Goal: Task Accomplishment & Management: Manage account settings

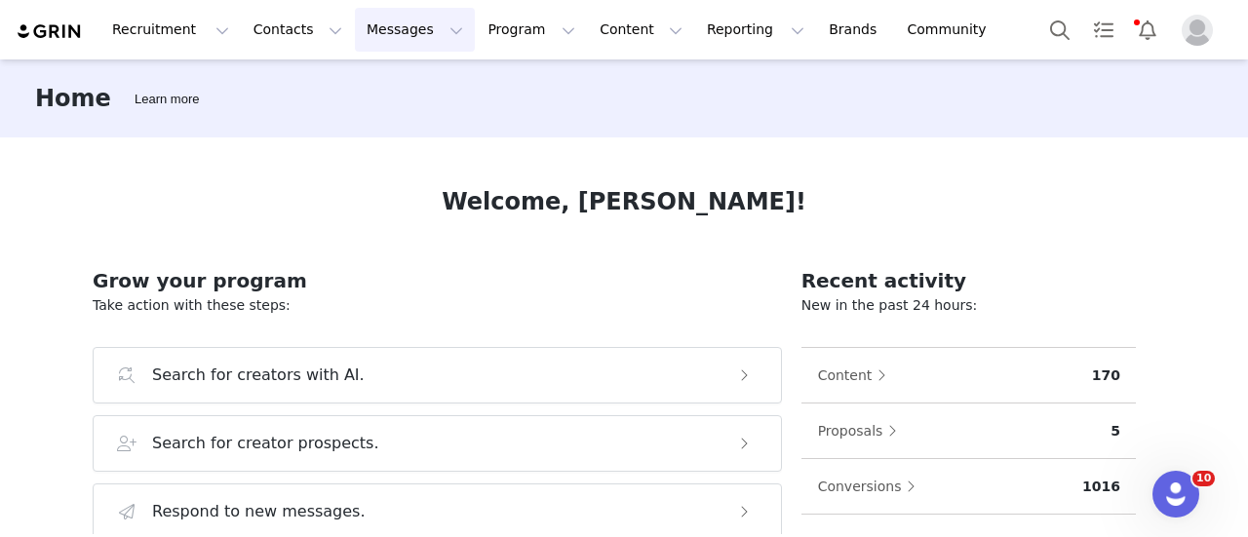
click at [385, 47] on button "Messages Messages" at bounding box center [415, 30] width 120 height 44
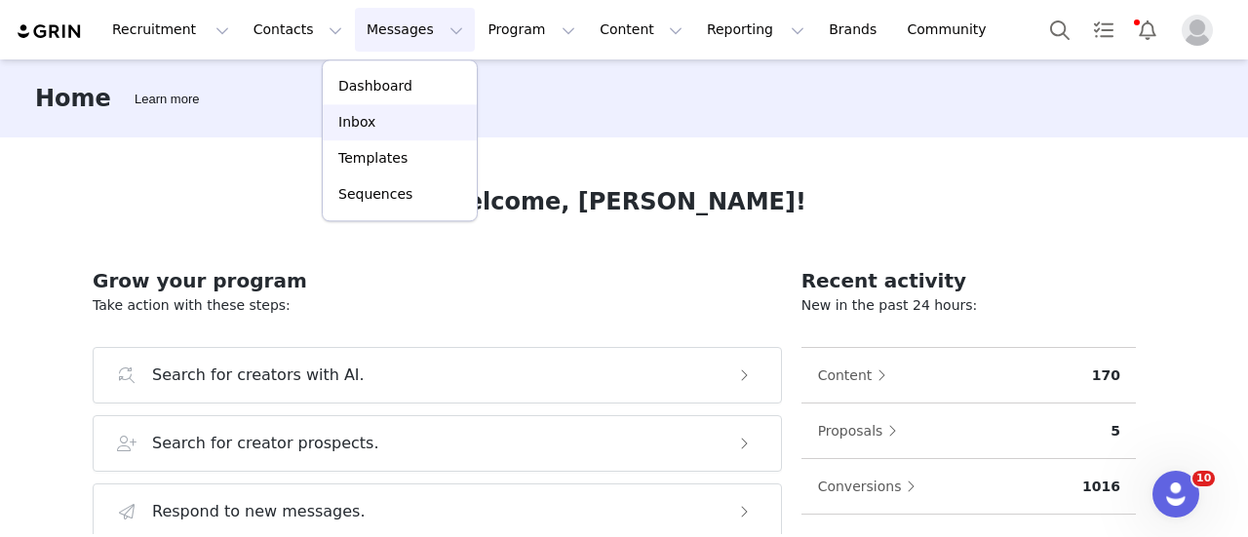
click at [377, 128] on div "Inbox" at bounding box center [399, 122] width 131 height 20
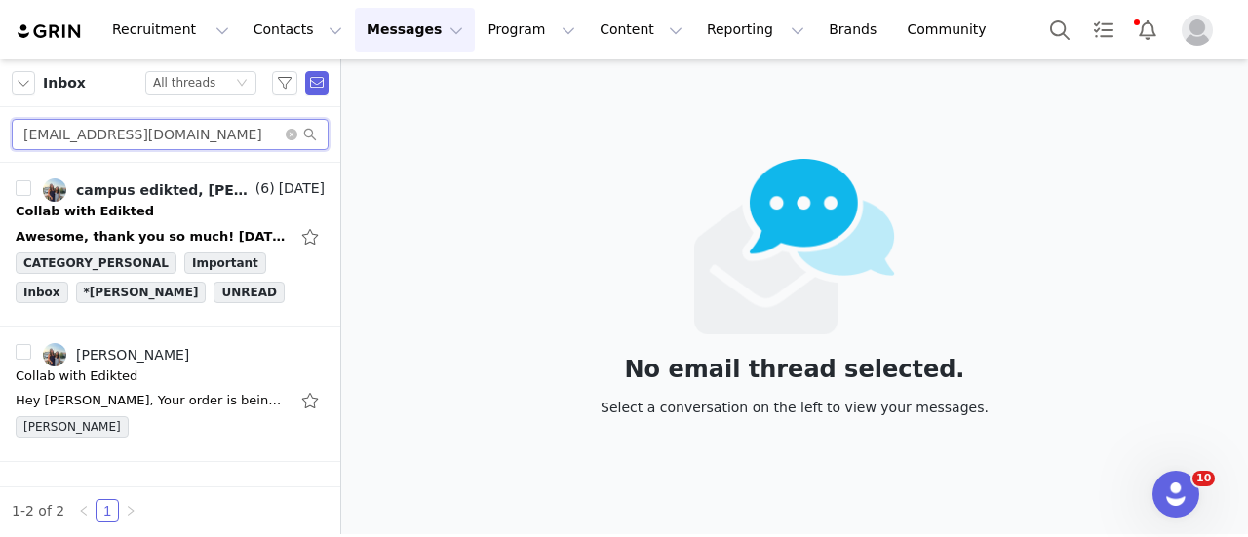
drag, startPoint x: 173, startPoint y: 129, endPoint x: -2, endPoint y: 138, distance: 174.8
click at [0, 138] on html "Recruitment Recruitment Creator Search Curated Lists Landing Pages Web Extensio…" at bounding box center [624, 268] width 1248 height 537
paste input "crattyava"
type input "crattyava@gmail.com"
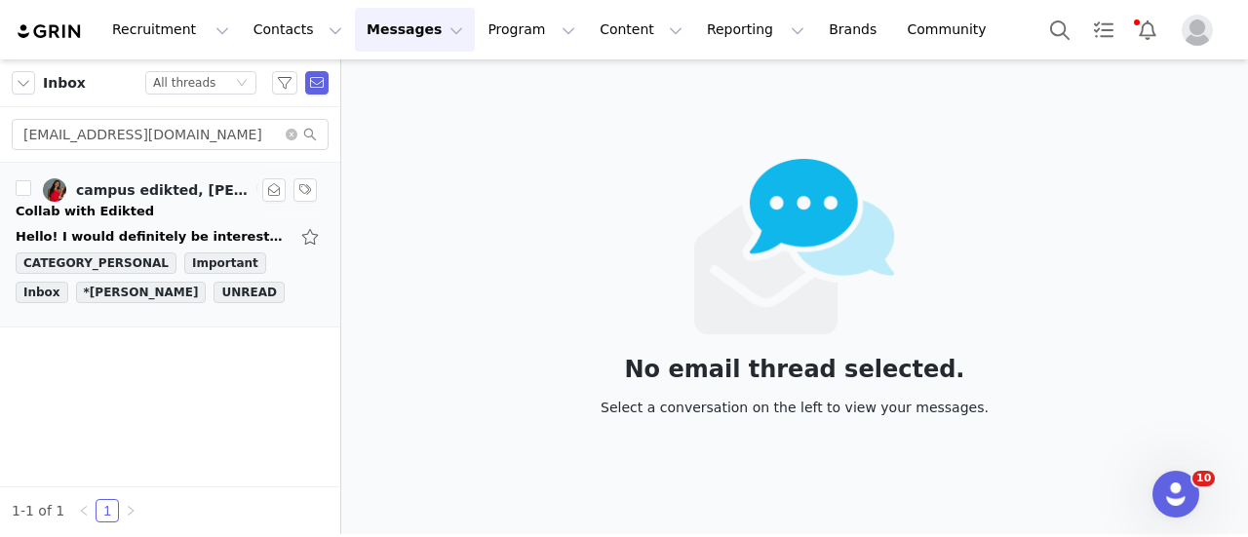
click at [131, 240] on div "Hello! I would definitely be interested in the College Ambassador Program. Let …" at bounding box center [152, 236] width 273 height 19
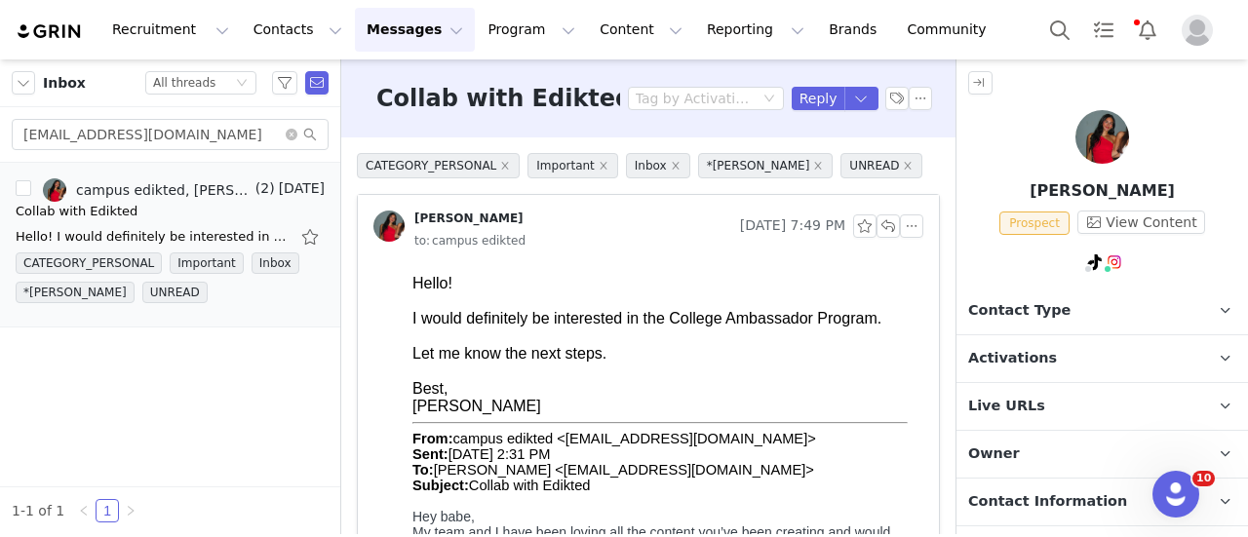
click at [1047, 447] on p "Owner The account user who owns the contact" at bounding box center [1078, 454] width 245 height 47
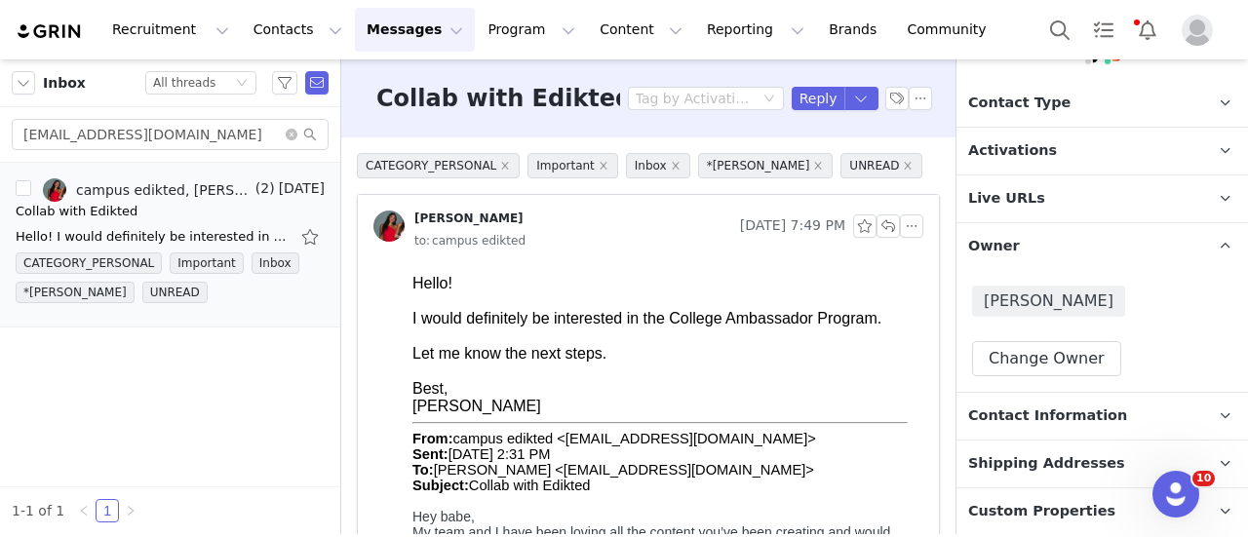
scroll to position [347, 0]
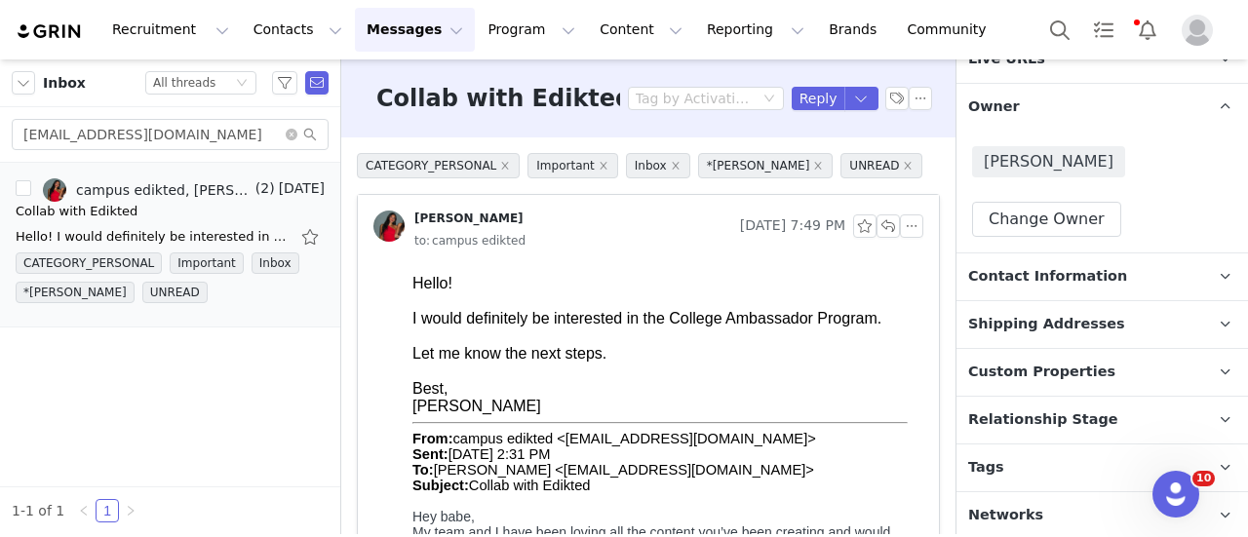
click at [1044, 467] on p "Tags Keep track of your contacts by assigning them tags. You can then filter yo…" at bounding box center [1078, 468] width 245 height 47
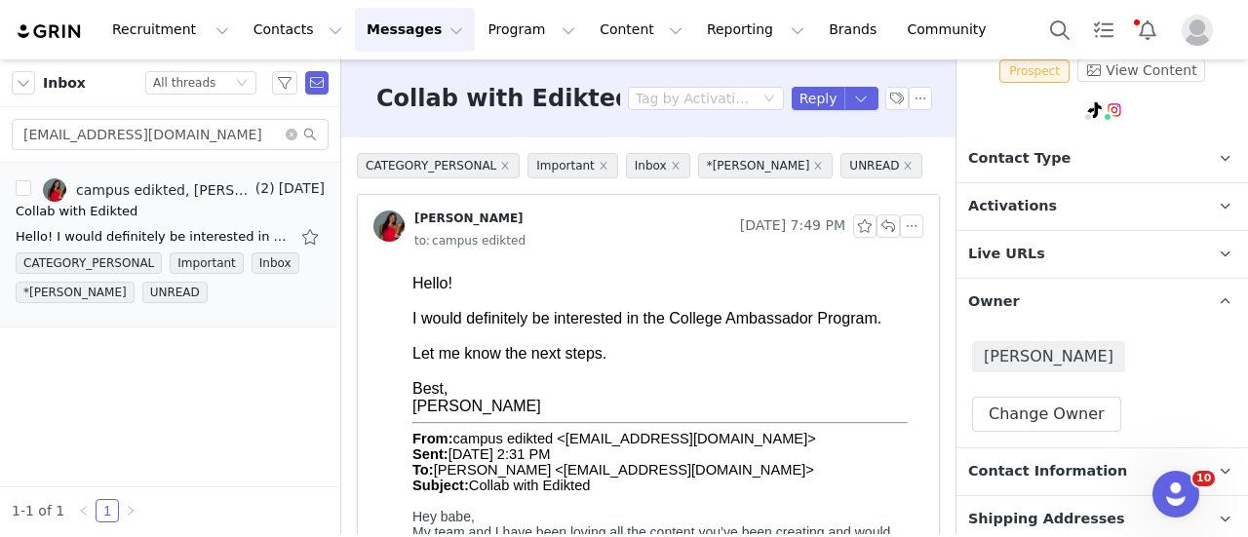
scroll to position [0, 0]
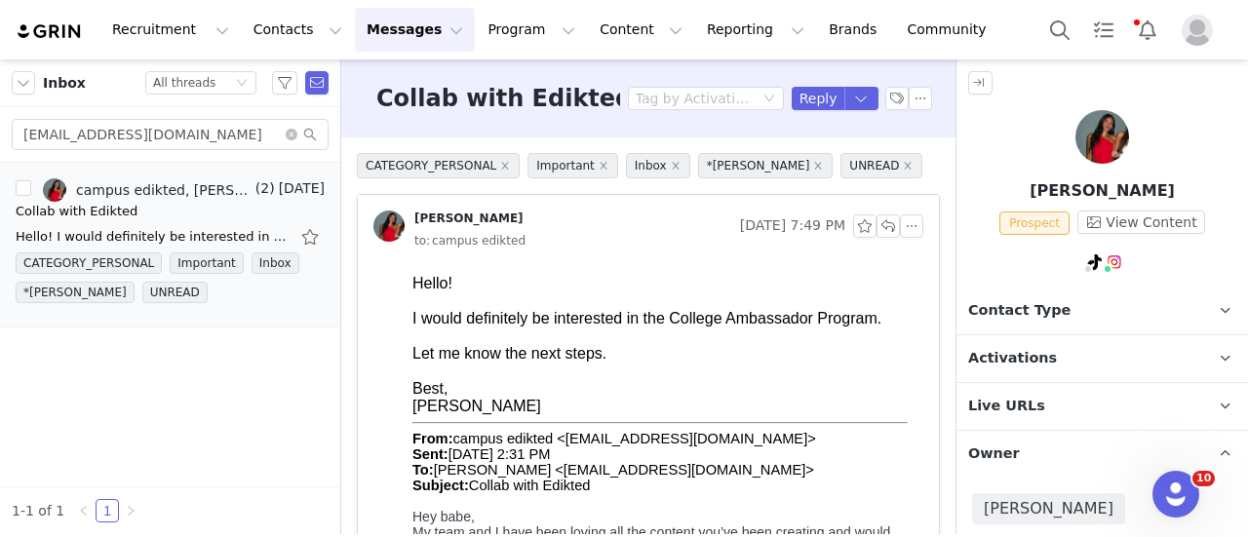
click at [1064, 405] on p "Live URLs" at bounding box center [1078, 406] width 245 height 47
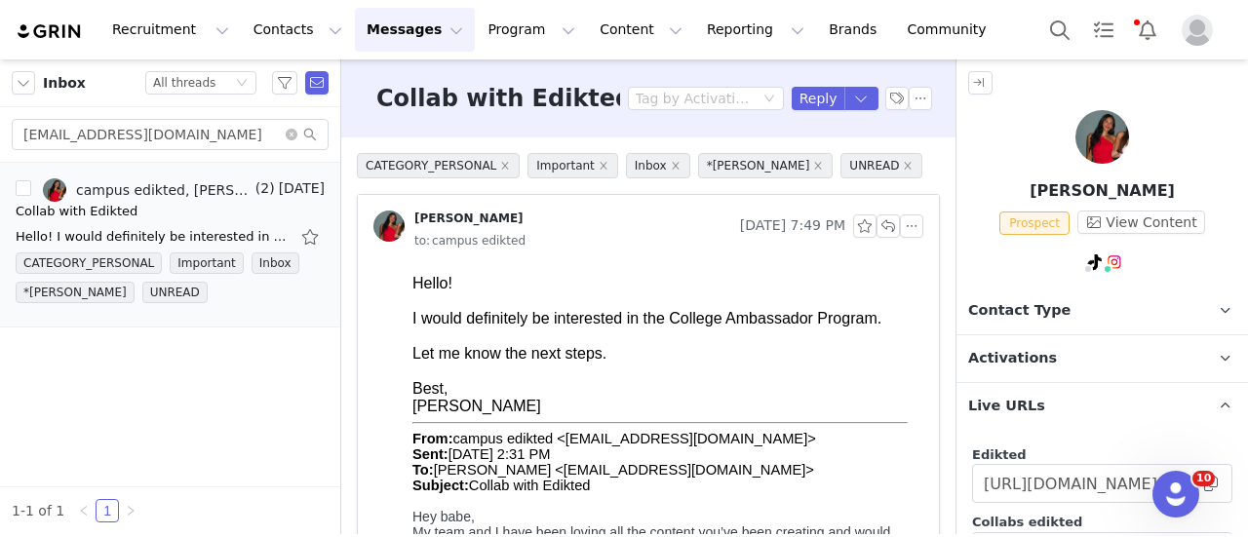
click at [1067, 377] on p "Activations" at bounding box center [1078, 358] width 245 height 47
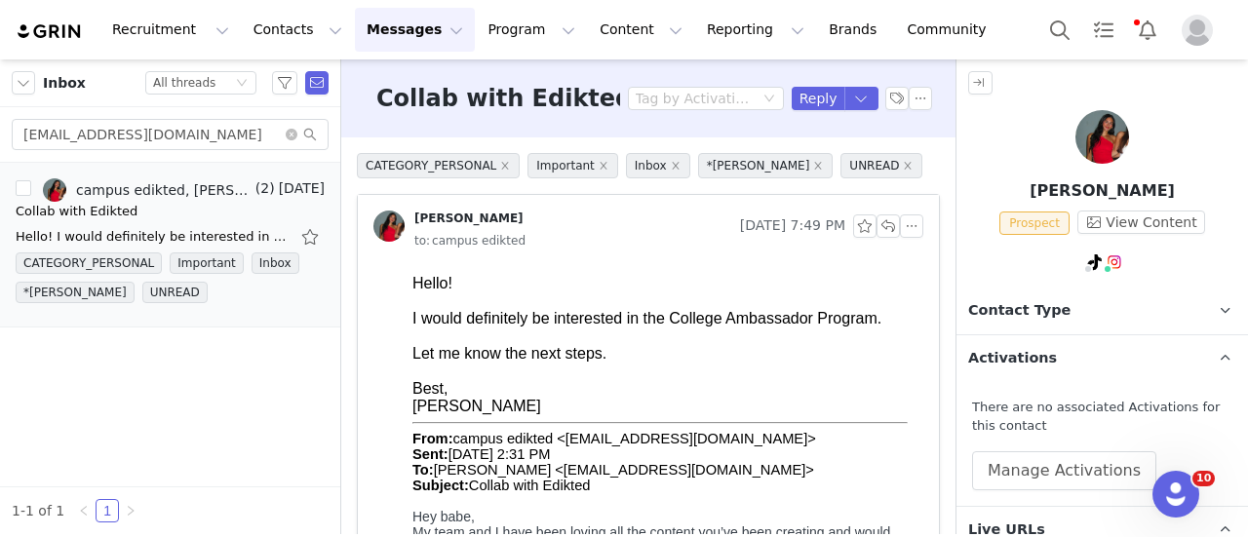
click at [1037, 309] on span "Contact Type" at bounding box center [1019, 310] width 102 height 21
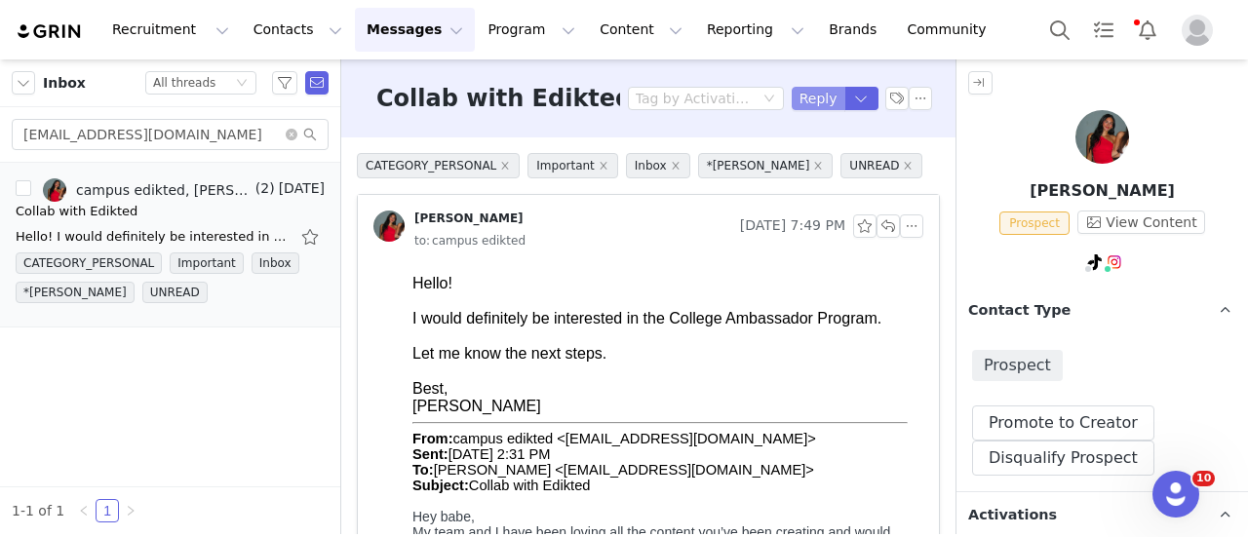
click at [822, 100] on button "Reply" at bounding box center [819, 98] width 54 height 23
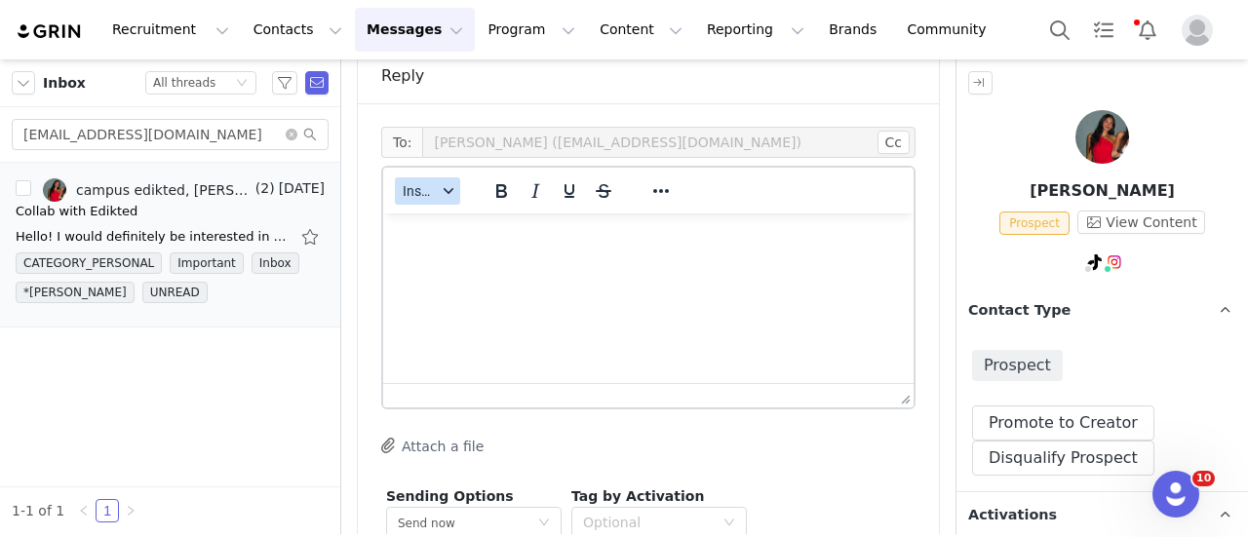
click at [405, 192] on span "Insert" at bounding box center [420, 191] width 34 height 16
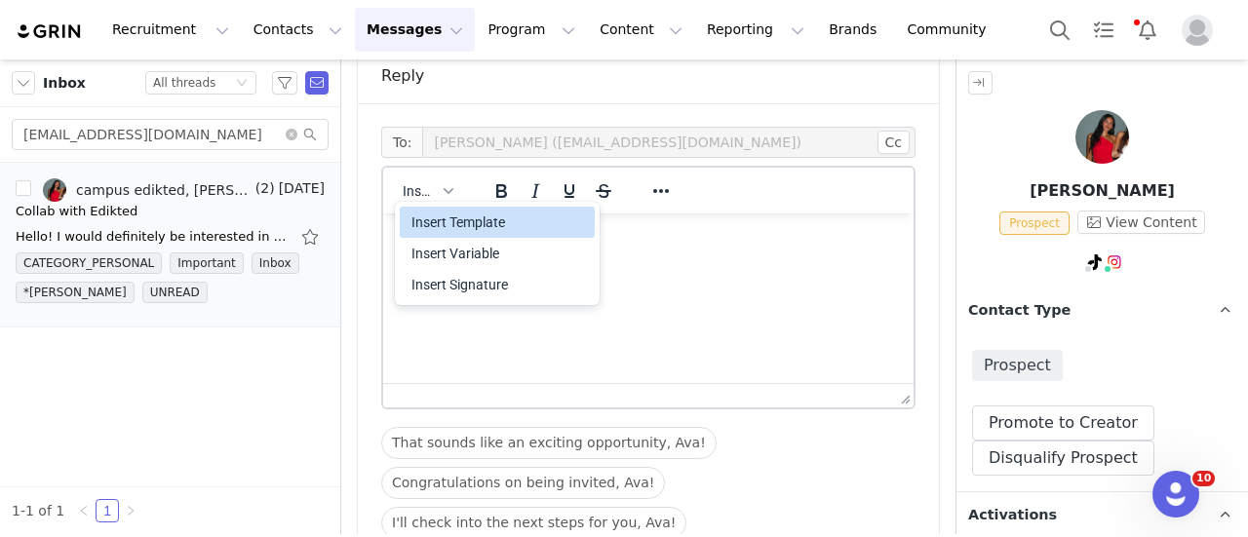
click at [458, 229] on div "Insert Template" at bounding box center [498, 222] width 175 height 23
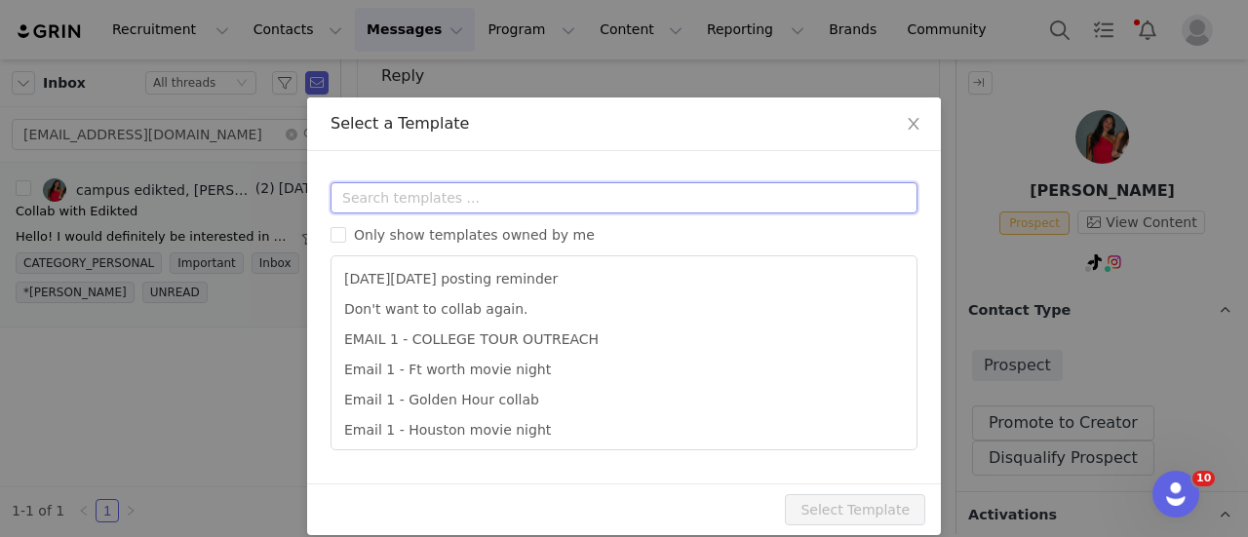
click at [436, 202] on input "text" at bounding box center [623, 197] width 587 height 31
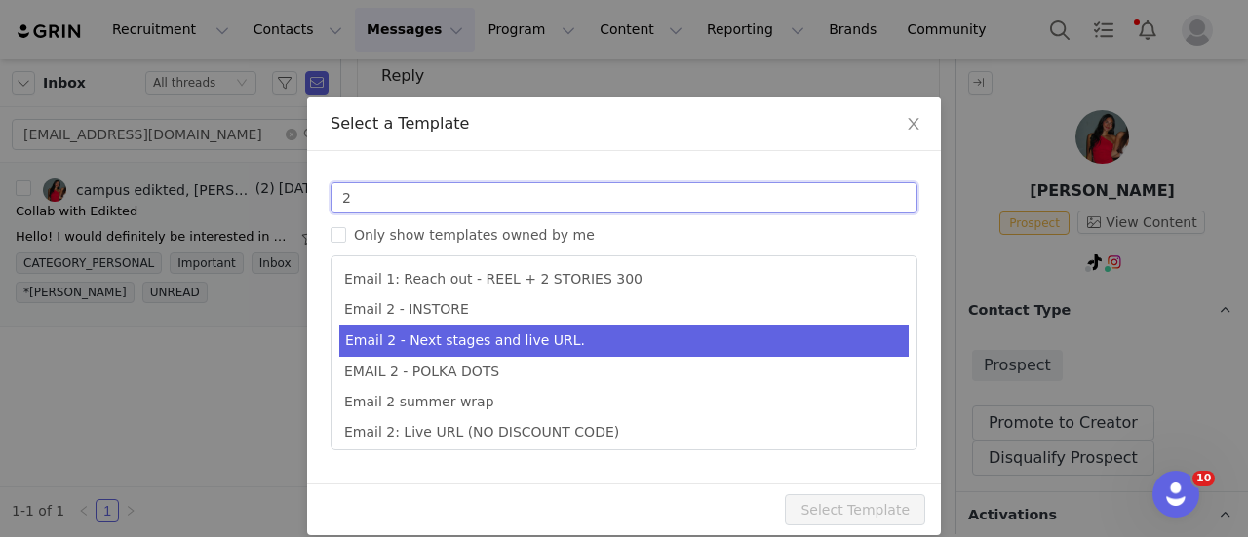
type input "2"
type input "Collab with Edikted"
click at [431, 329] on li "Email 2 - Next stages and live URL." at bounding box center [623, 341] width 569 height 32
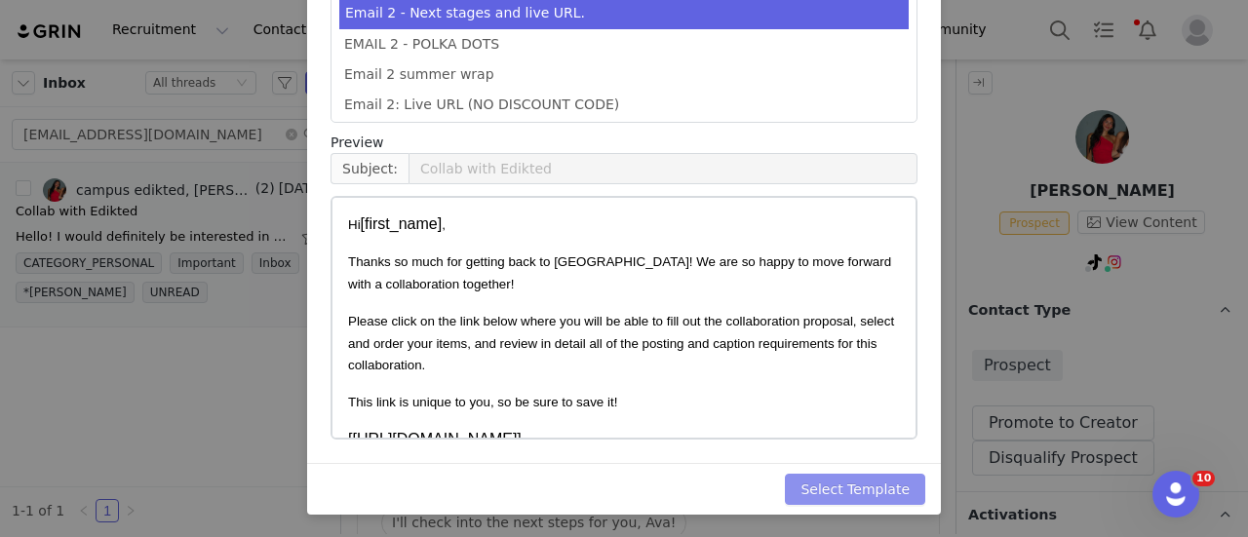
click at [893, 498] on button "Select Template" at bounding box center [855, 489] width 140 height 31
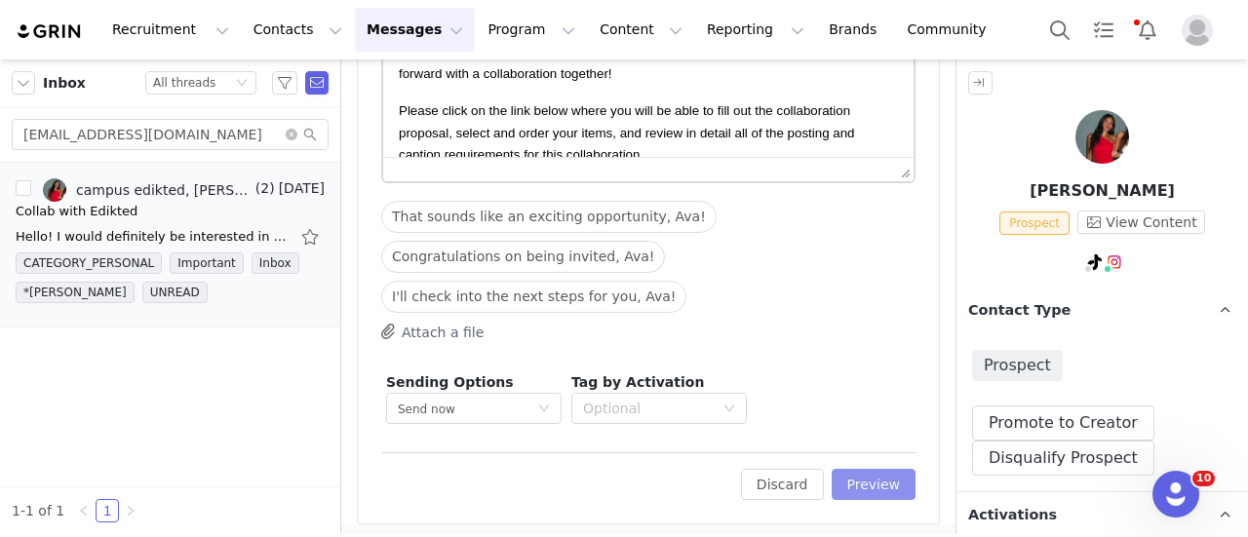
click at [866, 474] on button "Preview" at bounding box center [874, 484] width 85 height 31
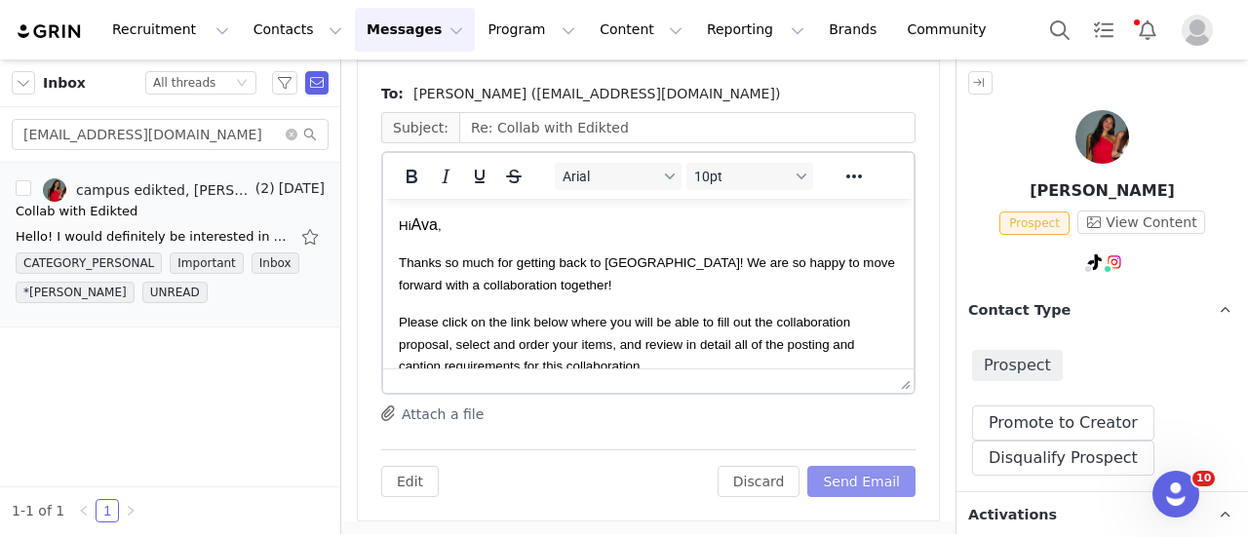
scroll to position [0, 0]
click at [862, 475] on button "Send Email" at bounding box center [861, 481] width 108 height 31
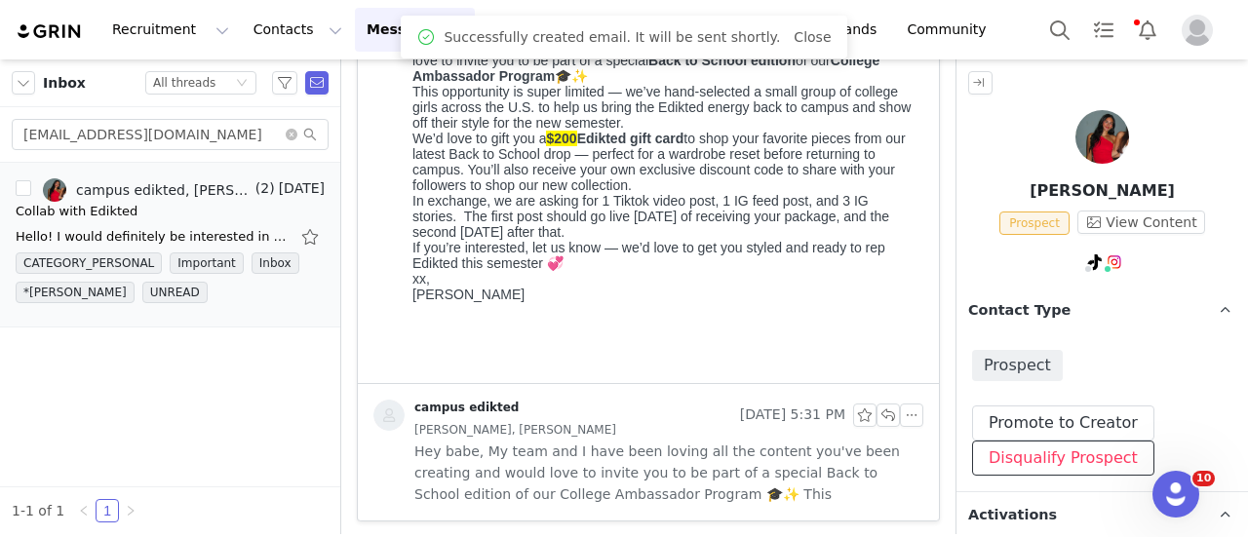
click at [1064, 444] on button "Disqualify Prospect" at bounding box center [1063, 458] width 182 height 35
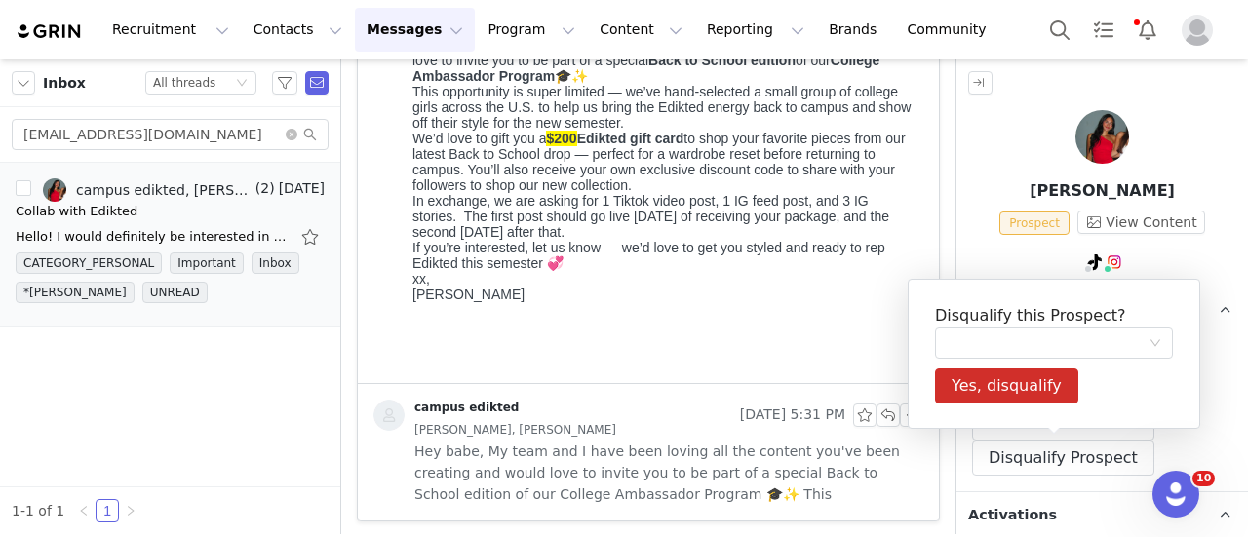
click at [1172, 275] on div at bounding box center [1101, 265] width 291 height 29
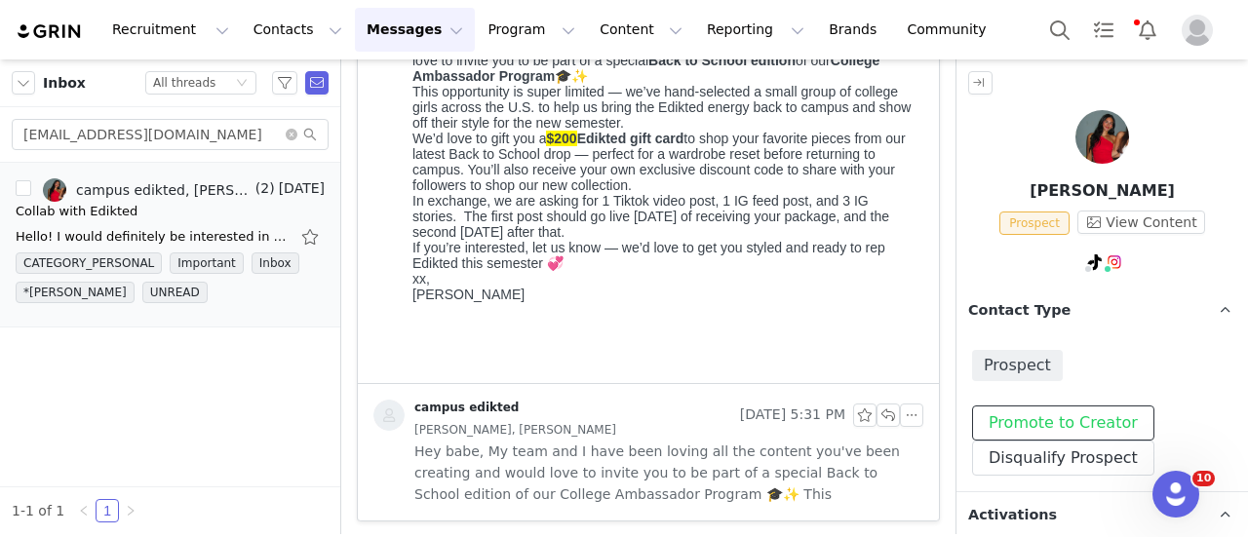
click at [1076, 418] on button "Promote to Creator" at bounding box center [1063, 423] width 182 height 35
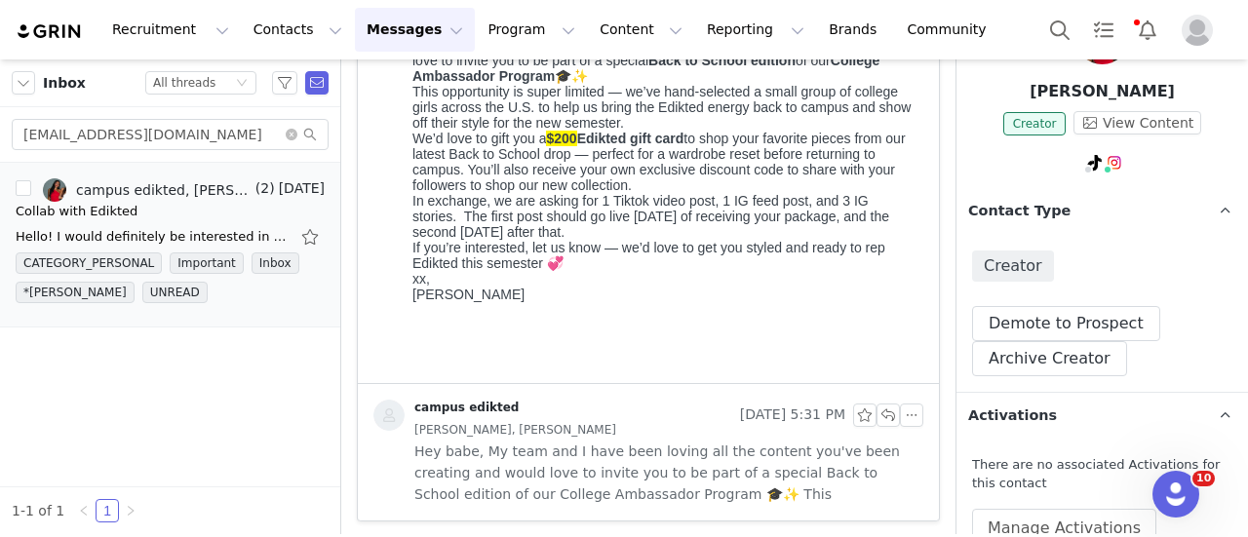
scroll to position [195, 0]
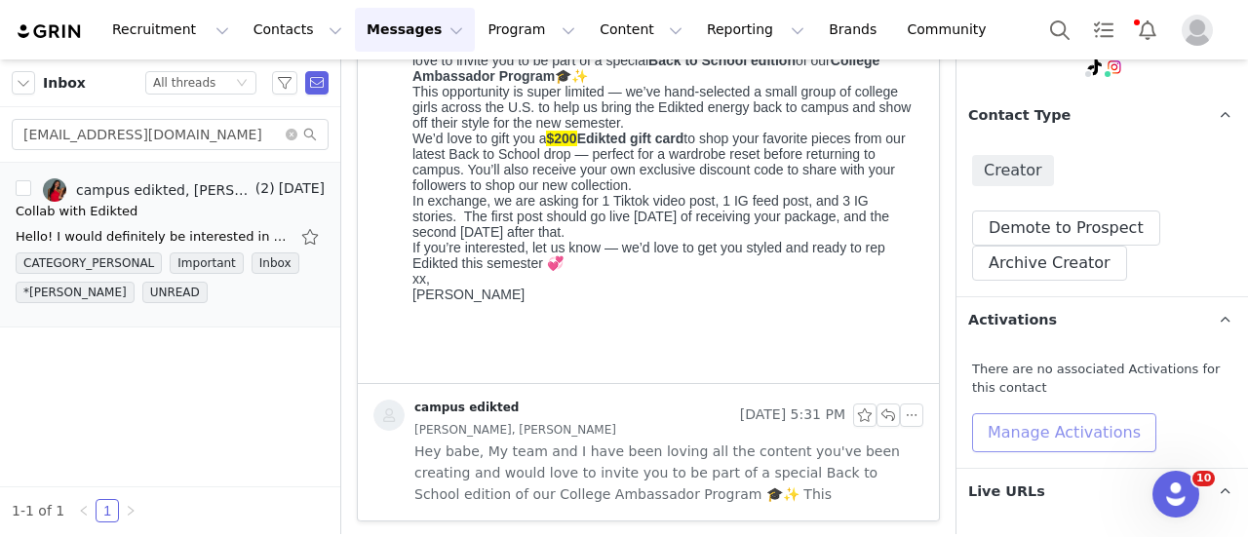
click at [1022, 417] on button "Manage Activations" at bounding box center [1064, 432] width 184 height 39
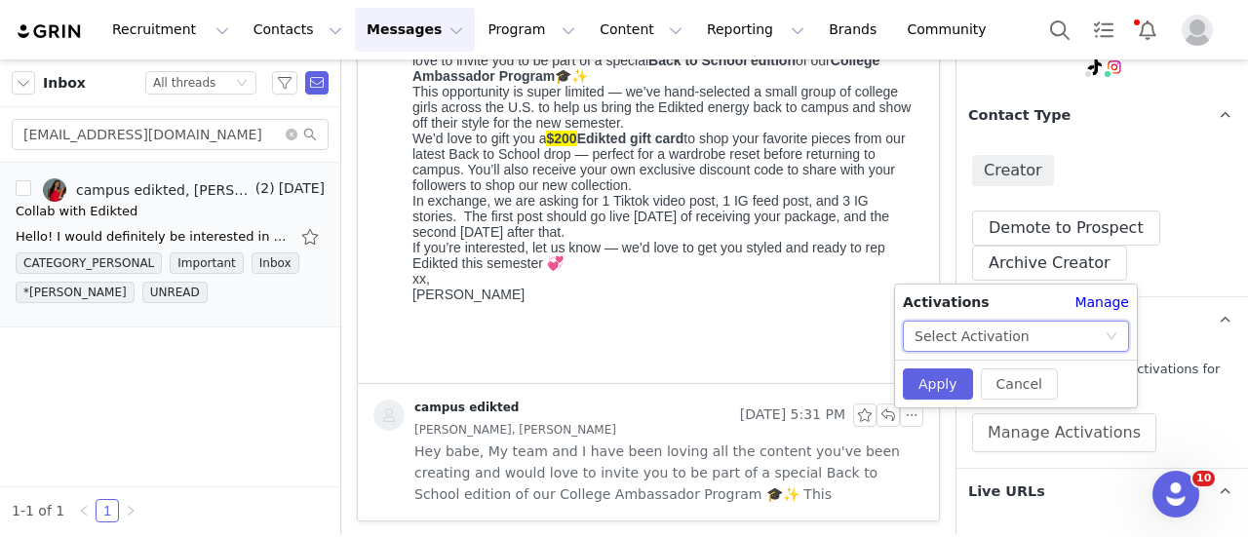
click at [1014, 329] on div "Select Activation" at bounding box center [1009, 336] width 190 height 29
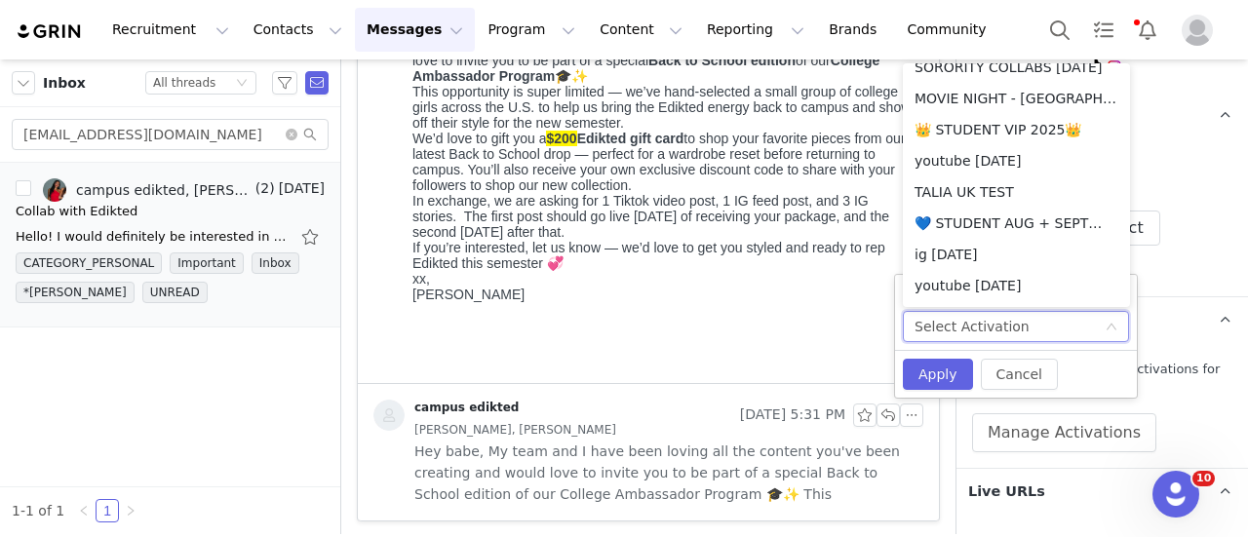
scroll to position [302, 0]
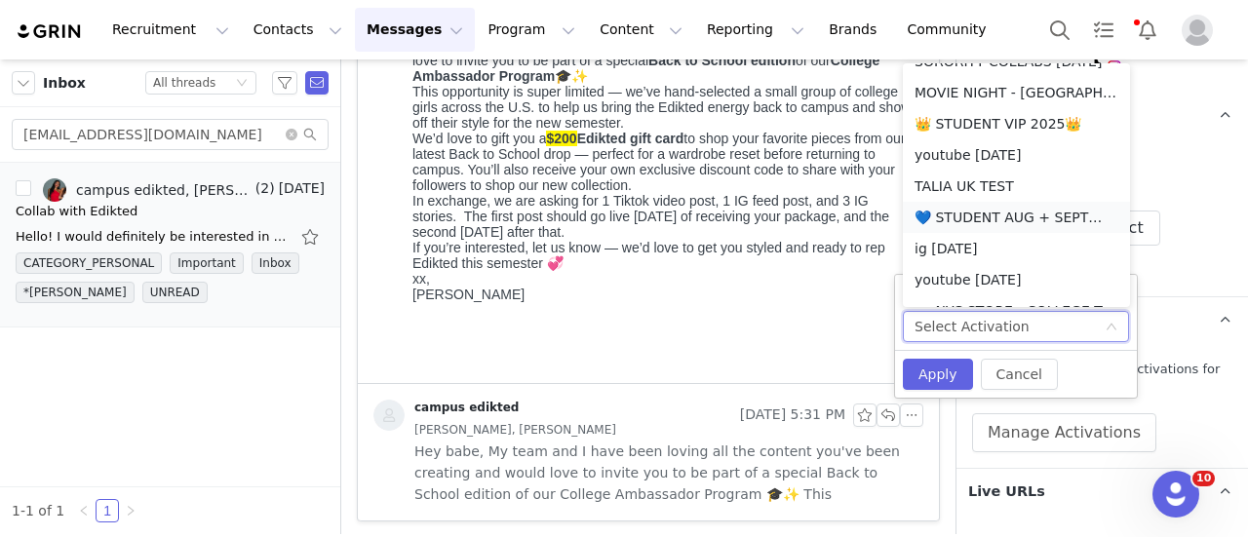
click at [989, 213] on li "💙 STUDENT AUG + SEPT💙 2025" at bounding box center [1016, 217] width 227 height 31
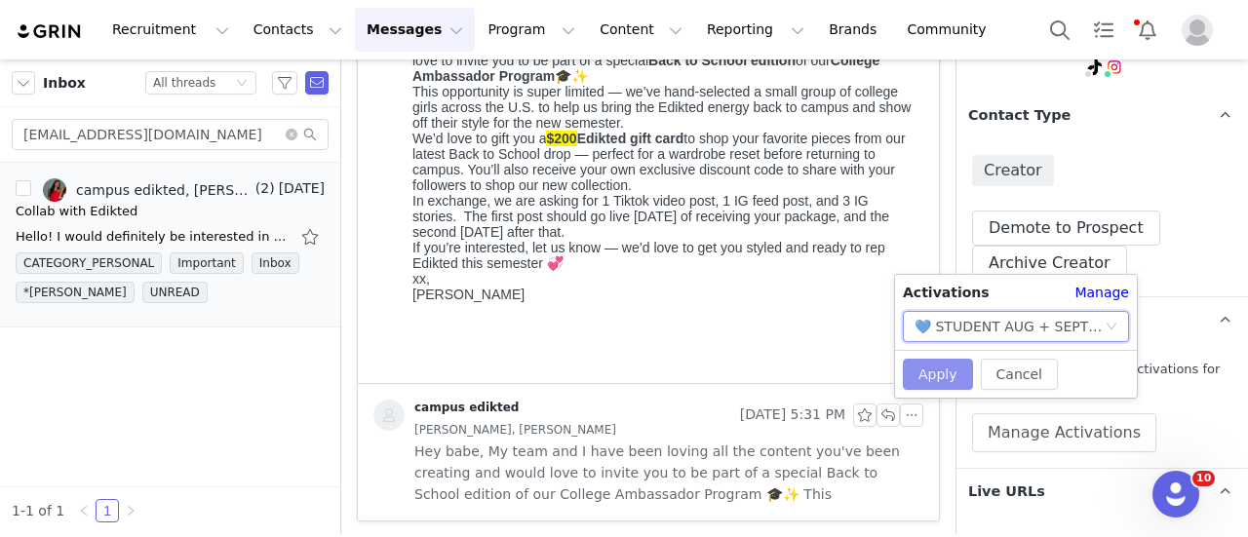
click at [946, 378] on button "Apply" at bounding box center [938, 374] width 70 height 31
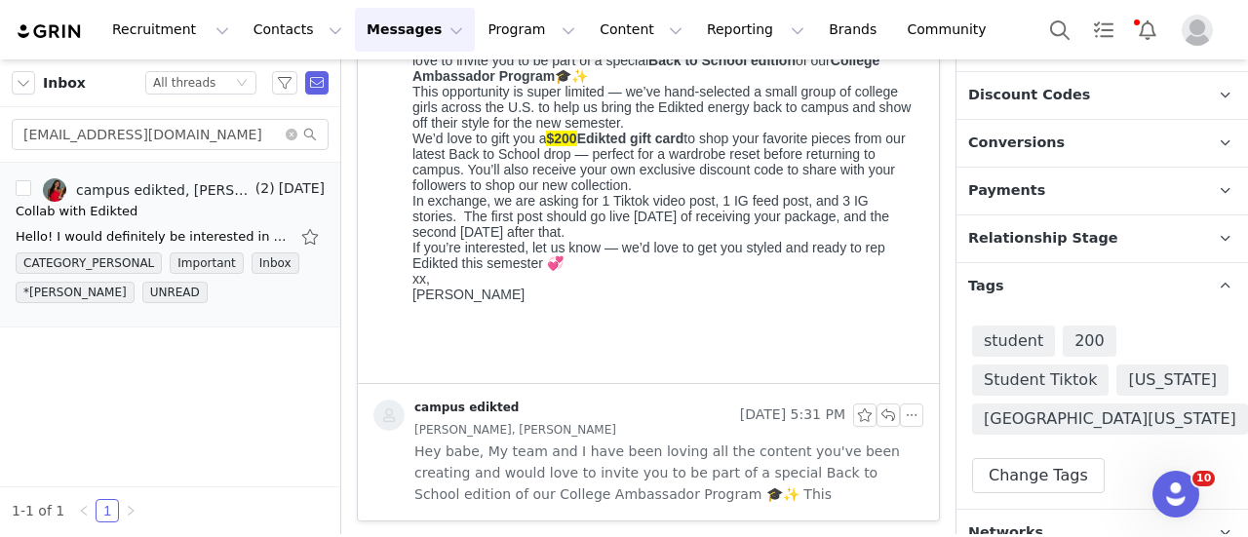
scroll to position [1118, 0]
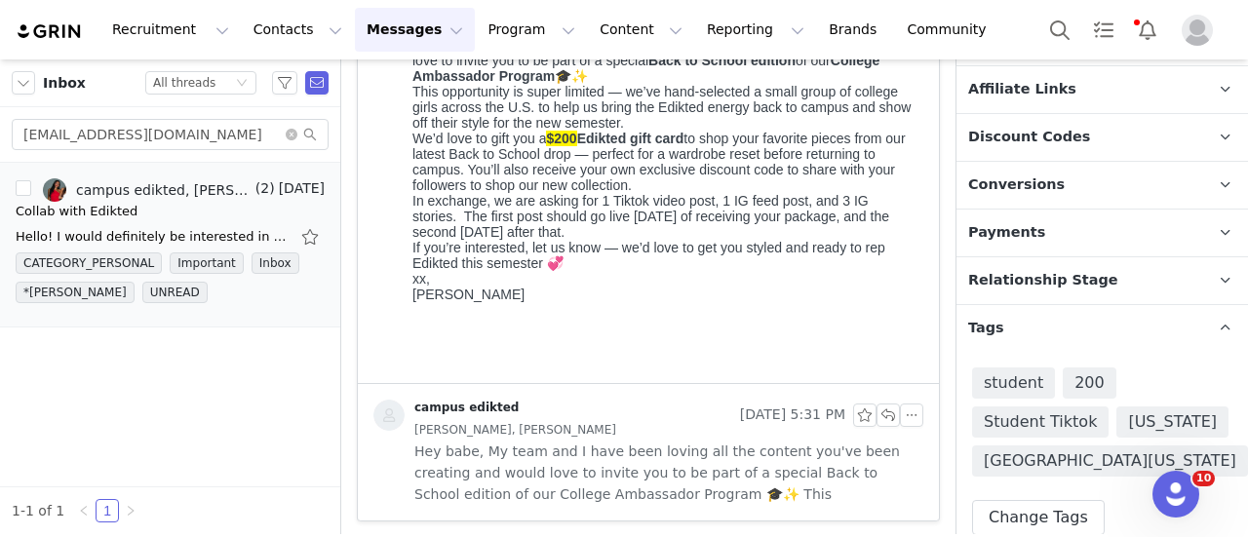
click at [1069, 277] on span "Relationship Stage" at bounding box center [1043, 280] width 150 height 21
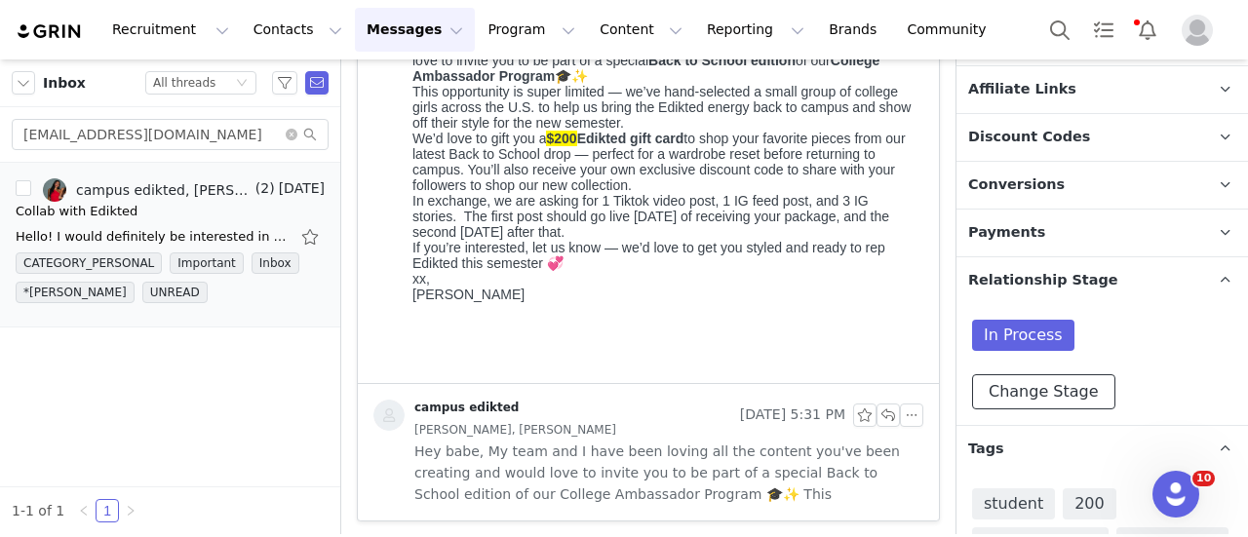
click at [1061, 401] on button "Change Stage" at bounding box center [1043, 391] width 143 height 35
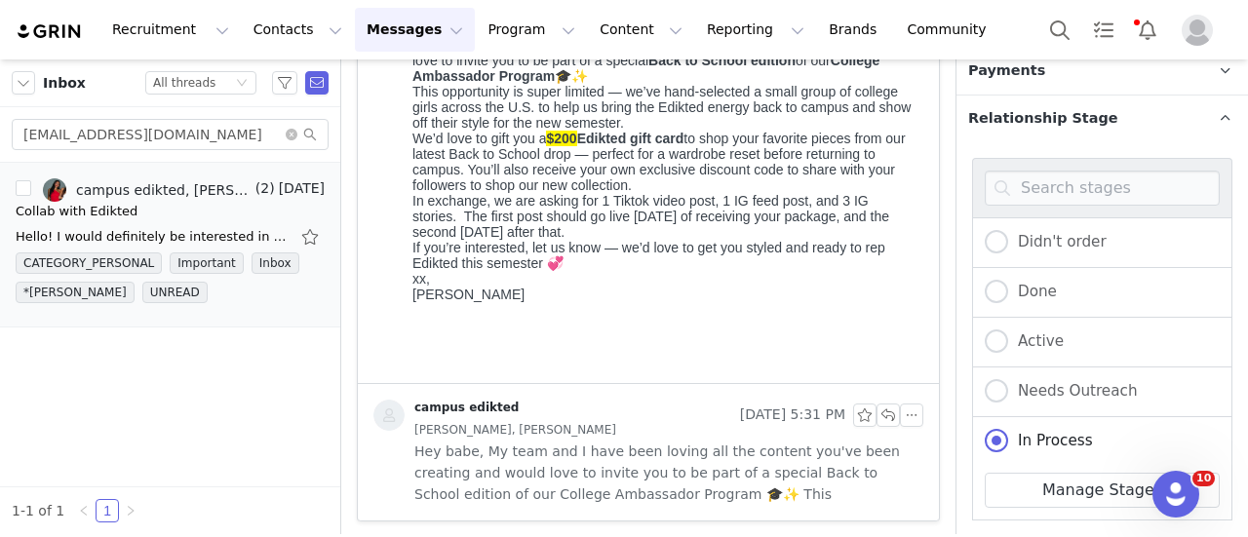
scroll to position [1411, 0]
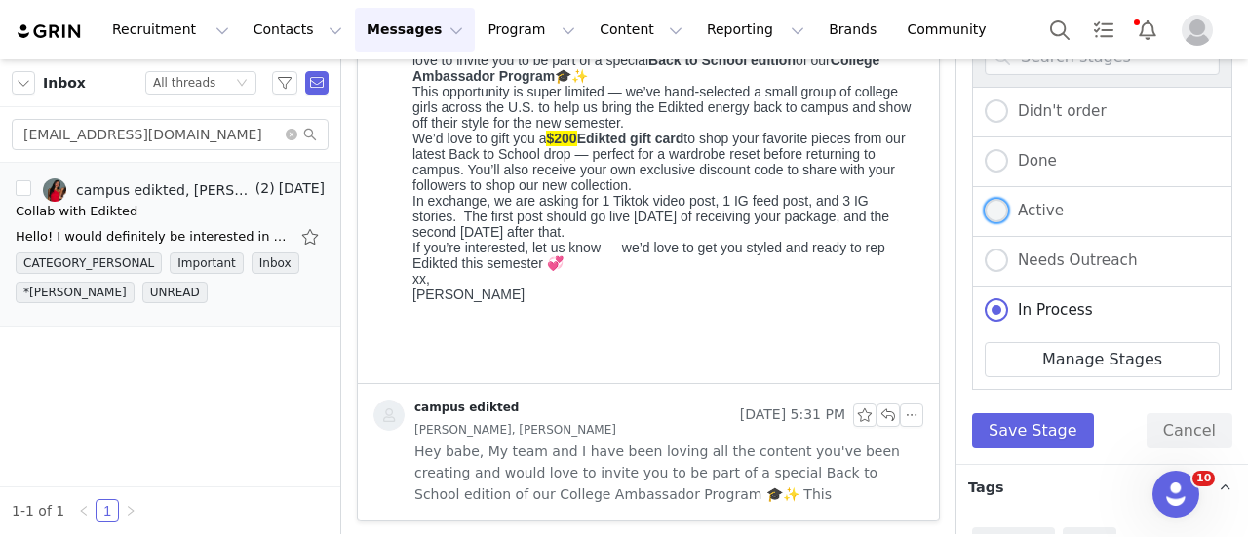
click at [1034, 202] on span "Active" at bounding box center [1036, 211] width 56 height 18
click at [1008, 200] on input "Active" at bounding box center [996, 211] width 23 height 25
radio input "true"
radio input "false"
click at [1026, 430] on button "Save Stage" at bounding box center [1033, 430] width 122 height 35
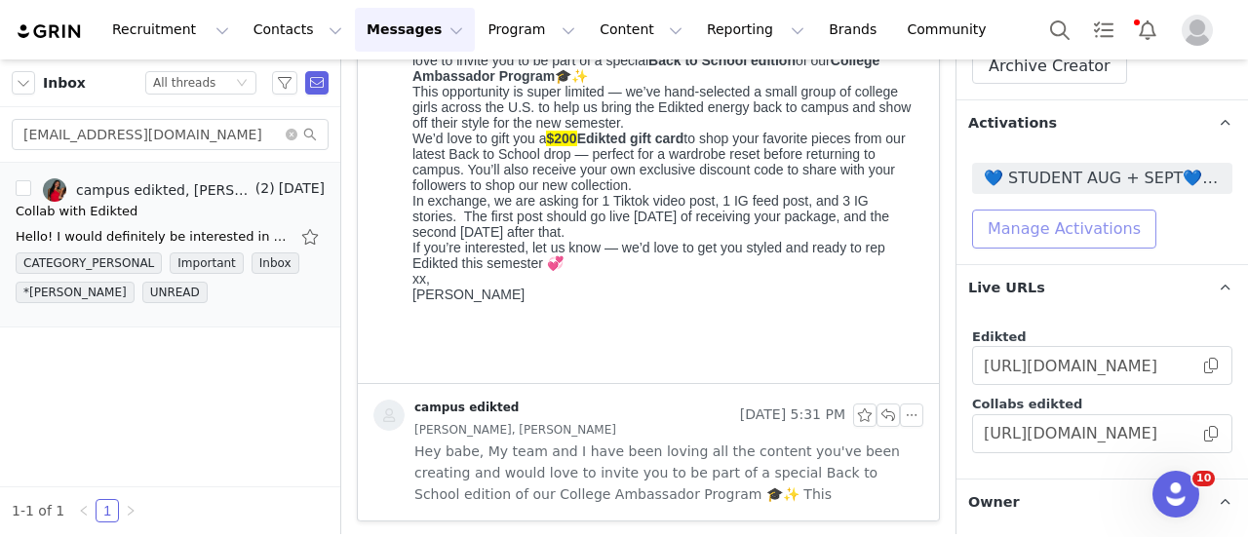
scroll to position [362, 0]
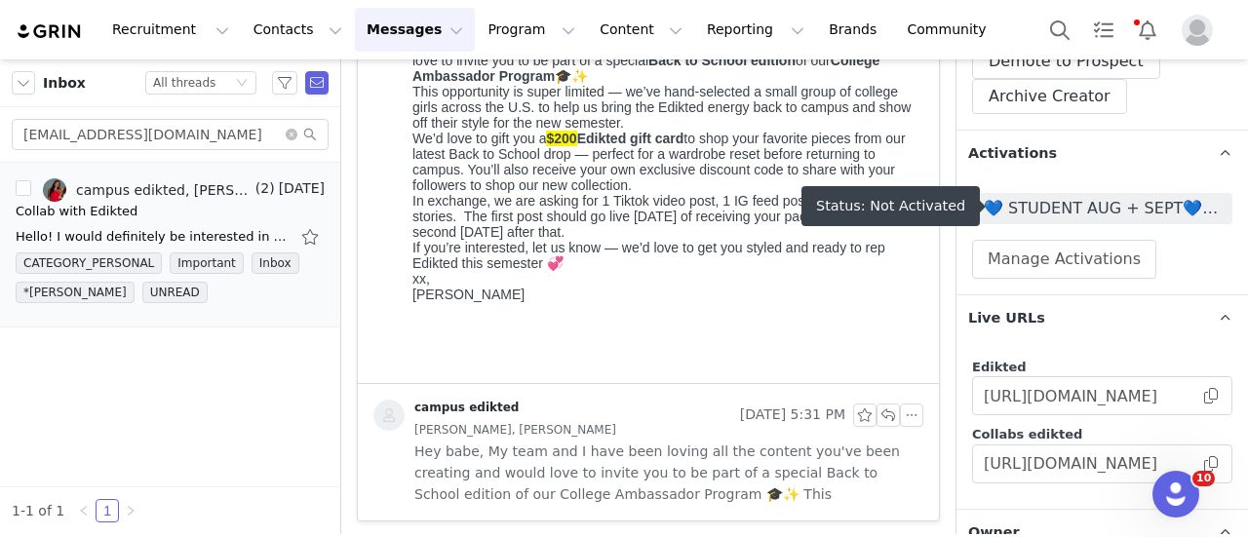
click at [1125, 215] on span "💙 STUDENT AUG + SEPT💙 2025" at bounding box center [1102, 208] width 237 height 23
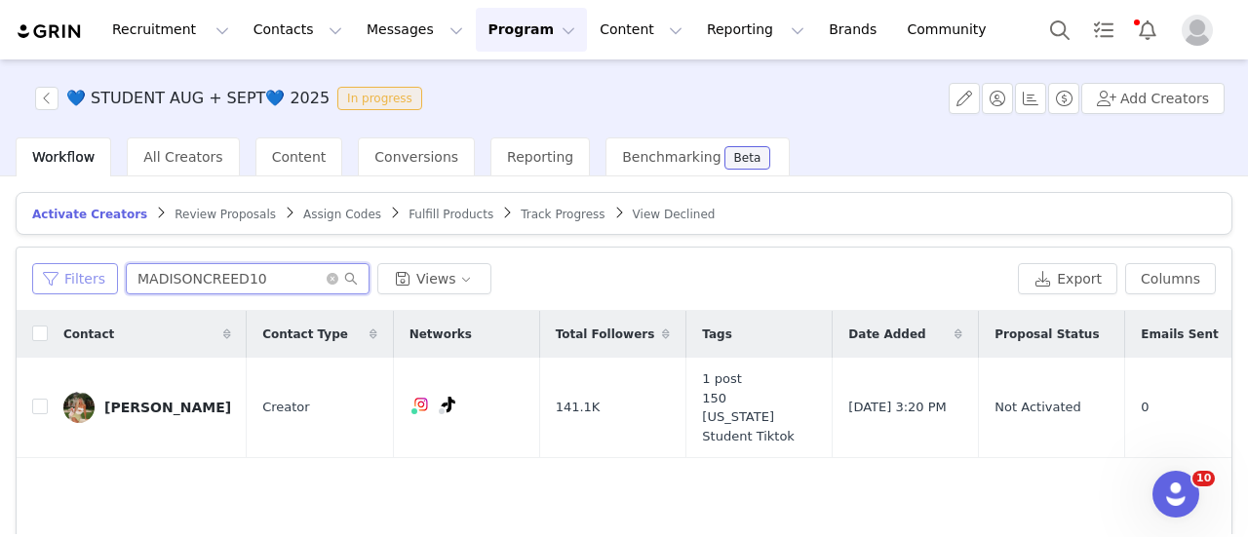
drag, startPoint x: 292, startPoint y: 287, endPoint x: 73, endPoint y: 277, distance: 219.6
click at [73, 277] on div "Filters MADISONCREED10 Views" at bounding box center [521, 278] width 978 height 31
paste input "crattyava@gmail.com"
type input "crattyava@gmail.com"
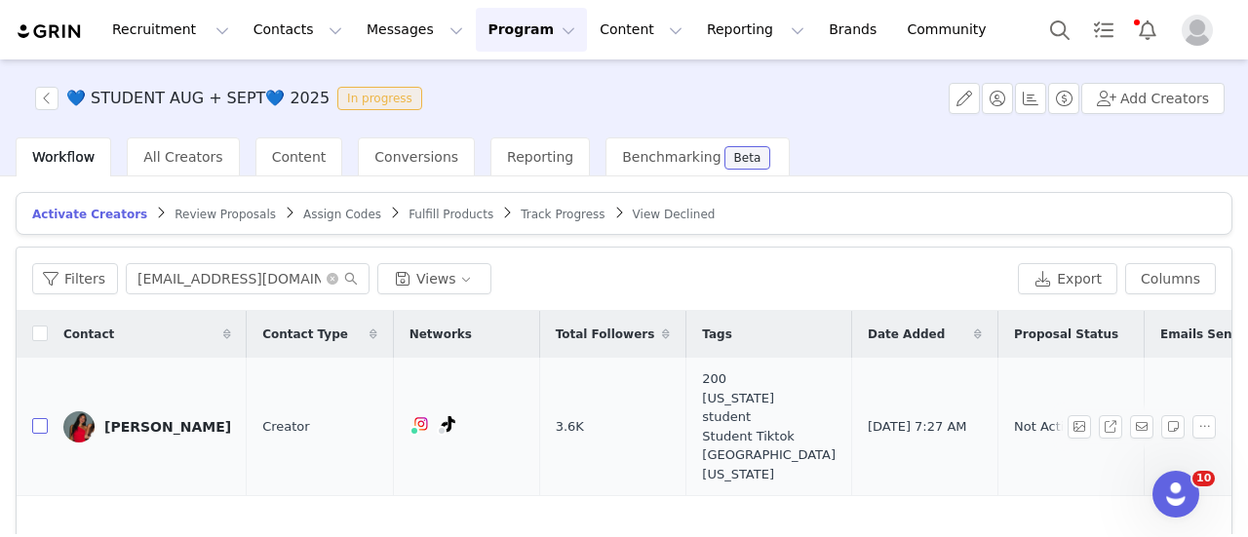
click at [38, 430] on input "checkbox" at bounding box center [40, 426] width 16 height 16
checkbox input "true"
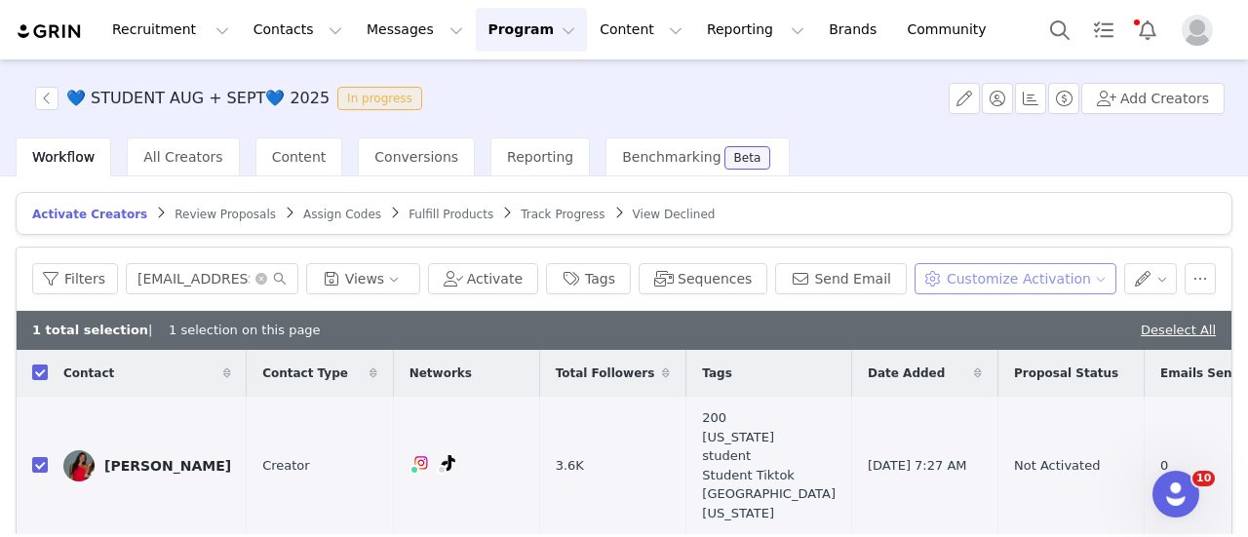
click at [977, 284] on button "Customize Activation" at bounding box center [1015, 278] width 202 height 31
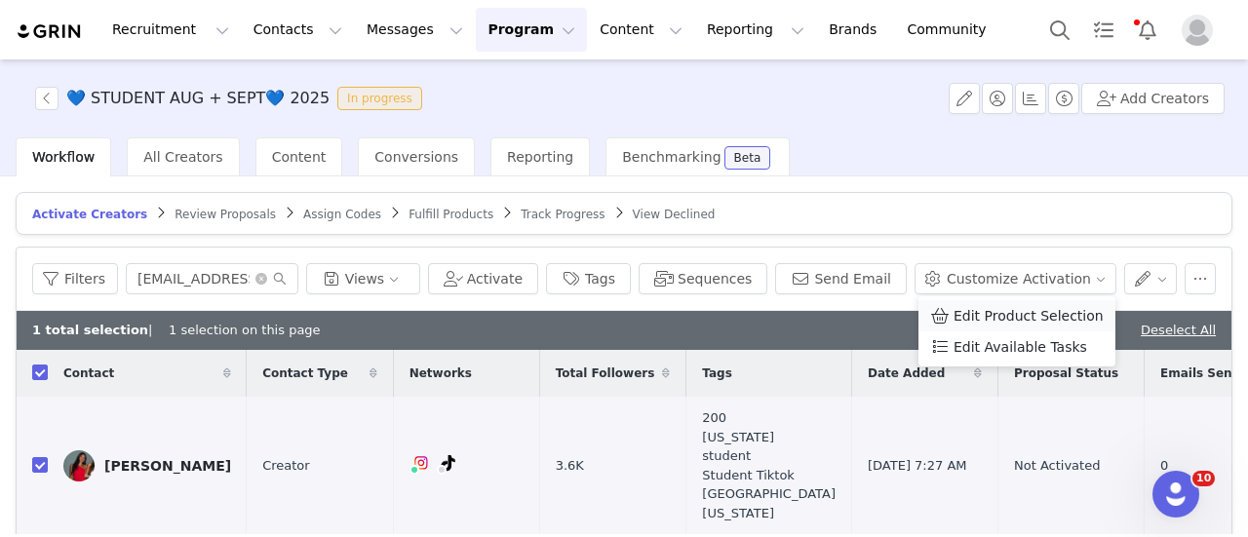
click at [970, 309] on span "Edit Product Selection" at bounding box center [1028, 315] width 150 height 21
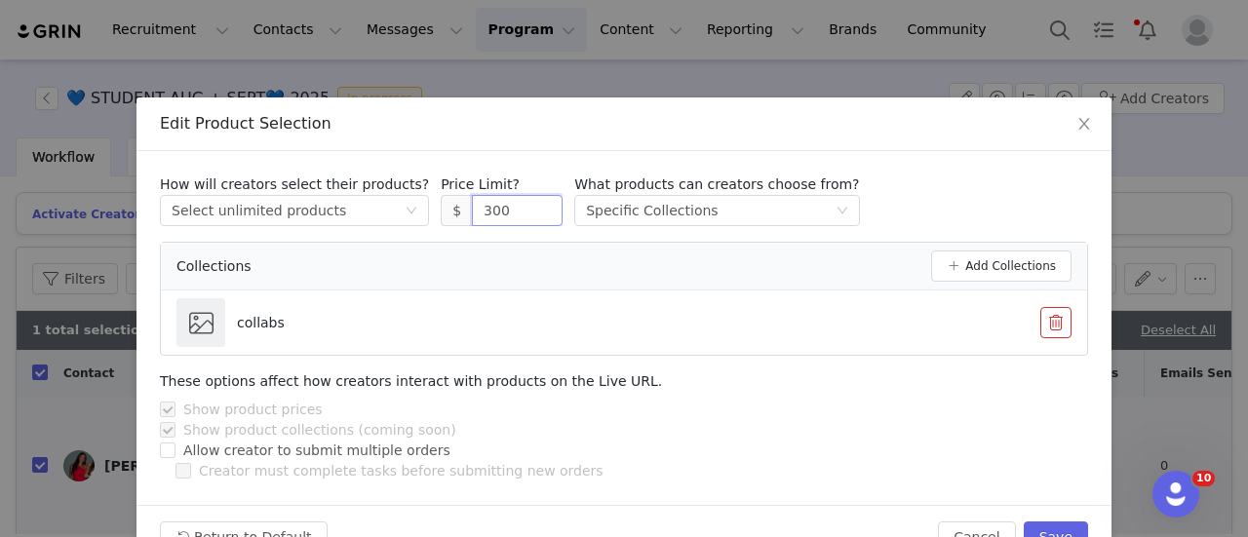
drag, startPoint x: 461, startPoint y: 212, endPoint x: 429, endPoint y: 206, distance: 32.7
click at [441, 206] on span "$ 300" at bounding box center [502, 210] width 122 height 31
click at [854, 197] on div "How will creators select their products? Select method Select unlimited product…" at bounding box center [624, 201] width 928 height 52
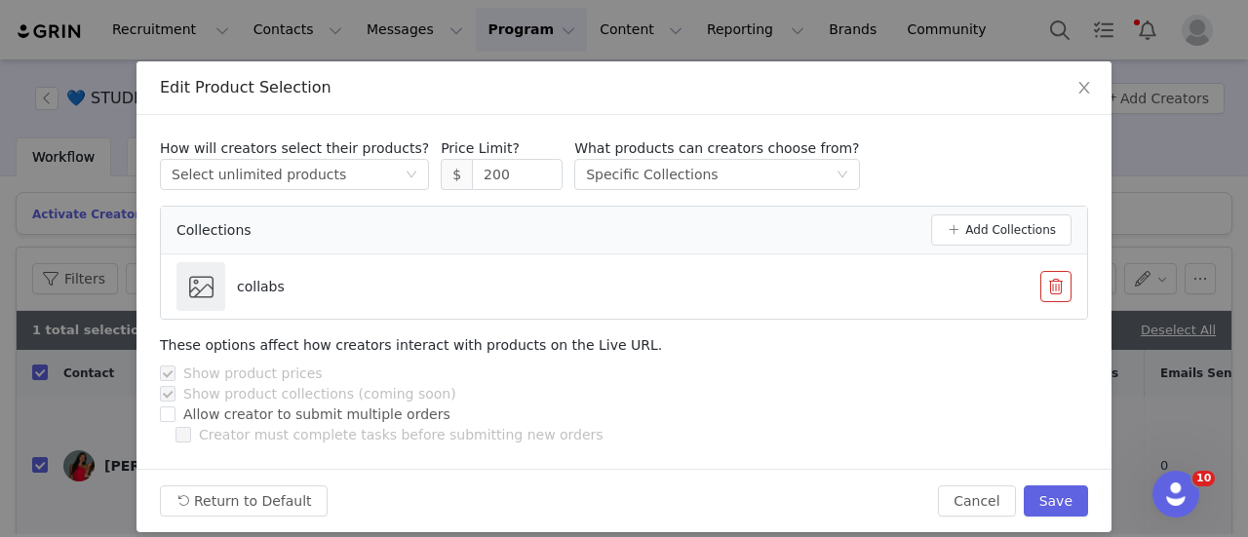
scroll to position [53, 0]
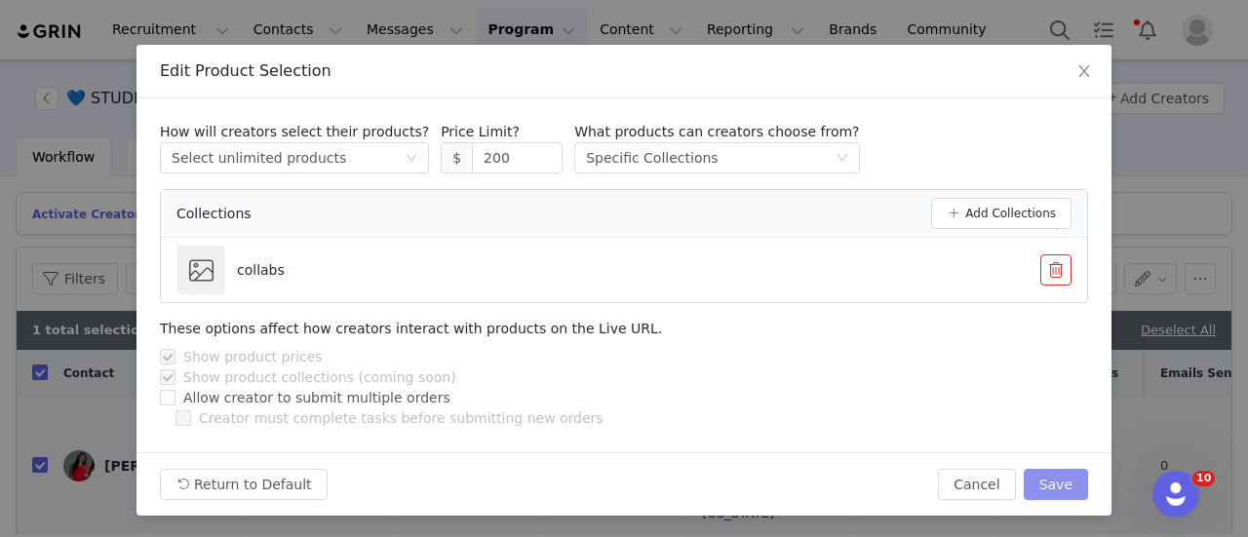
click at [1071, 479] on button "Save" at bounding box center [1056, 484] width 64 height 31
type input "300"
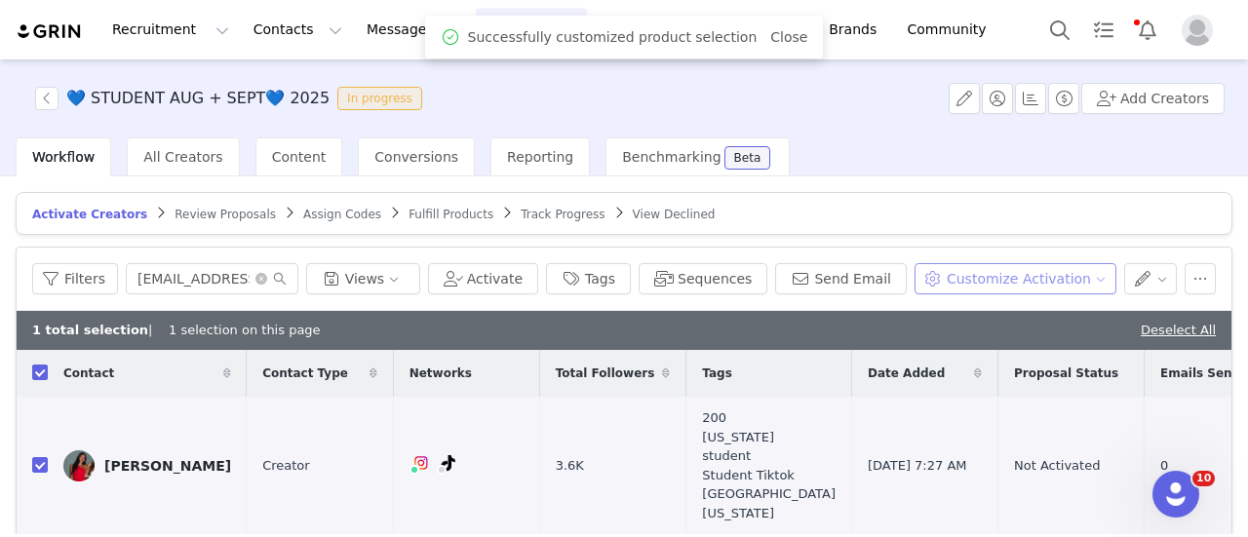
click at [1006, 266] on button "Customize Activation" at bounding box center [1015, 278] width 202 height 31
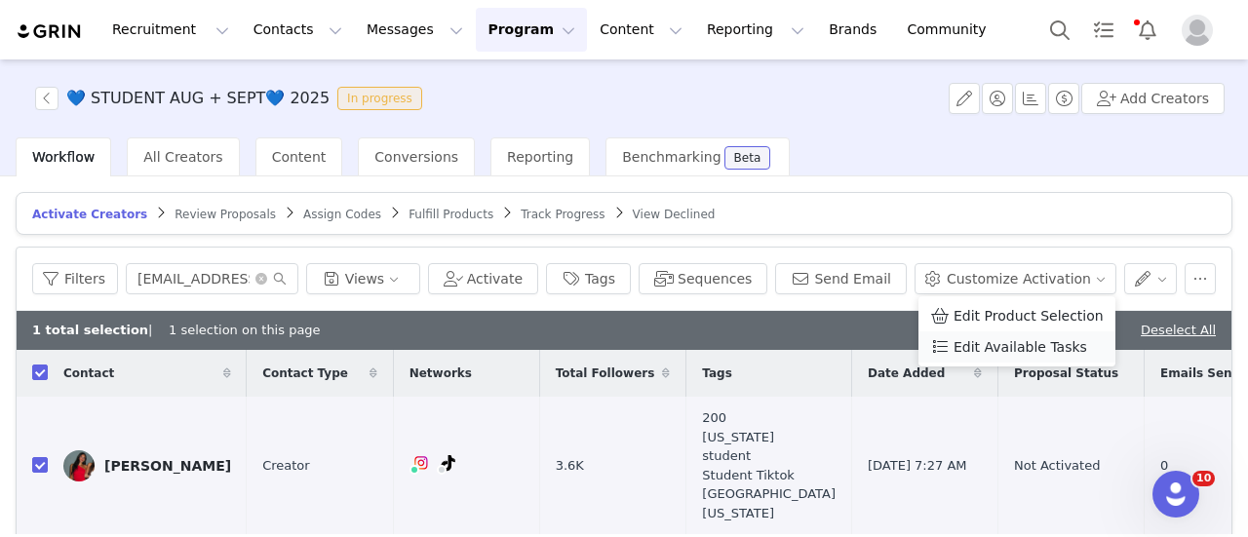
click at [980, 343] on span "Edit Available Tasks" at bounding box center [1020, 346] width 134 height 21
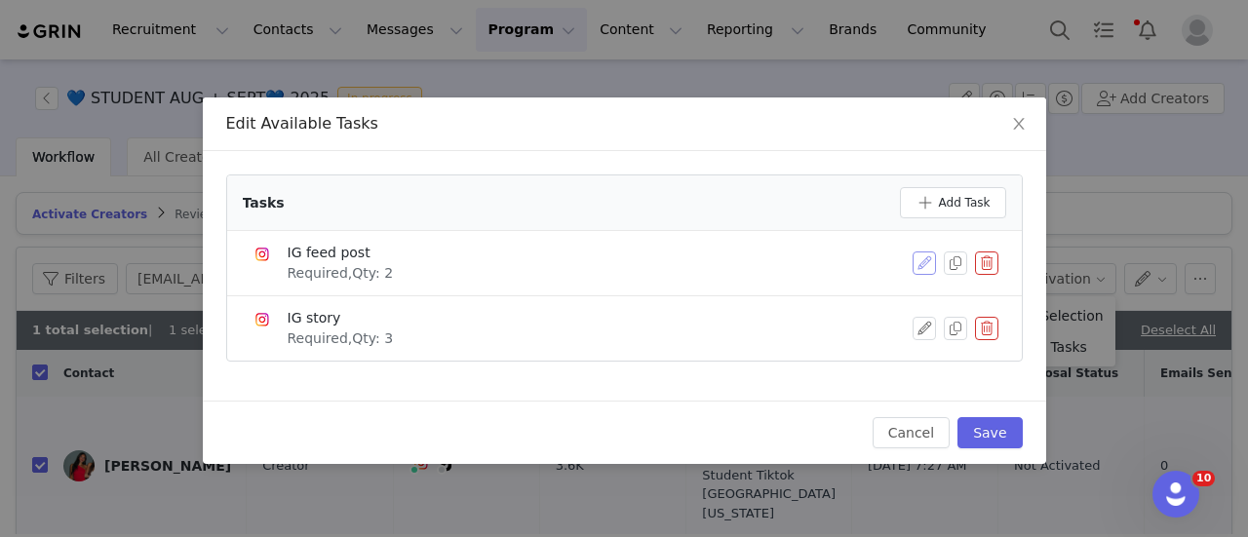
click at [922, 264] on button "button" at bounding box center [923, 263] width 23 height 23
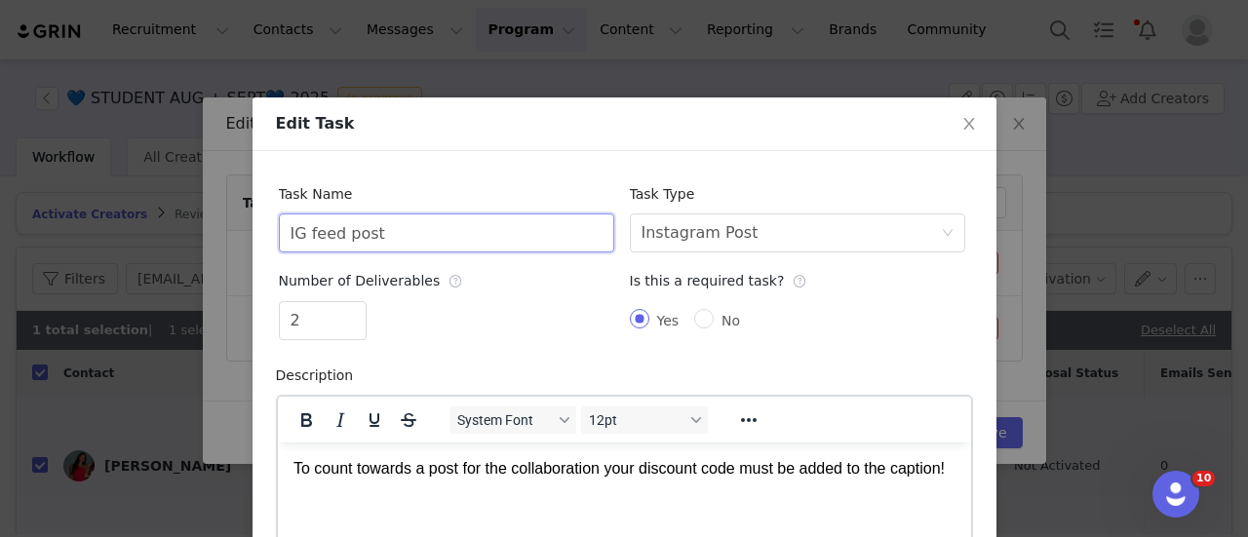
drag, startPoint x: 456, startPoint y: 223, endPoint x: 192, endPoint y: 254, distance: 266.0
click at [192, 254] on div "Edit Task Task Name IG feed post Task Type Select task type Instagram Post Numb…" at bounding box center [624, 268] width 1248 height 537
type input "TikTok Video"
click at [654, 228] on div "Instagram Post" at bounding box center [699, 232] width 117 height 37
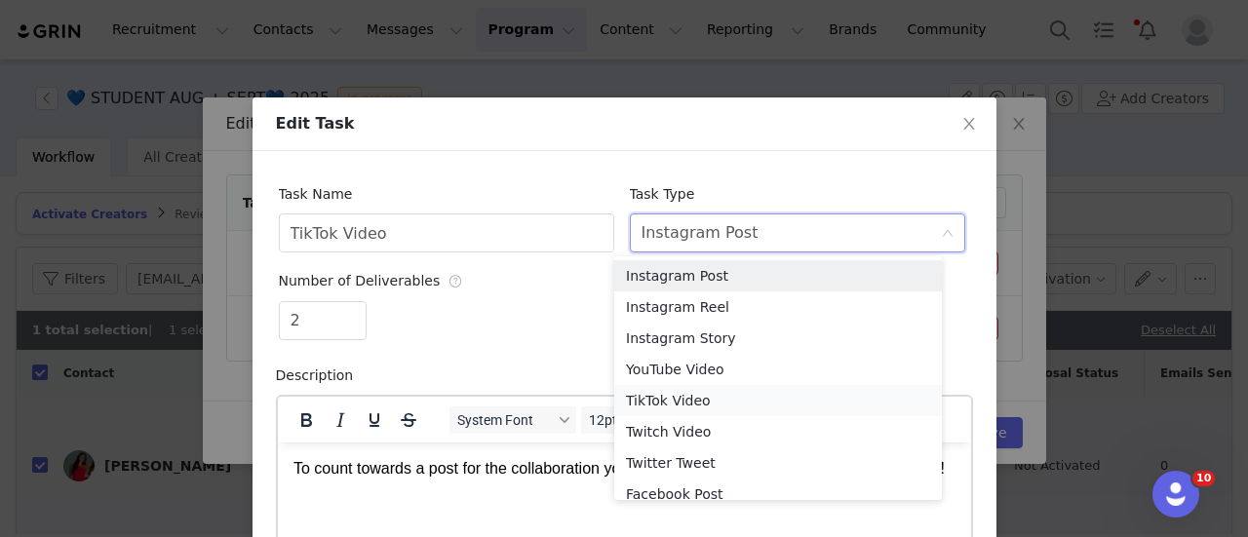
click at [669, 401] on li "TikTok Video" at bounding box center [778, 400] width 328 height 31
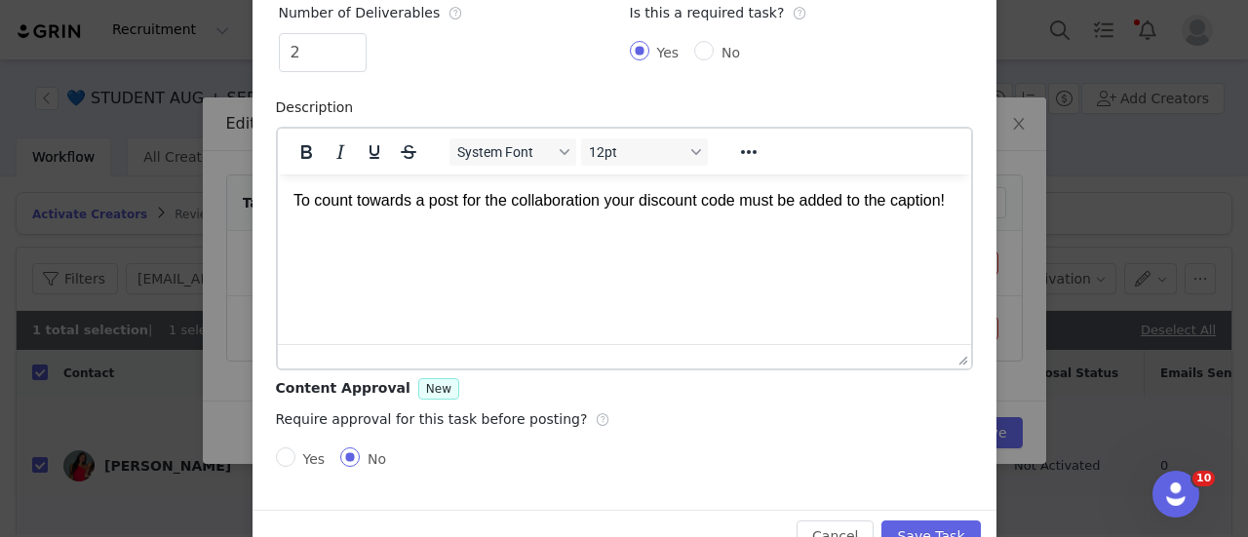
scroll to position [233, 0]
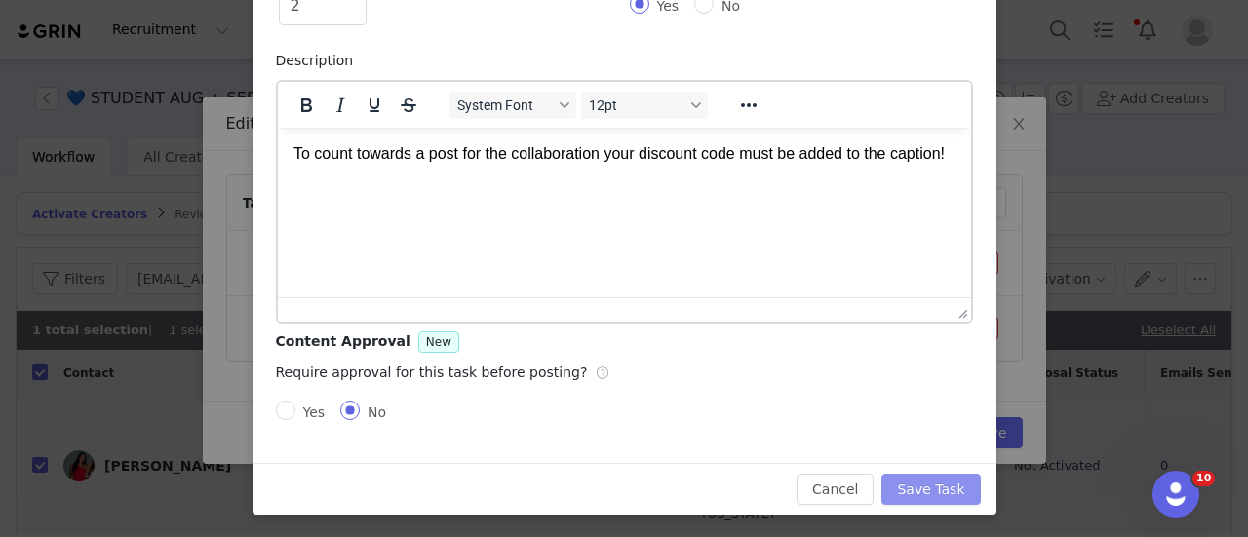
click at [924, 496] on button "Save Task" at bounding box center [930, 489] width 98 height 31
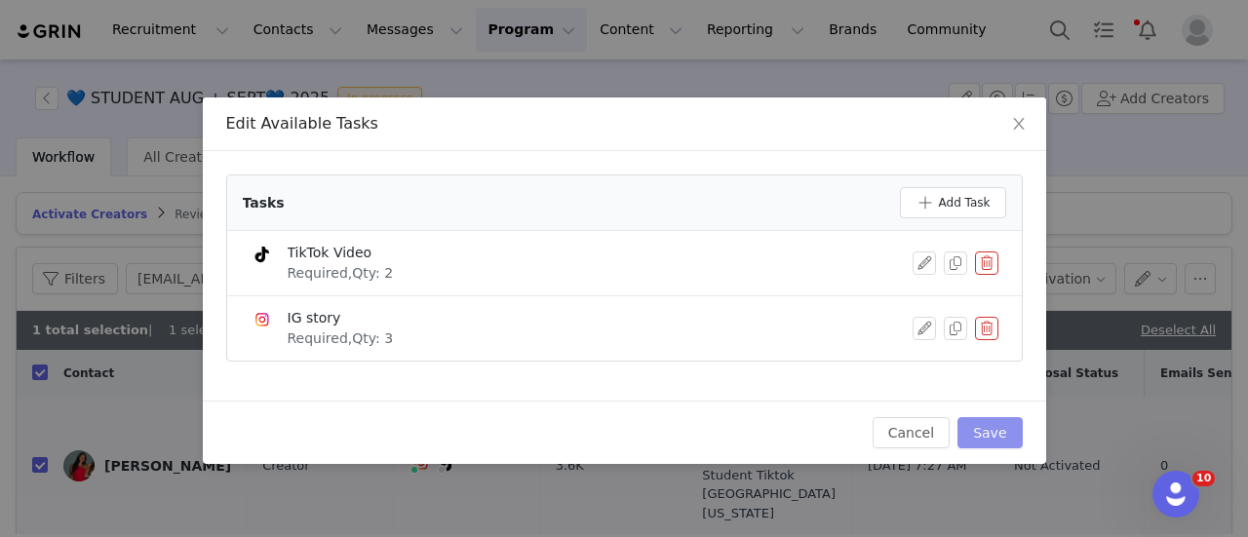
click at [1006, 432] on button "Save" at bounding box center [989, 432] width 64 height 31
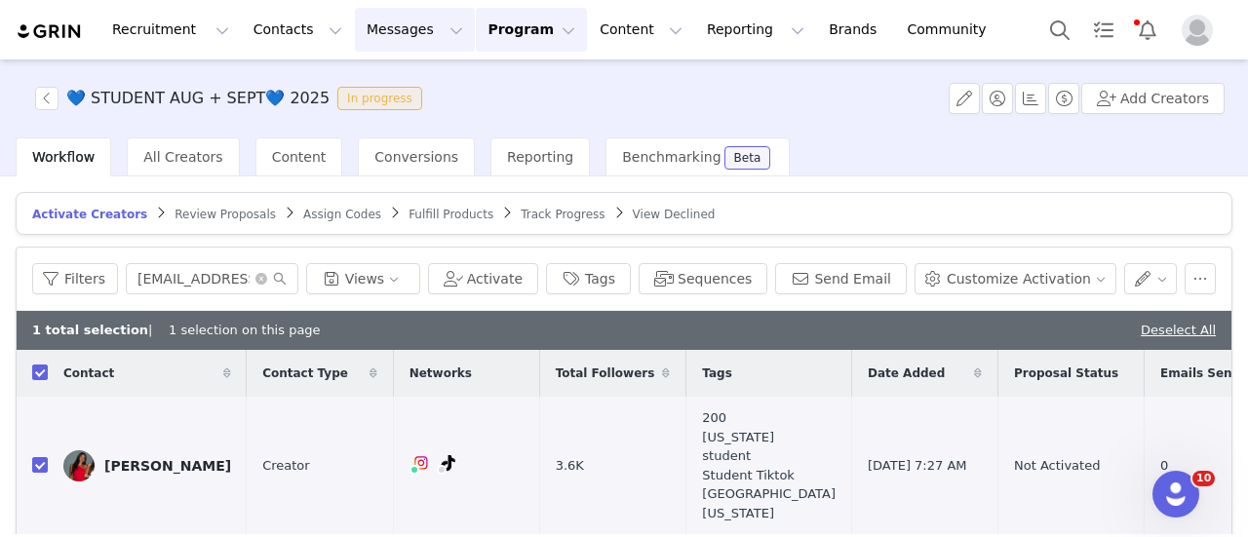
click at [407, 28] on button "Messages Messages" at bounding box center [415, 30] width 120 height 44
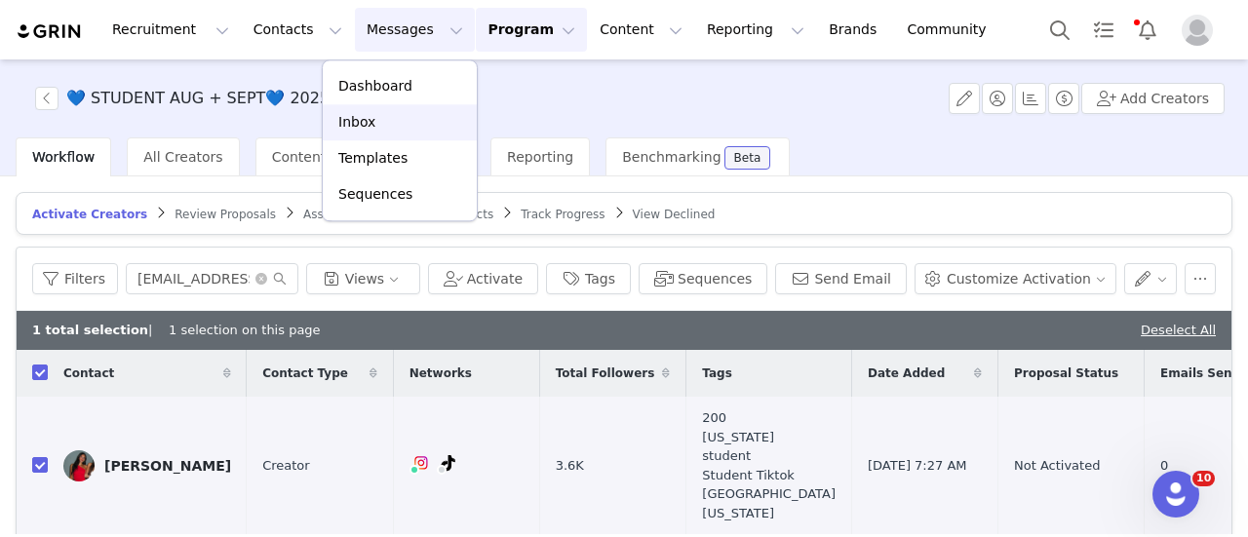
click at [400, 120] on div "Inbox" at bounding box center [399, 122] width 131 height 20
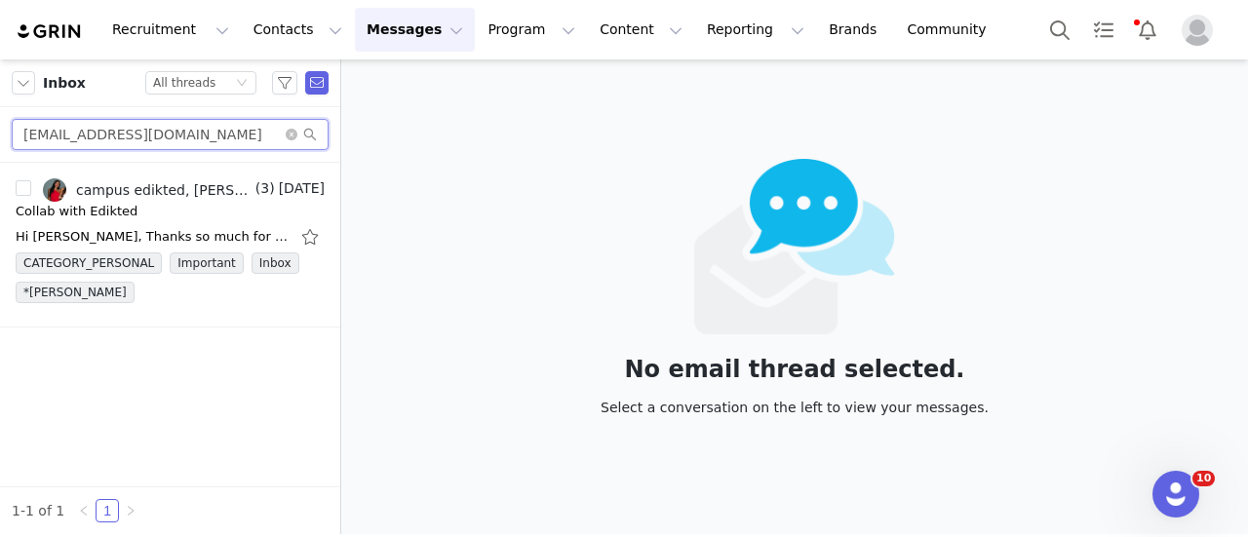
drag, startPoint x: 237, startPoint y: 138, endPoint x: -57, endPoint y: 118, distance: 294.2
click at [0, 118] on html "Recruitment Recruitment Creator Search Curated Lists Landing Pages Web Extensio…" at bounding box center [624, 268] width 1248 height 537
paste input "jessikastoll"
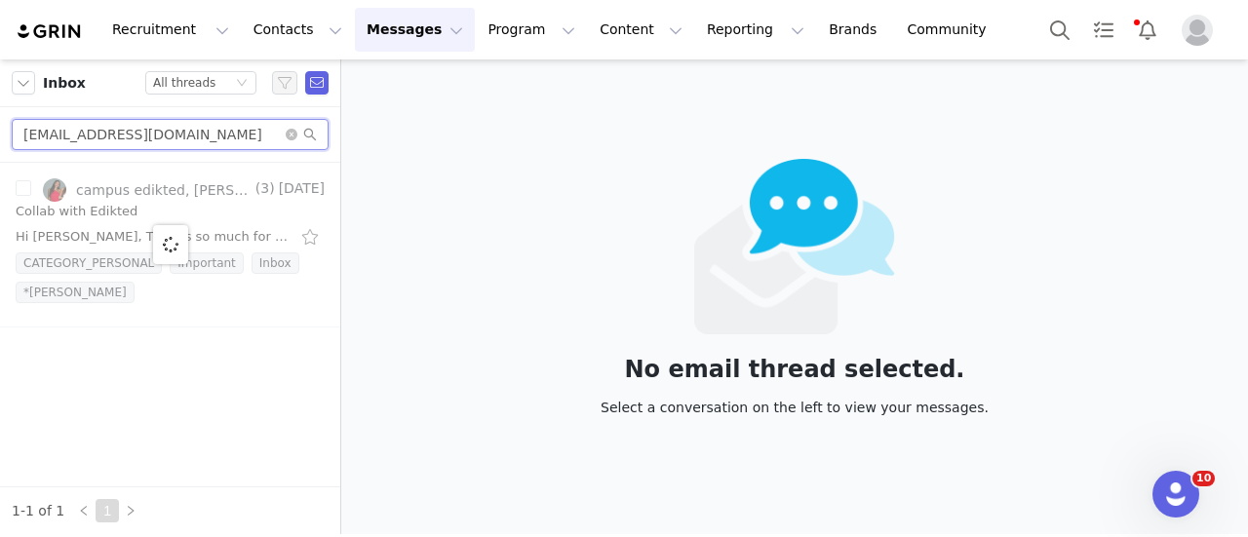
type input "jessikastoll@gmail.com"
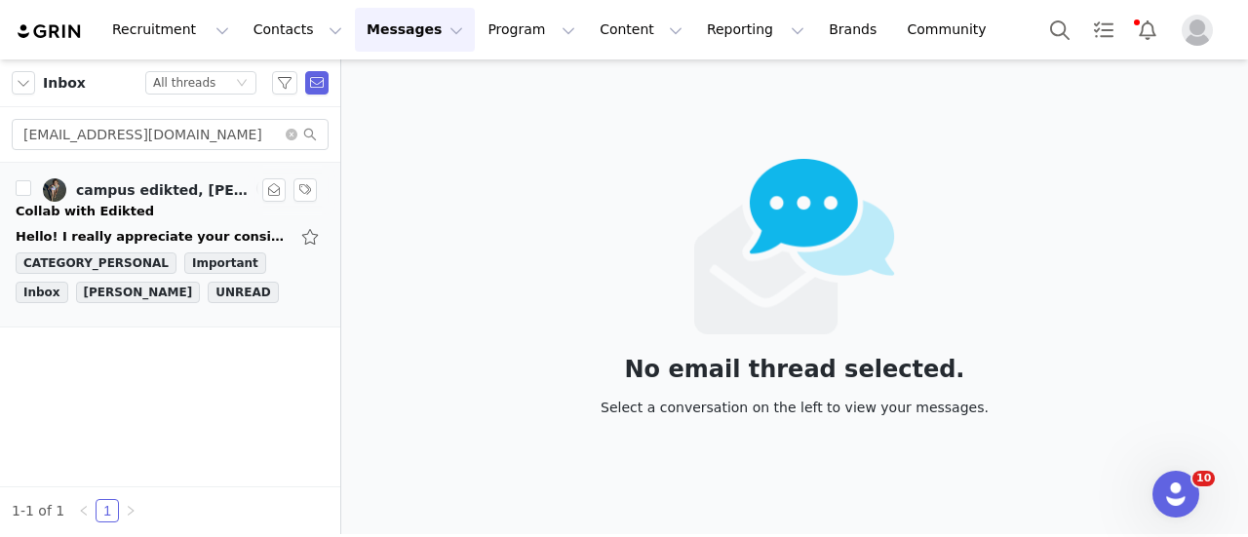
click at [224, 219] on div "Collab with Edikted" at bounding box center [170, 211] width 309 height 19
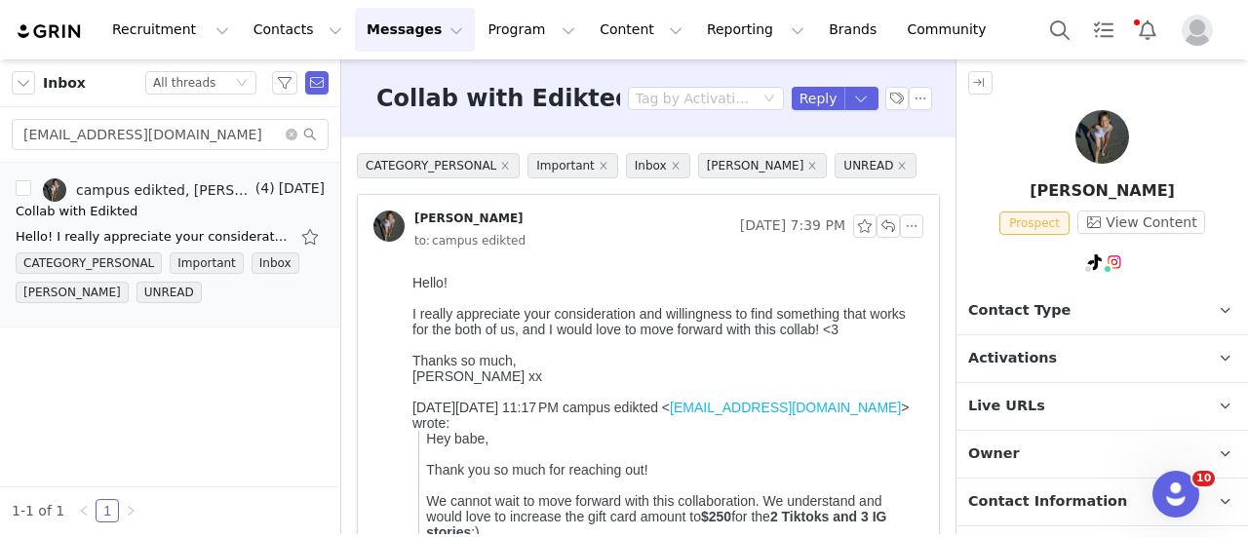
scroll to position [225, 0]
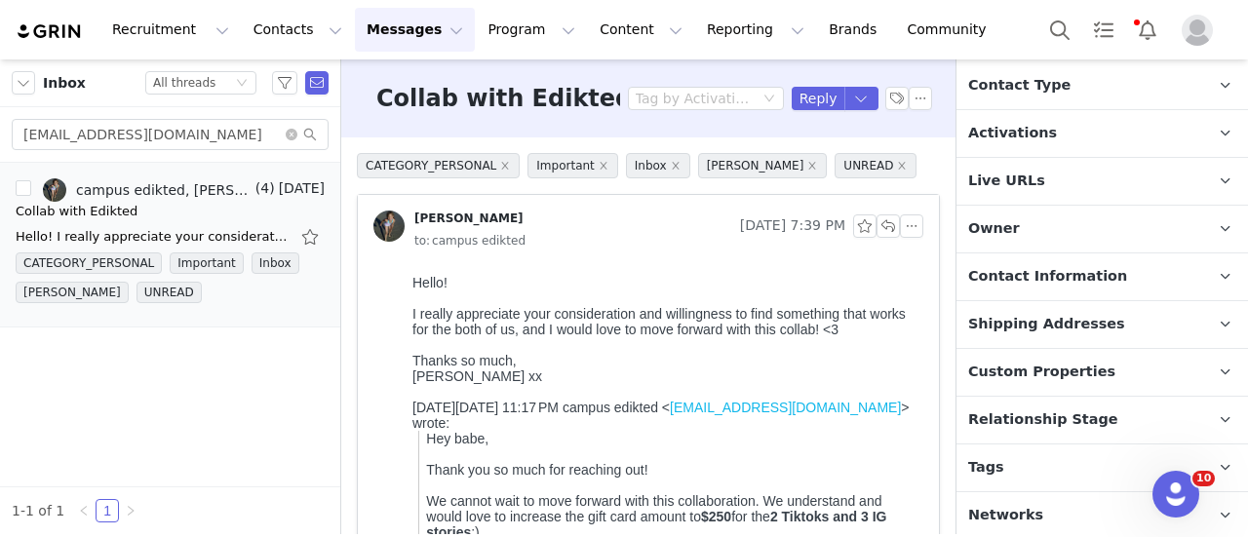
click at [1076, 465] on p "Tags Keep track of your contacts by assigning them tags. You can then filter yo…" at bounding box center [1078, 468] width 245 height 47
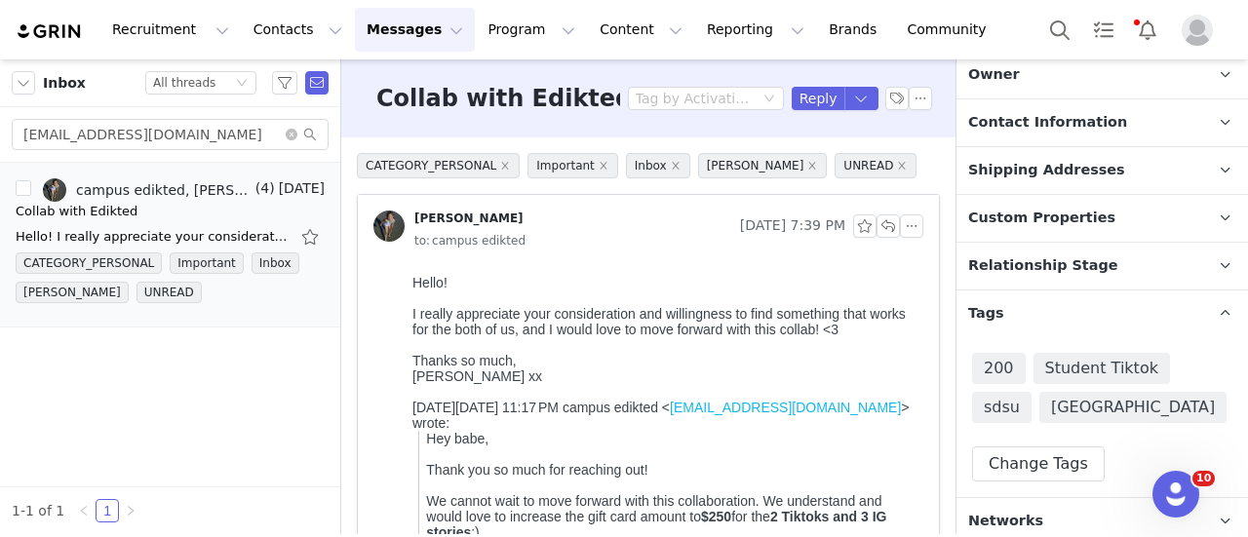
scroll to position [385, 0]
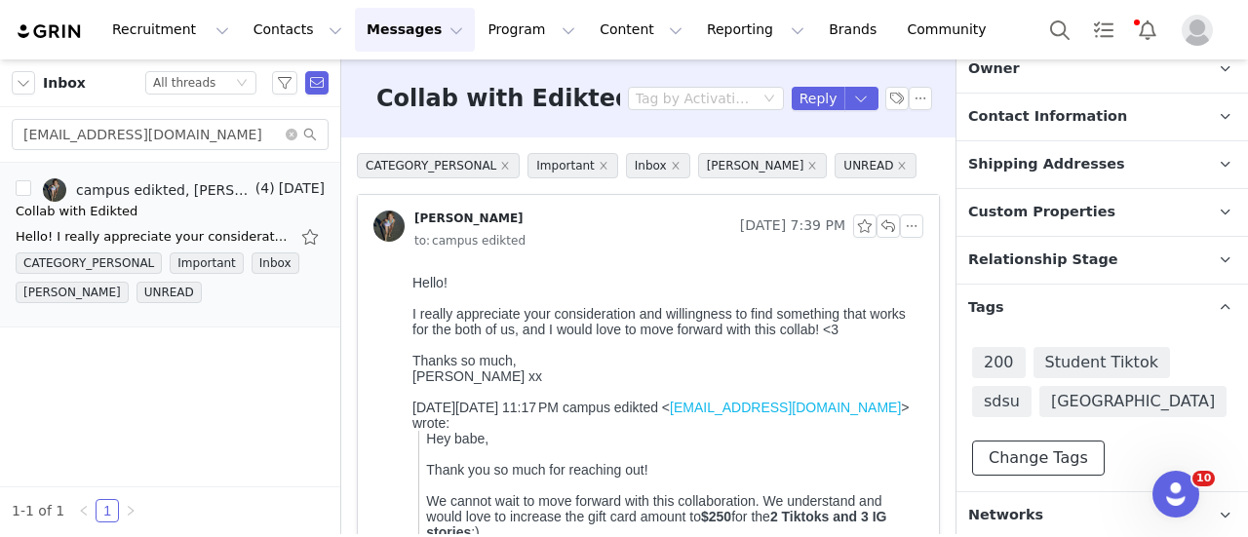
click at [1076, 465] on button "Change Tags" at bounding box center [1038, 458] width 133 height 35
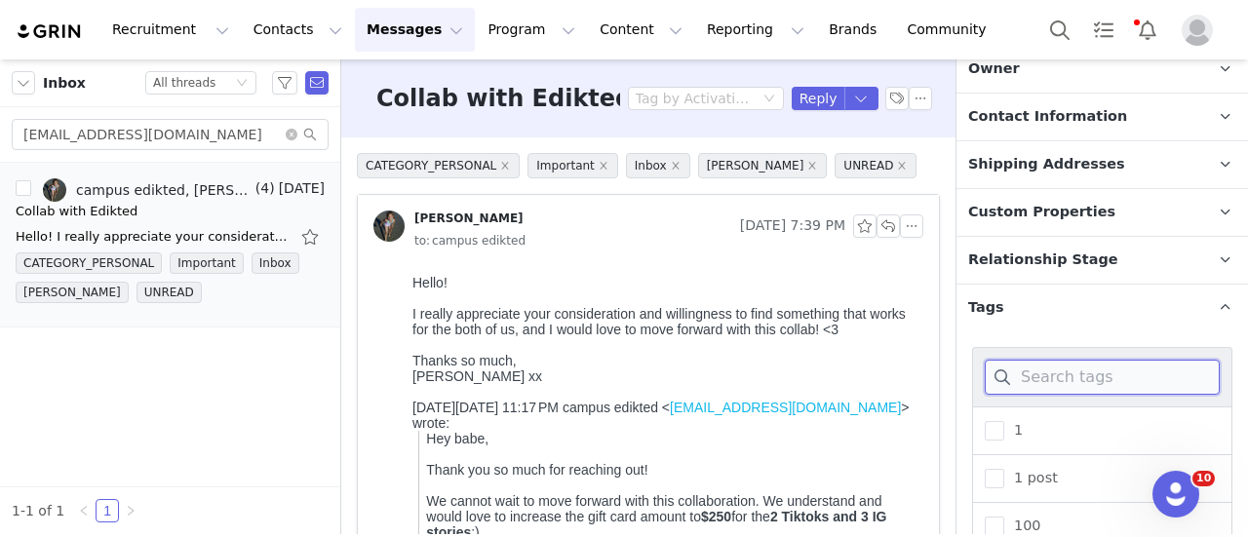
click at [1051, 367] on input at bounding box center [1102, 377] width 235 height 35
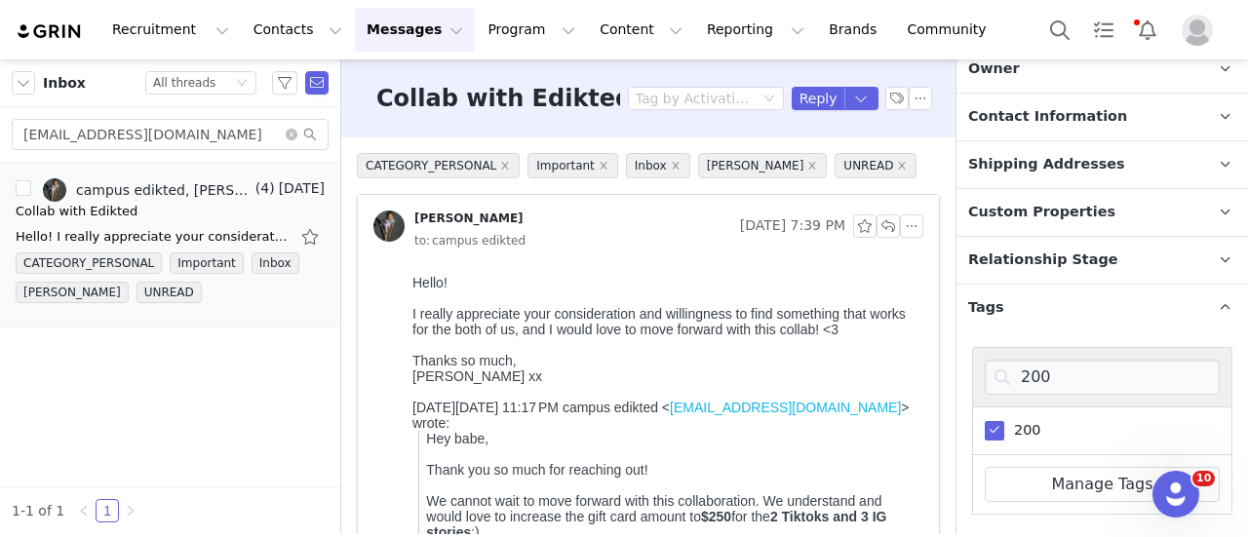
click at [1021, 424] on span "200" at bounding box center [1022, 430] width 36 height 19
click at [1004, 421] on input "200" at bounding box center [1004, 421] width 0 height 0
click at [1058, 381] on input "200" at bounding box center [1102, 377] width 235 height 35
type input "250"
click at [1036, 431] on div "250" at bounding box center [1102, 431] width 260 height 49
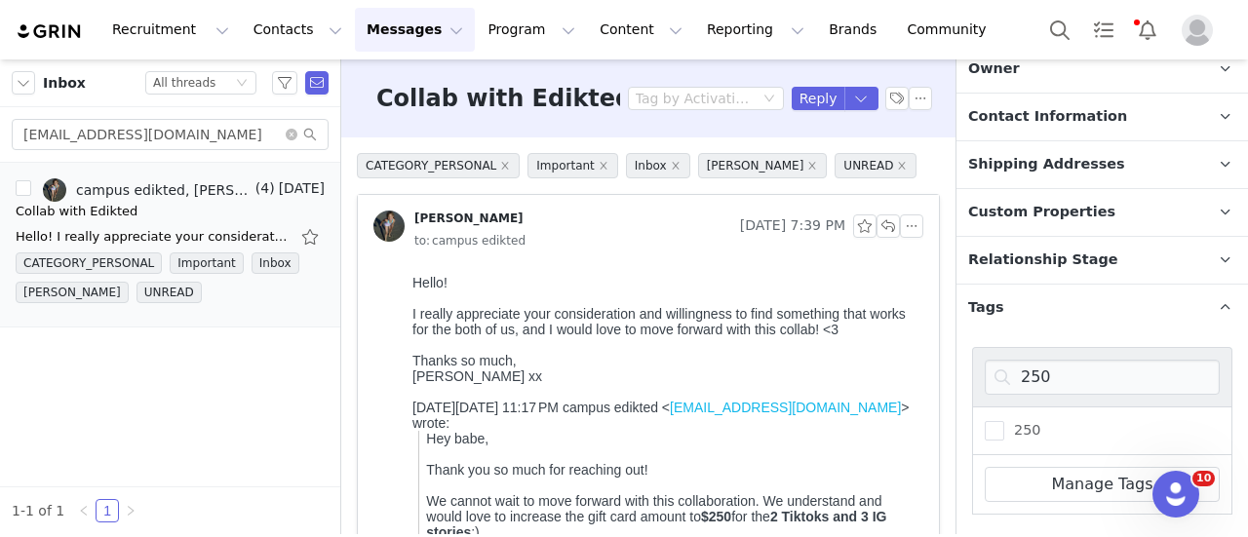
click at [1036, 430] on div "250" at bounding box center [1102, 431] width 260 height 49
click at [1033, 427] on span "250" at bounding box center [1022, 430] width 36 height 19
click at [1004, 421] on input "250" at bounding box center [1004, 421] width 0 height 0
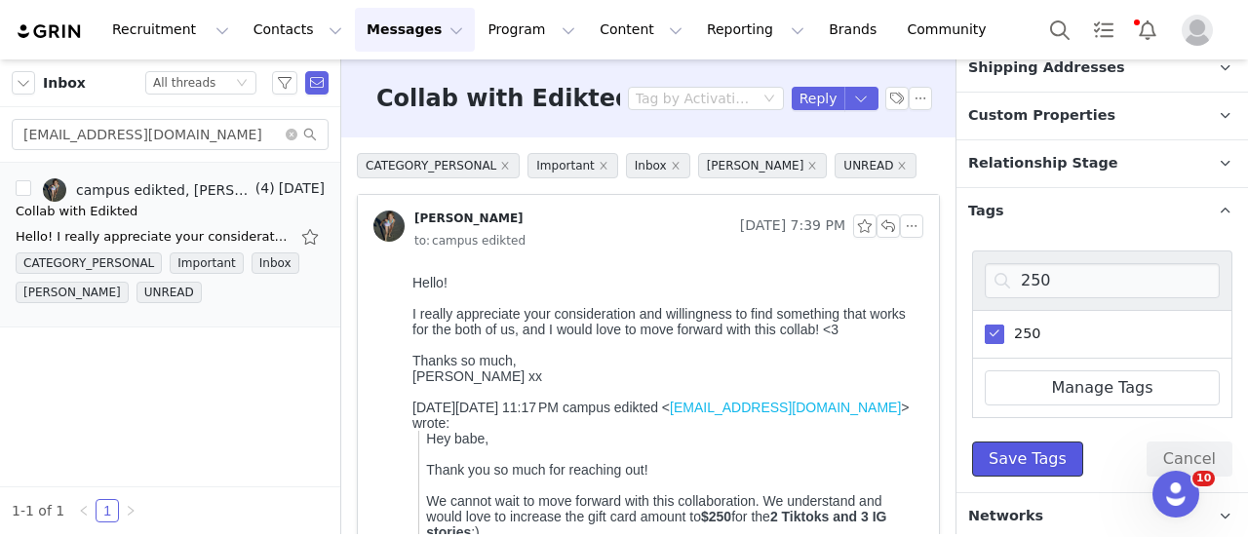
click at [1033, 459] on button "Save Tags" at bounding box center [1027, 459] width 111 height 35
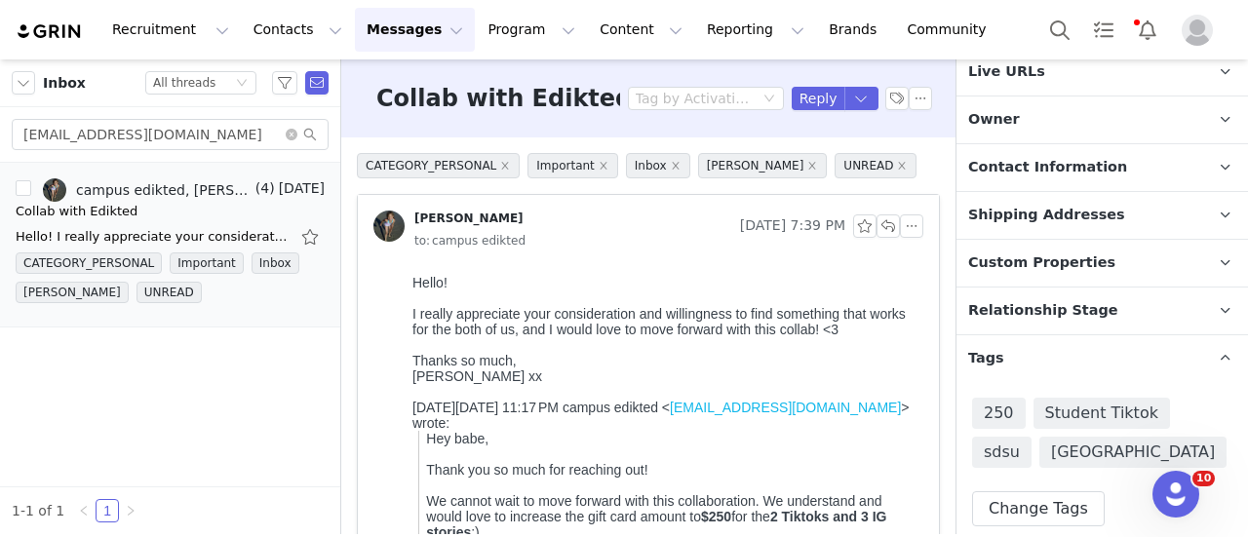
scroll to position [386, 0]
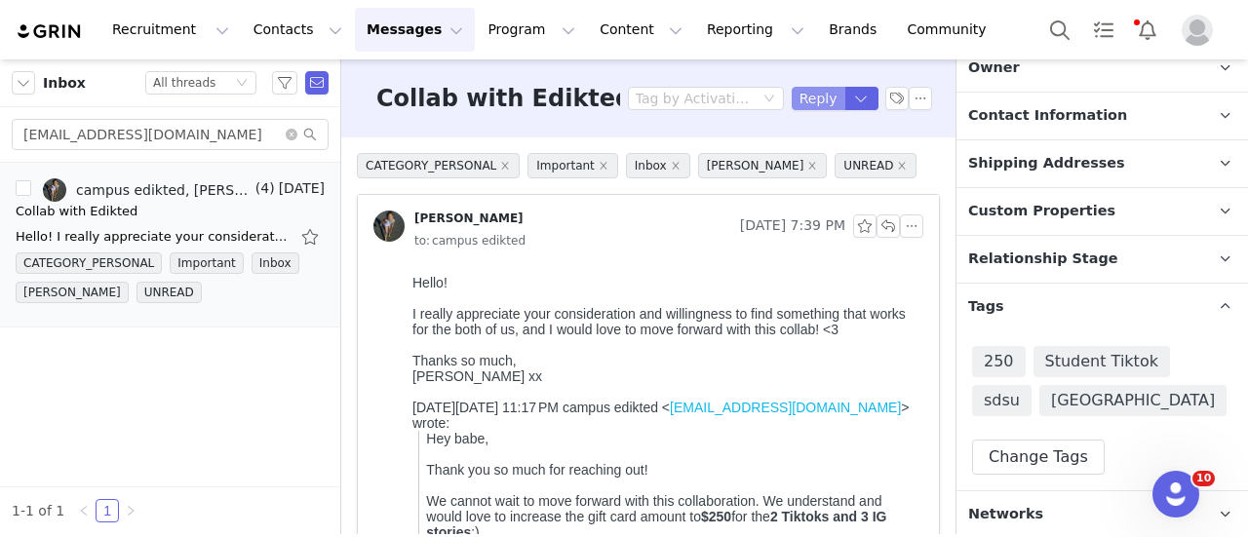
click at [811, 106] on button "Reply" at bounding box center [819, 98] width 54 height 23
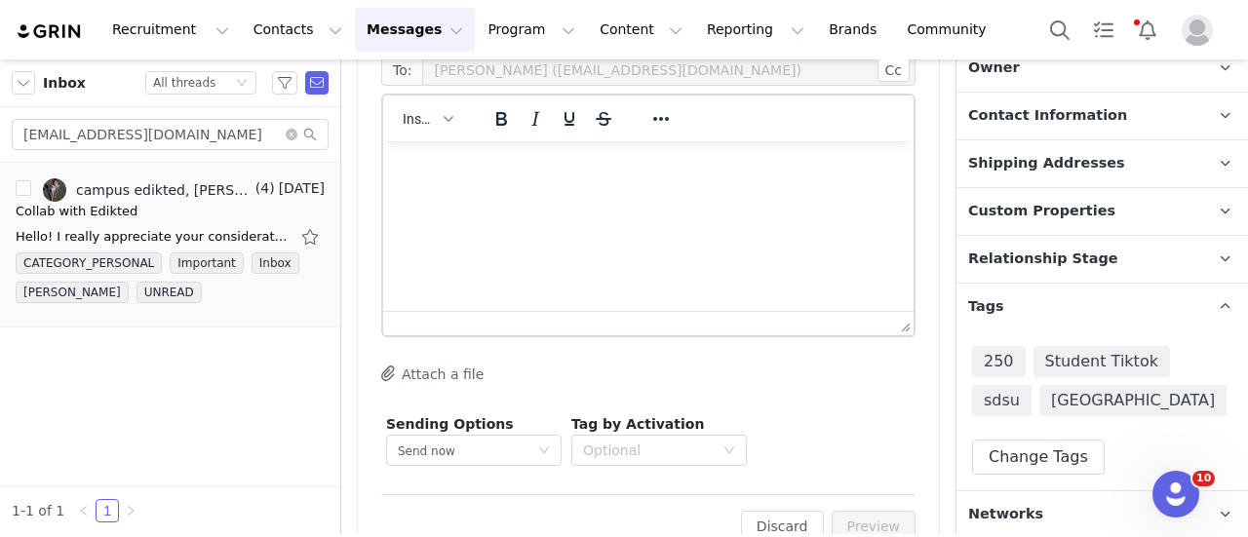
scroll to position [2118, 0]
click at [425, 128] on div "Insert" at bounding box center [428, 116] width 90 height 38
click at [433, 115] on span "Insert" at bounding box center [420, 117] width 34 height 16
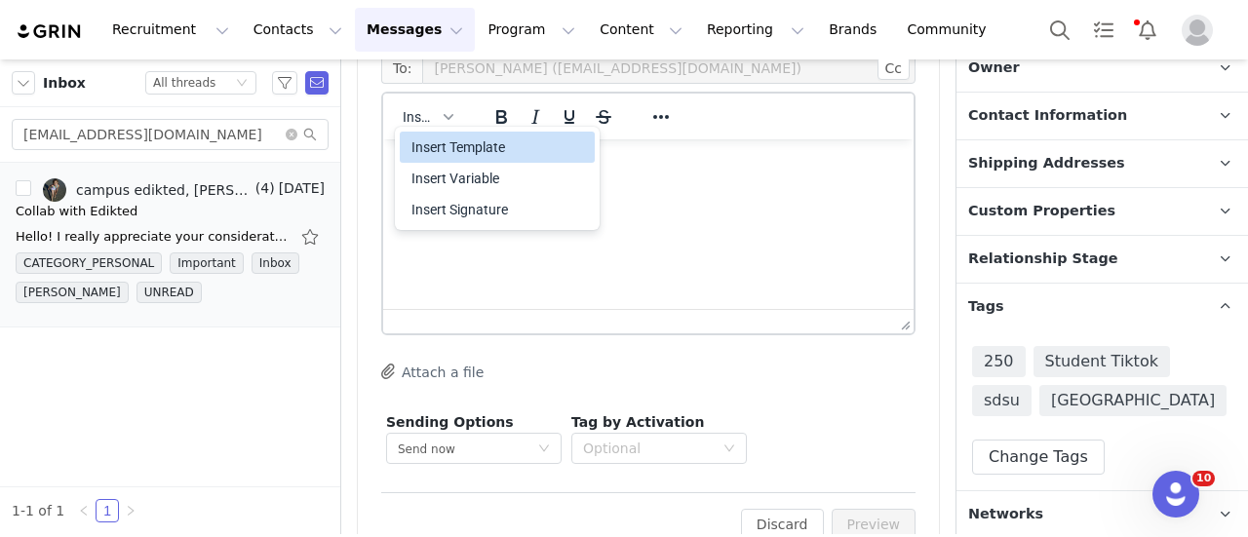
click at [453, 152] on div "Insert Template" at bounding box center [498, 147] width 175 height 23
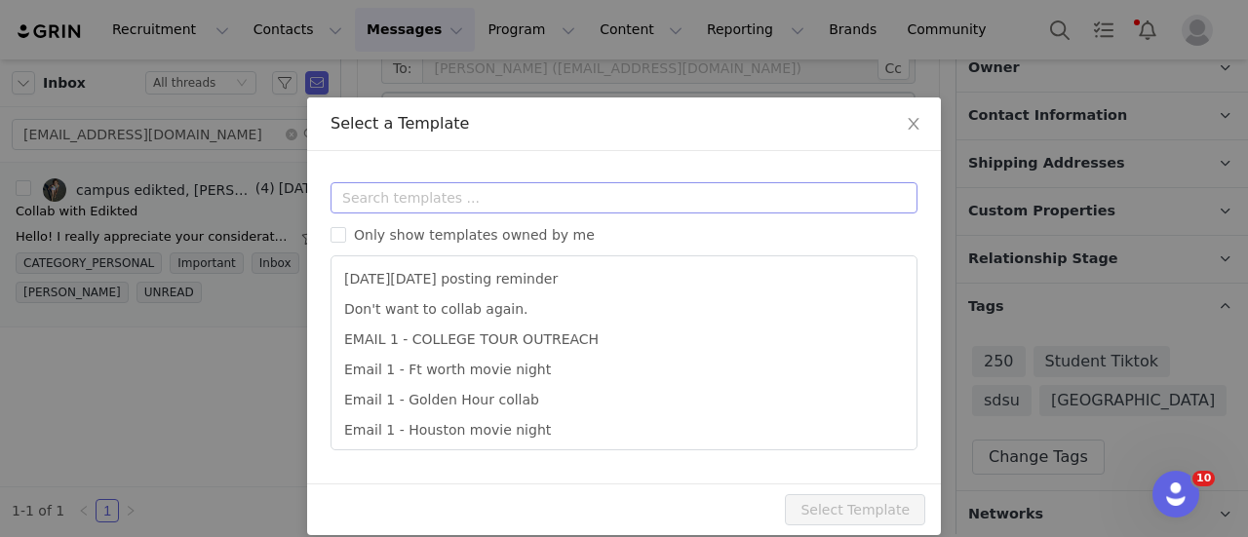
scroll to position [0, 0]
click at [423, 197] on input "text" at bounding box center [623, 197] width 587 height 31
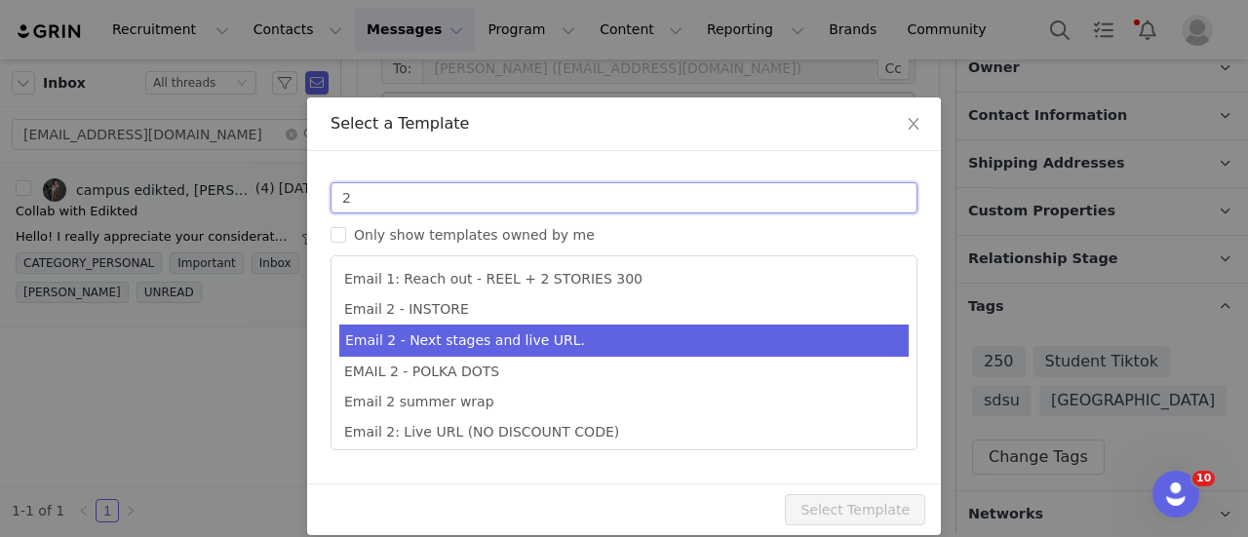
type input "2"
type input "Collab with Edikted"
click at [492, 330] on li "Email 2 - Next stages and live URL." at bounding box center [623, 341] width 569 height 32
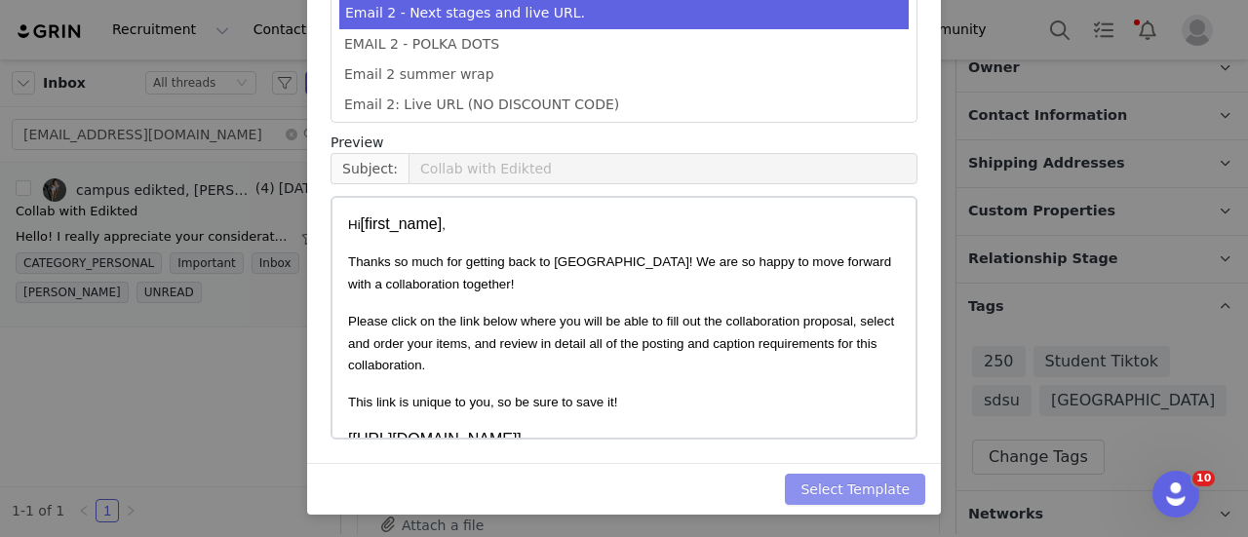
click at [841, 481] on button "Select Template" at bounding box center [855, 489] width 140 height 31
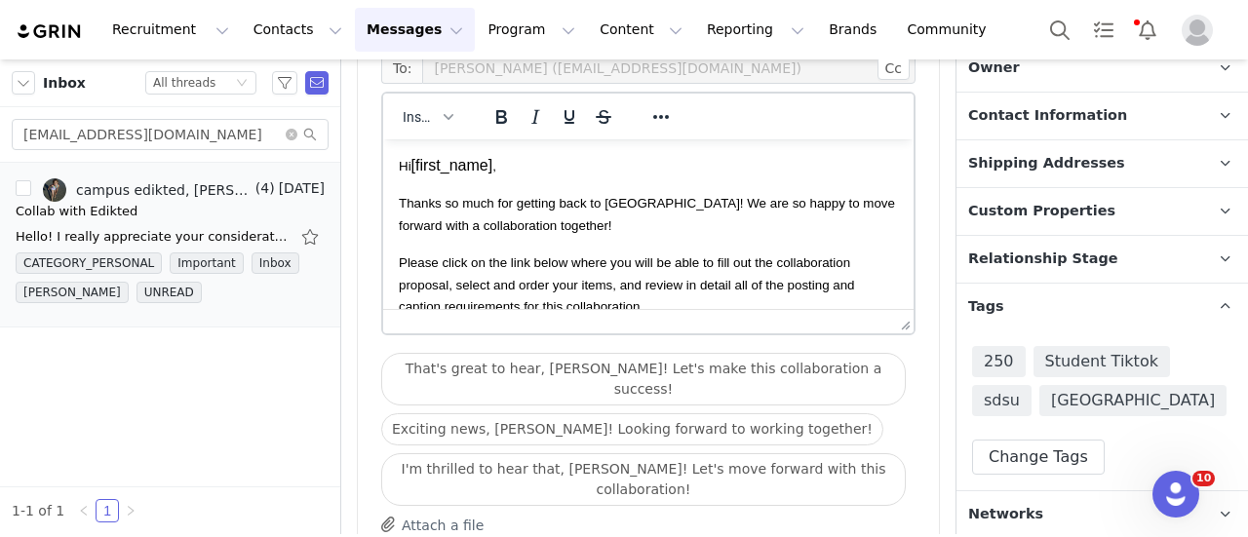
scroll to position [2270, 0]
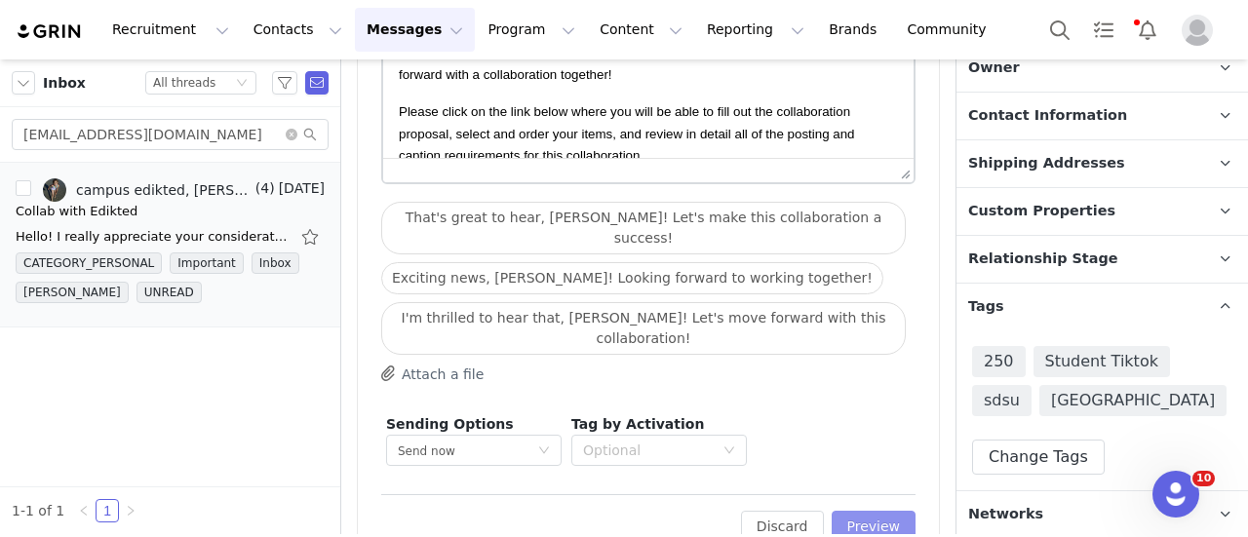
click at [860, 511] on button "Preview" at bounding box center [874, 526] width 85 height 31
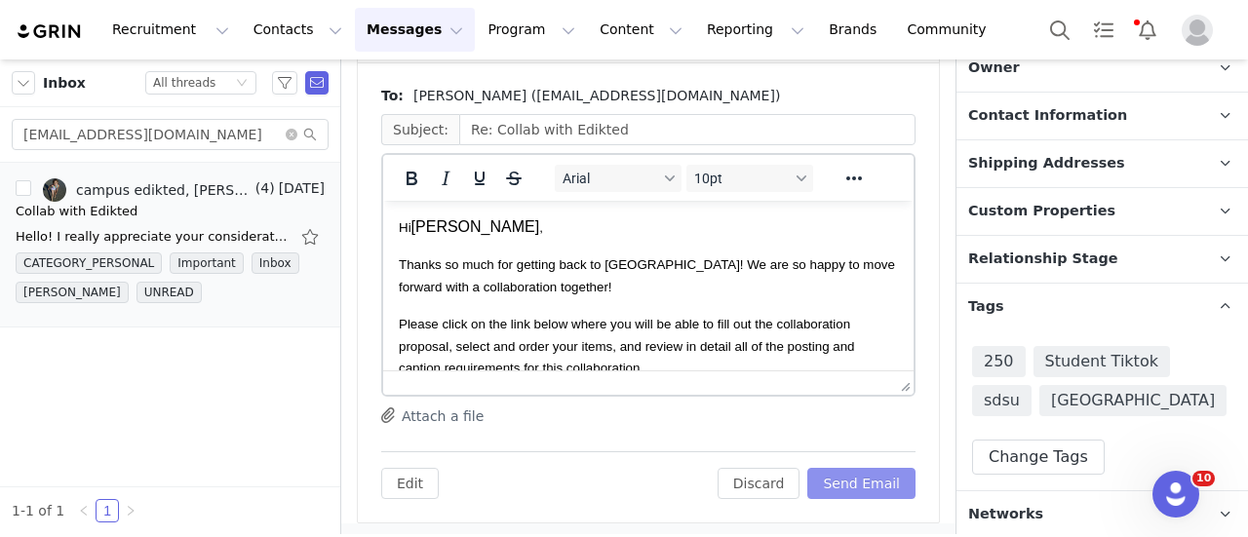
scroll to position [0, 0]
click at [860, 478] on button "Send Email" at bounding box center [861, 483] width 108 height 31
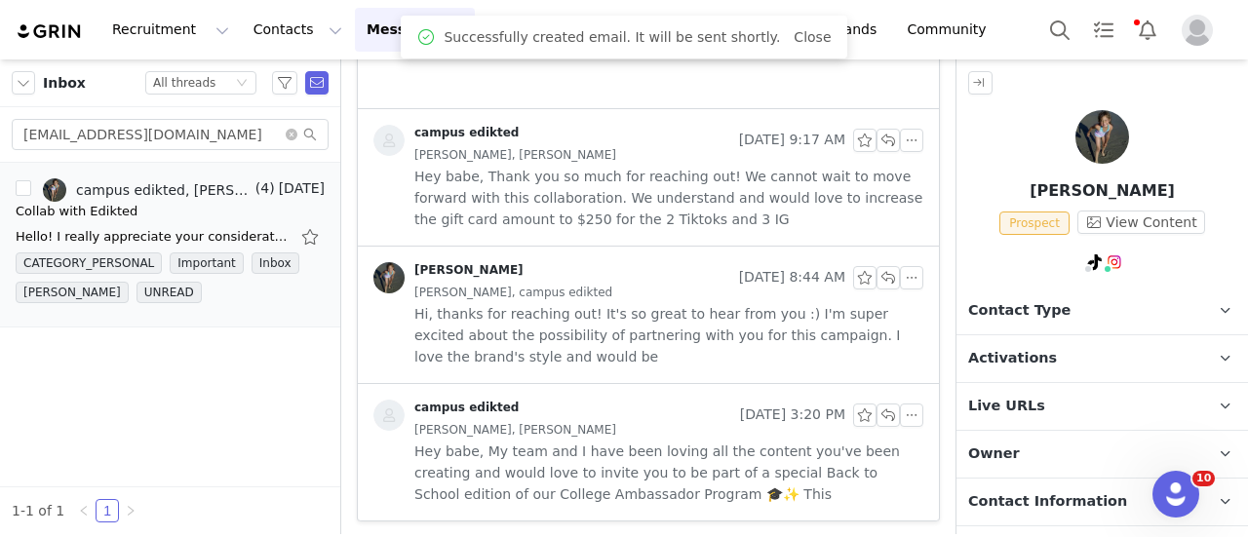
click at [1046, 300] on span "Contact Type" at bounding box center [1019, 310] width 102 height 21
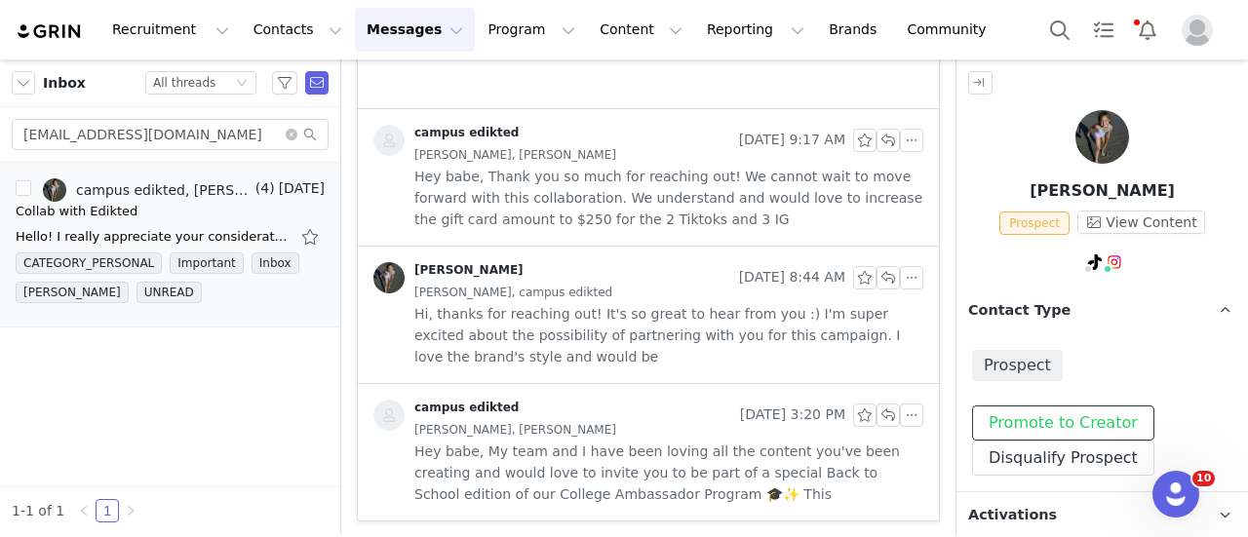
click at [1074, 418] on button "Promote to Creator" at bounding box center [1063, 423] width 182 height 35
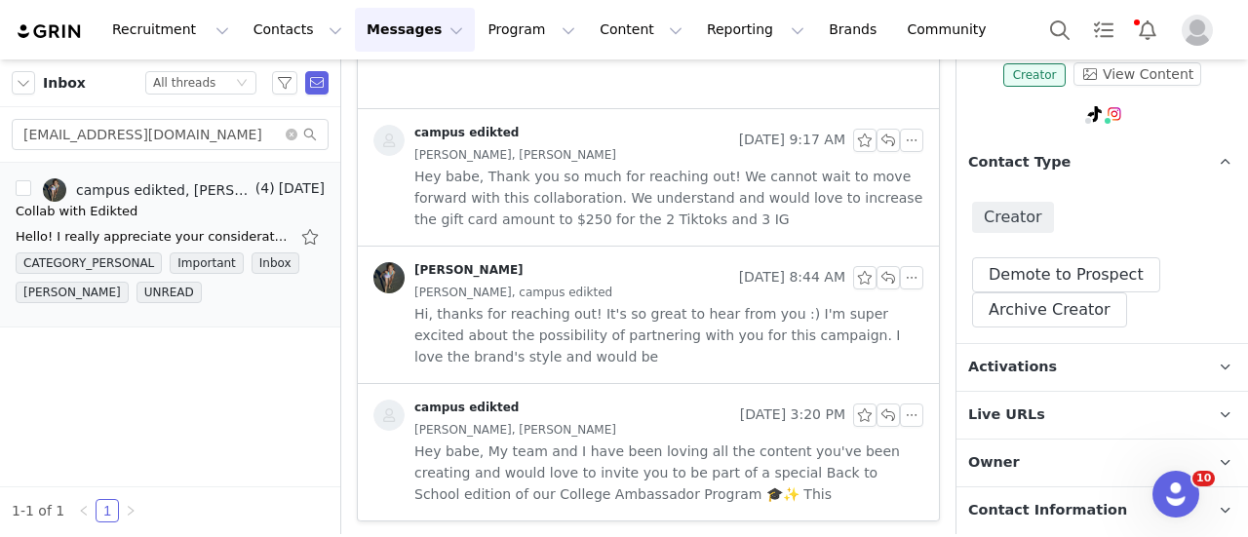
scroll to position [195, 0]
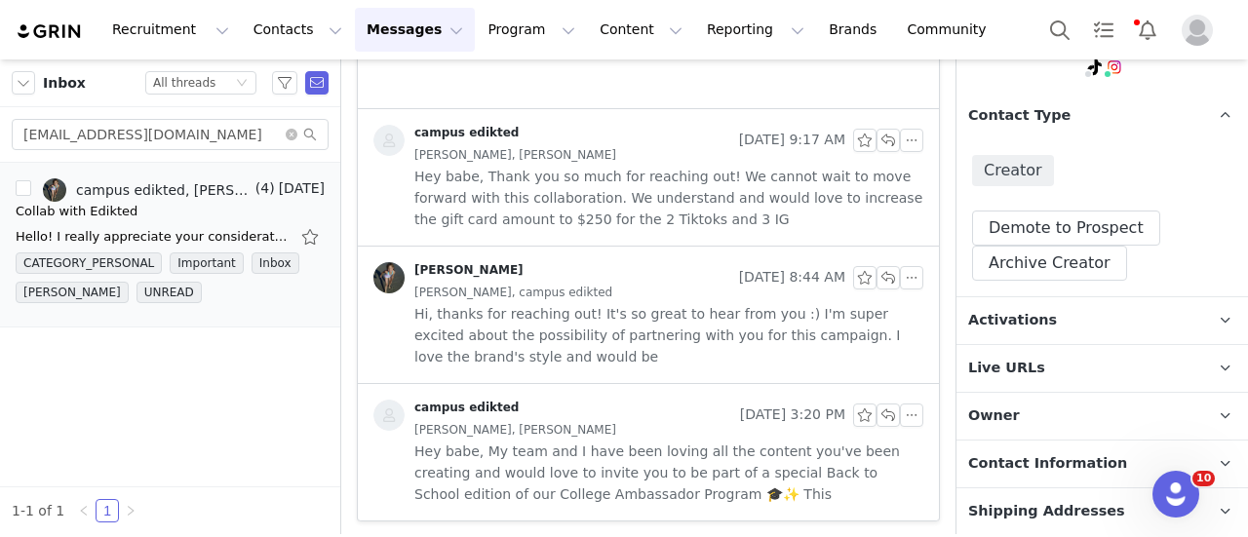
click at [1111, 310] on p "Activations" at bounding box center [1078, 320] width 245 height 47
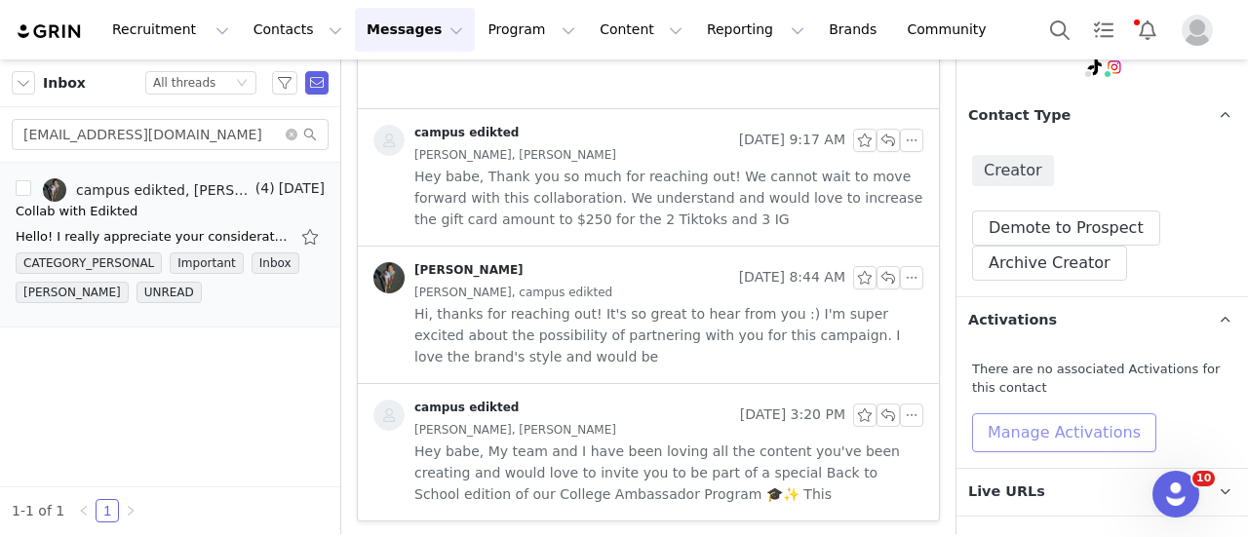
click at [1022, 442] on button "Manage Activations" at bounding box center [1064, 432] width 184 height 39
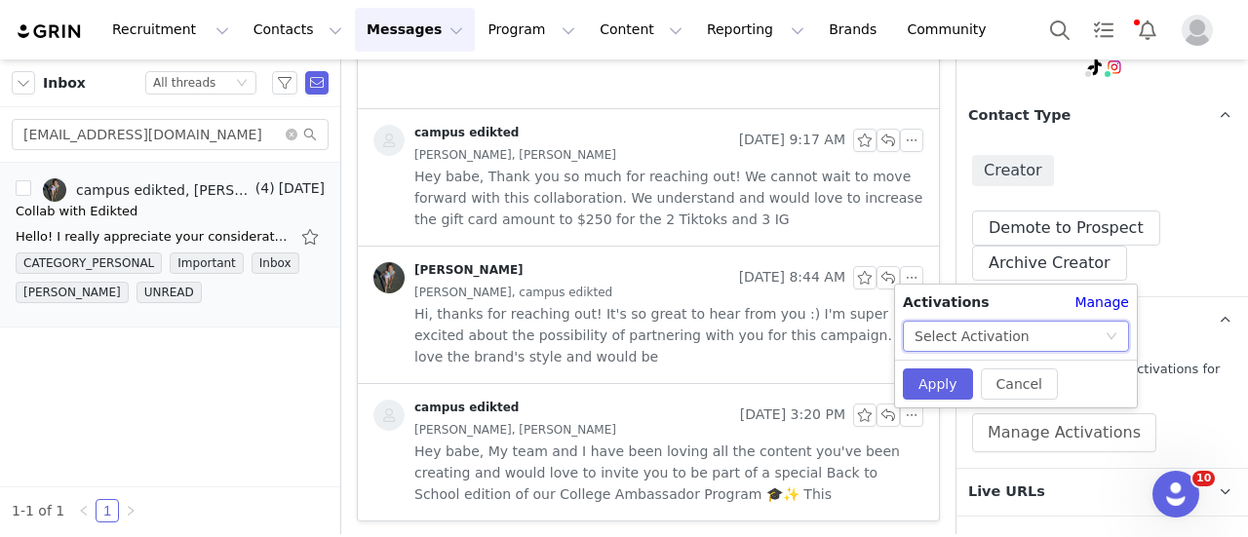
click at [1006, 334] on div "Select Activation" at bounding box center [971, 336] width 115 height 29
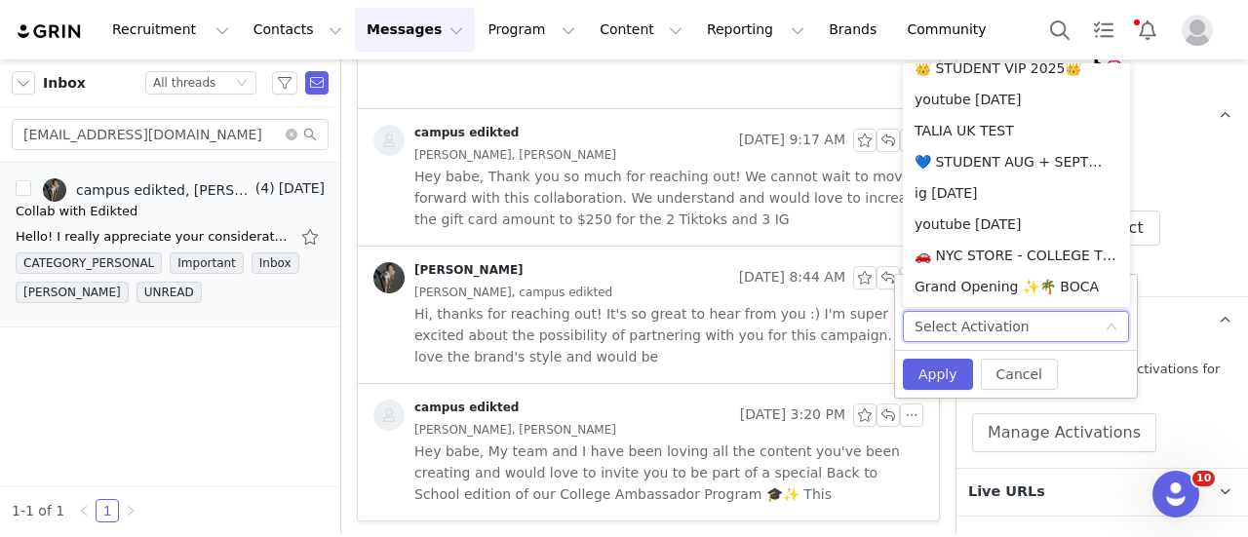
scroll to position [400, 0]
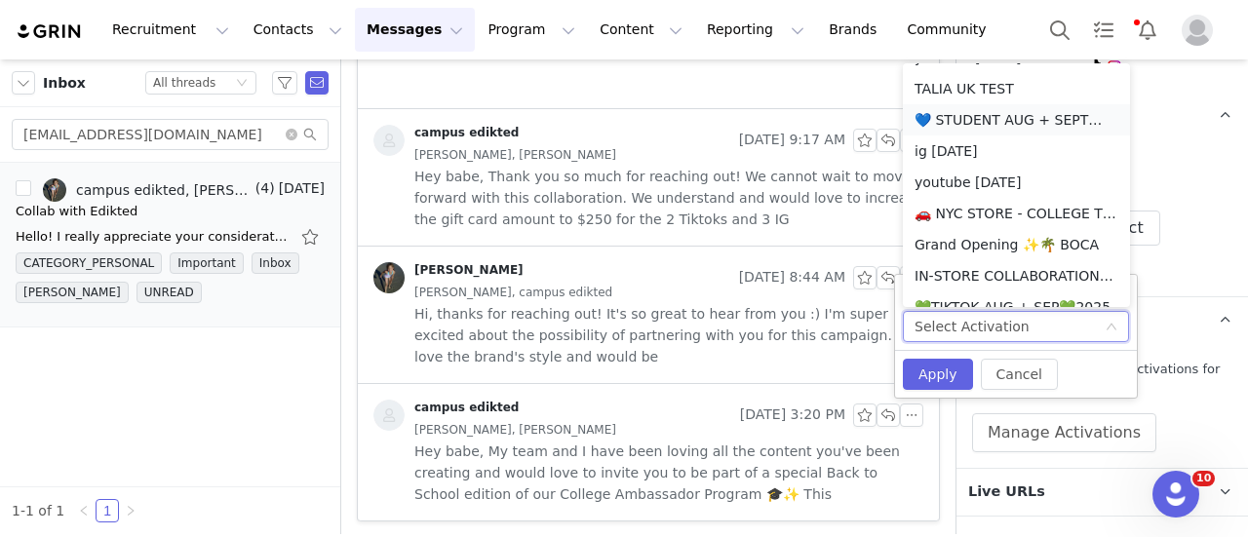
click at [1026, 120] on li "💙 STUDENT AUG + SEPT💙 2025" at bounding box center [1016, 119] width 227 height 31
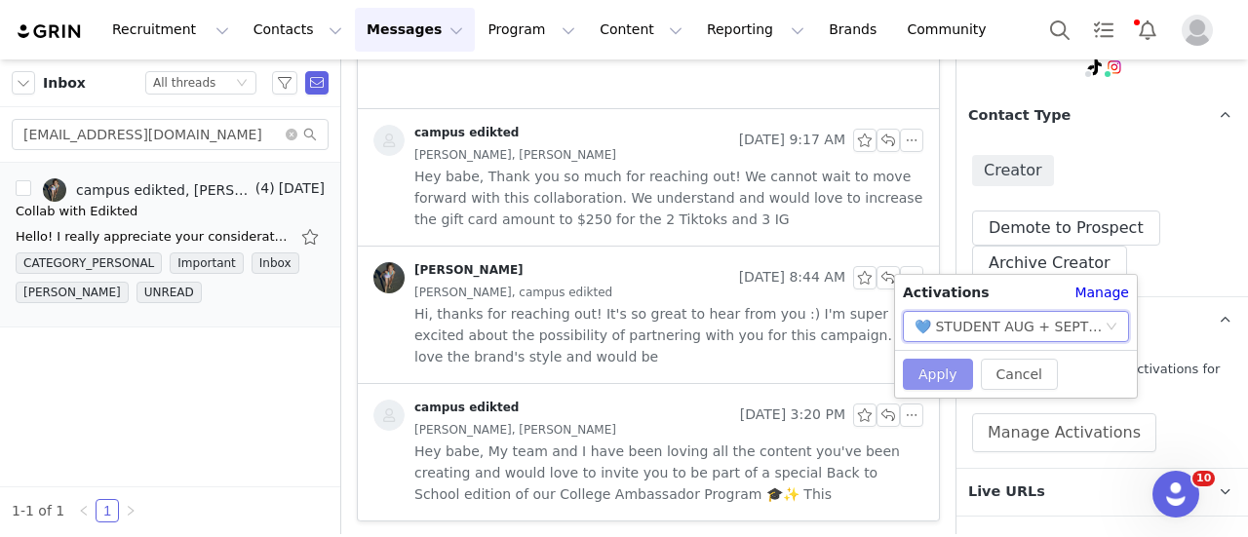
click at [938, 377] on button "Apply" at bounding box center [938, 374] width 70 height 31
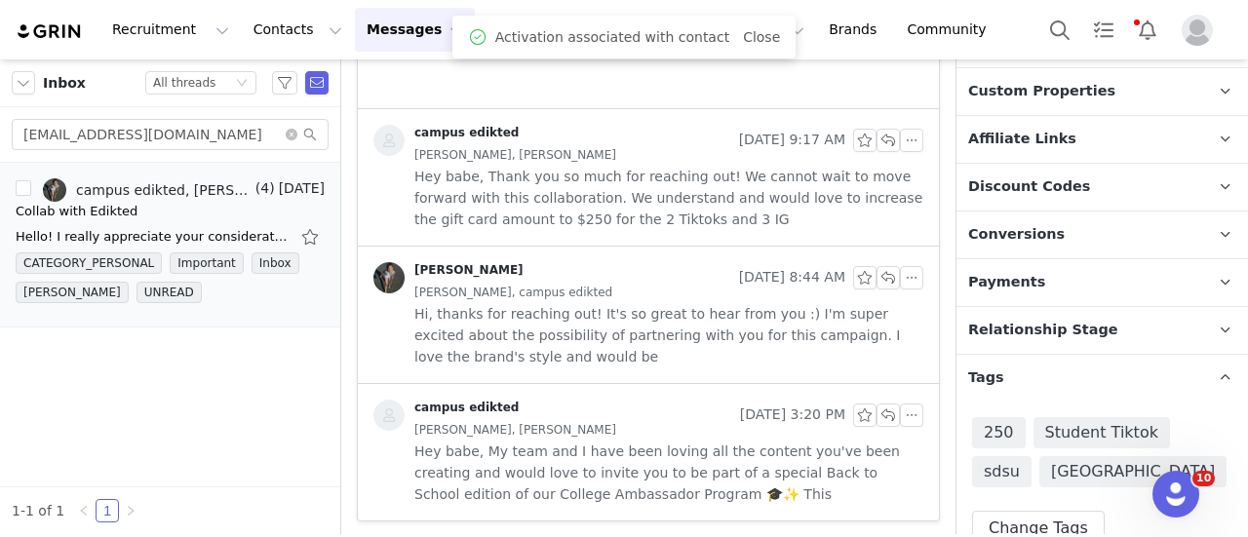
click at [1127, 327] on p "Relationship Stage Use relationship stages to move contacts through a logical s…" at bounding box center [1078, 330] width 245 height 47
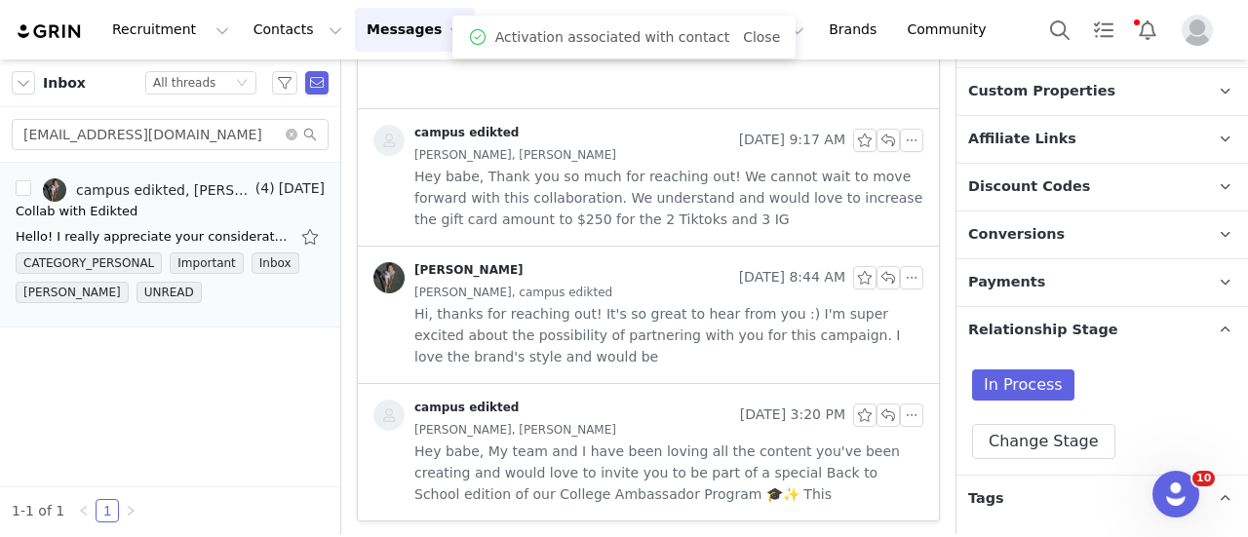
scroll to position [970, 0]
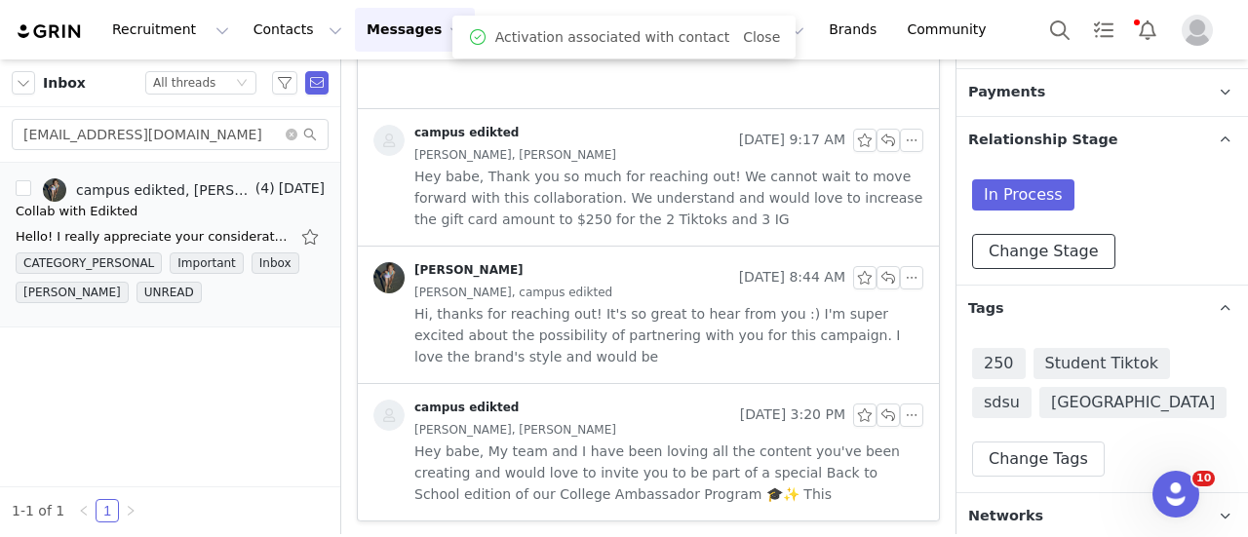
click at [1037, 261] on button "Change Stage" at bounding box center [1043, 251] width 143 height 35
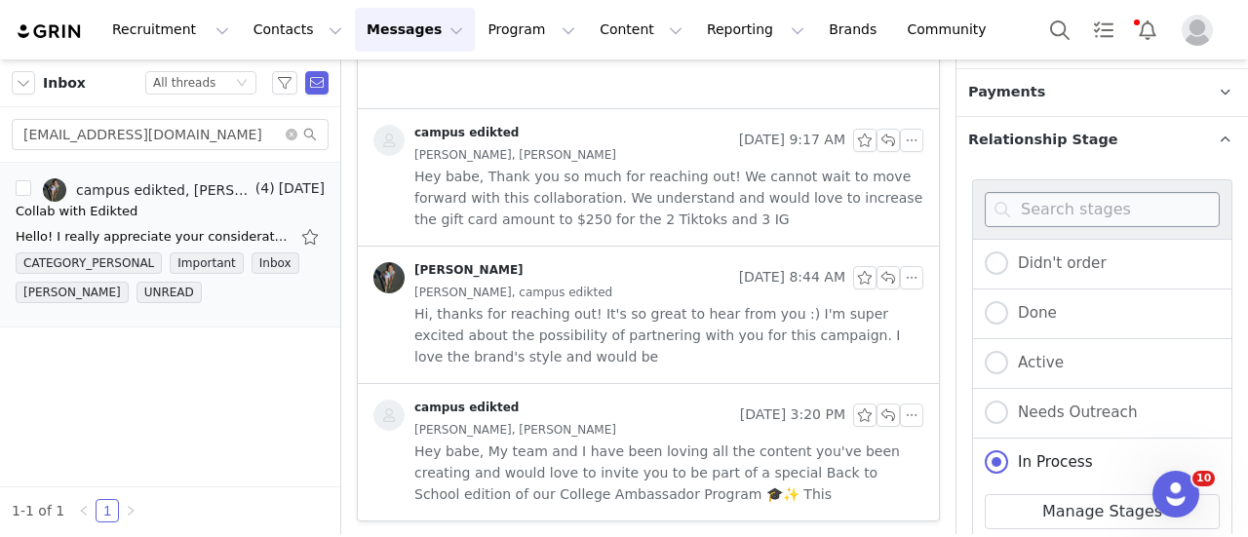
scroll to position [1067, 0]
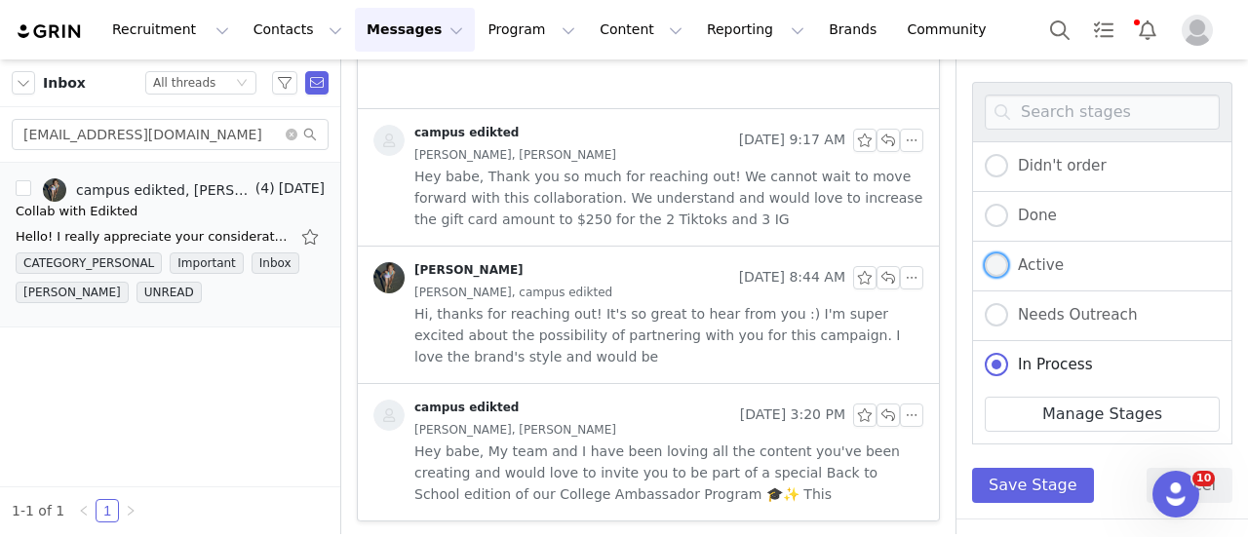
click at [1037, 256] on span "Active" at bounding box center [1036, 265] width 56 height 18
click at [1008, 255] on input "Active" at bounding box center [996, 265] width 23 height 25
radio input "true"
radio input "false"
click at [1034, 486] on button "Save Stage" at bounding box center [1033, 485] width 122 height 35
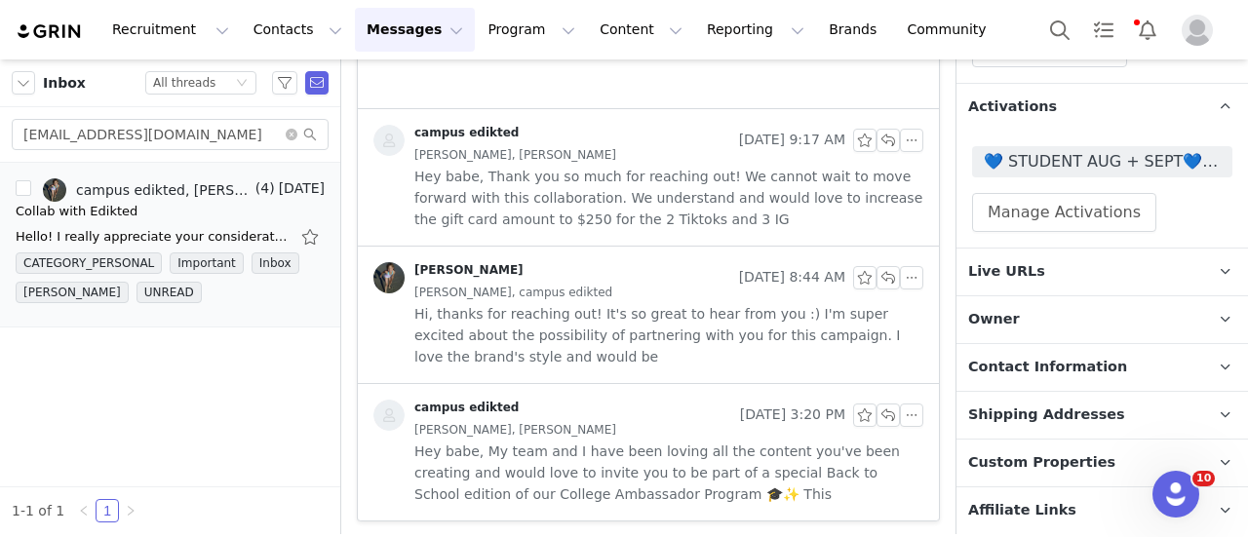
scroll to position [190, 0]
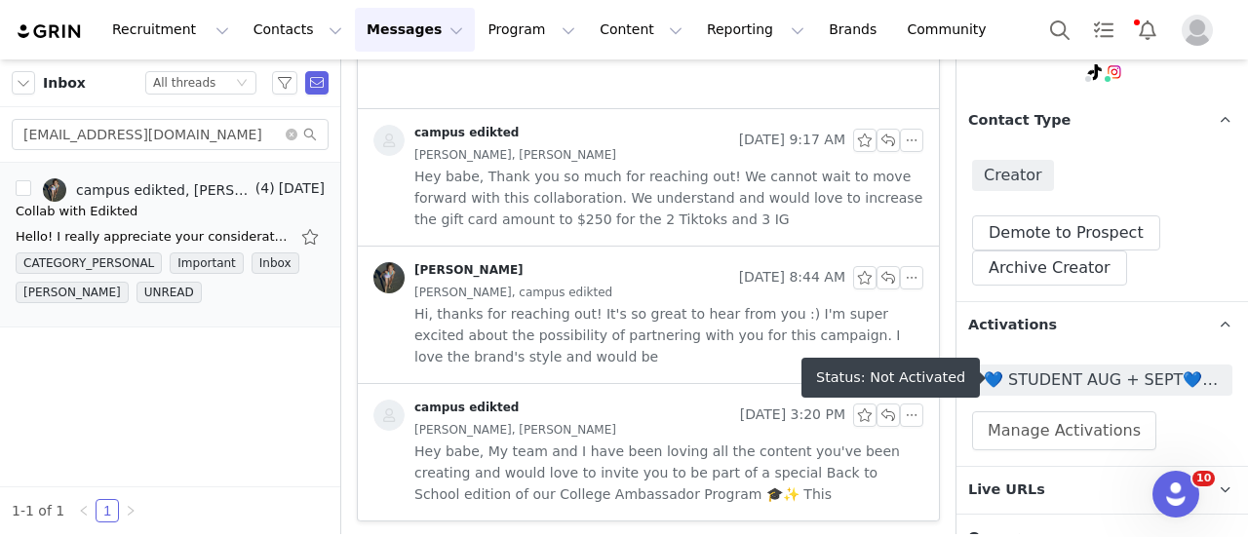
click at [1067, 369] on span "💙 STUDENT AUG + SEPT💙 2025" at bounding box center [1102, 380] width 237 height 23
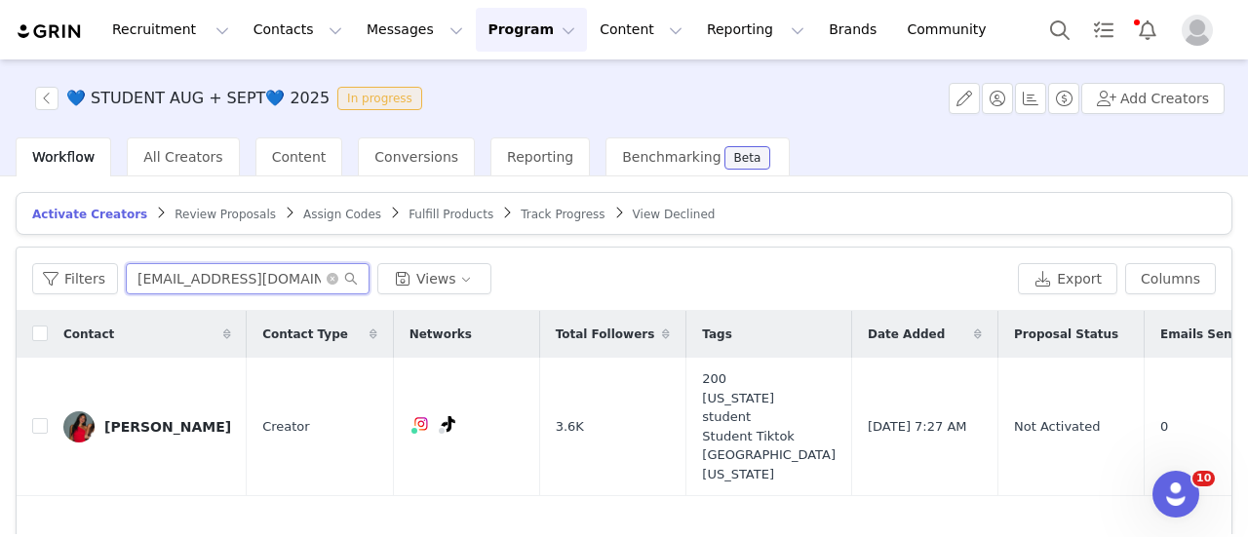
drag, startPoint x: 263, startPoint y: 269, endPoint x: 160, endPoint y: 261, distance: 103.6
click at [160, 263] on input "crattyava@gmail.com" at bounding box center [248, 278] width 244 height 31
click at [267, 274] on input "crattyava@gmail.com" at bounding box center [248, 278] width 244 height 31
drag, startPoint x: 288, startPoint y: 276, endPoint x: -31, endPoint y: 258, distance: 319.3
click at [0, 258] on html "Recruitment Recruitment Creator Search Curated Lists Landing Pages Web Extensio…" at bounding box center [624, 268] width 1248 height 537
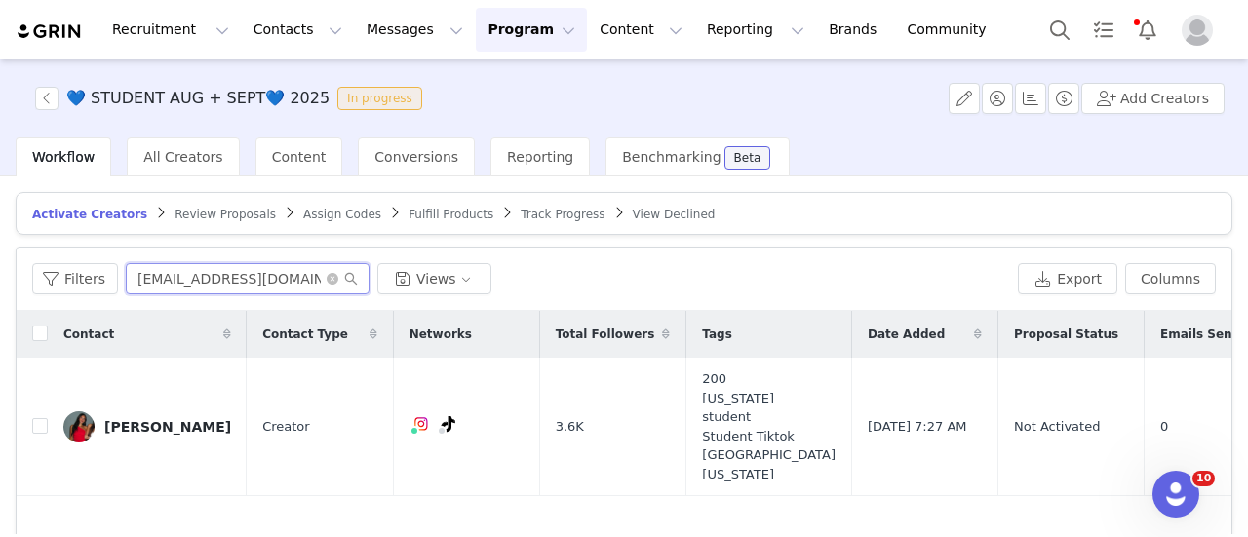
paste input "jessikastoll"
type input "jessikastoll@gmail.com"
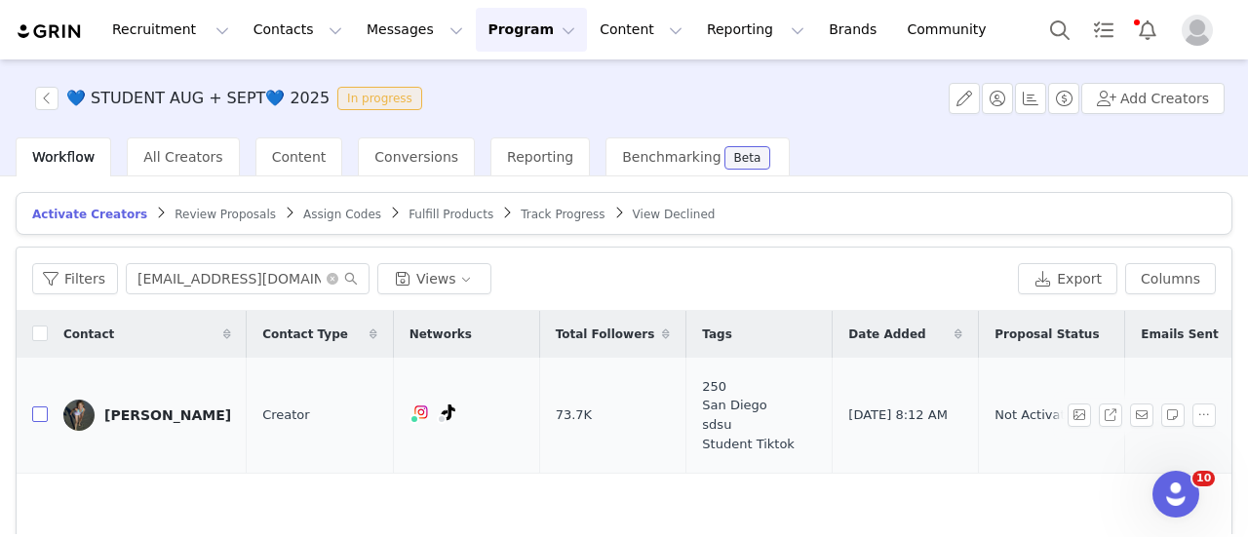
click at [41, 408] on input "checkbox" at bounding box center [40, 415] width 16 height 16
checkbox input "true"
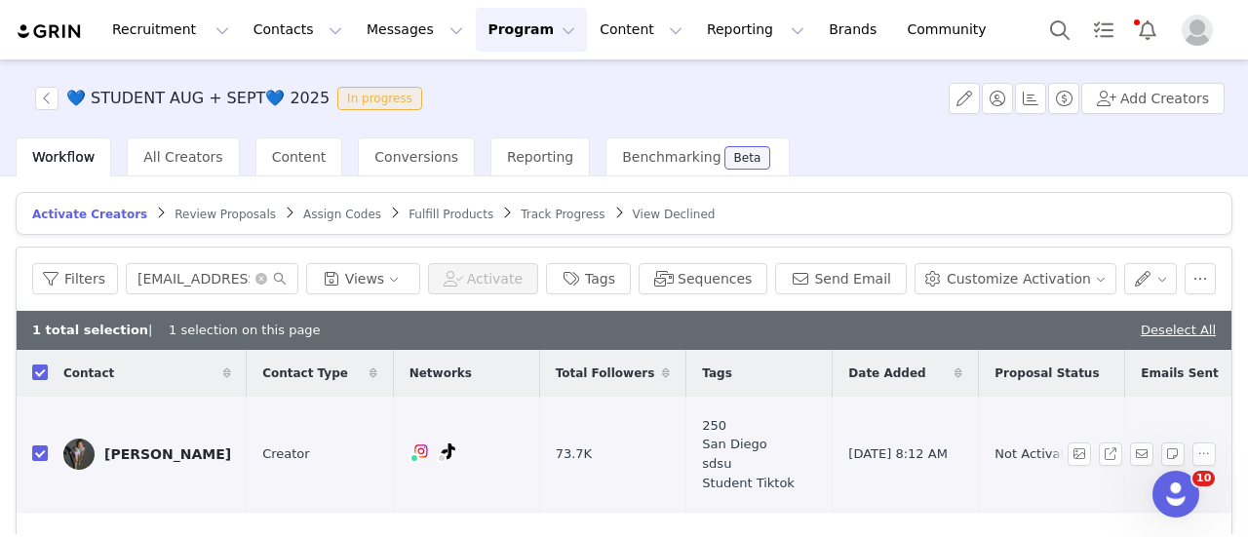
checkbox input "true"
click at [952, 286] on button "Customize Activation" at bounding box center [1015, 278] width 202 height 31
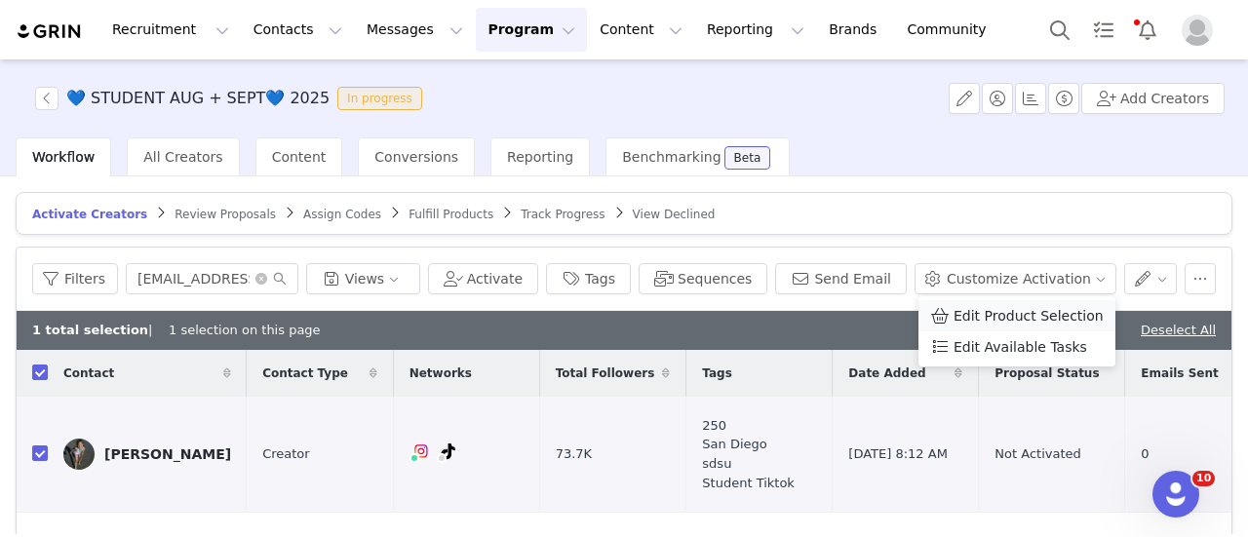
click at [976, 305] on span "Edit Product Selection" at bounding box center [1028, 315] width 150 height 21
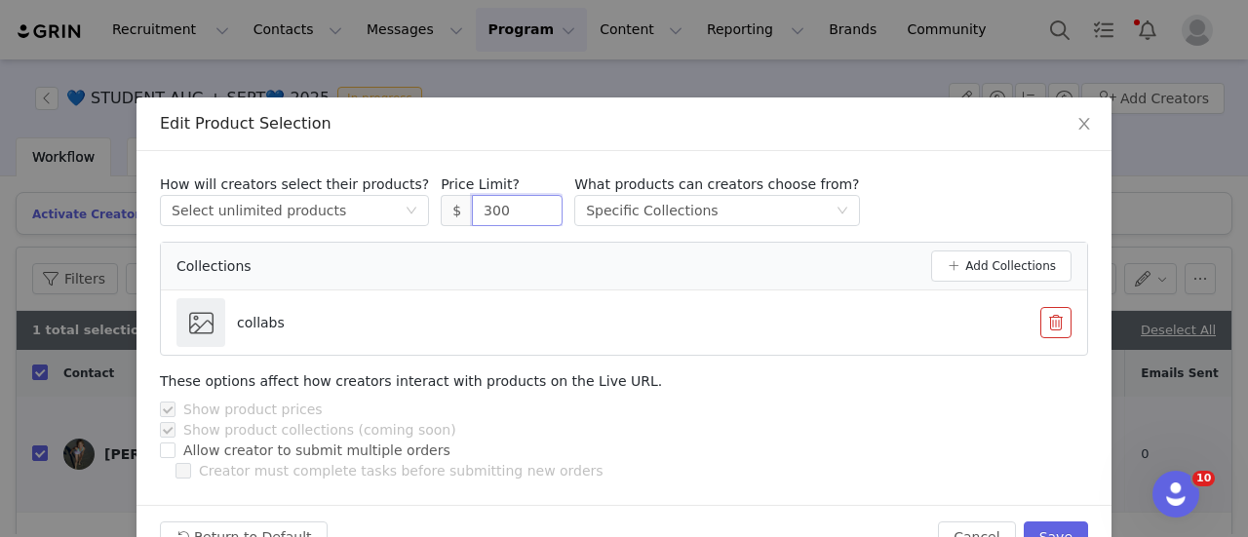
drag, startPoint x: 482, startPoint y: 210, endPoint x: 431, endPoint y: 197, distance: 52.3
click at [441, 202] on span "$ 300" at bounding box center [502, 210] width 122 height 31
click at [1028, 203] on div "How will creators select their products? Select method Select unlimited product…" at bounding box center [624, 201] width 928 height 52
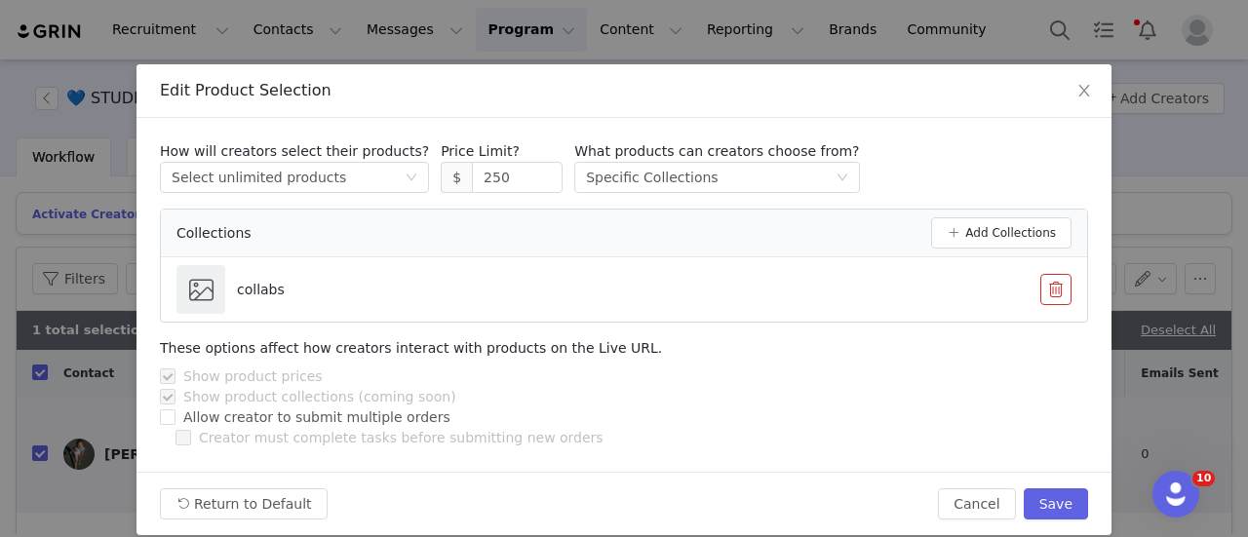
scroll to position [53, 0]
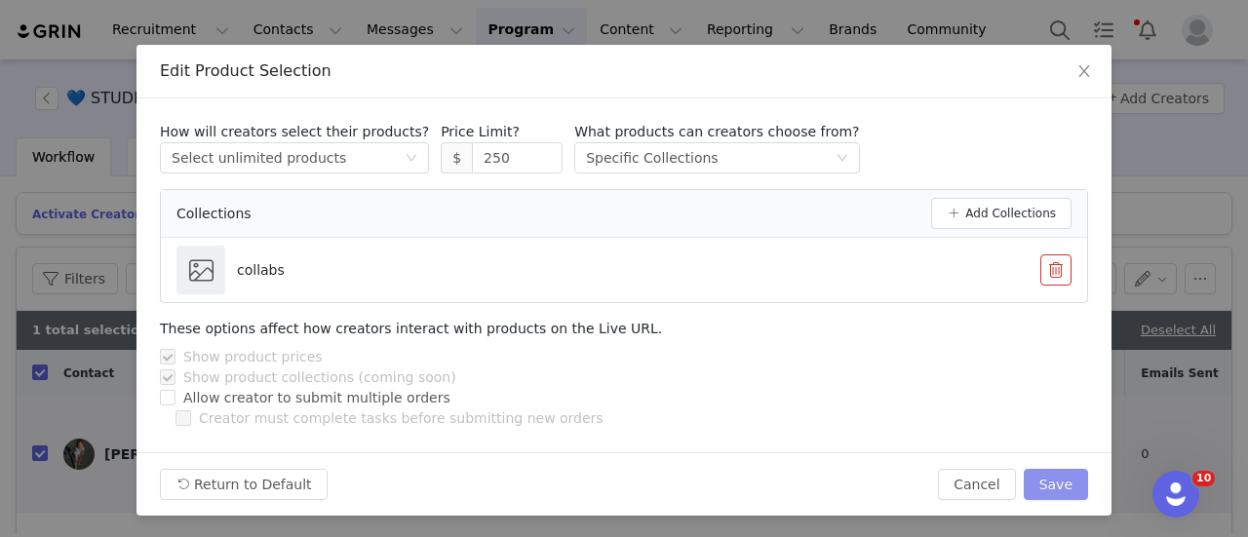
click at [1048, 467] on div "Return to Default Cancel Save" at bounding box center [623, 483] width 975 height 63
click at [1049, 483] on button "Save" at bounding box center [1056, 484] width 64 height 31
type input "300"
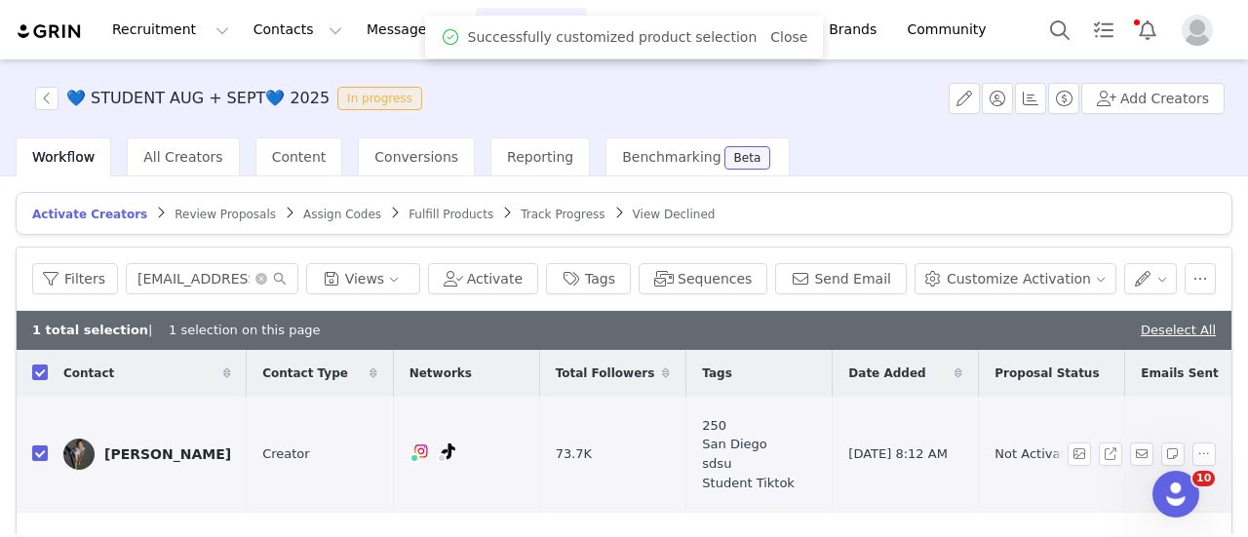
scroll to position [0, 0]
drag, startPoint x: 1023, startPoint y: 282, endPoint x: 1016, endPoint y: 297, distance: 17.0
click at [1022, 284] on button "Customize Activation" at bounding box center [1015, 278] width 202 height 31
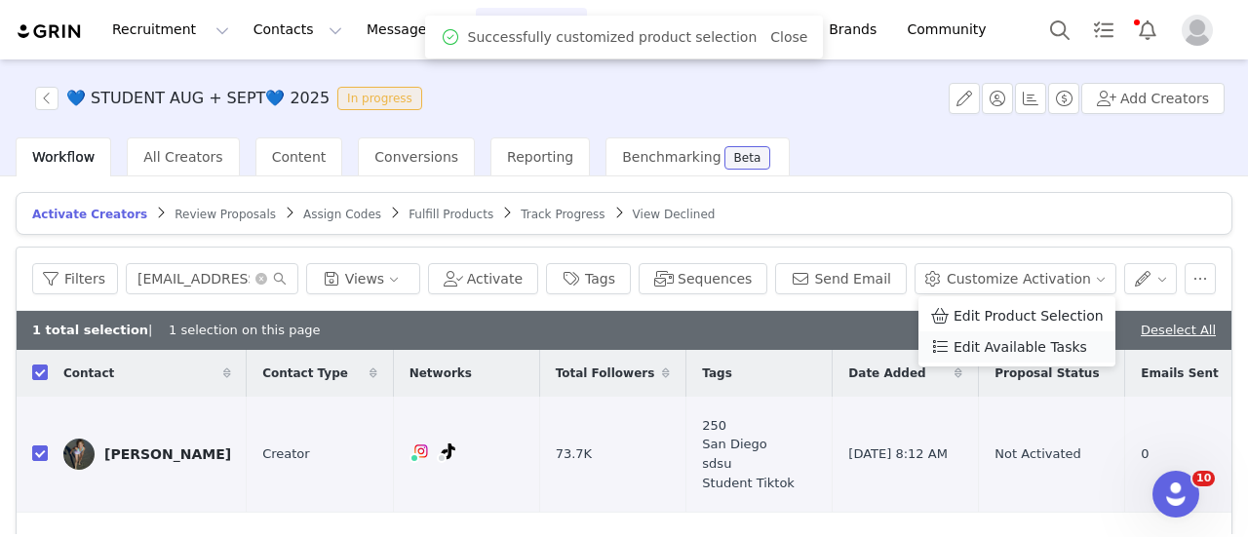
click at [1001, 348] on span "Edit Available Tasks" at bounding box center [1020, 346] width 134 height 21
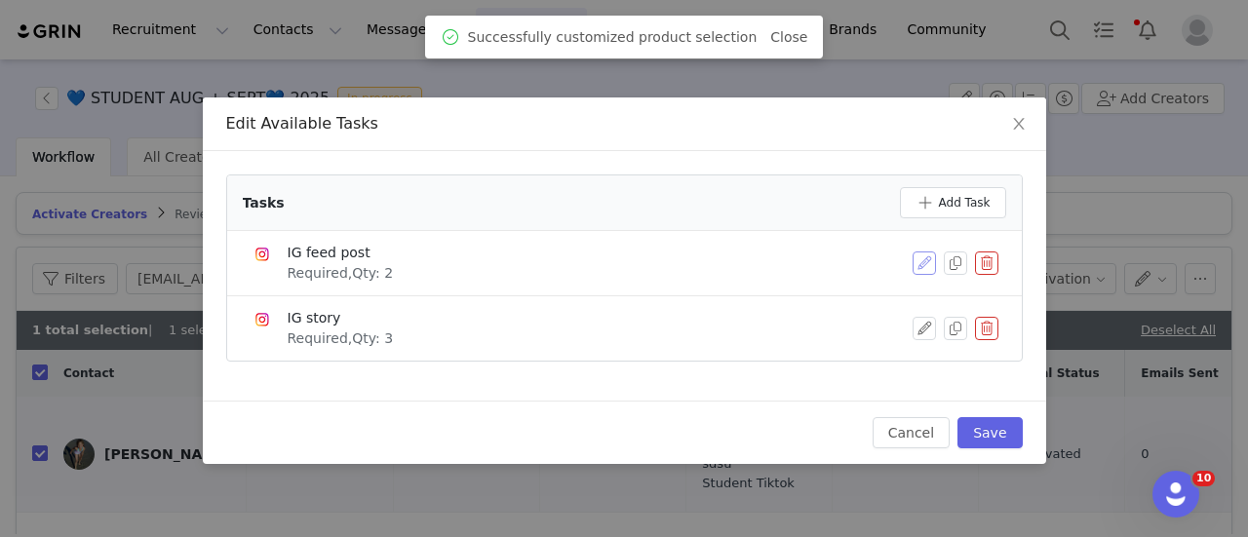
click at [923, 260] on button "button" at bounding box center [923, 263] width 23 height 23
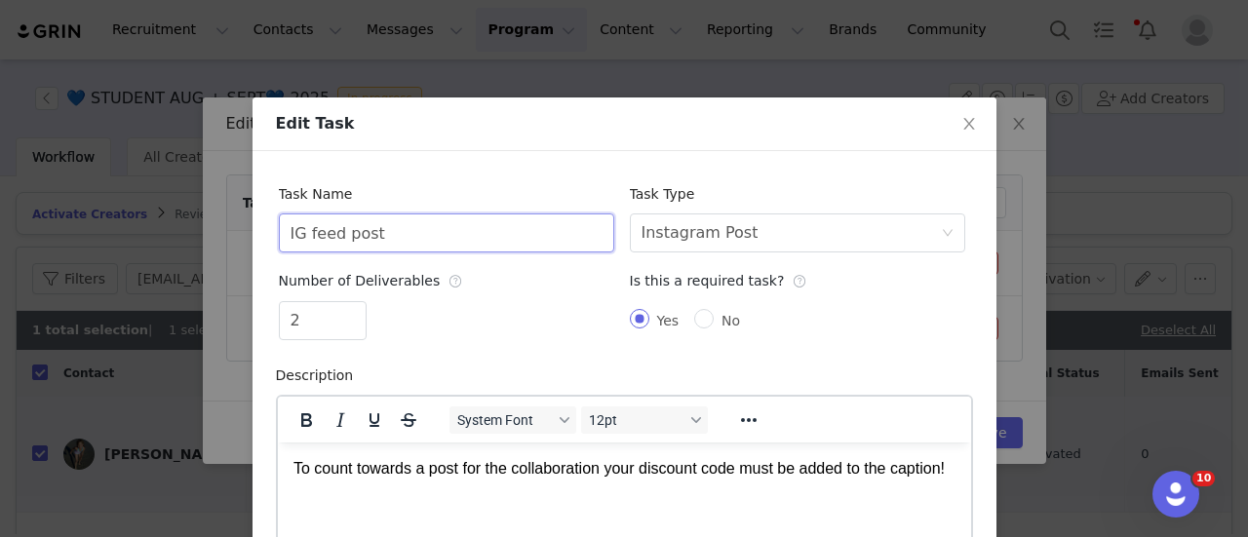
drag, startPoint x: 466, startPoint y: 221, endPoint x: -88, endPoint y: 141, distance: 559.5
click at [0, 141] on html "Recruitment Recruitment Creator Search Curated Lists Landing Pages Web Extensio…" at bounding box center [624, 268] width 1248 height 537
type input "TikTok Video"
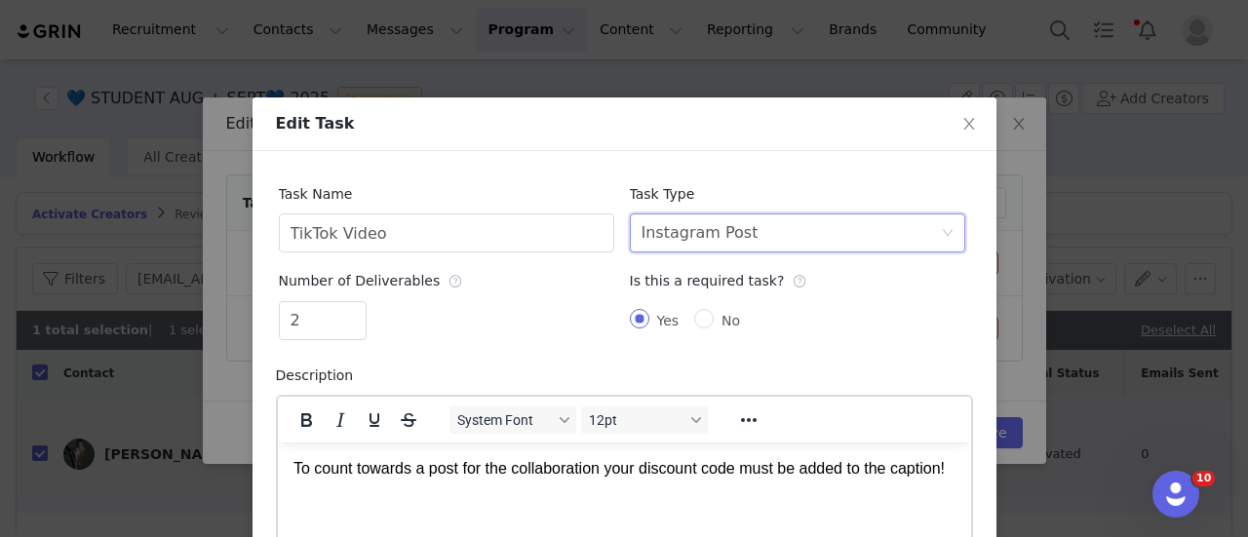
click at [719, 235] on div "Instagram Post" at bounding box center [699, 232] width 117 height 37
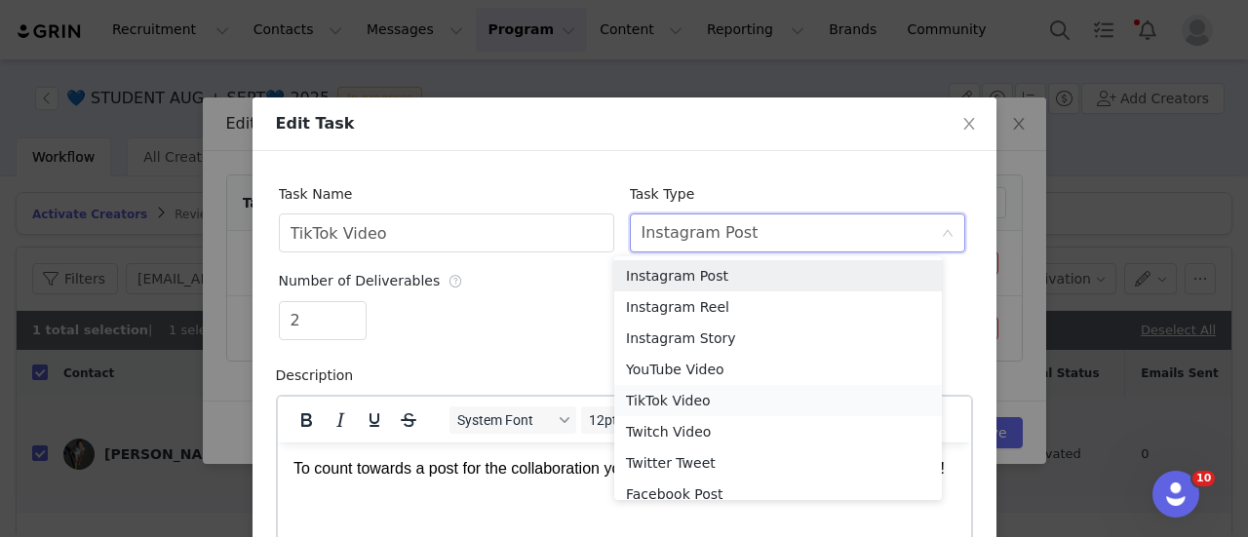
click at [694, 393] on li "TikTok Video" at bounding box center [778, 400] width 328 height 31
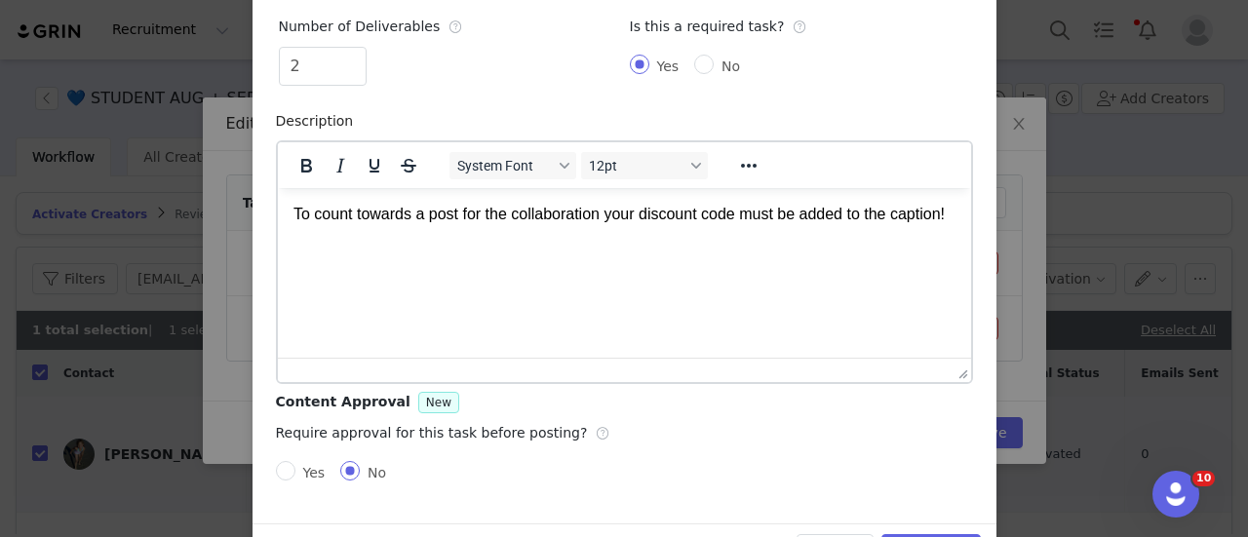
scroll to position [233, 0]
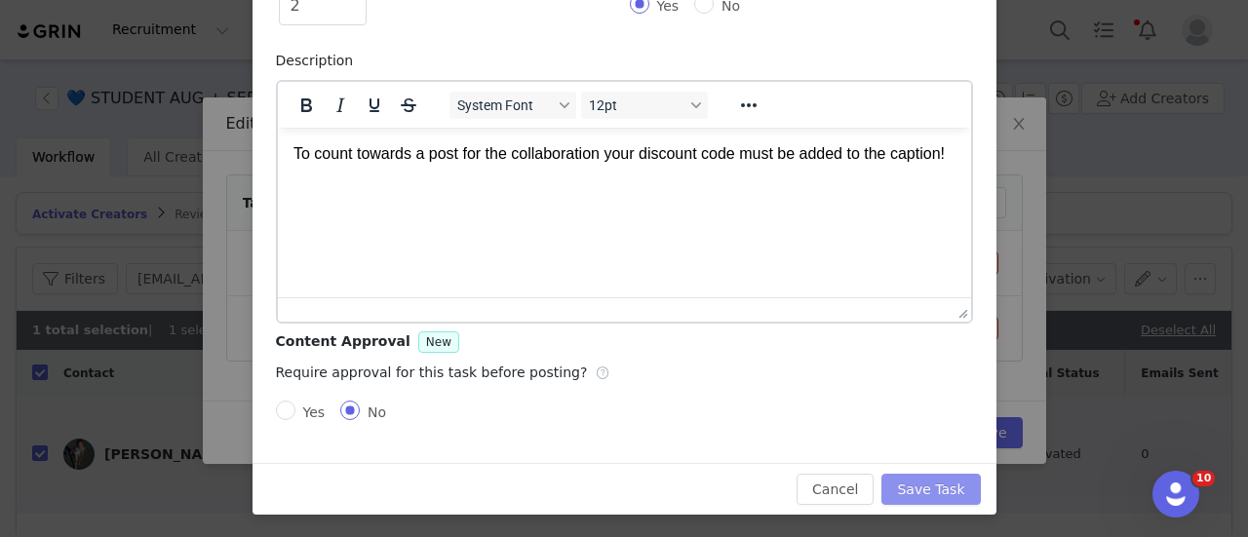
click at [914, 489] on button "Save Task" at bounding box center [930, 489] width 98 height 31
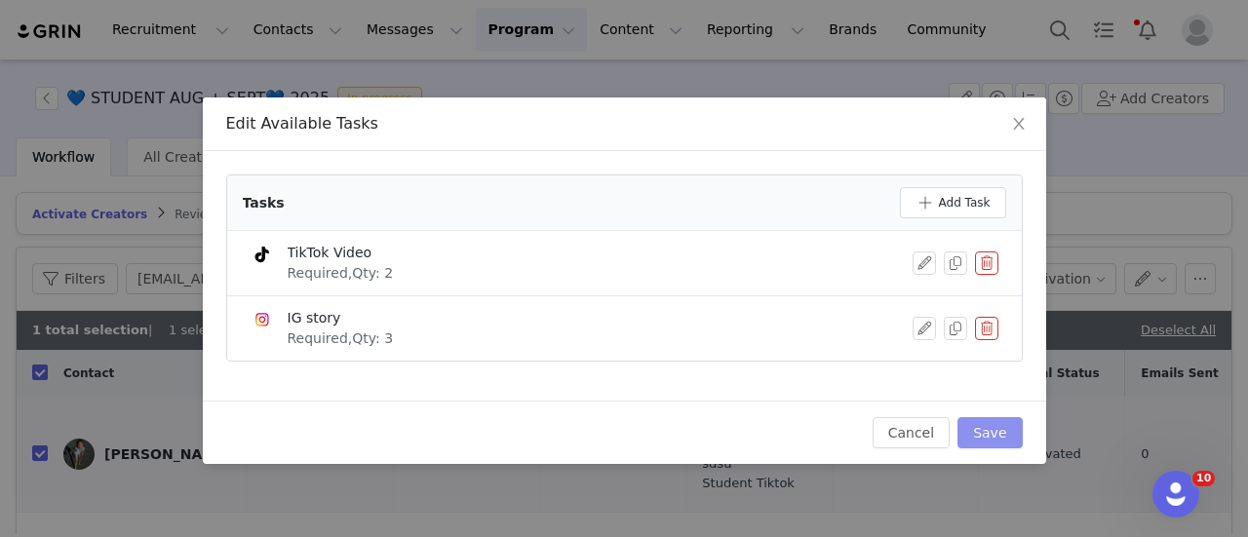
click at [992, 429] on button "Save" at bounding box center [989, 432] width 64 height 31
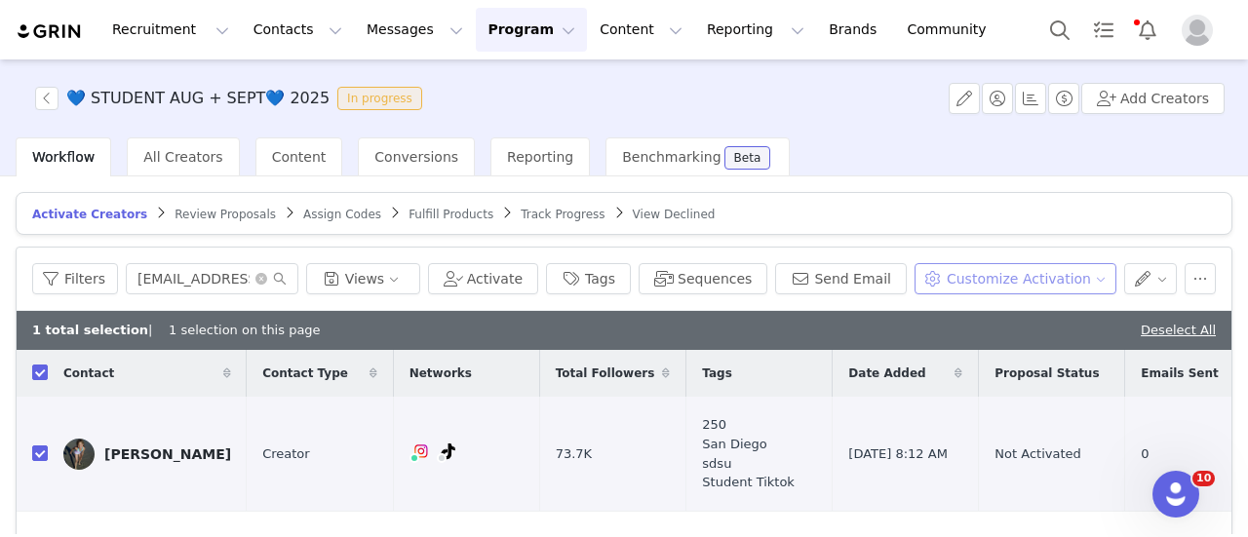
click at [1057, 279] on button "Customize Activation" at bounding box center [1015, 278] width 202 height 31
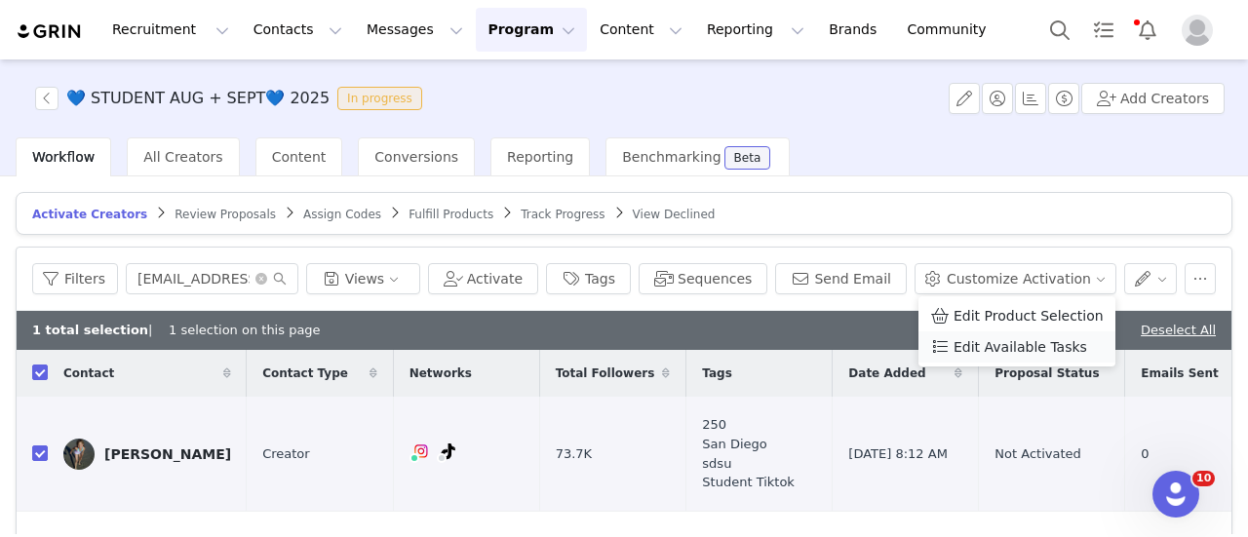
click at [1017, 342] on span "Edit Available Tasks" at bounding box center [1020, 346] width 134 height 21
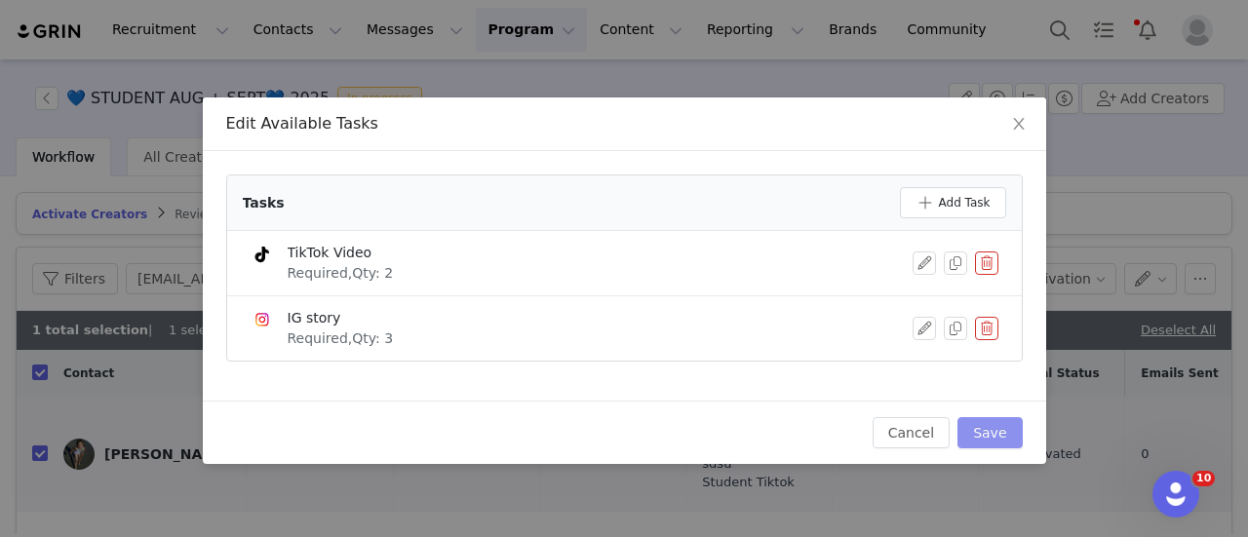
click at [1011, 430] on button "Save" at bounding box center [989, 432] width 64 height 31
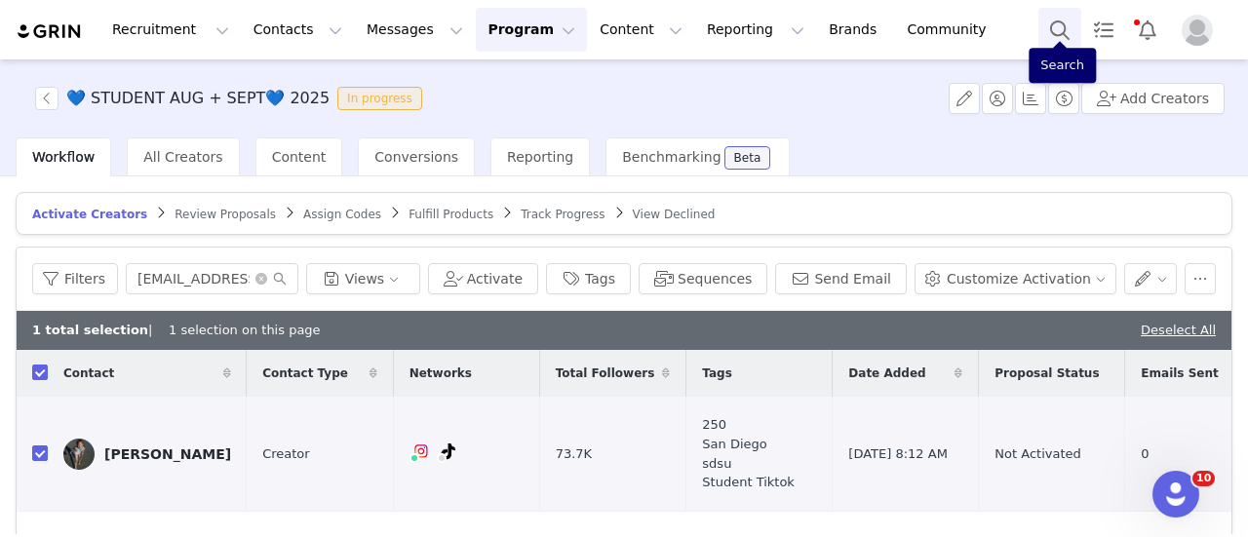
click at [1051, 32] on button "Search" at bounding box center [1059, 30] width 43 height 44
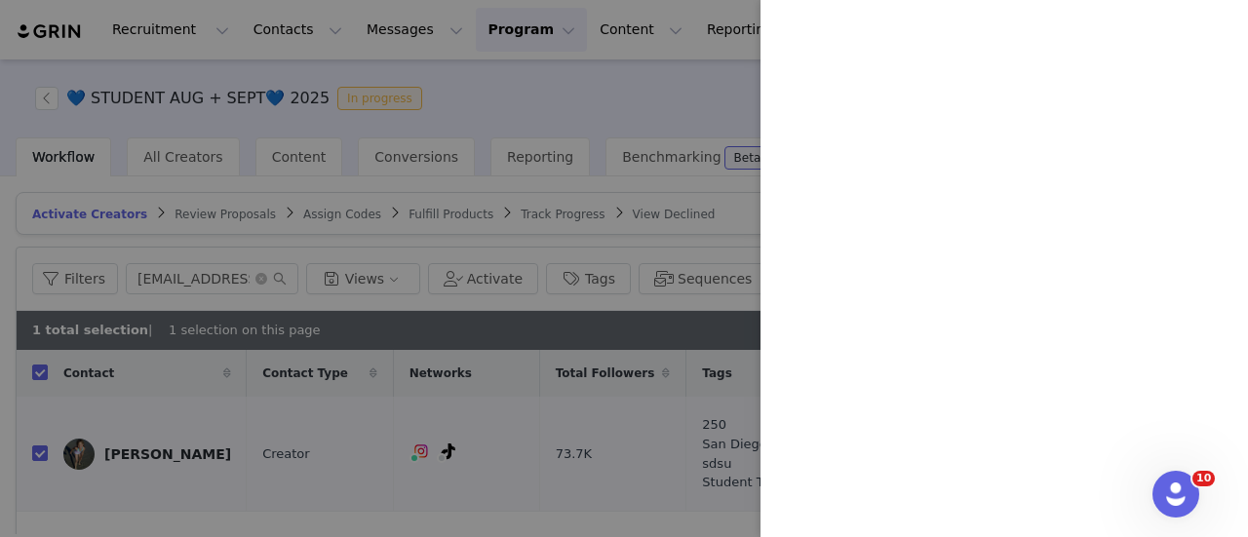
click at [607, 83] on div at bounding box center [624, 268] width 1248 height 537
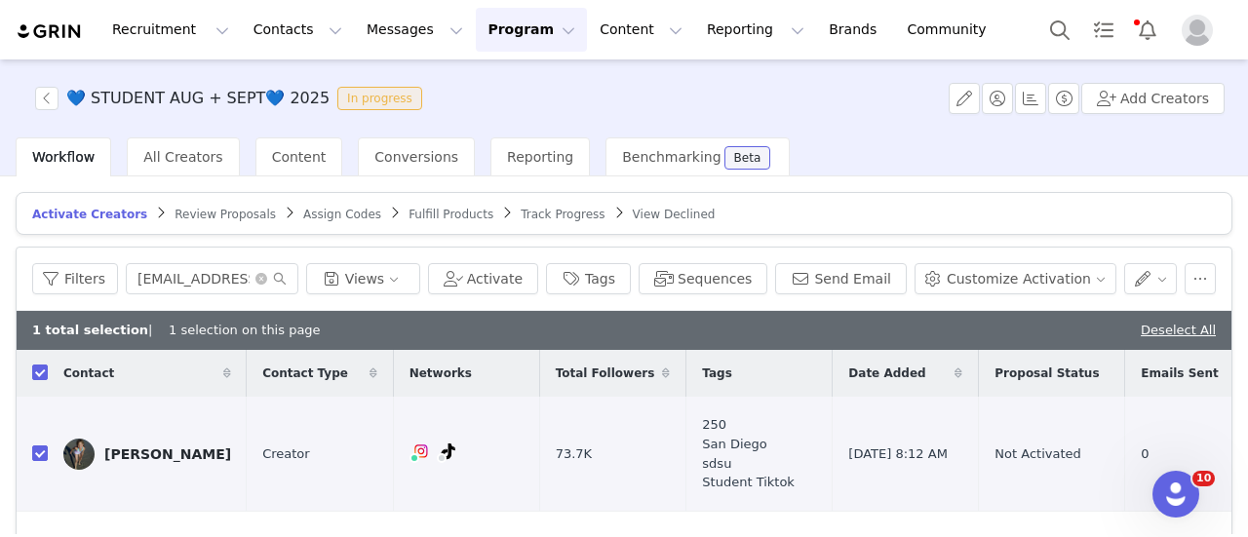
click at [175, 218] on span "Review Proposals" at bounding box center [225, 215] width 101 height 14
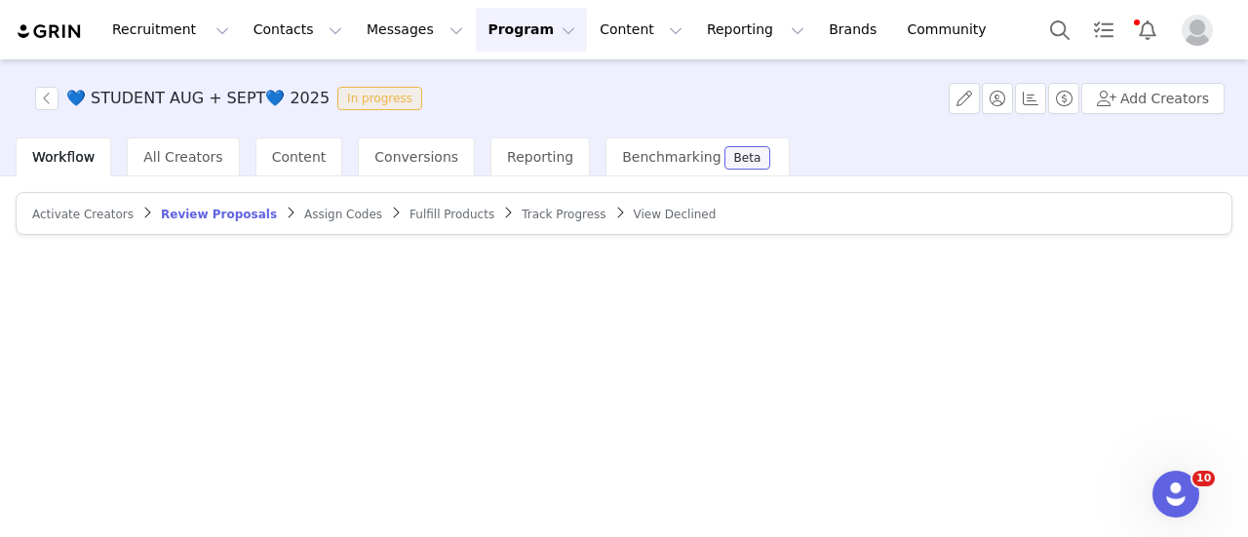
click at [174, 208] on span "Review Proposals" at bounding box center [219, 215] width 116 height 14
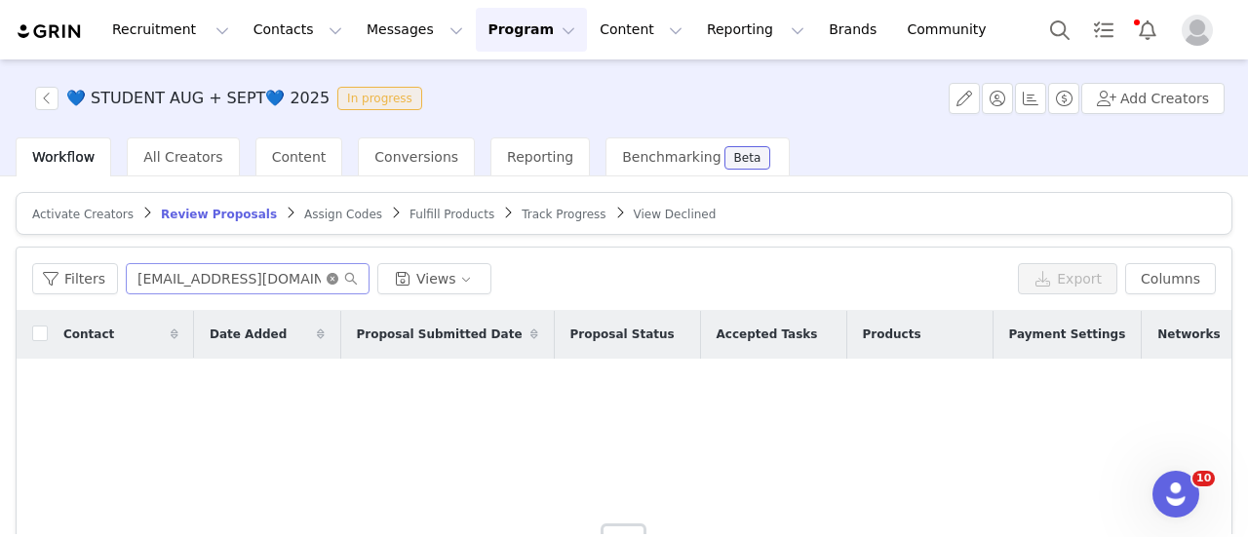
click at [328, 275] on icon "icon: close-circle" at bounding box center [333, 279] width 12 height 12
click at [319, 276] on input "text" at bounding box center [248, 278] width 244 height 31
paste input "giakarina4@gmail.com"
type input "giakarina4@gmail.com"
click at [310, 209] on span "Assign Codes" at bounding box center [343, 215] width 78 height 14
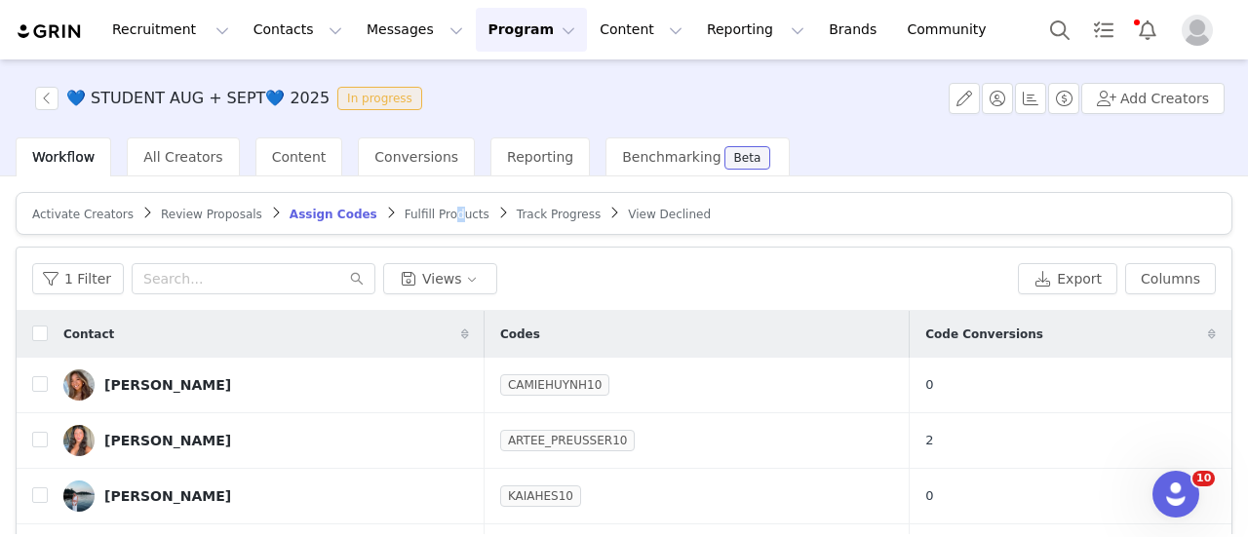
click at [411, 215] on span "Fulfill Products" at bounding box center [447, 215] width 85 height 14
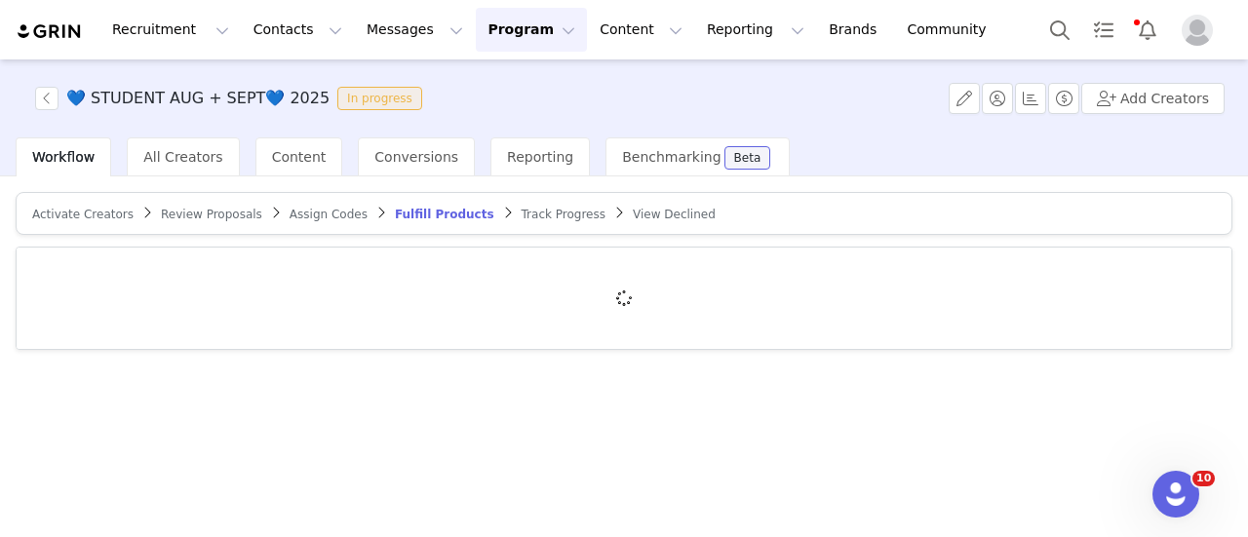
click at [522, 213] on span "Track Progress" at bounding box center [564, 215] width 84 height 14
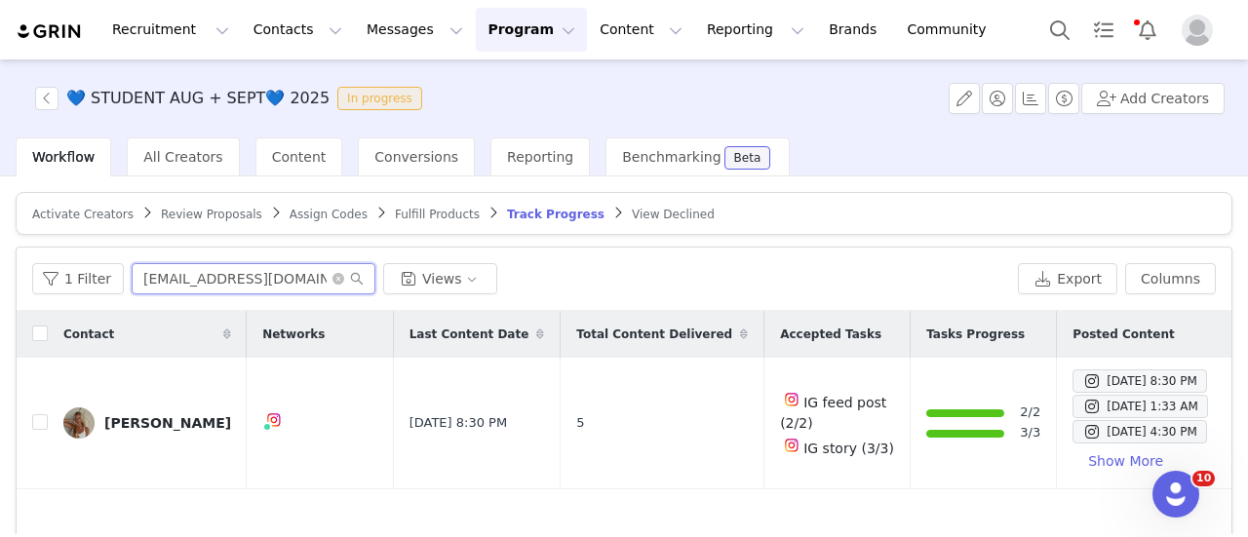
drag, startPoint x: 314, startPoint y: 270, endPoint x: 131, endPoint y: 272, distance: 183.3
click at [132, 272] on input "abbeysiburt23@gmail.com" at bounding box center [254, 278] width 244 height 31
paste input "giakarina4@gmail.com"
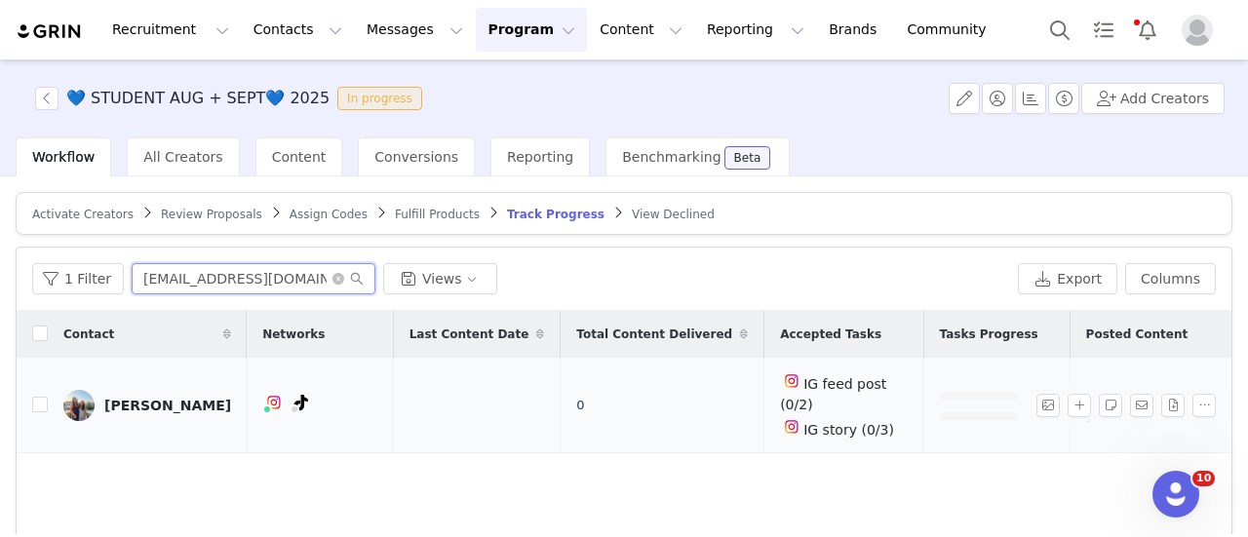
type input "giakarina4@gmail.com"
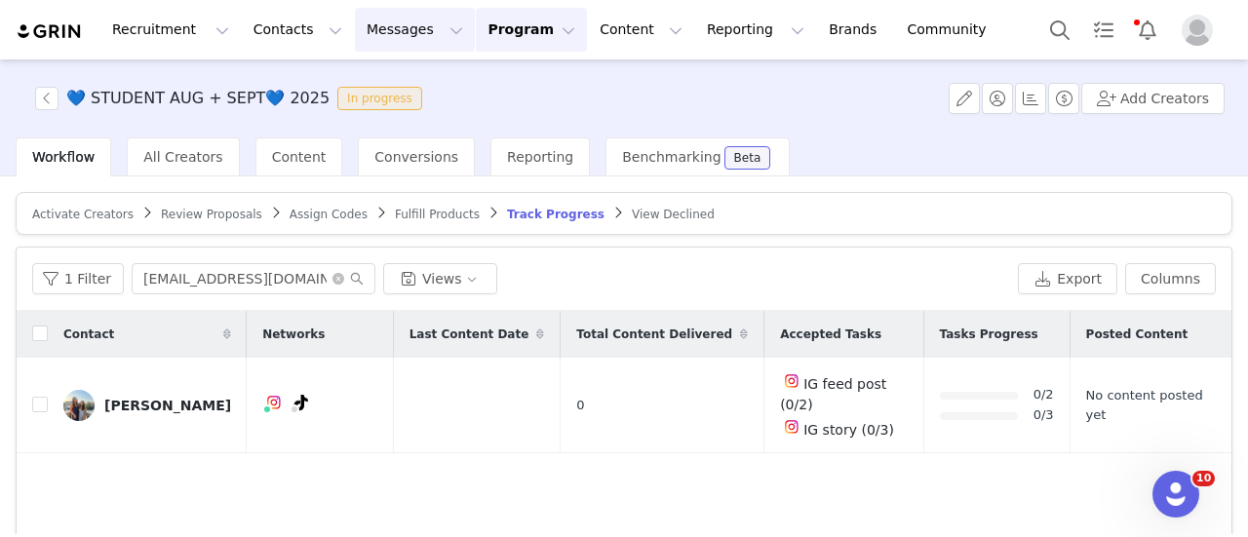
click at [355, 26] on button "Messages Messages" at bounding box center [415, 30] width 120 height 44
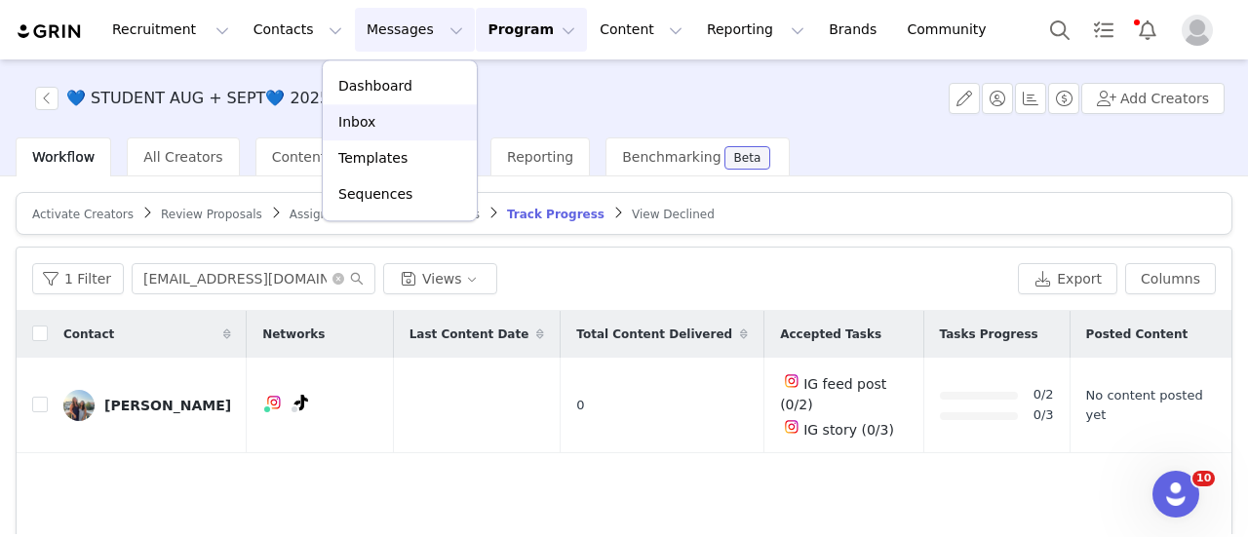
click at [403, 131] on div "Inbox" at bounding box center [399, 122] width 131 height 20
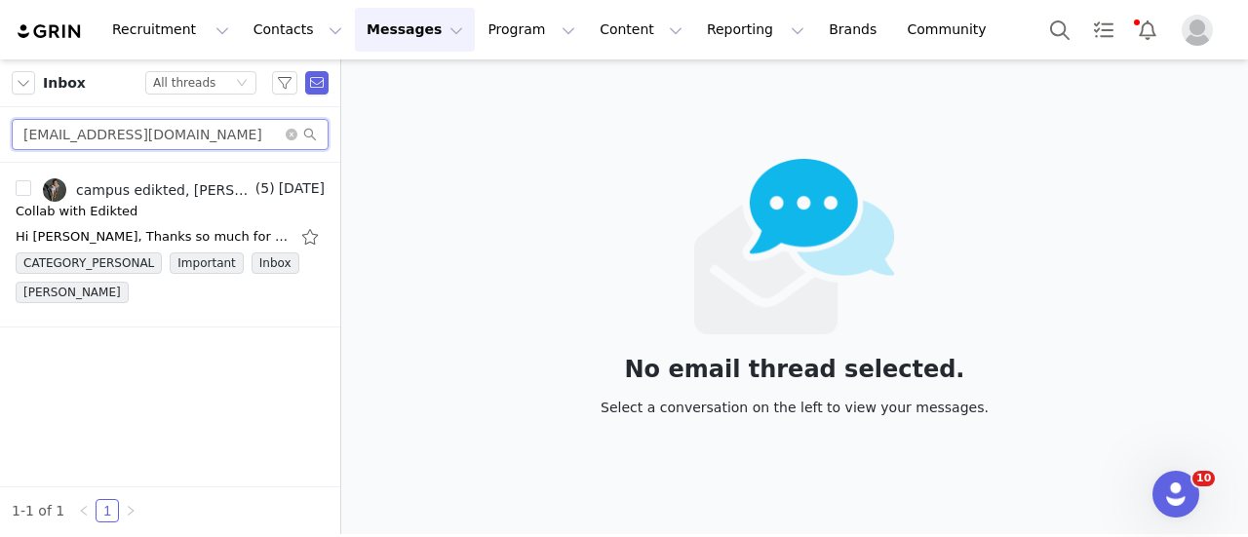
drag, startPoint x: 187, startPoint y: 145, endPoint x: -32, endPoint y: 151, distance: 219.4
click at [0, 151] on html "Recruitment Recruitment Creator Search Curated Lists Landing Pages Web Extensio…" at bounding box center [624, 268] width 1248 height 537
paste input "nicolettatsiamis@yahoo"
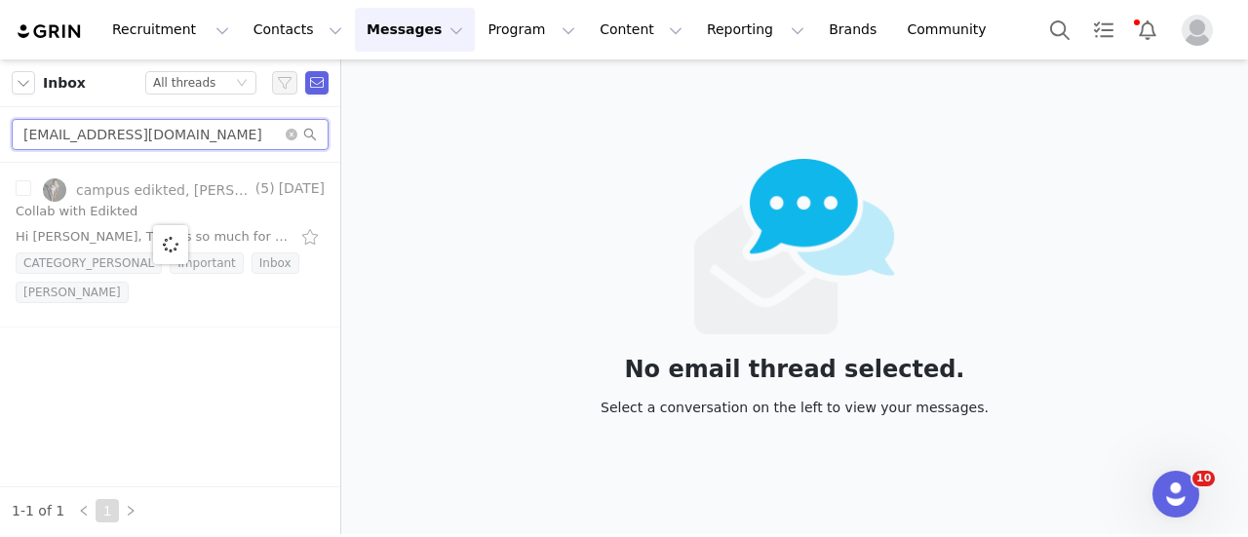
type input "nicolettatsiamis@yahoo.com"
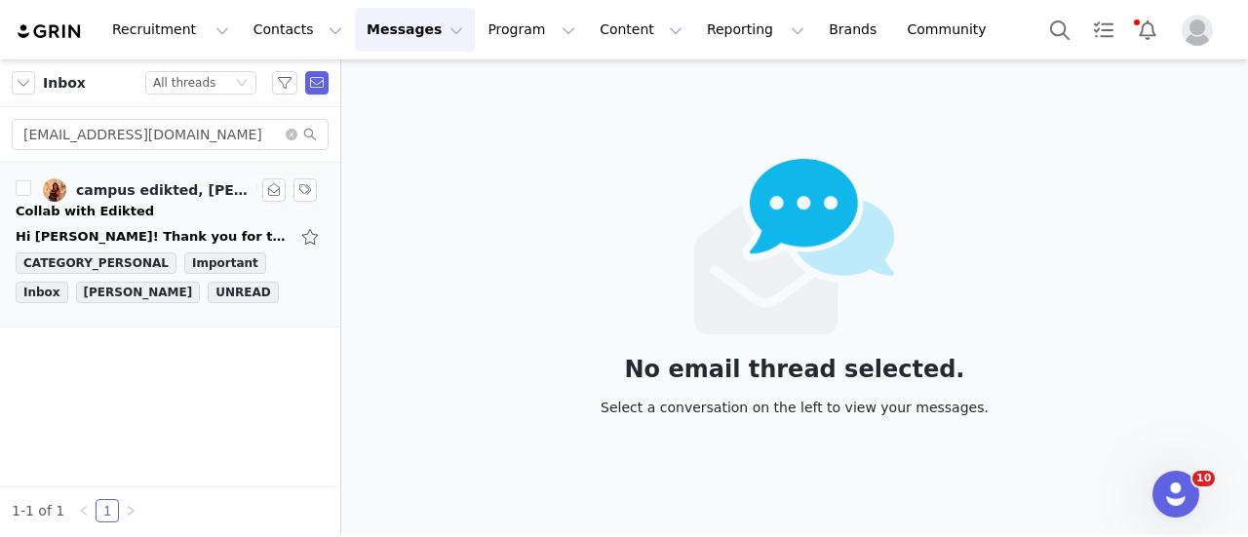
click at [172, 232] on div "Hi Hannah! Thank you for this opportunity, I am a huge fan of your brand and de…" at bounding box center [152, 236] width 273 height 19
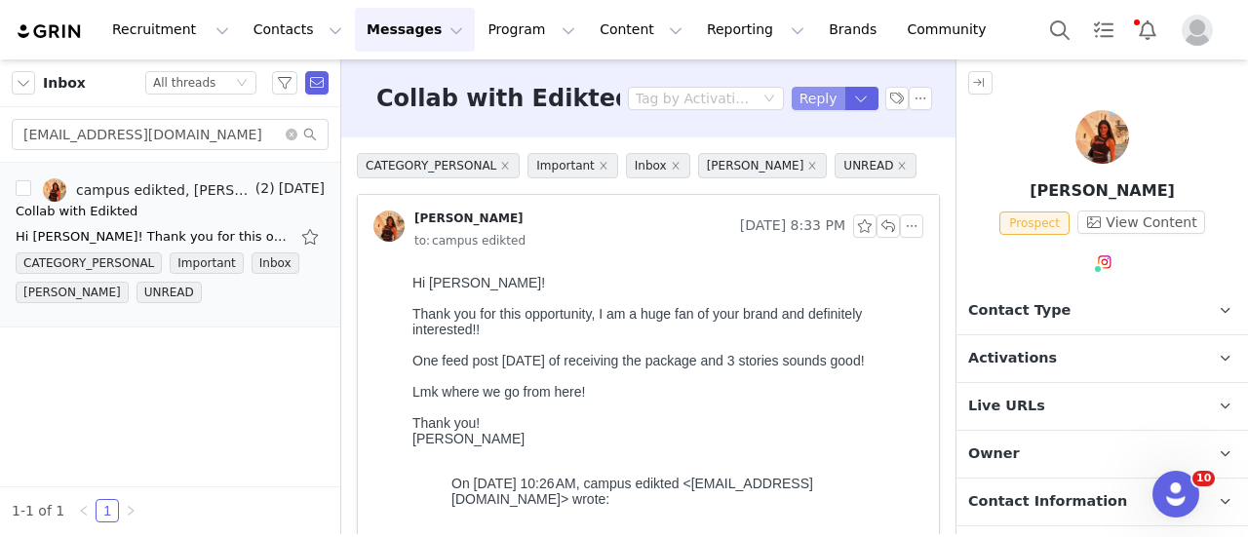
click at [795, 100] on button "Reply" at bounding box center [819, 98] width 54 height 23
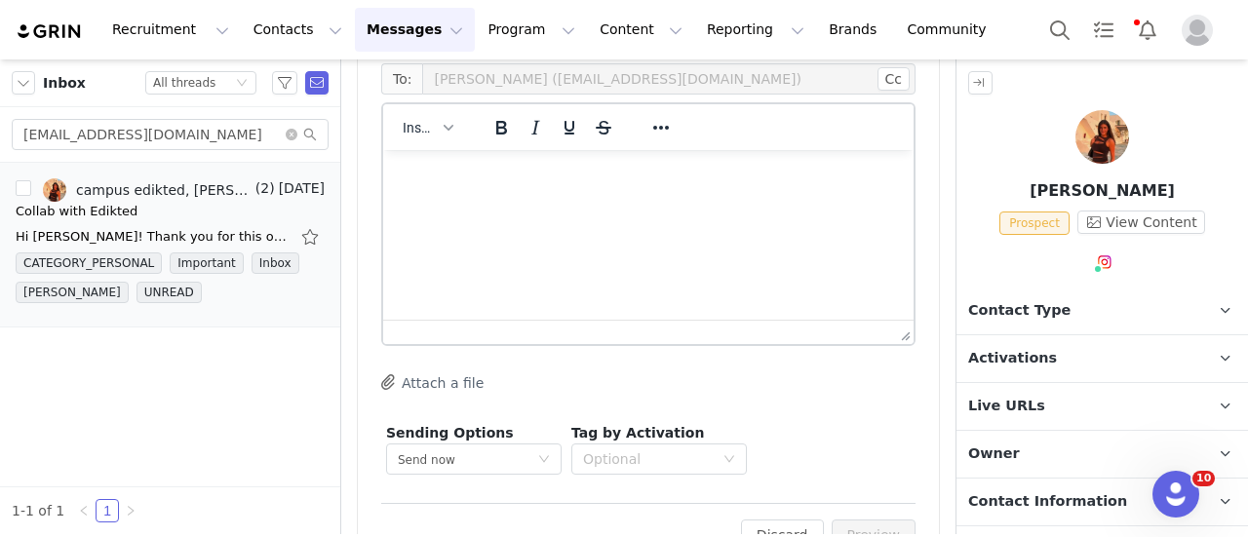
scroll to position [1306, 0]
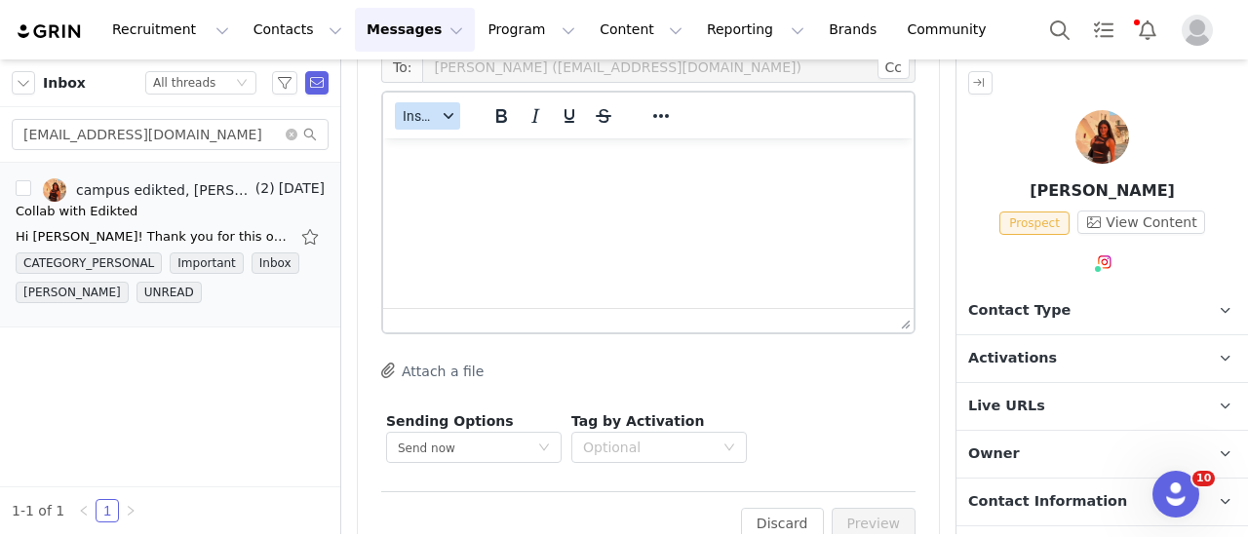
click at [425, 122] on span "Insert" at bounding box center [420, 116] width 34 height 16
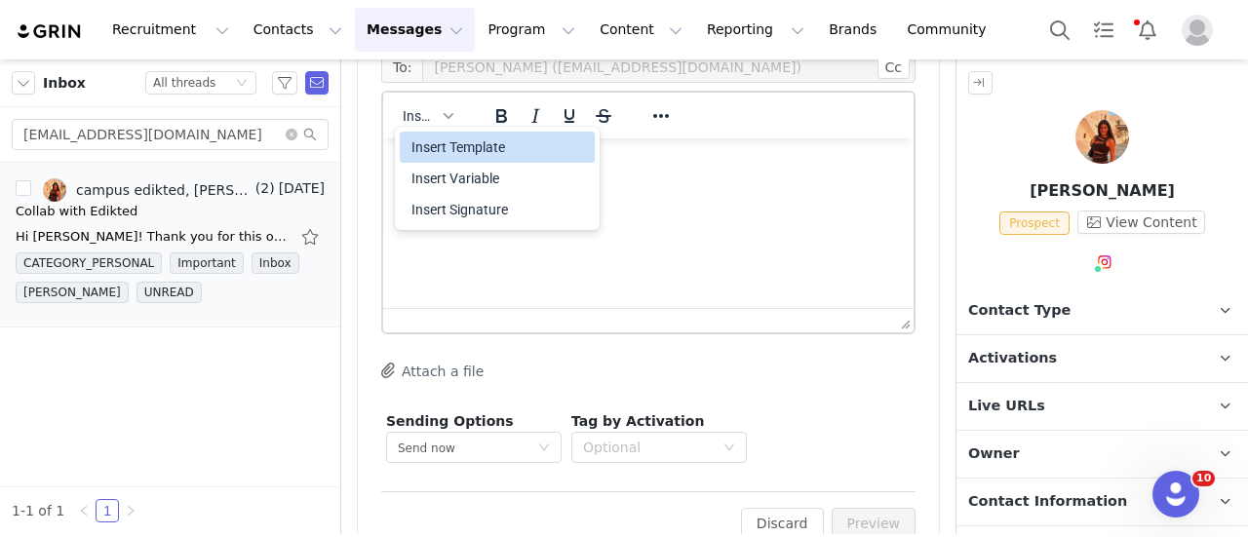
click at [443, 157] on div "Insert Template" at bounding box center [498, 147] width 175 height 23
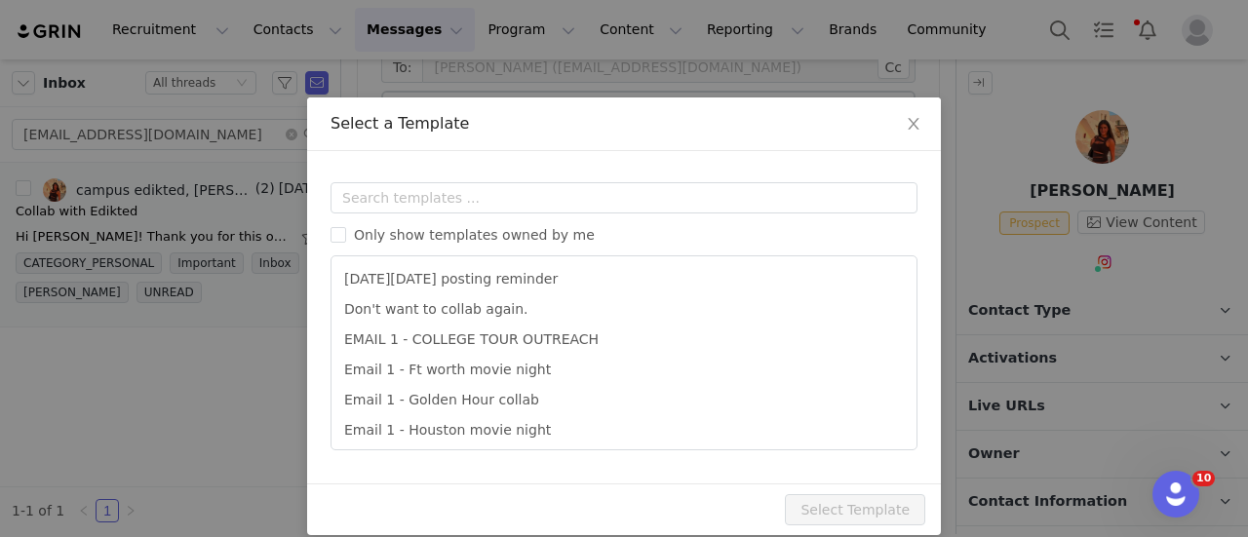
scroll to position [0, 0]
click at [411, 200] on input "text" at bounding box center [623, 197] width 587 height 31
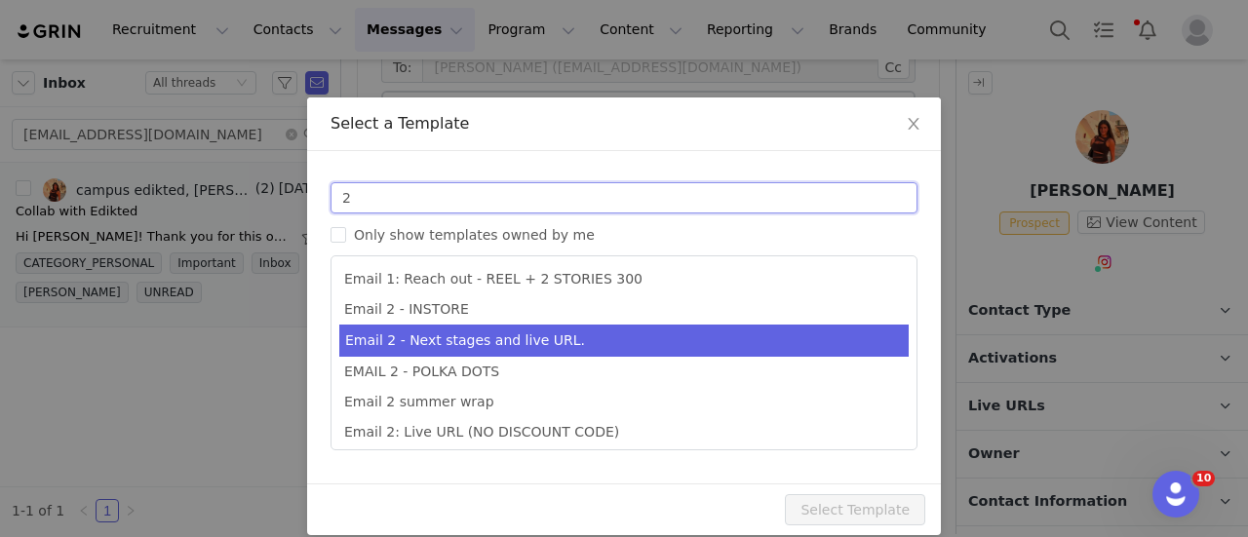
type input "2"
type input "Collab with Edikted"
click at [466, 340] on li "Email 2 - Next stages and live URL." at bounding box center [623, 341] width 569 height 32
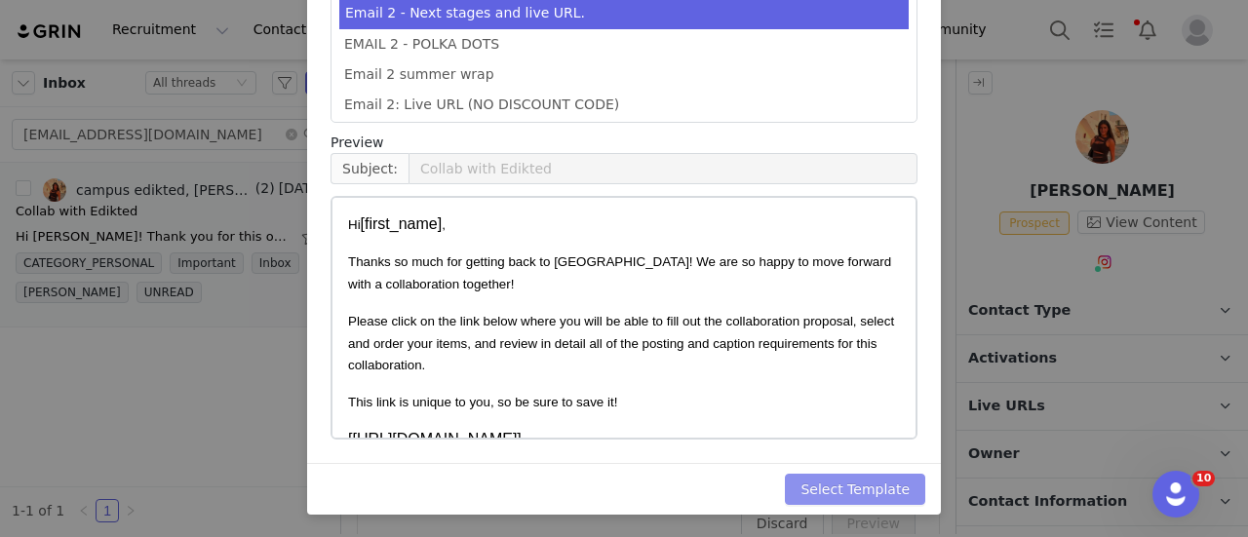
click at [863, 490] on button "Select Template" at bounding box center [855, 489] width 140 height 31
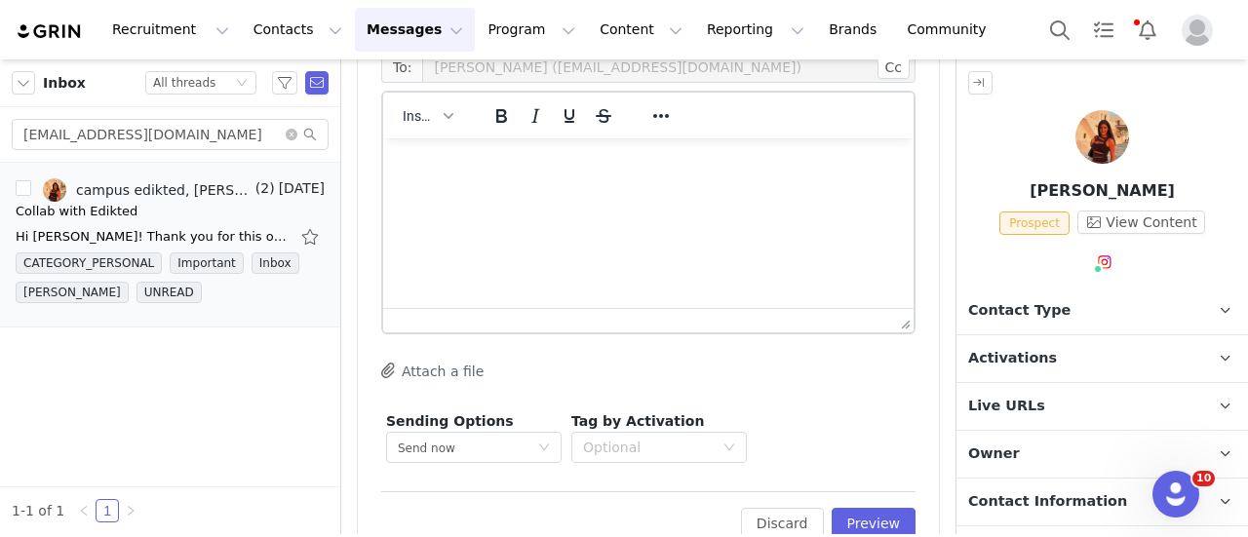
scroll to position [82, 0]
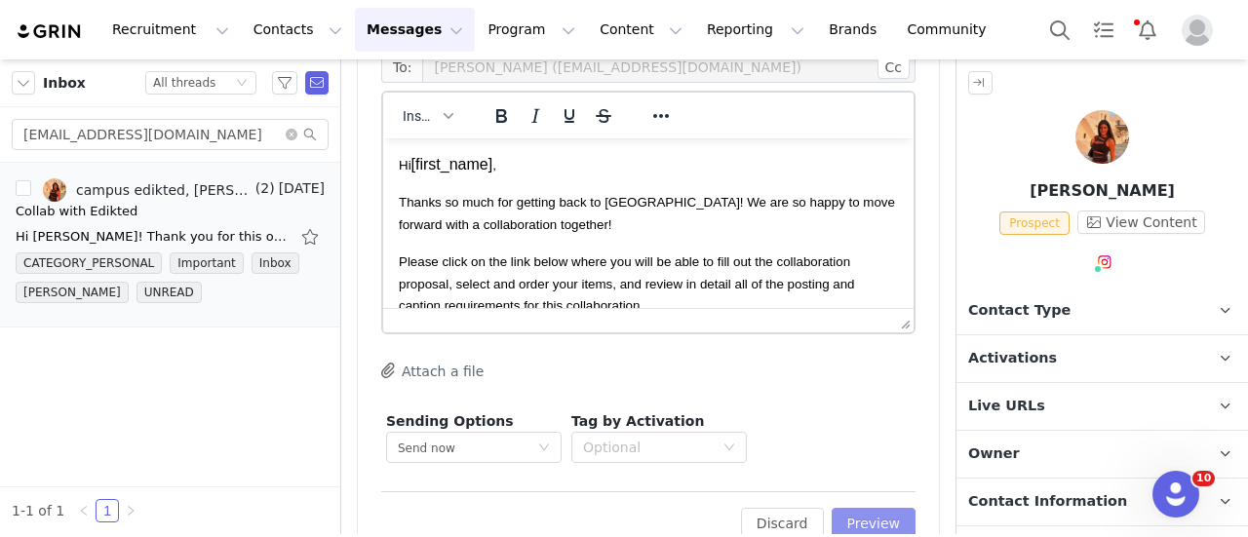
click at [875, 519] on button "Preview" at bounding box center [874, 523] width 85 height 31
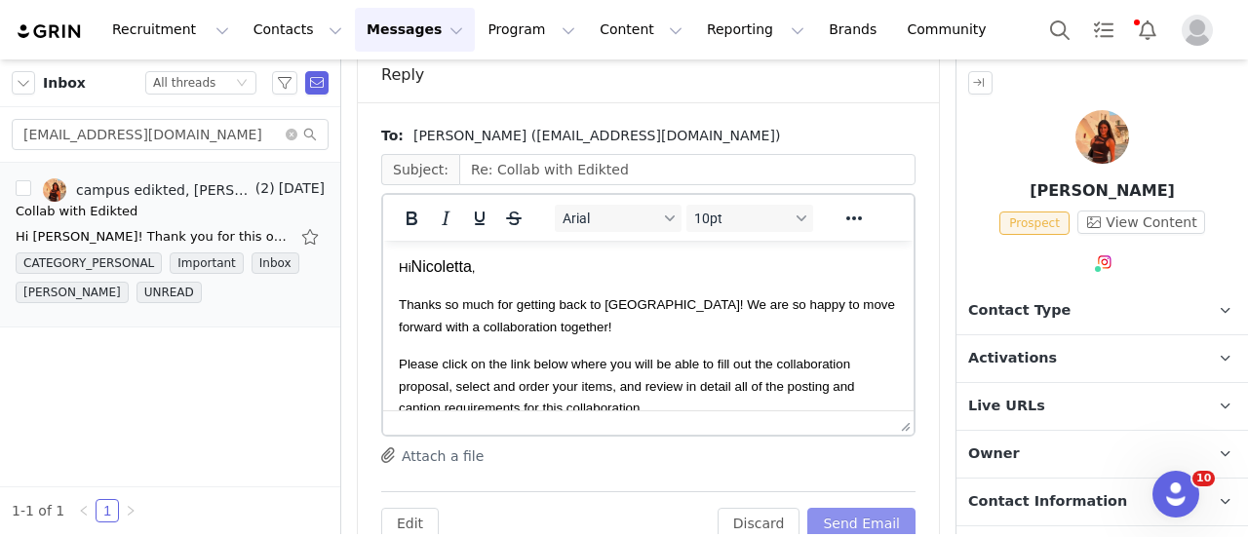
scroll to position [0, 0]
click at [875, 520] on button "Send Email" at bounding box center [861, 523] width 108 height 31
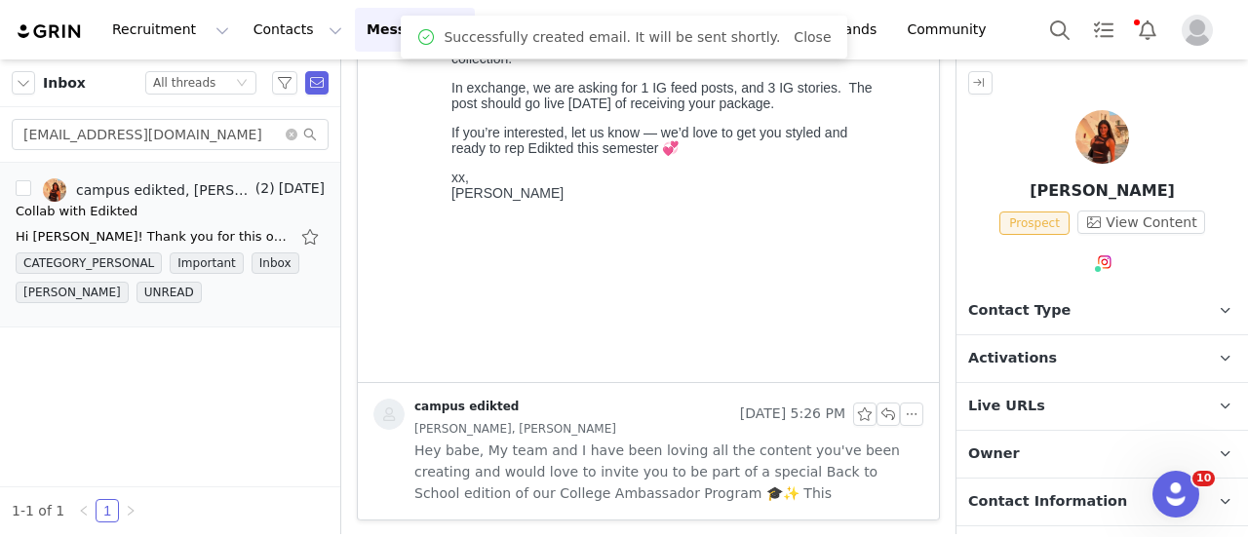
click at [1009, 324] on p "Contact Type Contact type can be Creator, Prospect, Application, or Manager." at bounding box center [1078, 311] width 245 height 47
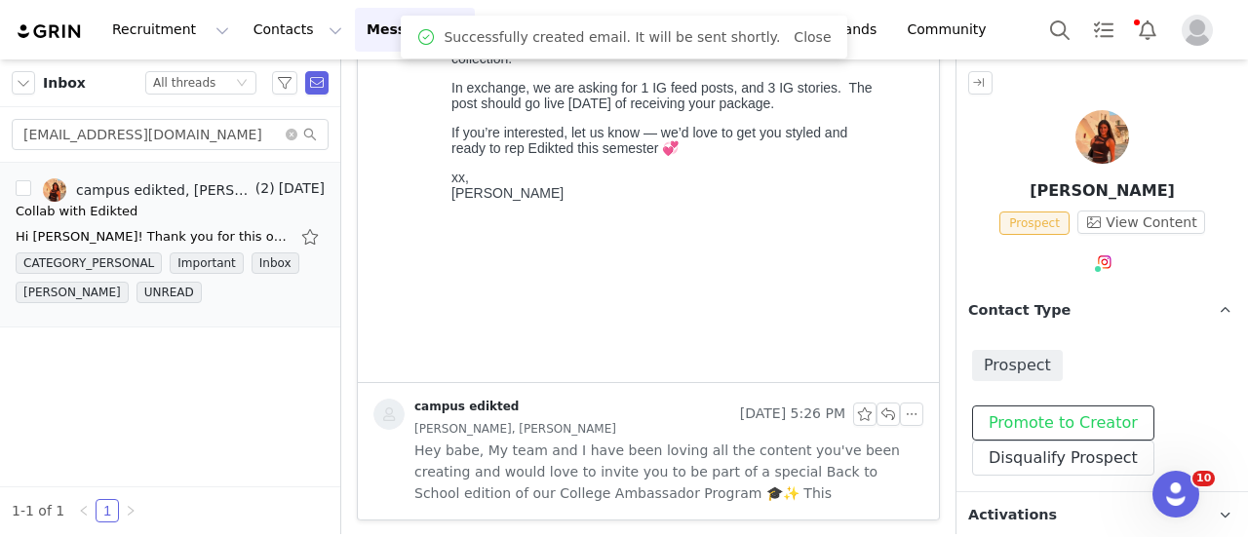
click at [1003, 416] on button "Promote to Creator" at bounding box center [1063, 423] width 182 height 35
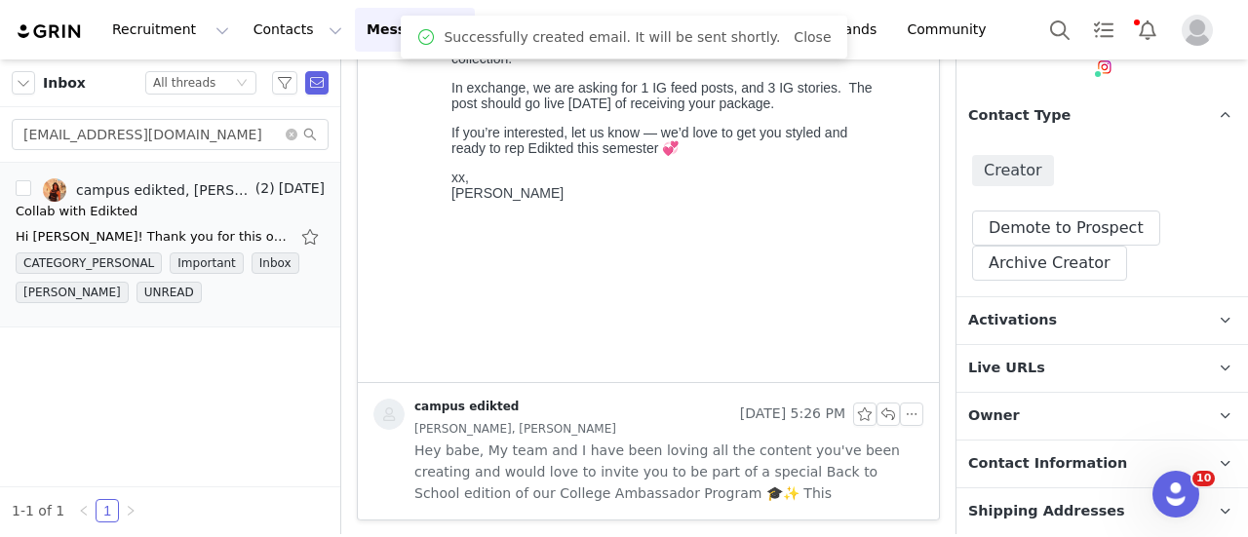
click at [1035, 303] on p "Activations" at bounding box center [1078, 320] width 245 height 47
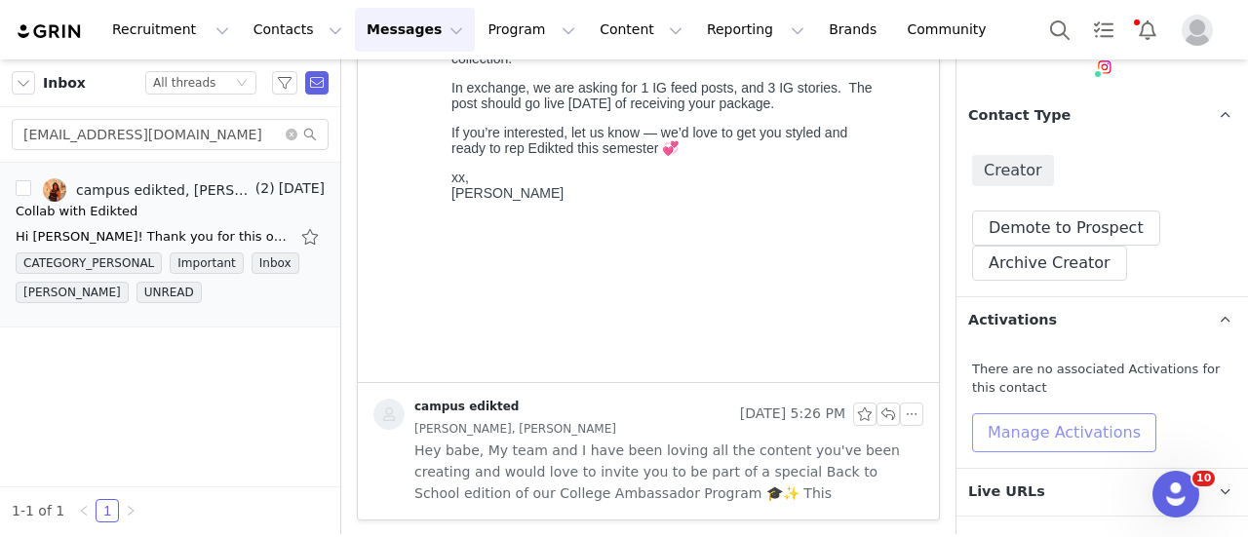
click at [1051, 436] on button "Manage Activations" at bounding box center [1064, 432] width 184 height 39
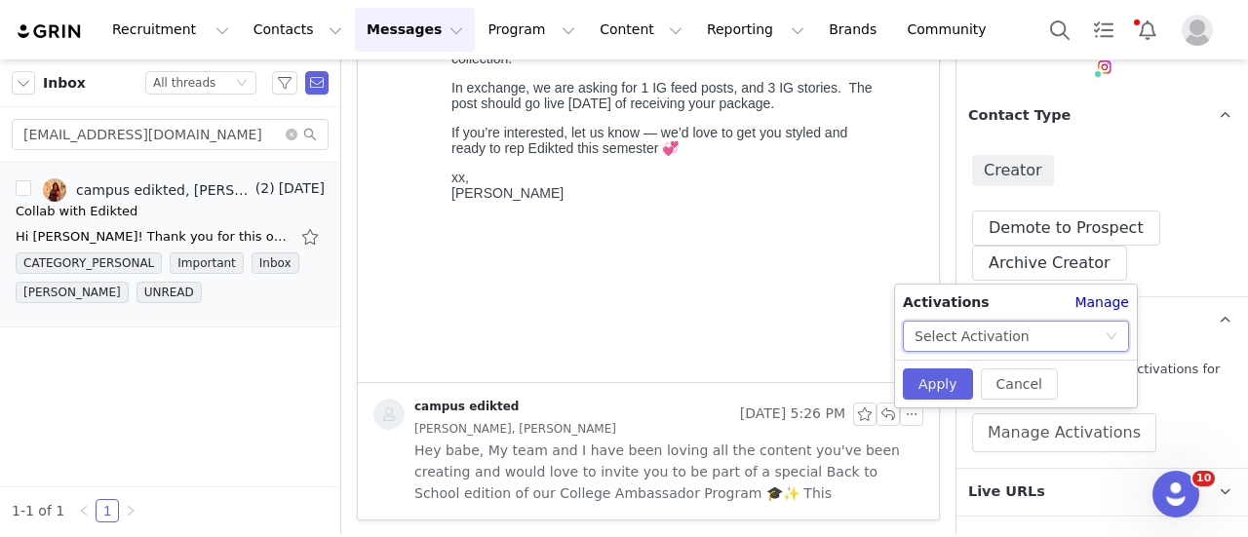
click at [1011, 342] on div "Select Activation" at bounding box center [971, 336] width 115 height 29
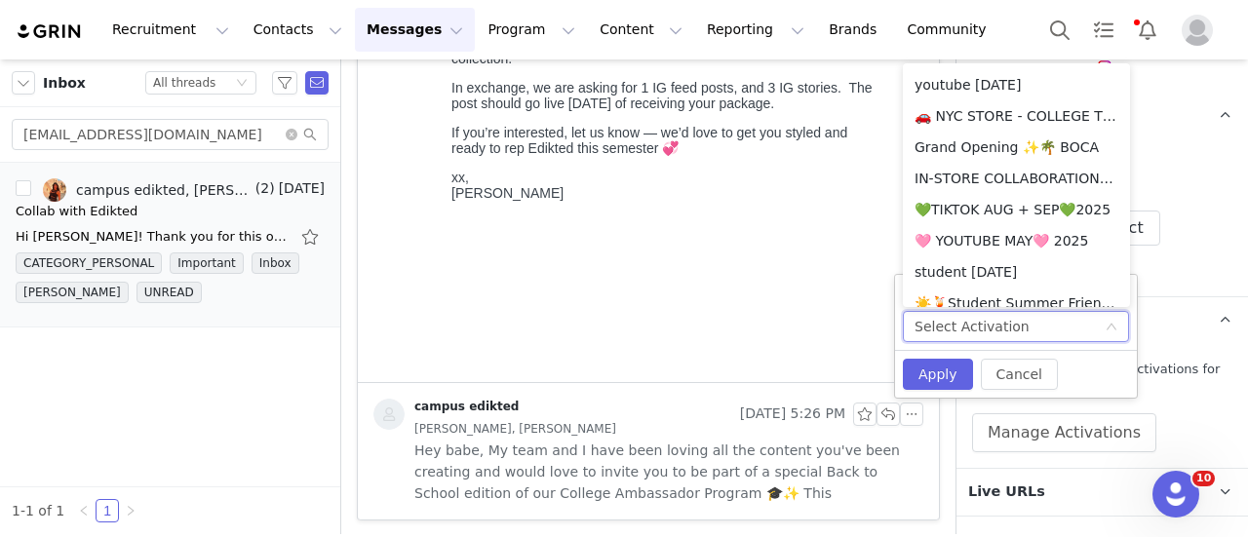
scroll to position [400, 0]
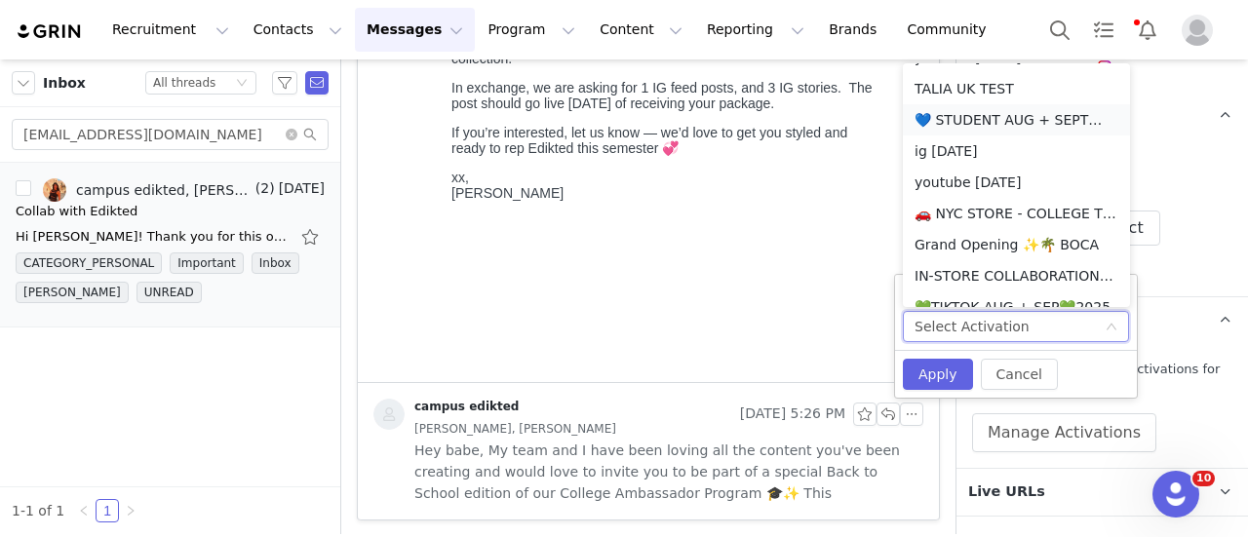
click at [992, 118] on li "💙 STUDENT AUG + SEPT💙 2025" at bounding box center [1016, 119] width 227 height 31
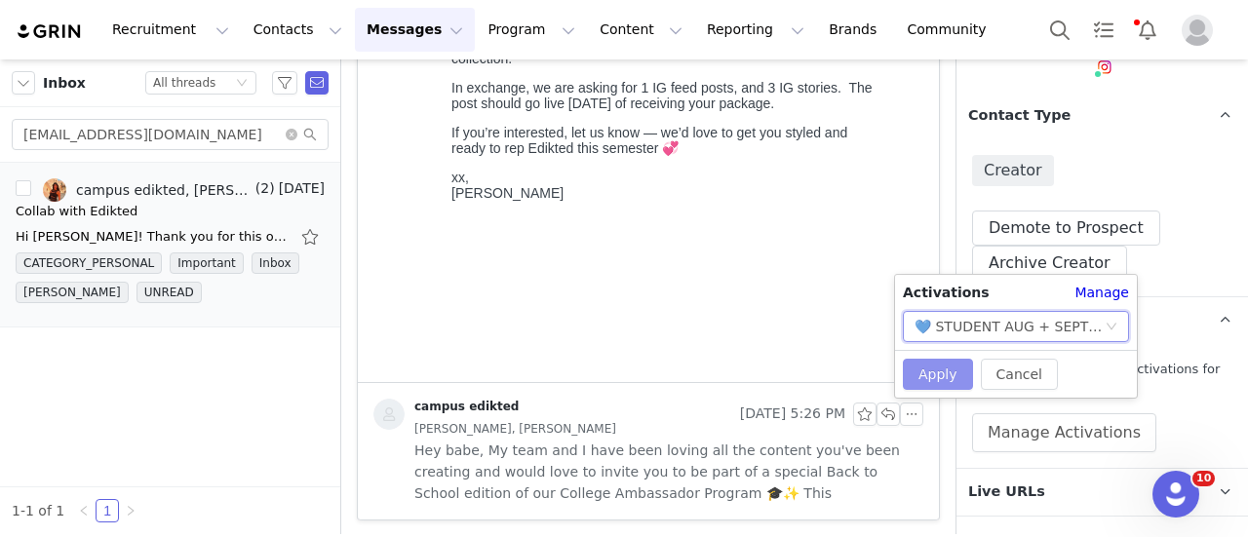
click at [932, 369] on button "Apply" at bounding box center [938, 374] width 70 height 31
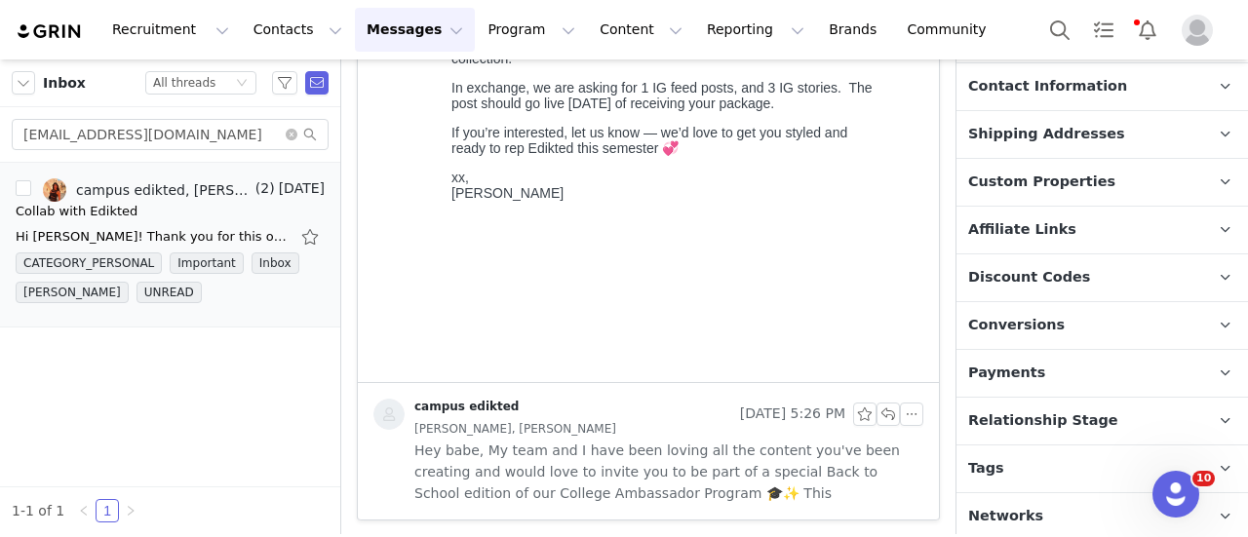
click at [1058, 425] on span "Relationship Stage" at bounding box center [1043, 420] width 150 height 21
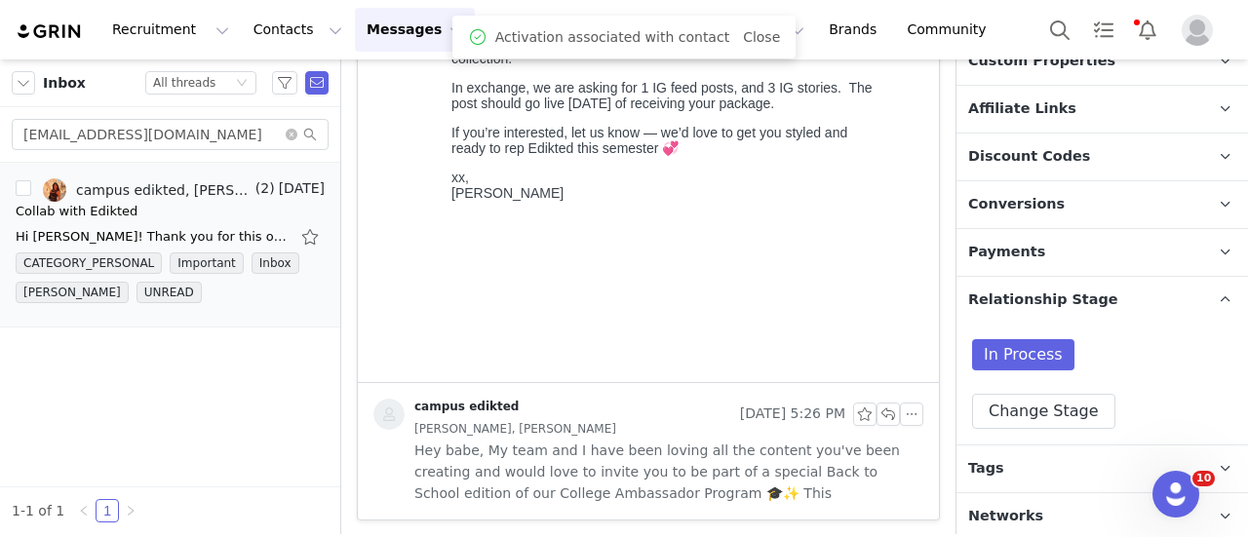
click at [1053, 456] on p "Tags Keep track of your contacts by assigning them tags. You can then filter yo…" at bounding box center [1078, 469] width 245 height 47
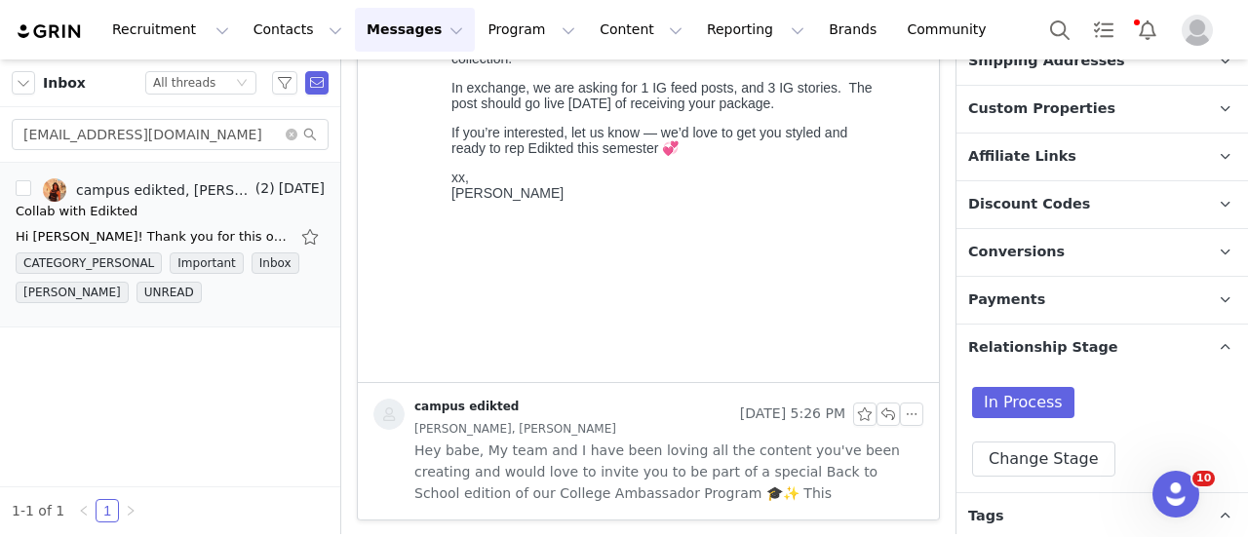
scroll to position [717, 0]
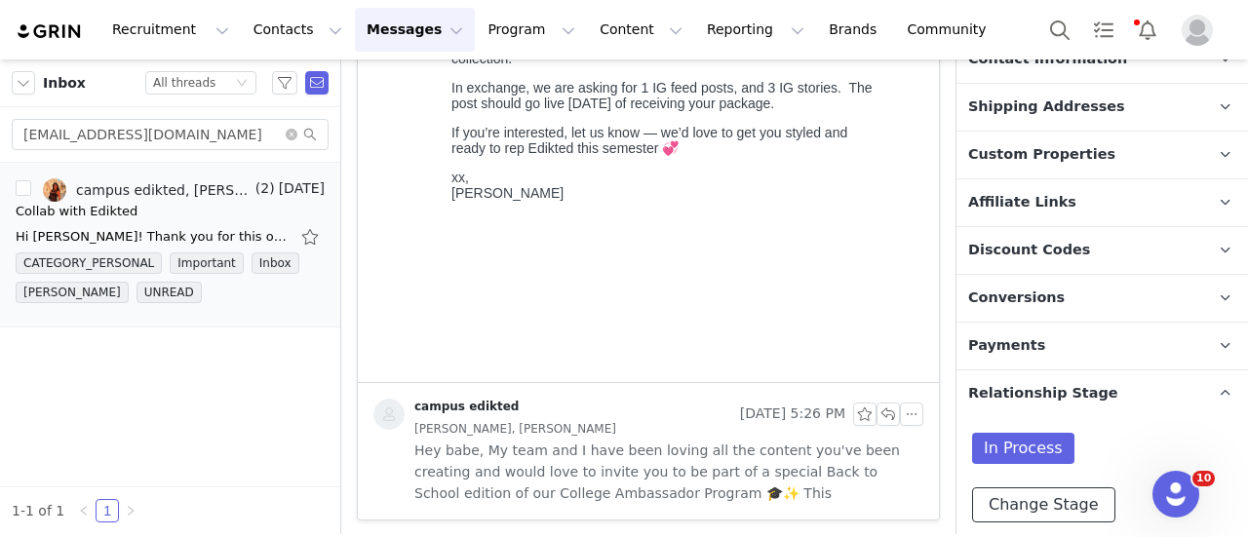
click at [1048, 487] on button "Change Stage" at bounding box center [1043, 504] width 143 height 35
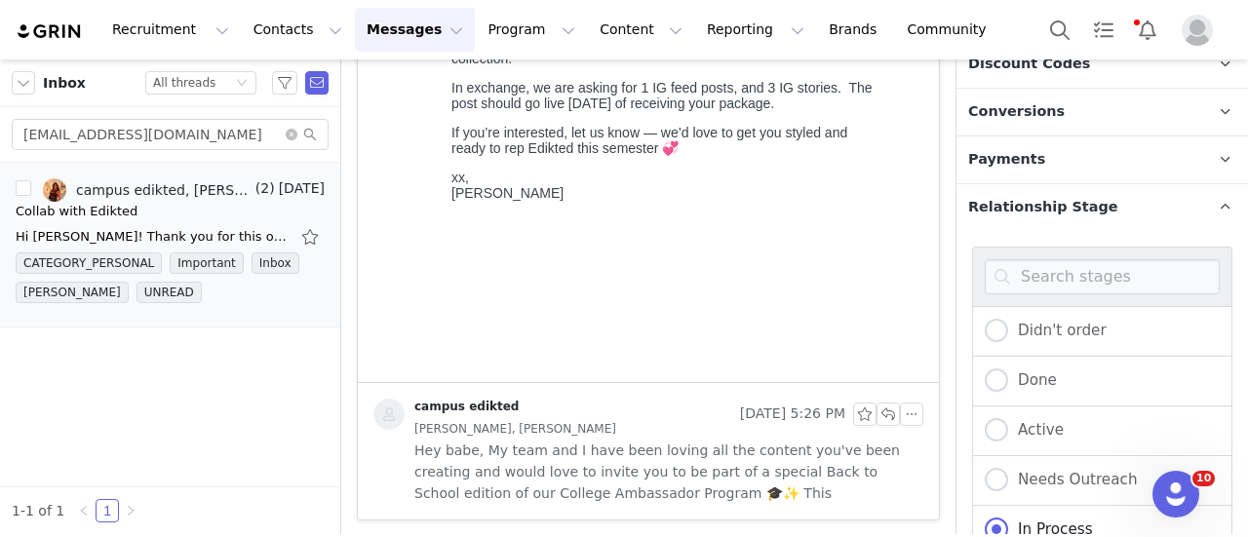
scroll to position [1204, 0]
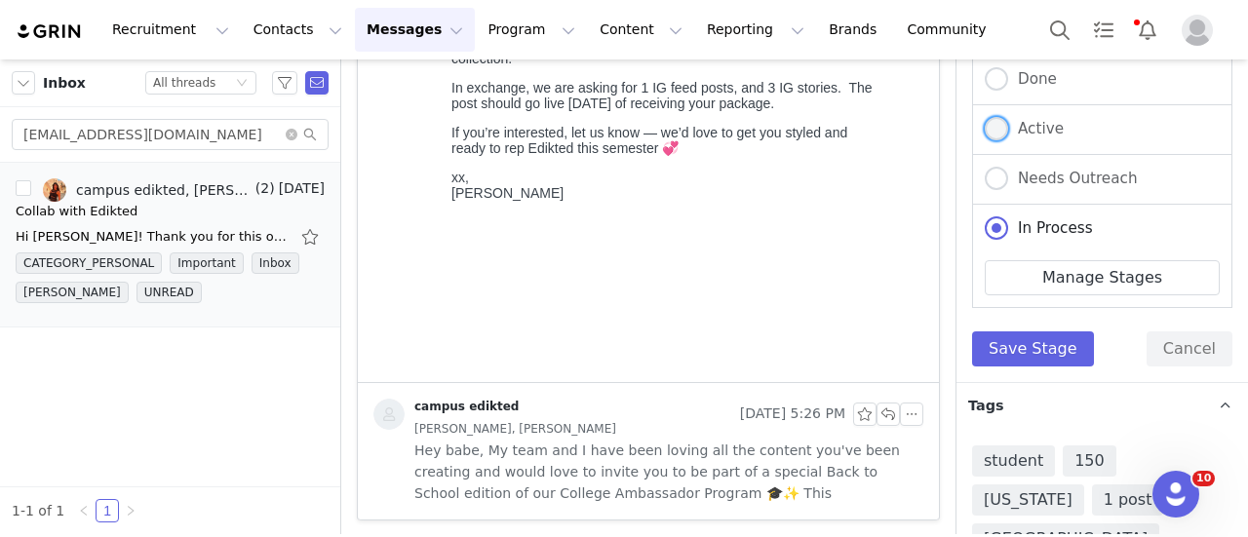
click at [1048, 124] on span "Active" at bounding box center [1036, 129] width 56 height 18
click at [1008, 124] on input "Active" at bounding box center [996, 129] width 23 height 25
radio input "true"
radio input "false"
click at [1020, 334] on button "Save Stage" at bounding box center [1033, 348] width 122 height 35
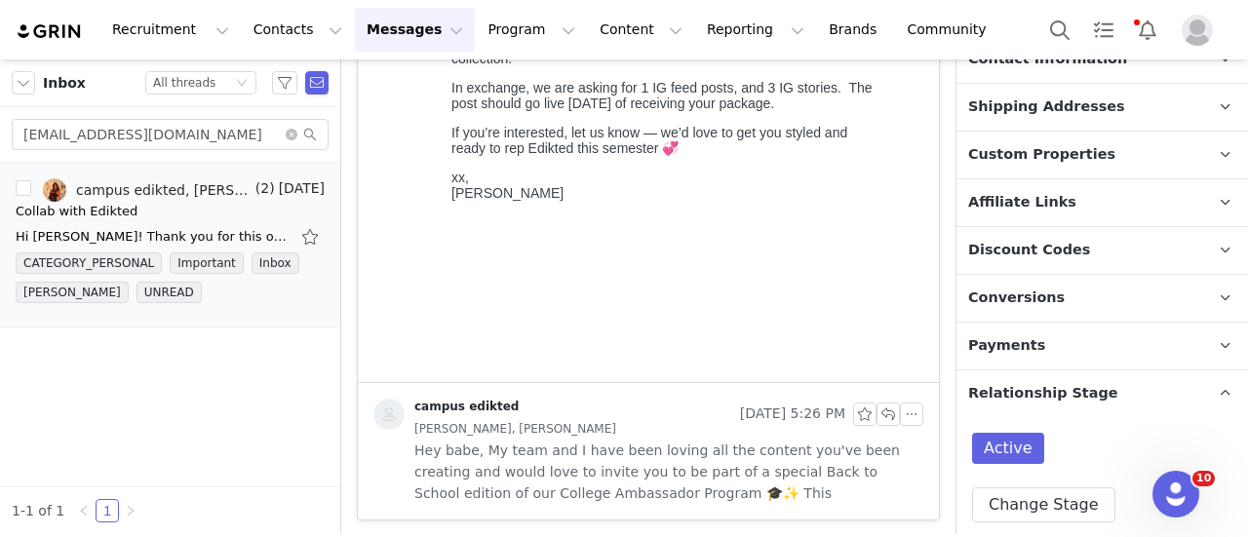
scroll to position [327, 0]
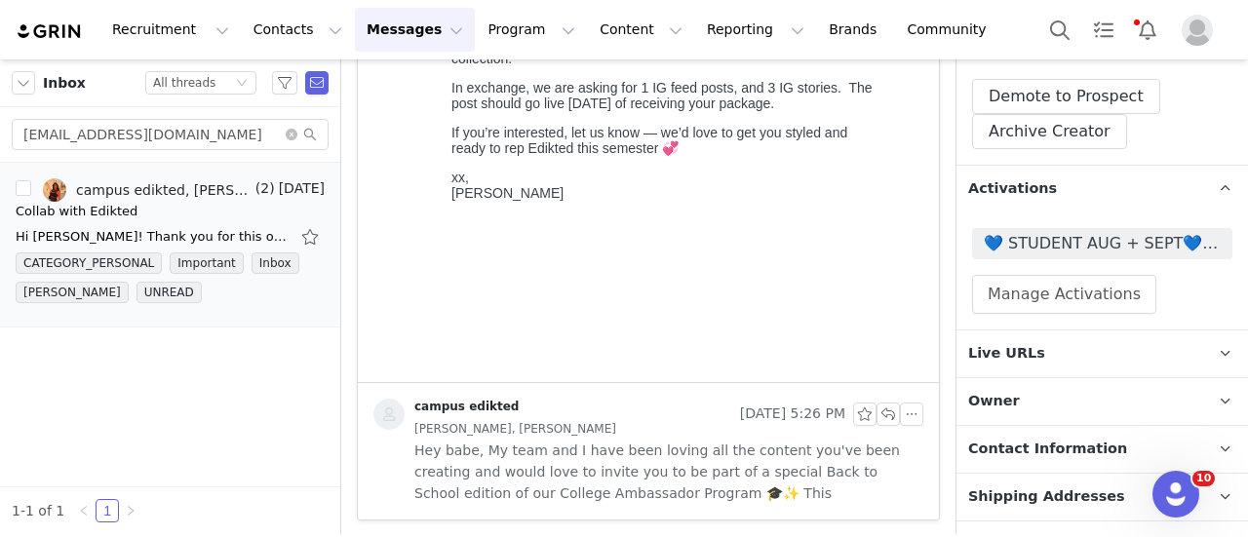
click at [1067, 259] on div "💙 STUDENT AUG + SEPT💙 2025 Manage Activations" at bounding box center [1102, 271] width 260 height 86
click at [1067, 250] on span "💙 STUDENT AUG + SEPT💙 2025" at bounding box center [1102, 243] width 237 height 23
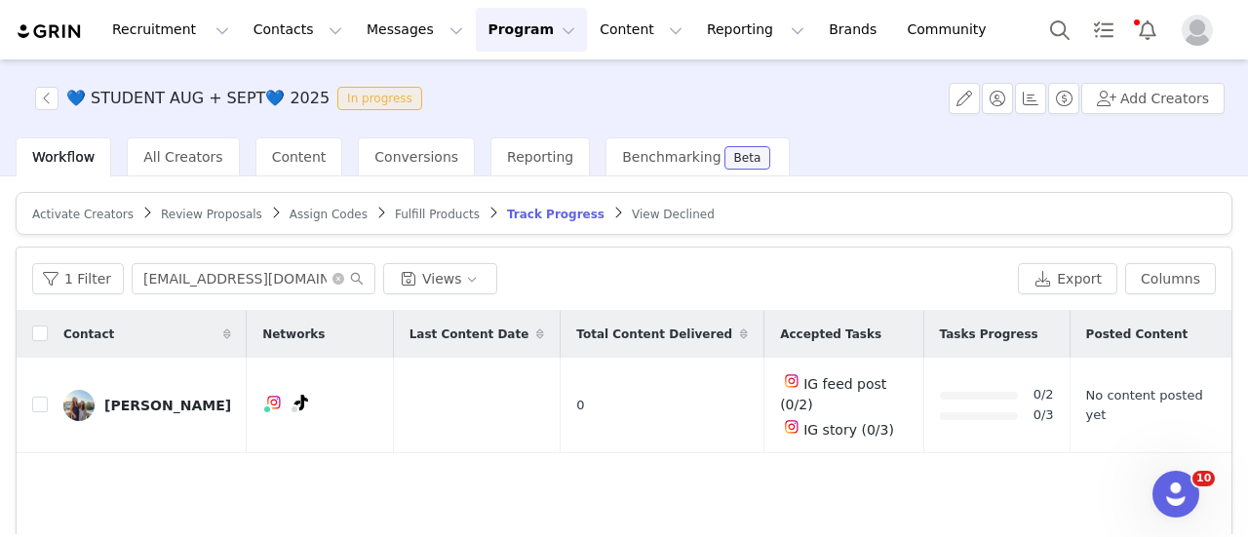
click at [84, 210] on span "Activate Creators" at bounding box center [82, 215] width 101 height 14
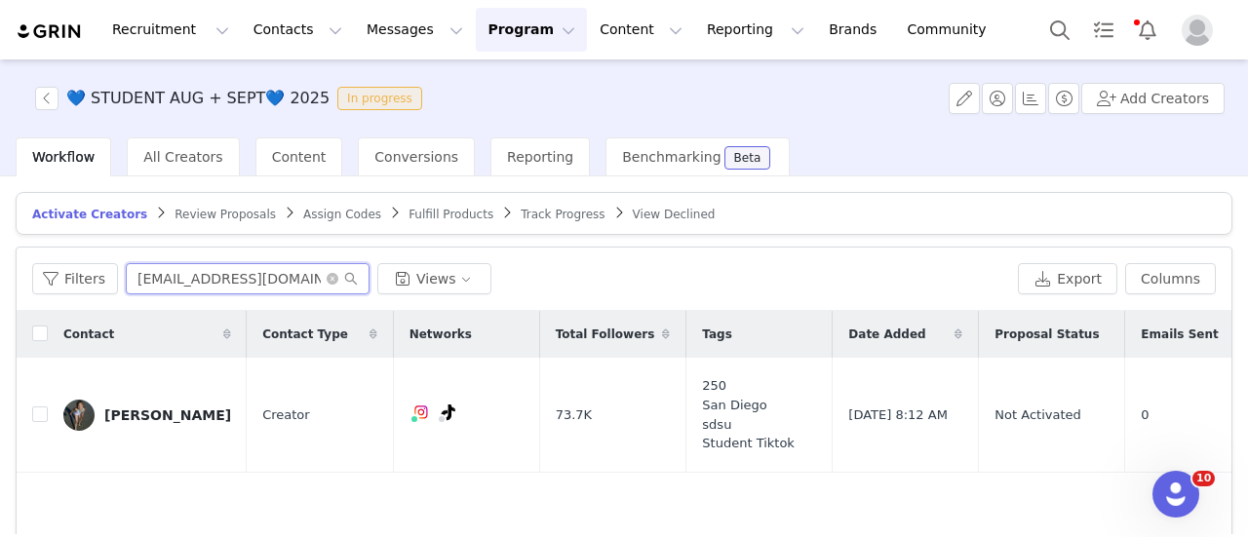
drag, startPoint x: 278, startPoint y: 282, endPoint x: -60, endPoint y: 264, distance: 338.7
click at [0, 264] on html "Recruitment Recruitment Creator Search Curated Lists Landing Pages Web Extensio…" at bounding box center [624, 268] width 1248 height 537
paste input "nicolettatsiamis@yahoo"
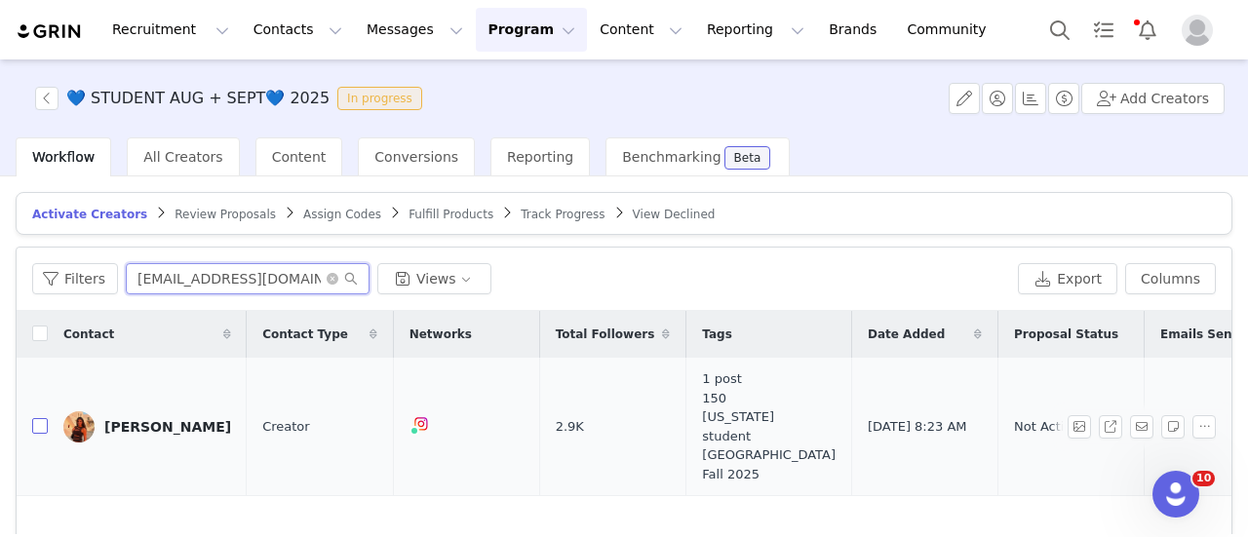
type input "nicolettatsiamis@yahoo.com"
click at [43, 434] on input "checkbox" at bounding box center [40, 426] width 16 height 16
checkbox input "true"
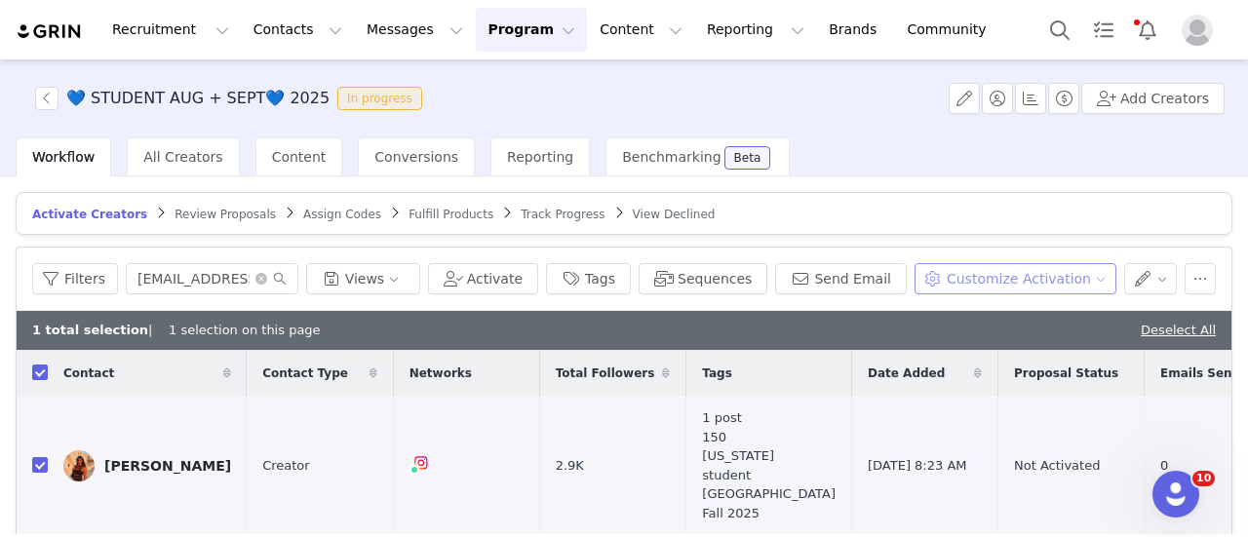
click at [971, 280] on button "Customize Activation" at bounding box center [1015, 278] width 202 height 31
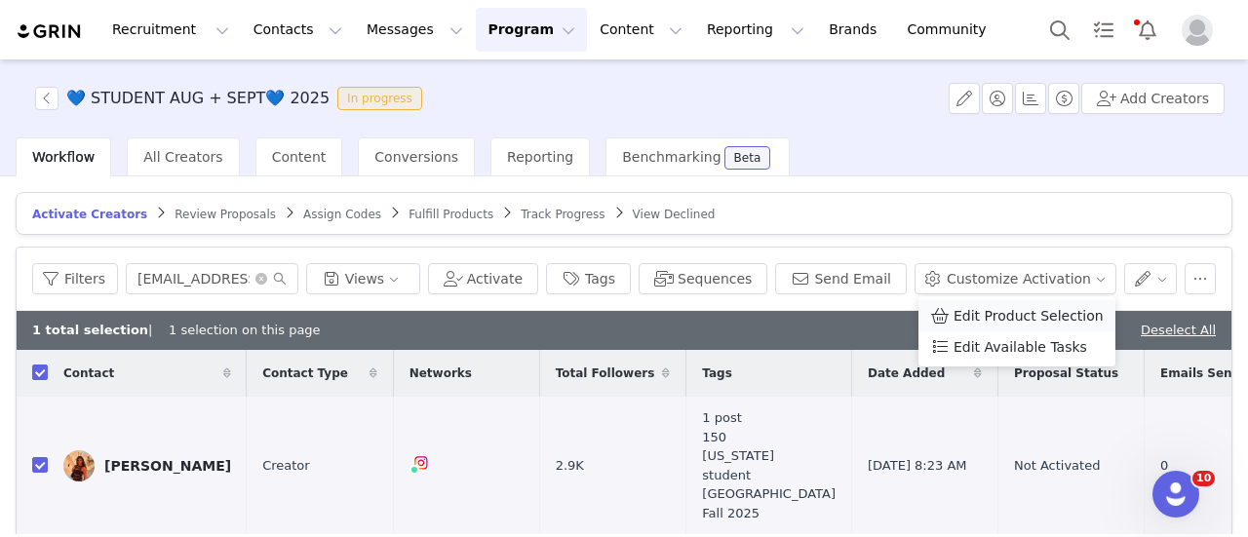
click at [956, 303] on li "Edit Product Selection" at bounding box center [1016, 315] width 197 height 31
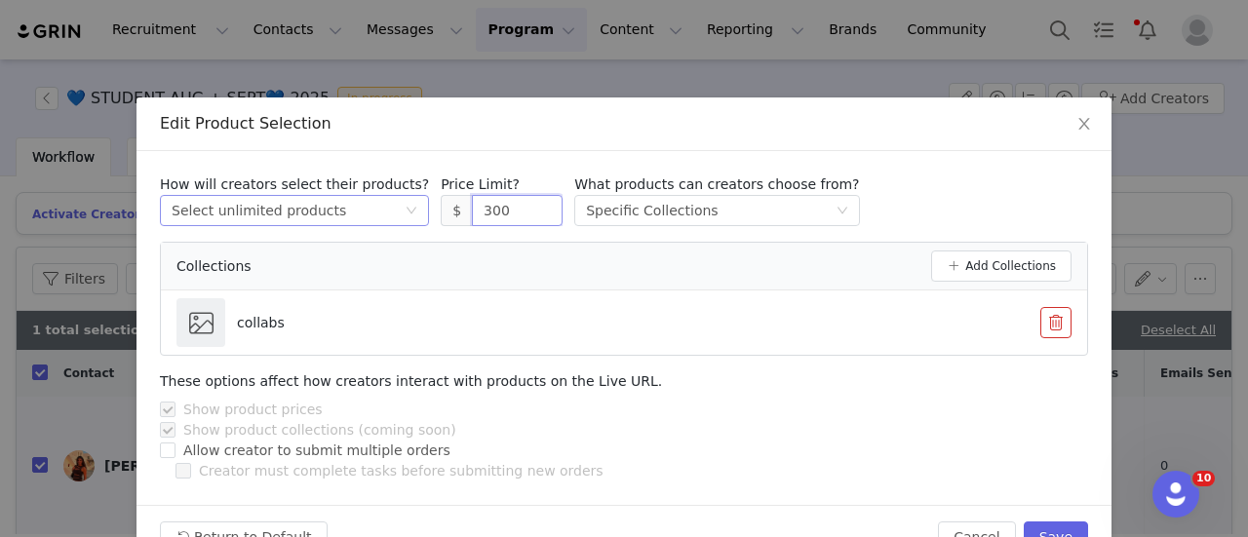
drag, startPoint x: 483, startPoint y: 218, endPoint x: 367, endPoint y: 206, distance: 116.7
click at [367, 206] on div "How will creators select their products? Select method Select unlimited product…" at bounding box center [624, 201] width 928 height 52
click at [934, 196] on div "How will creators select their products? Select method Select unlimited product…" at bounding box center [624, 201] width 928 height 52
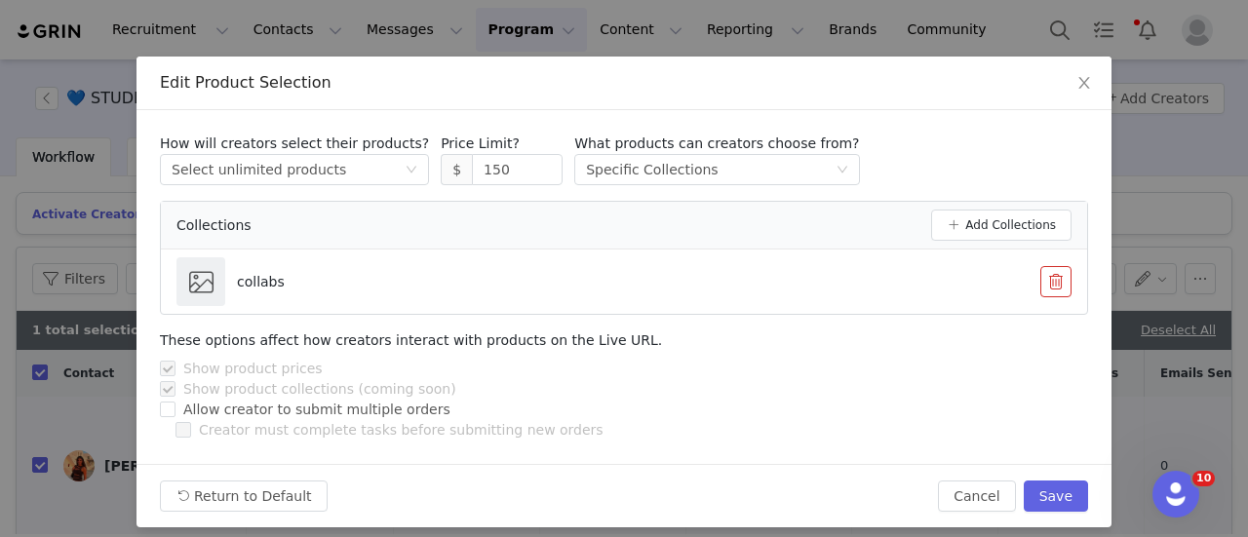
scroll to position [53, 0]
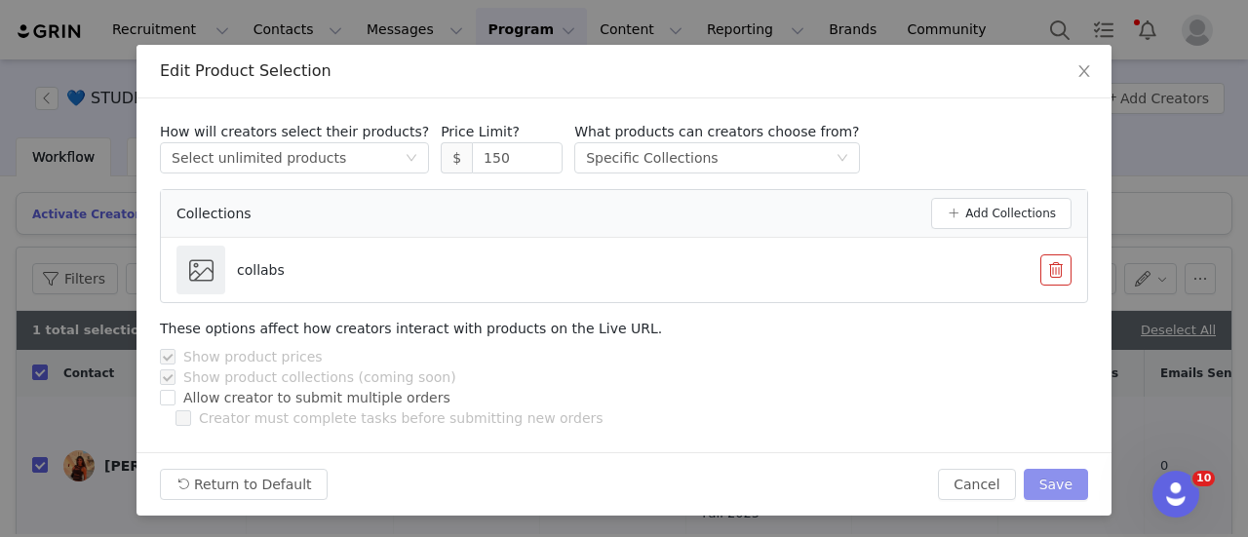
click at [1049, 485] on button "Save" at bounding box center [1056, 484] width 64 height 31
type input "300"
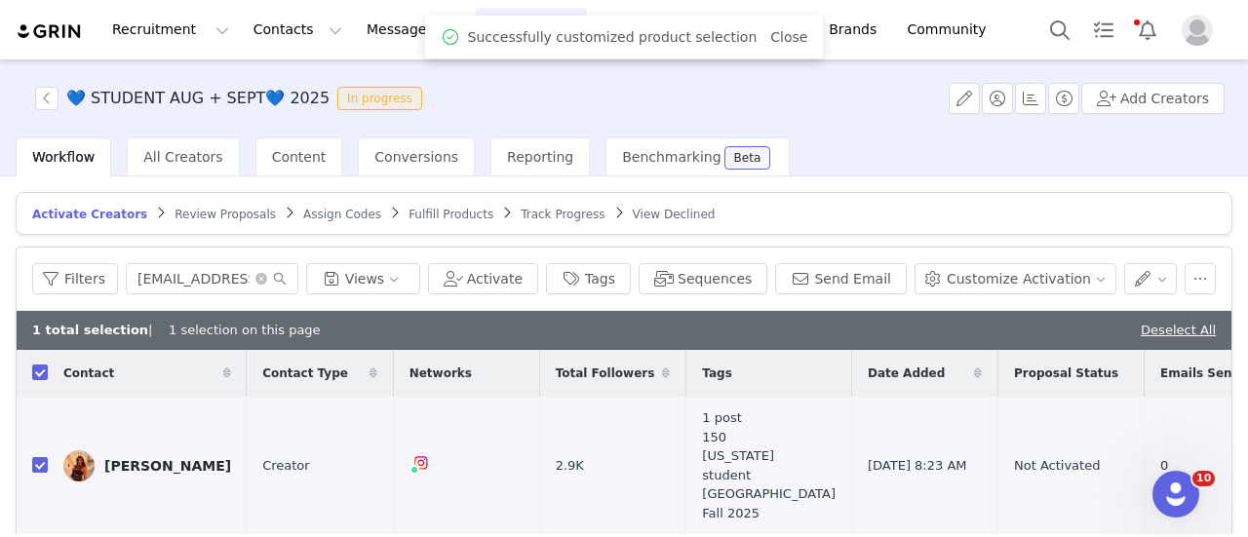
scroll to position [0, 0]
click at [971, 291] on button "Customize Activation" at bounding box center [1015, 278] width 202 height 31
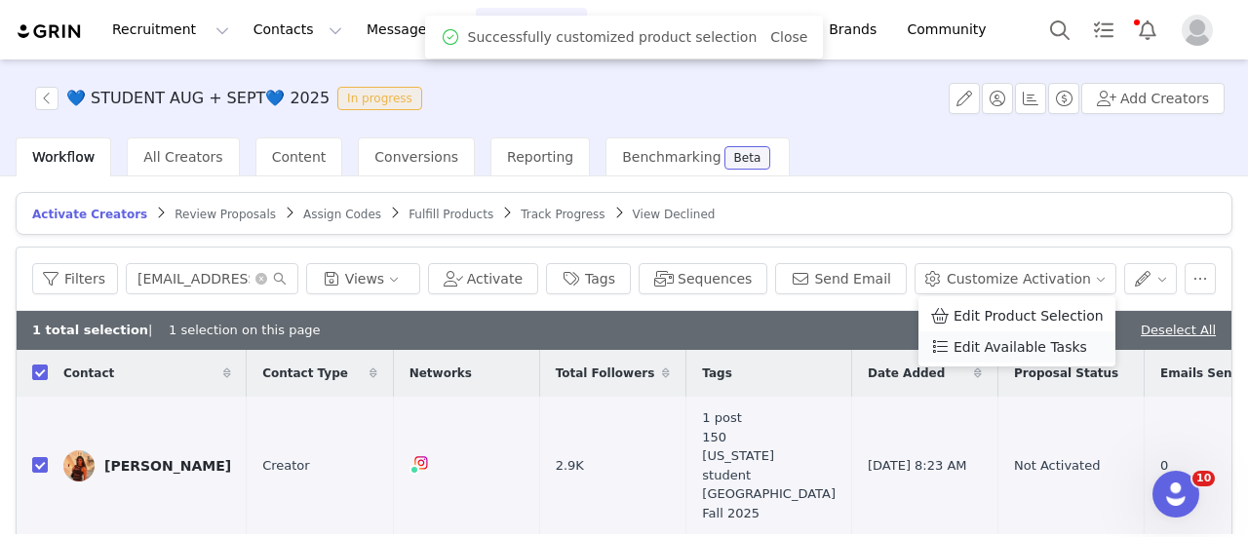
click at [984, 349] on span "Edit Available Tasks" at bounding box center [1020, 346] width 134 height 21
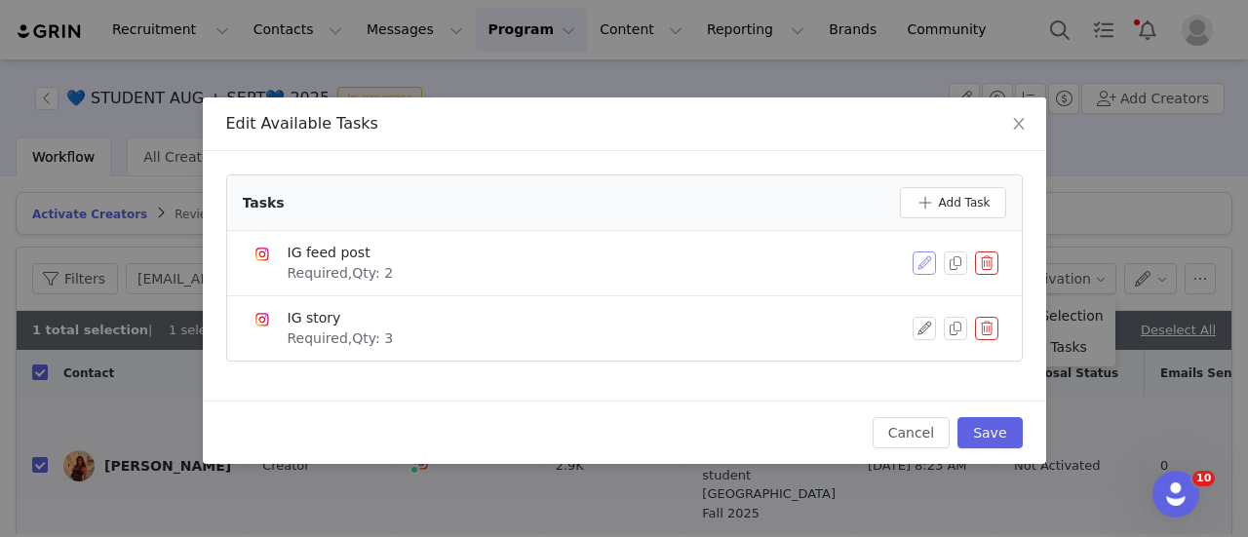
click at [918, 266] on button "button" at bounding box center [923, 263] width 23 height 23
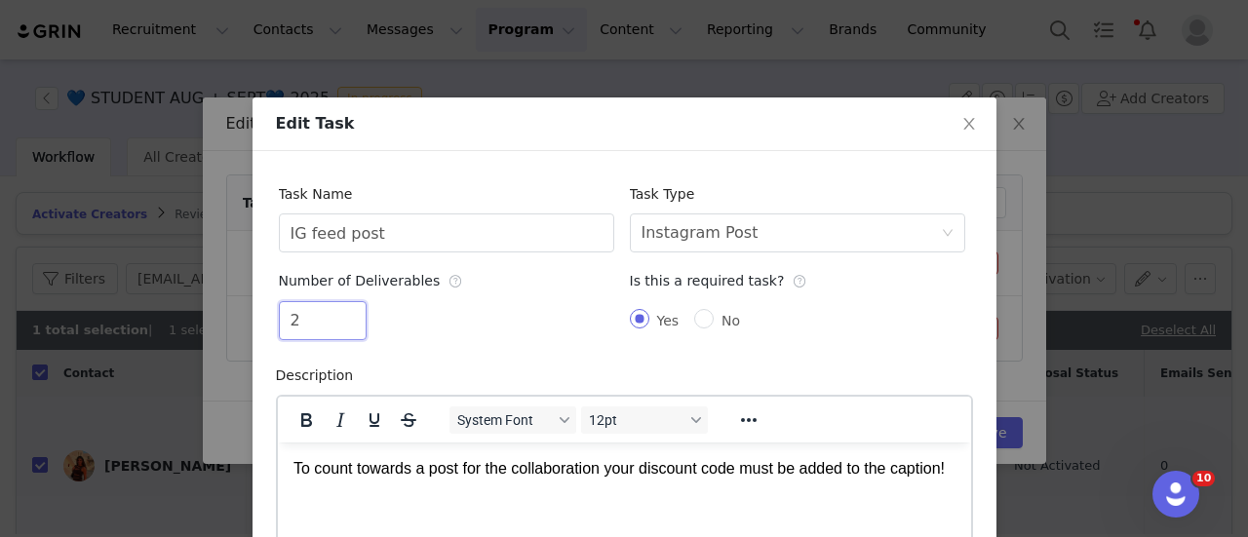
drag, startPoint x: 302, startPoint y: 326, endPoint x: 258, endPoint y: 328, distance: 43.9
click at [258, 328] on div "Task Name IG feed post Task Type Select task type Instagram Post Number of Deli…" at bounding box center [624, 423] width 744 height 545
type input "1"
click at [660, 125] on div "Edit Task" at bounding box center [624, 123] width 697 height 21
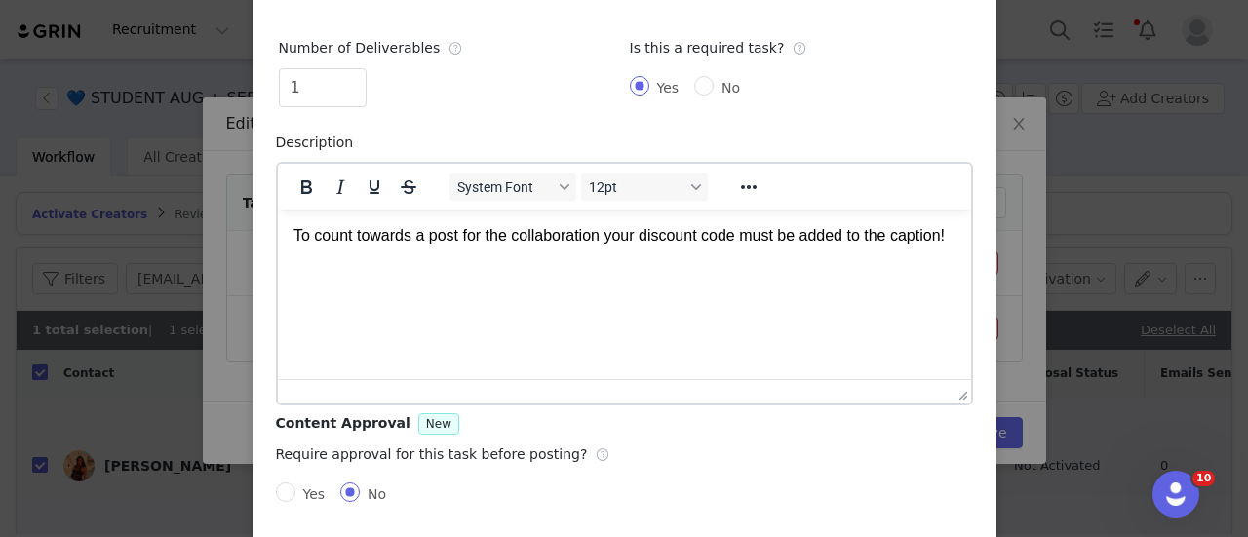
scroll to position [233, 0]
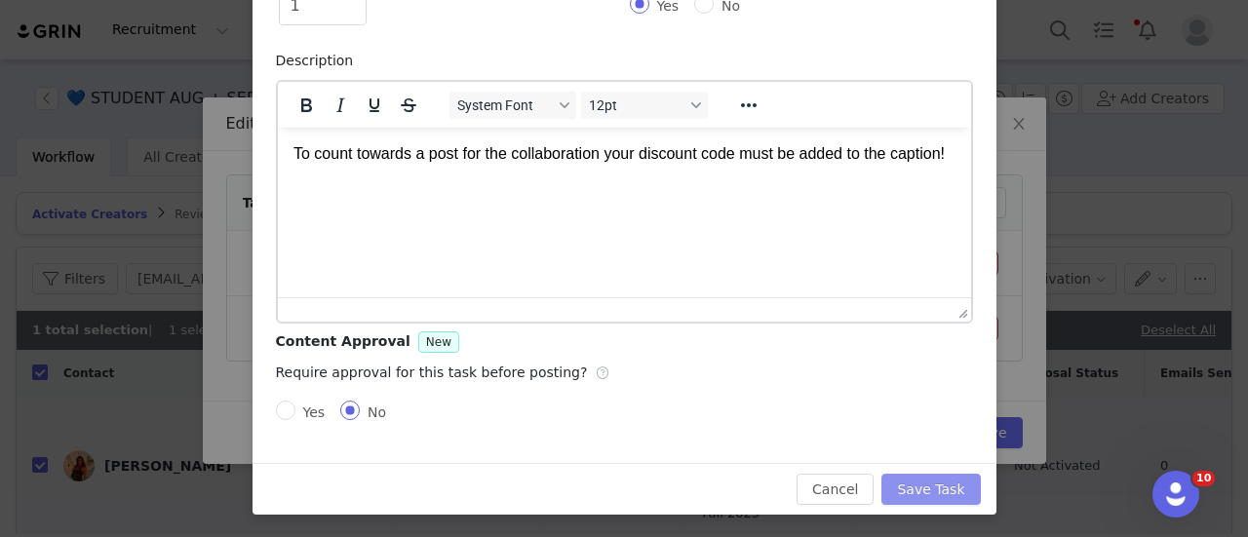
click at [928, 481] on button "Save Task" at bounding box center [930, 489] width 98 height 31
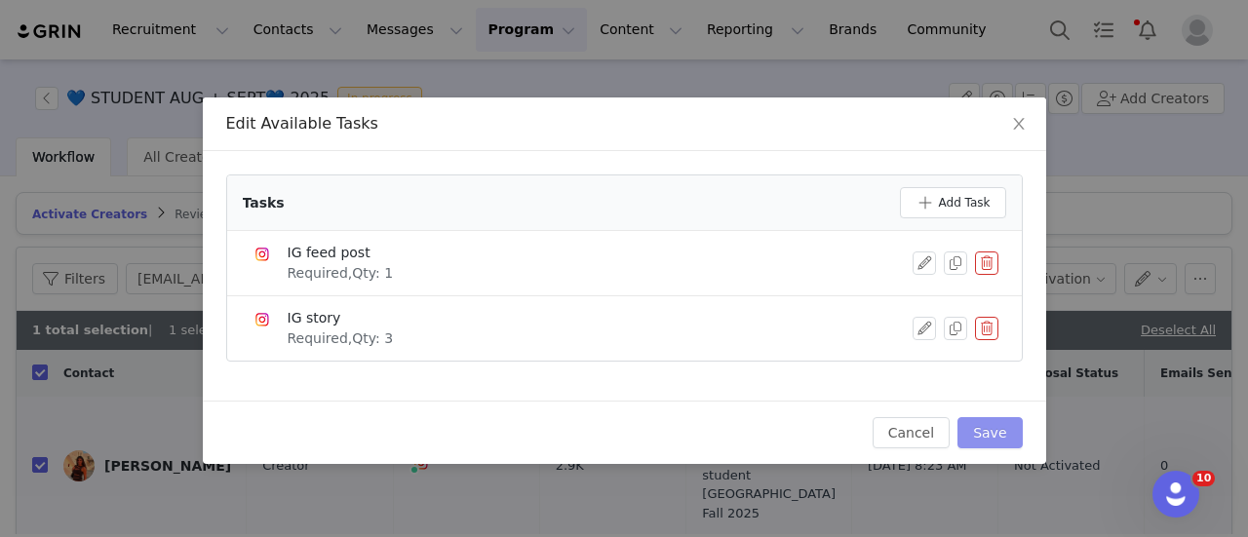
click at [982, 430] on button "Save" at bounding box center [989, 432] width 64 height 31
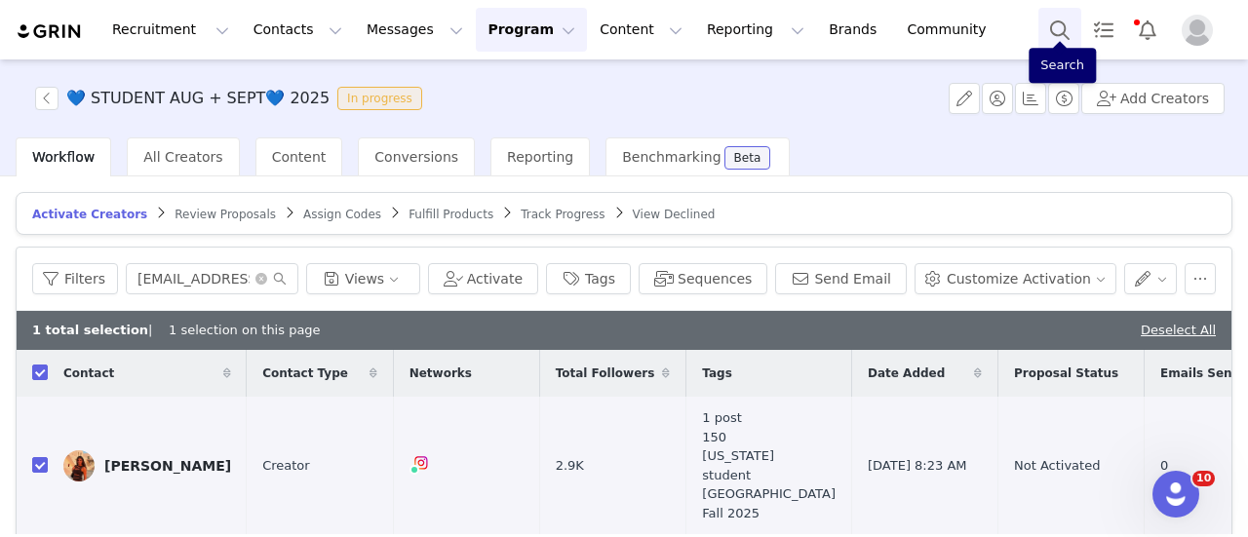
click at [1040, 36] on button "Search" at bounding box center [1059, 30] width 43 height 44
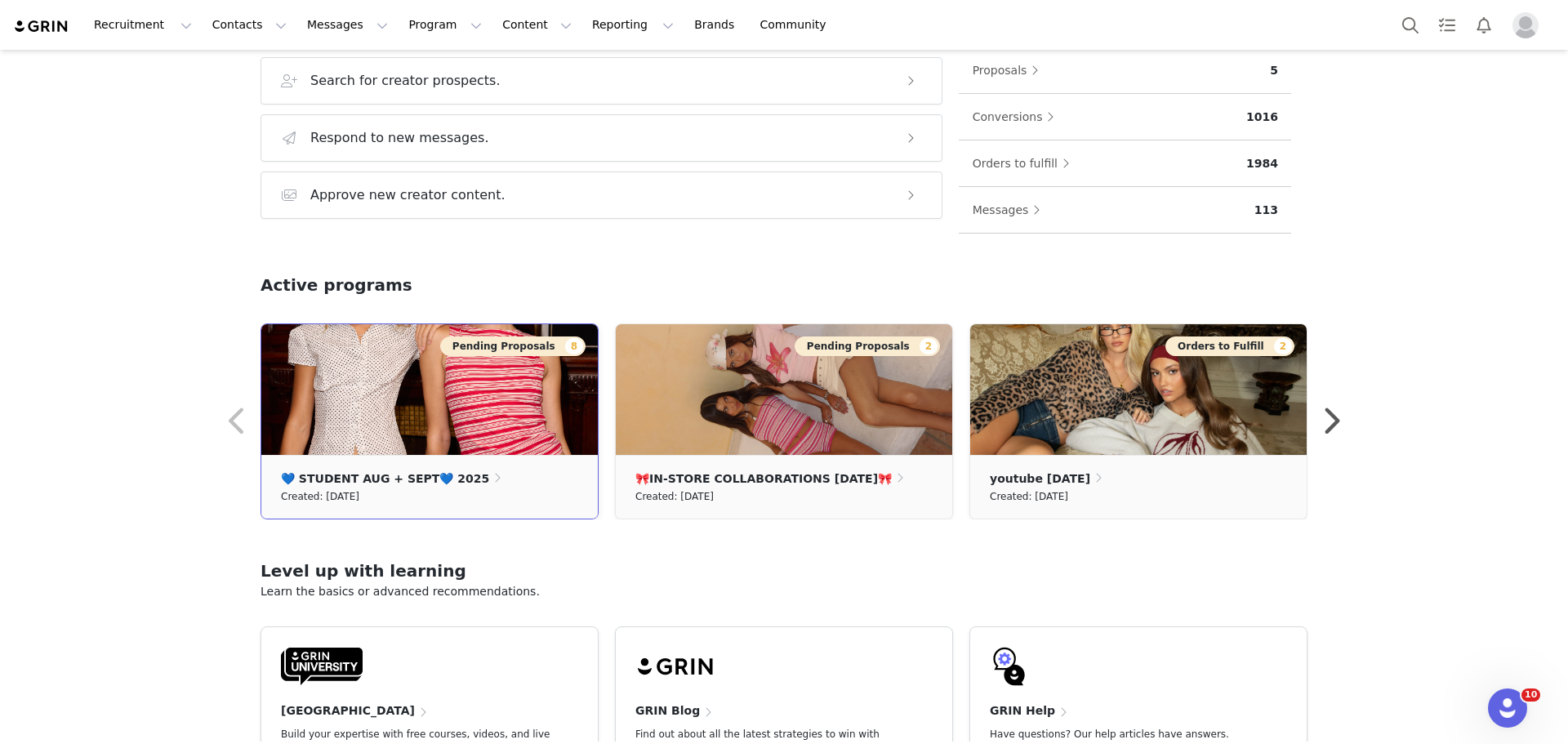
scroll to position [399, 0]
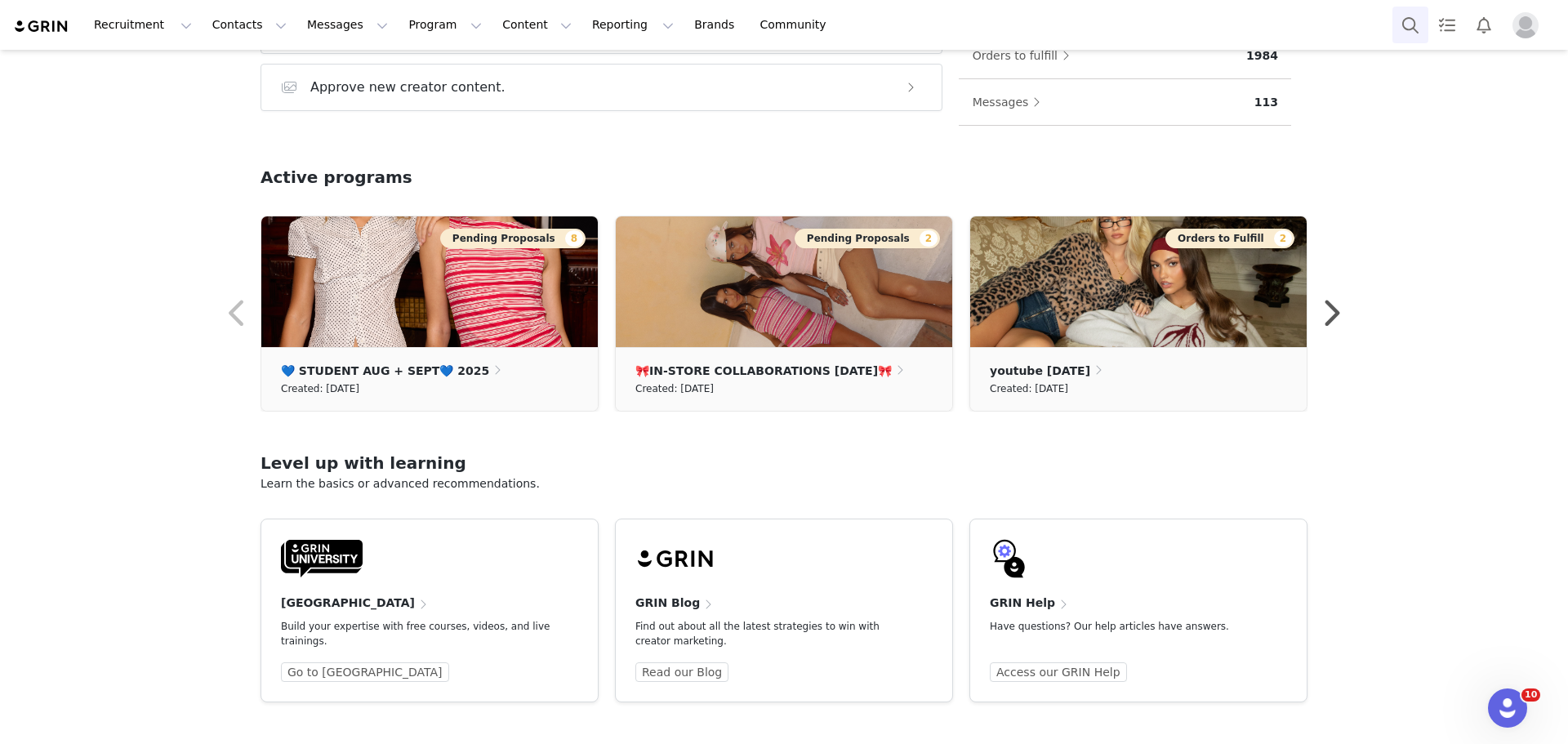
click at [1404, 41] on button "Search" at bounding box center [1410, 25] width 36 height 37
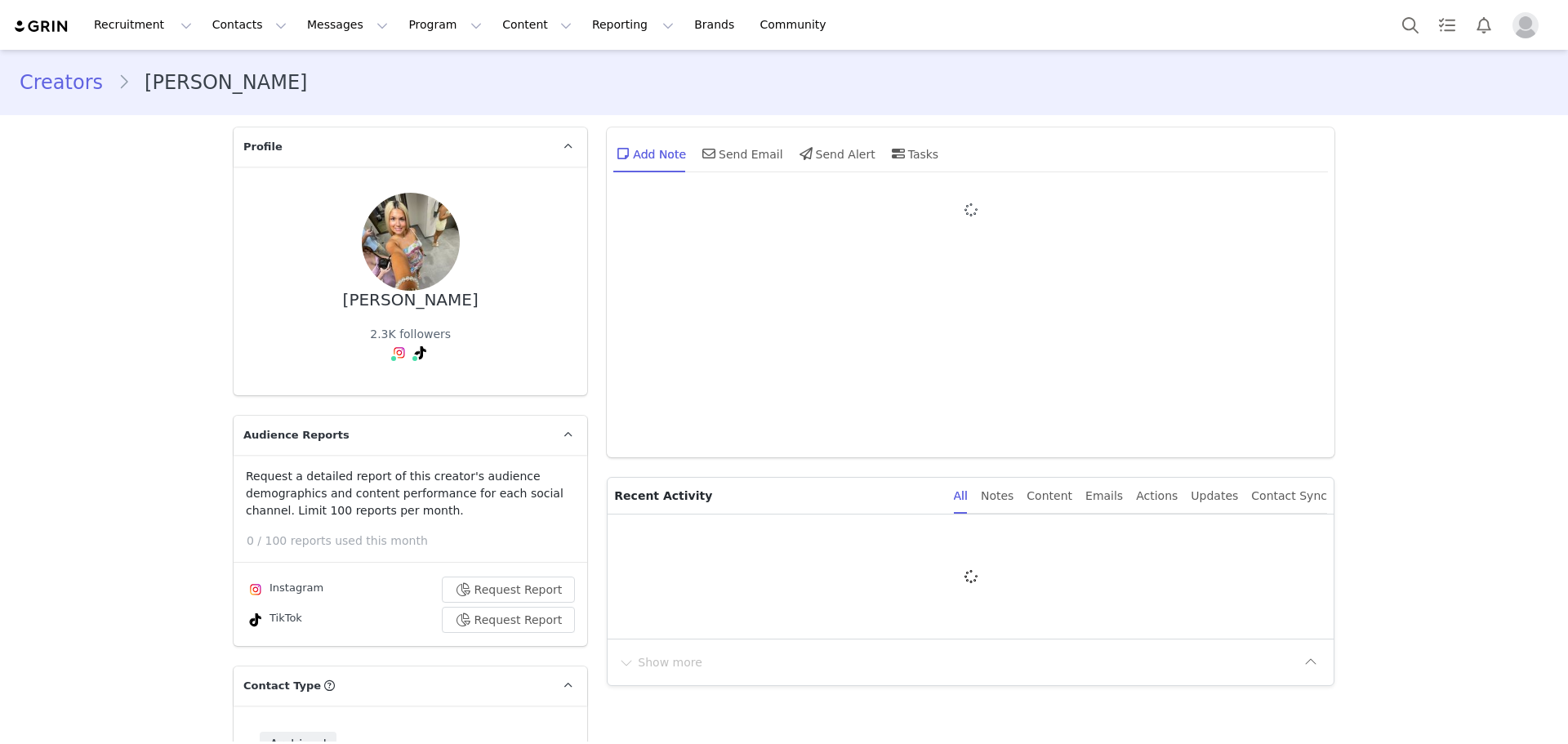
type input "+1 ([GEOGRAPHIC_DATA])"
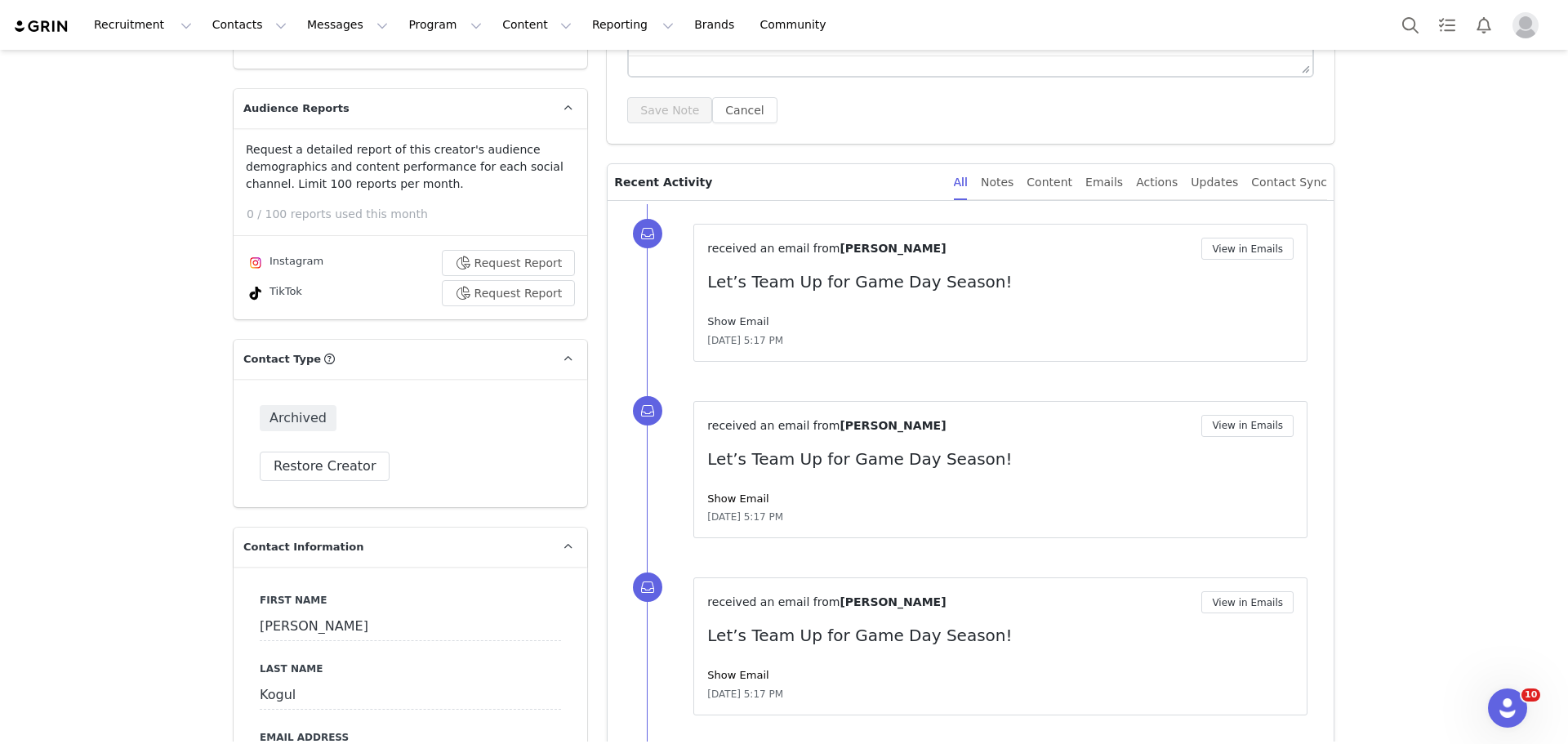
click at [734, 326] on link "Show Email" at bounding box center [737, 321] width 61 height 13
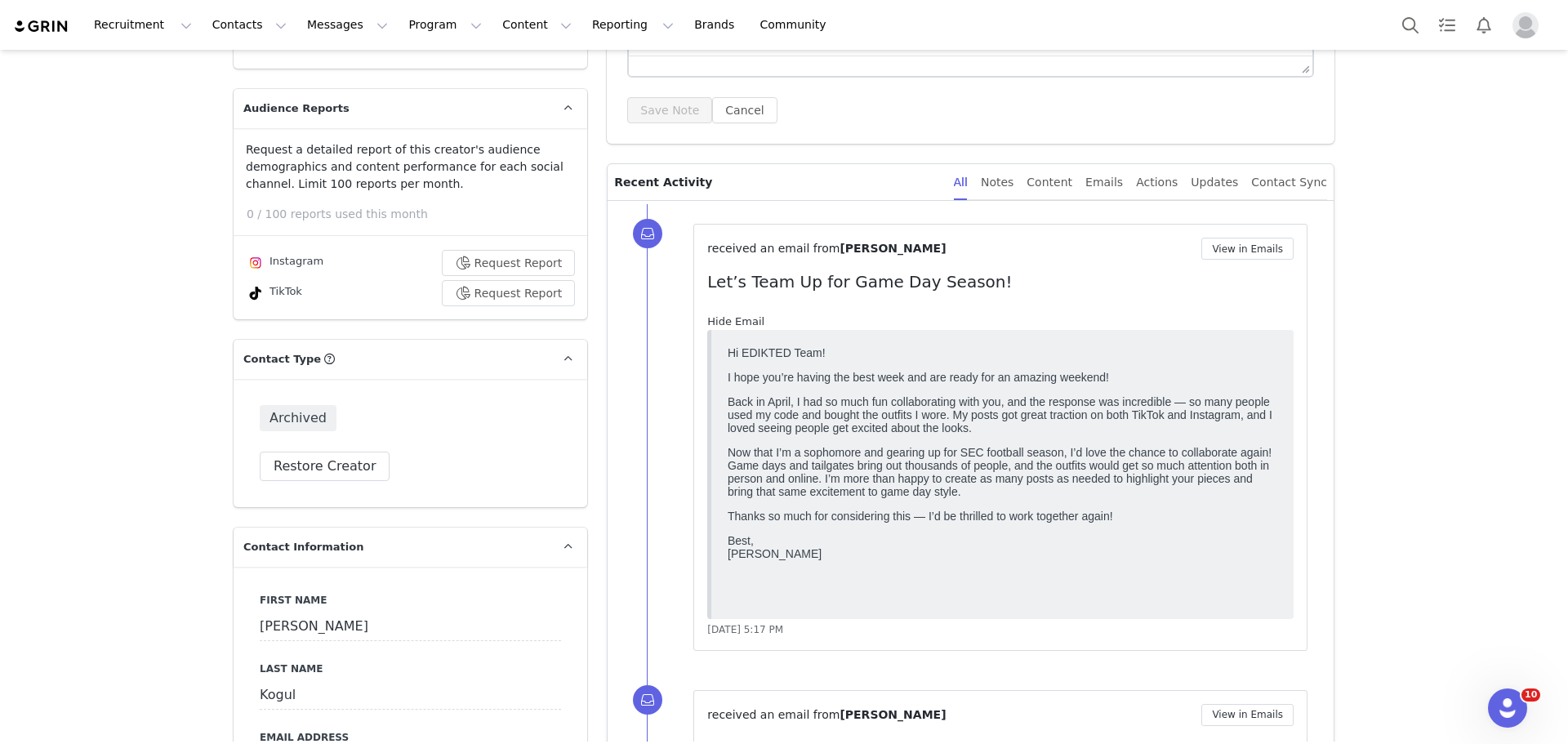
click at [734, 326] on link "Hide Email" at bounding box center [735, 321] width 57 height 13
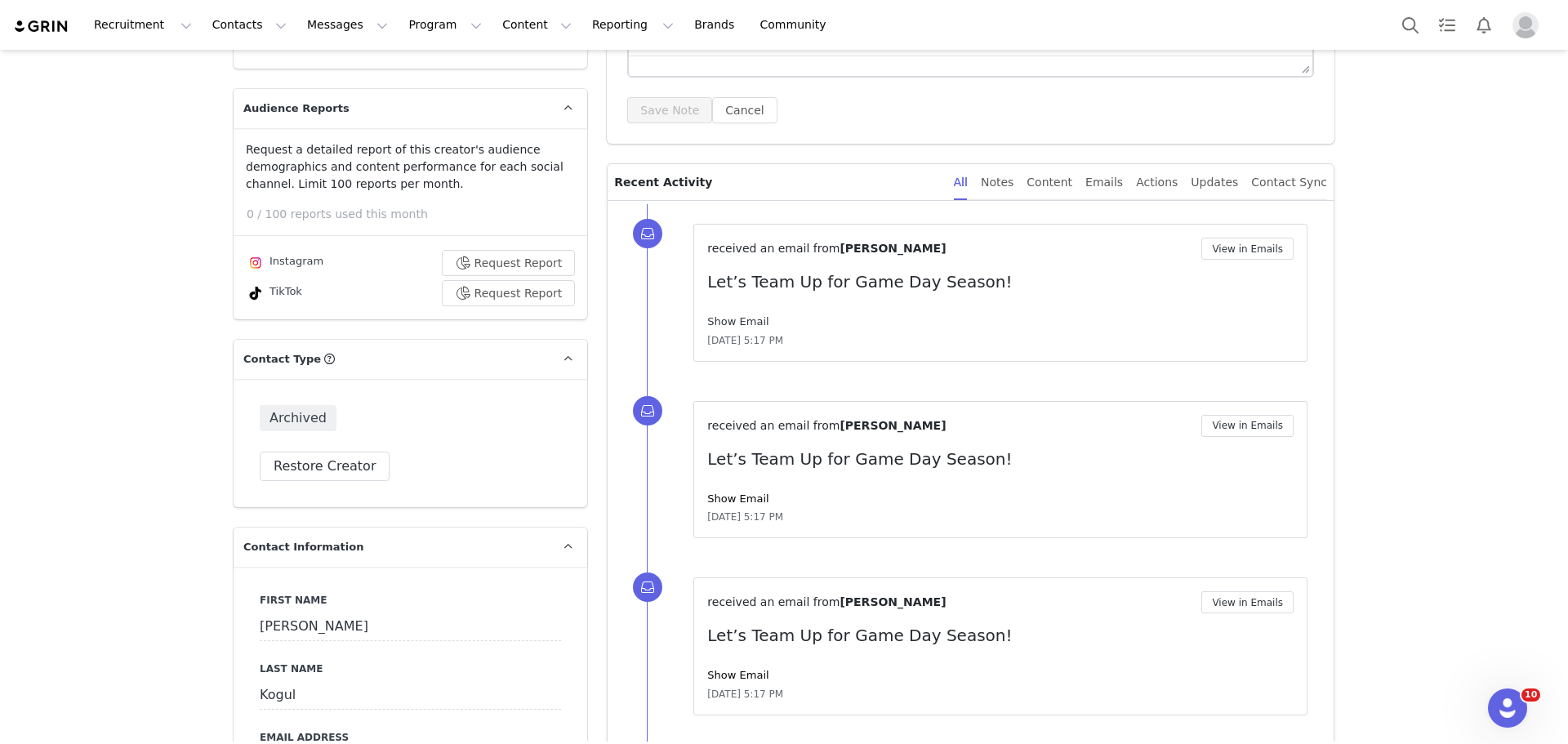
click at [734, 326] on link "Show Email" at bounding box center [737, 321] width 61 height 13
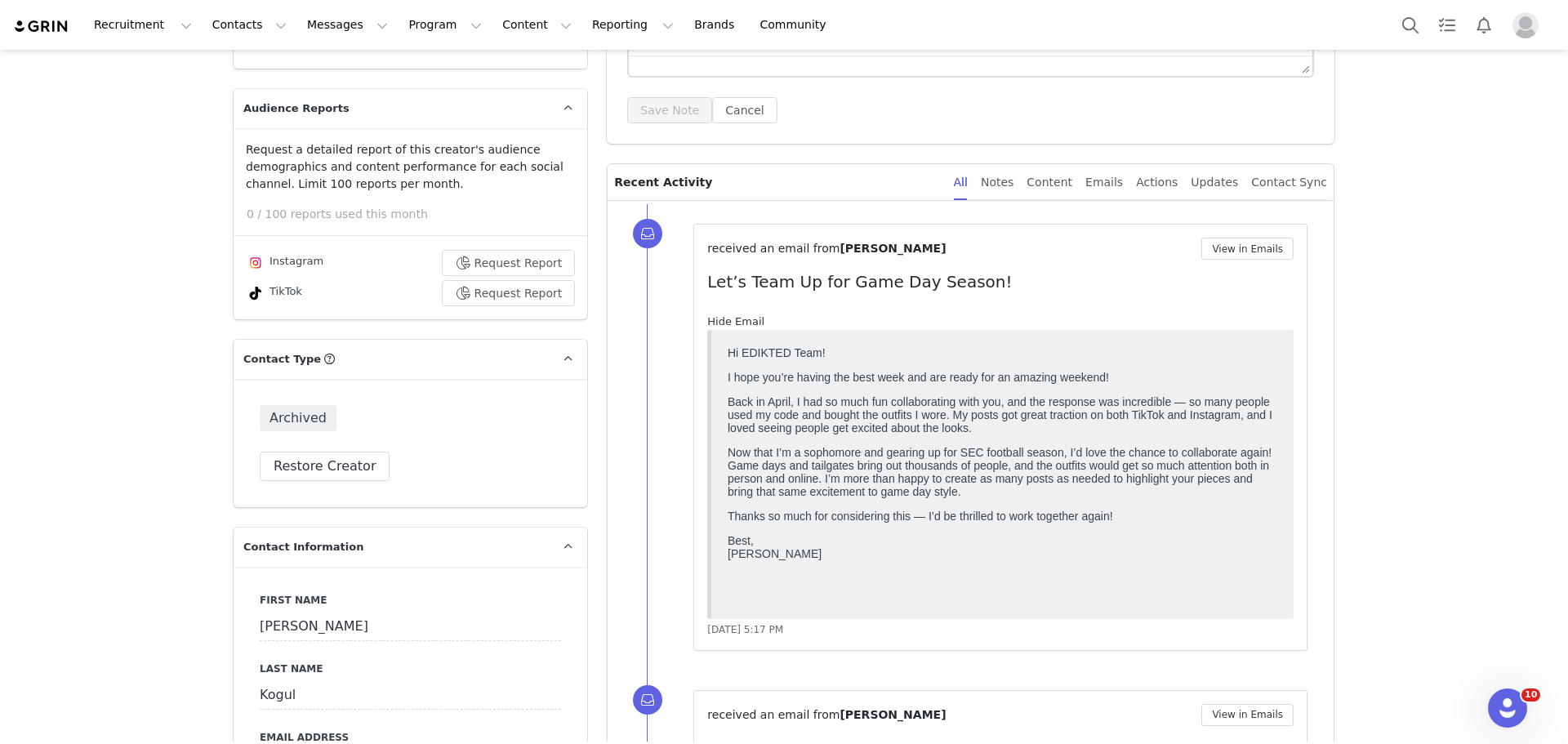
click at [734, 326] on link "Hide Email" at bounding box center [735, 321] width 57 height 13
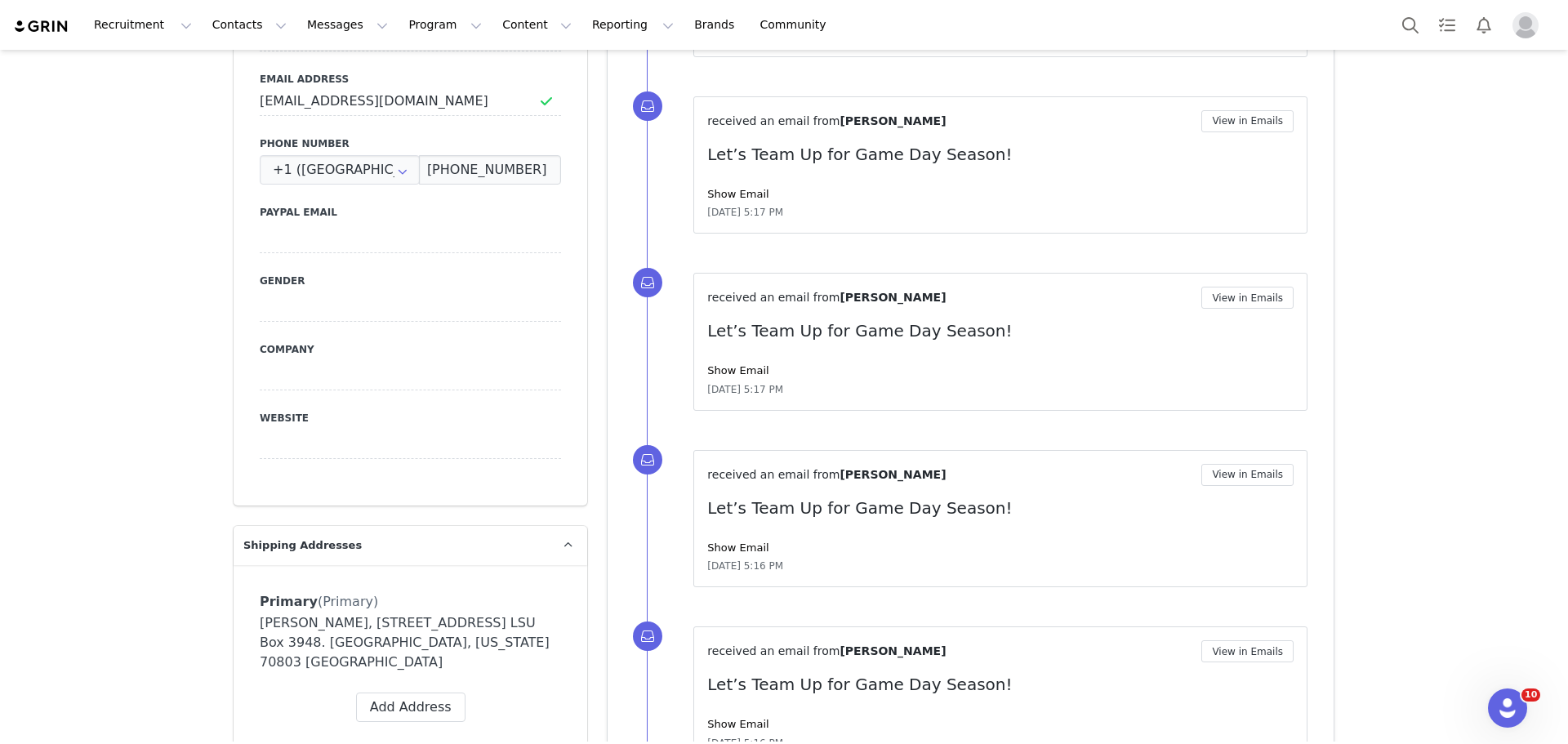
scroll to position [905, 0]
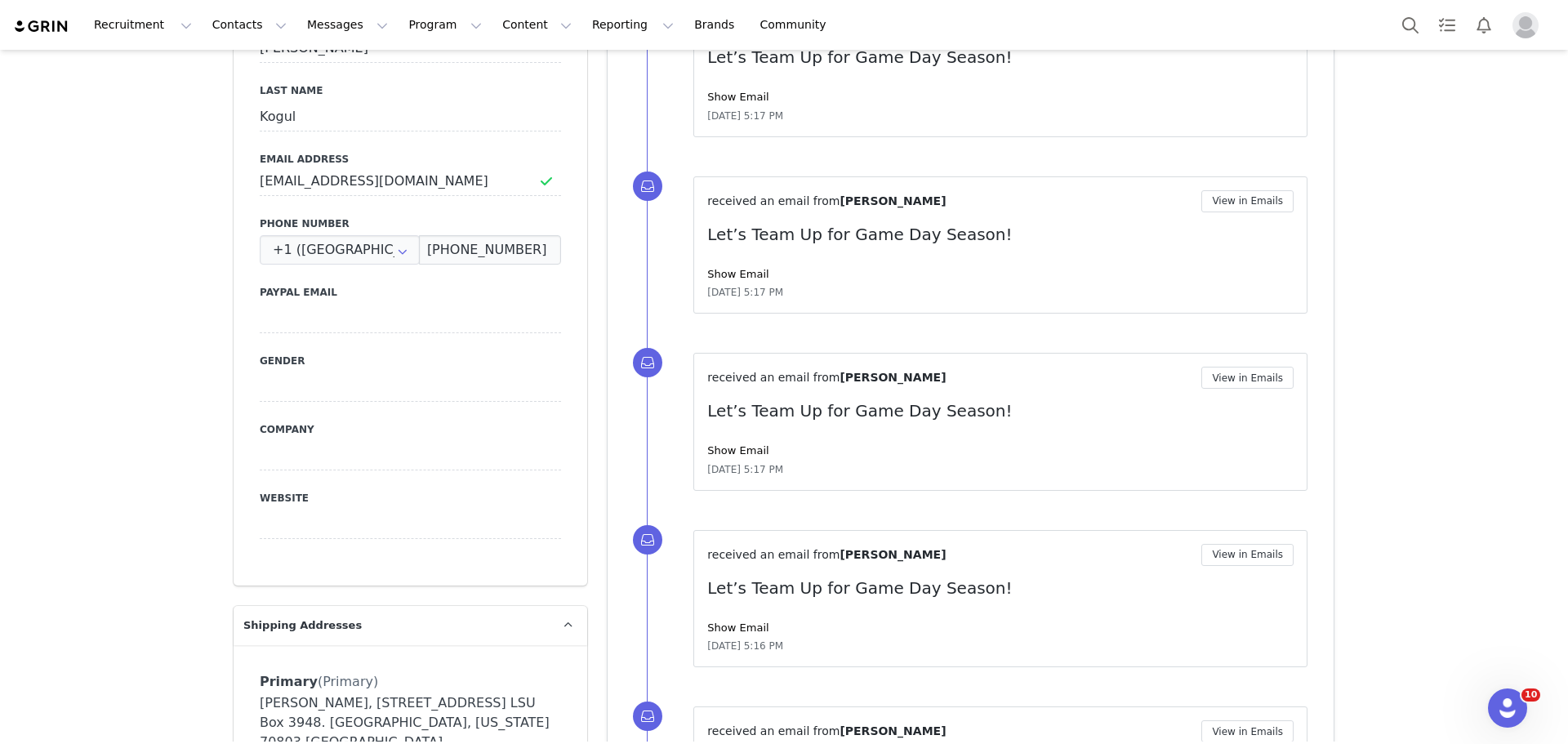
drag, startPoint x: 998, startPoint y: 496, endPoint x: 1535, endPoint y: 468, distance: 537.7
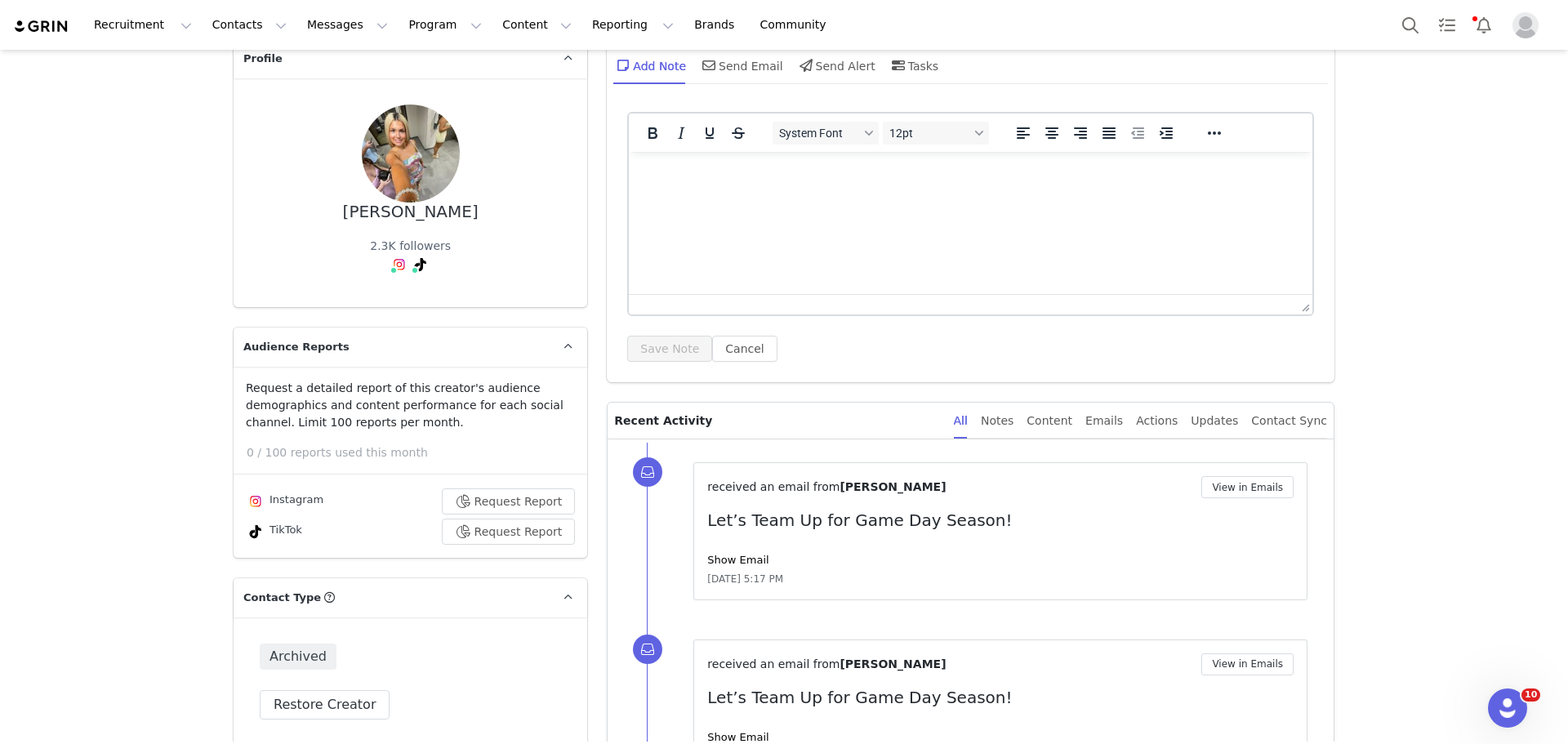
scroll to position [0, 0]
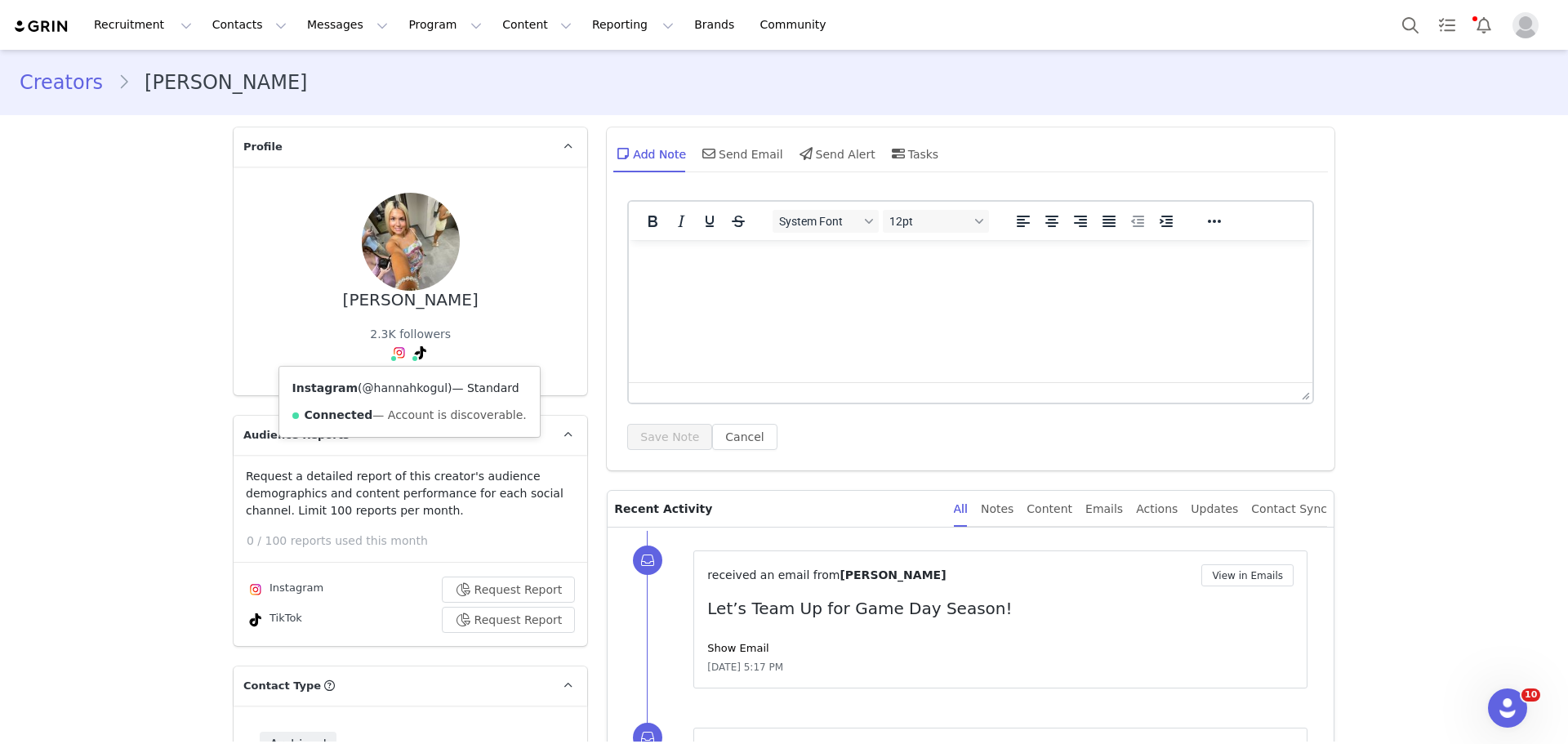
click at [390, 386] on link "@hannahkogul" at bounding box center [405, 388] width 85 height 13
click at [406, 390] on link "@hannahkogs" at bounding box center [391, 388] width 81 height 13
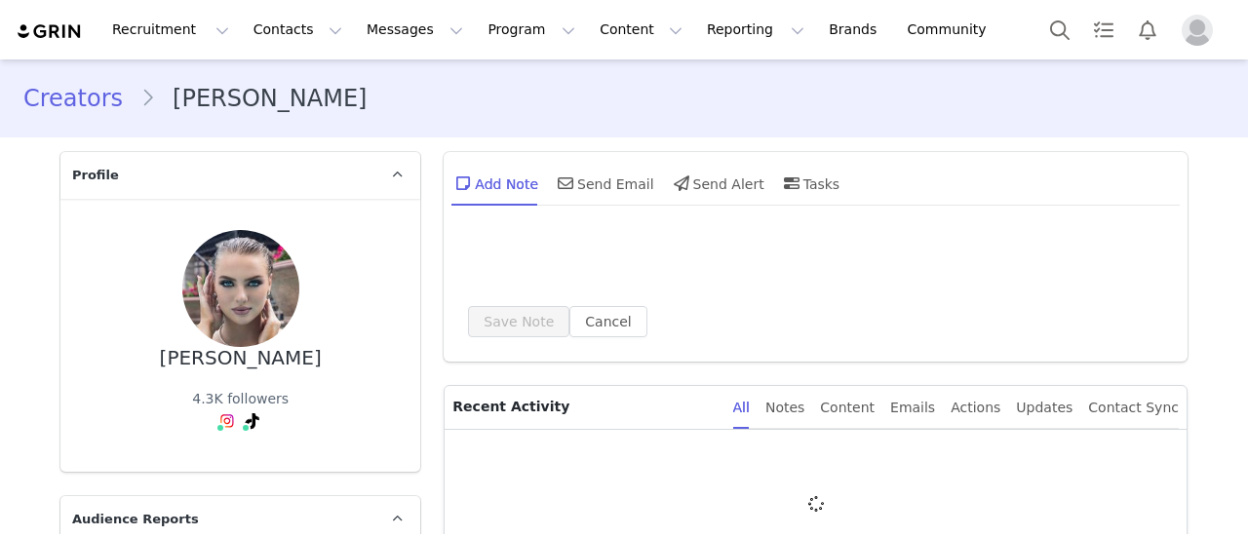
type input "+1 ([GEOGRAPHIC_DATA])"
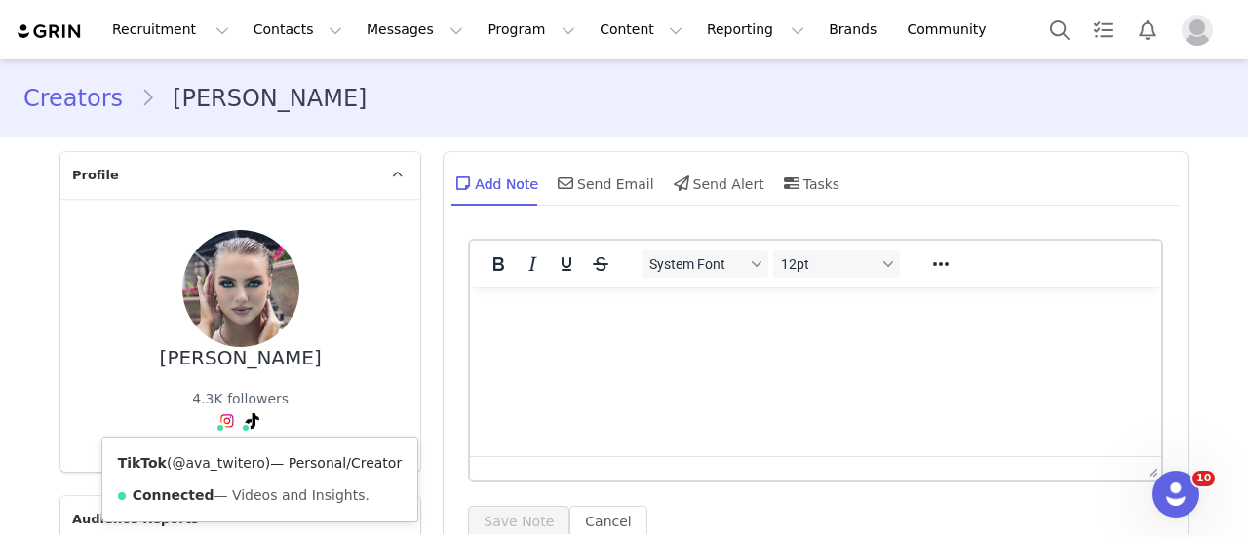
click at [223, 460] on link "@ava_twitero" at bounding box center [218, 463] width 93 height 16
click at [212, 457] on link "@ava_twitero" at bounding box center [231, 463] width 93 height 16
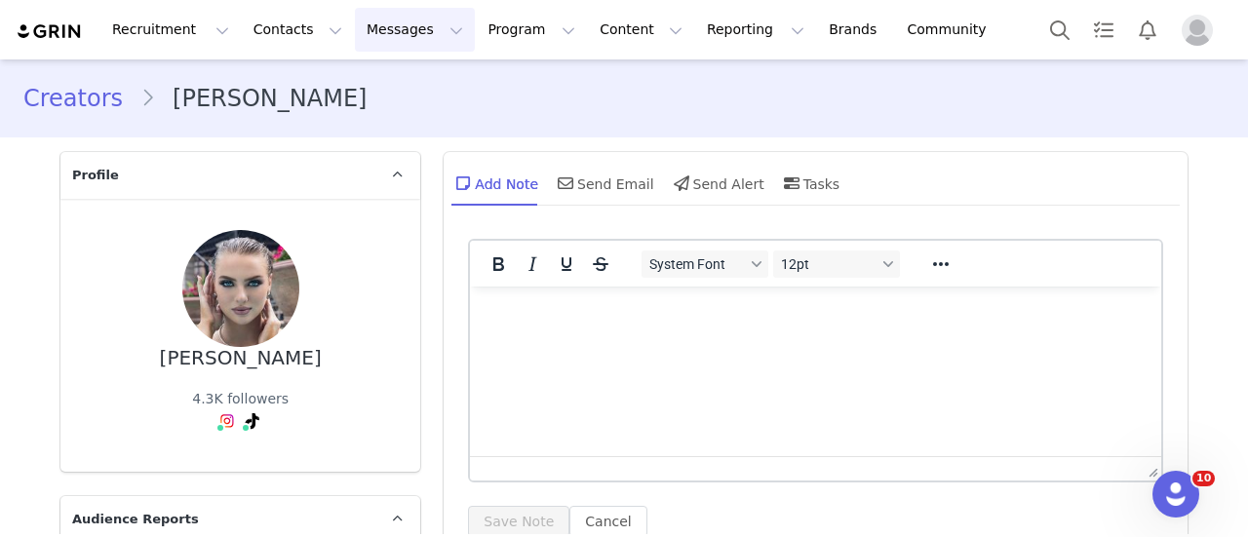
click at [363, 20] on button "Messages Messages" at bounding box center [415, 30] width 120 height 44
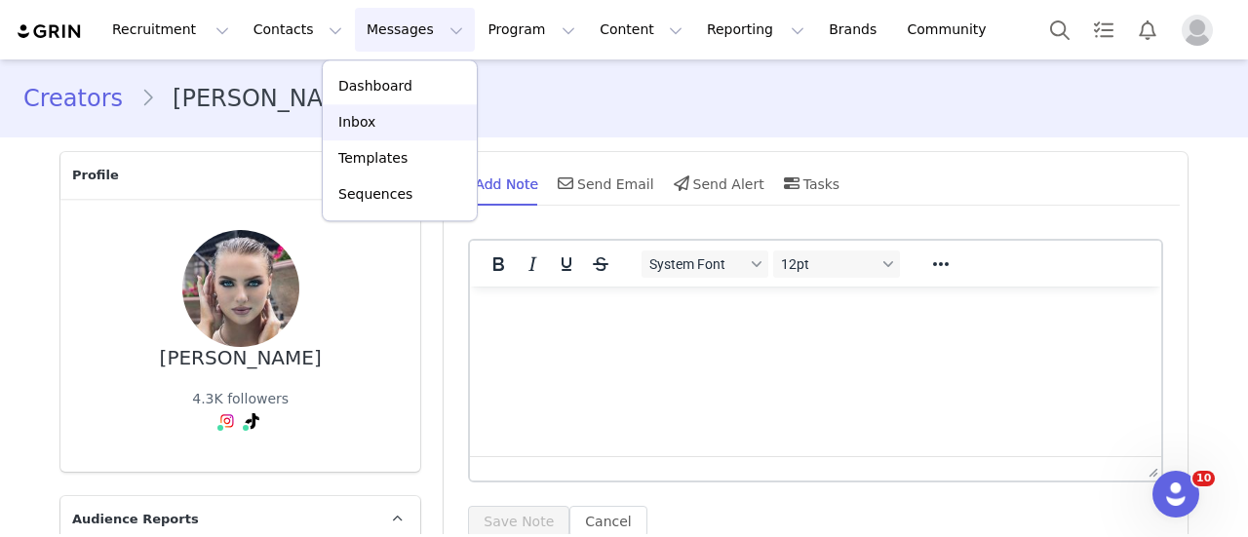
click at [390, 139] on link "Inbox" at bounding box center [400, 122] width 154 height 36
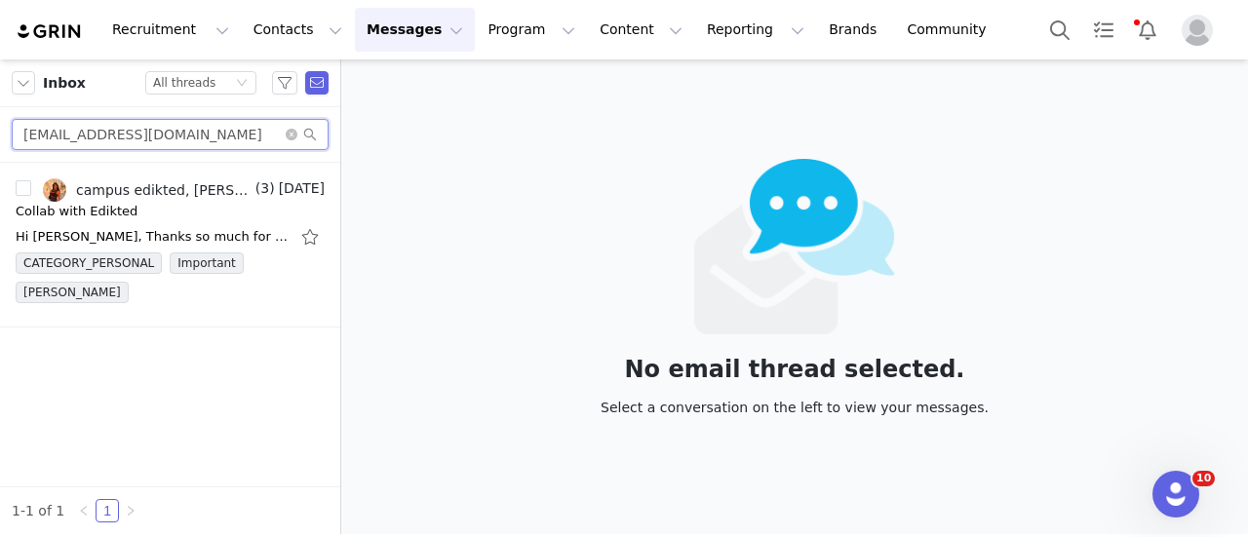
drag, startPoint x: 220, startPoint y: 136, endPoint x: 12, endPoint y: 149, distance: 209.1
click at [12, 149] on div "nicolettatsiamis@yahoo.com" at bounding box center [170, 135] width 340 height 56
paste input "zoenewell0410@gmail"
type input "zoenewell0410@gmail.com"
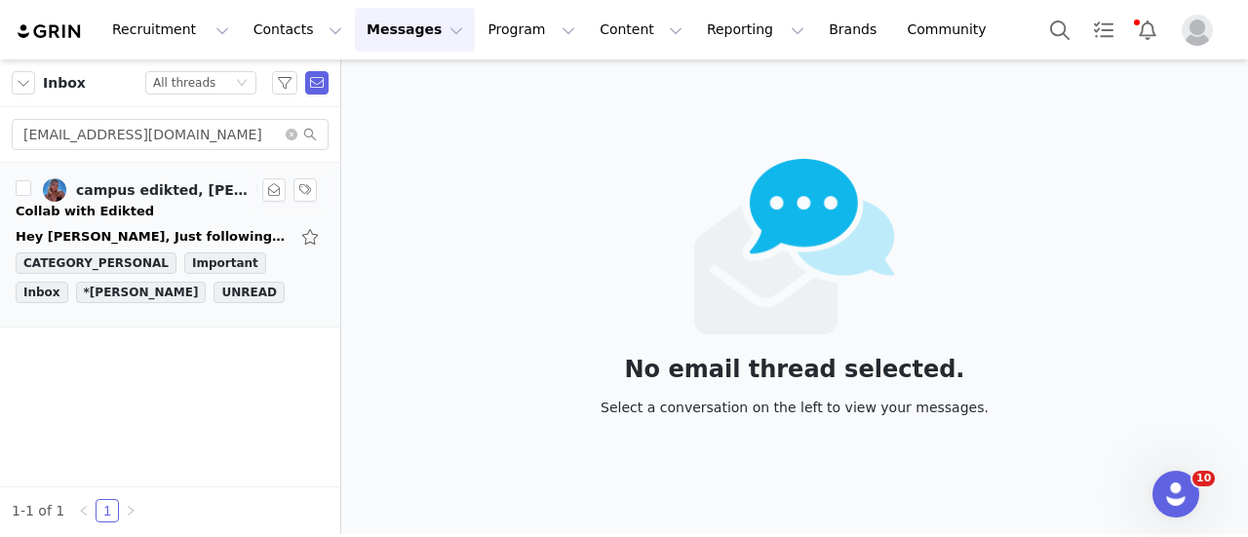
click at [104, 227] on div "Hey Ava, Just following up on my email from before, wondering if you guys were …" at bounding box center [152, 236] width 273 height 19
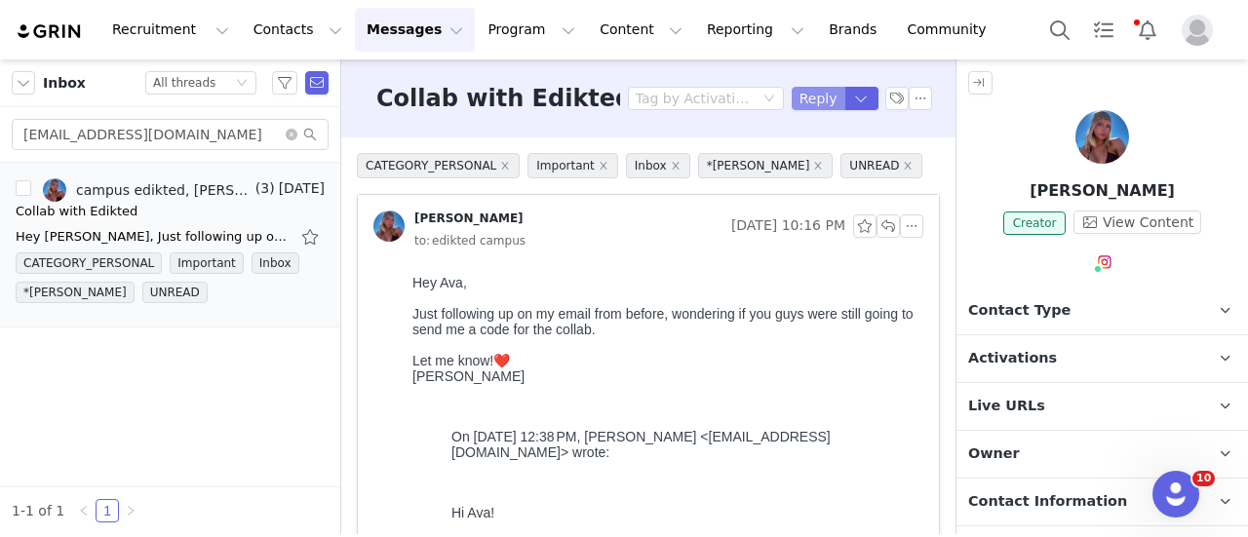
click at [807, 101] on button "Reply" at bounding box center [819, 98] width 54 height 23
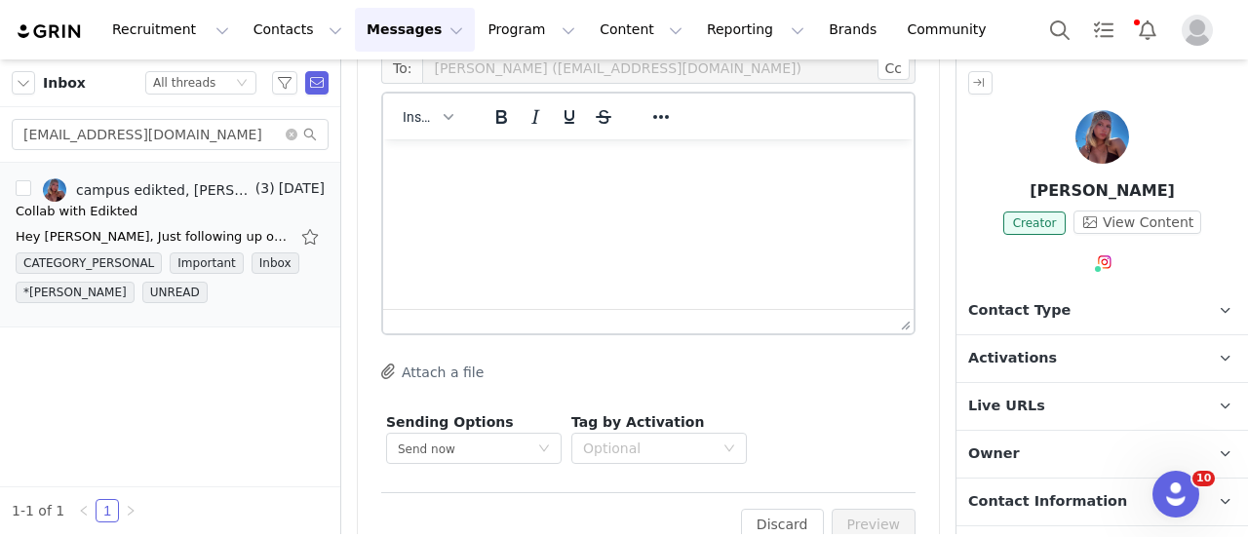
click at [418, 129] on div "Insert" at bounding box center [428, 116] width 90 height 38
click at [421, 117] on span "Insert" at bounding box center [420, 117] width 34 height 16
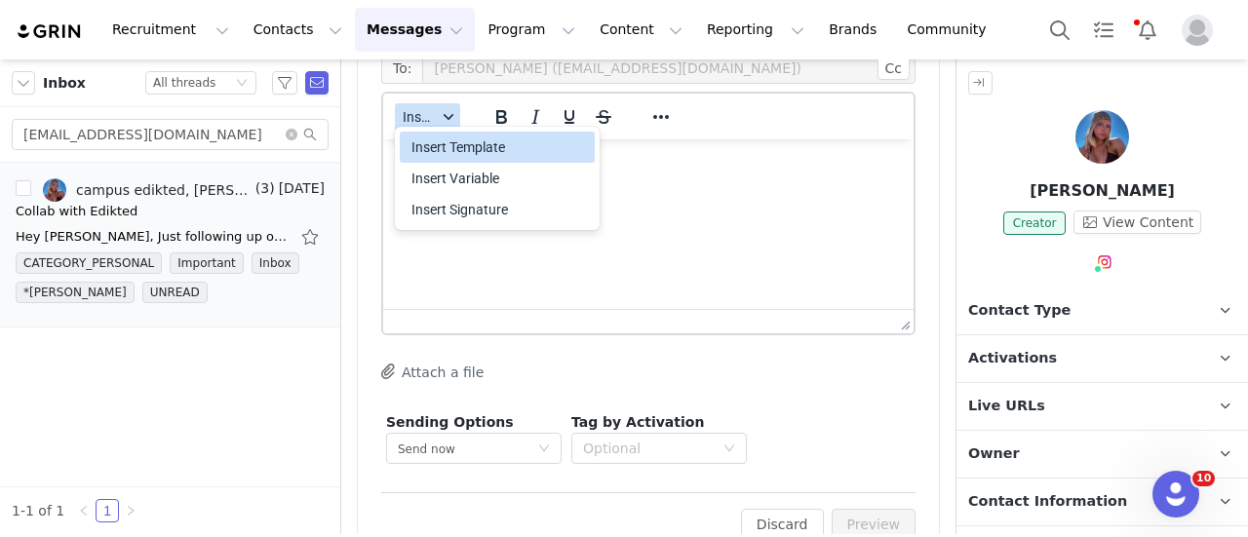
click at [435, 149] on div "Insert Template" at bounding box center [498, 147] width 175 height 23
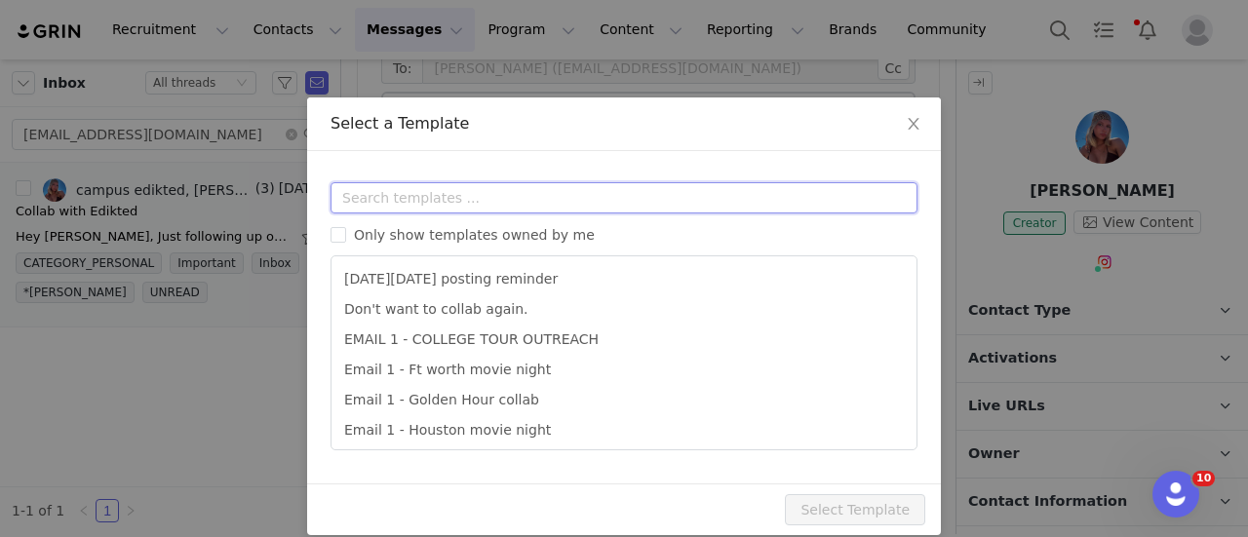
click at [420, 204] on input "text" at bounding box center [623, 197] width 587 height 31
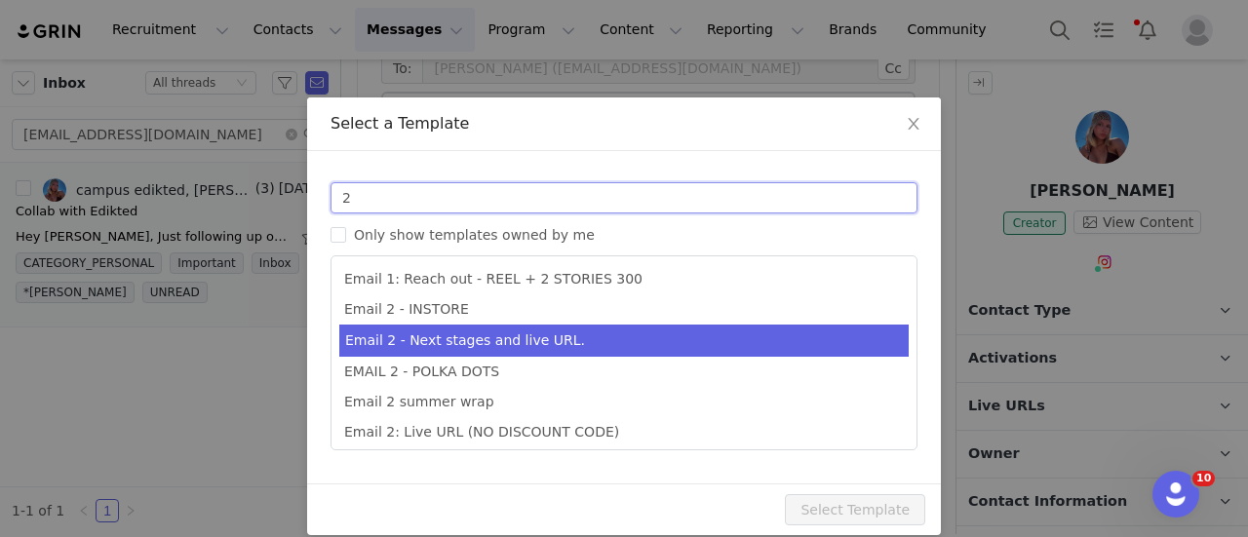
type input "2"
type input "Collab with Edikted"
click at [466, 334] on li "Email 2 - Next stages and live URL." at bounding box center [623, 341] width 569 height 32
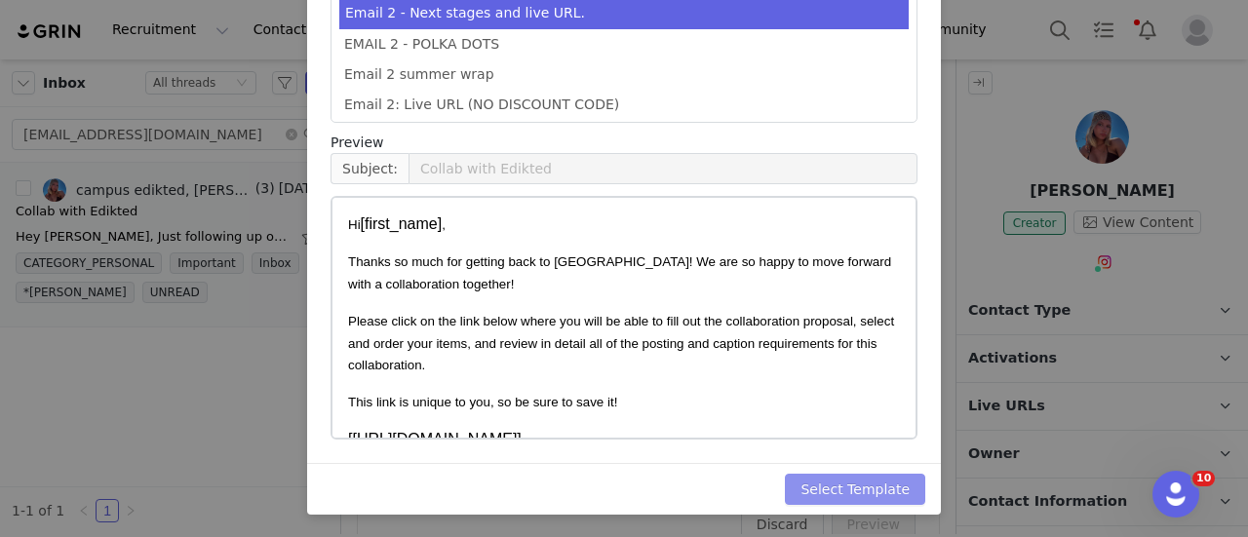
click at [901, 483] on button "Select Template" at bounding box center [855, 489] width 140 height 31
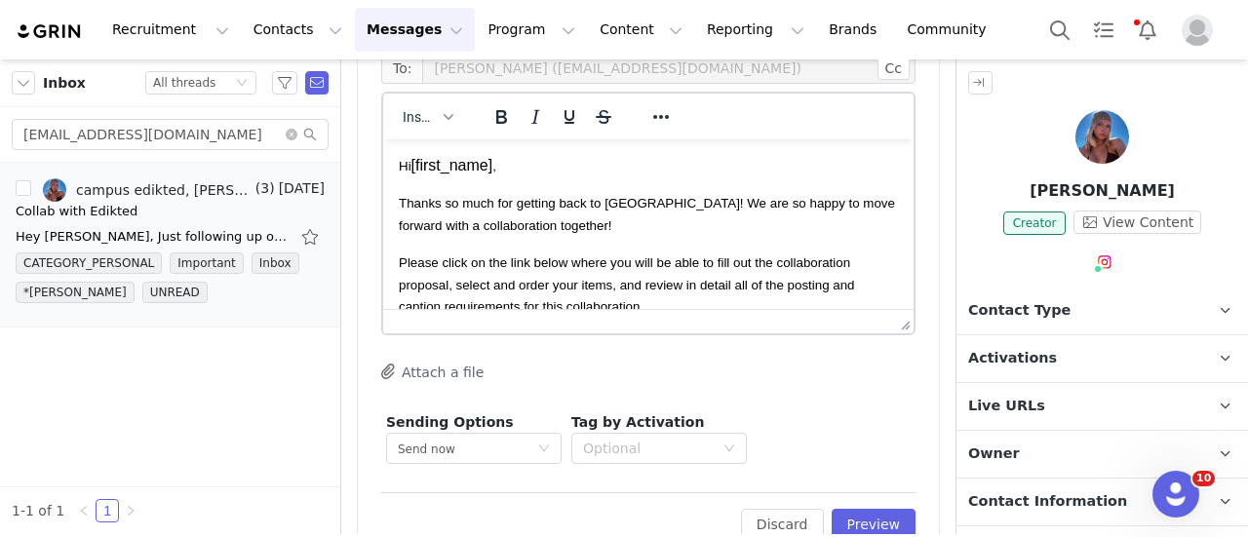
scroll to position [82, 0]
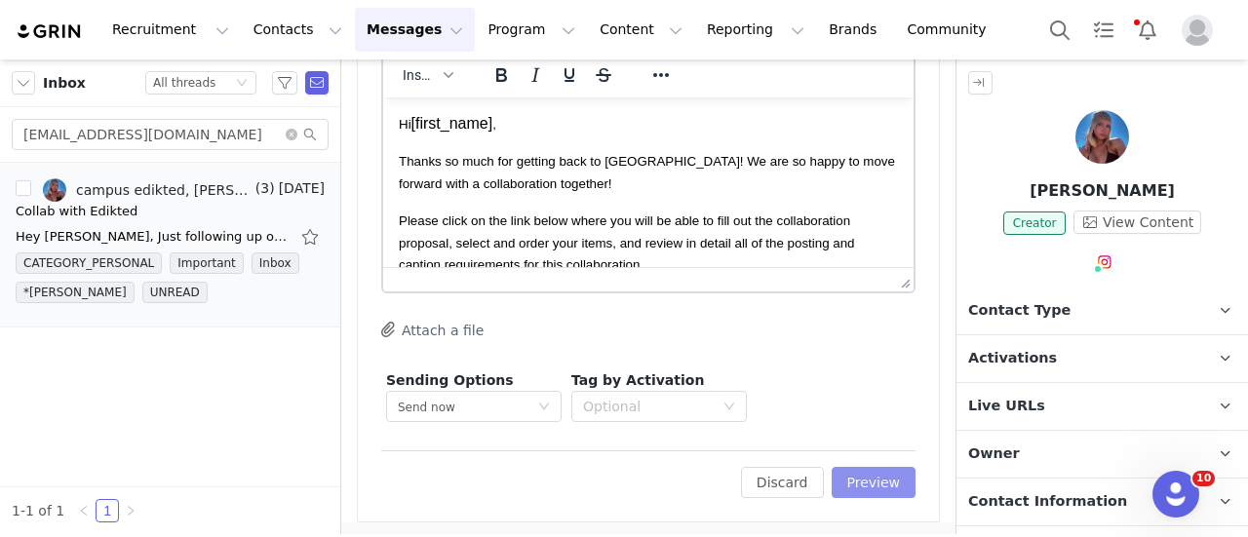
click at [879, 474] on button "Preview" at bounding box center [874, 482] width 85 height 31
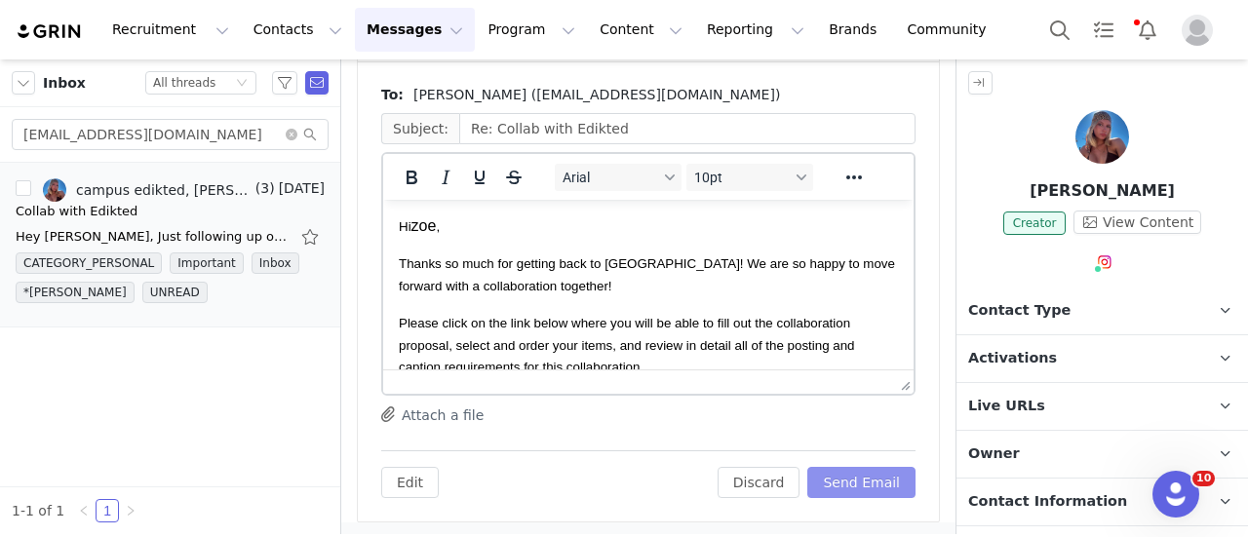
scroll to position [0, 0]
click at [879, 474] on button "Send Email" at bounding box center [861, 482] width 108 height 31
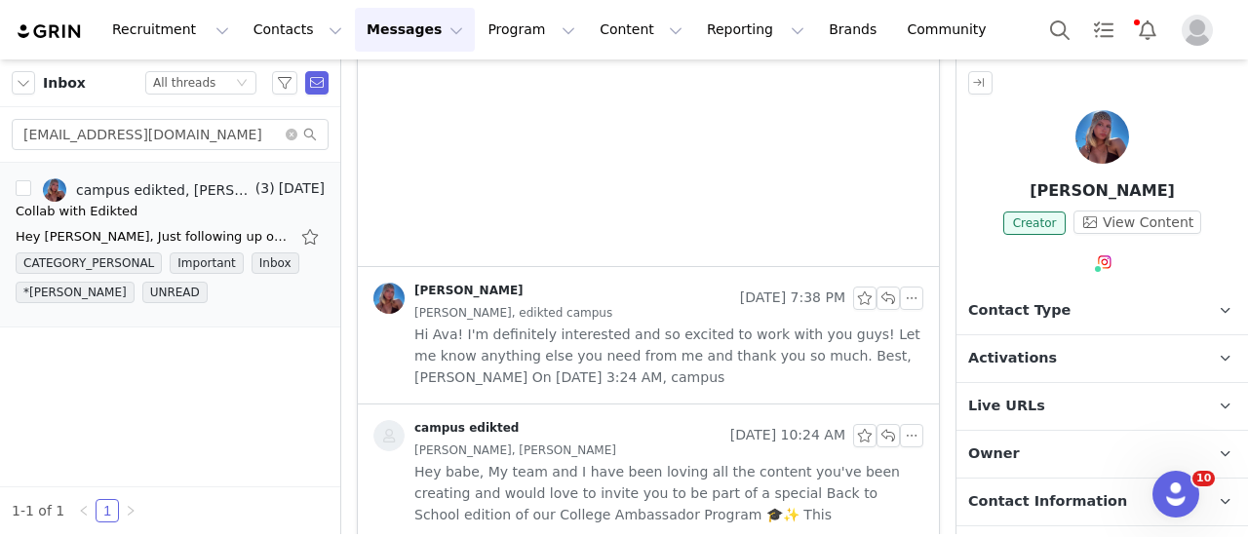
scroll to position [1131, 0]
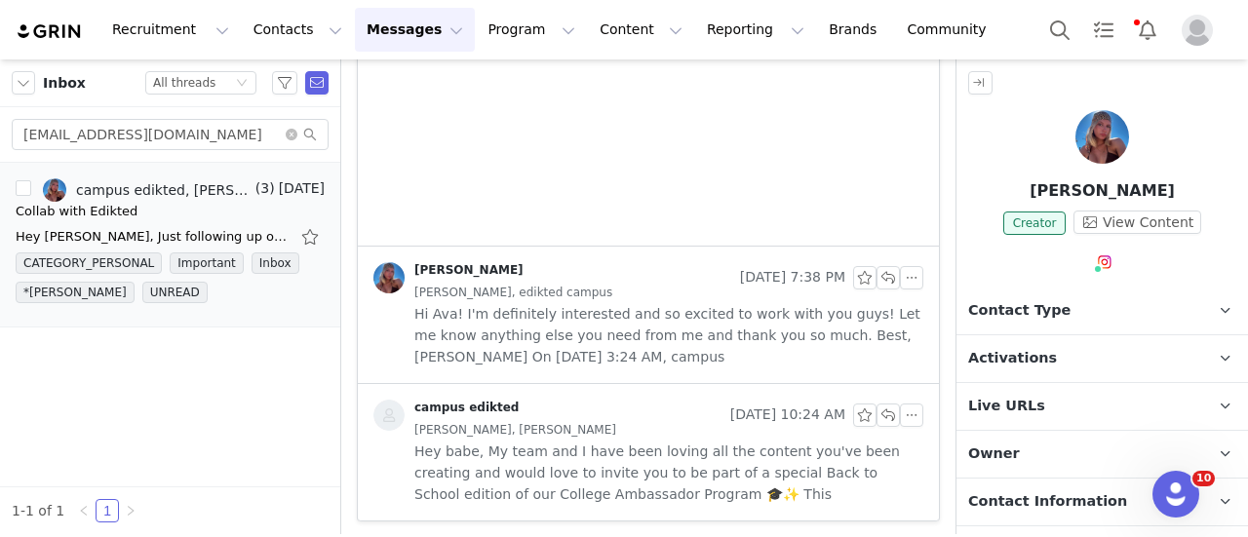
click at [1045, 295] on p "Contact Type Contact type can be Creator, Prospect, Application, or Manager." at bounding box center [1078, 311] width 245 height 47
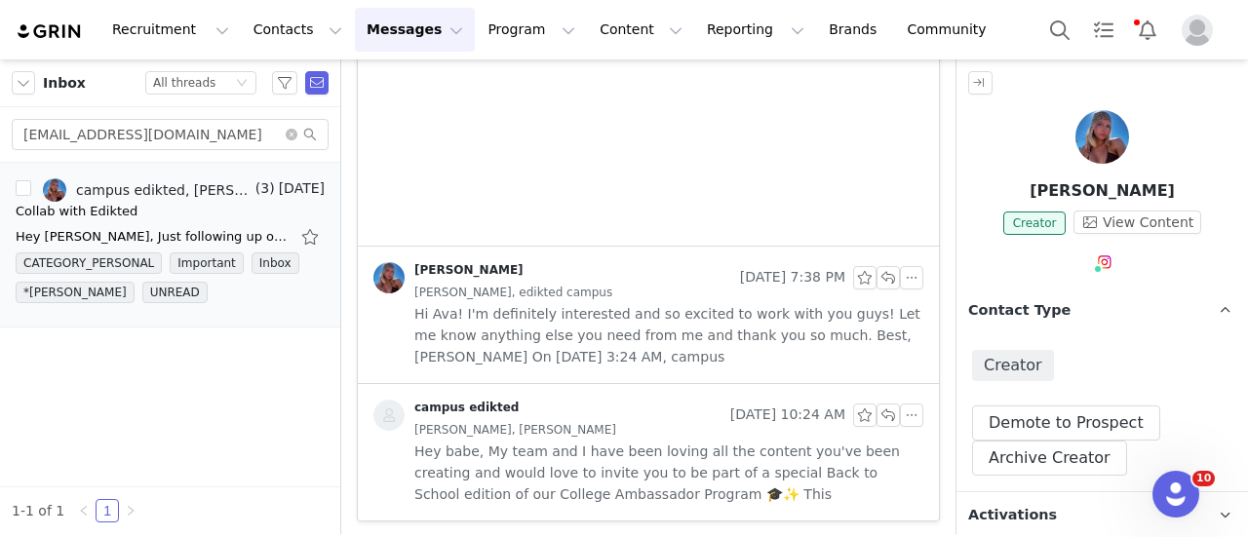
scroll to position [572, 0]
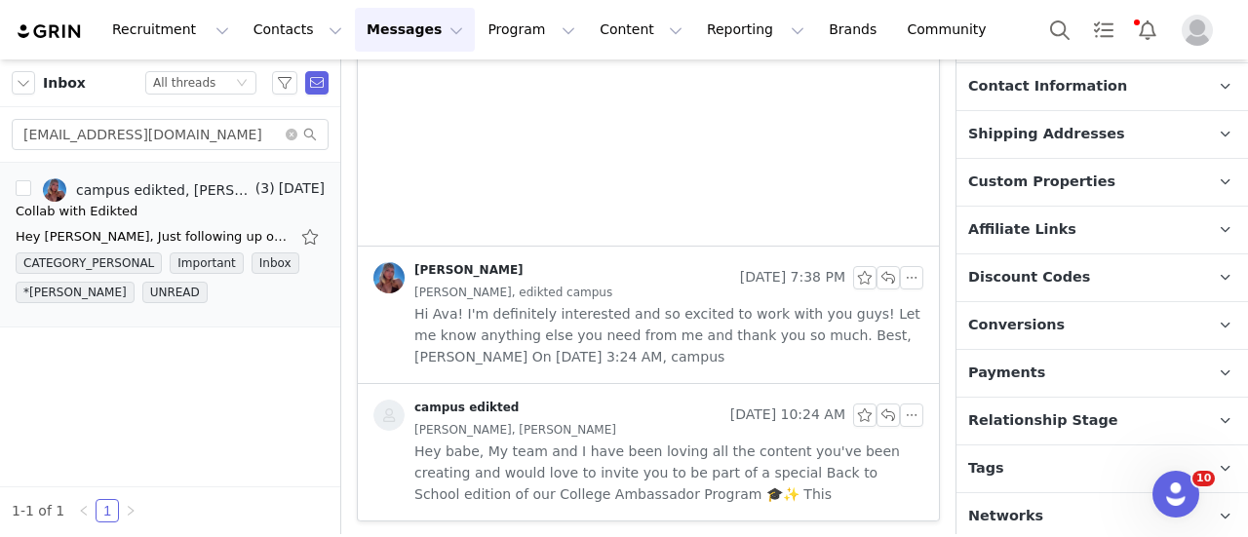
click at [1094, 437] on p "Relationship Stage Use relationship stages to move contacts through a logical s…" at bounding box center [1078, 421] width 245 height 47
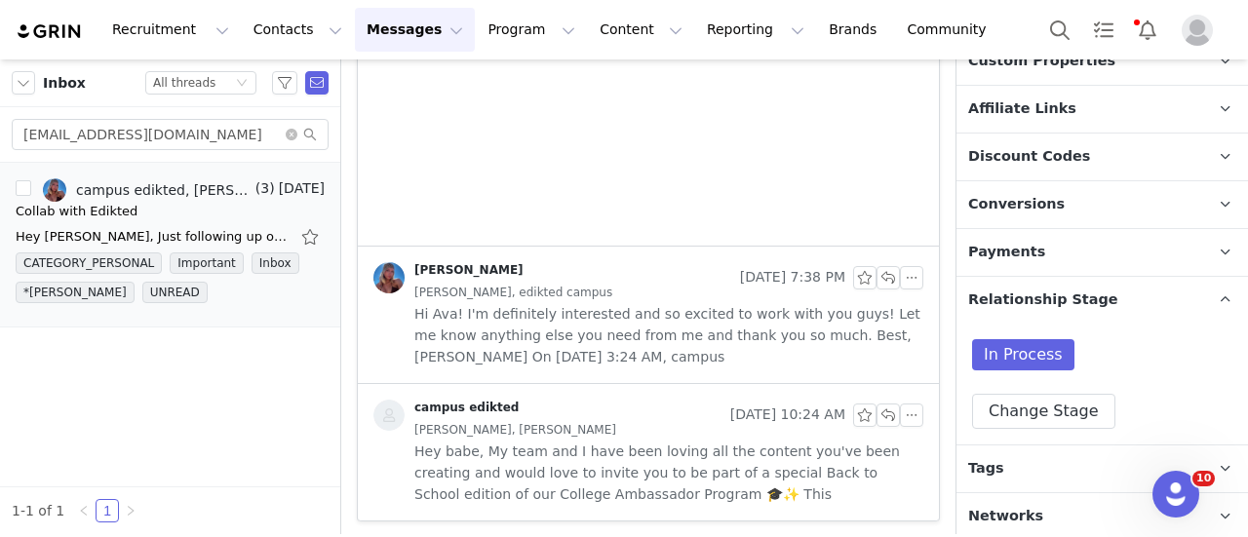
click at [1084, 469] on p "Tags Keep track of your contacts by assigning them tags. You can then filter yo…" at bounding box center [1078, 469] width 245 height 47
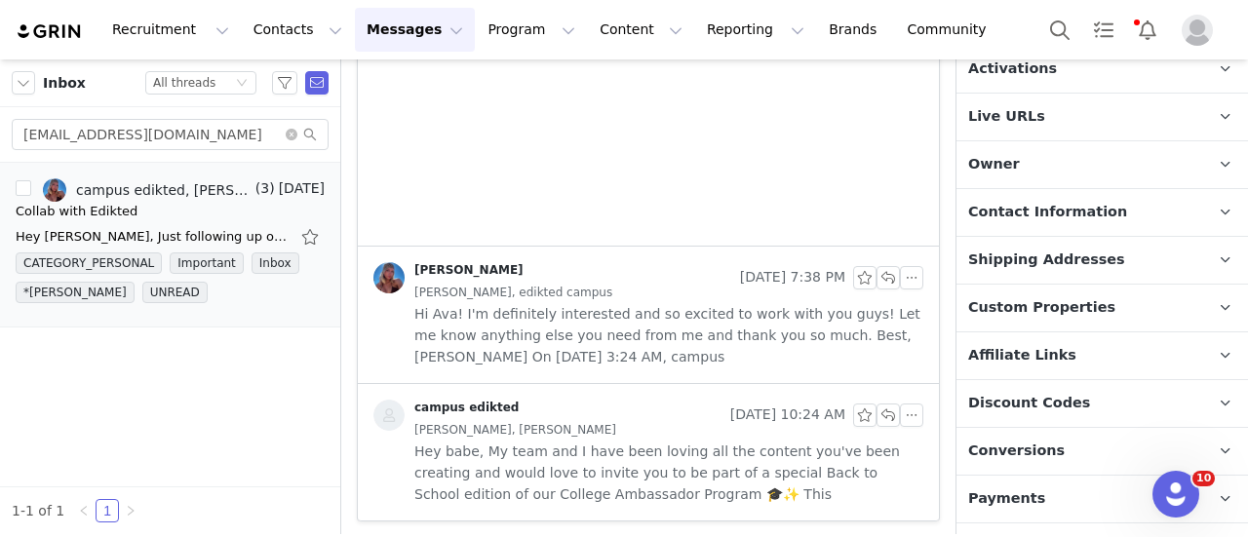
scroll to position [366, 0]
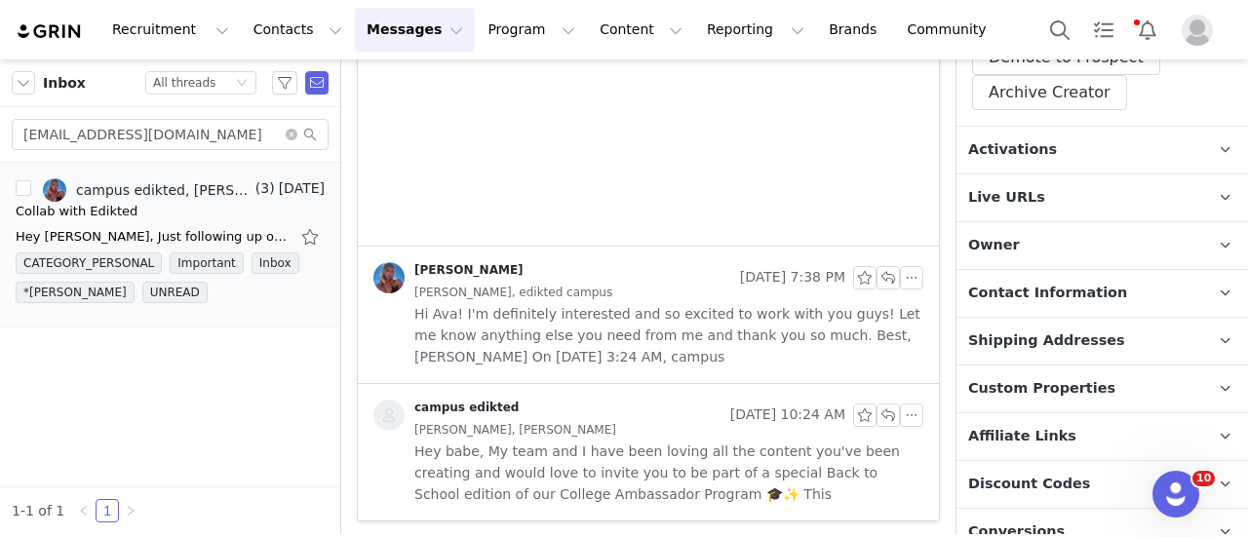
click at [1049, 161] on p "Activations" at bounding box center [1078, 150] width 245 height 47
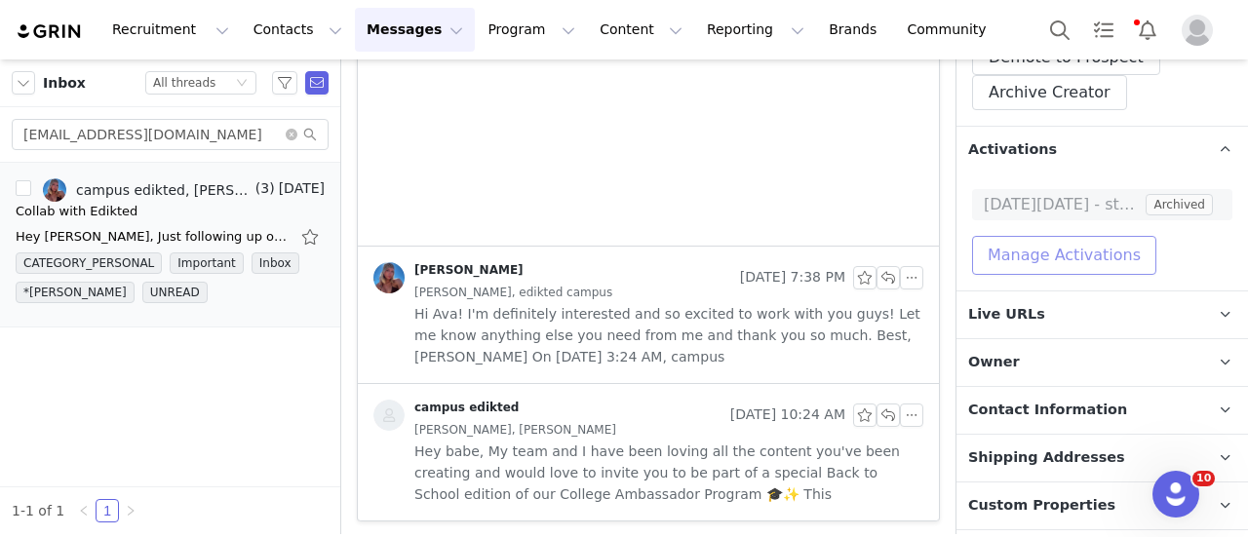
click at [1028, 260] on button "Manage Activations" at bounding box center [1064, 255] width 184 height 39
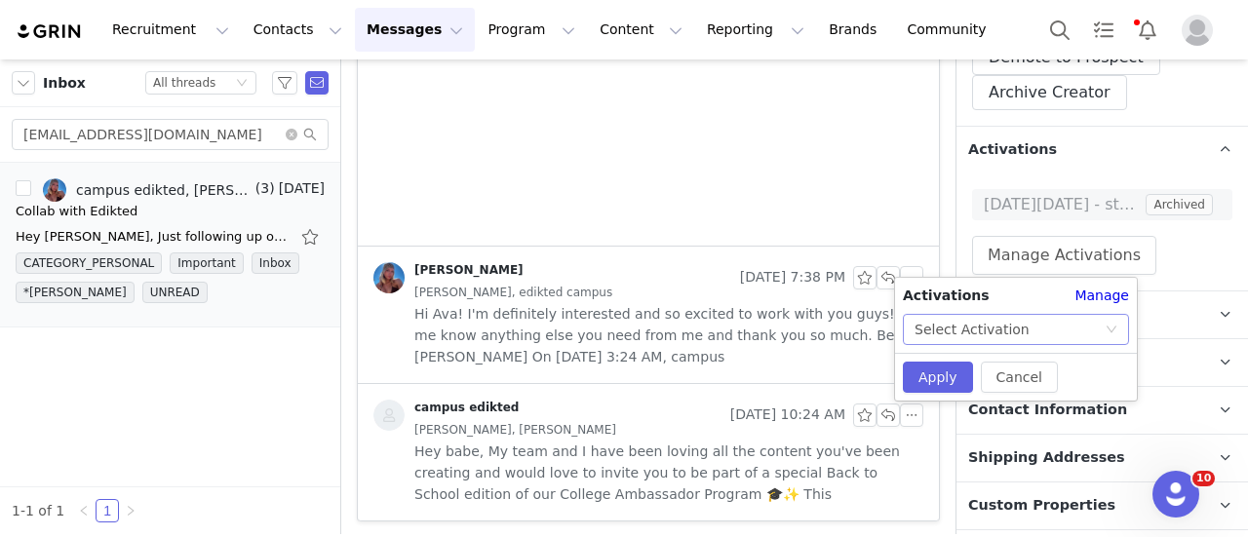
click at [955, 323] on div "Select Activation" at bounding box center [971, 329] width 115 height 29
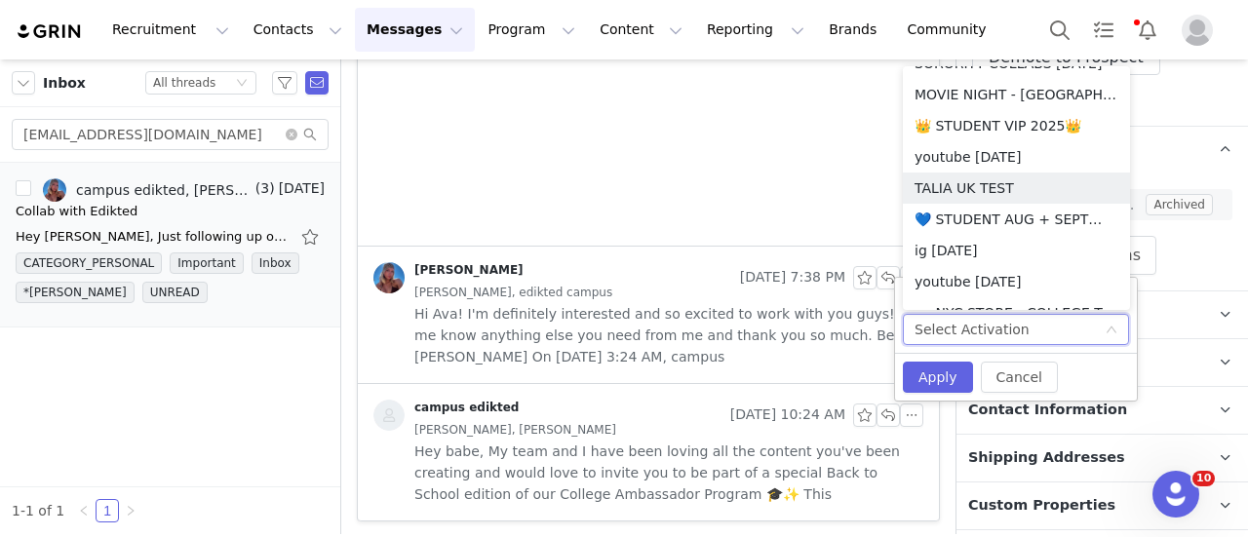
scroll to position [400, 0]
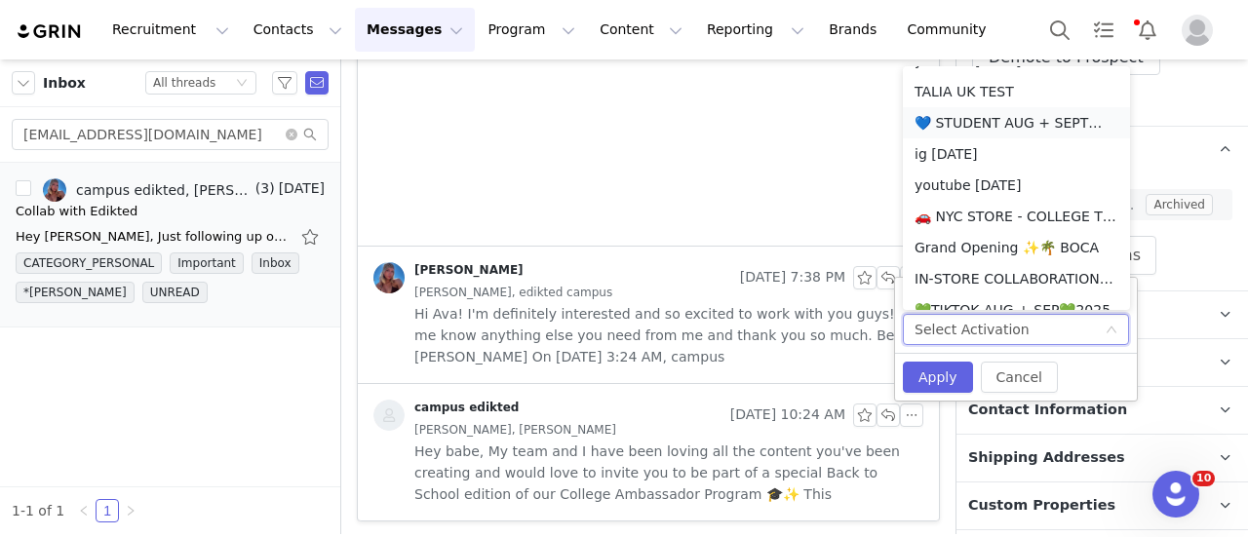
click at [1003, 120] on li "💙 STUDENT AUG + SEPT💙 2025" at bounding box center [1016, 122] width 227 height 31
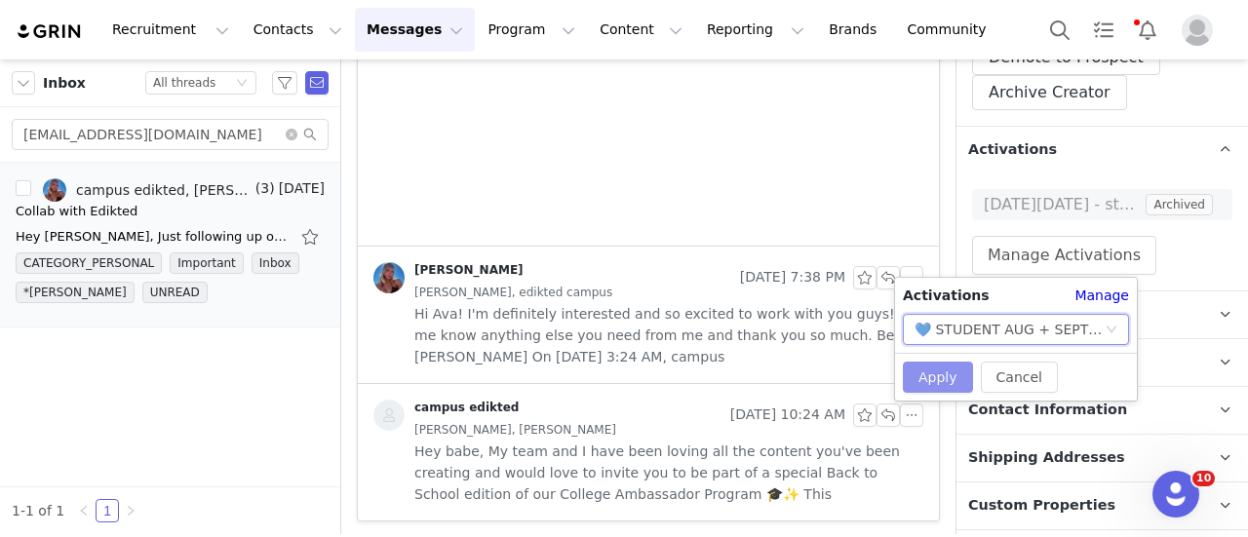
click at [923, 383] on button "Apply" at bounding box center [938, 377] width 70 height 31
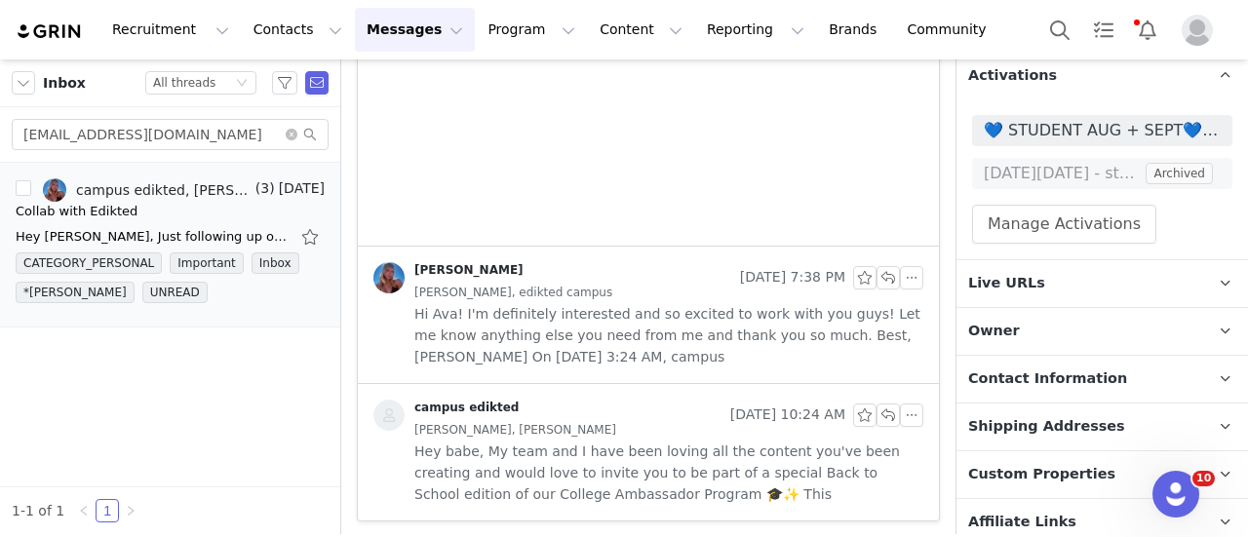
scroll to position [658, 0]
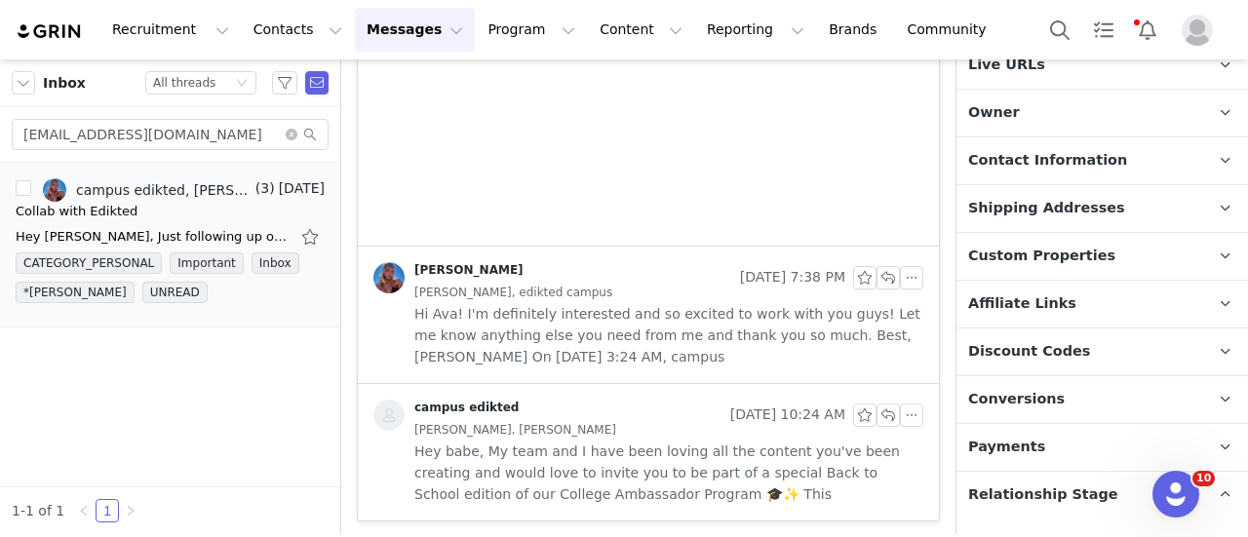
click at [1089, 352] on p "Discount Codes Discount codes associated with this Influencer" at bounding box center [1078, 352] width 245 height 47
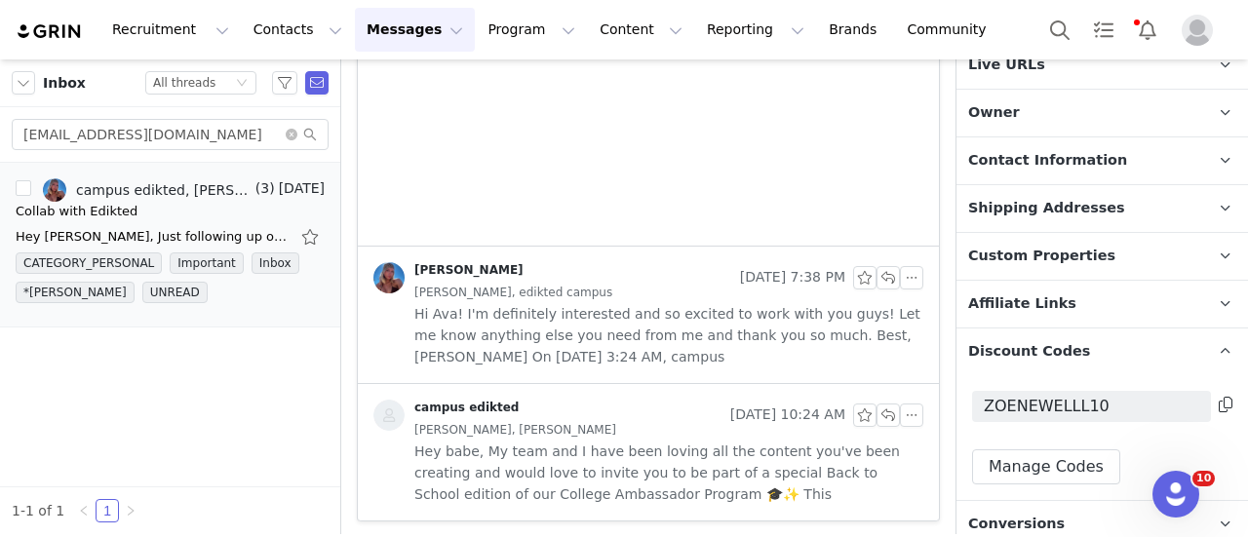
scroll to position [756, 0]
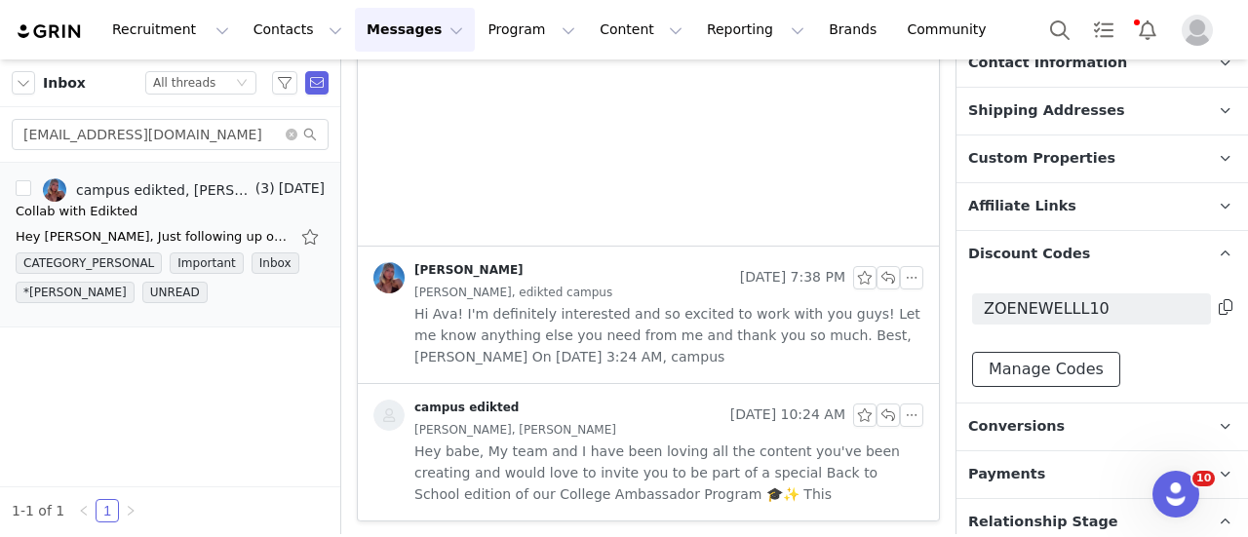
click at [1072, 374] on button "Manage Codes" at bounding box center [1046, 369] width 148 height 35
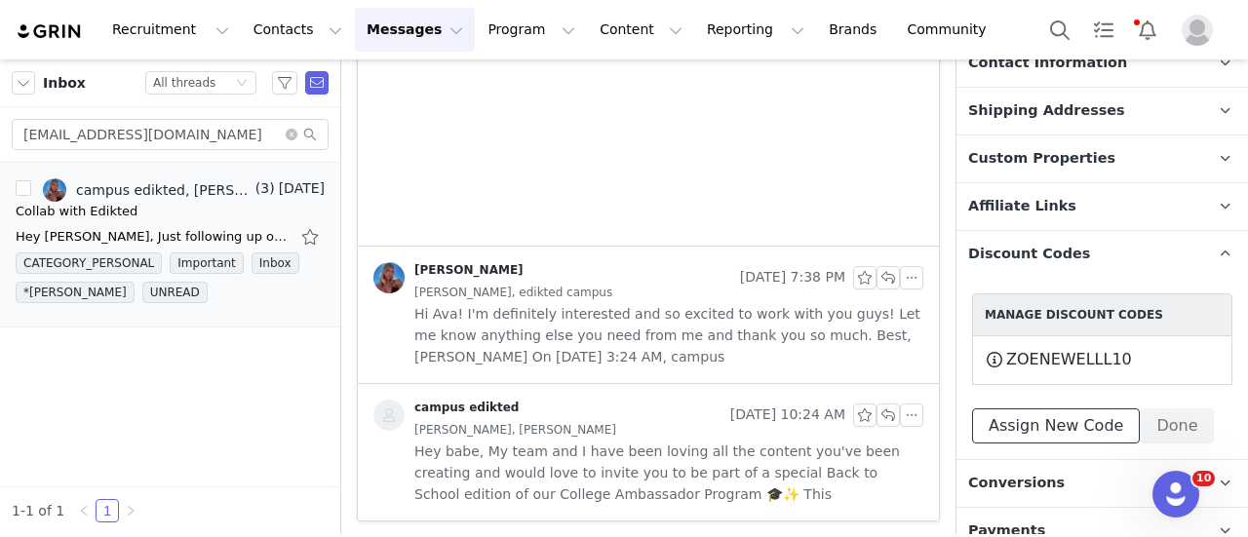
click at [1061, 421] on button "Assign New Code" at bounding box center [1056, 425] width 168 height 35
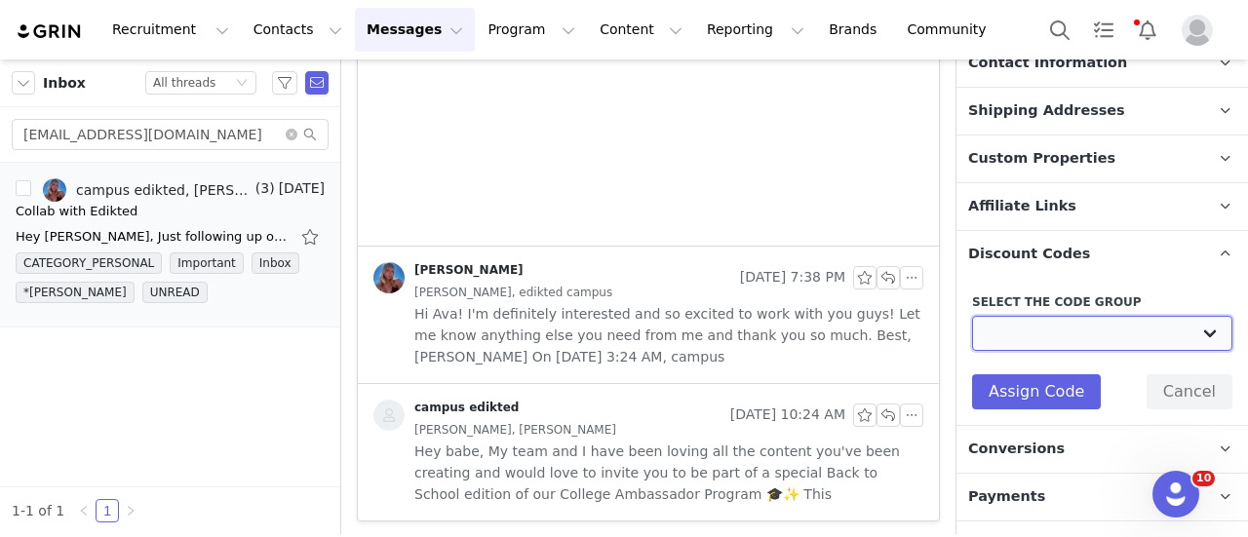
click at [1039, 342] on select "Edikted UK: NEW TIKTOK ❤️ Edikted UK: NEW IG ❤️ Edikted: Students + IG Edikted:…" at bounding box center [1102, 333] width 260 height 35
select select "10009866"
click at [972, 316] on select "Edikted UK: NEW TIKTOK ❤️ Edikted UK: NEW IG ❤️ Edikted: Students + IG Edikted:…" at bounding box center [1102, 333] width 260 height 35
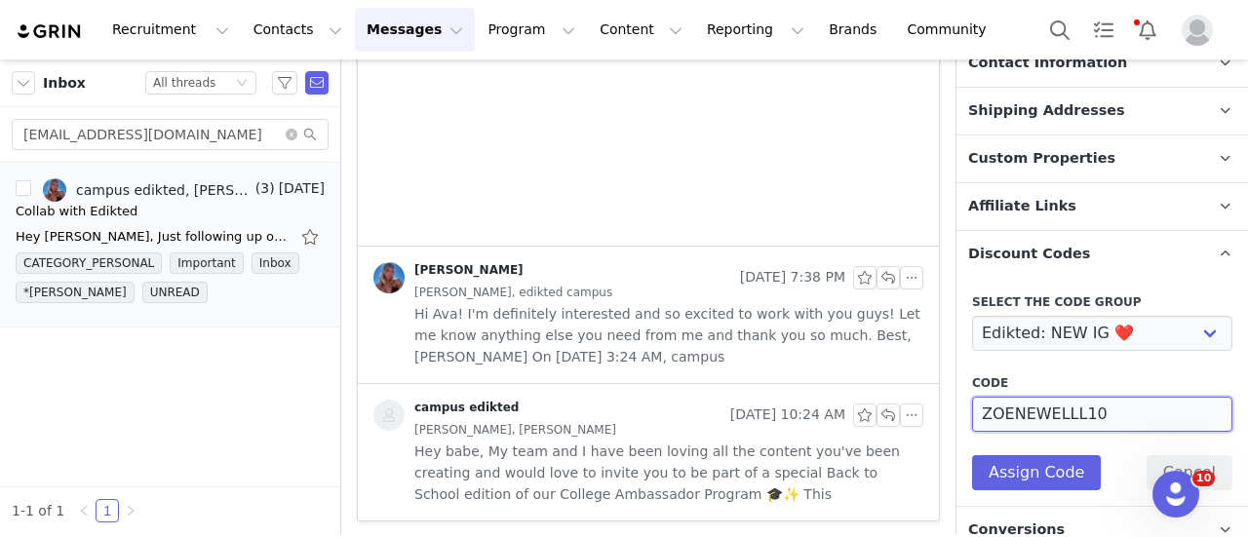
click at [1010, 410] on input "ZOENEWELLL10" at bounding box center [1102, 414] width 260 height 35
type input "ZOEEENEWELLL10"
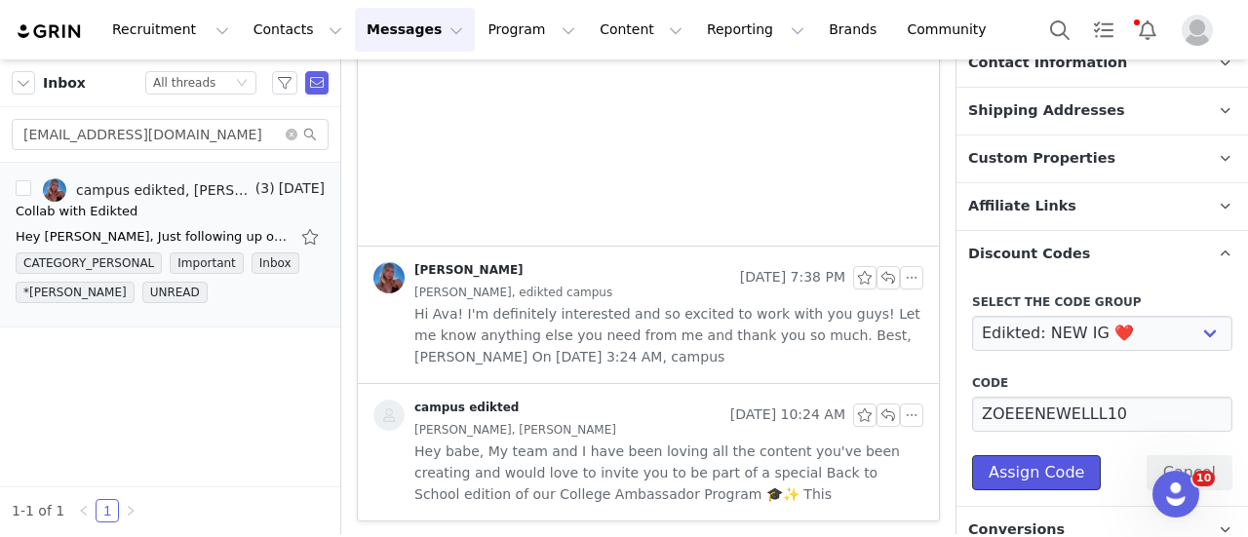
click at [1040, 475] on button "Assign Code" at bounding box center [1036, 472] width 129 height 35
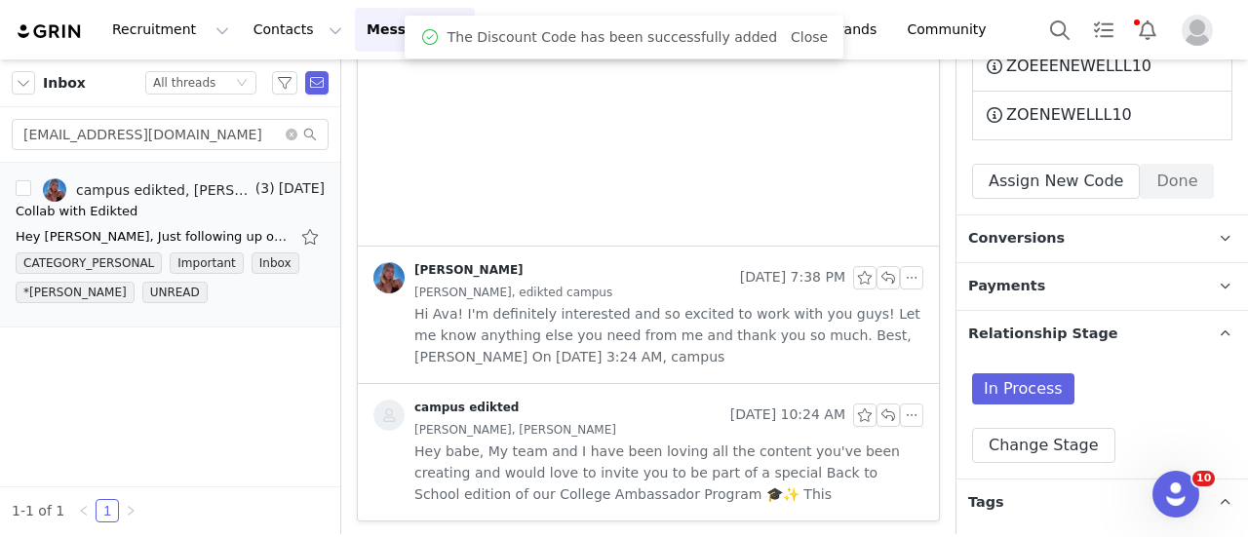
scroll to position [1145, 0]
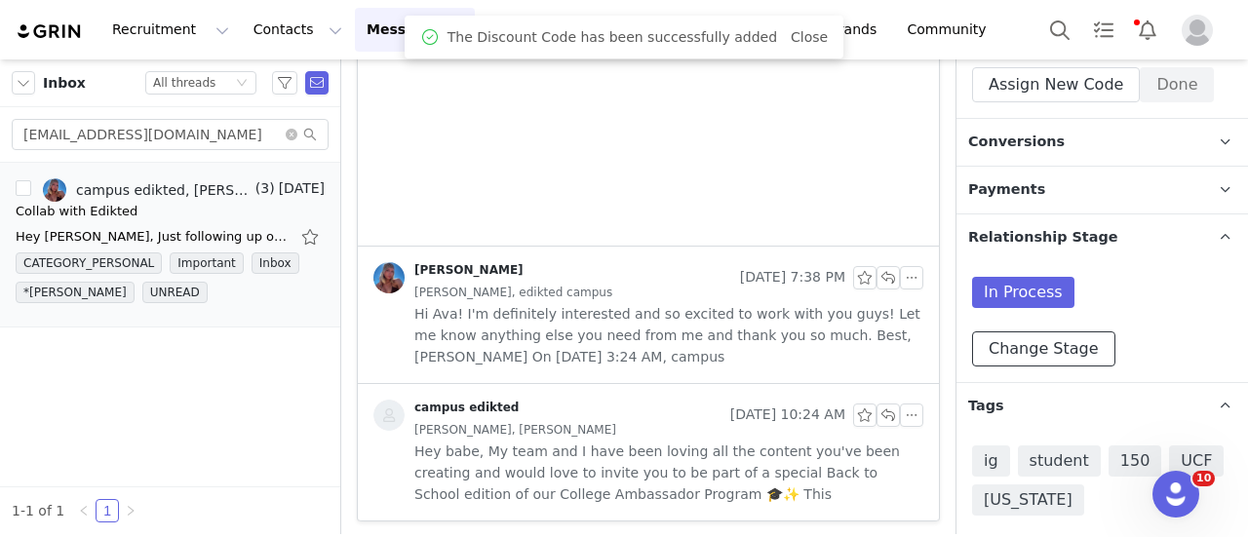
click at [1025, 352] on button "Change Stage" at bounding box center [1043, 348] width 143 height 35
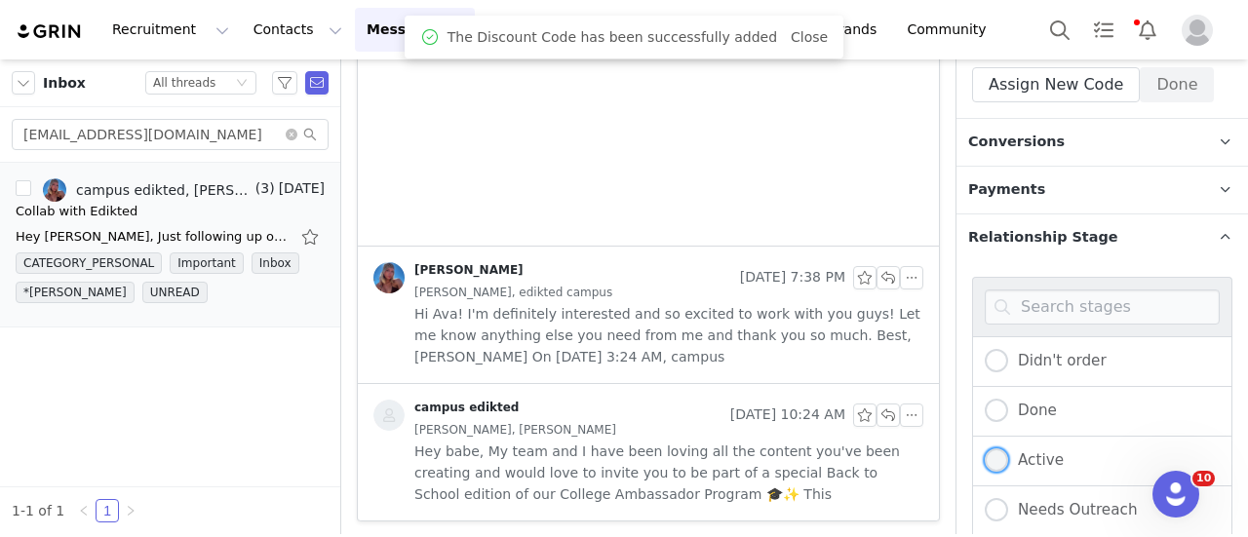
click at [1031, 457] on span "Active" at bounding box center [1036, 460] width 56 height 18
click at [1008, 457] on input "Active" at bounding box center [996, 460] width 23 height 25
radio input "true"
radio input "false"
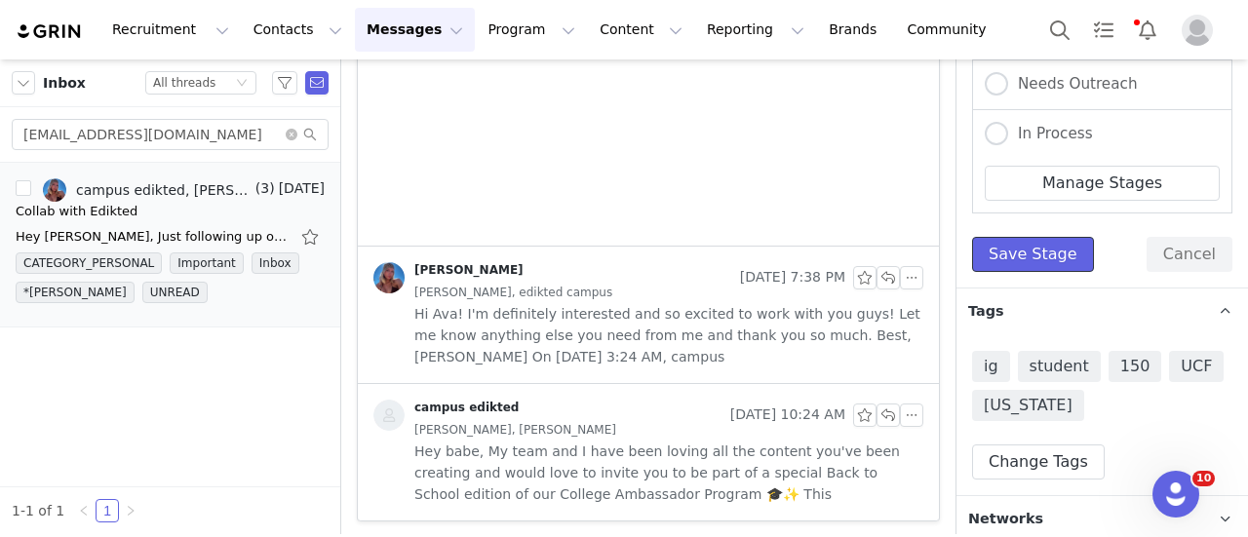
click at [1035, 246] on button "Save Stage" at bounding box center [1033, 254] width 122 height 35
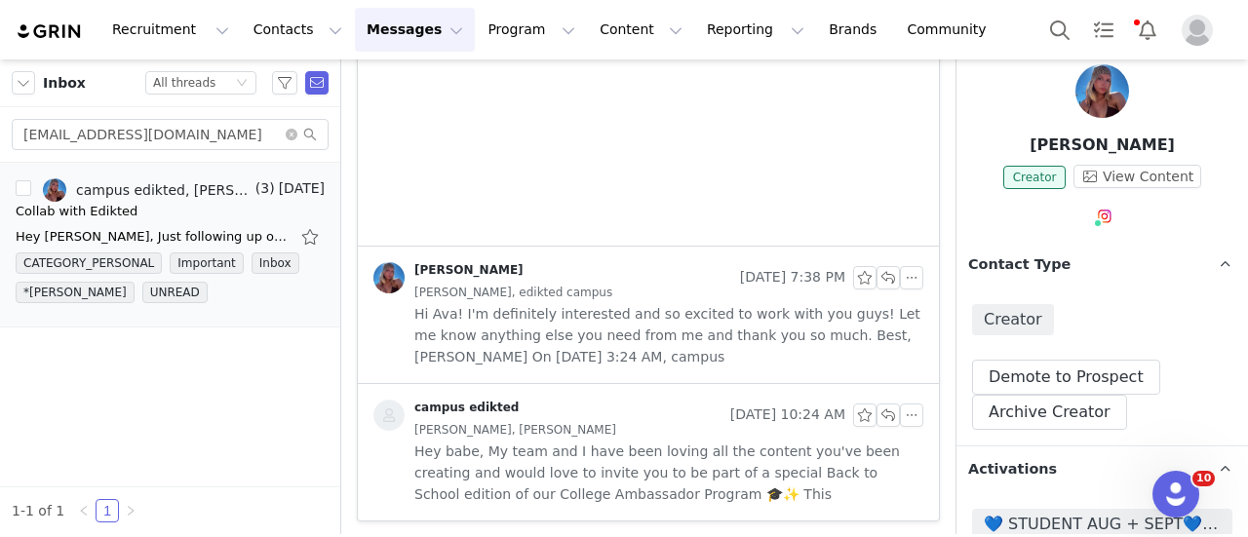
scroll to position [12, 0]
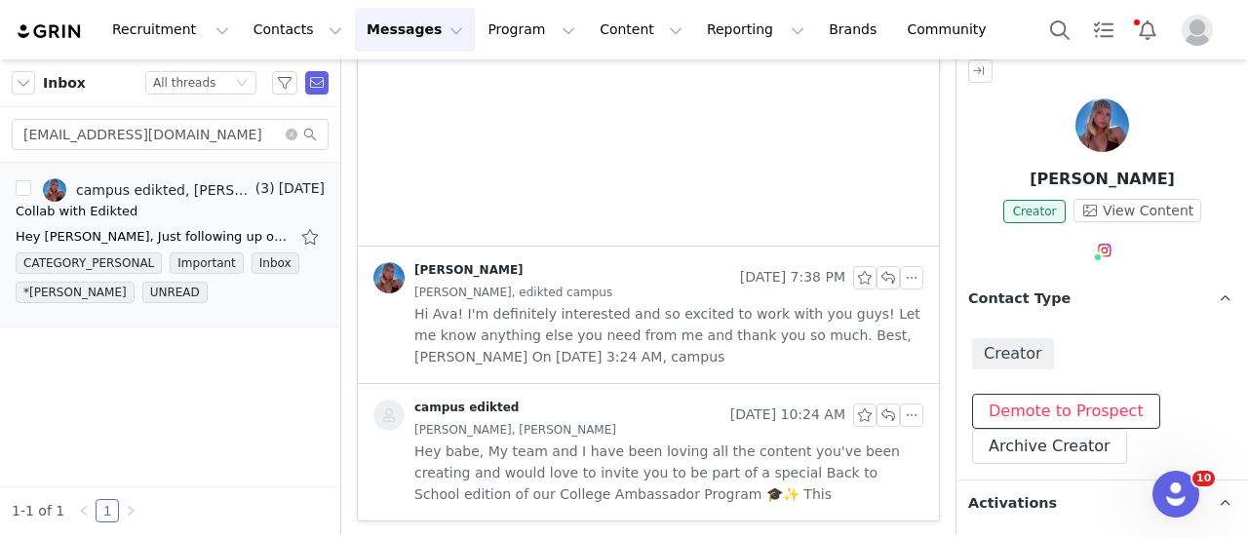
click at [1061, 420] on button "Demote to Prospect" at bounding box center [1066, 411] width 188 height 35
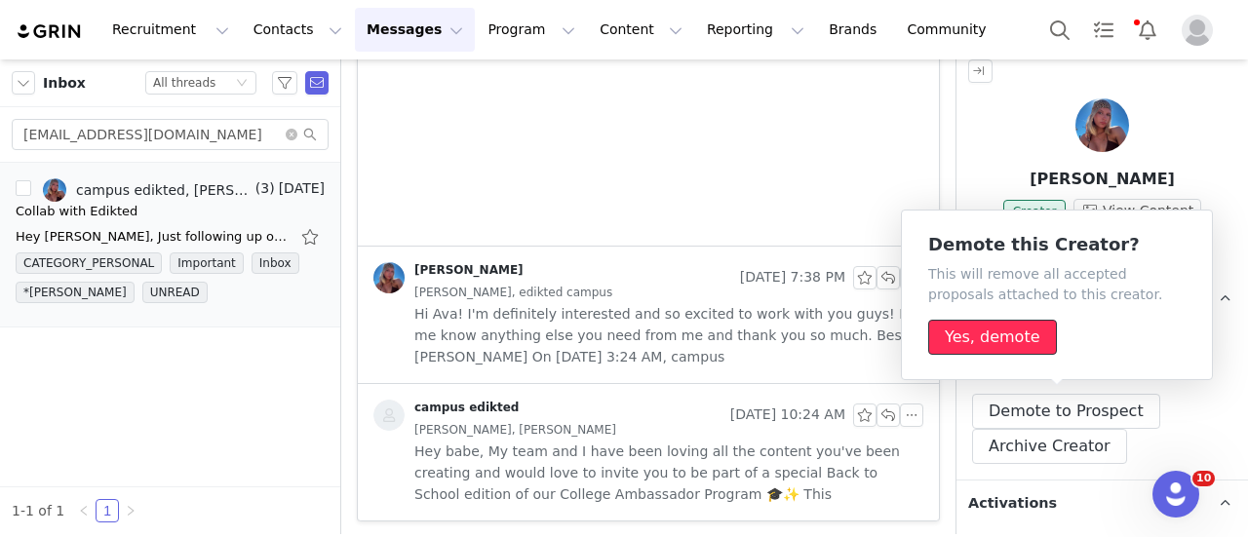
click at [1008, 348] on button "Yes, demote" at bounding box center [992, 337] width 129 height 35
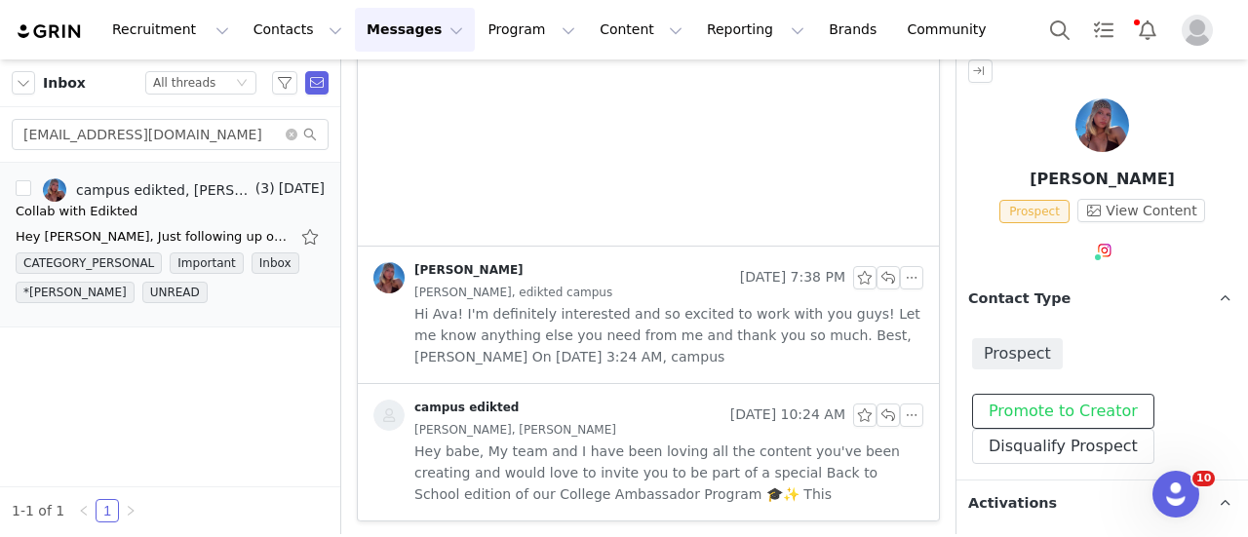
click at [1115, 410] on button "Promote to Creator" at bounding box center [1063, 411] width 182 height 35
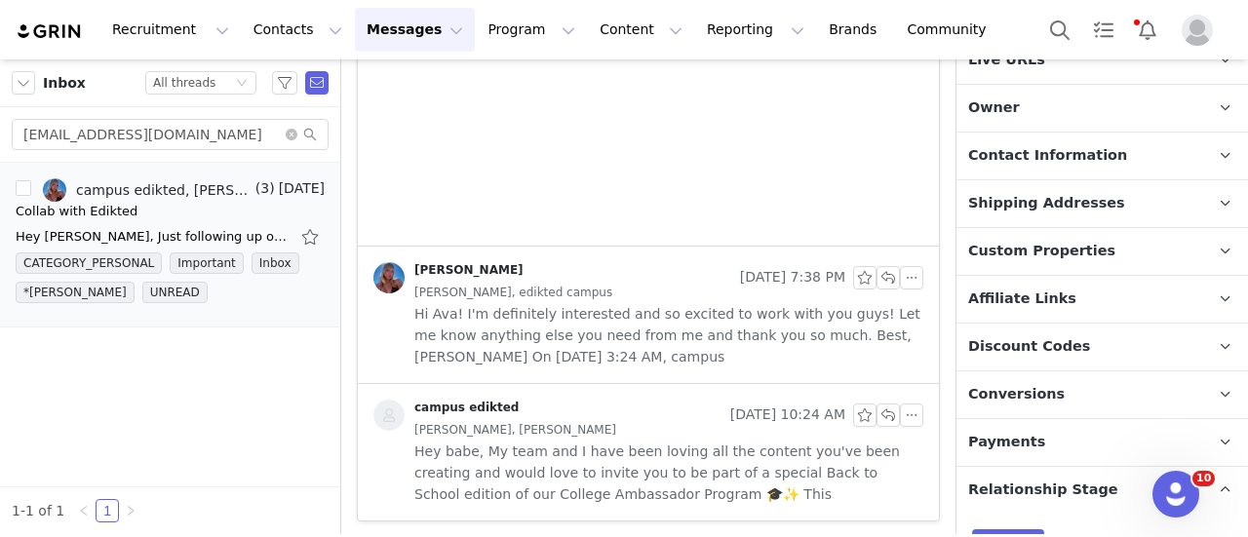
scroll to position [623, 0]
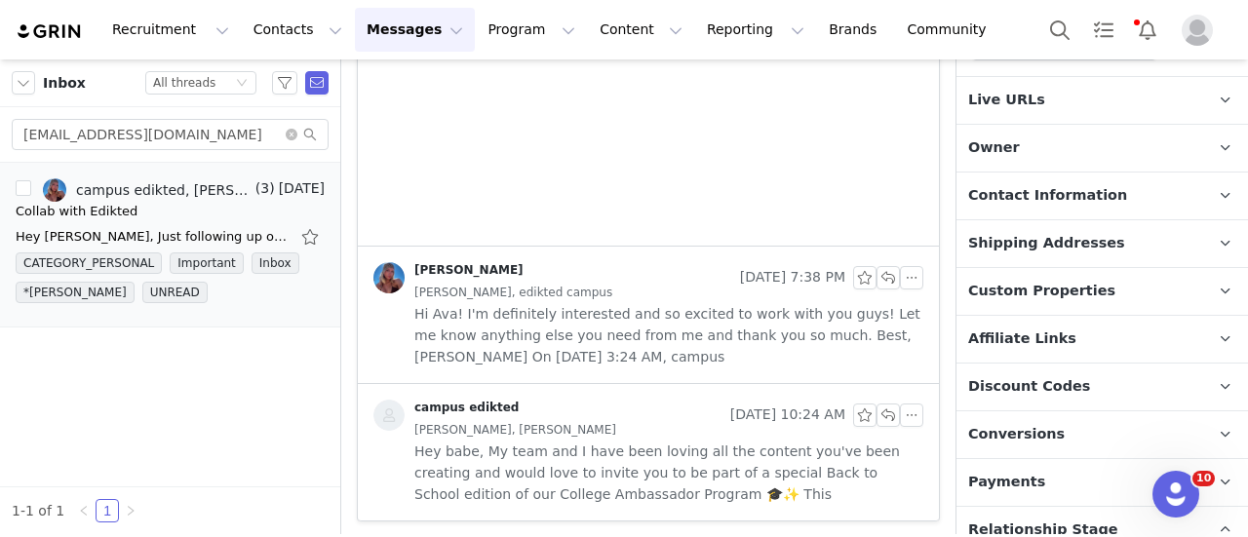
click at [1047, 388] on span "Discount Codes" at bounding box center [1029, 386] width 122 height 21
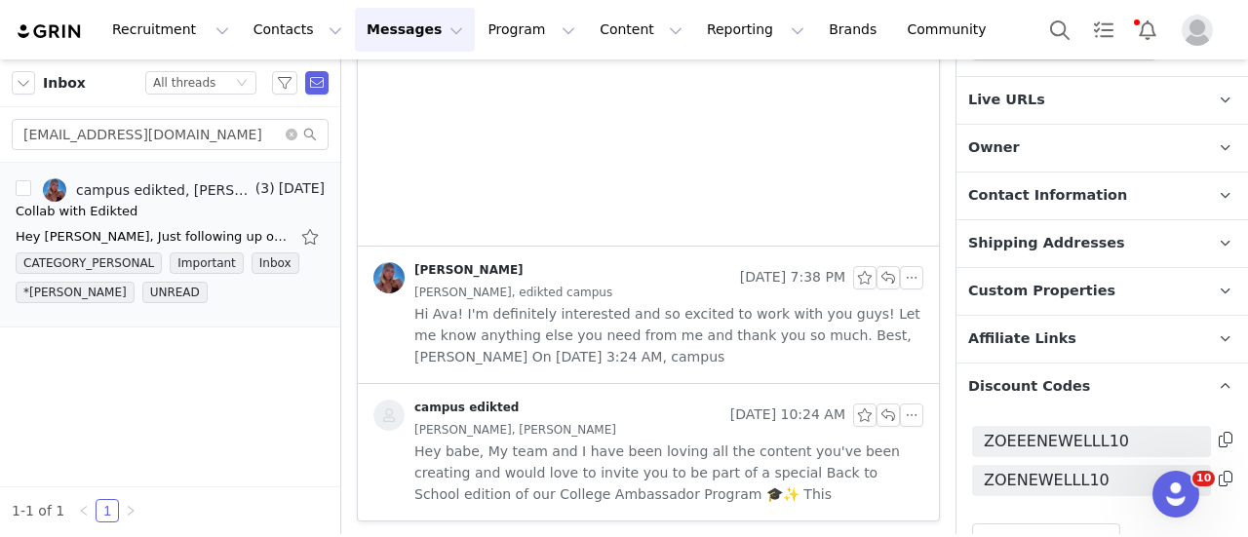
scroll to position [720, 0]
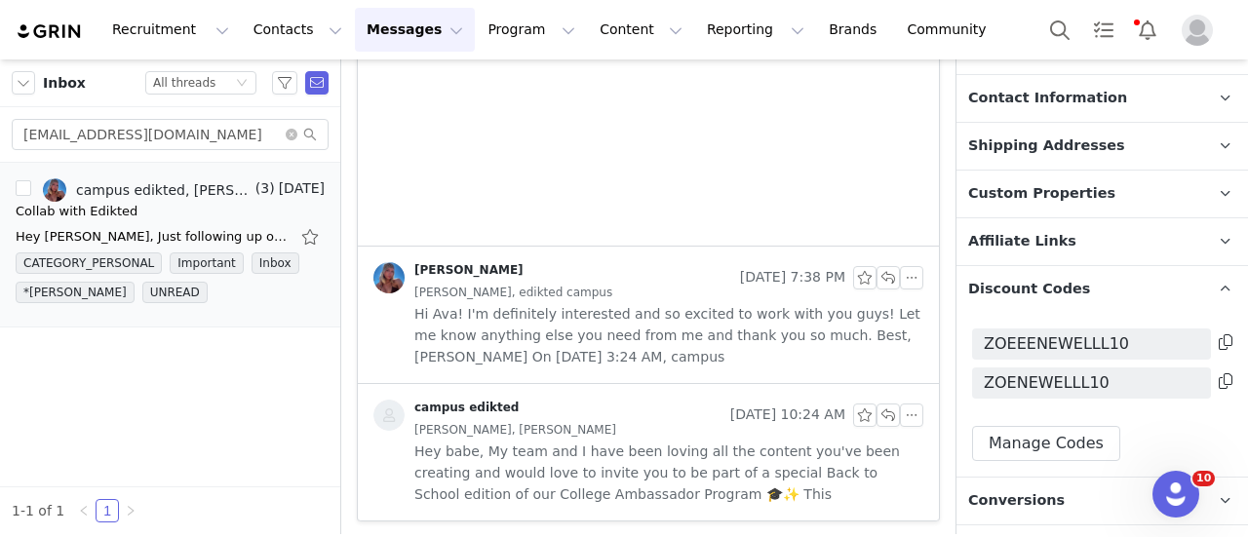
click at [1219, 336] on icon at bounding box center [1226, 342] width 14 height 16
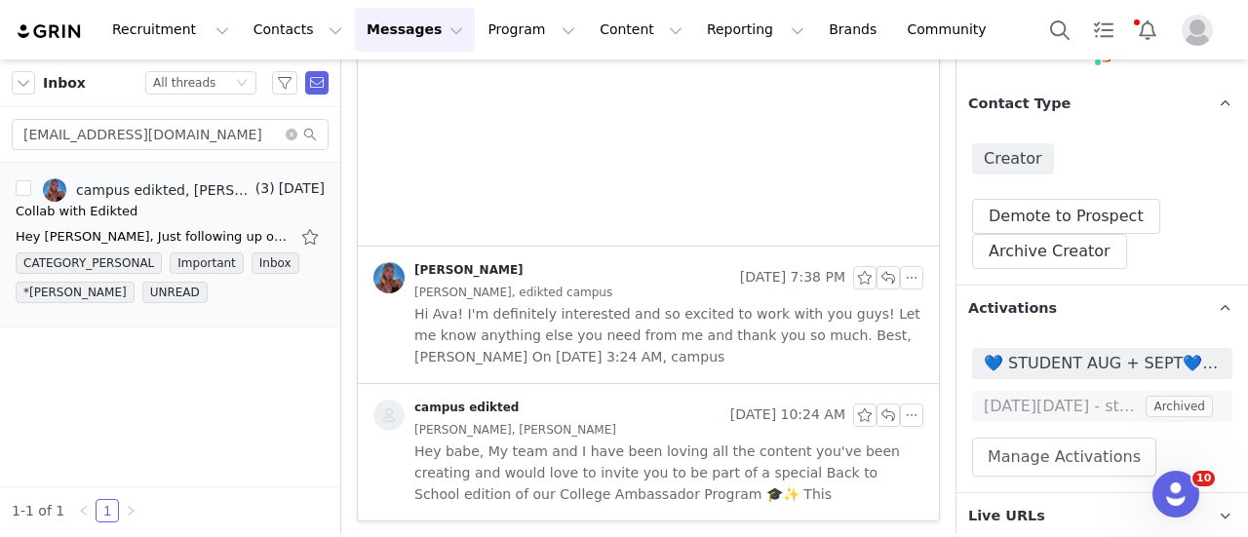
scroll to position [104, 0]
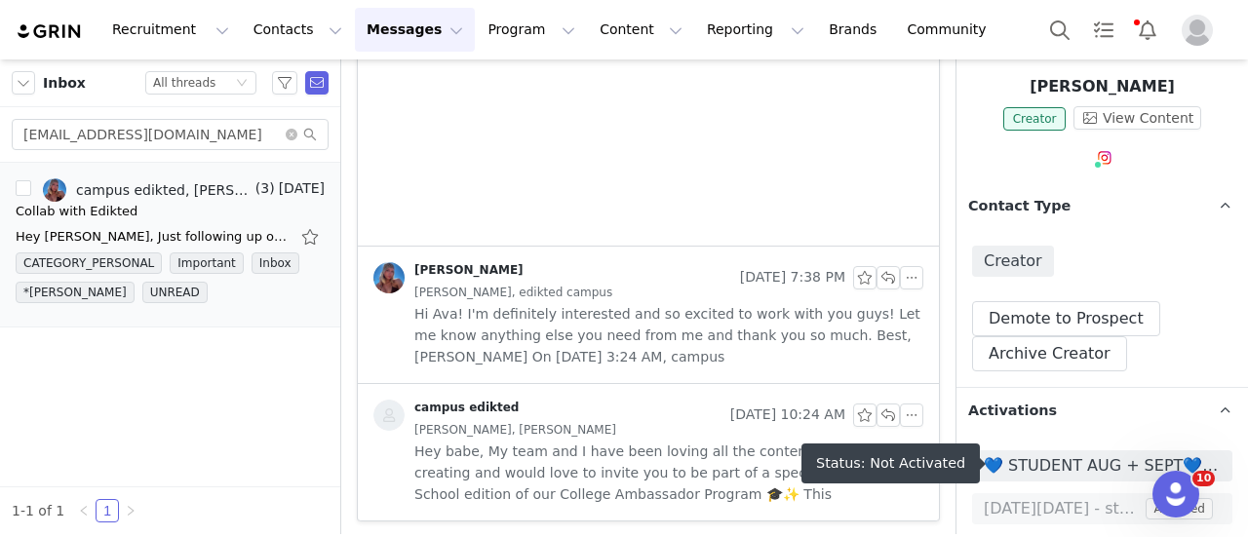
click at [1023, 459] on span "💙 STUDENT AUG + SEPT💙 2025" at bounding box center [1102, 465] width 237 height 23
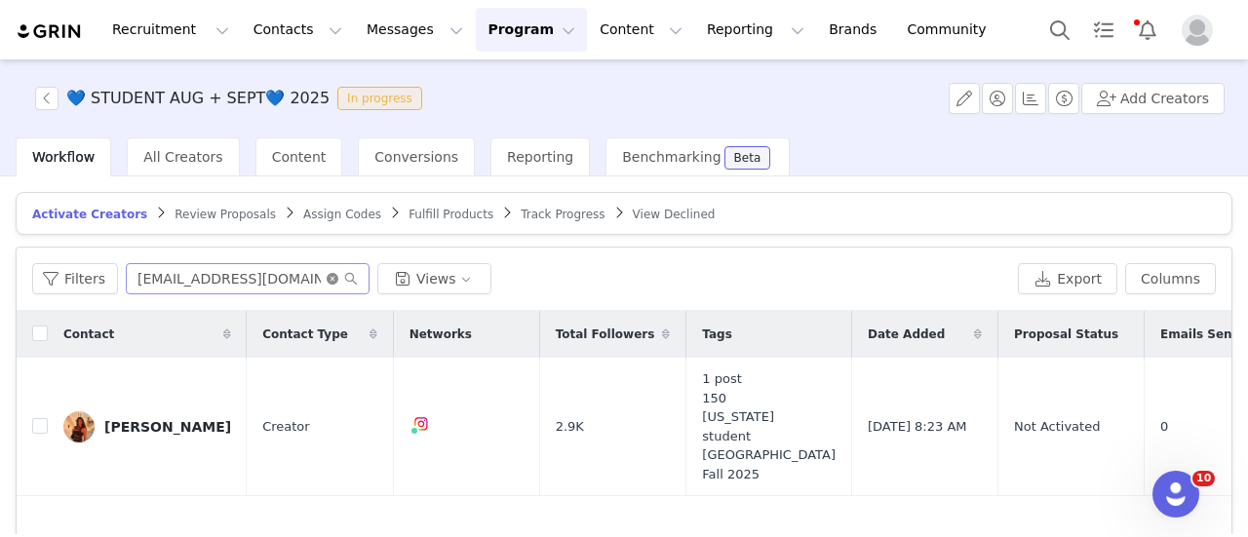
click at [330, 276] on icon "icon: close-circle" at bounding box center [333, 279] width 12 height 12
click at [291, 272] on input "text" at bounding box center [248, 278] width 244 height 31
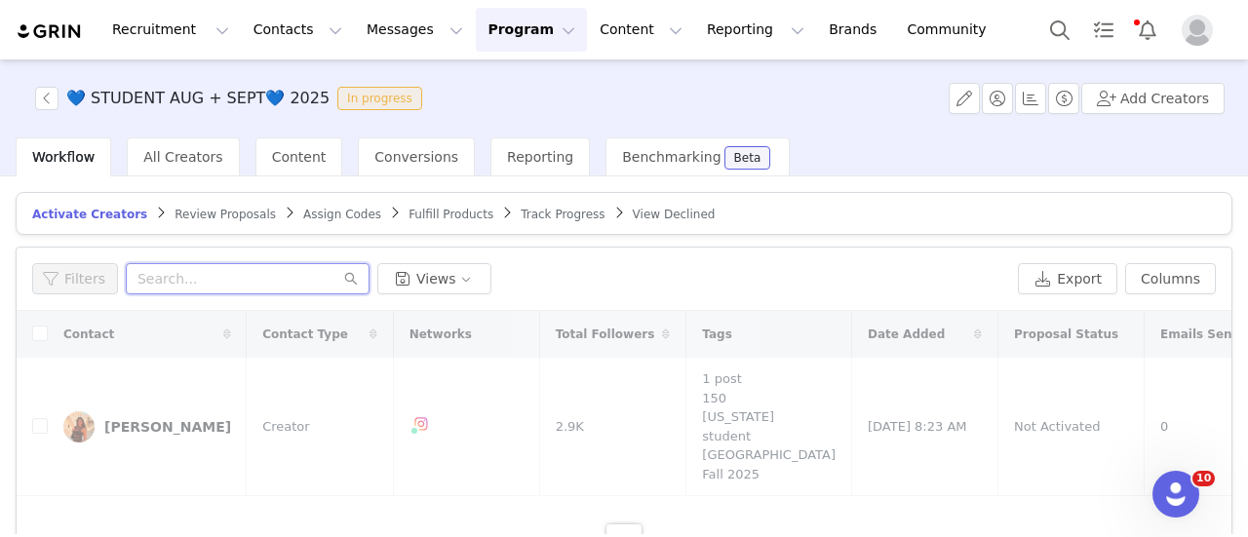
paste input "ZOEEENEWELLL10"
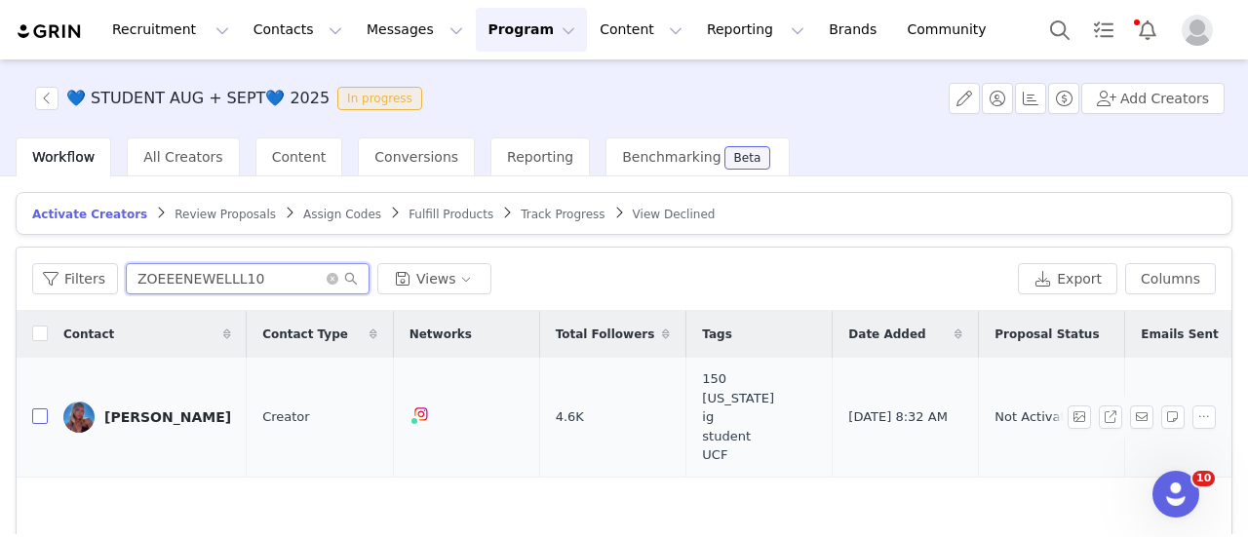
type input "ZOEEENEWELLL10"
click at [45, 419] on input "checkbox" at bounding box center [40, 416] width 16 height 16
checkbox input "true"
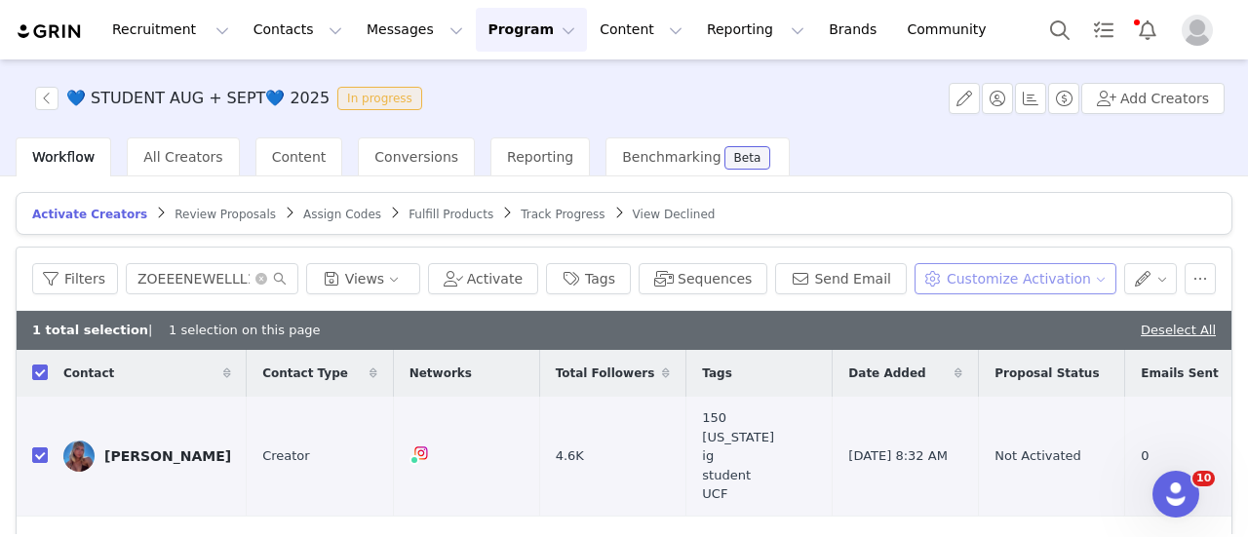
click at [971, 272] on button "Customize Activation" at bounding box center [1015, 278] width 202 height 31
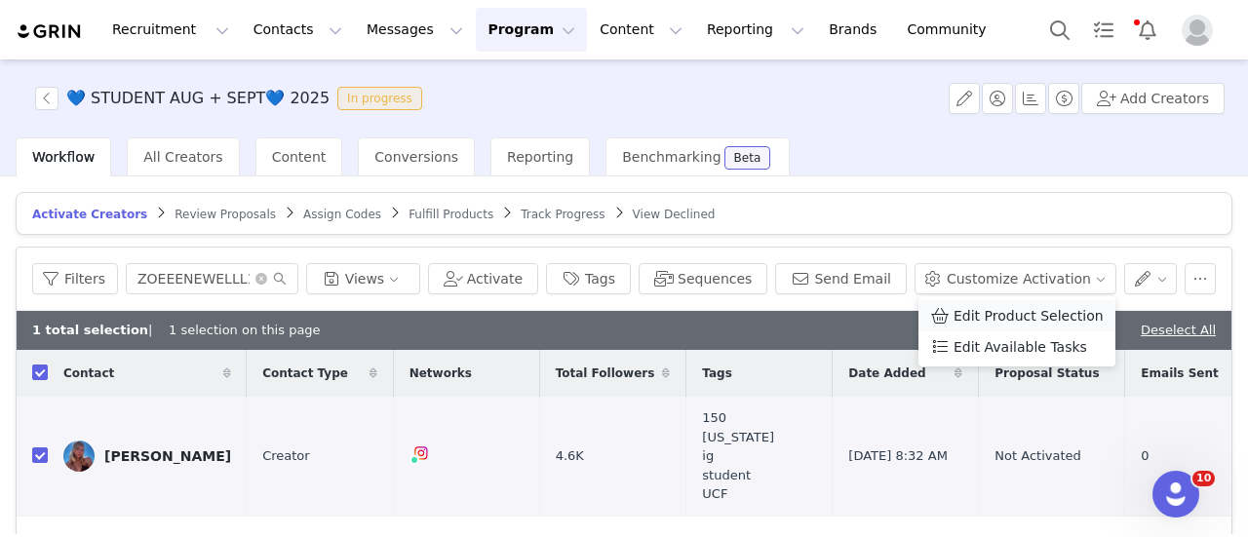
click at [971, 308] on span "Edit Product Selection" at bounding box center [1028, 315] width 150 height 21
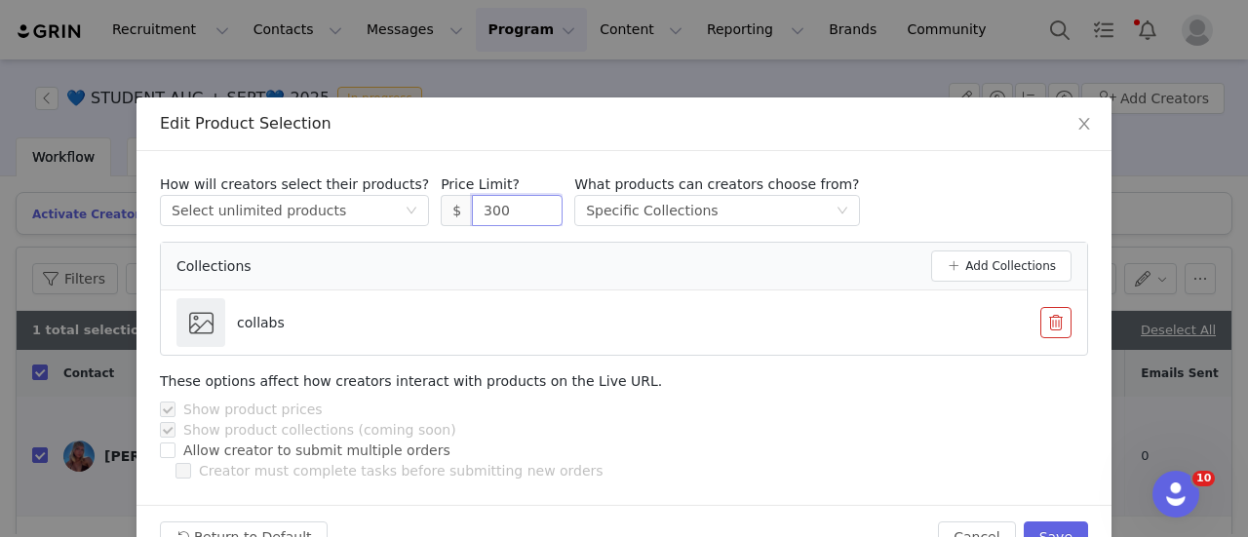
drag, startPoint x: 475, startPoint y: 210, endPoint x: 396, endPoint y: 211, distance: 79.0
click at [396, 211] on div "How will creators select their products? Select method Select unlimited product…" at bounding box center [624, 201] width 928 height 52
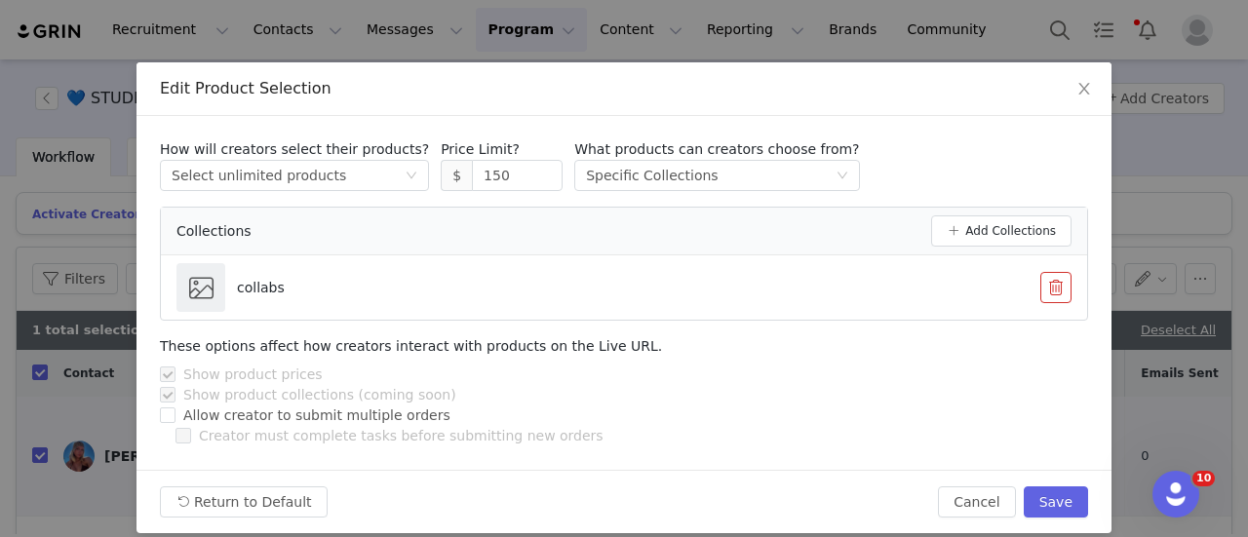
scroll to position [53, 0]
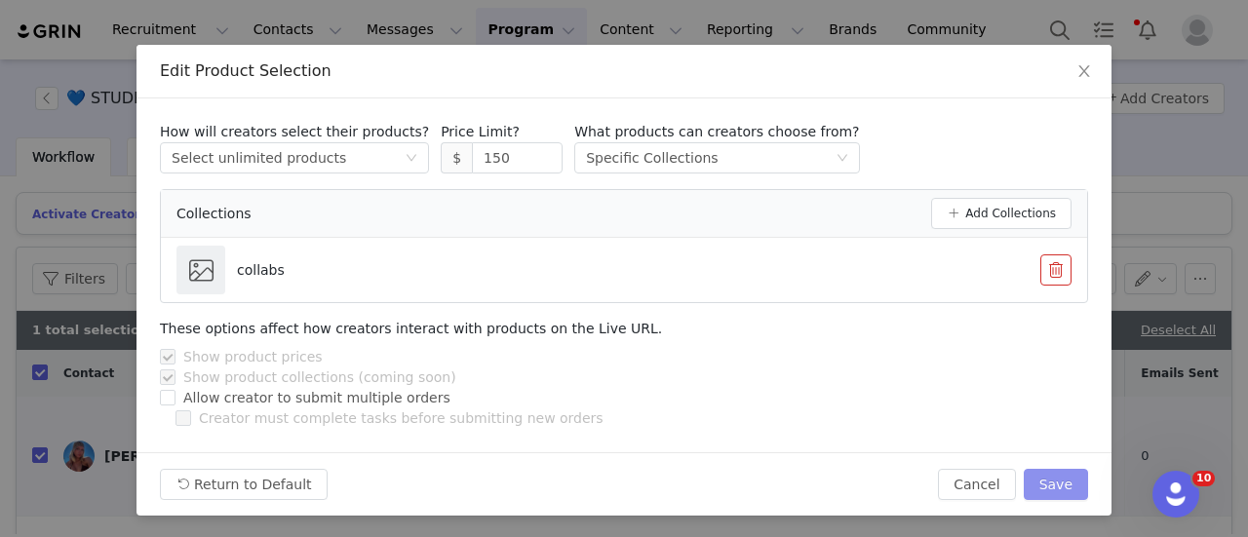
click at [1044, 479] on button "Save" at bounding box center [1056, 484] width 64 height 31
type input "300"
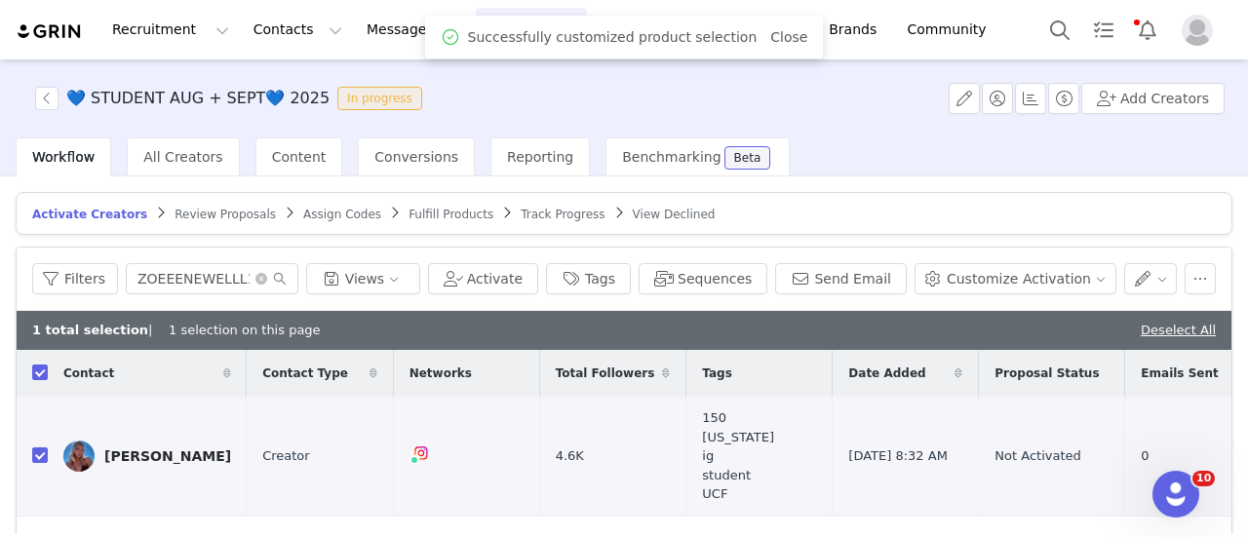
scroll to position [0, 0]
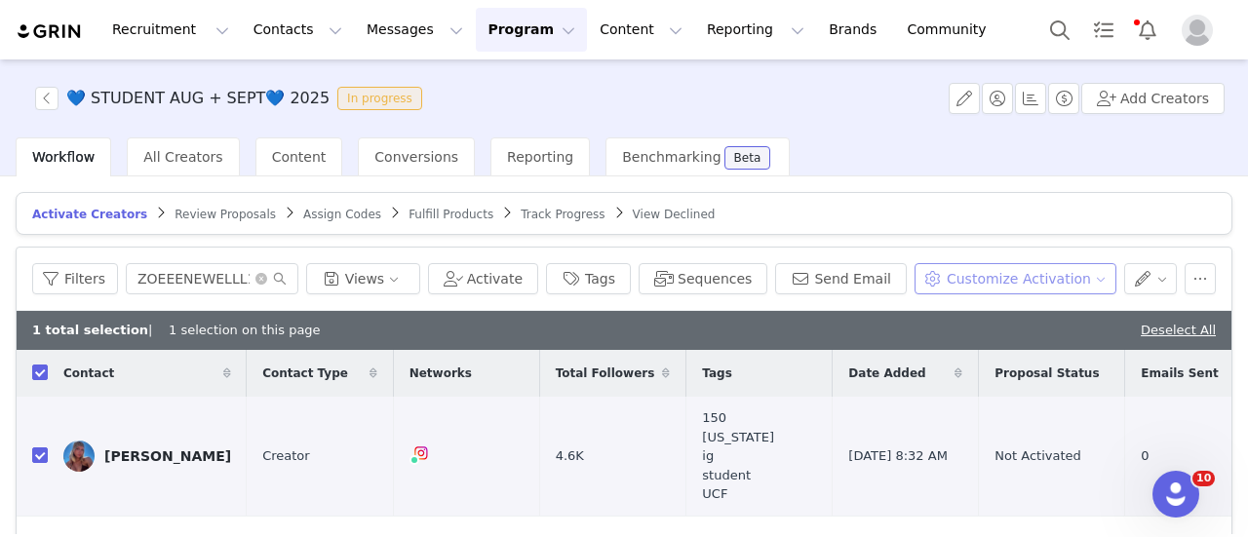
click at [1019, 270] on button "Customize Activation" at bounding box center [1015, 278] width 202 height 31
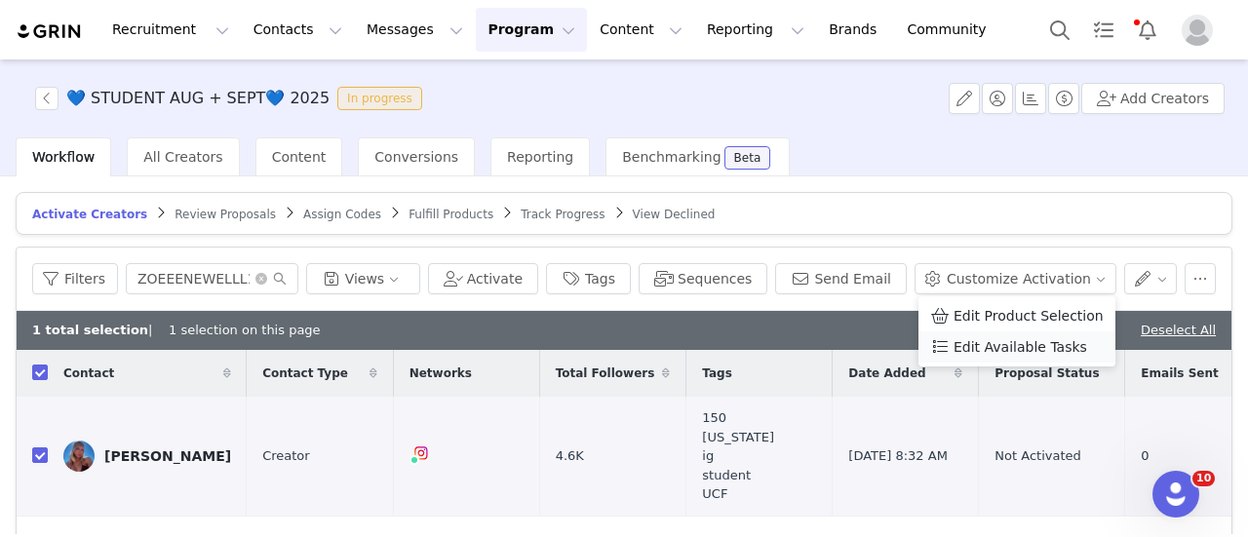
click at [967, 342] on span "Edit Available Tasks" at bounding box center [1020, 346] width 134 height 21
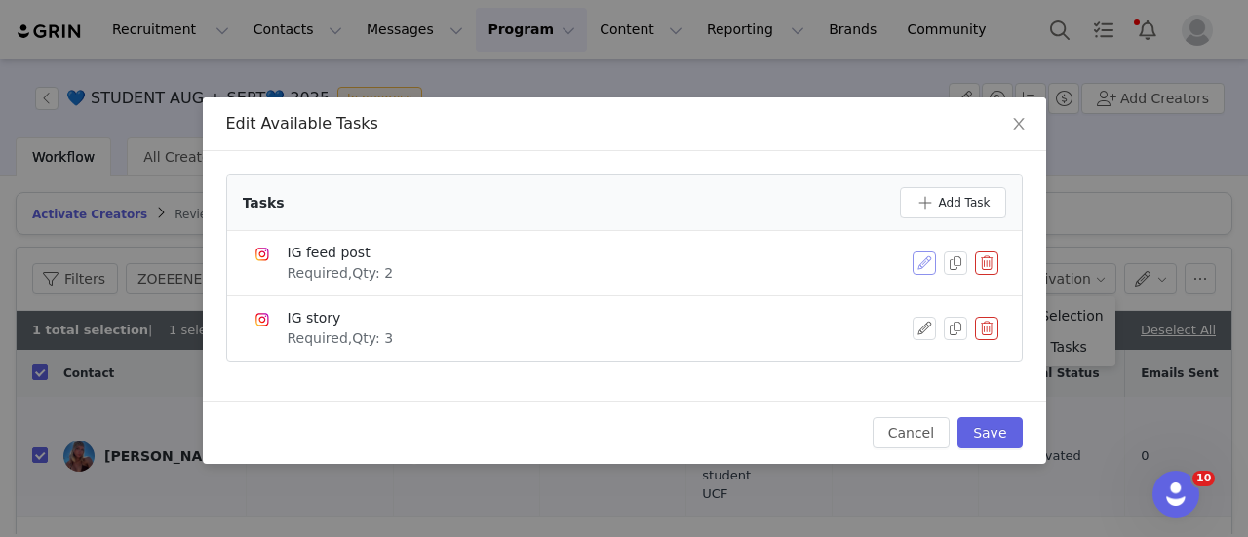
drag, startPoint x: 934, startPoint y: 253, endPoint x: 923, endPoint y: 254, distance: 10.8
click at [923, 254] on button "button" at bounding box center [923, 263] width 23 height 23
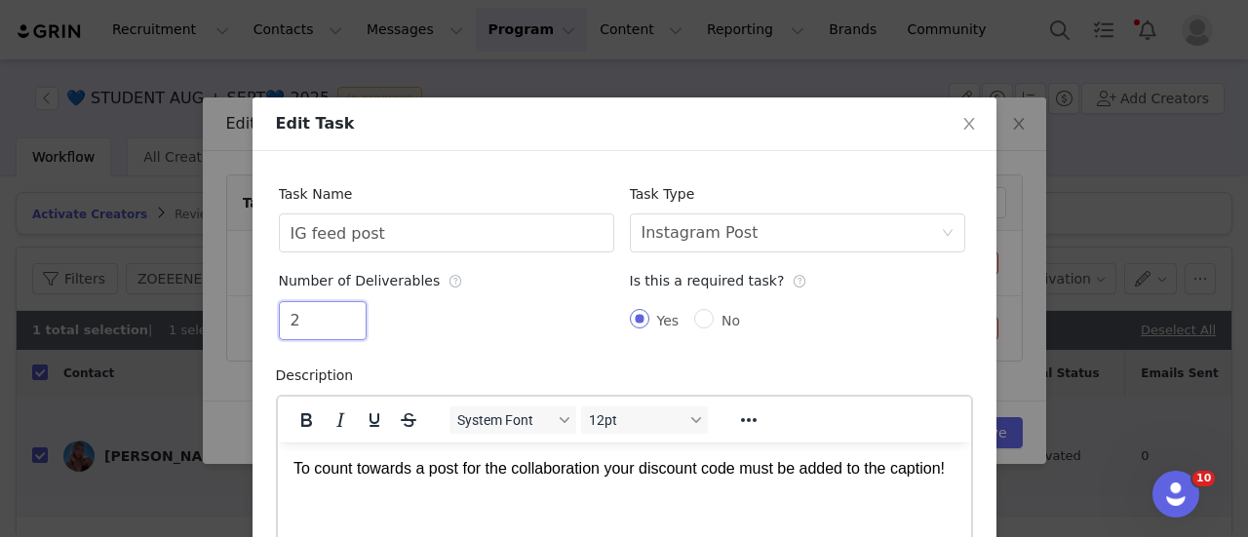
drag, startPoint x: 306, startPoint y: 311, endPoint x: 266, endPoint y: 315, distance: 40.2
click at [266, 315] on div "Task Name IG feed post Task Type Select task type Instagram Post Number of Deli…" at bounding box center [624, 423] width 744 height 545
type input "1"
click at [544, 197] on div "Task Name IG feed post" at bounding box center [446, 214] width 335 height 79
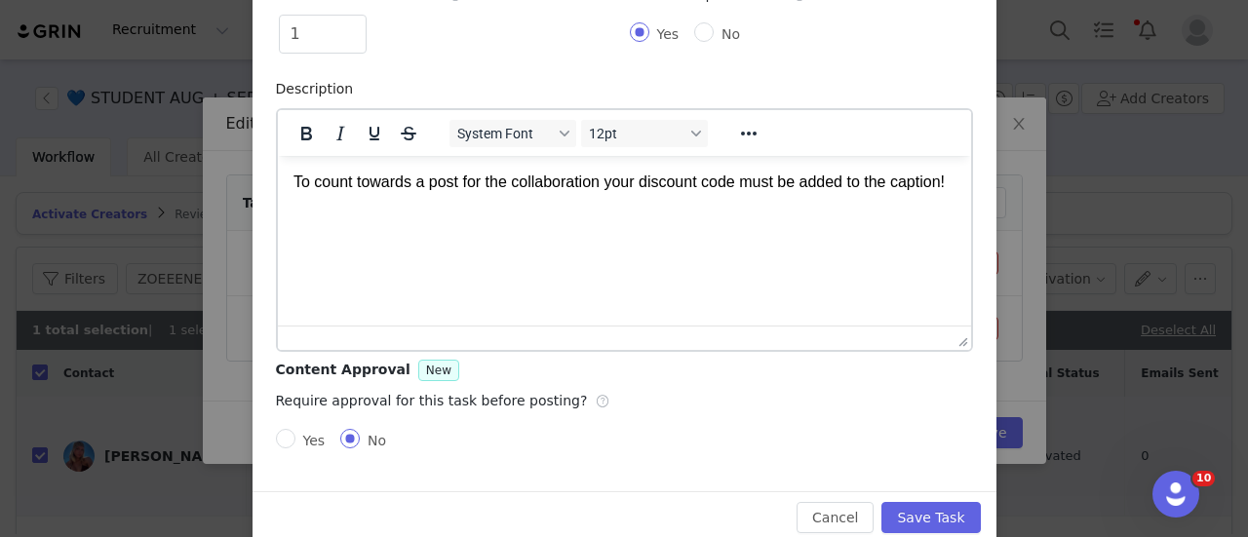
scroll to position [233, 0]
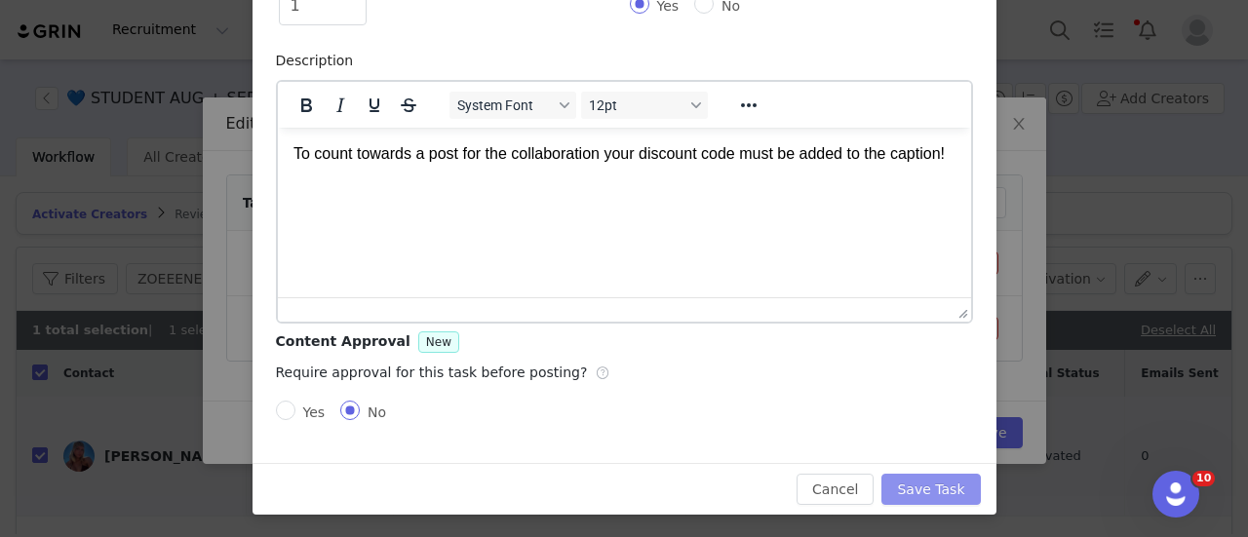
click at [901, 484] on button "Save Task" at bounding box center [930, 489] width 98 height 31
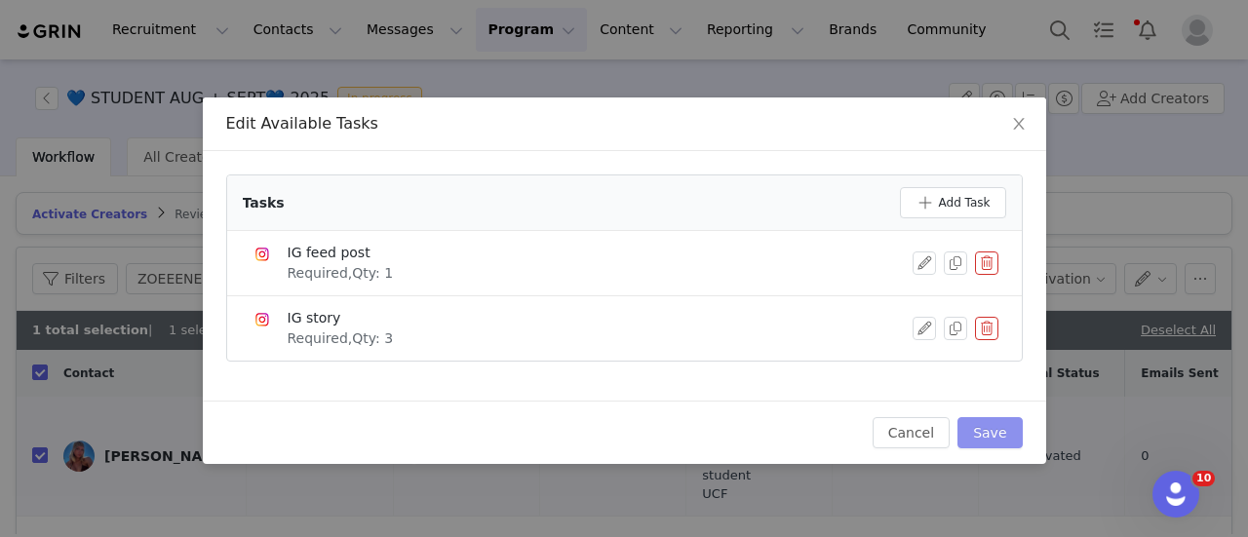
click at [999, 440] on button "Save" at bounding box center [989, 432] width 64 height 31
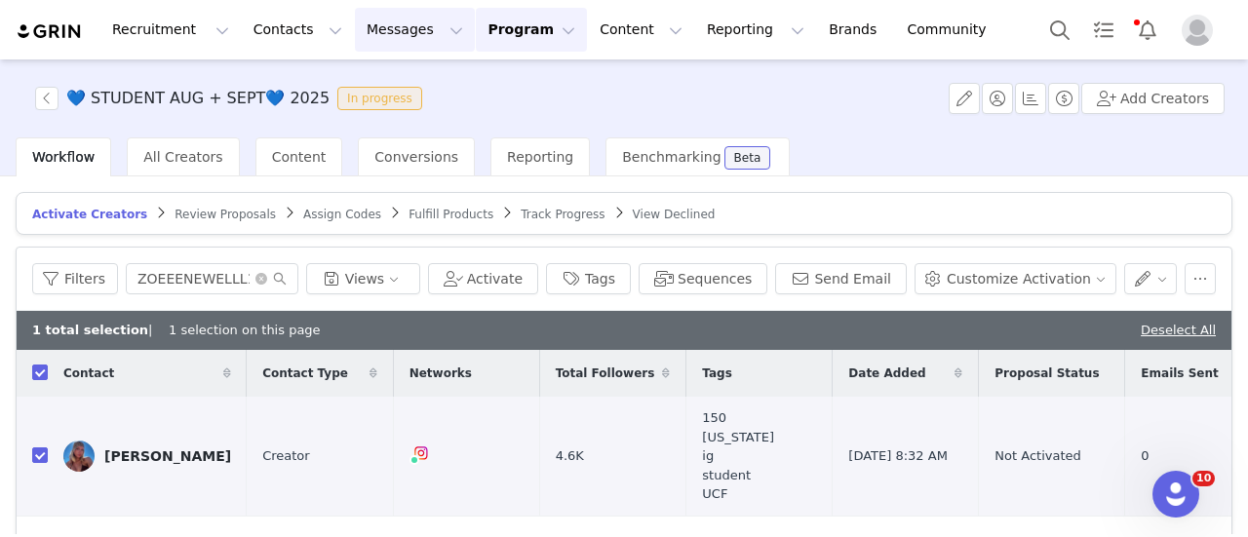
click at [355, 29] on button "Messages Messages" at bounding box center [415, 30] width 120 height 44
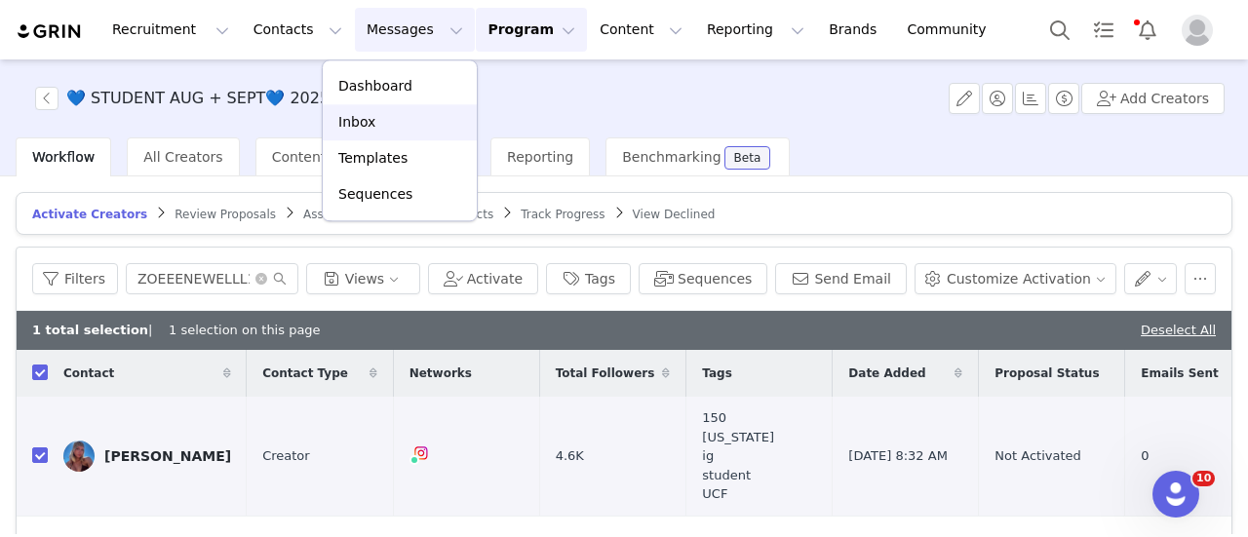
click at [388, 118] on div "Inbox" at bounding box center [399, 122] width 131 height 20
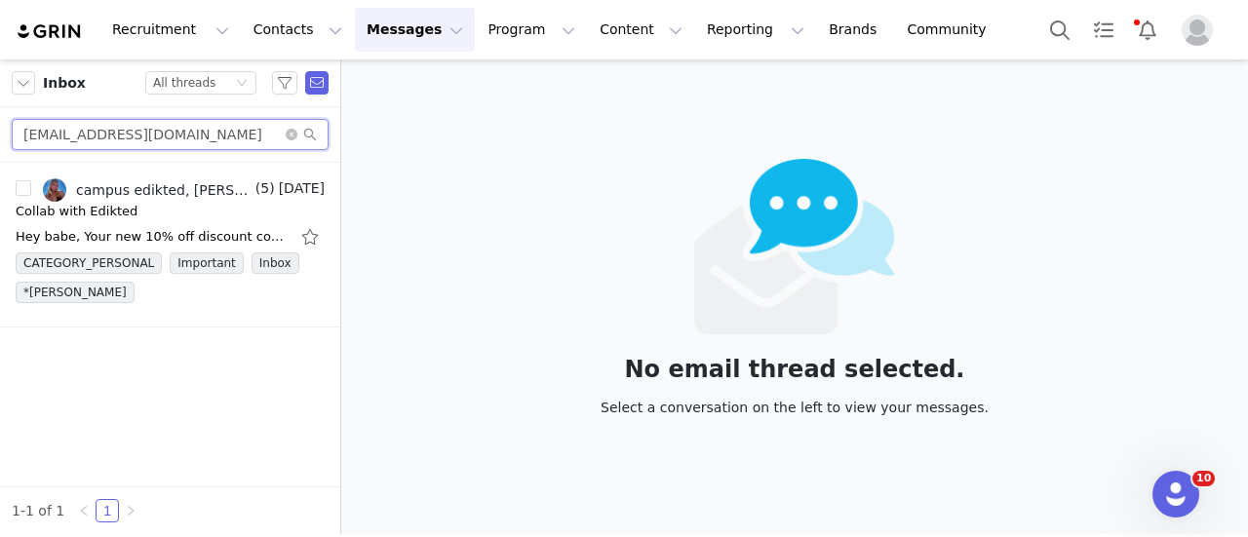
drag, startPoint x: 92, startPoint y: 140, endPoint x: -77, endPoint y: 137, distance: 168.7
click at [0, 137] on html "Recruitment Recruitment Creator Search Curated Lists Landing Pages Web Extensio…" at bounding box center [624, 268] width 1248 height 537
paste input "kiana.leite20"
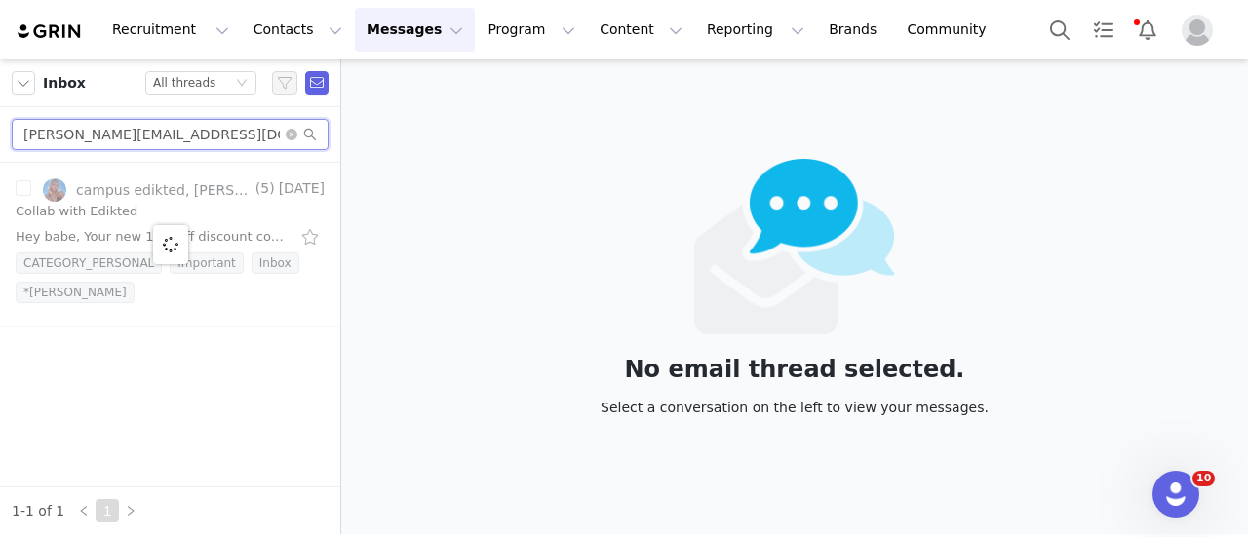
type input "kiana.leite200@gmail.com"
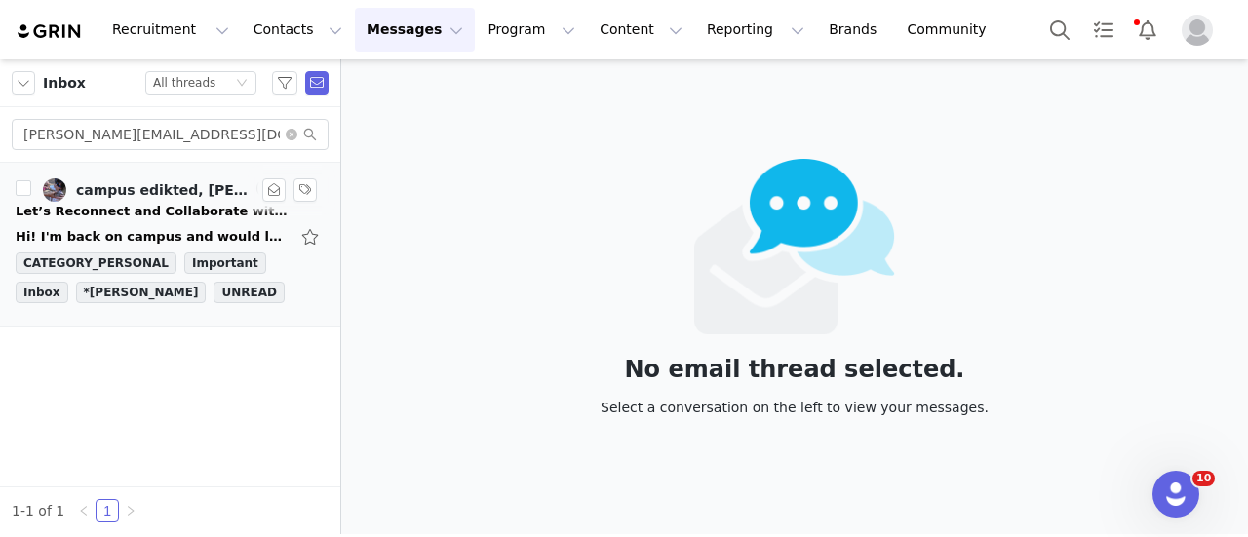
click at [253, 238] on div "Hi! I'm back on campus and would love to follow through with our colab! On Tue,…" at bounding box center [152, 236] width 273 height 19
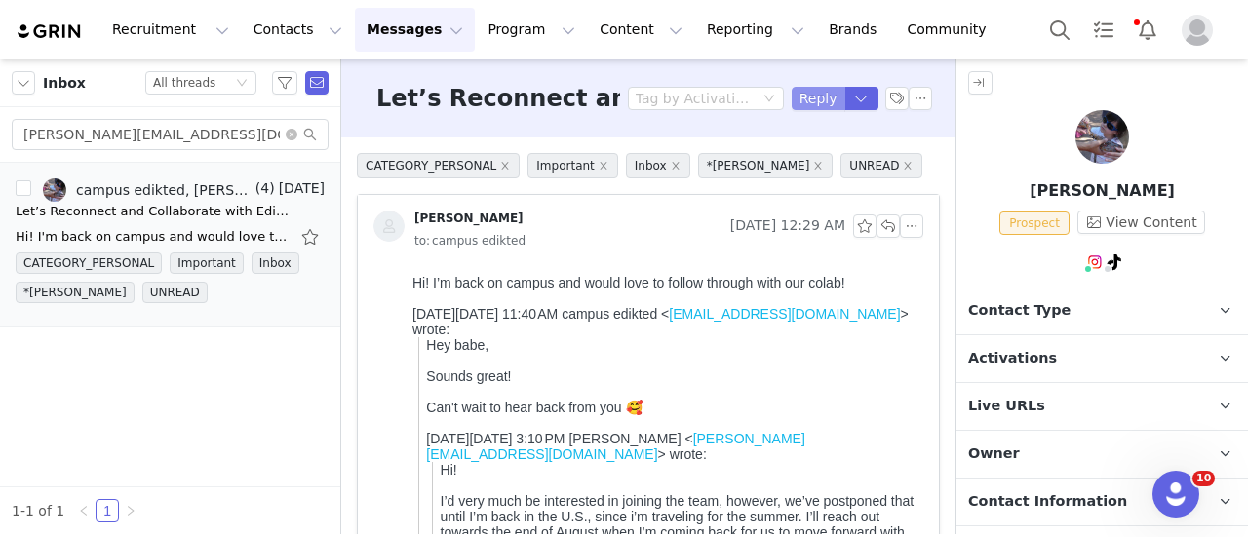
click at [792, 106] on button "Reply" at bounding box center [819, 98] width 54 height 23
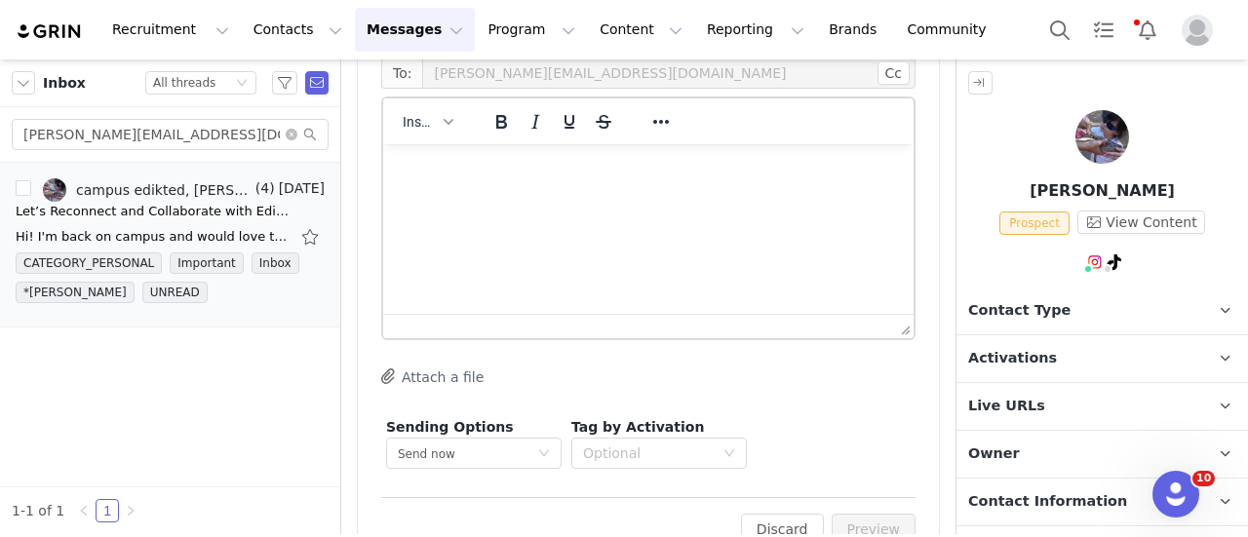
scroll to position [1483, 0]
click at [433, 132] on div "Insert" at bounding box center [428, 116] width 90 height 38
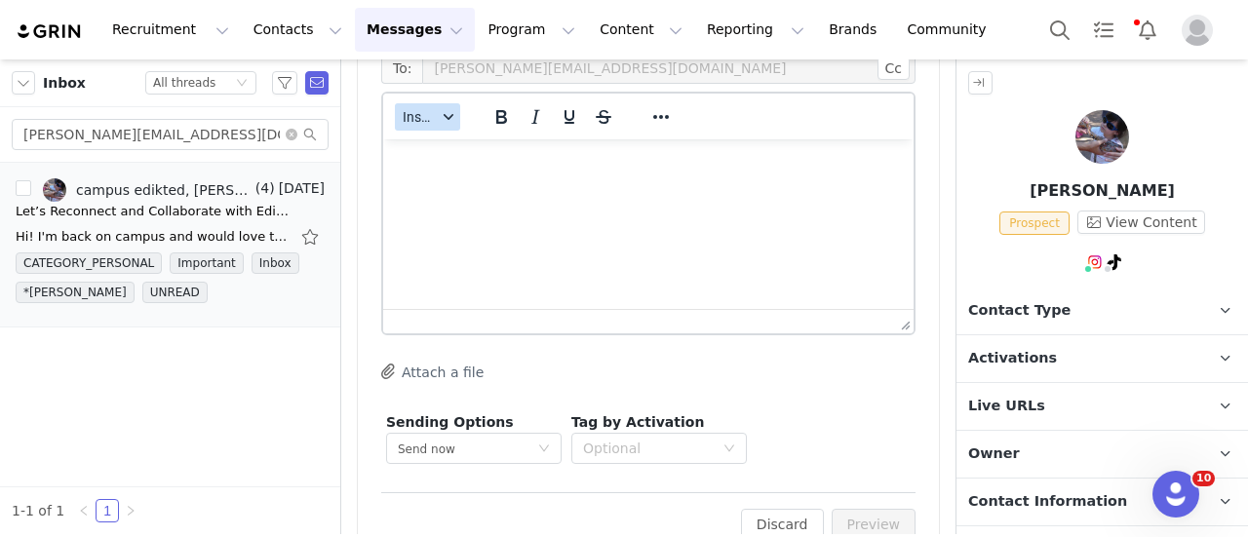
click at [432, 124] on button "Insert" at bounding box center [427, 116] width 65 height 27
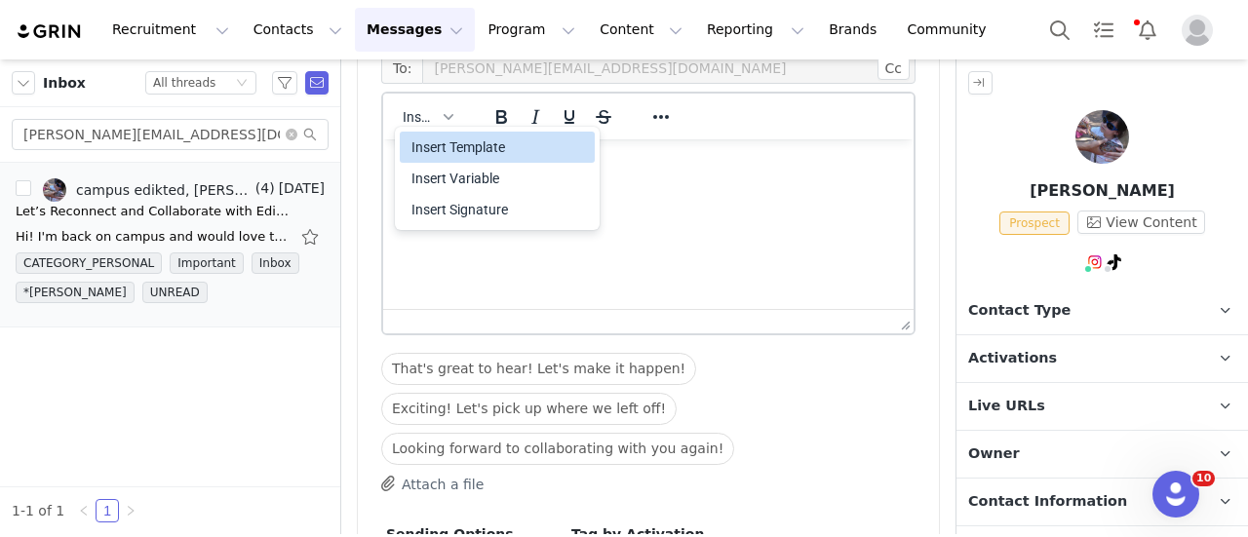
click at [441, 155] on div "Insert Template" at bounding box center [498, 147] width 175 height 23
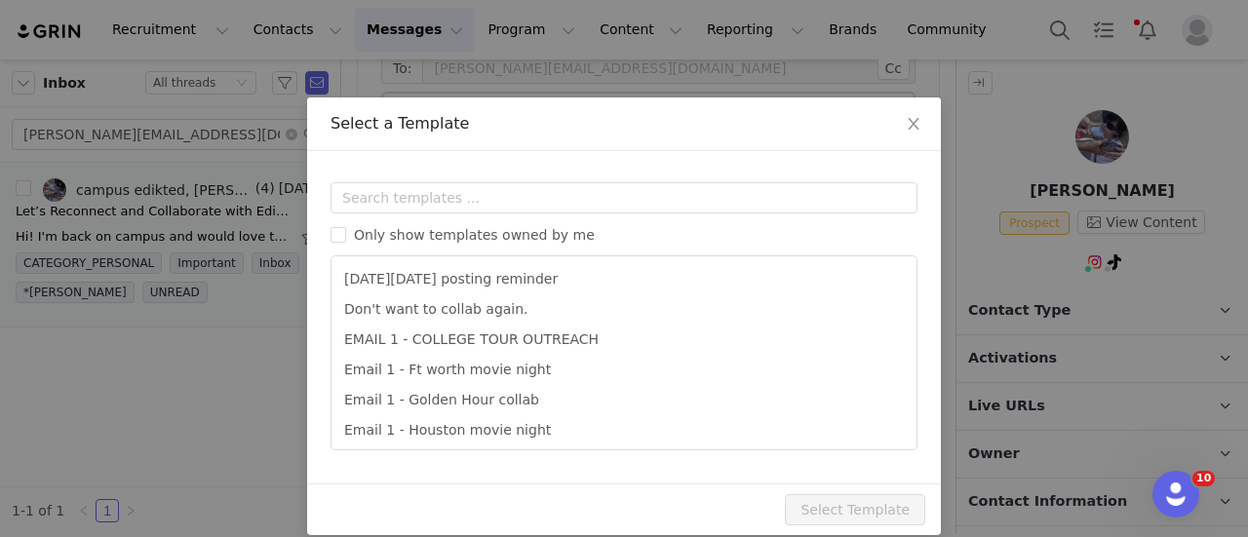
scroll to position [0, 0]
click at [444, 192] on input "text" at bounding box center [623, 197] width 587 height 31
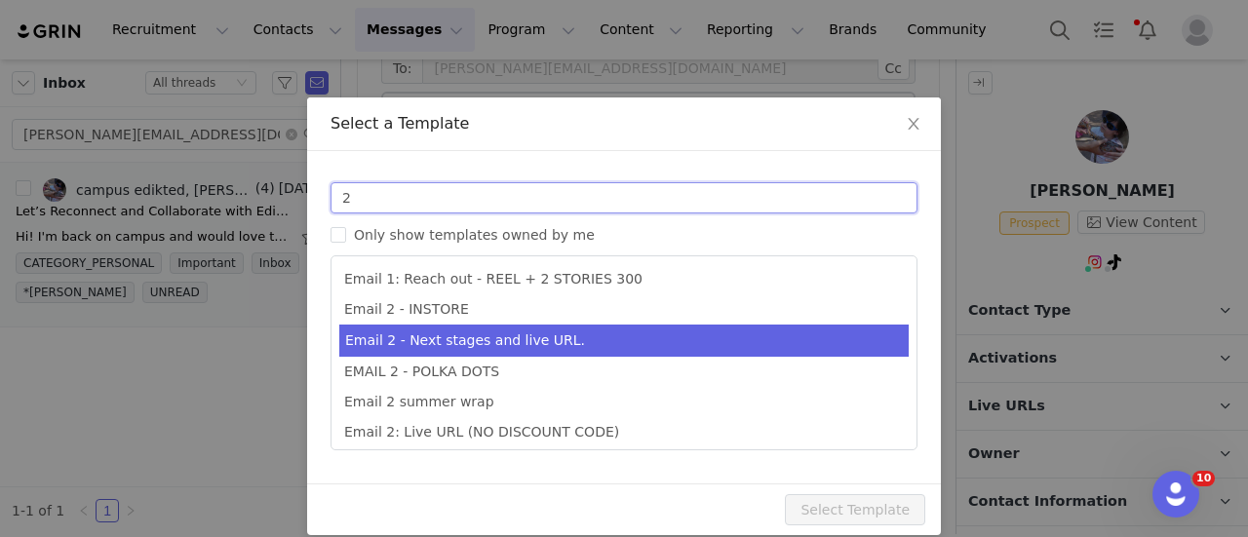
type input "2"
type input "Collab with Edikted"
click at [509, 336] on li "Email 2 - Next stages and live URL." at bounding box center [623, 341] width 569 height 32
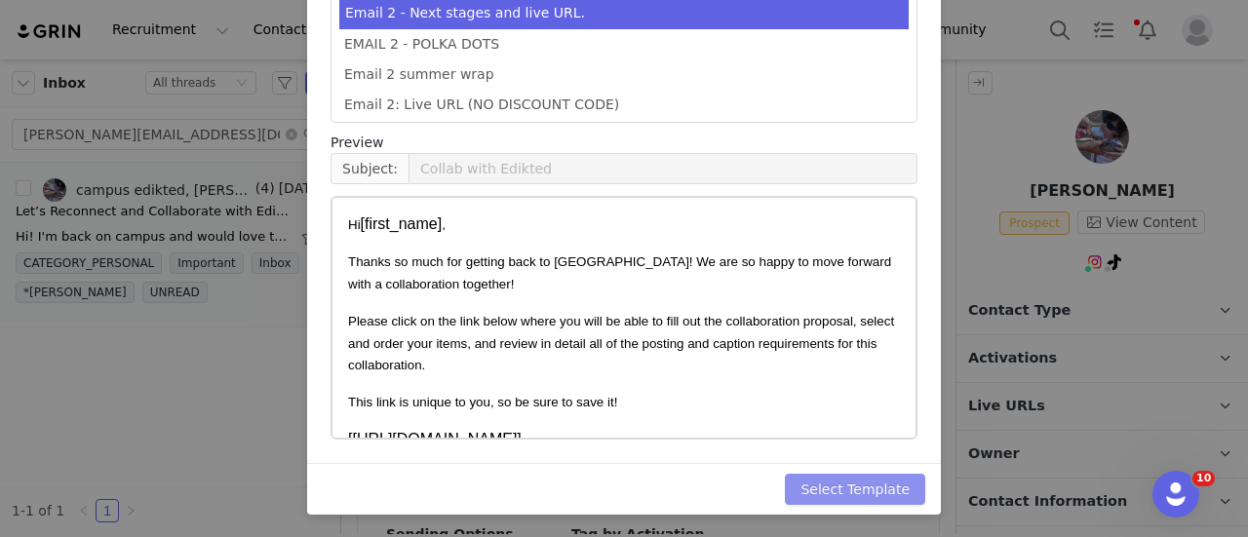
click at [887, 494] on button "Select Template" at bounding box center [855, 489] width 140 height 31
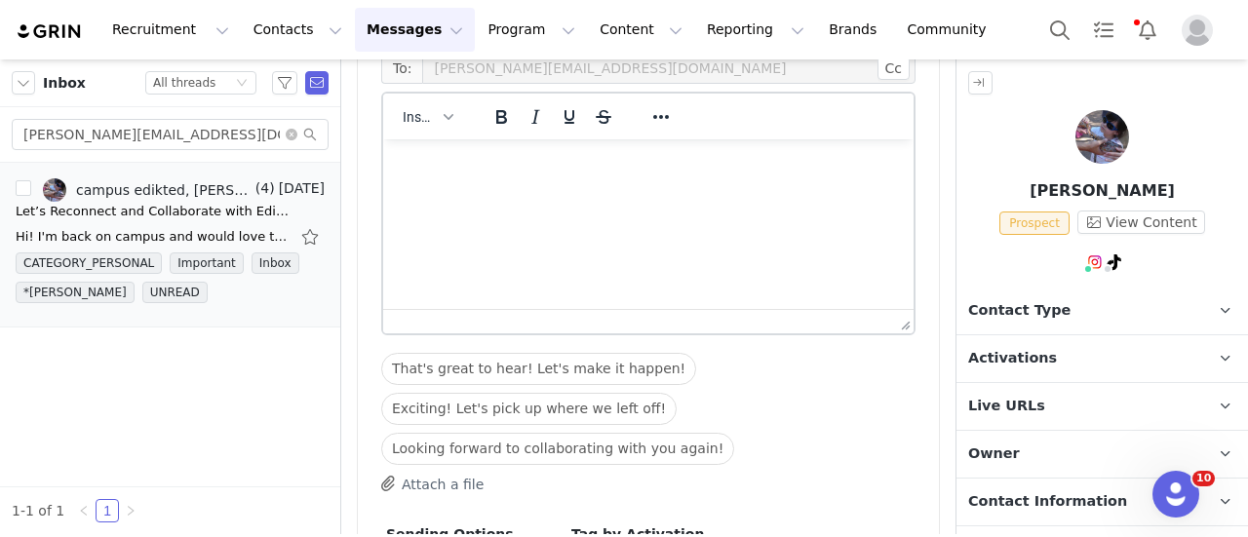
scroll to position [82, 0]
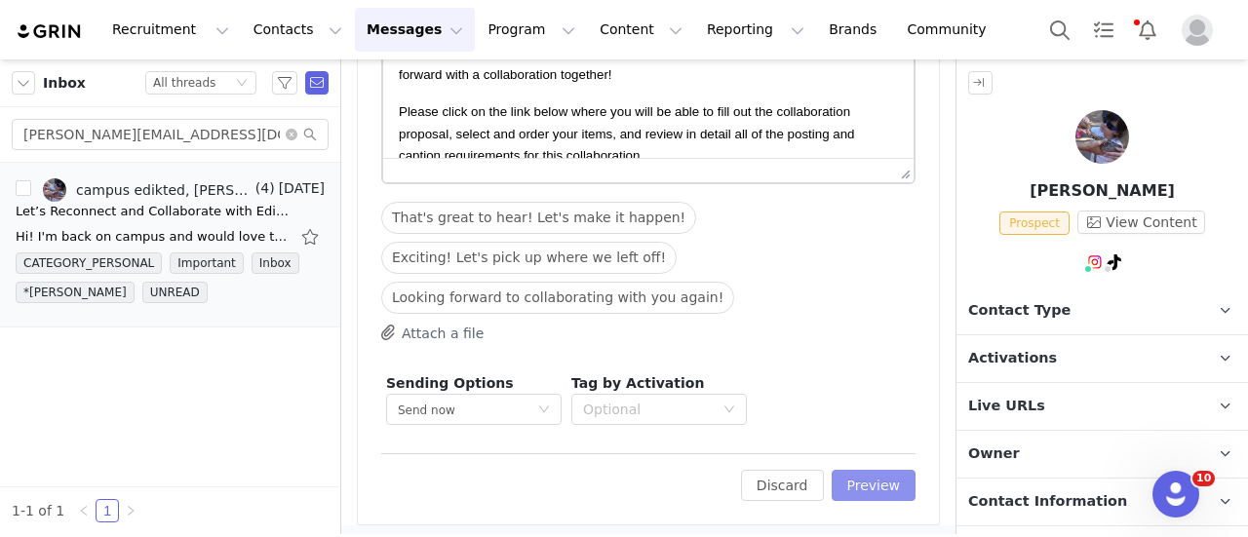
click at [873, 485] on button "Preview" at bounding box center [874, 485] width 85 height 31
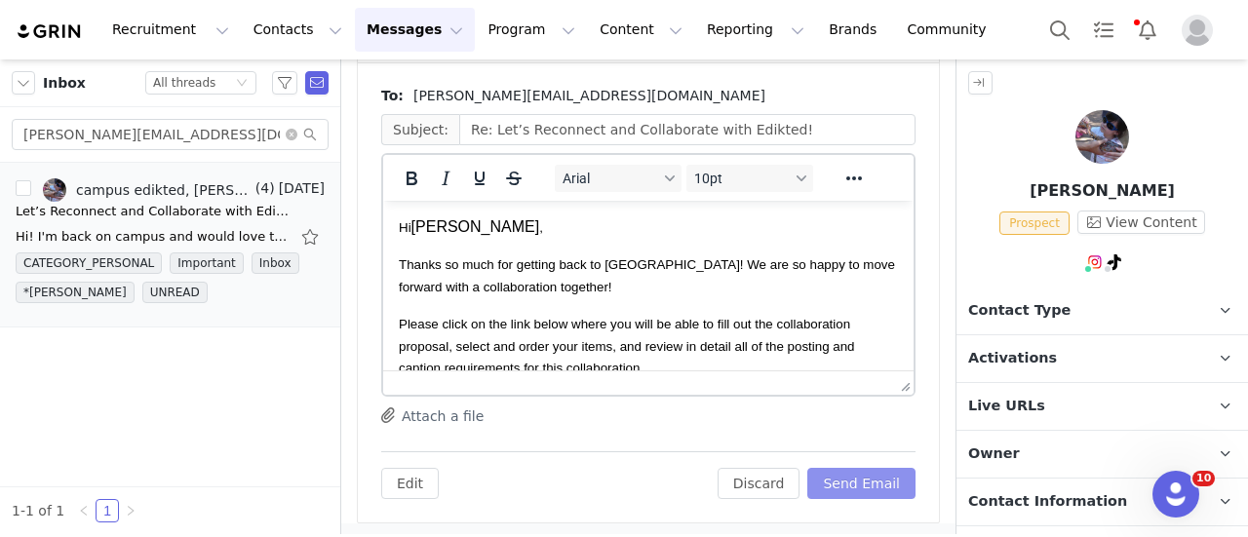
scroll to position [0, 0]
click at [873, 485] on button "Send Email" at bounding box center [861, 483] width 108 height 31
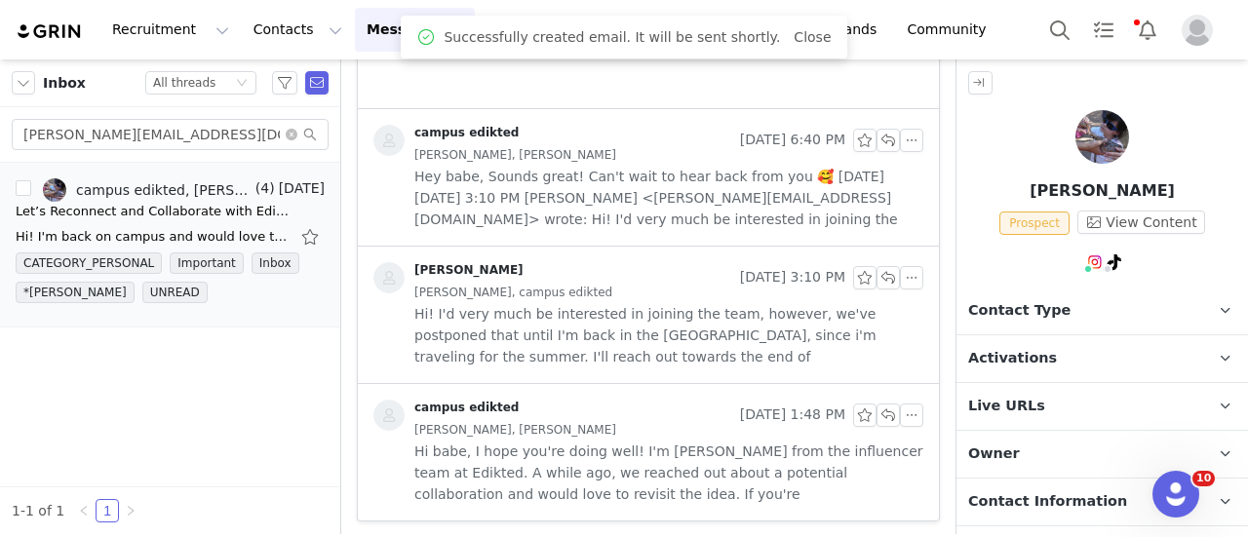
click at [1010, 307] on span "Contact Type" at bounding box center [1019, 310] width 102 height 21
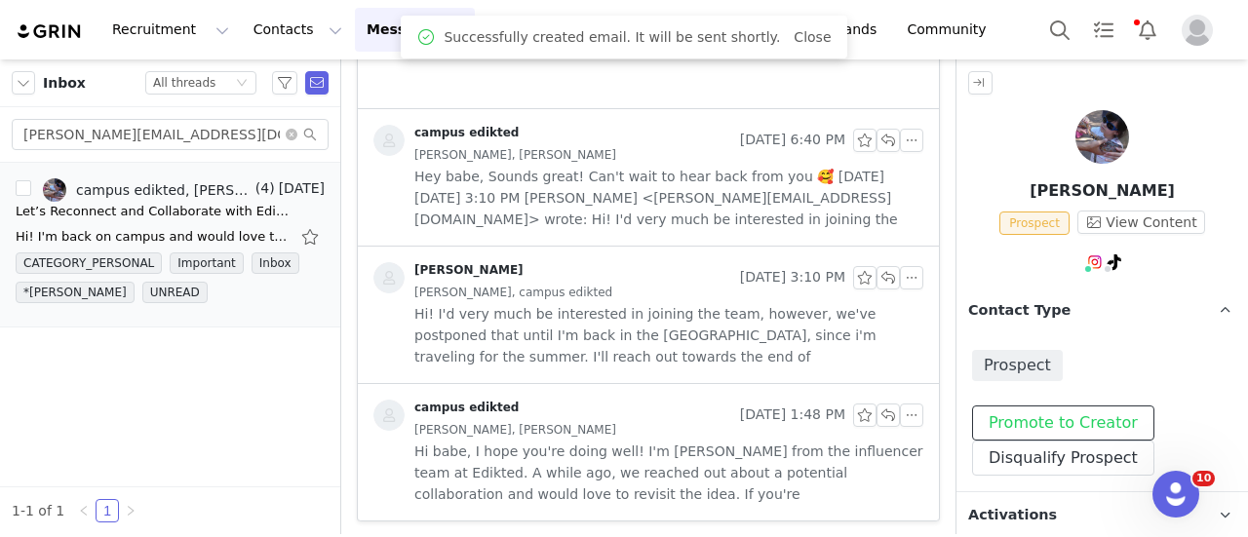
click at [1028, 407] on button "Promote to Creator" at bounding box center [1063, 423] width 182 height 35
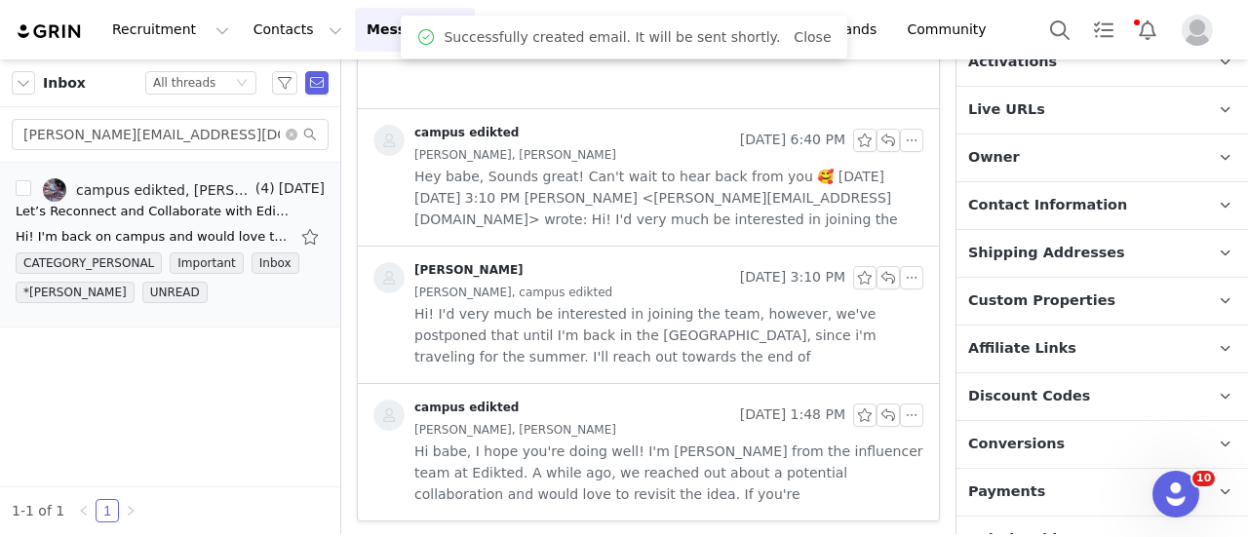
scroll to position [572, 0]
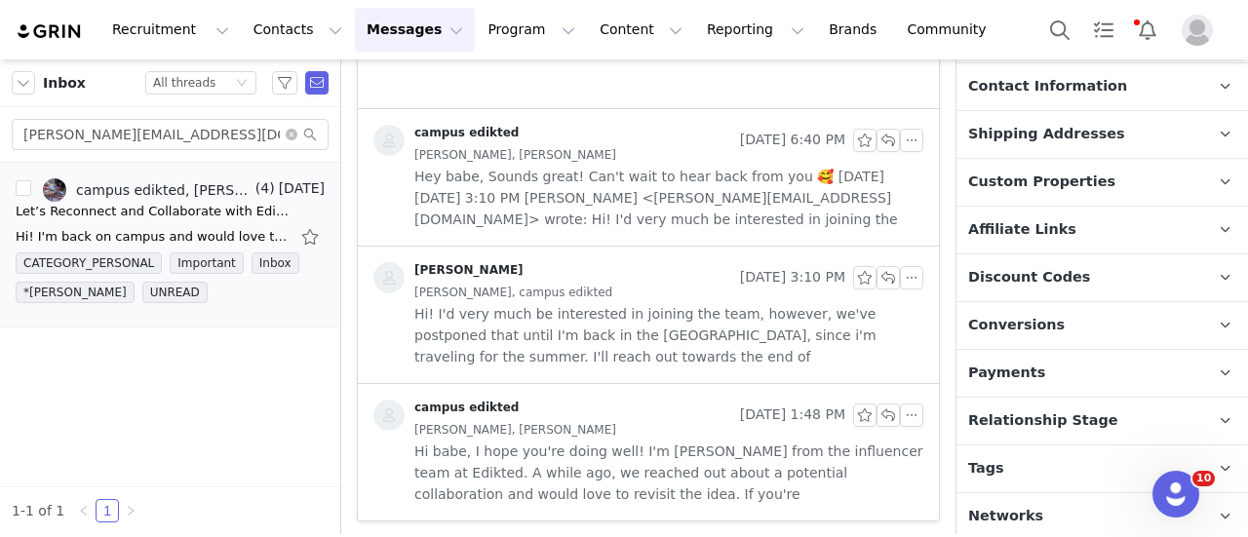
click at [1051, 493] on p "Networks You can add or change your creators network URL' here, your active cre…" at bounding box center [1078, 516] width 245 height 47
click at [1049, 472] on p "Tags Keep track of your contacts by assigning them tags. You can then filter yo…" at bounding box center [1078, 469] width 245 height 47
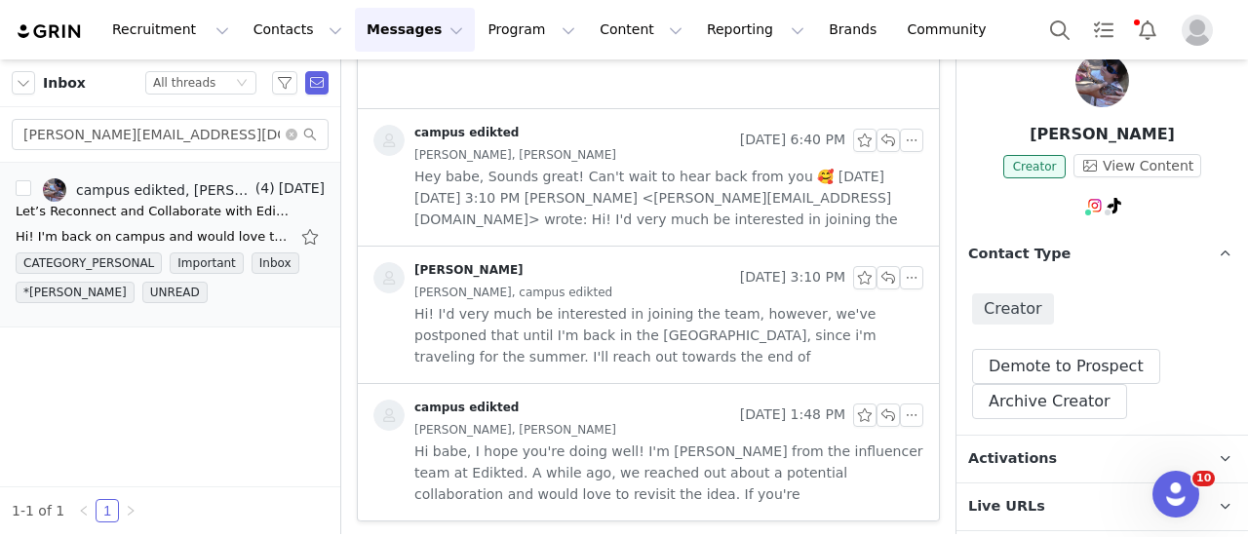
scroll to position [97, 0]
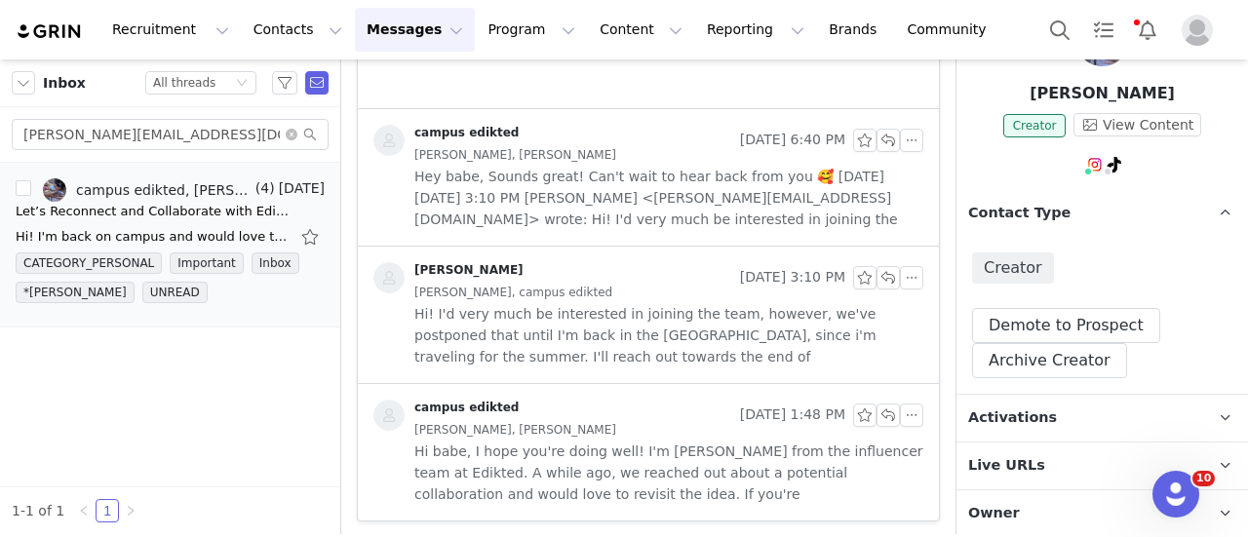
click at [1038, 423] on span "Activations" at bounding box center [1012, 417] width 89 height 21
click at [1040, 529] on button "Manage Activations" at bounding box center [1064, 530] width 184 height 39
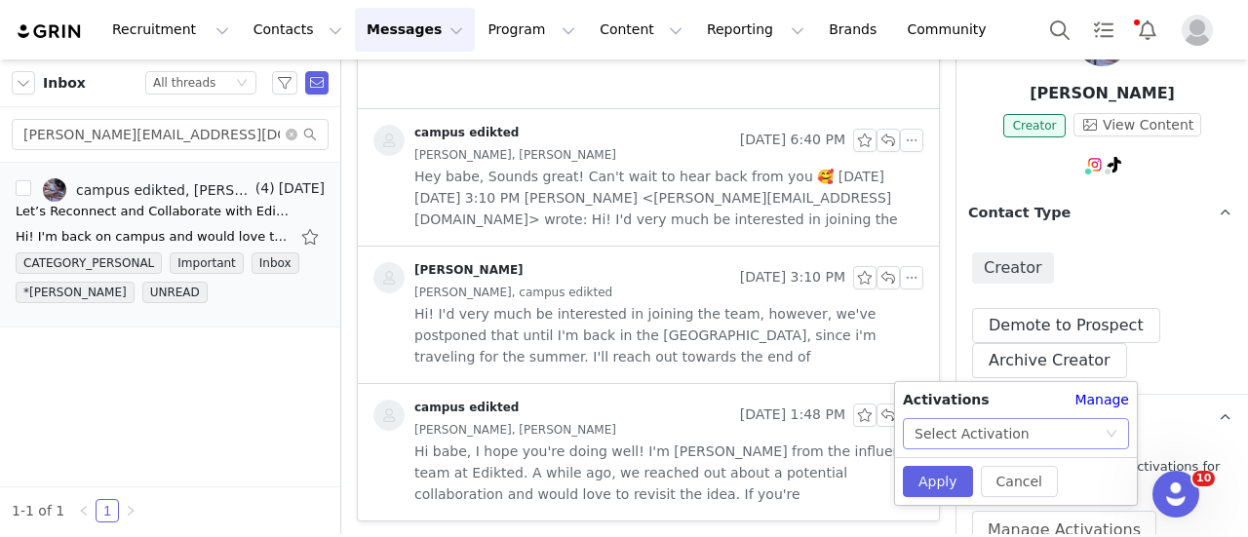
click at [1031, 430] on div "Select Activation" at bounding box center [1009, 433] width 190 height 29
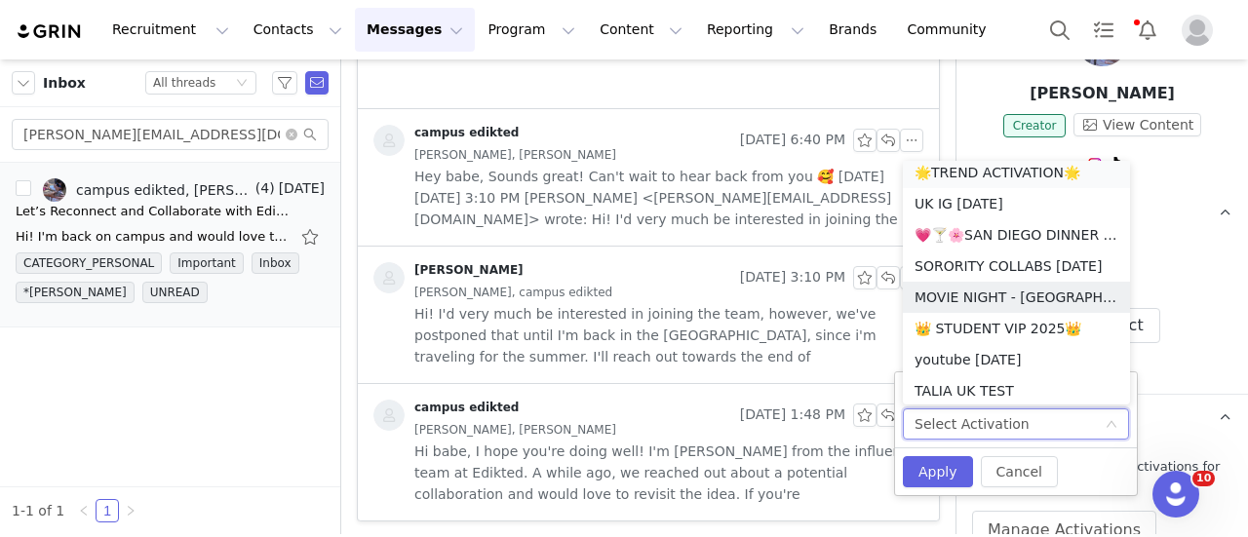
scroll to position [292, 0]
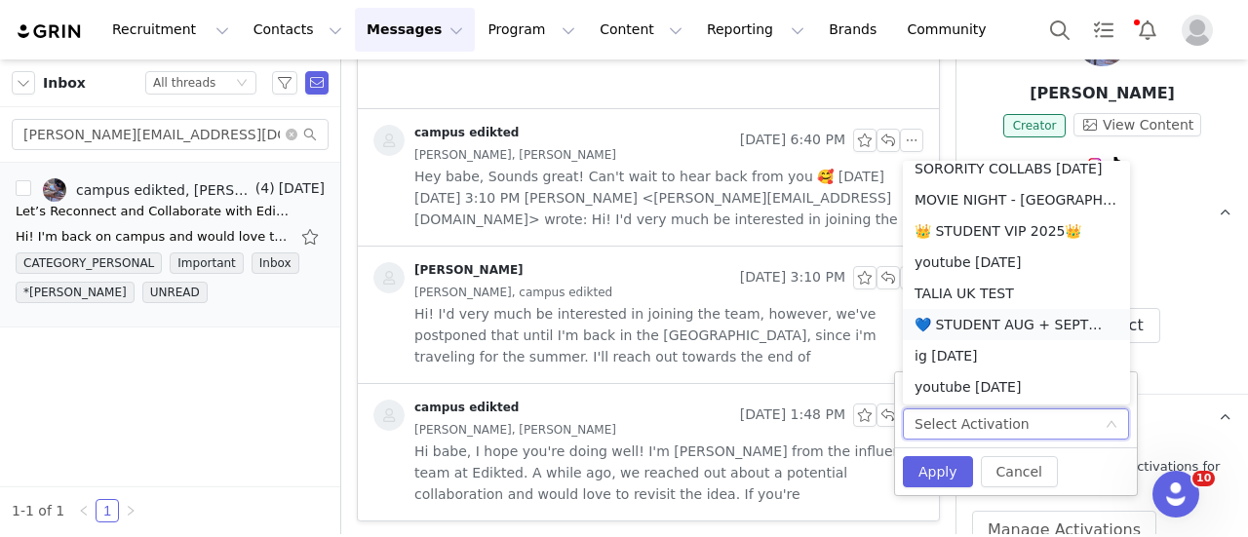
click at [972, 330] on li "💙 STUDENT AUG + SEPT💙 2025" at bounding box center [1016, 324] width 227 height 31
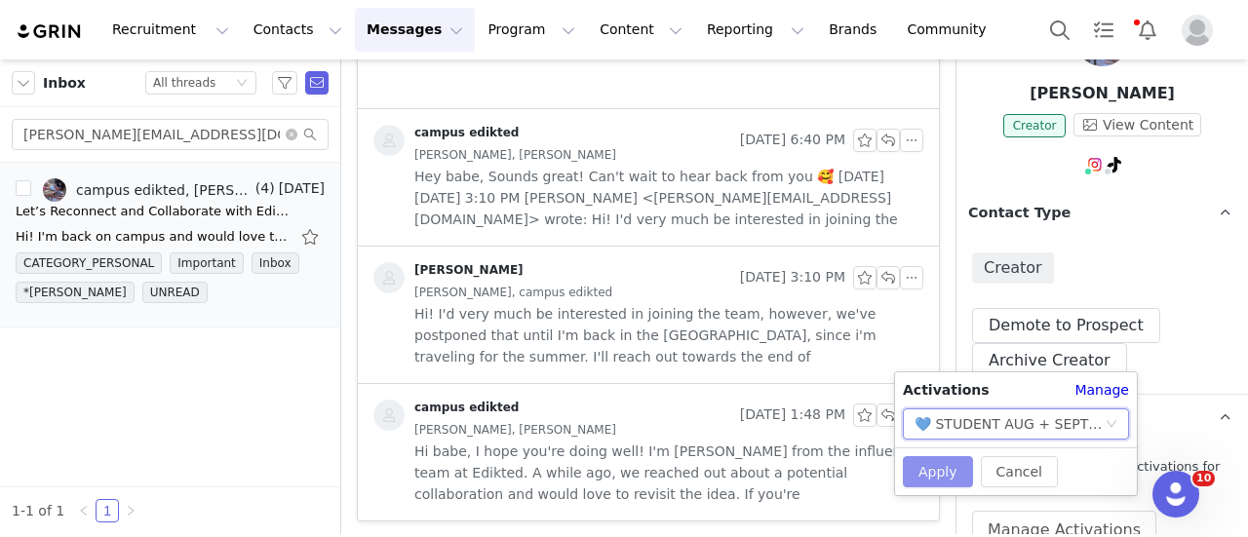
click at [938, 463] on button "Apply" at bounding box center [938, 471] width 70 height 31
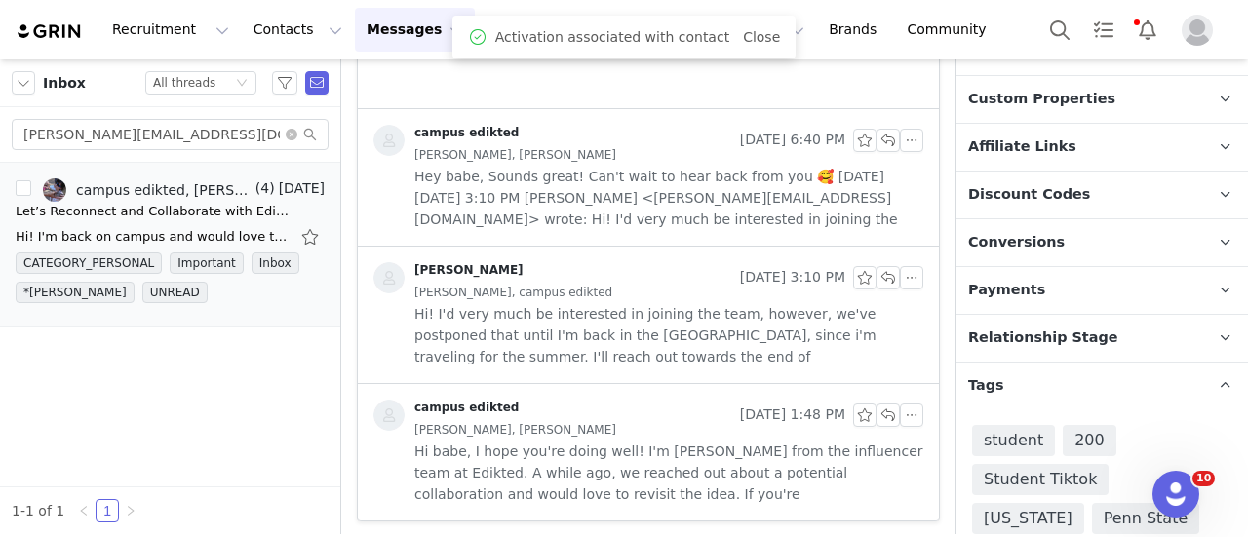
click at [1066, 328] on span "Relationship Stage" at bounding box center [1043, 338] width 150 height 21
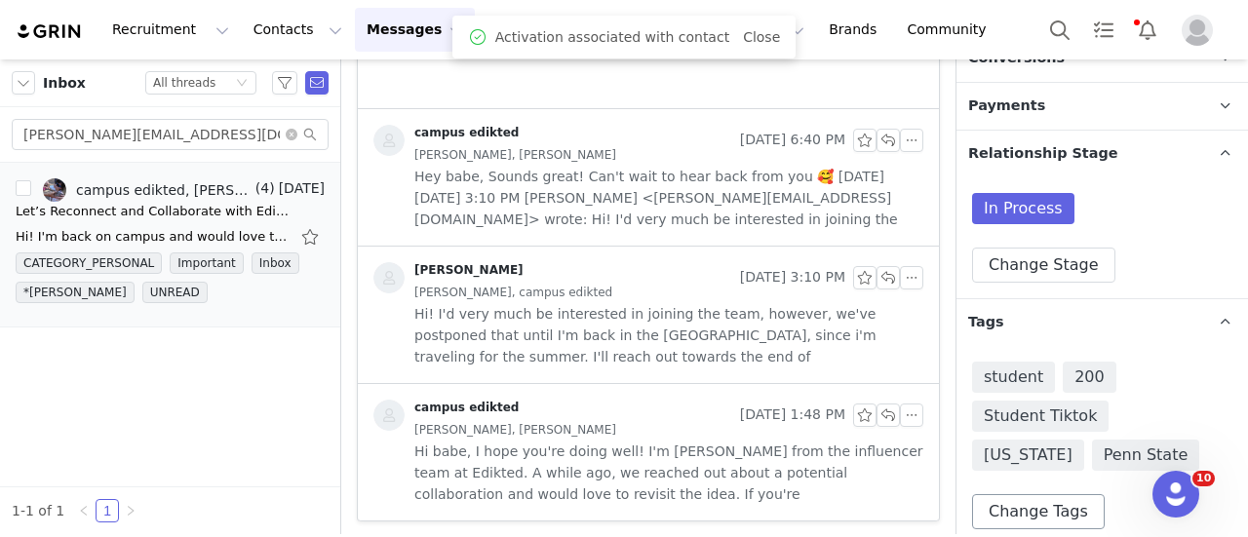
scroll to position [1065, 0]
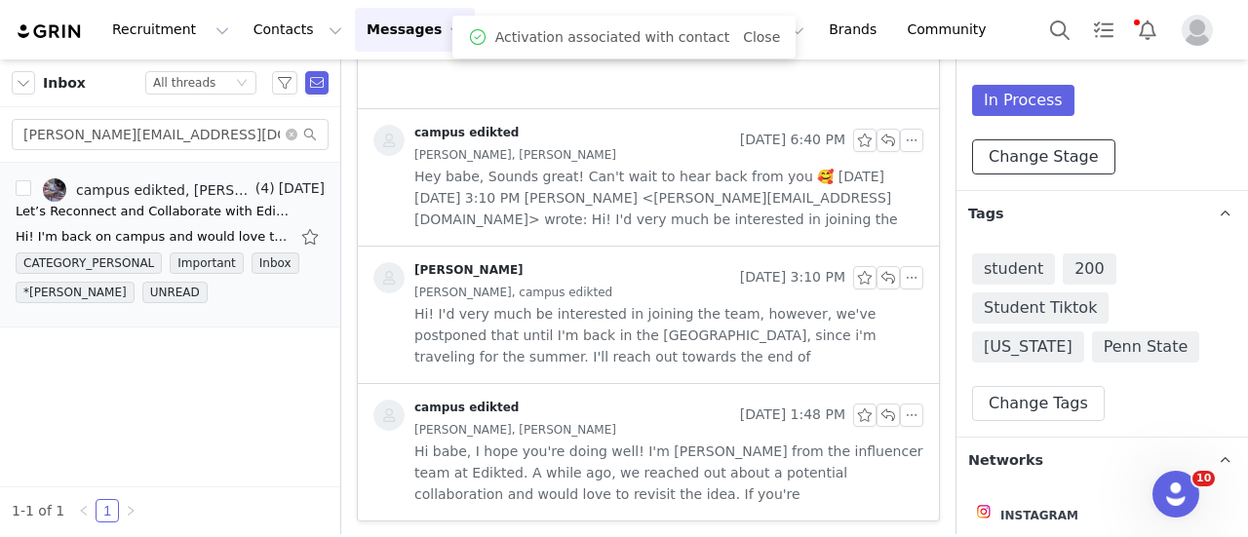
click at [1033, 157] on button "Change Stage" at bounding box center [1043, 156] width 143 height 35
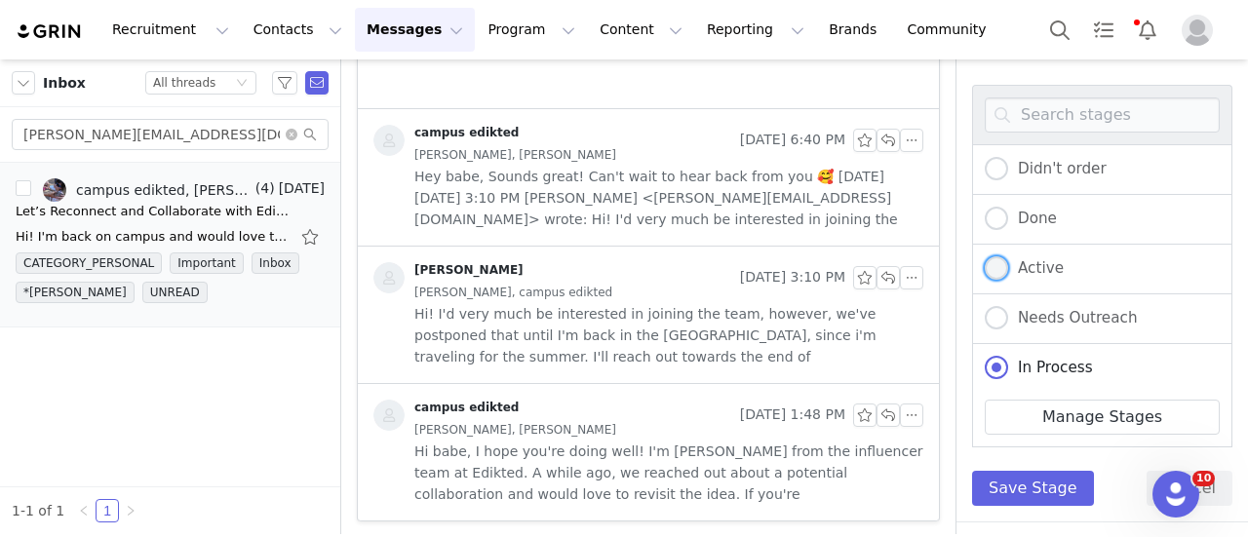
click at [1023, 265] on span "Active" at bounding box center [1036, 268] width 56 height 18
click at [1008, 265] on input "Active" at bounding box center [996, 268] width 23 height 25
radio input "true"
radio input "false"
click at [1013, 471] on button "Save Stage" at bounding box center [1033, 488] width 122 height 35
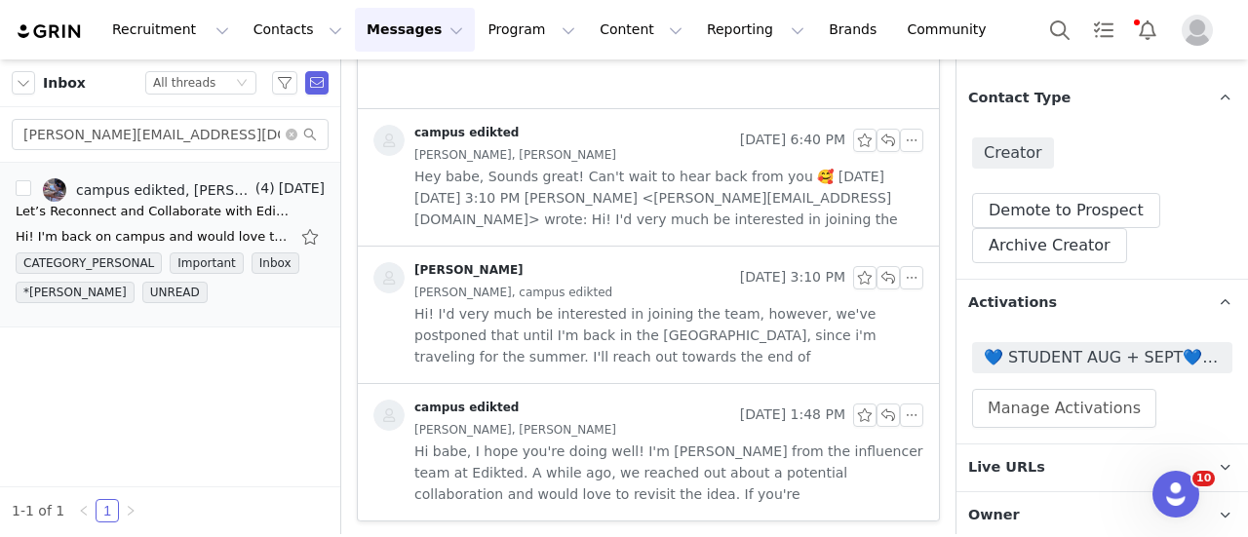
scroll to position [158, 0]
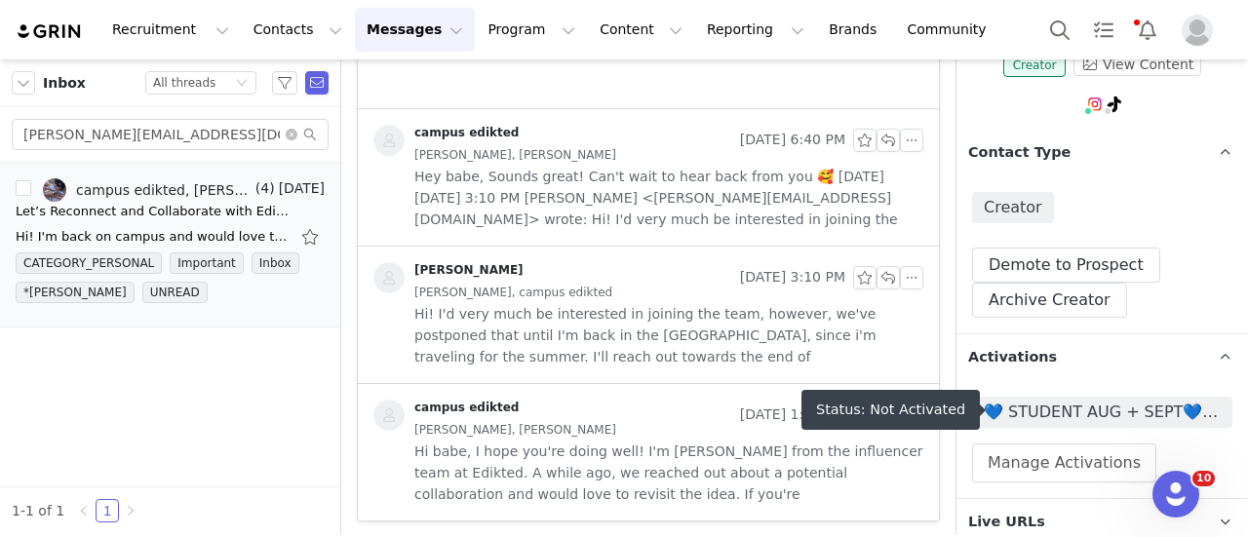
click at [1106, 402] on span "💙 STUDENT AUG + SEPT💙 2025" at bounding box center [1102, 412] width 237 height 23
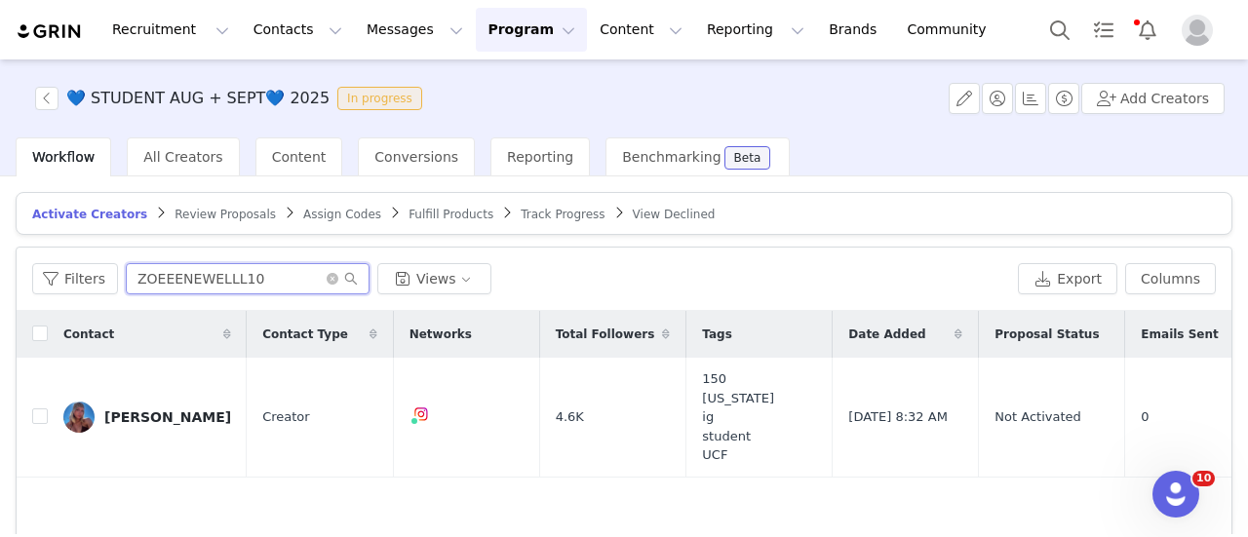
drag, startPoint x: 283, startPoint y: 272, endPoint x: -157, endPoint y: 247, distance: 440.4
click at [0, 247] on html "Recruitment Recruitment Creator Search Curated Lists Landing Pages Web Extensio…" at bounding box center [624, 268] width 1248 height 537
paste input "kiana.leite200@gmail.com"
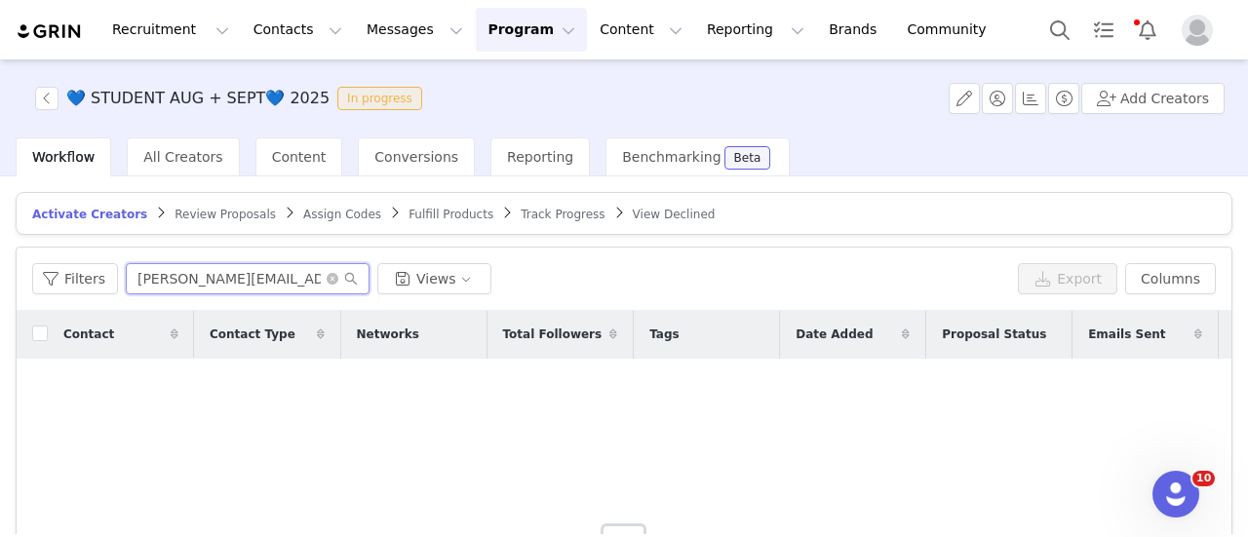
type input "kiana.leite200@gmail.com"
click at [1057, 30] on button "Search" at bounding box center [1059, 30] width 43 height 44
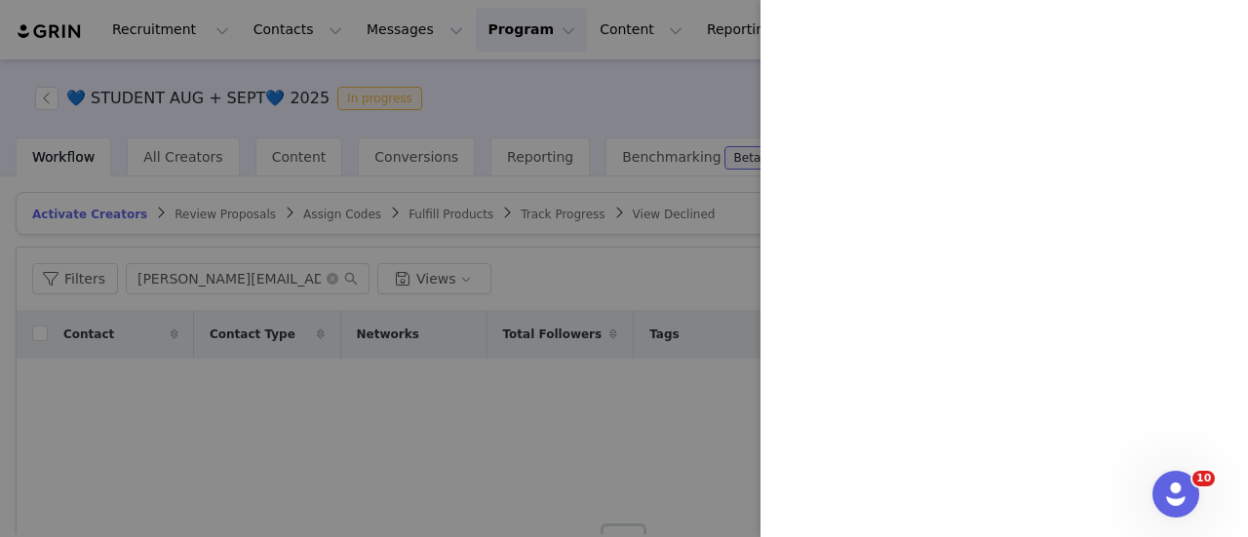
click at [432, 68] on div at bounding box center [624, 268] width 1248 height 537
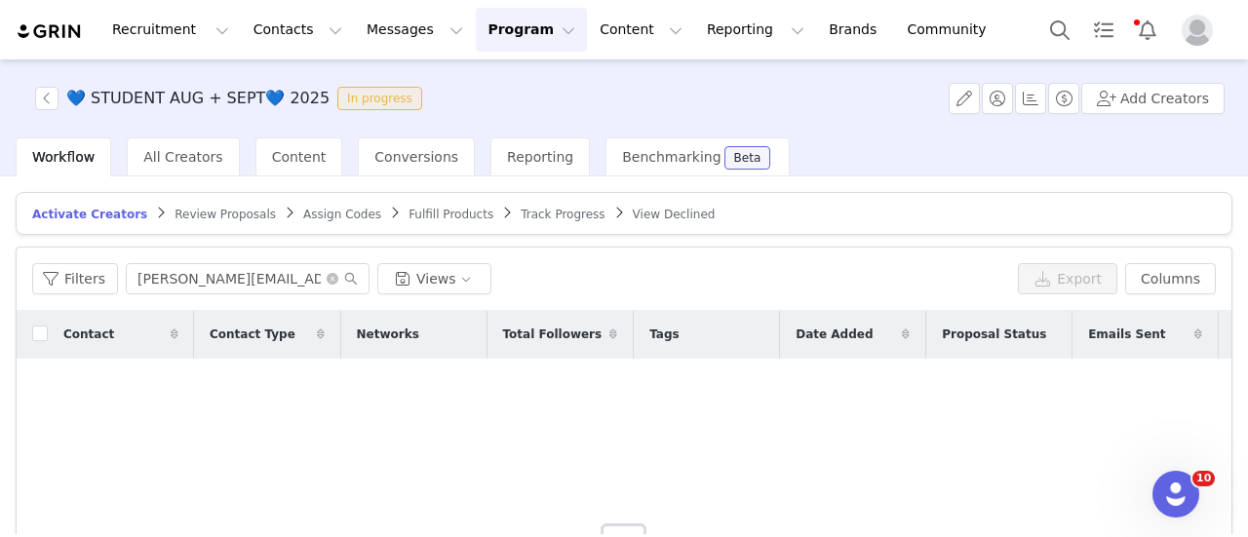
click at [1247, 22] on div at bounding box center [1248, 268] width 0 height 537
click at [363, 30] on button "Messages Messages" at bounding box center [415, 30] width 120 height 44
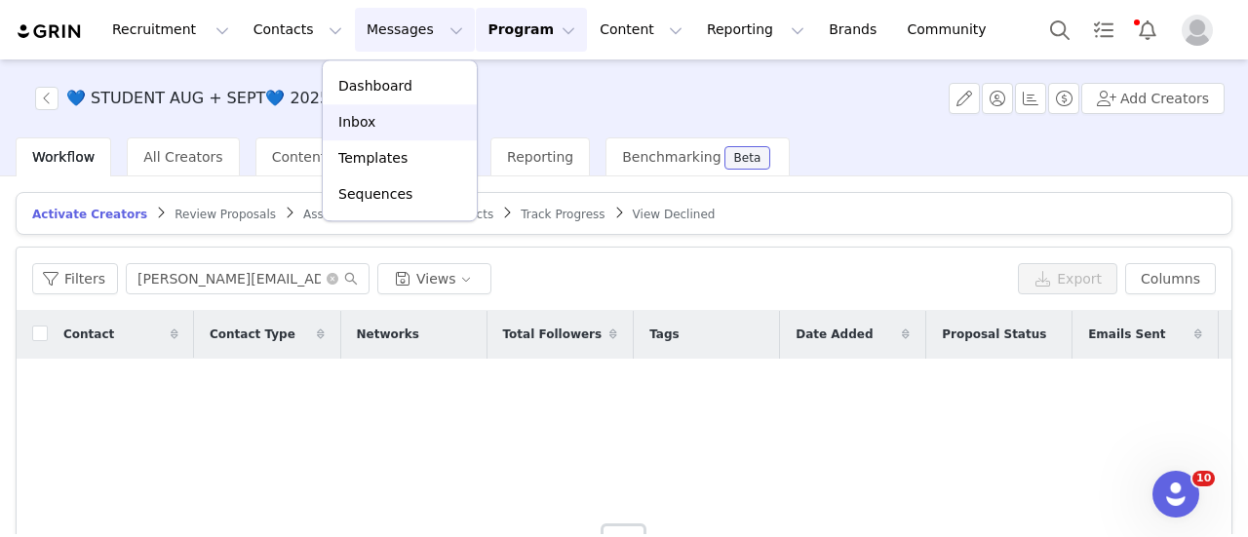
click at [363, 112] on p "Inbox" at bounding box center [356, 122] width 37 height 20
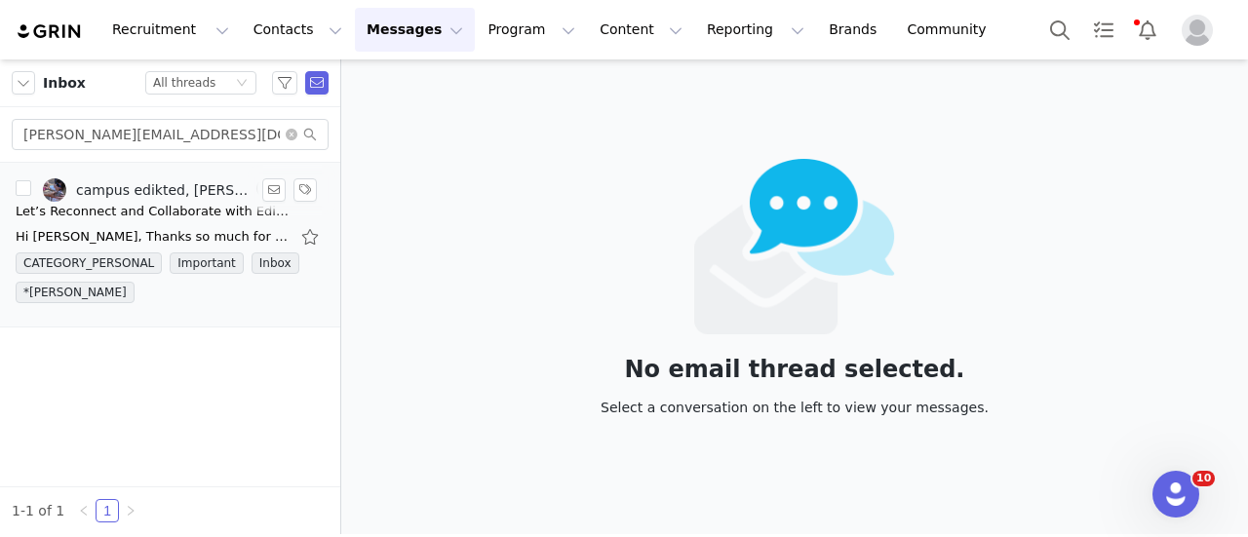
click at [209, 209] on div "Let’s Reconnect and Collaborate with Edikted!" at bounding box center [152, 211] width 273 height 19
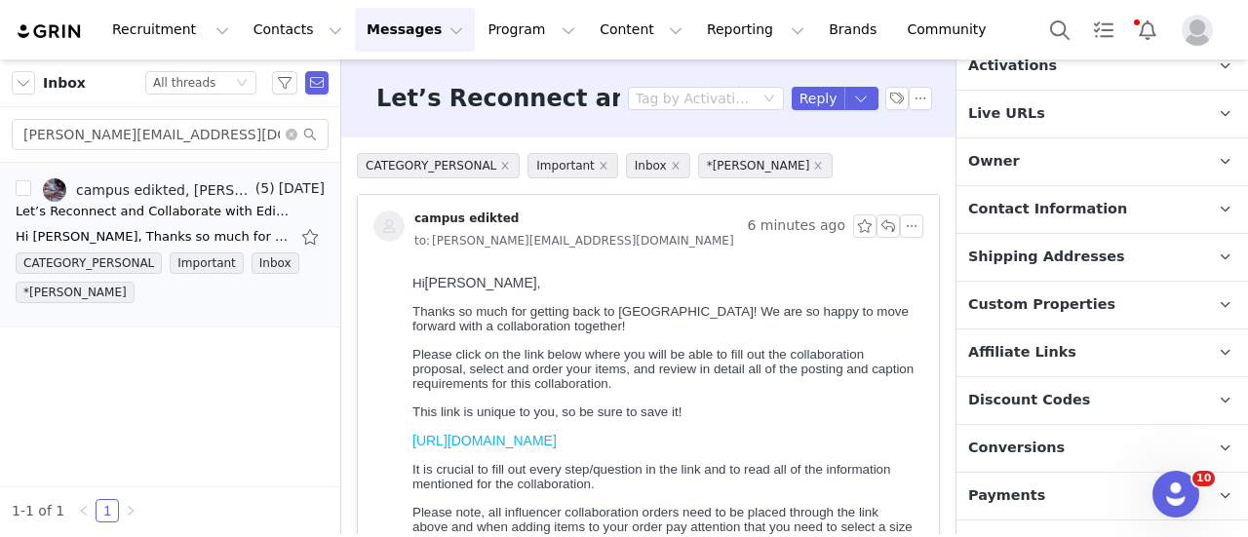
scroll to position [195, 0]
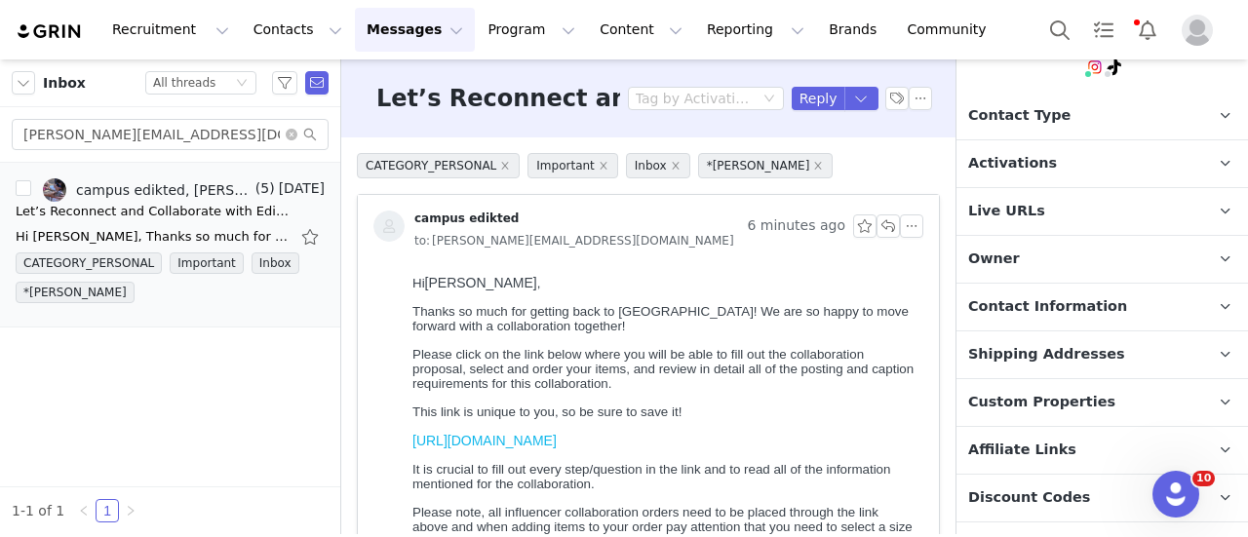
click at [1054, 162] on p "Activations" at bounding box center [1078, 163] width 245 height 47
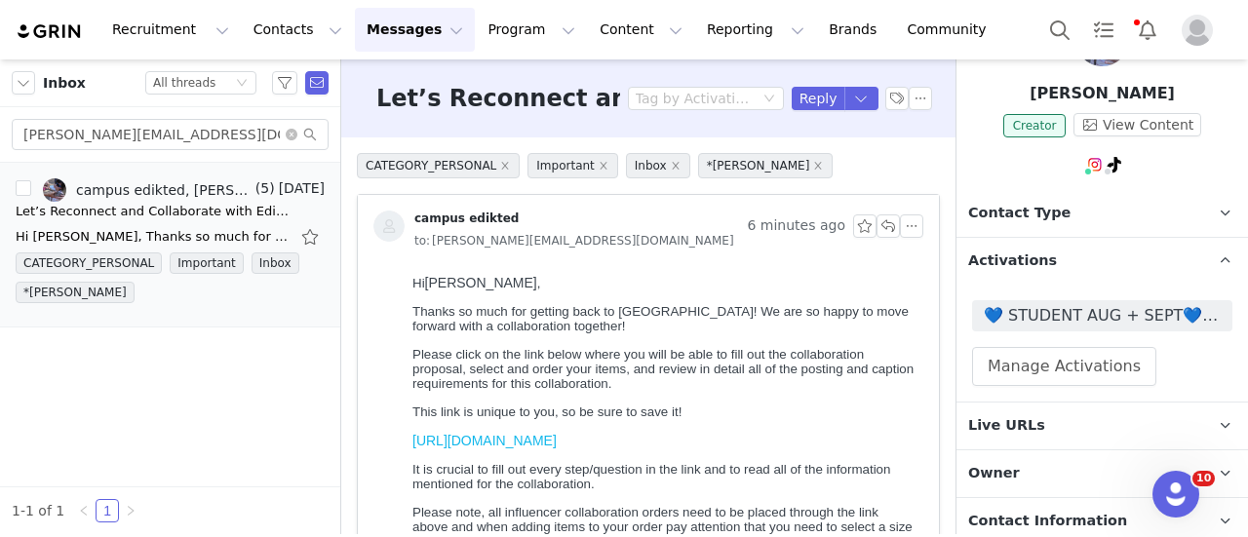
scroll to position [0, 0]
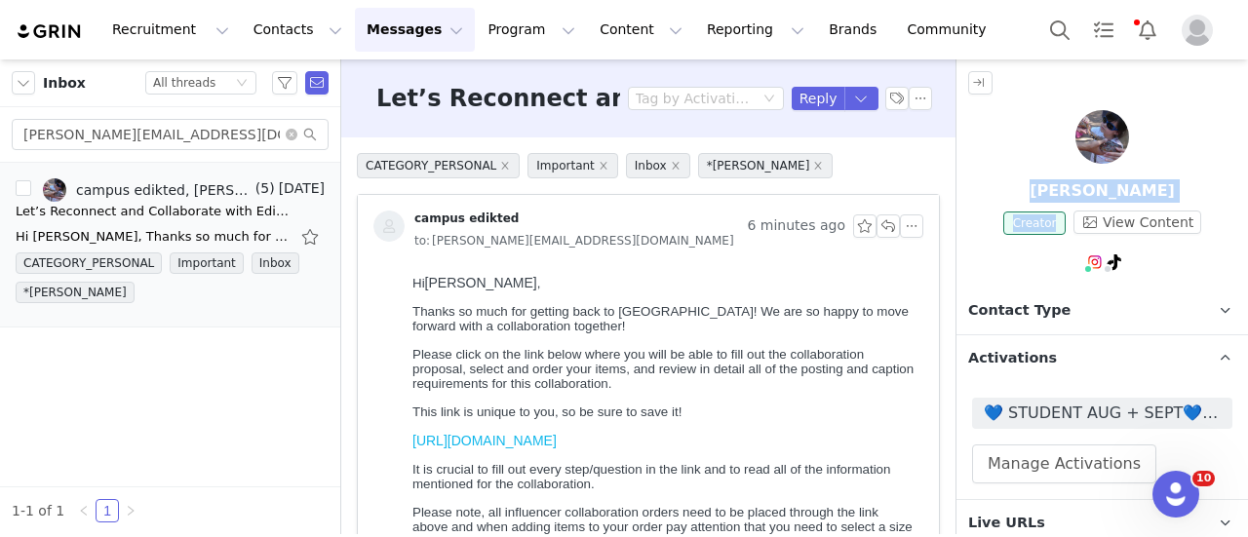
drag, startPoint x: 1033, startPoint y: 196, endPoint x: 1129, endPoint y: 210, distance: 96.5
click at [1129, 210] on div "Kiana Garciap Creator View Content" at bounding box center [1101, 195] width 291 height 170
click at [1162, 185] on p "Kiana Garciap" at bounding box center [1101, 190] width 291 height 23
drag, startPoint x: 1155, startPoint y: 194, endPoint x: 1043, endPoint y: 192, distance: 112.1
click at [1043, 192] on p "Kiana Garciap" at bounding box center [1101, 190] width 291 height 23
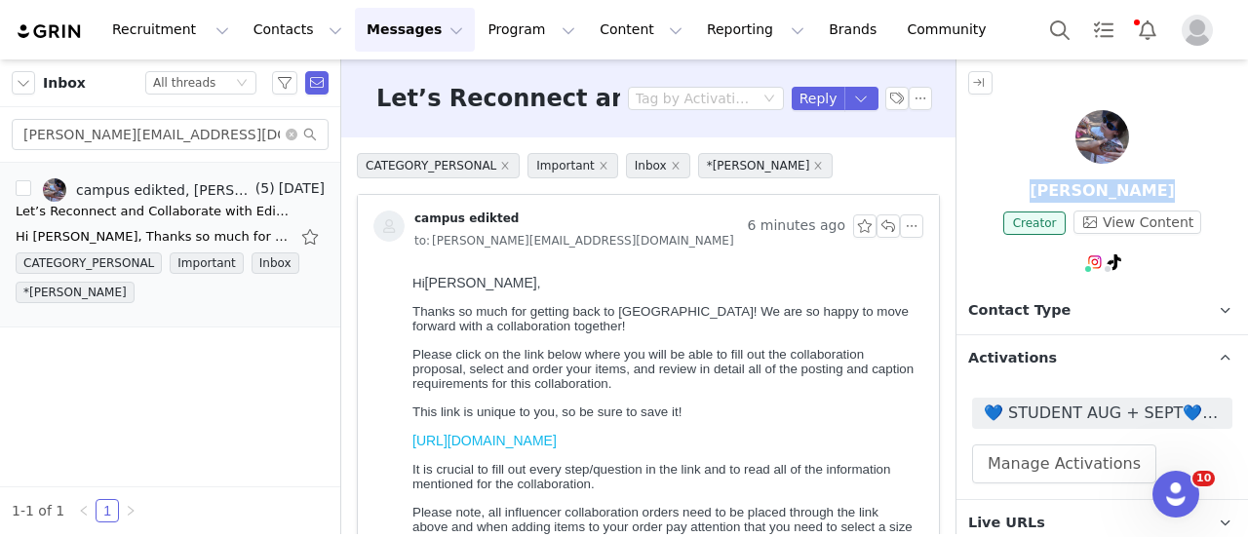
copy p "Kiana Garciap"
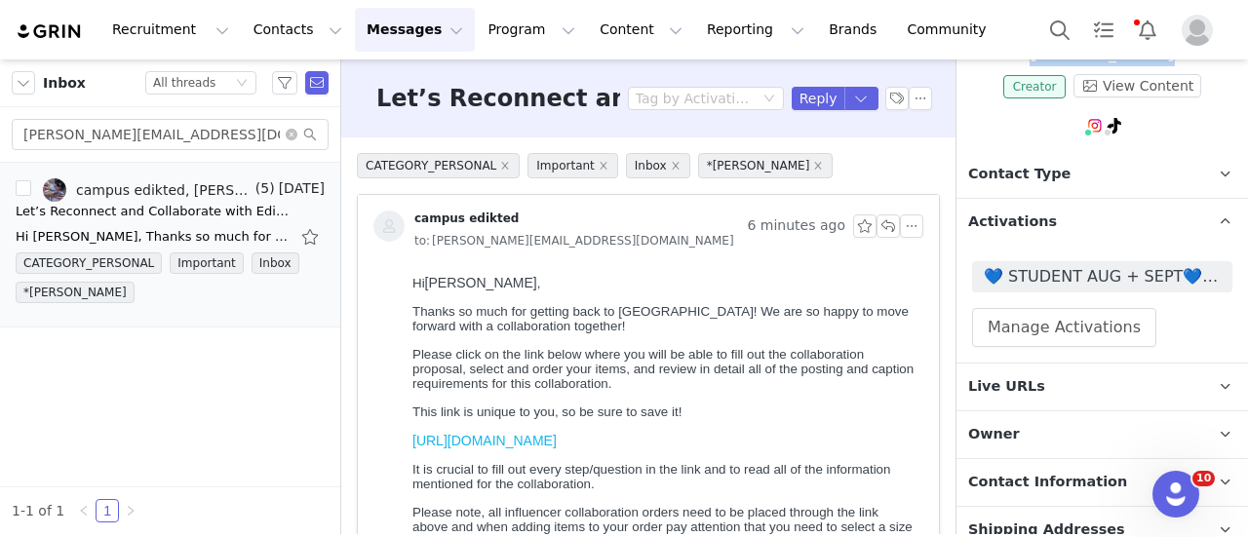
scroll to position [532, 0]
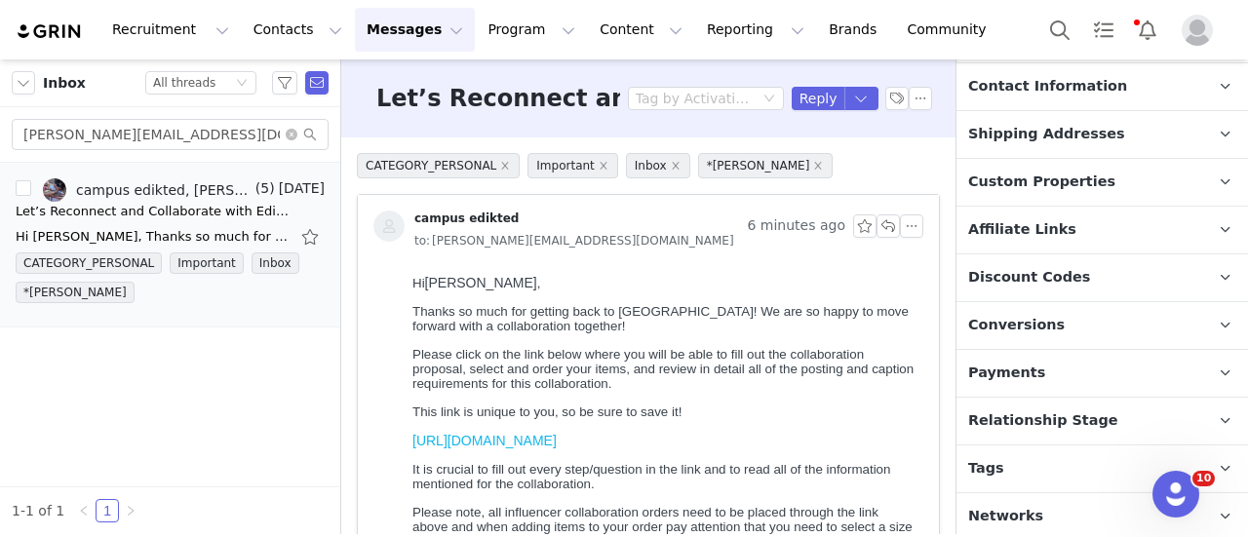
click at [1033, 416] on span "Relationship Stage" at bounding box center [1043, 420] width 150 height 21
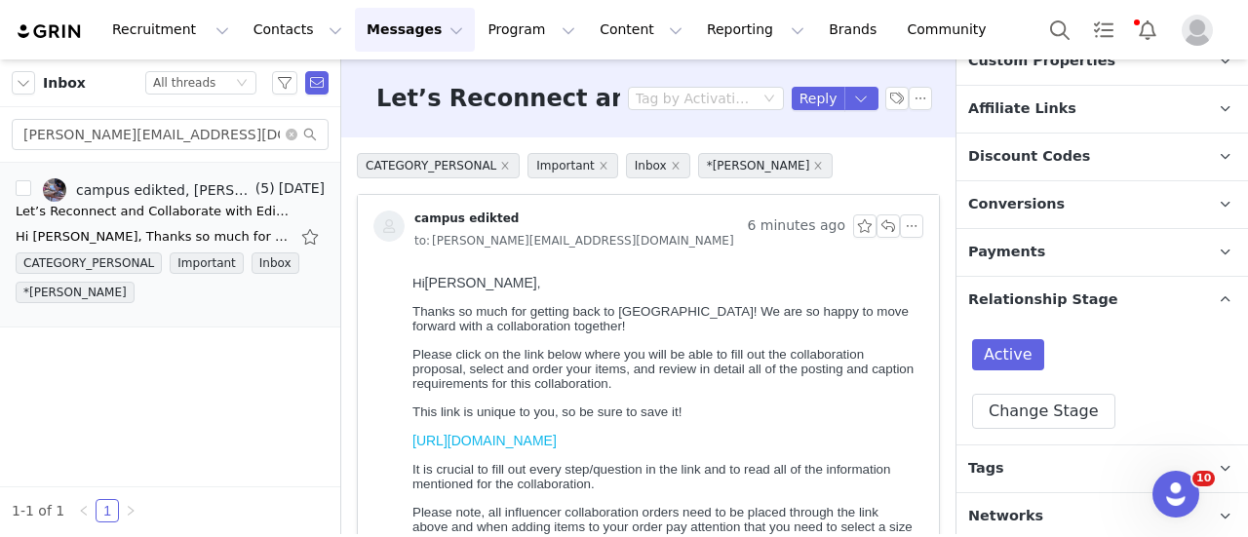
click at [1031, 467] on p "Tags Keep track of your contacts by assigning them tags. You can then filter yo…" at bounding box center [1078, 469] width 245 height 47
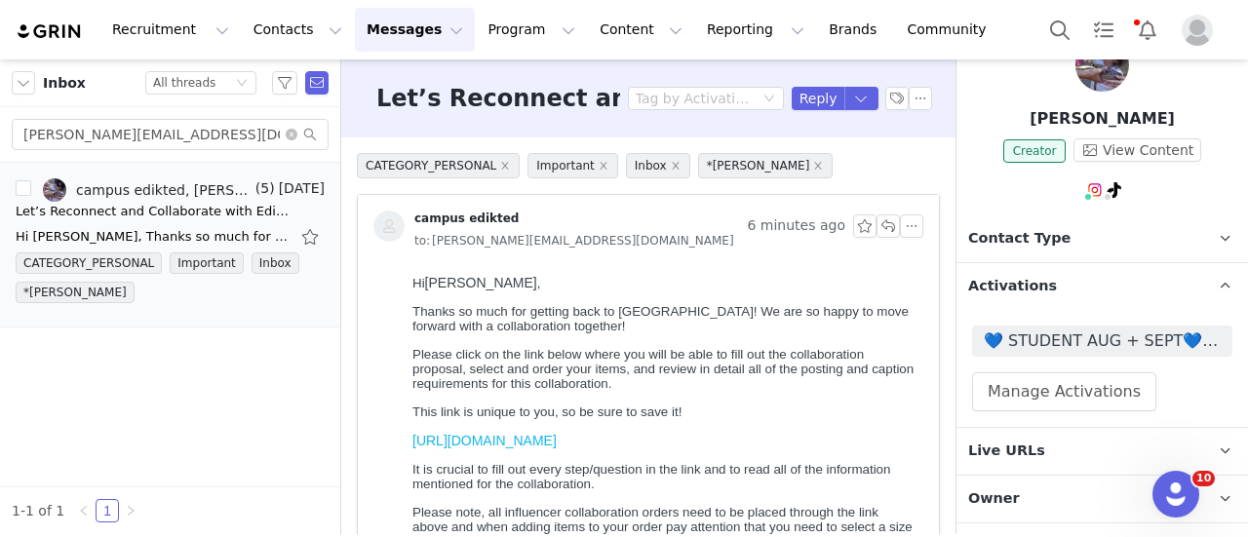
scroll to position [72, 0]
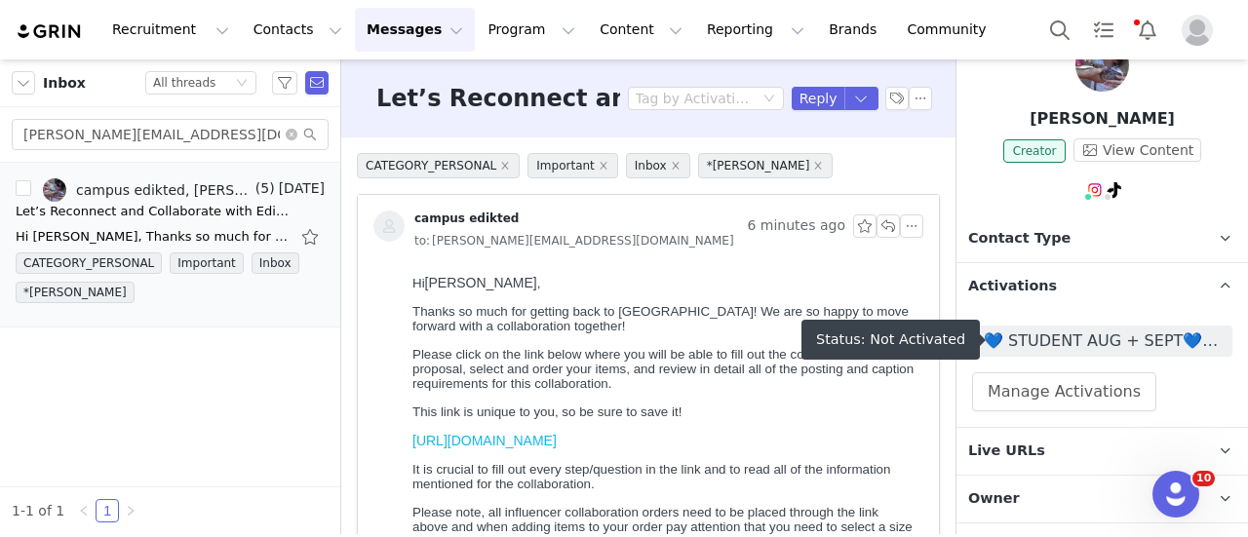
click at [1054, 334] on span "💙 STUDENT AUG + SEPT💙 2025" at bounding box center [1102, 341] width 237 height 23
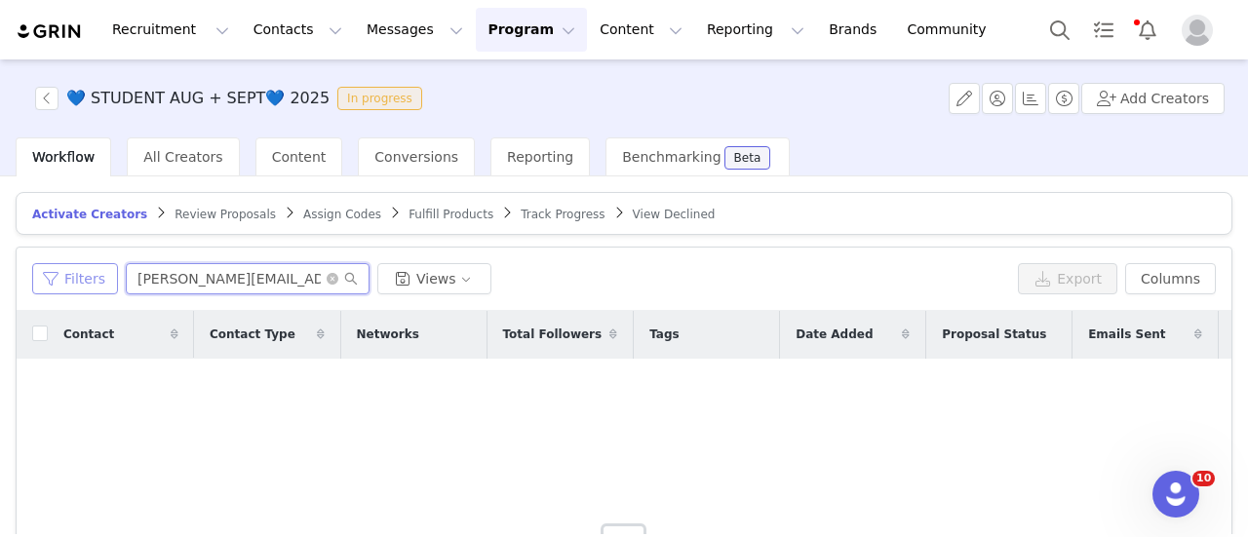
drag, startPoint x: 291, startPoint y: 277, endPoint x: 60, endPoint y: 273, distance: 230.1
click at [60, 273] on div "Filters kiana.leite200@gmail.com Views" at bounding box center [521, 278] width 978 height 31
paste input "kiana.leite200@gmail.com"
drag, startPoint x: 314, startPoint y: 278, endPoint x: 86, endPoint y: 266, distance: 228.4
click at [86, 266] on div "Filters kiana.leite200@gmail.comkiana.leite200@gmail.com Views" at bounding box center [521, 278] width 978 height 31
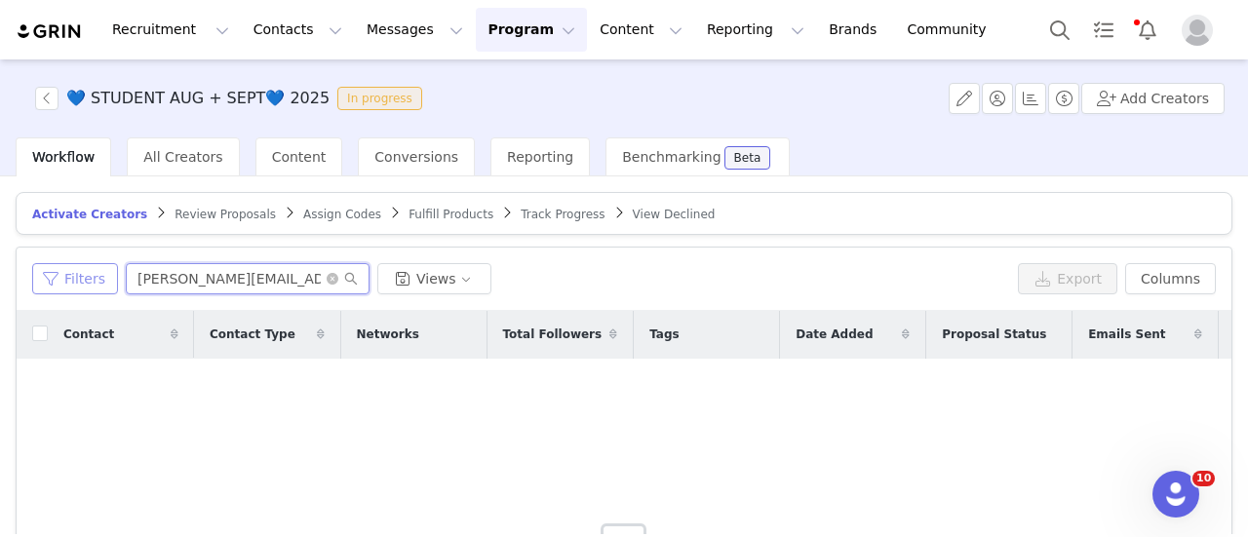
paste input "text"
drag, startPoint x: 300, startPoint y: 276, endPoint x: 39, endPoint y: 269, distance: 261.4
click at [40, 269] on div "Filters kiana.leite200@gmail.com Views" at bounding box center [521, 278] width 978 height 31
type input "kiana"
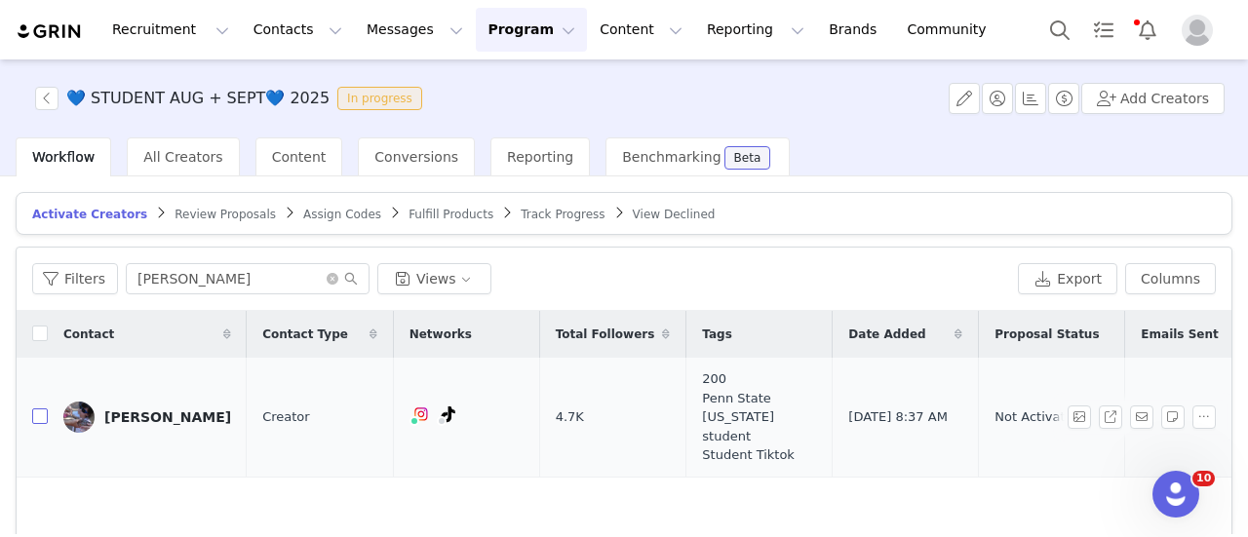
click at [42, 417] on input "checkbox" at bounding box center [40, 416] width 16 height 16
checkbox input "true"
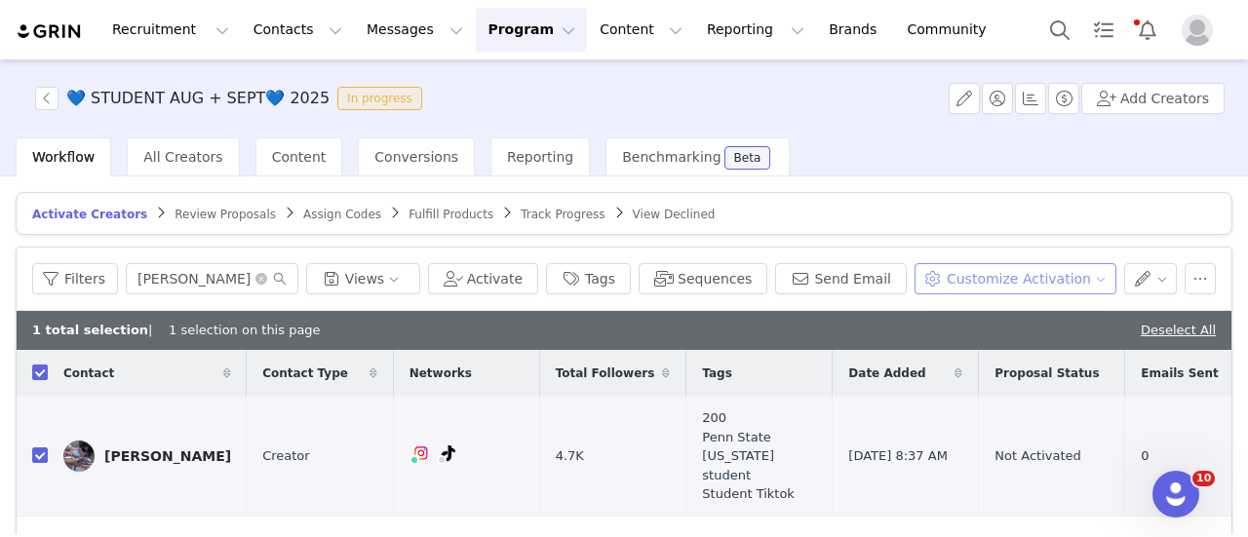
click at [1002, 264] on button "Customize Activation" at bounding box center [1015, 278] width 202 height 31
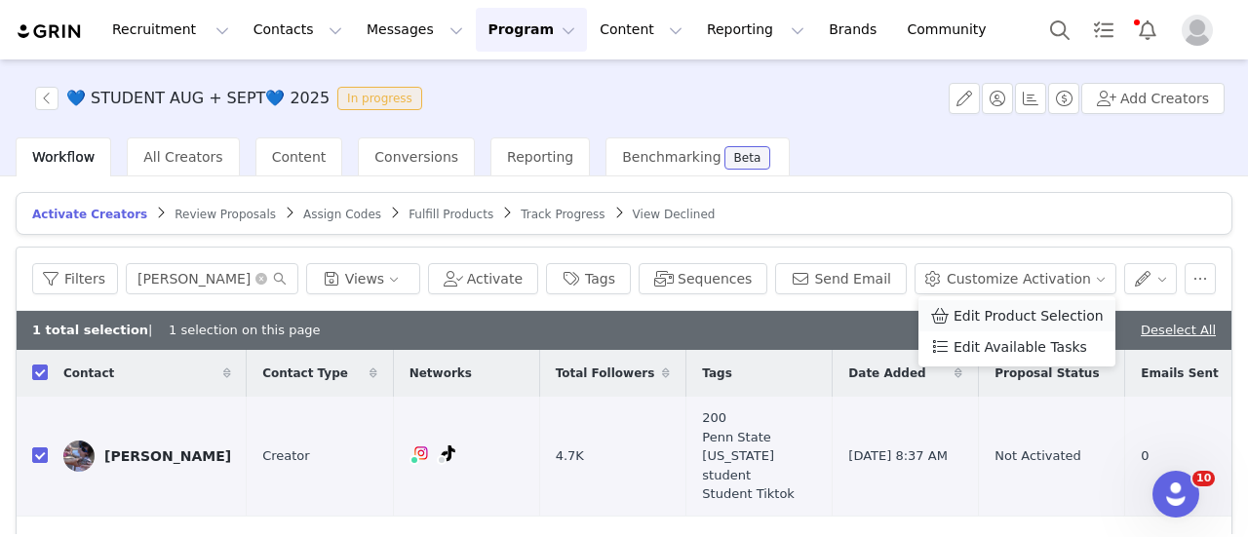
click at [985, 305] on span "Edit Product Selection" at bounding box center [1028, 315] width 150 height 21
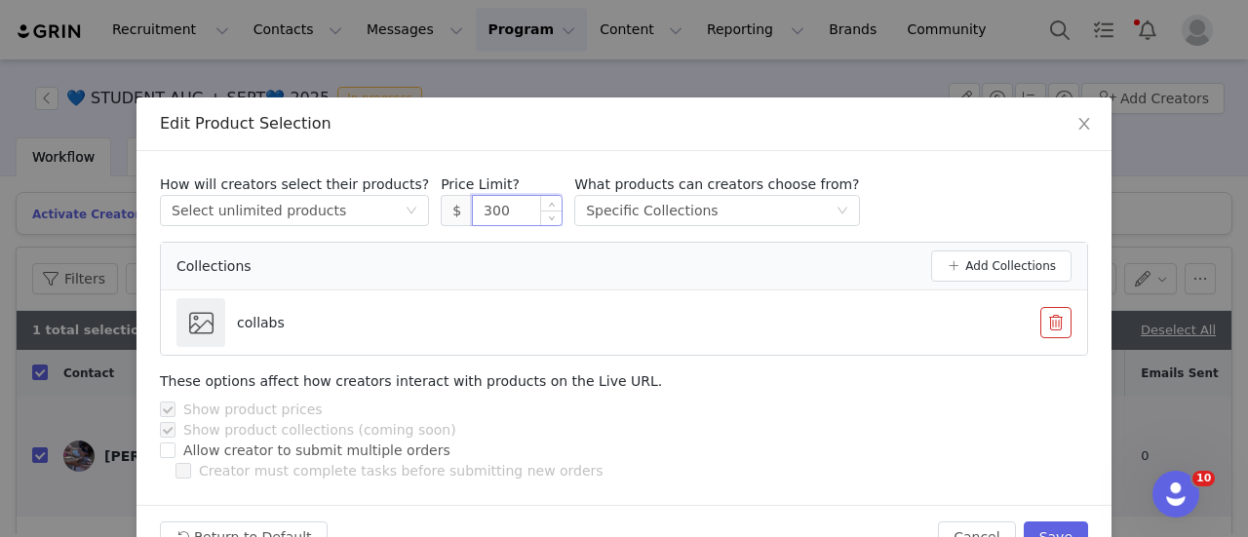
click at [473, 216] on input "300" at bounding box center [517, 210] width 89 height 29
click at [988, 161] on div "How will creators select their products? Select method Select unlimited product…" at bounding box center [623, 328] width 975 height 354
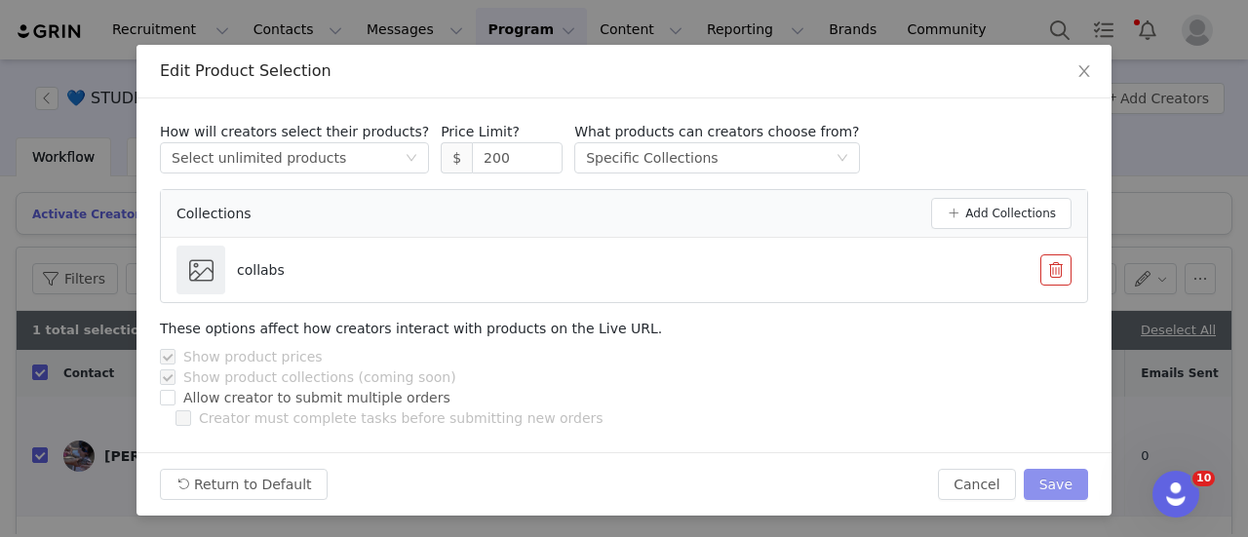
click at [1051, 472] on button "Save" at bounding box center [1056, 484] width 64 height 31
type input "300"
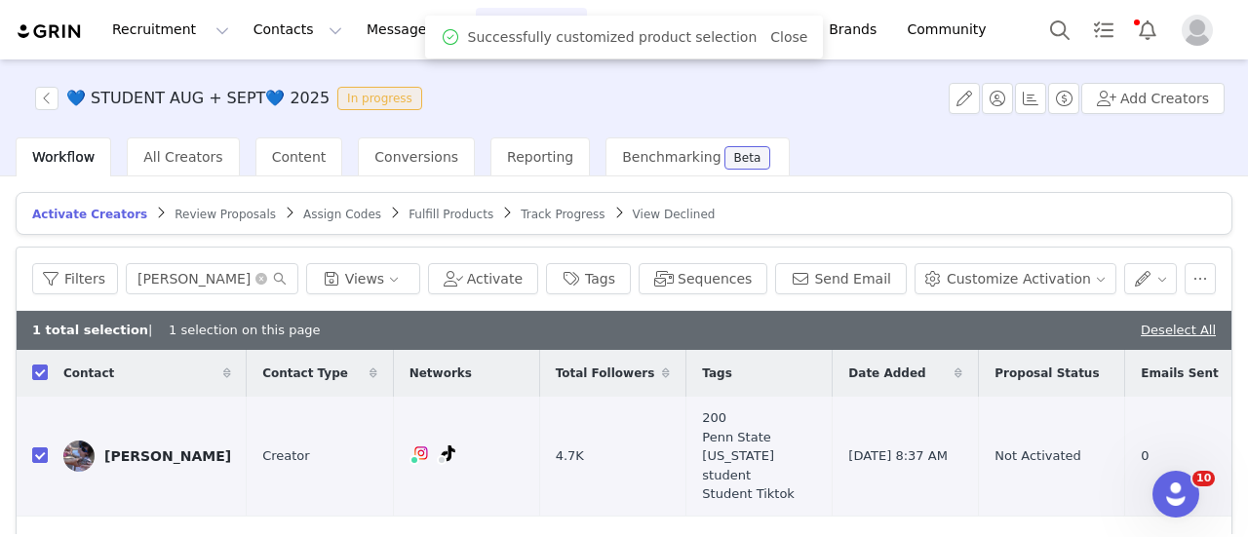
scroll to position [0, 0]
click at [1029, 281] on button "Customize Activation" at bounding box center [1015, 278] width 202 height 31
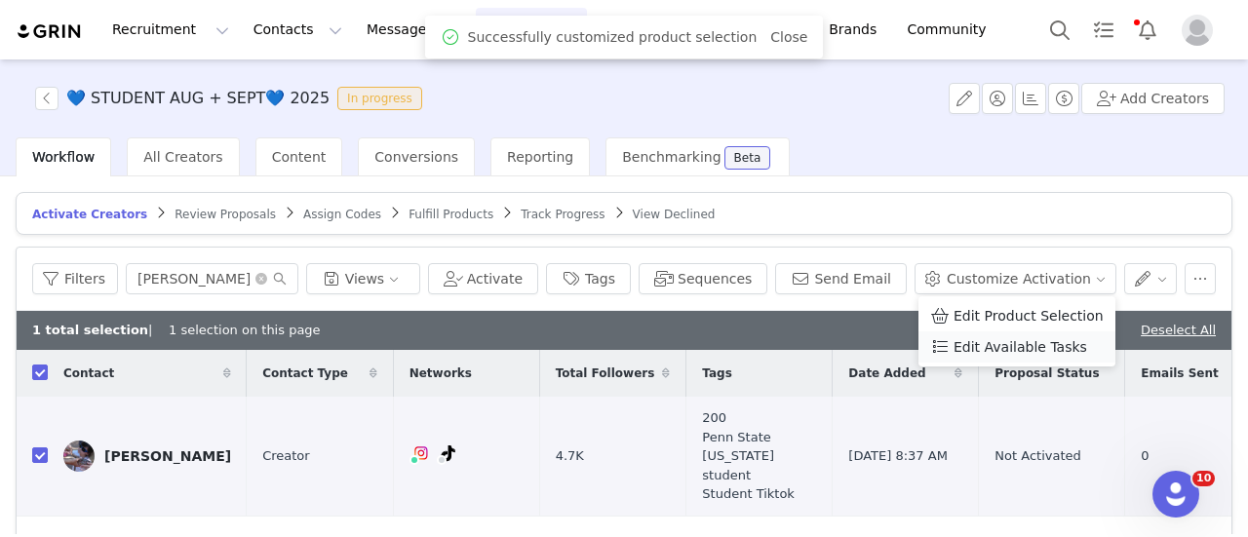
click at [1006, 356] on span "Edit Available Tasks" at bounding box center [1020, 346] width 134 height 21
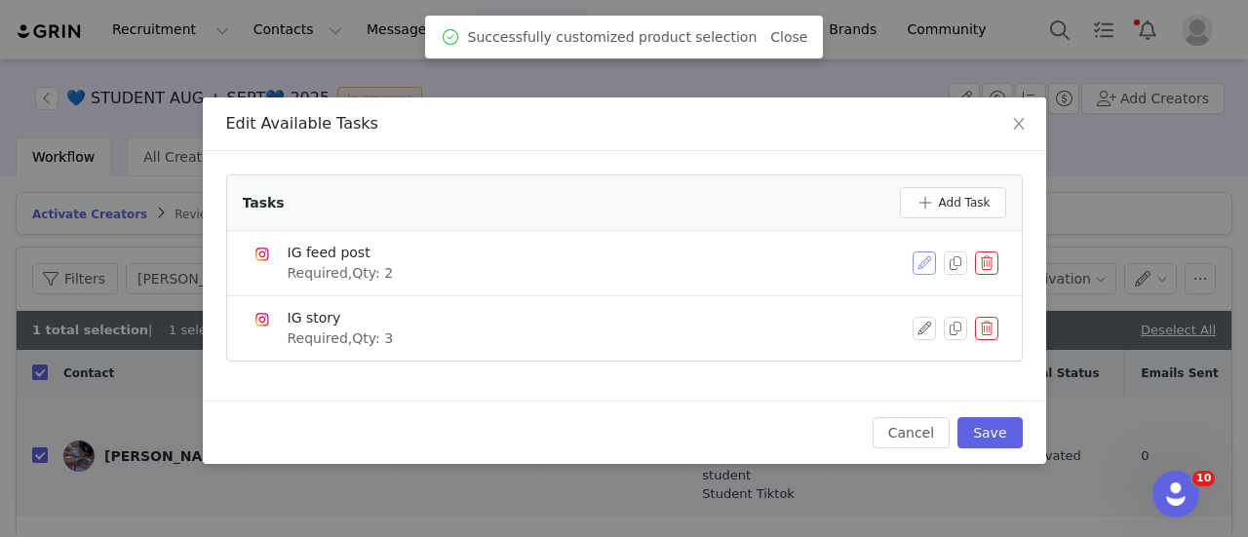
click at [915, 266] on button "button" at bounding box center [923, 263] width 23 height 23
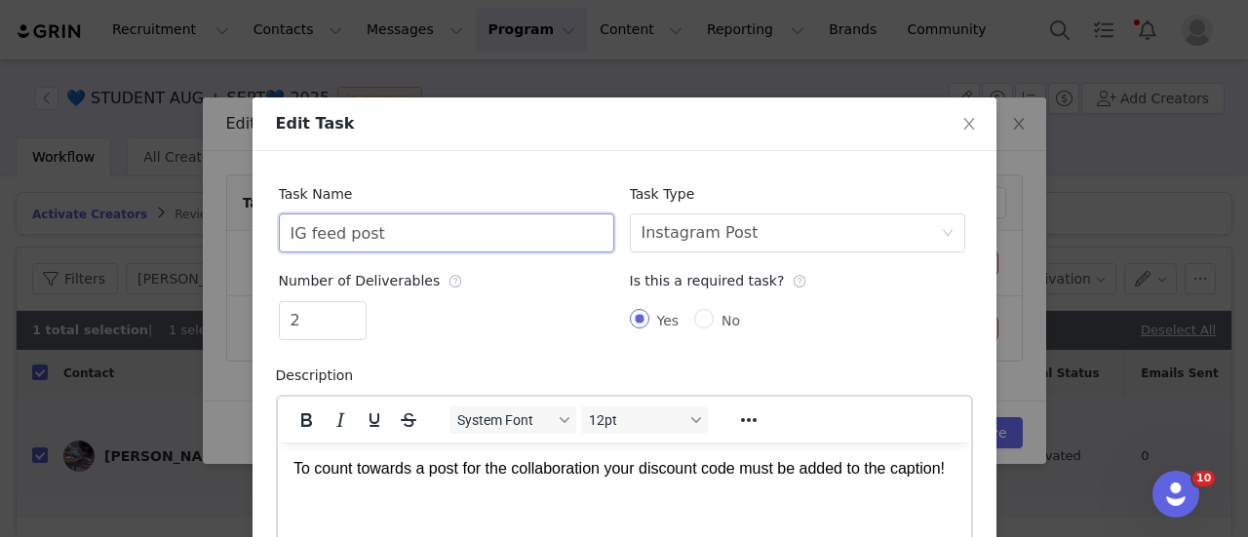
drag, startPoint x: 386, startPoint y: 236, endPoint x: 133, endPoint y: 199, distance: 256.2
click at [133, 199] on div "Edit Task Task Name IG feed post Task Type Select task type Instagram Post Numb…" at bounding box center [624, 268] width 1248 height 537
type input "TikTok Vide"
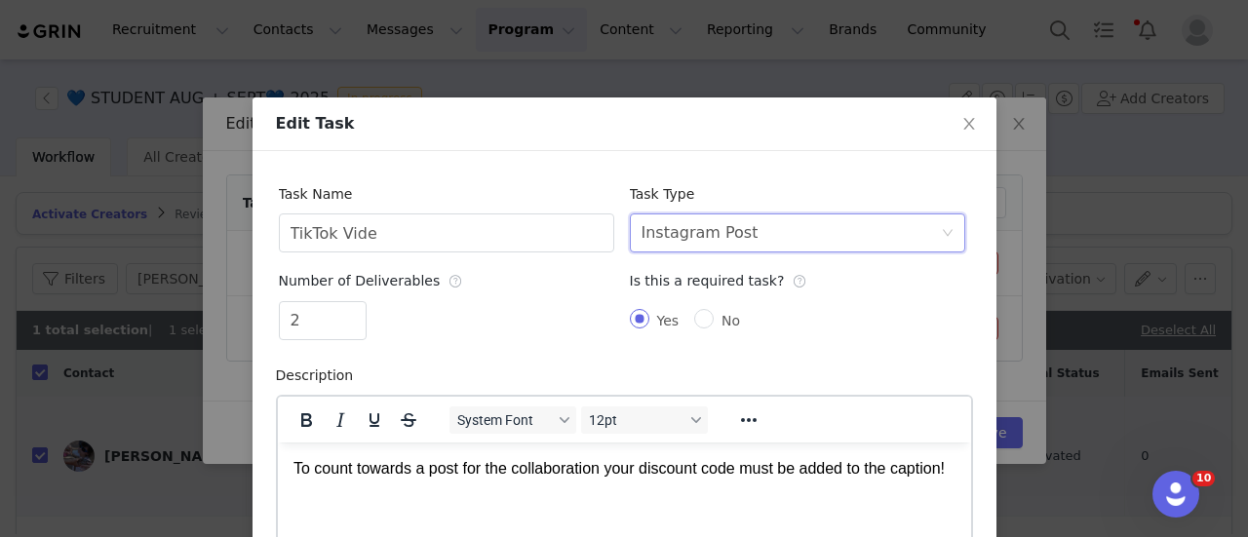
click at [830, 246] on div "Select task type Instagram Post" at bounding box center [790, 232] width 299 height 37
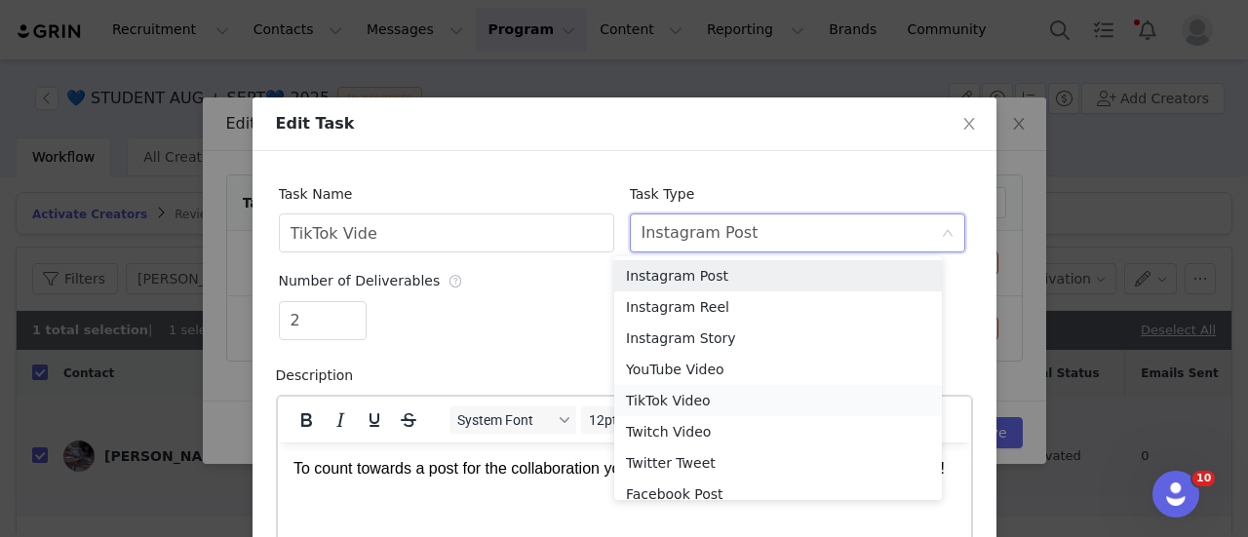
click at [708, 412] on li "TikTok Video" at bounding box center [778, 400] width 328 height 31
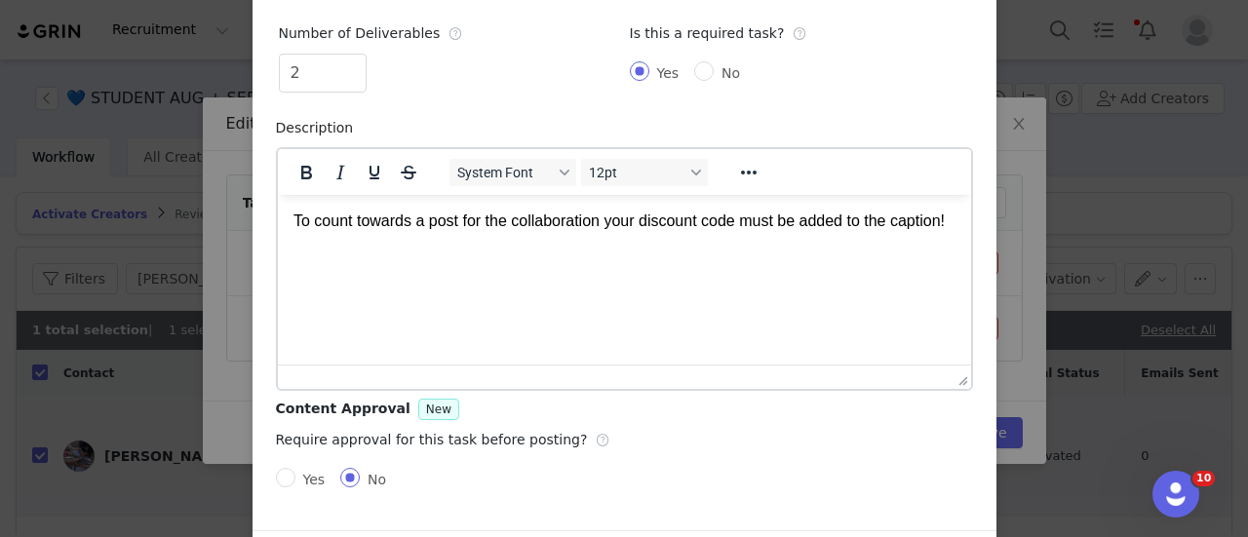
scroll to position [233, 0]
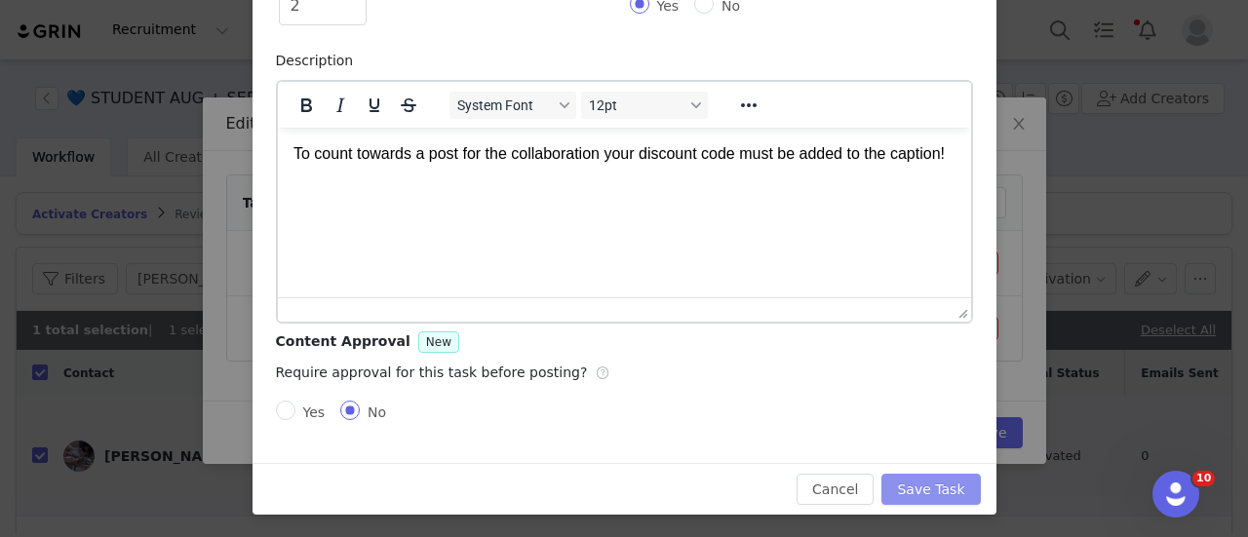
click at [944, 491] on button "Save Task" at bounding box center [930, 489] width 98 height 31
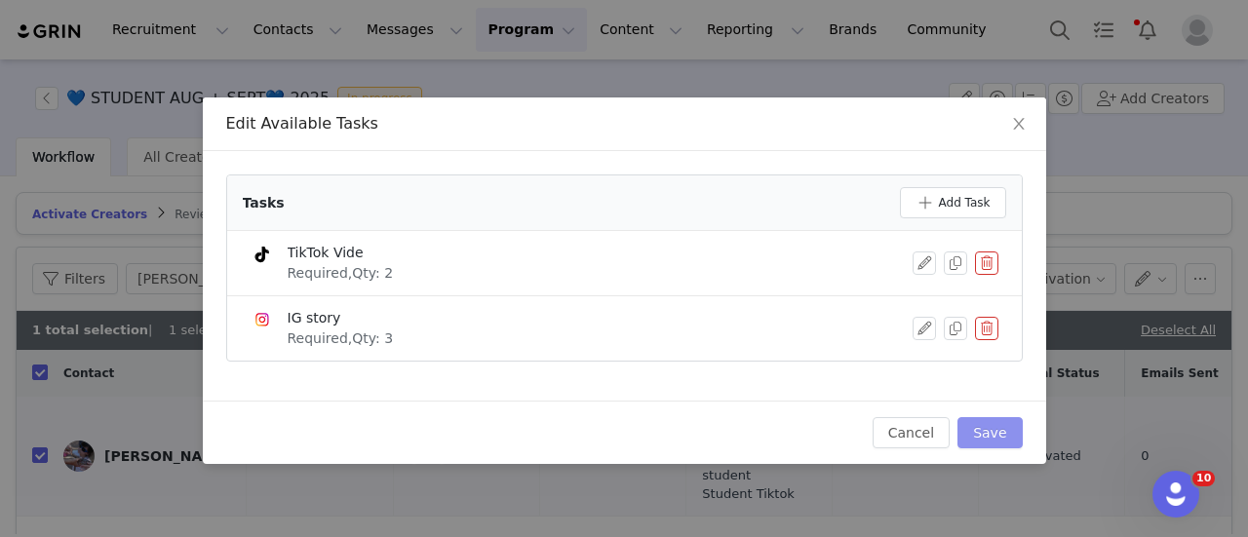
click at [976, 442] on button "Save" at bounding box center [989, 432] width 64 height 31
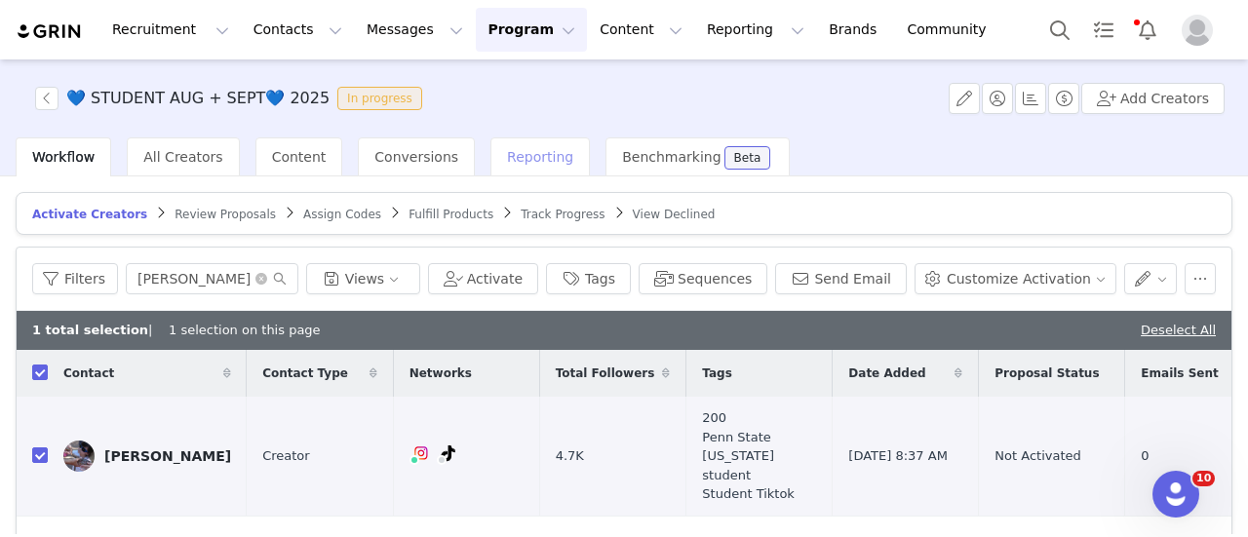
click at [507, 165] on span "Reporting" at bounding box center [540, 157] width 66 height 16
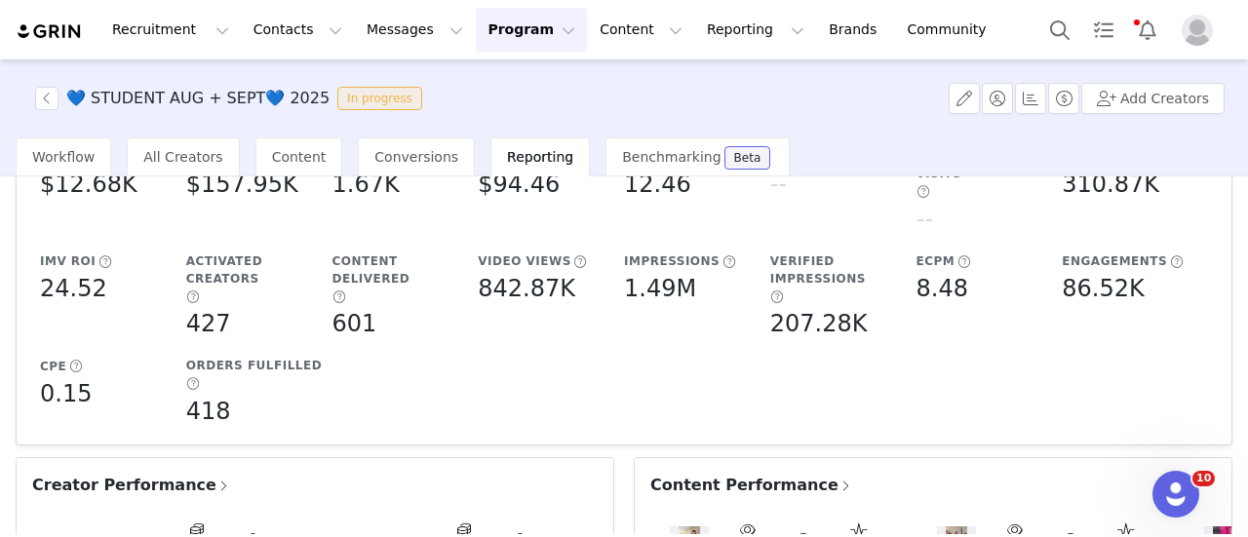
scroll to position [97, 0]
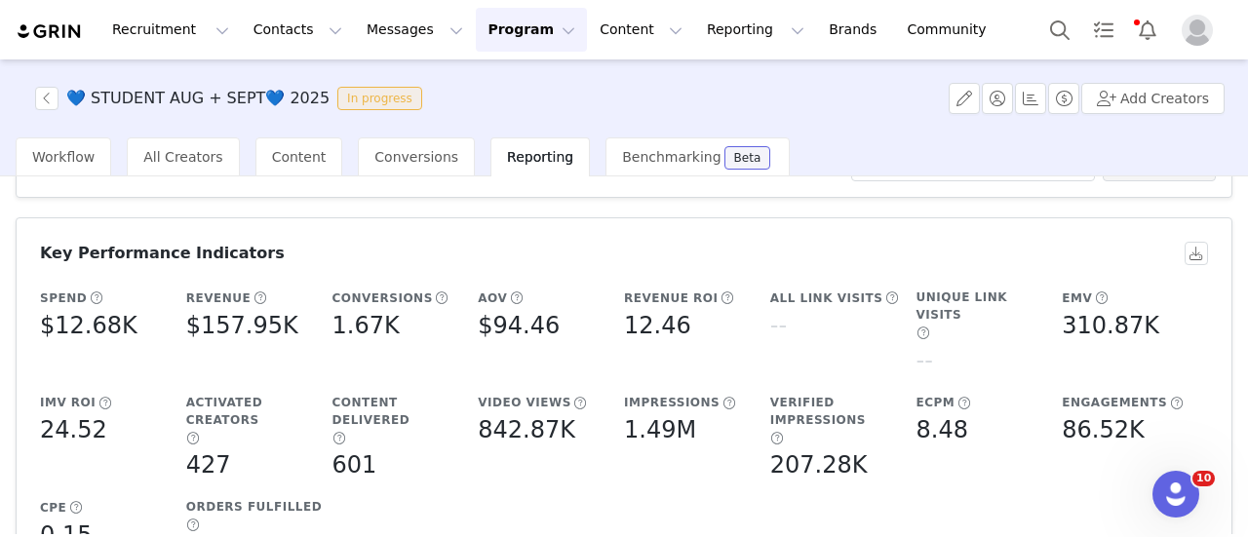
drag, startPoint x: 610, startPoint y: 218, endPoint x: 538, endPoint y: 229, distance: 72.9
click at [538, 229] on article "Key Performance Indicators Spend $12.68K Revenue $157.95K Conversions 1.67K AOV…" at bounding box center [624, 401] width 1217 height 369
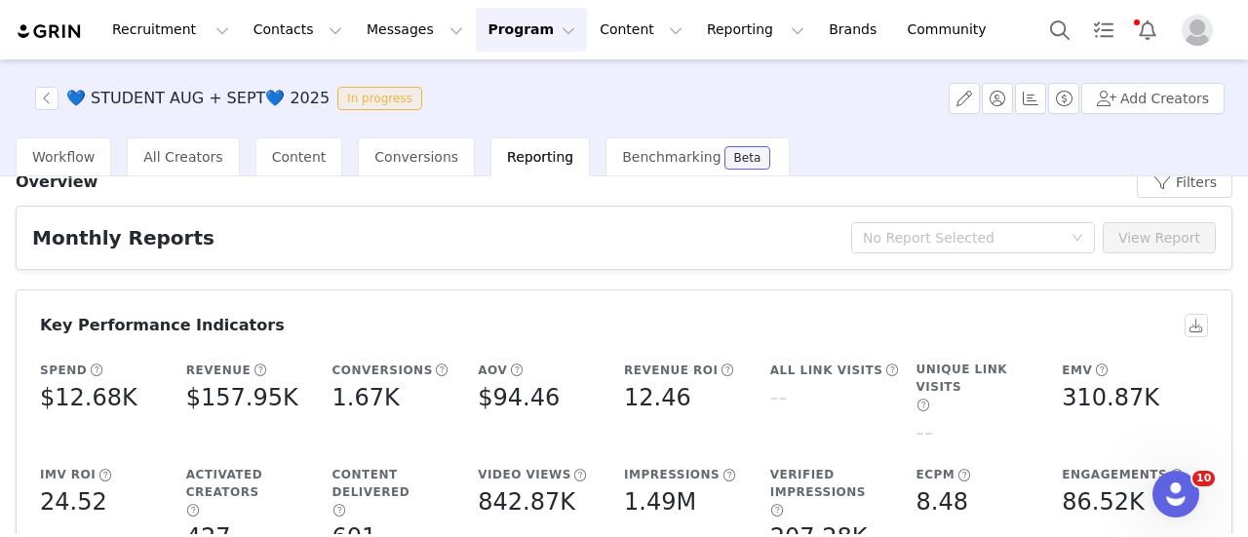
scroll to position [0, 0]
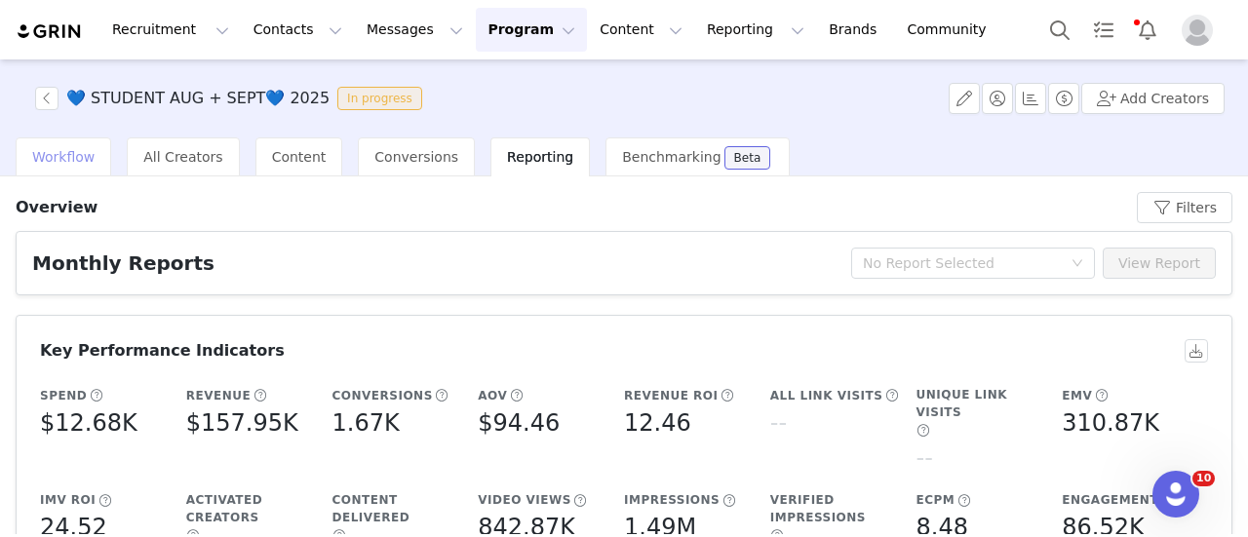
click at [82, 164] on span "Workflow" at bounding box center [63, 157] width 62 height 16
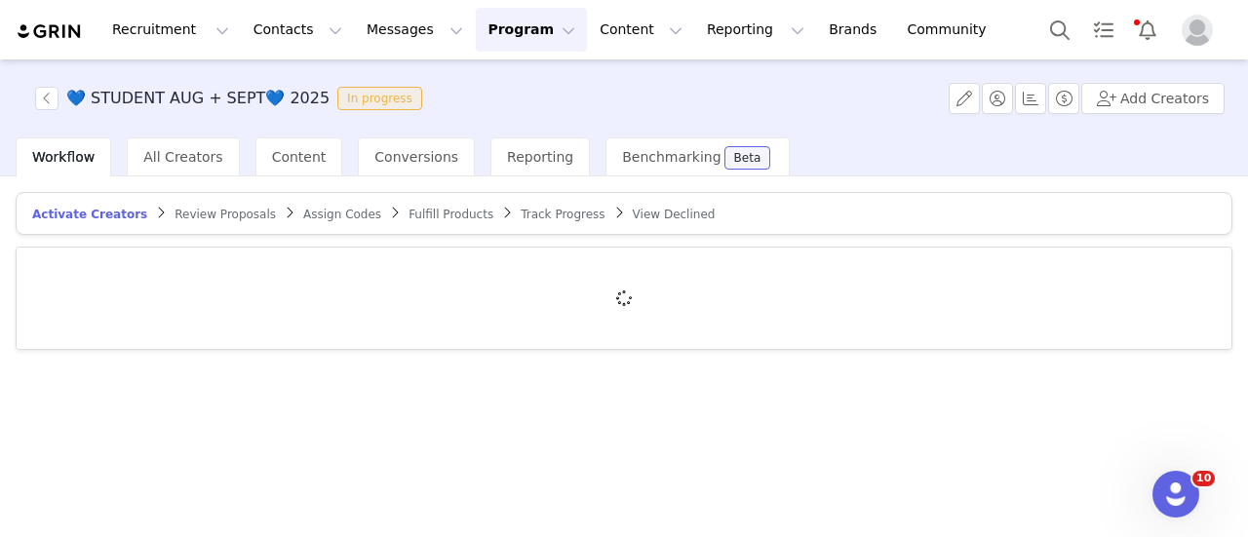
click at [521, 218] on span "Track Progress" at bounding box center [563, 215] width 84 height 14
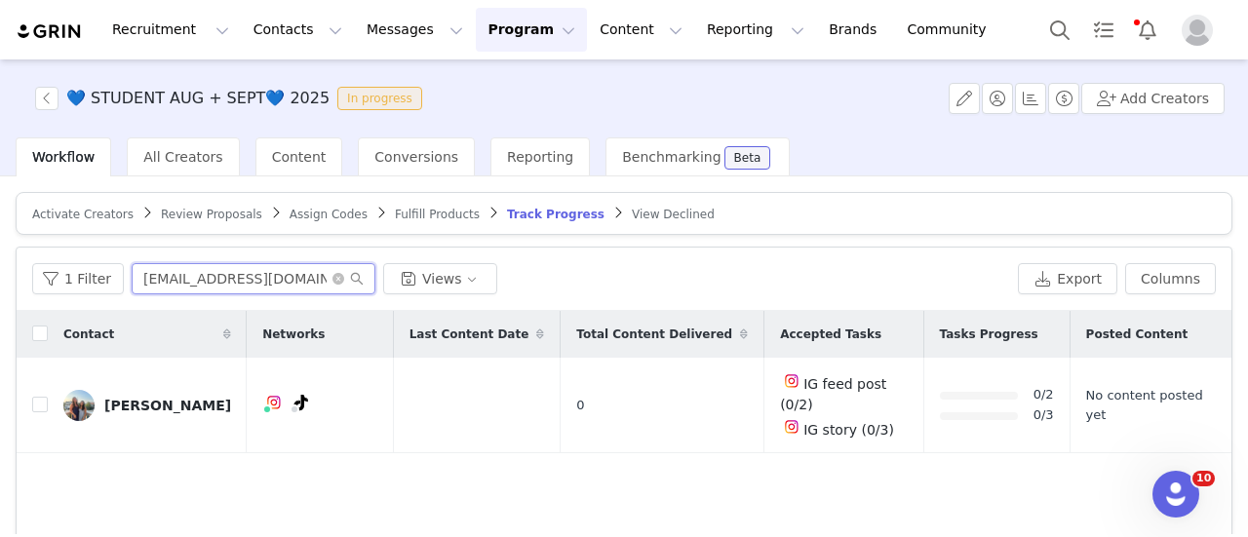
drag, startPoint x: 279, startPoint y: 275, endPoint x: 142, endPoint y: 274, distance: 136.5
click at [142, 274] on input "giakarina4@gmail.com" at bounding box center [254, 278] width 244 height 31
click at [268, 279] on input "giakarina4@gmail.com" at bounding box center [254, 278] width 244 height 31
drag, startPoint x: 286, startPoint y: 278, endPoint x: 39, endPoint y: 276, distance: 246.7
click at [39, 276] on div "1 Filter giakarina4@gmail.com Views" at bounding box center [521, 278] width 978 height 31
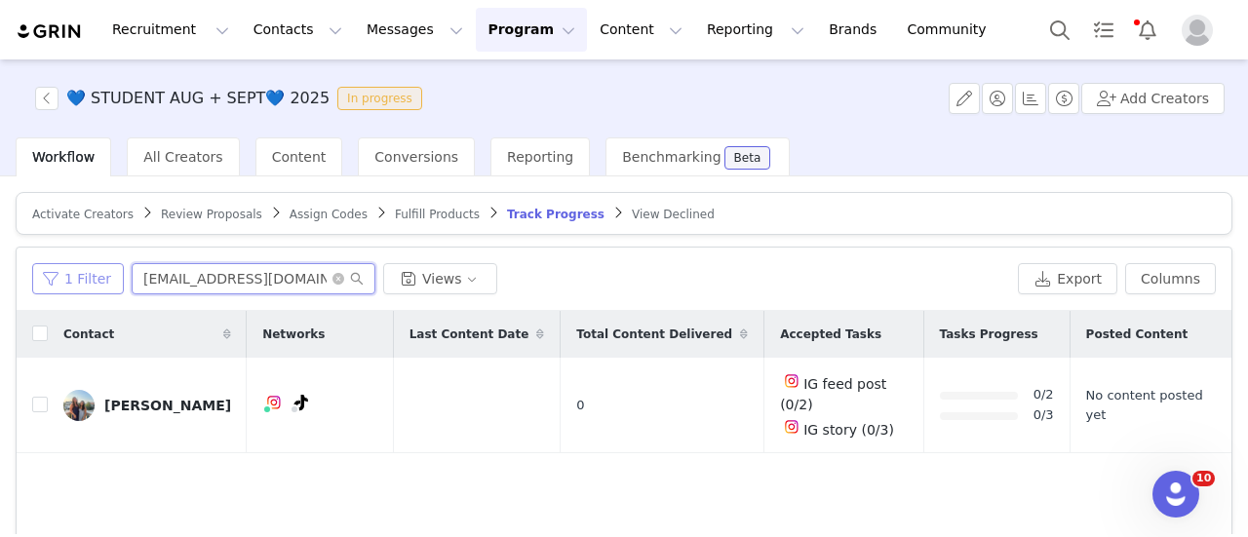
paste input "reeserdgrs"
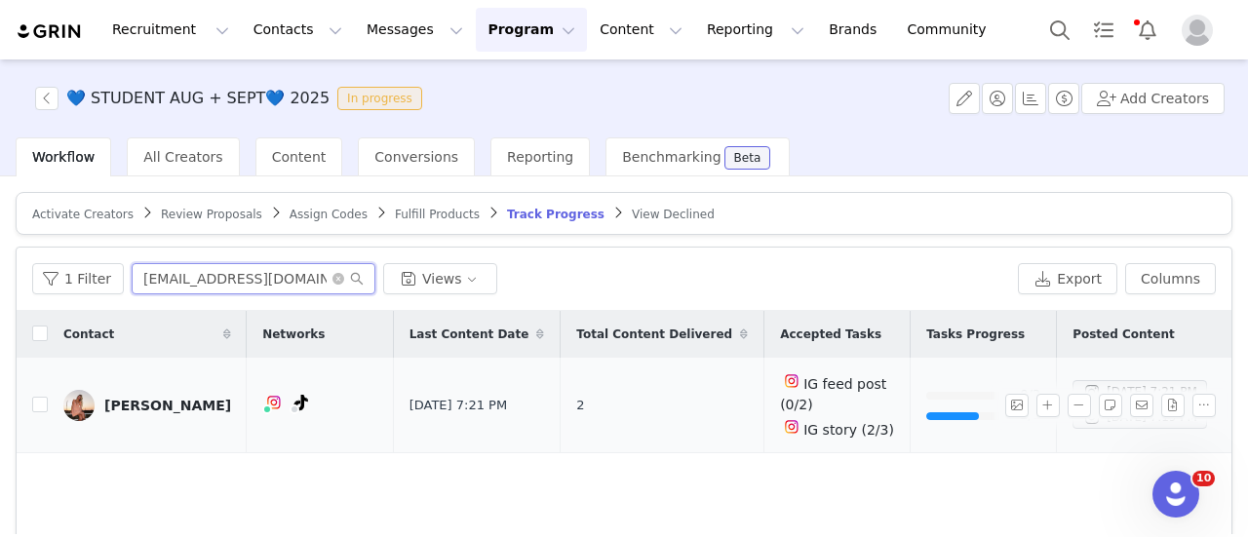
type input "reeserdgrs@gmail.com"
click at [1042, 397] on button "button" at bounding box center [1047, 405] width 23 height 23
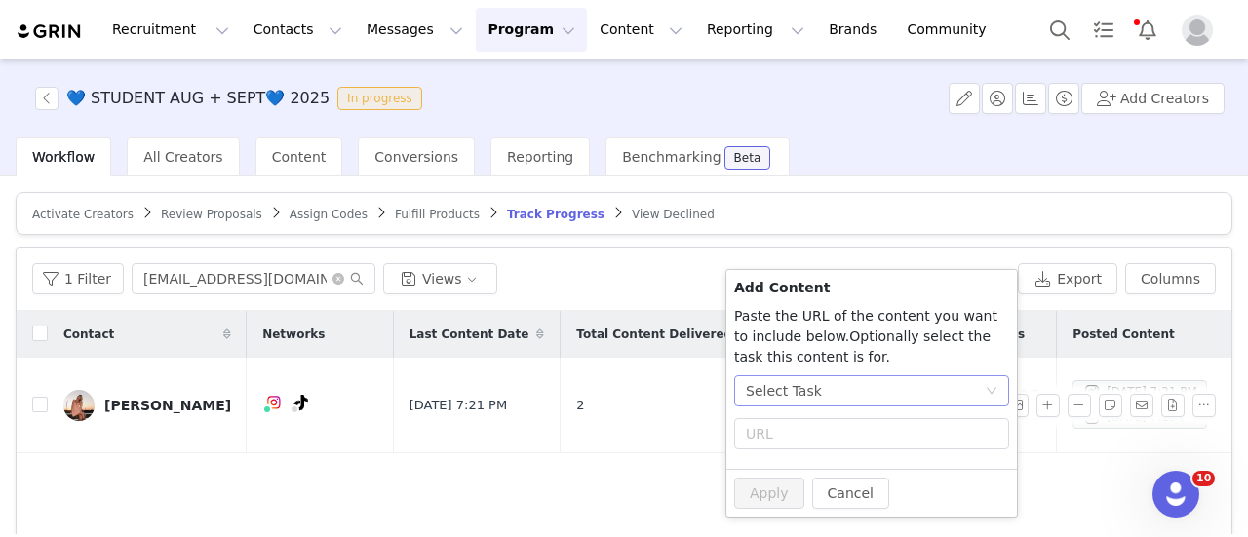
drag, startPoint x: 854, startPoint y: 359, endPoint x: 852, endPoint y: 374, distance: 15.7
click at [853, 362] on p "Paste the URL of the content you want to include below. Add the text for you wa…" at bounding box center [871, 336] width 275 height 61
click at [855, 405] on div "Select Task" at bounding box center [871, 390] width 275 height 31
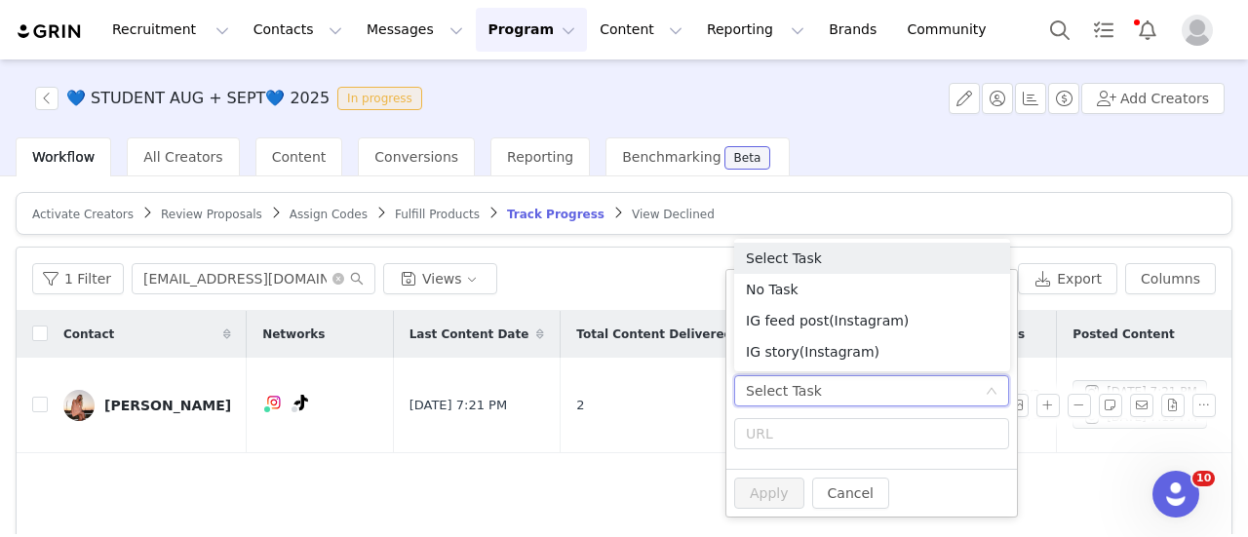
scroll to position [97, 0]
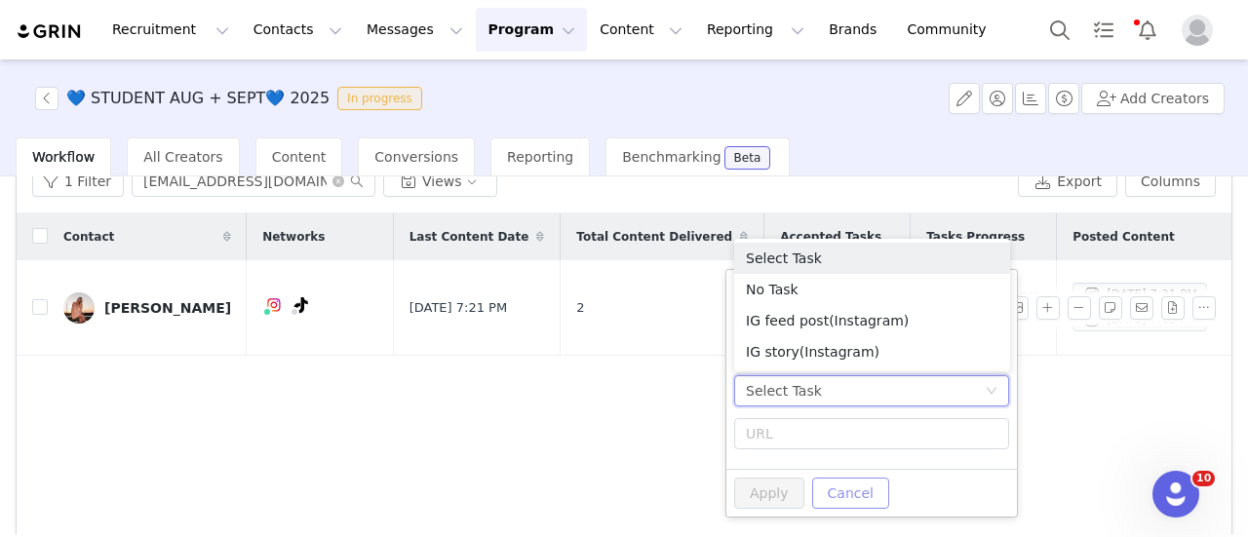
click at [840, 485] on button "Cancel" at bounding box center [850, 493] width 77 height 31
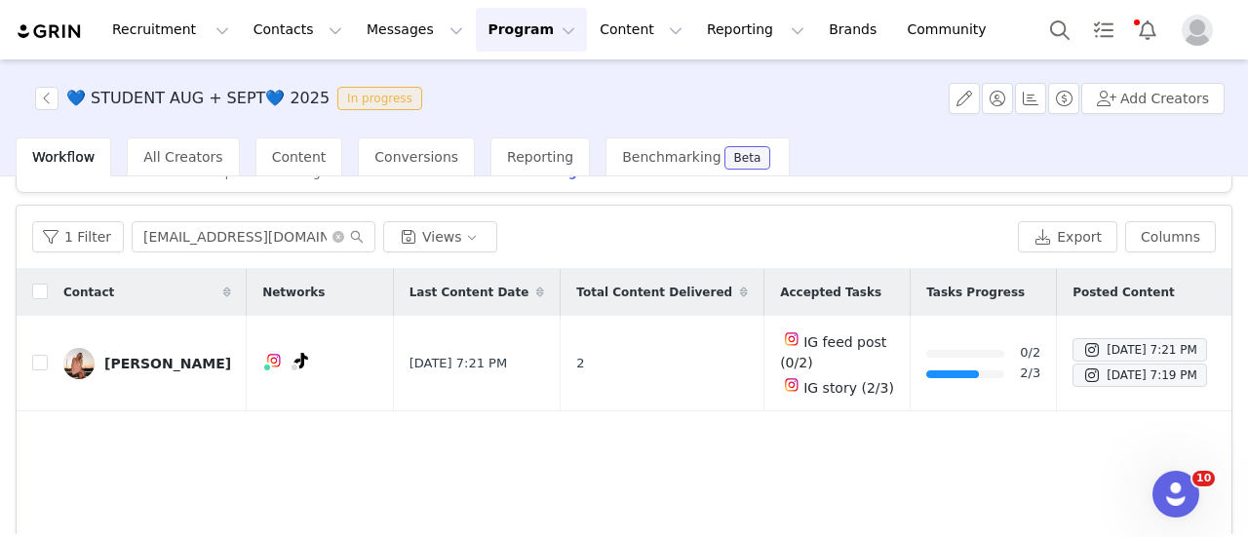
scroll to position [0, 0]
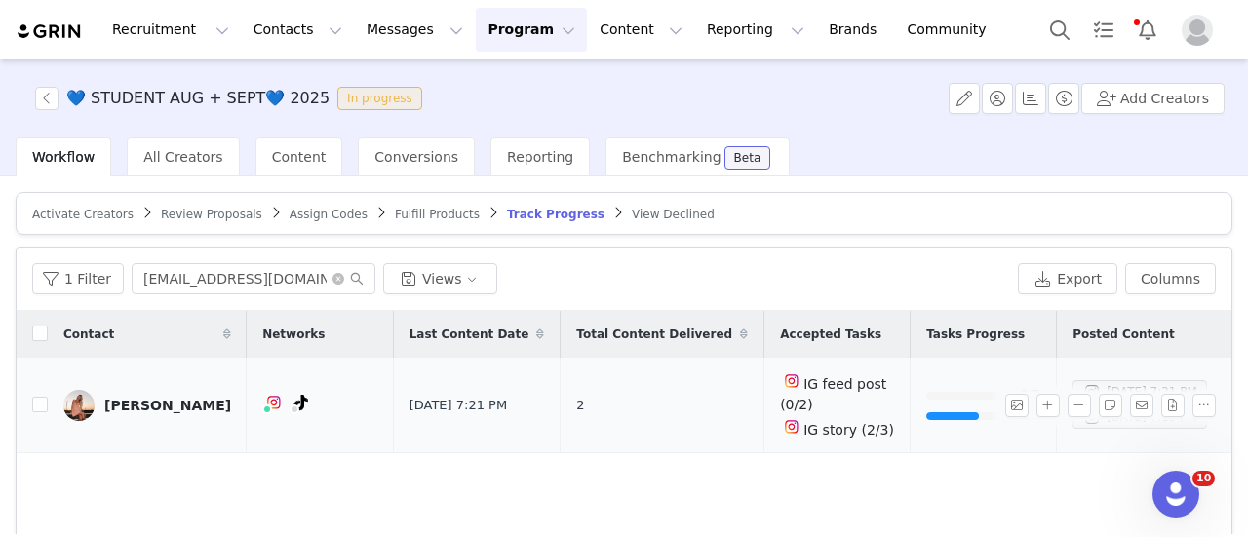
click at [86, 390] on img at bounding box center [78, 405] width 31 height 31
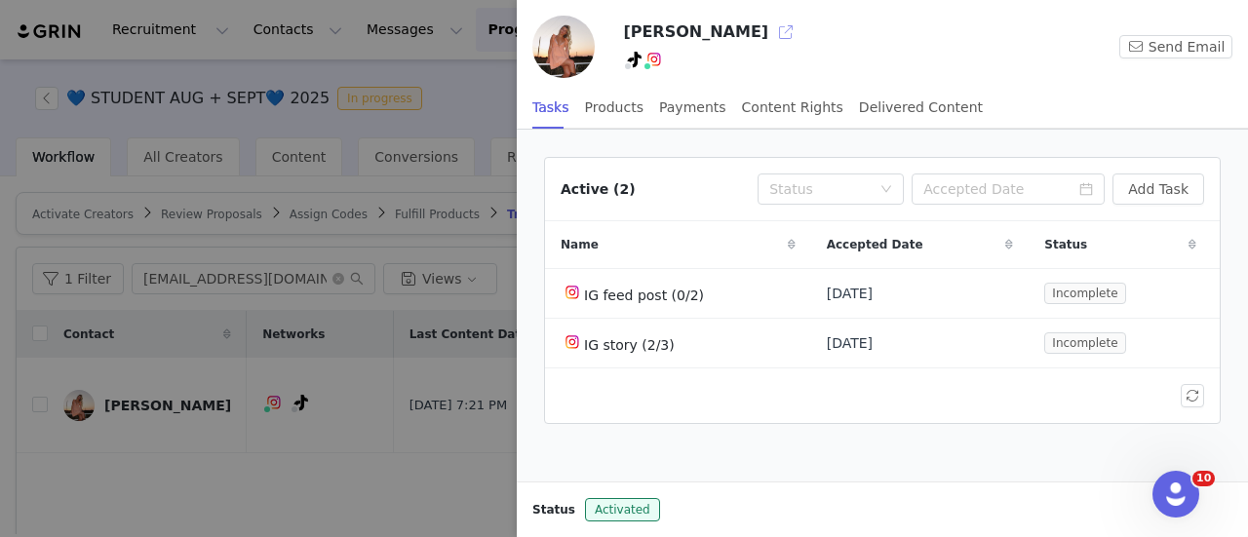
click at [770, 26] on button "button" at bounding box center [785, 32] width 31 height 31
drag, startPoint x: 456, startPoint y: 446, endPoint x: 411, endPoint y: 447, distance: 44.9
click at [456, 447] on div at bounding box center [624, 268] width 1248 height 537
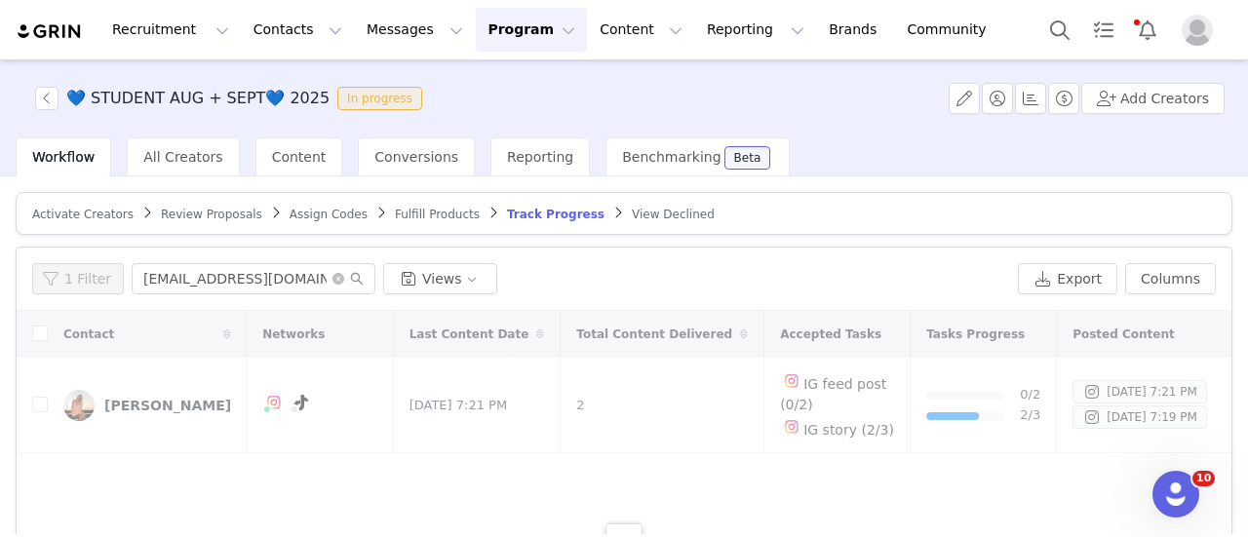
click at [136, 396] on div at bounding box center [624, 543] width 1215 height 465
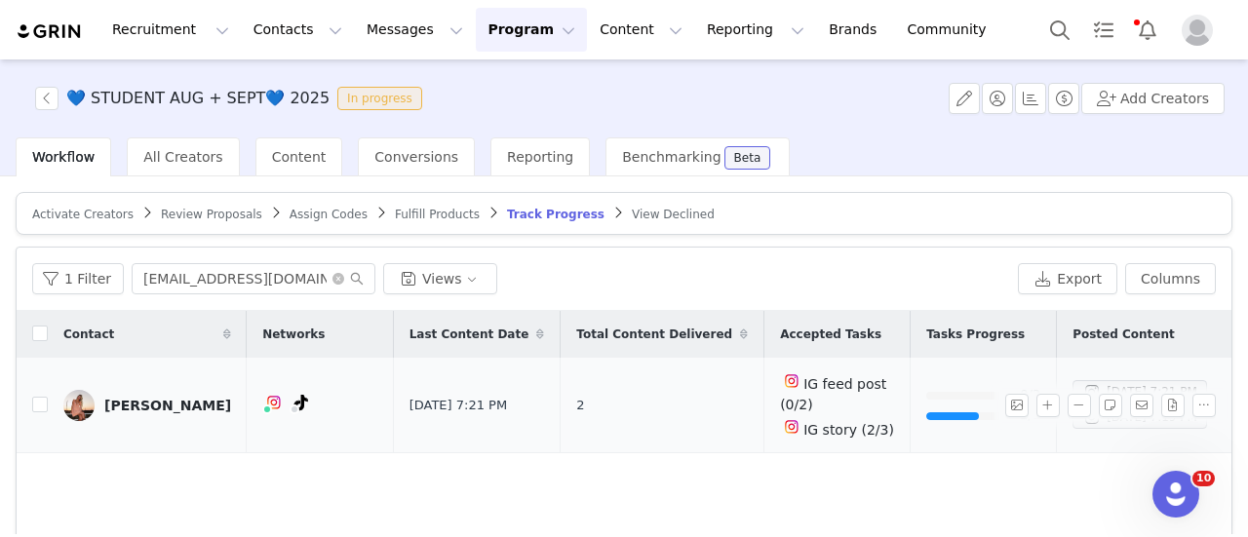
click at [140, 398] on div "Reese Rodgers" at bounding box center [167, 406] width 127 height 16
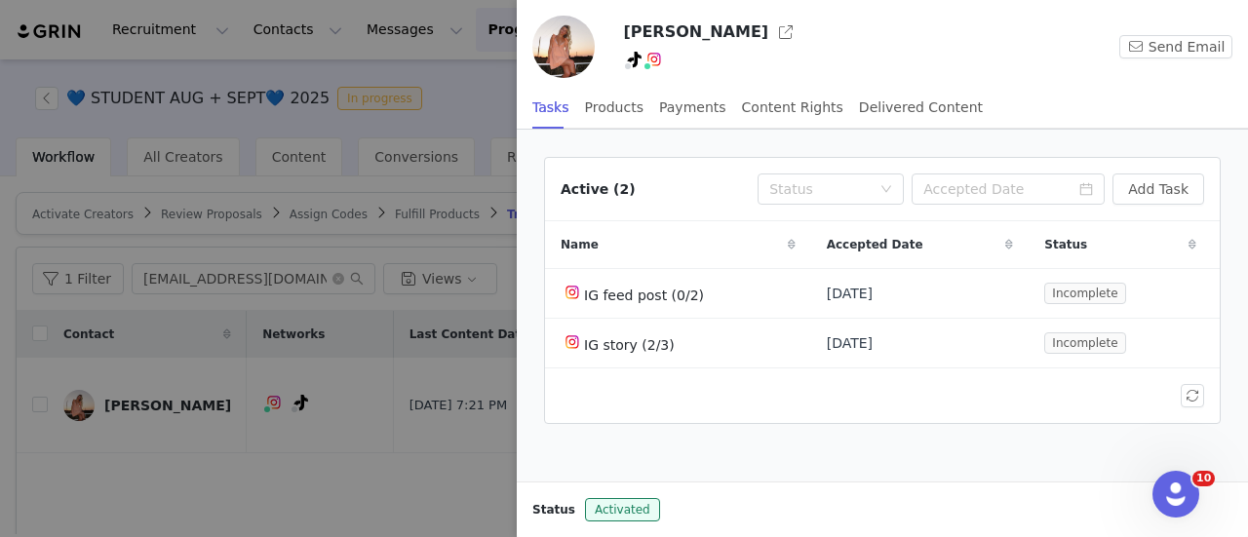
click at [343, 502] on div at bounding box center [624, 268] width 1248 height 537
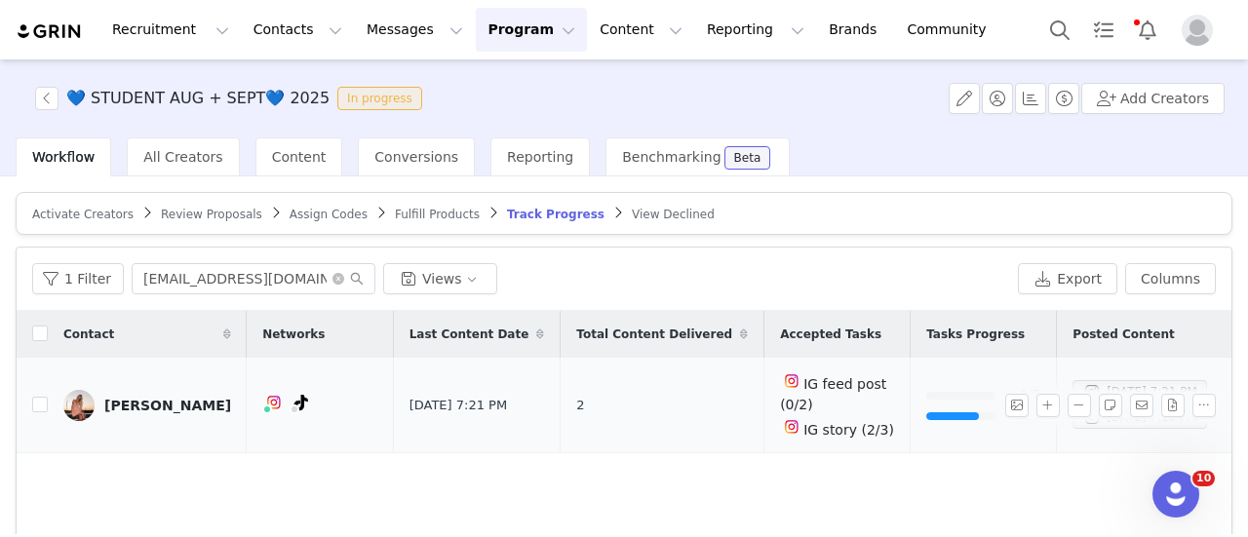
click at [139, 398] on div "Reese Rodgers" at bounding box center [167, 406] width 127 height 16
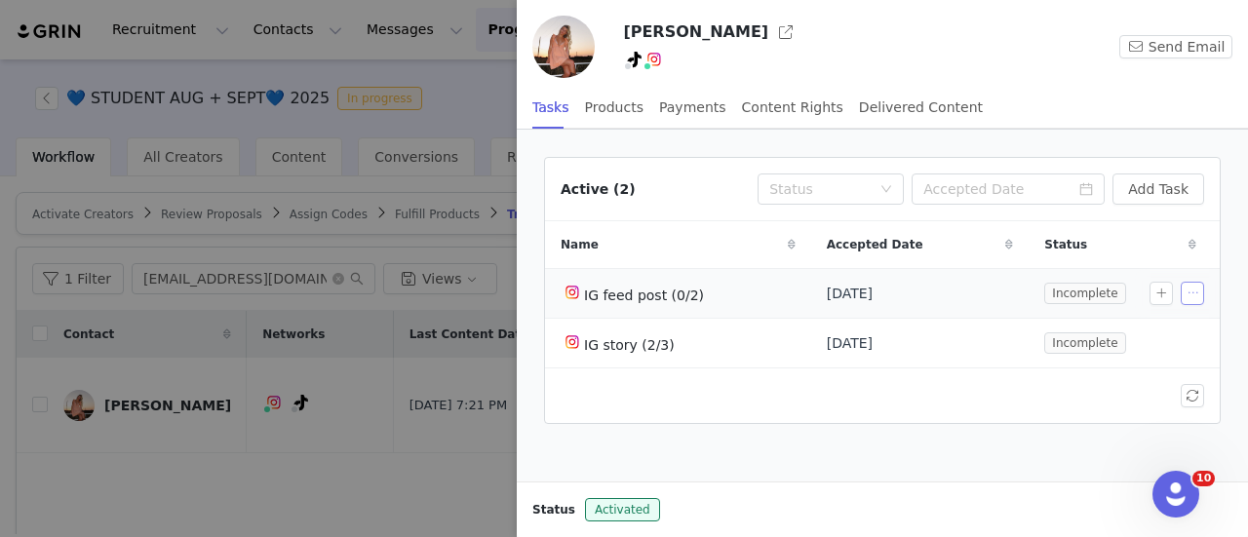
click at [1181, 293] on button "button" at bounding box center [1192, 293] width 23 height 23
click at [1127, 354] on span "Delete Task" at bounding box center [1148, 357] width 79 height 21
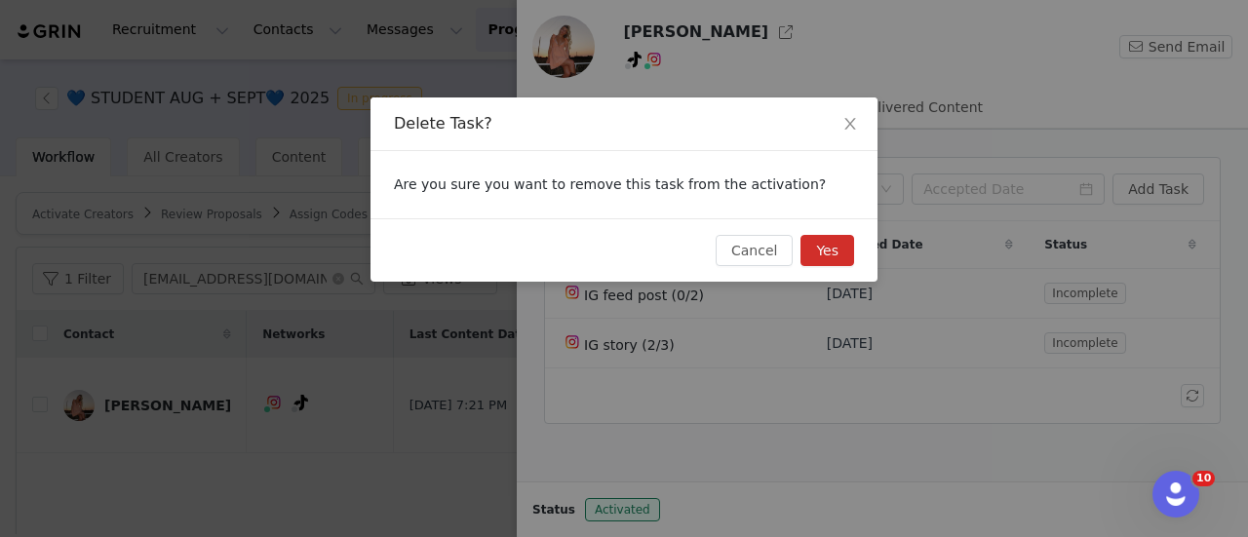
click at [843, 257] on button "Yes" at bounding box center [827, 250] width 54 height 31
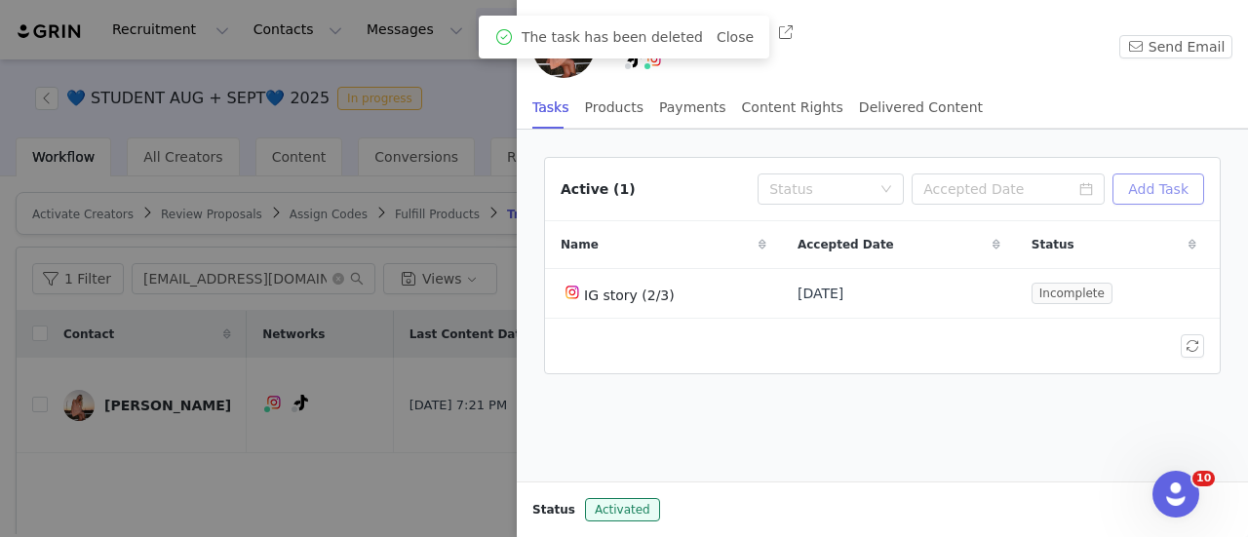
click at [1127, 186] on button "Add Task" at bounding box center [1158, 189] width 92 height 31
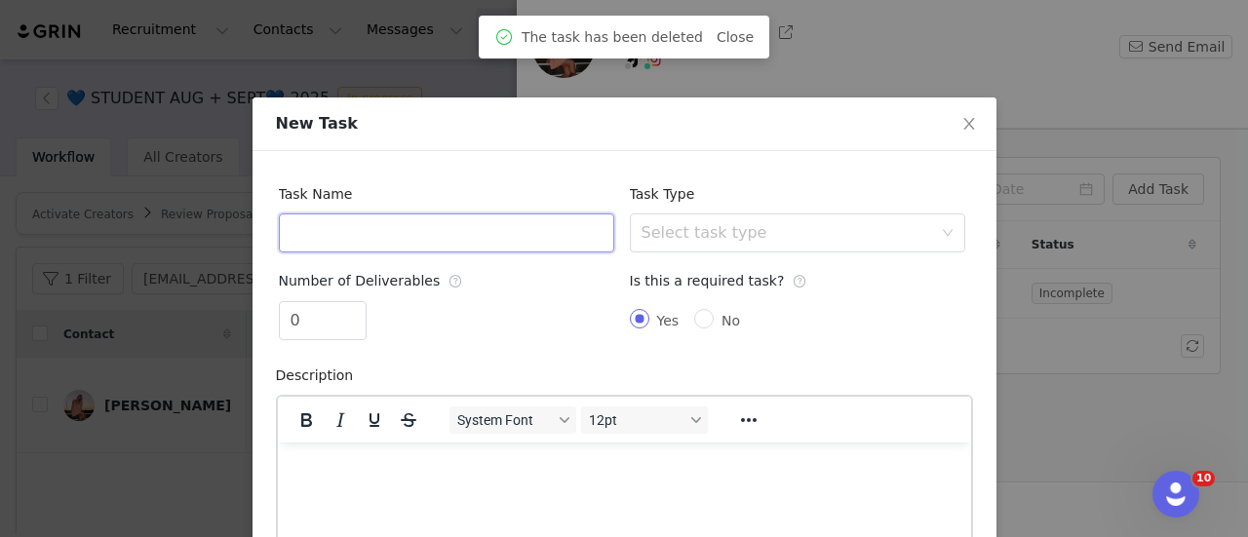
click at [412, 225] on input "text" at bounding box center [446, 232] width 335 height 39
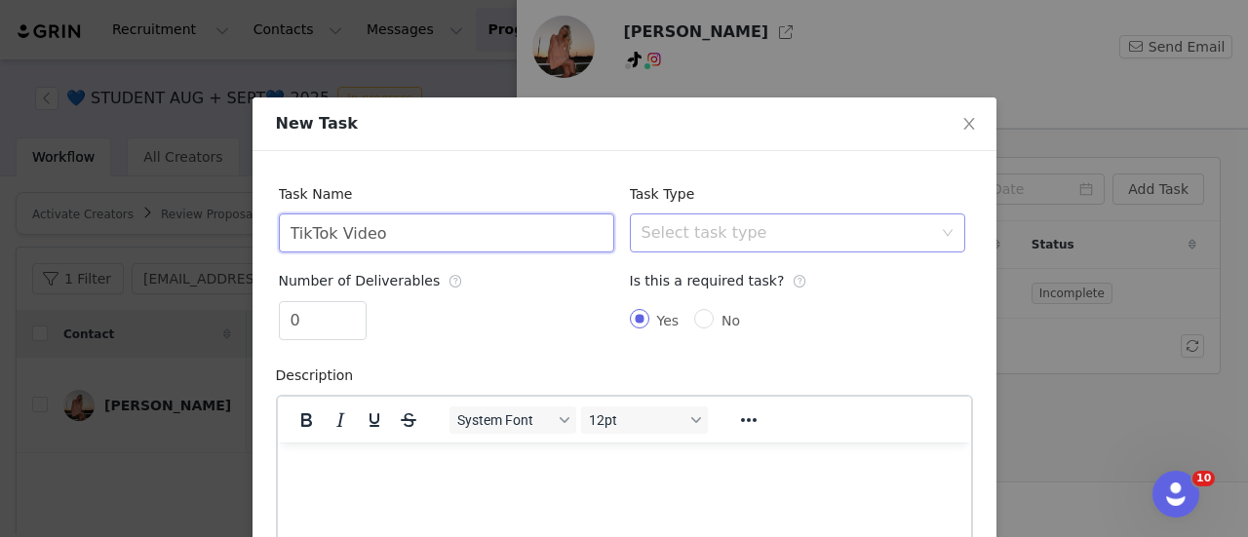
type input "TikTok Video"
click at [697, 221] on div "Select task type" at bounding box center [790, 232] width 299 height 37
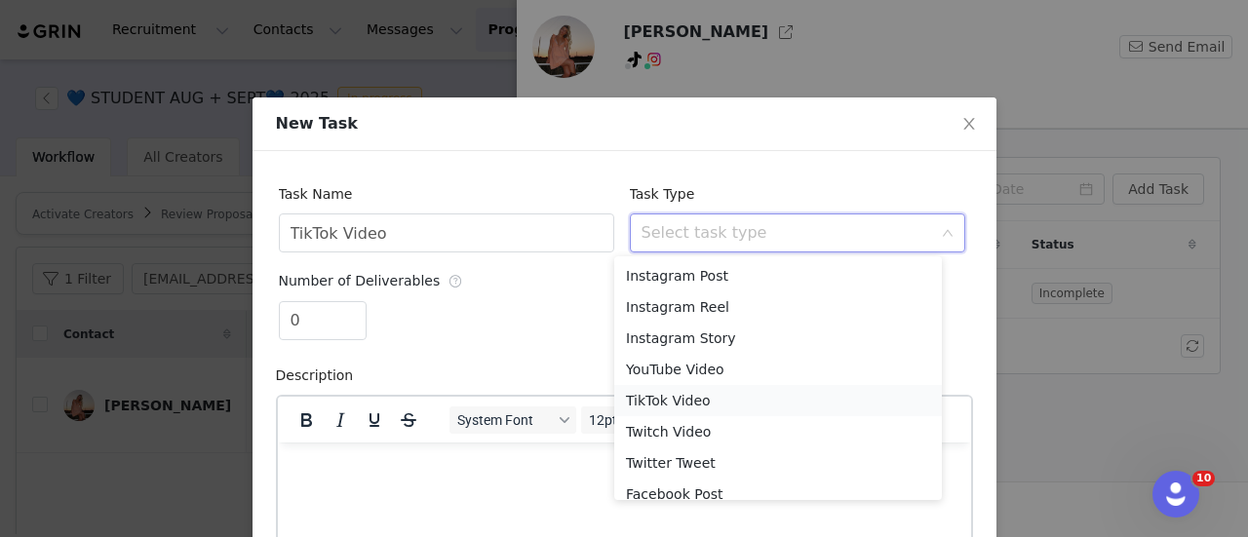
click at [681, 399] on li "TikTok Video" at bounding box center [778, 400] width 328 height 31
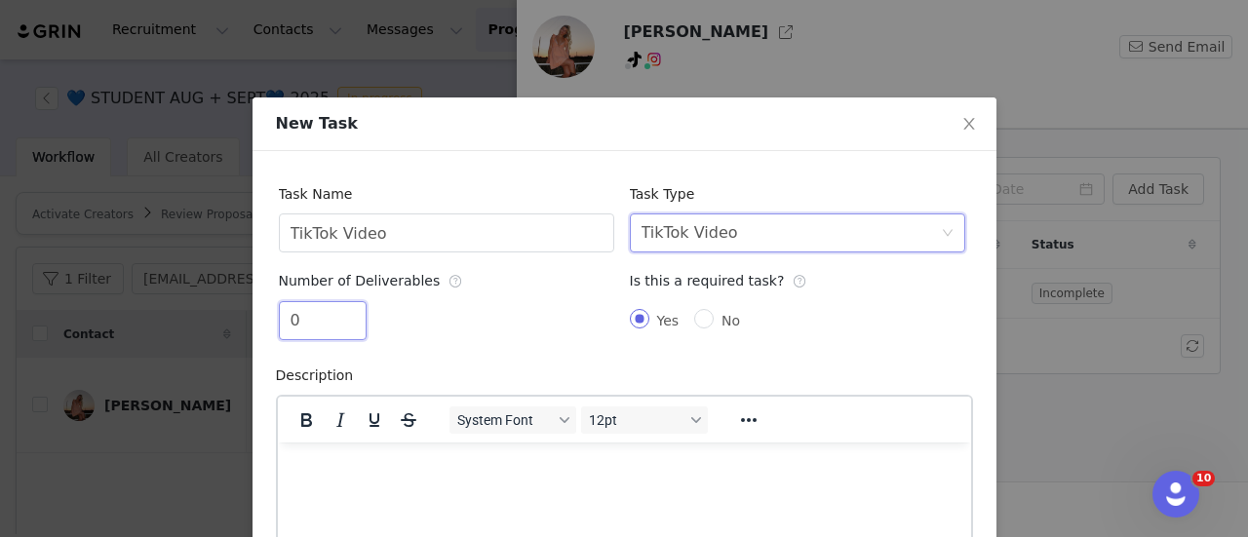
drag, startPoint x: 311, startPoint y: 330, endPoint x: 244, endPoint y: 315, distance: 68.8
click at [244, 315] on div "New Task Task Name TikTok Video Task Type Select task type TikTok Video Number …" at bounding box center [624, 268] width 1248 height 537
type input "1"
type input "2"
click at [399, 342] on div "2" at bounding box center [446, 324] width 335 height 47
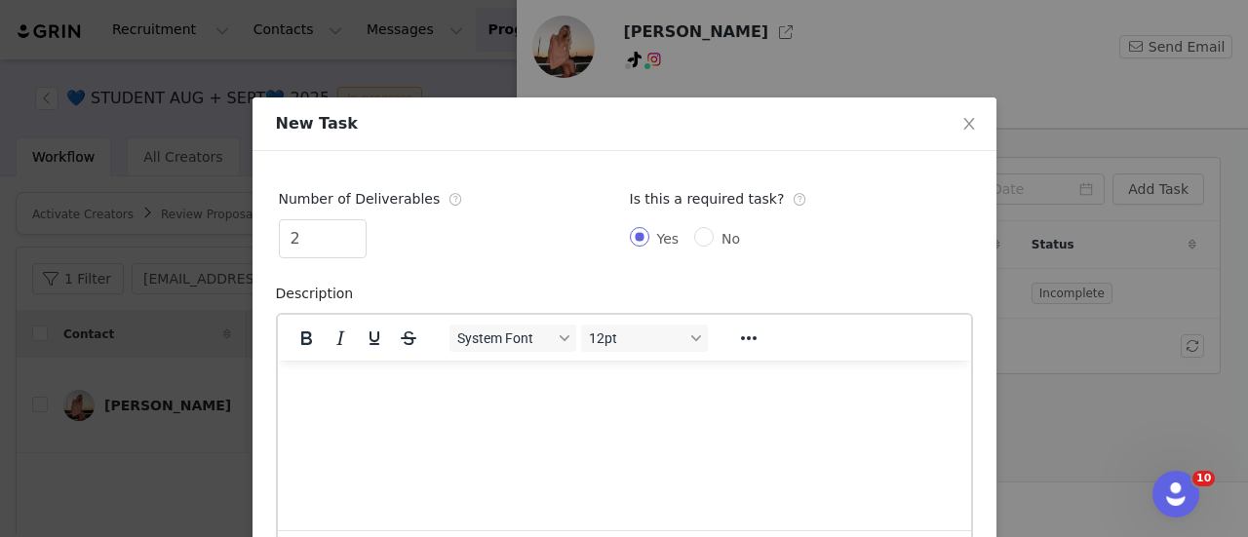
scroll to position [233, 0]
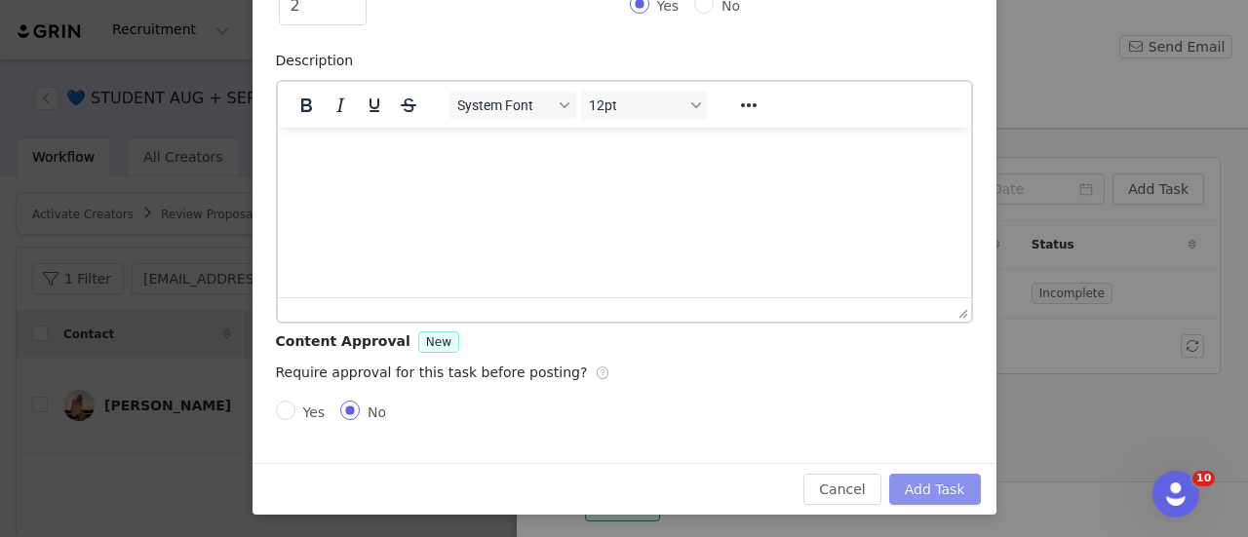
click at [929, 477] on button "Add Task" at bounding box center [935, 489] width 92 height 31
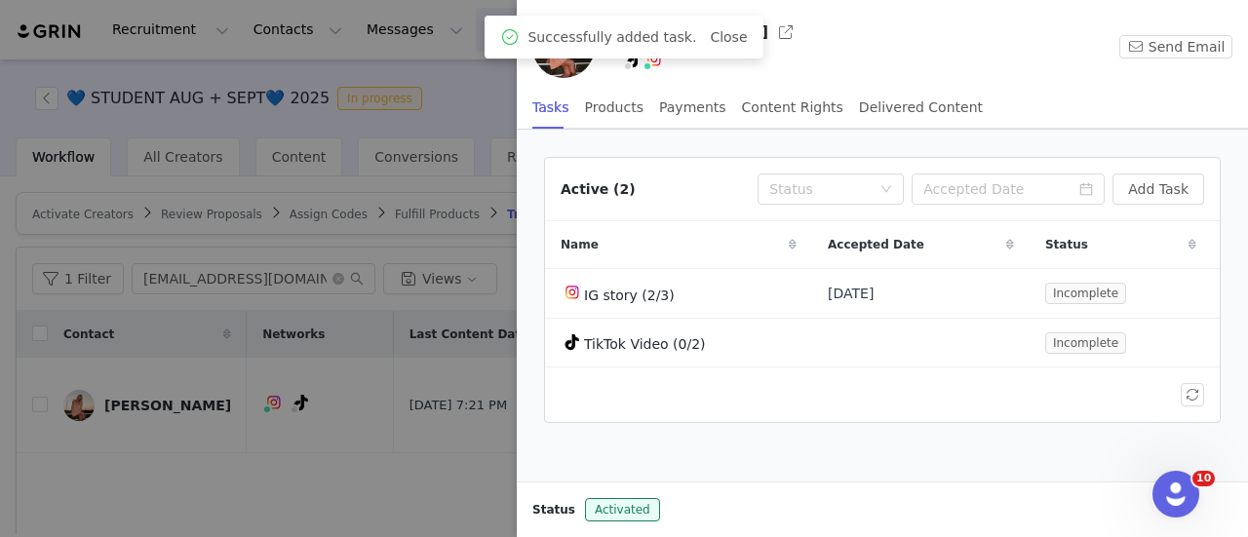
click at [488, 449] on div at bounding box center [624, 268] width 1248 height 537
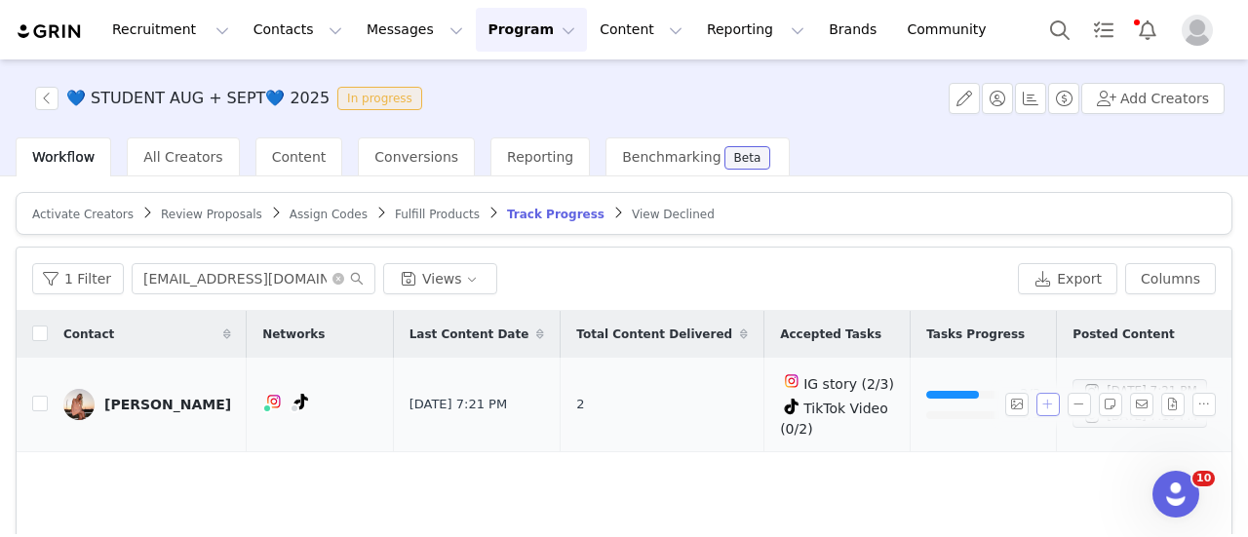
click at [1036, 393] on button "button" at bounding box center [1047, 404] width 23 height 23
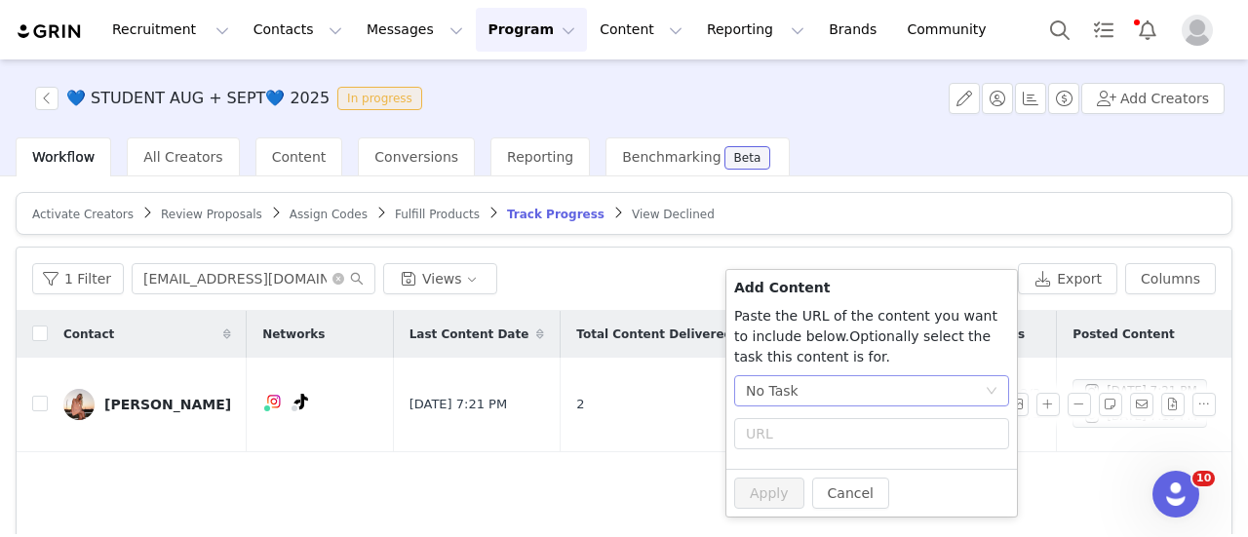
click at [790, 379] on div "No Task" at bounding box center [772, 390] width 53 height 29
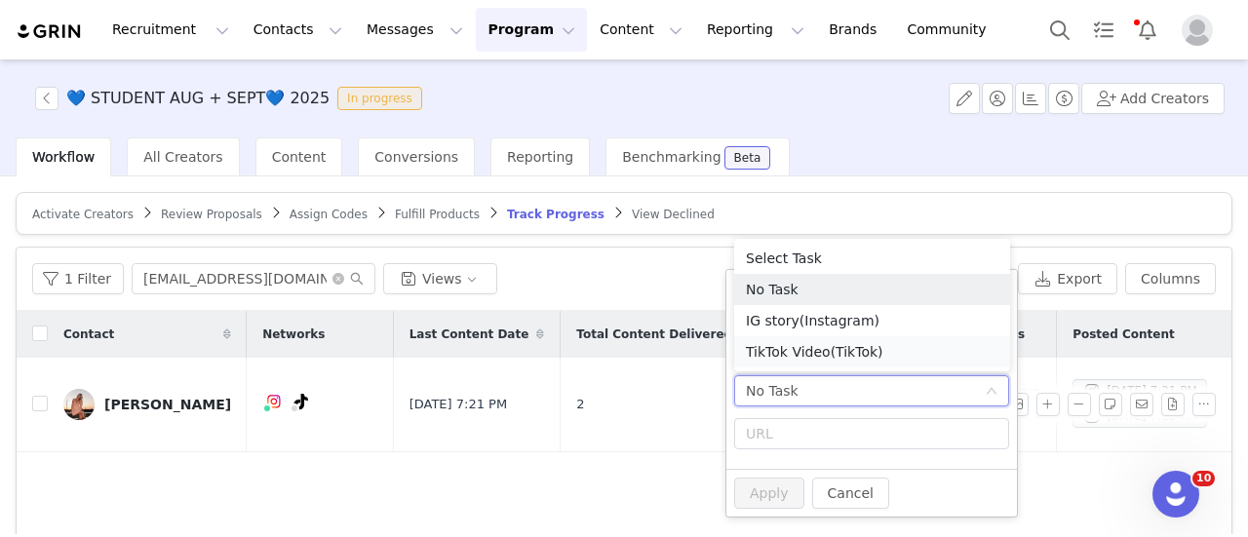
click at [786, 358] on li "TikTok Video (TikTok)" at bounding box center [872, 351] width 276 height 31
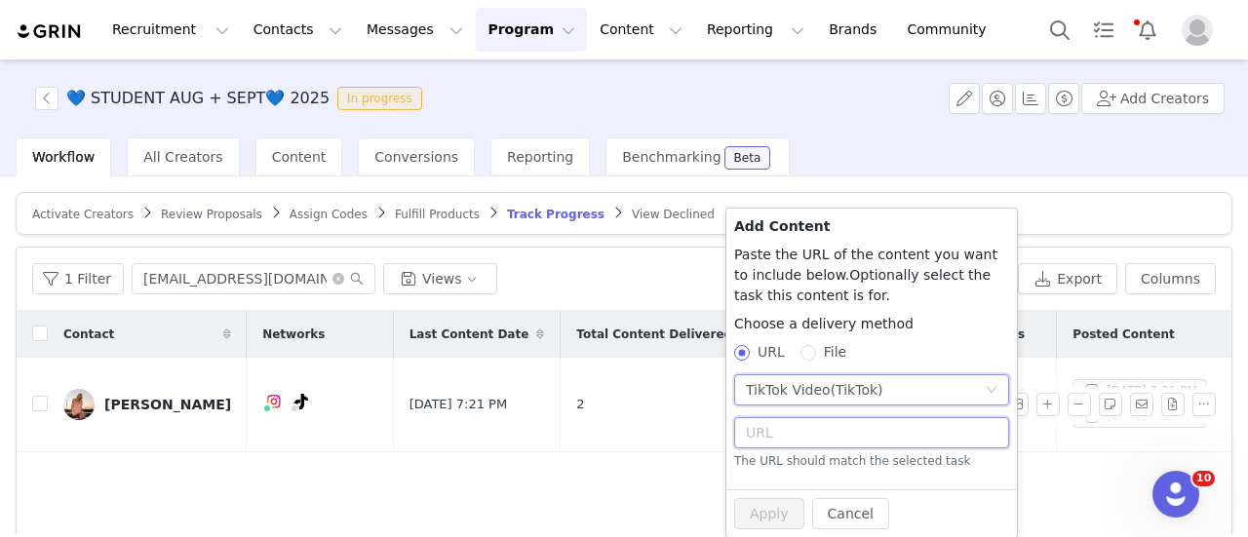
click at [790, 434] on input "text" at bounding box center [871, 432] width 275 height 31
paste input "https://www.tiktok.com/@reese.rodgerss/video/7544456619346840887?_r=1&_t=ZP-8zJ…"
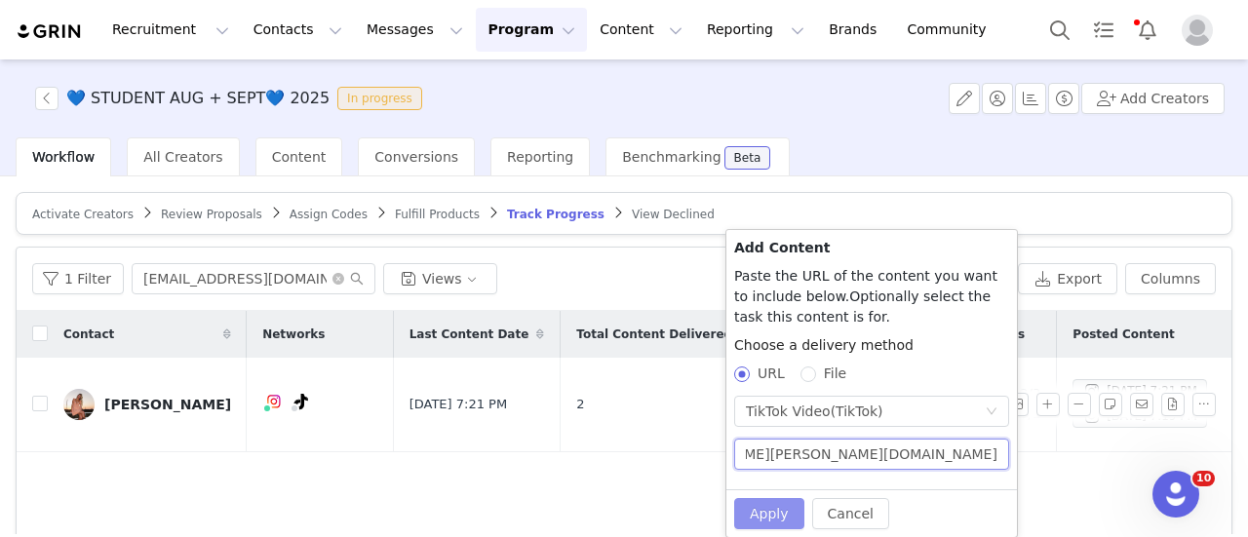
type input "https://www.tiktok.com/@reese.rodgerss/video/7544456619346840887?_r=1&_t=ZP-8zJ…"
click at [757, 502] on button "Apply" at bounding box center [769, 513] width 70 height 31
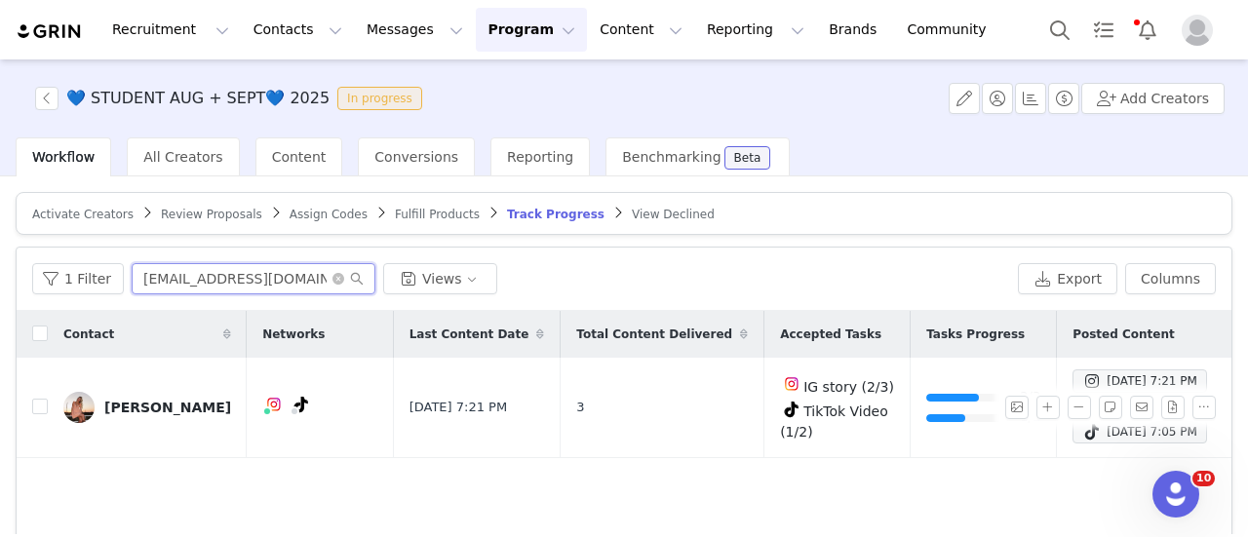
drag, startPoint x: 278, startPoint y: 285, endPoint x: -8, endPoint y: 274, distance: 285.8
click at [0, 274] on html "Recruitment Recruitment Creator Search Curated Lists Landing Pages Web Extensio…" at bounding box center [624, 268] width 1248 height 537
paste input "sophiabergeron@icloud"
type input "sophiabergeron@icloud.com"
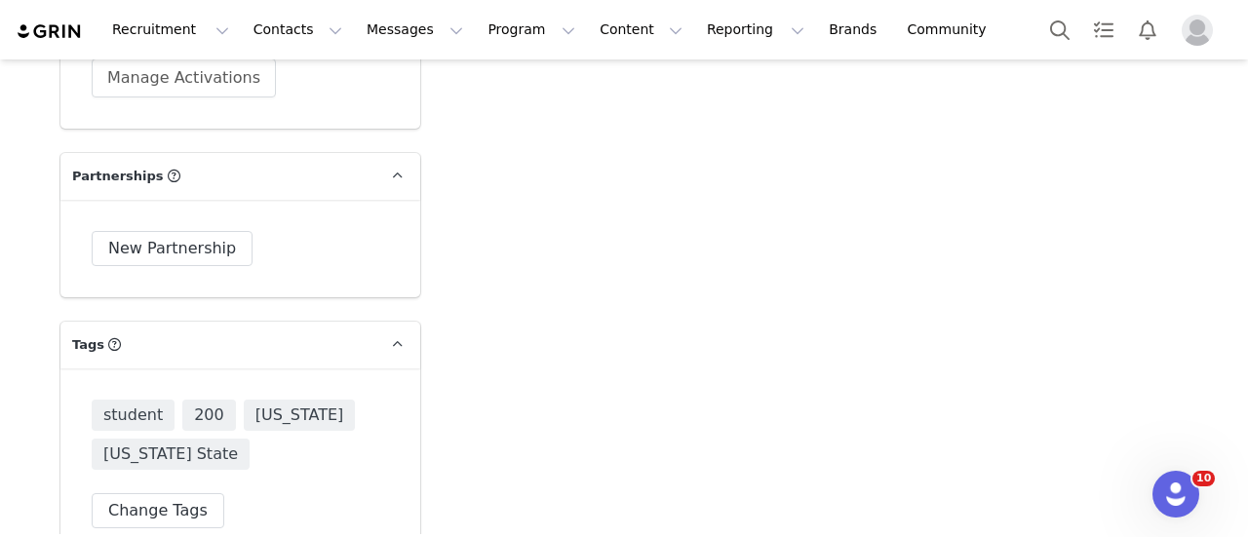
scroll to position [5704, 0]
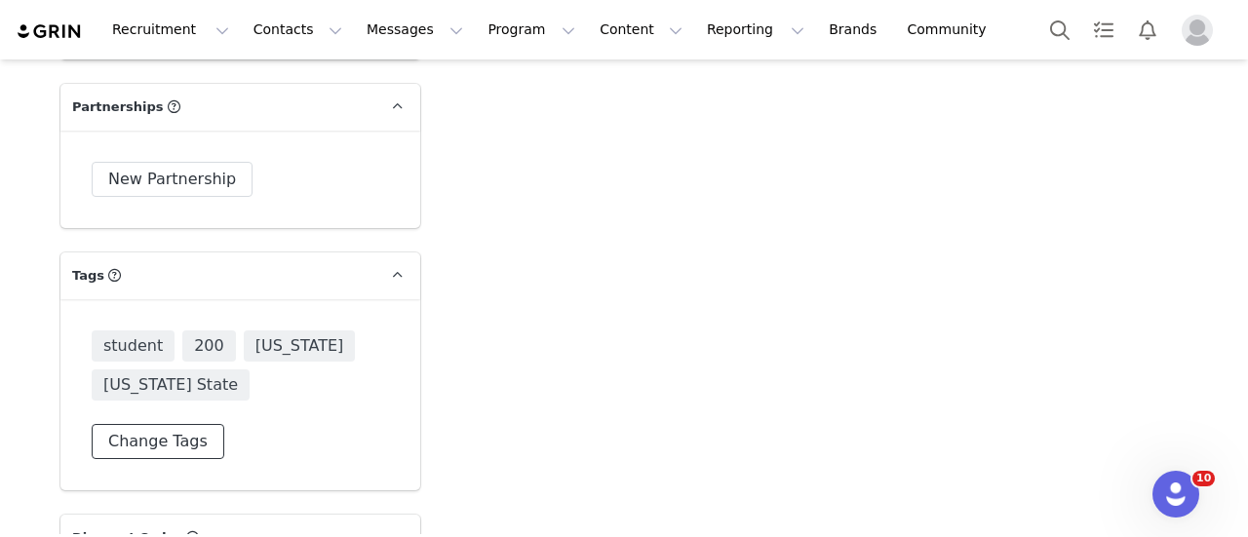
click at [164, 424] on button "Change Tags" at bounding box center [158, 441] width 133 height 35
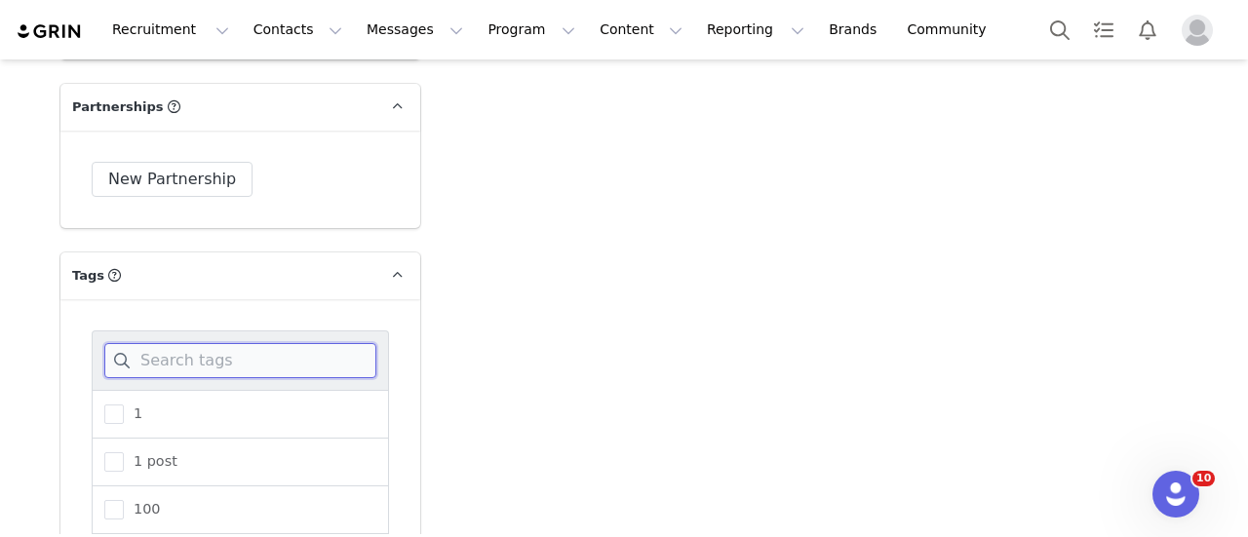
click at [180, 343] on input at bounding box center [240, 360] width 272 height 35
type input "stu"
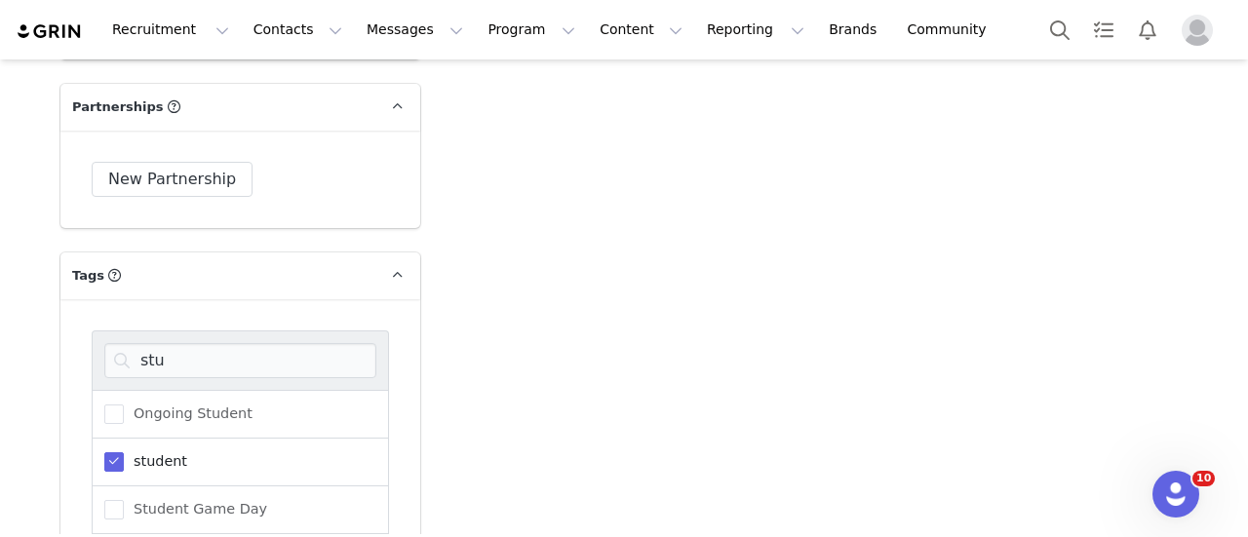
click at [159, 452] on span "student" at bounding box center [155, 461] width 63 height 19
click at [124, 452] on input "student" at bounding box center [124, 452] width 0 height 0
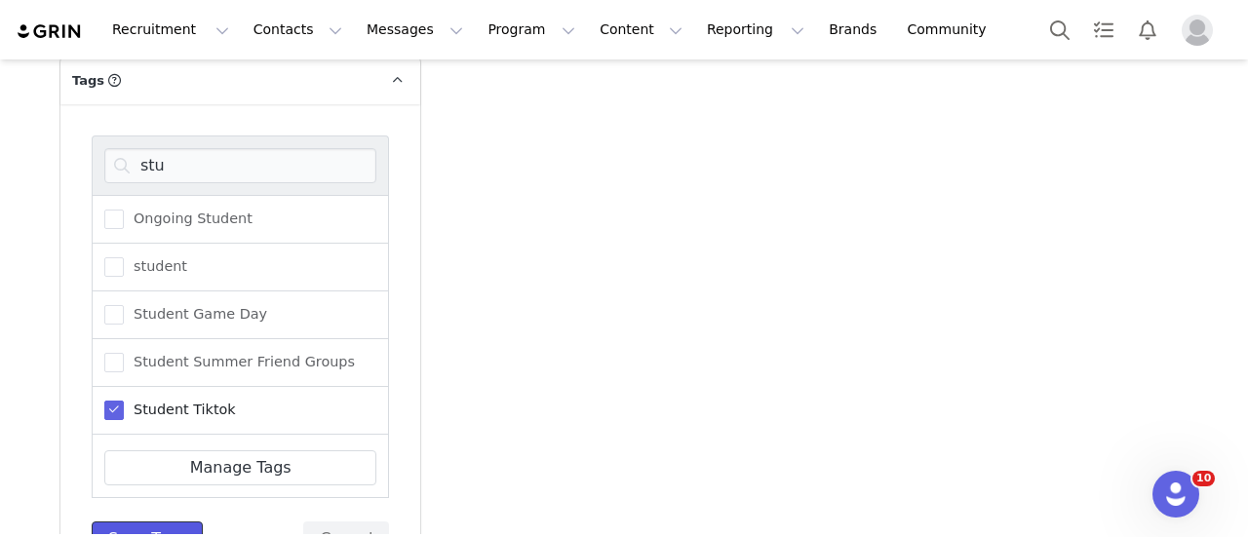
click at [158, 522] on button "Save Tags" at bounding box center [147, 539] width 111 height 35
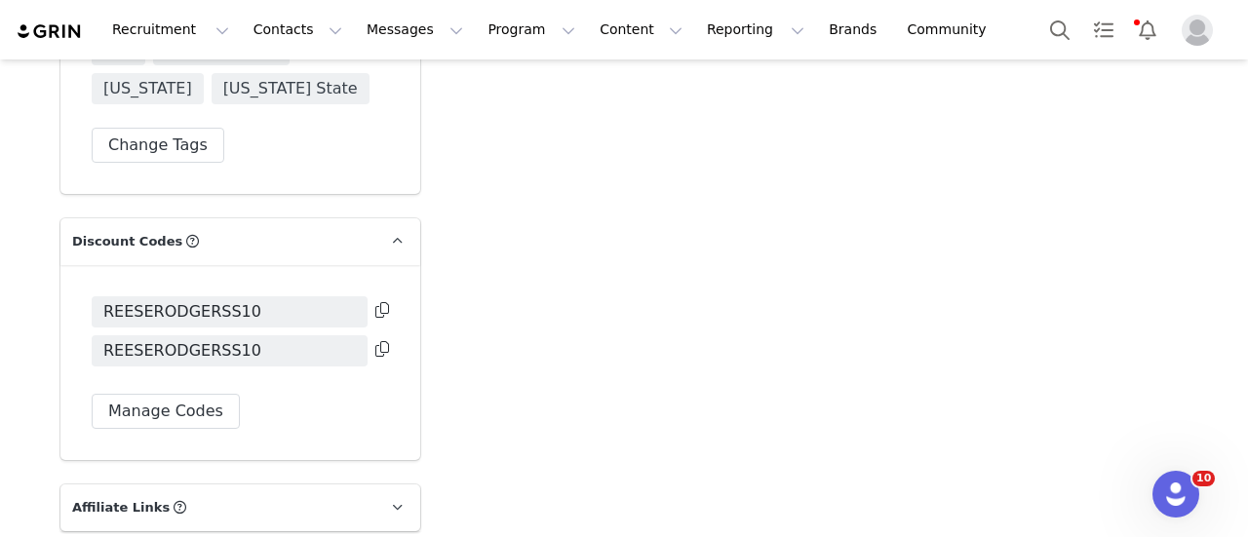
scroll to position [6093, 0]
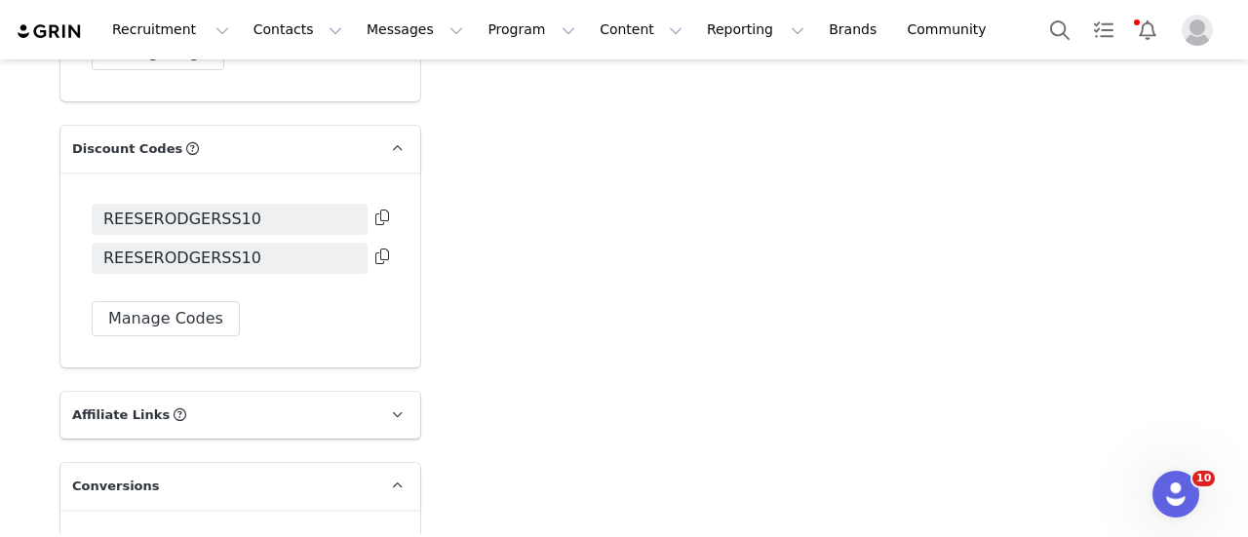
click at [381, 249] on icon at bounding box center [382, 257] width 14 height 16
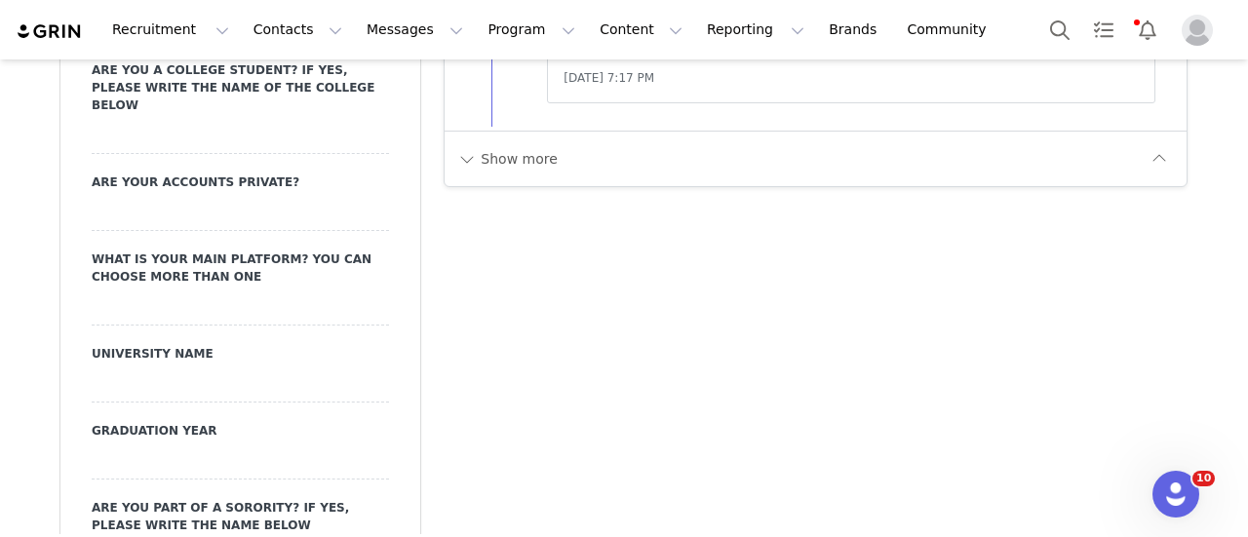
scroll to position [2583, 0]
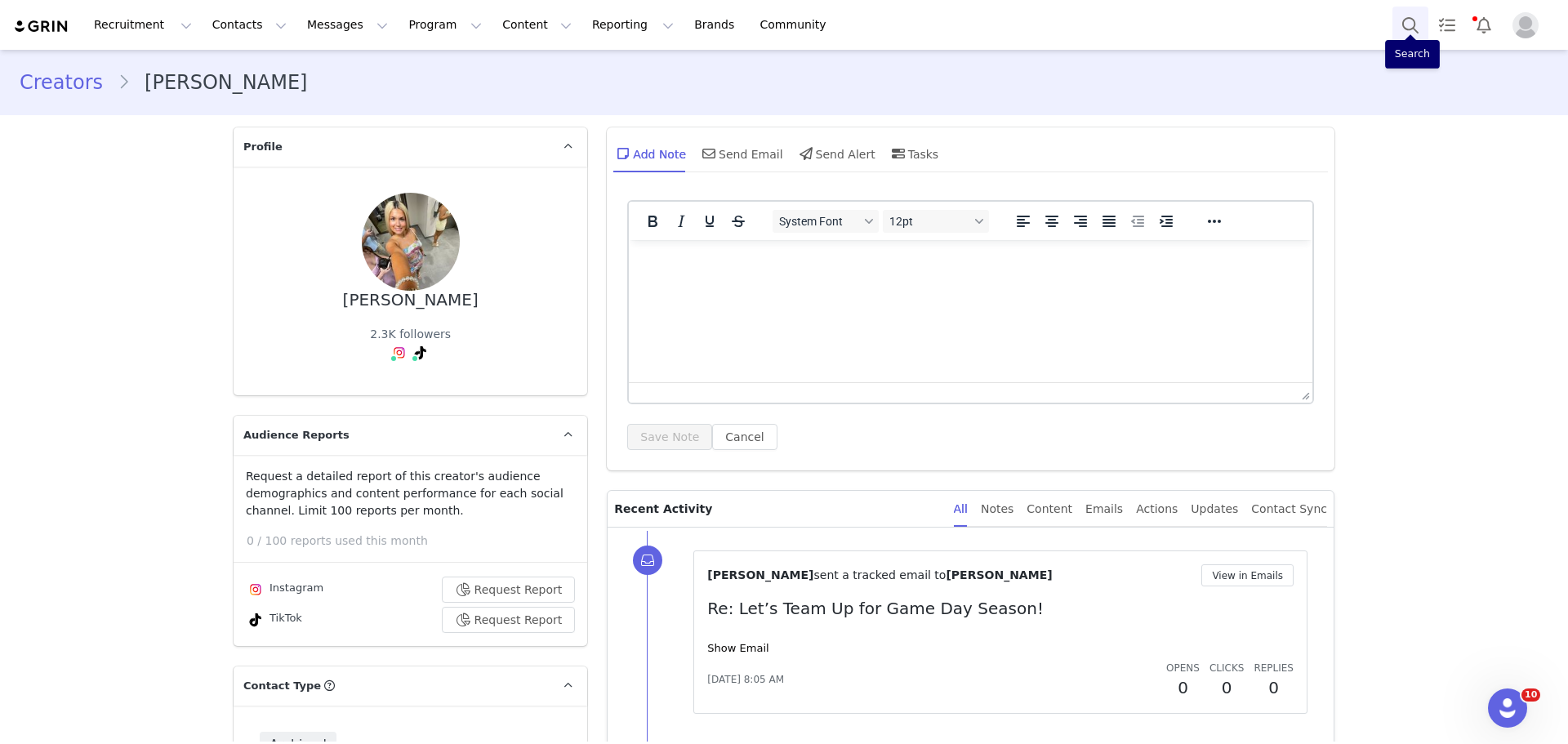
click at [1396, 25] on button "Search" at bounding box center [1410, 25] width 36 height 37
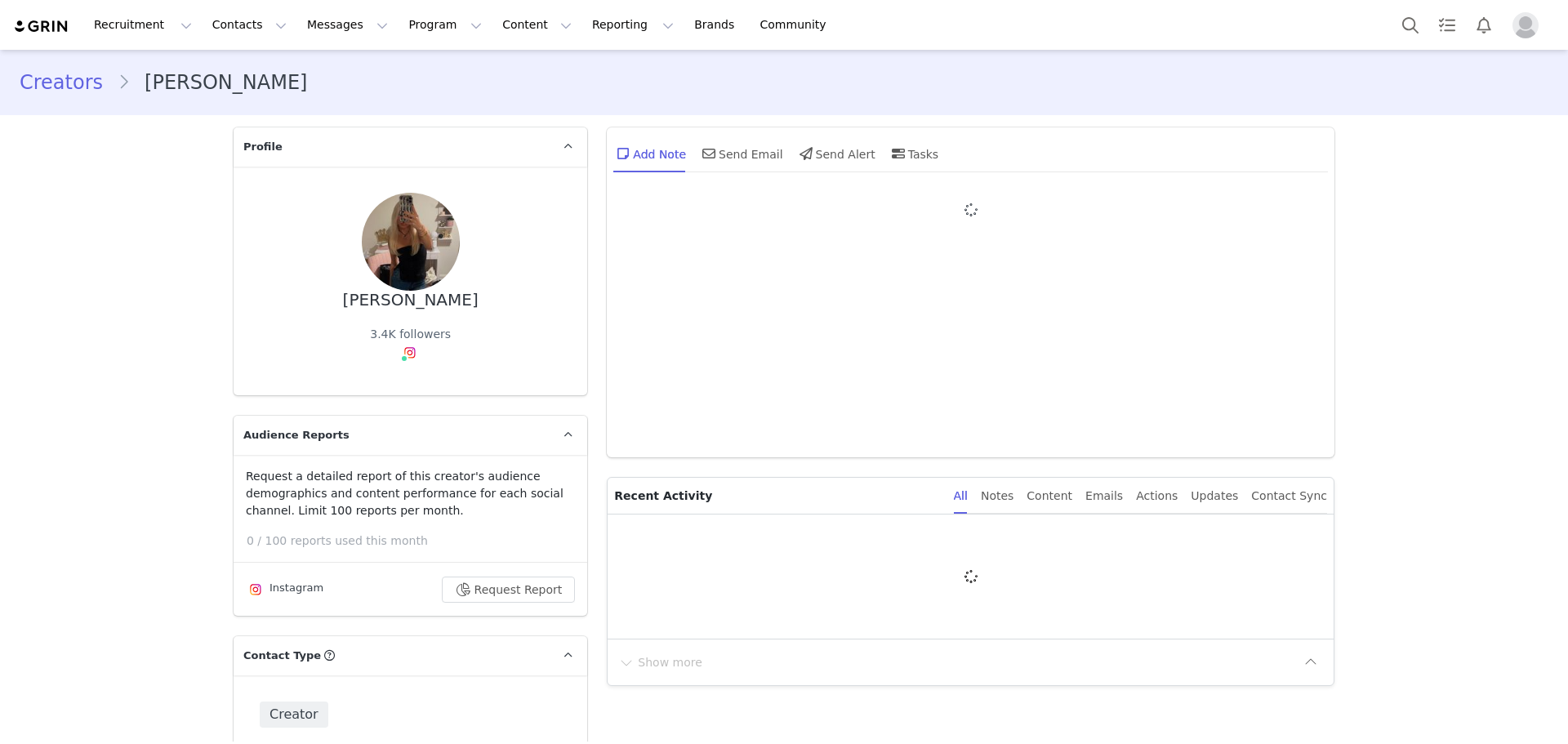
type input "+1 ([GEOGRAPHIC_DATA])"
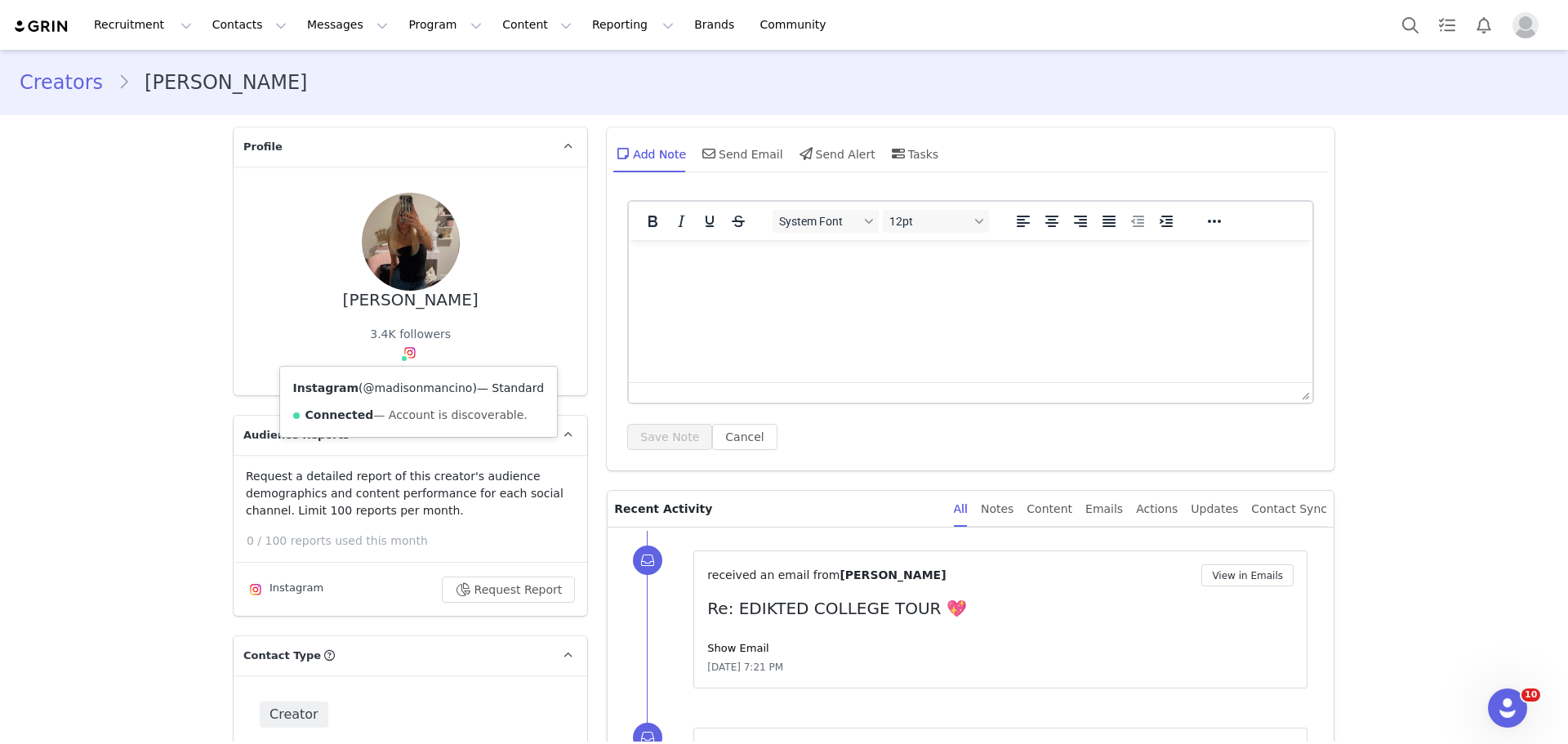
click at [386, 385] on link "@madisonmancino" at bounding box center [418, 388] width 110 height 13
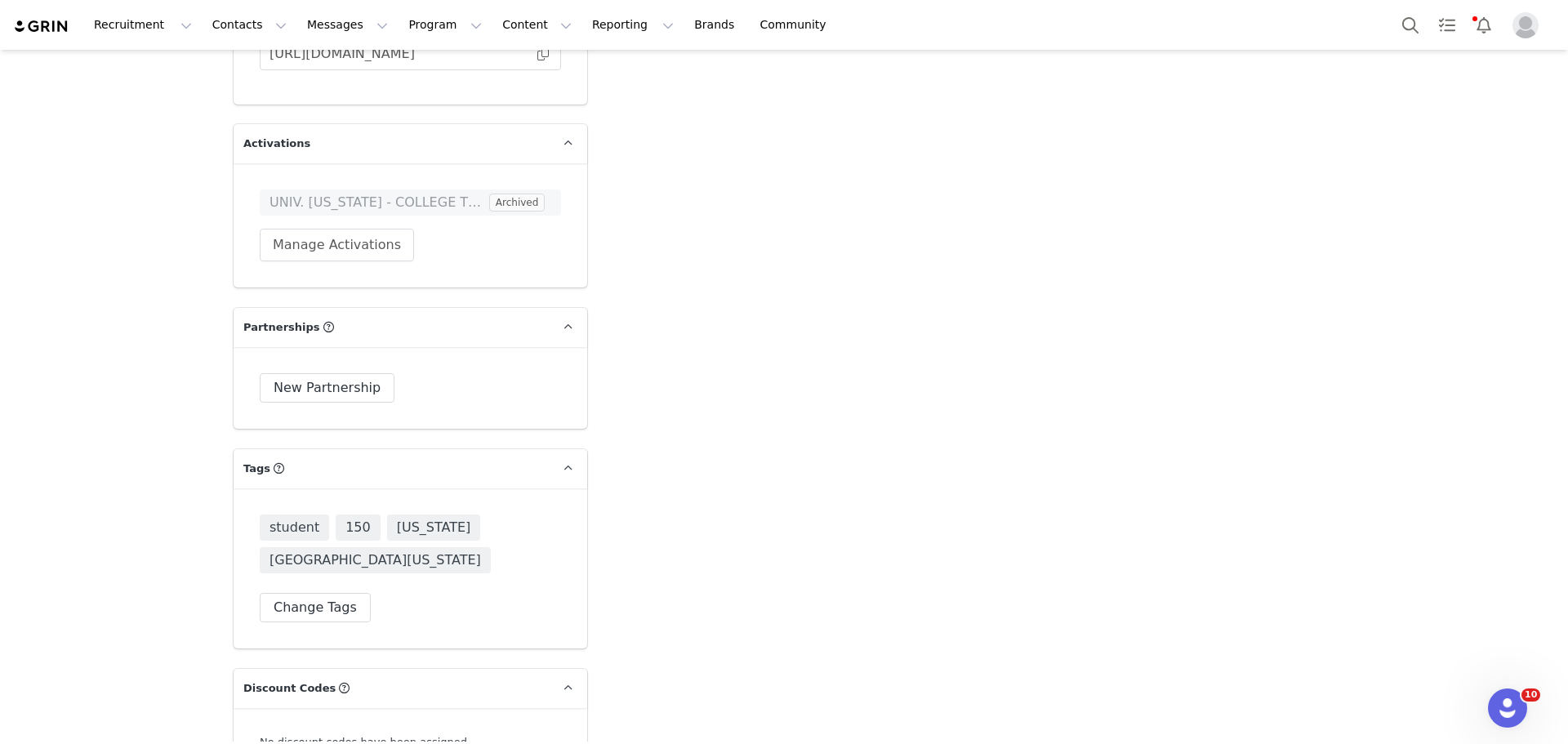
scroll to position [3839, 0]
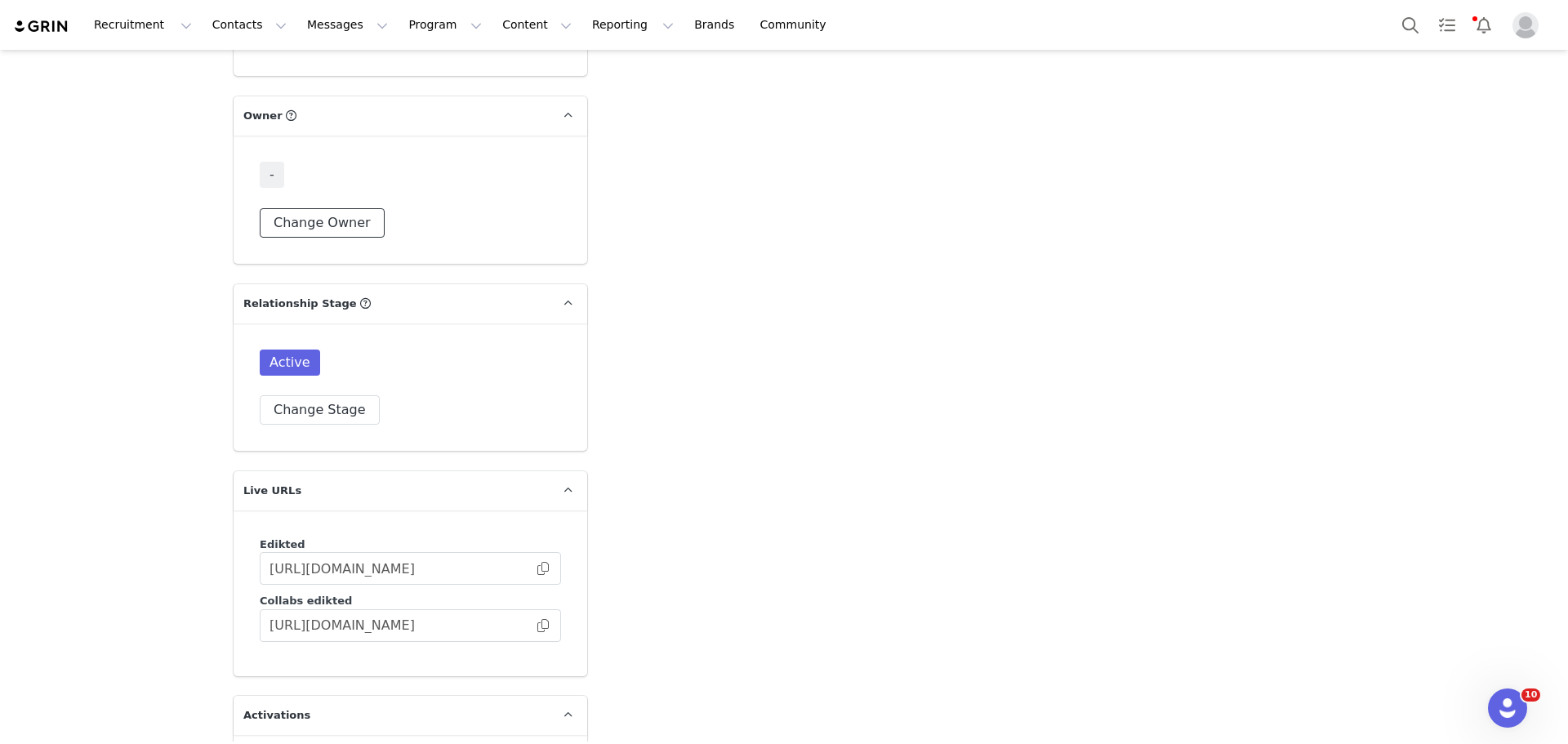
click at [301, 209] on button "Change Owner" at bounding box center [322, 223] width 125 height 29
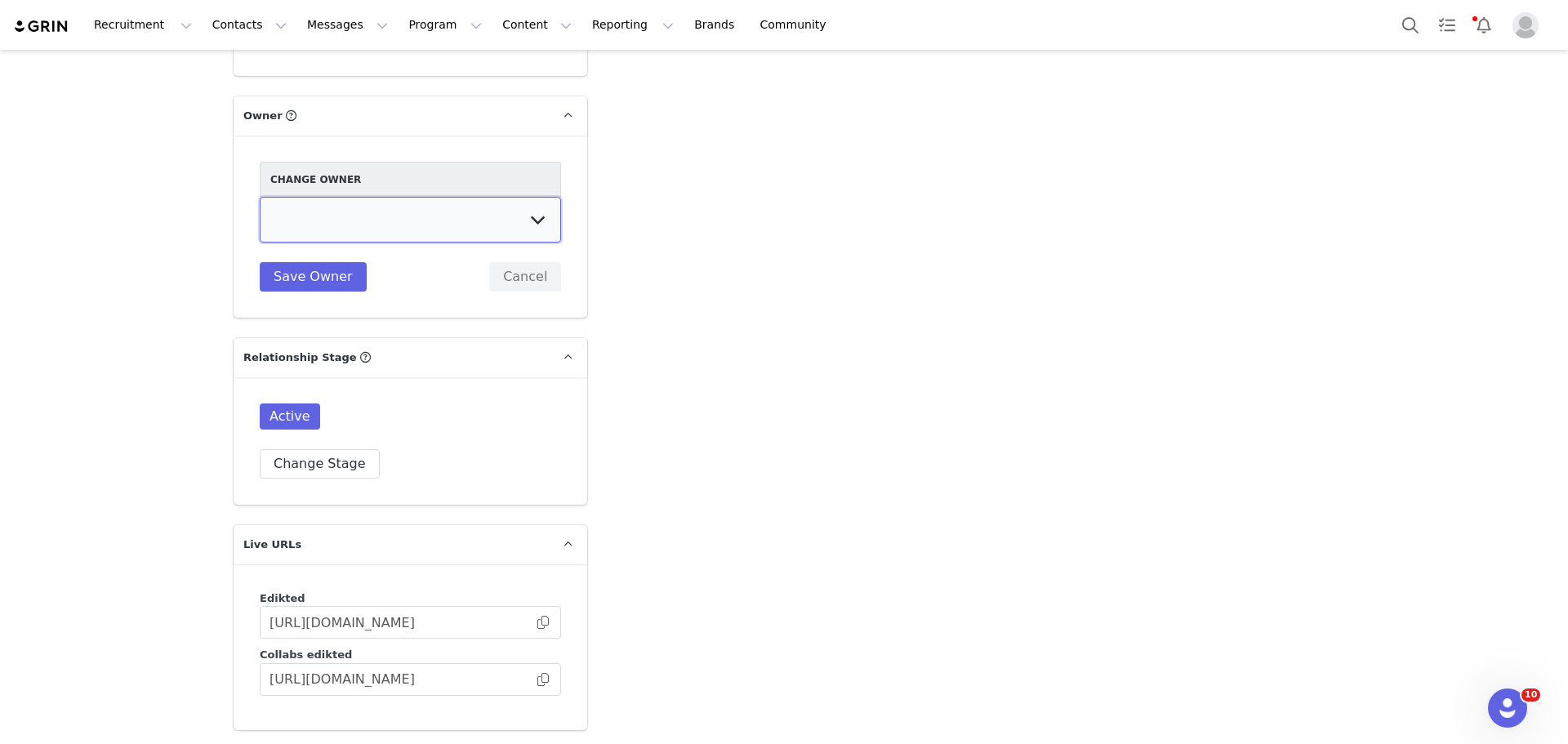
click at [419, 197] on select "Talia Zion Ashley Adler Maya Vandermolen Martina Villaverde Dana israeli Mia Ma…" at bounding box center [410, 220] width 302 height 46
select select "233b45b6-5e62-4be6-a6a4-6d221491ddf9"
click at [260, 197] on select "Talia Zion Ashley Adler Maya Vandermolen Martina Villaverde Dana israeli Mia Ma…" at bounding box center [410, 220] width 302 height 46
click at [299, 262] on button "Save Owner" at bounding box center [313, 276] width 107 height 29
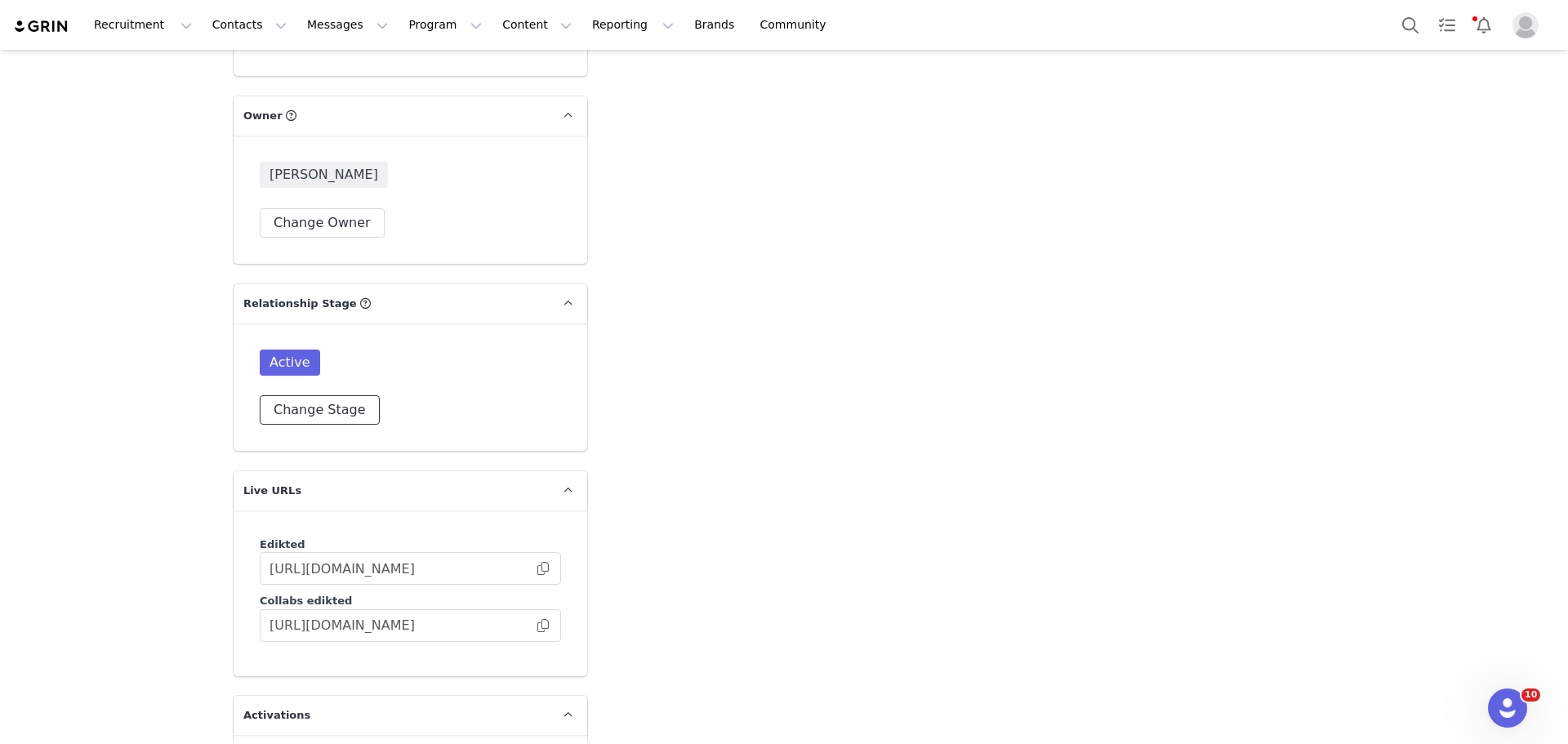
click at [318, 395] on button "Change Stage" at bounding box center [319, 410] width 120 height 29
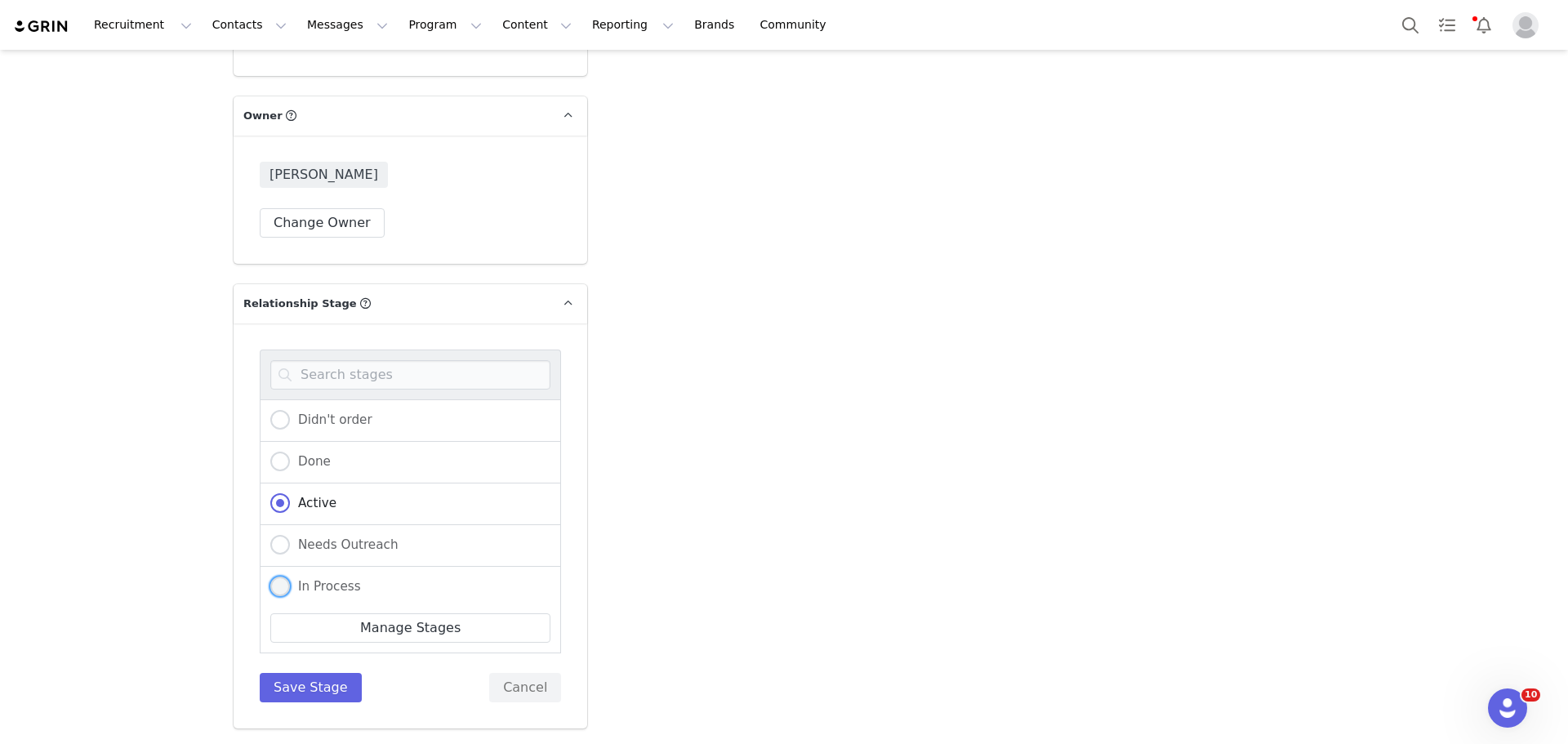
click at [323, 579] on span "In Process" at bounding box center [325, 586] width 71 height 15
click at [290, 576] on input "In Process" at bounding box center [280, 586] width 19 height 21
radio input "true"
radio input "false"
radio input "true"
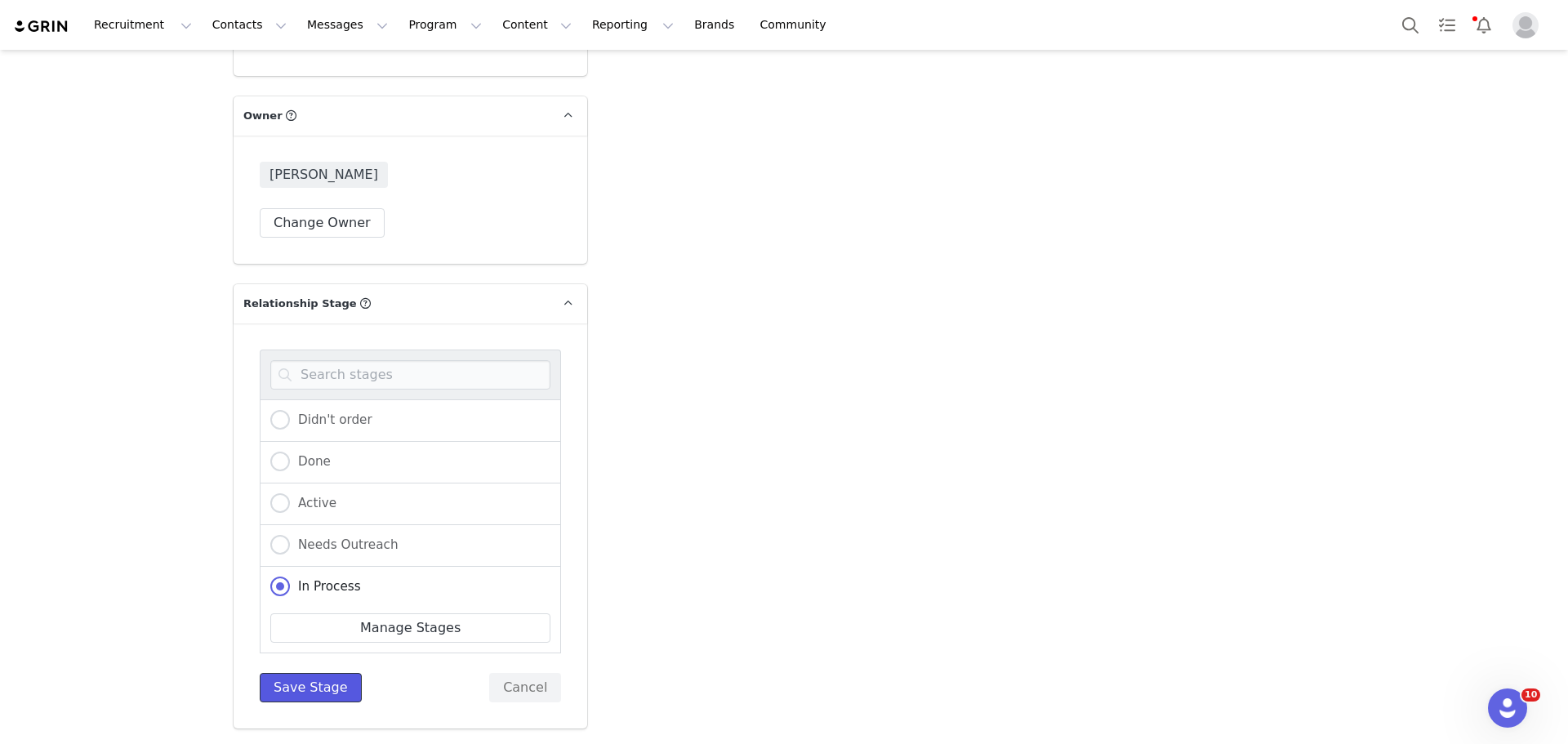
click at [295, 673] on button "Save Stage" at bounding box center [311, 687] width 102 height 29
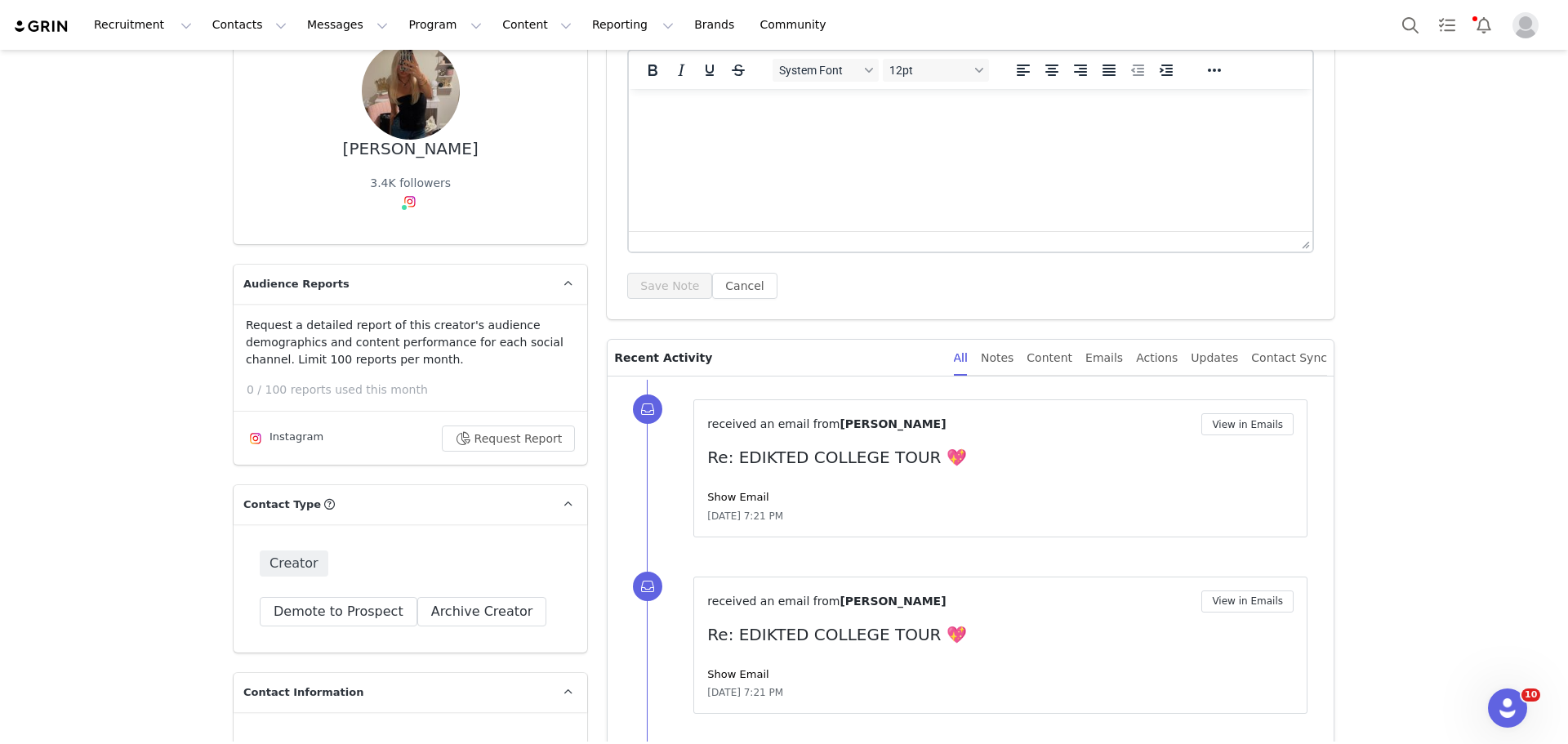
scroll to position [327, 0]
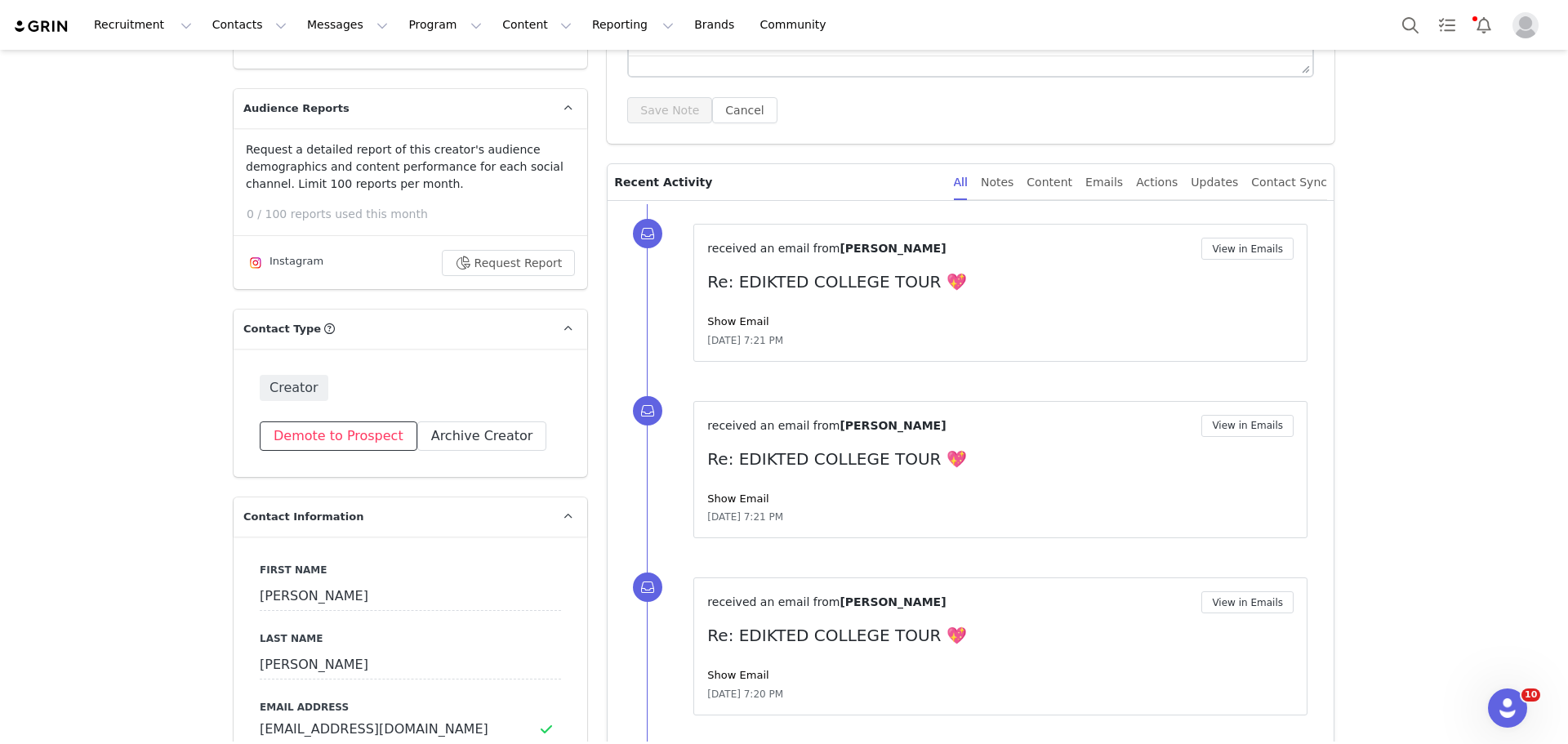
click at [338, 430] on button "Demote to Prospect" at bounding box center [338, 436] width 157 height 29
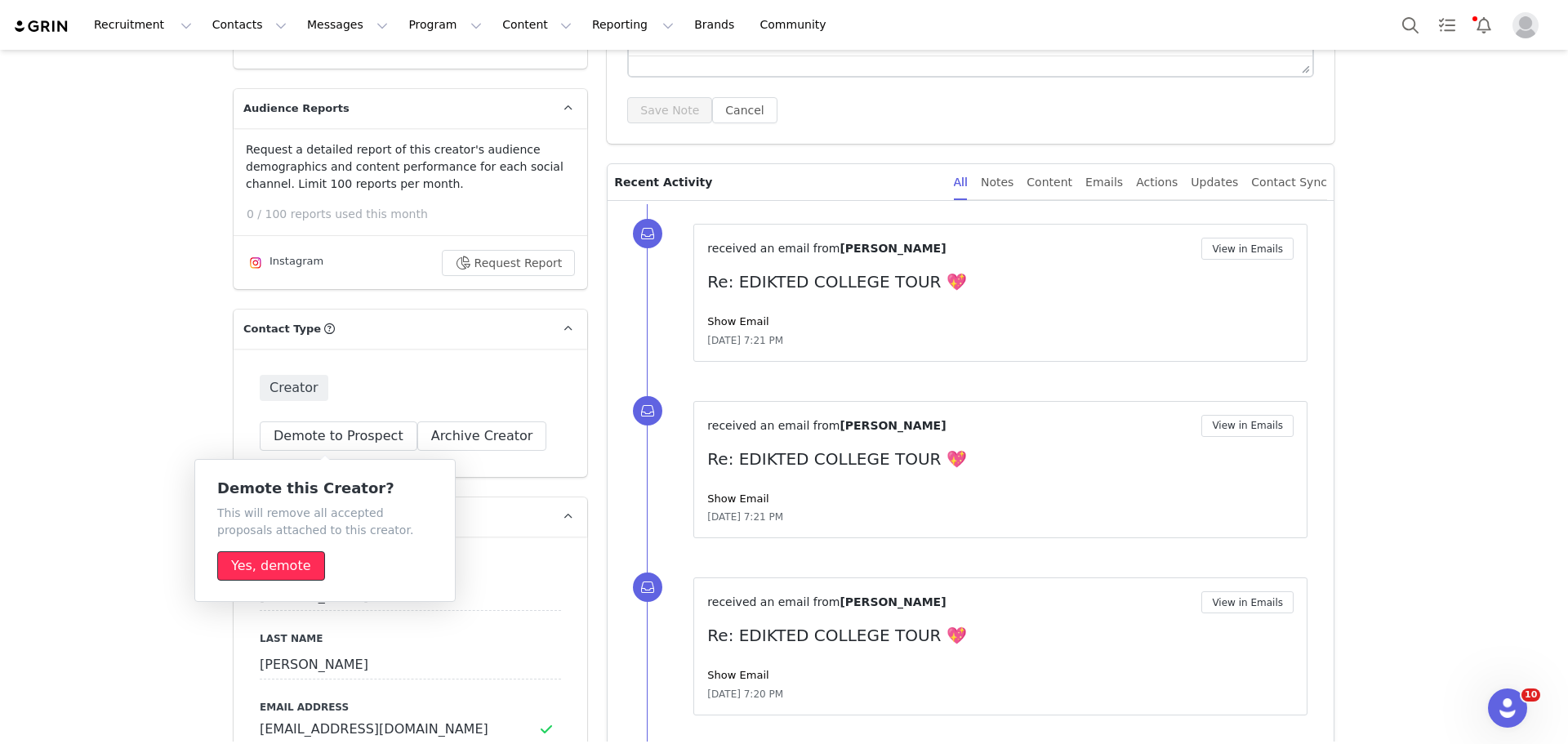
click at [245, 563] on button "Yes, demote" at bounding box center [271, 566] width 108 height 29
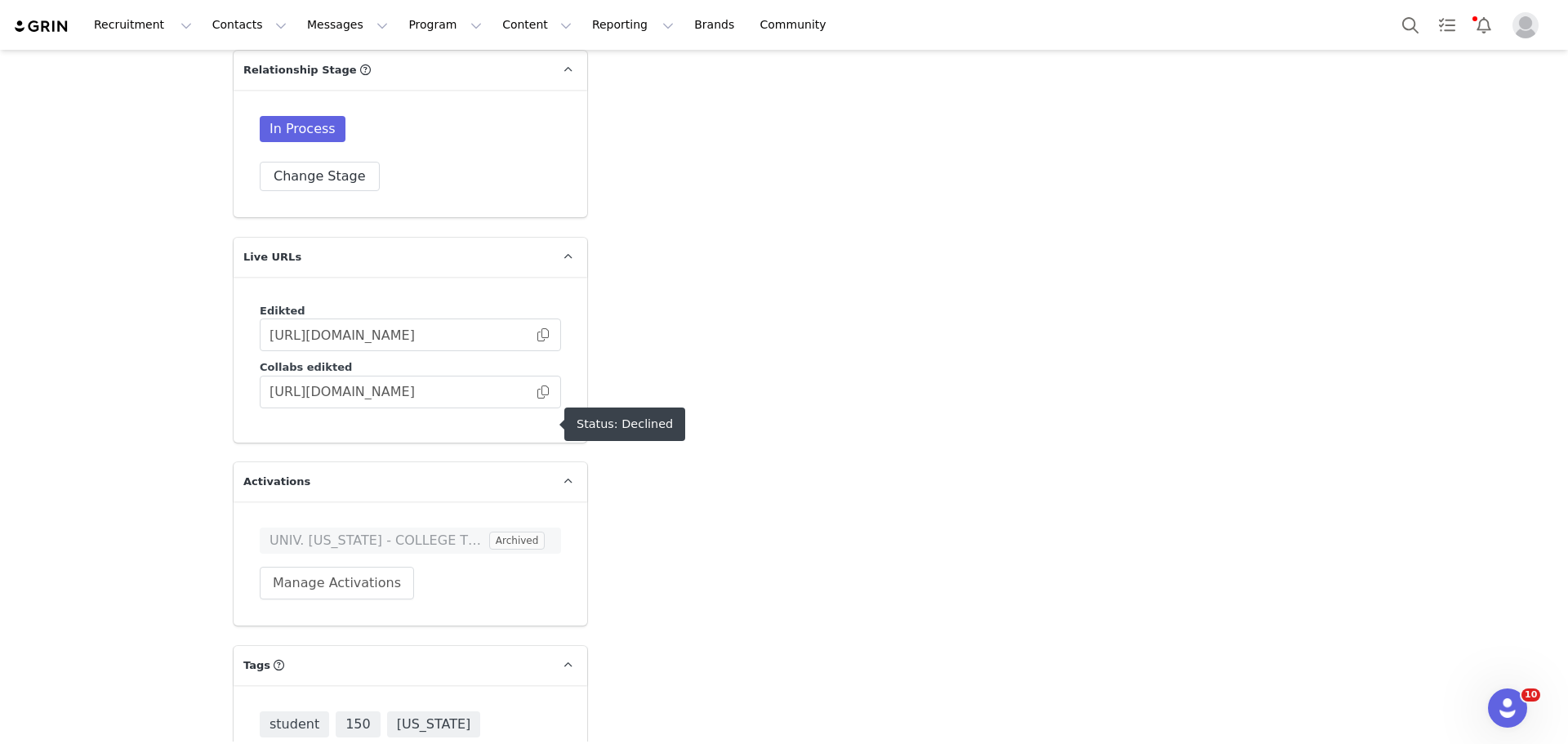
scroll to position [4157, 0]
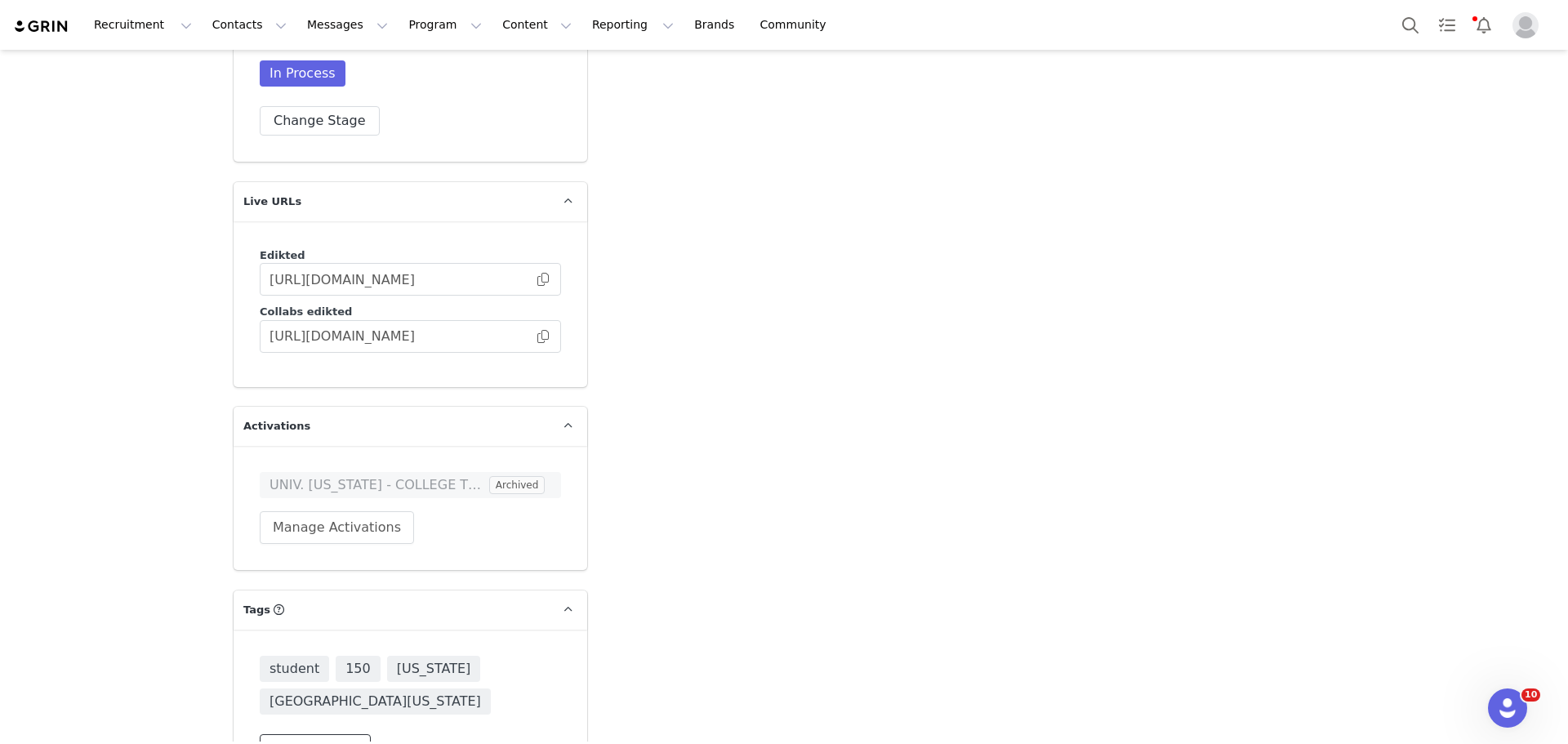
click at [302, 734] on button "Change Tags" at bounding box center [315, 748] width 111 height 29
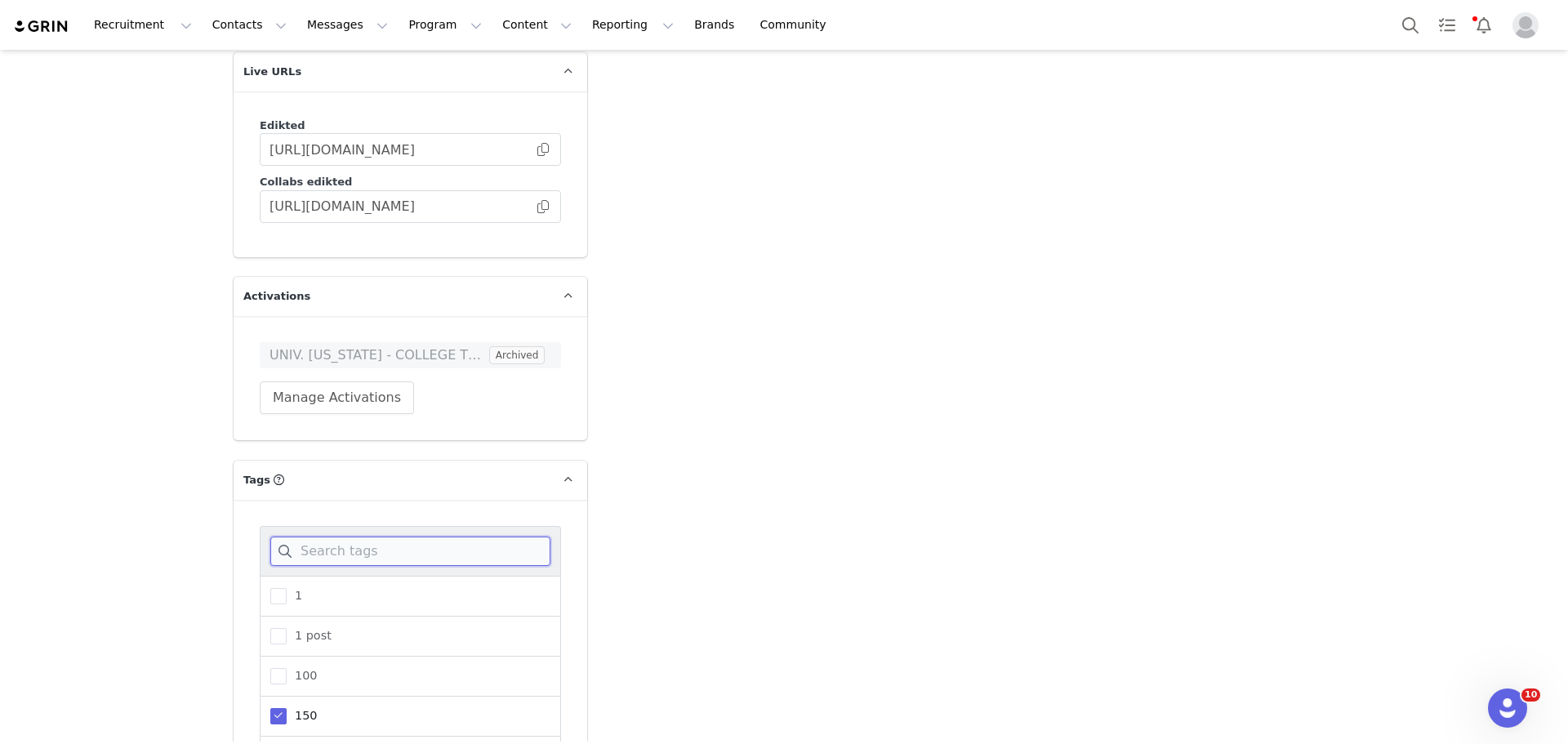
click at [359, 536] on input at bounding box center [410, 550] width 280 height 29
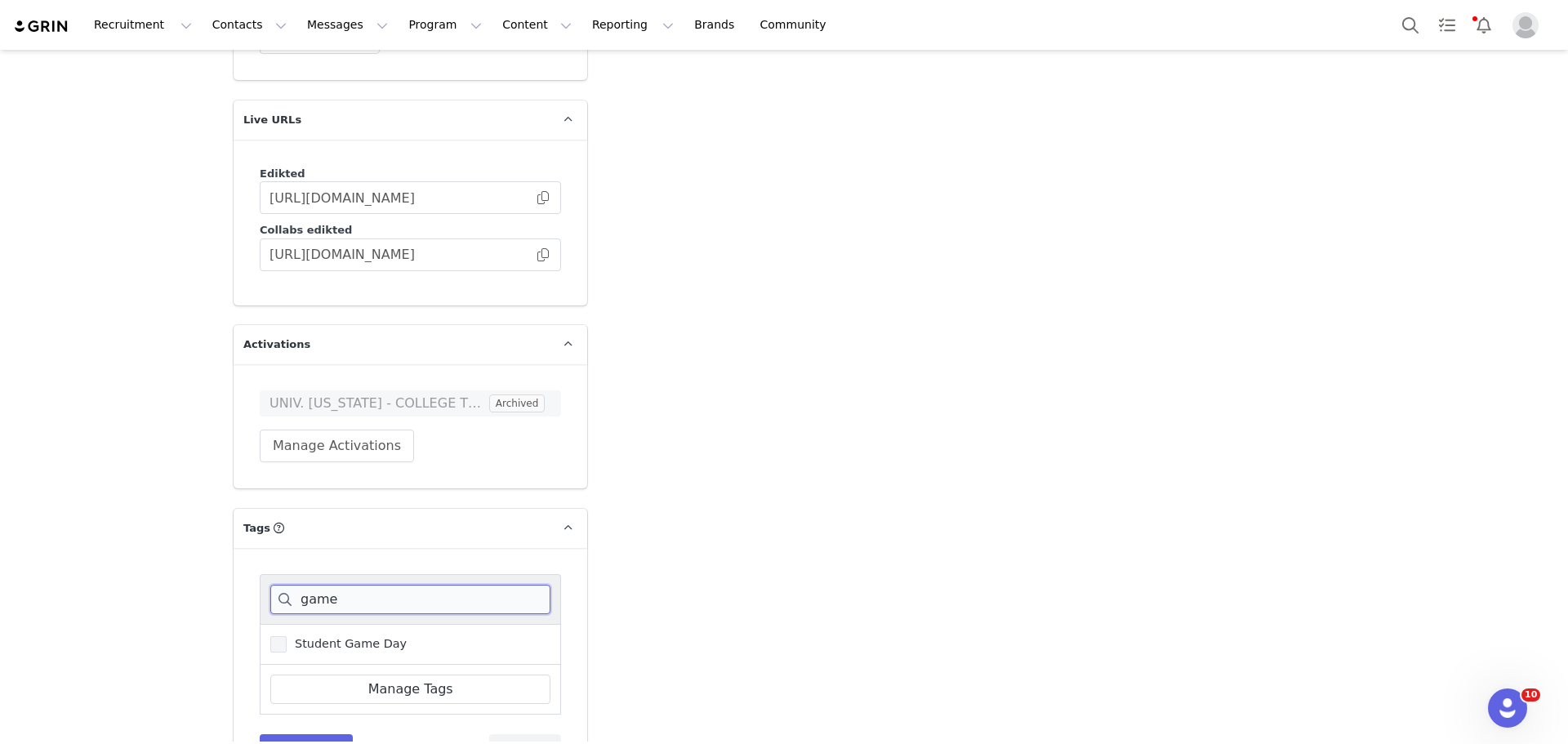
type input "game"
click at [345, 636] on span "Student Game Day" at bounding box center [346, 643] width 120 height 16
click at [286, 636] on input "Student Game Day" at bounding box center [286, 636] width 0 height 0
click at [276, 734] on button "Save Tags" at bounding box center [306, 748] width 93 height 29
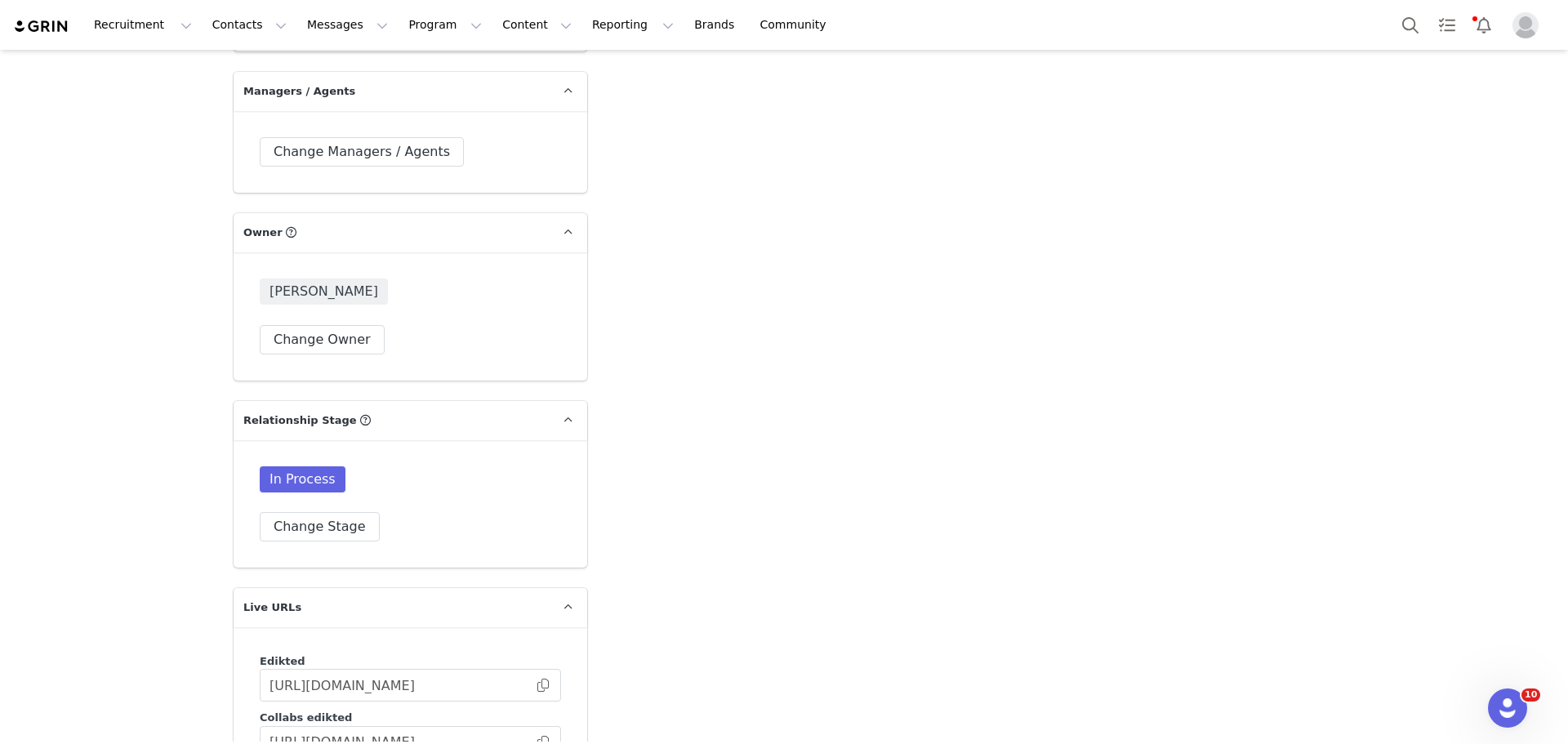
scroll to position [3504, 0]
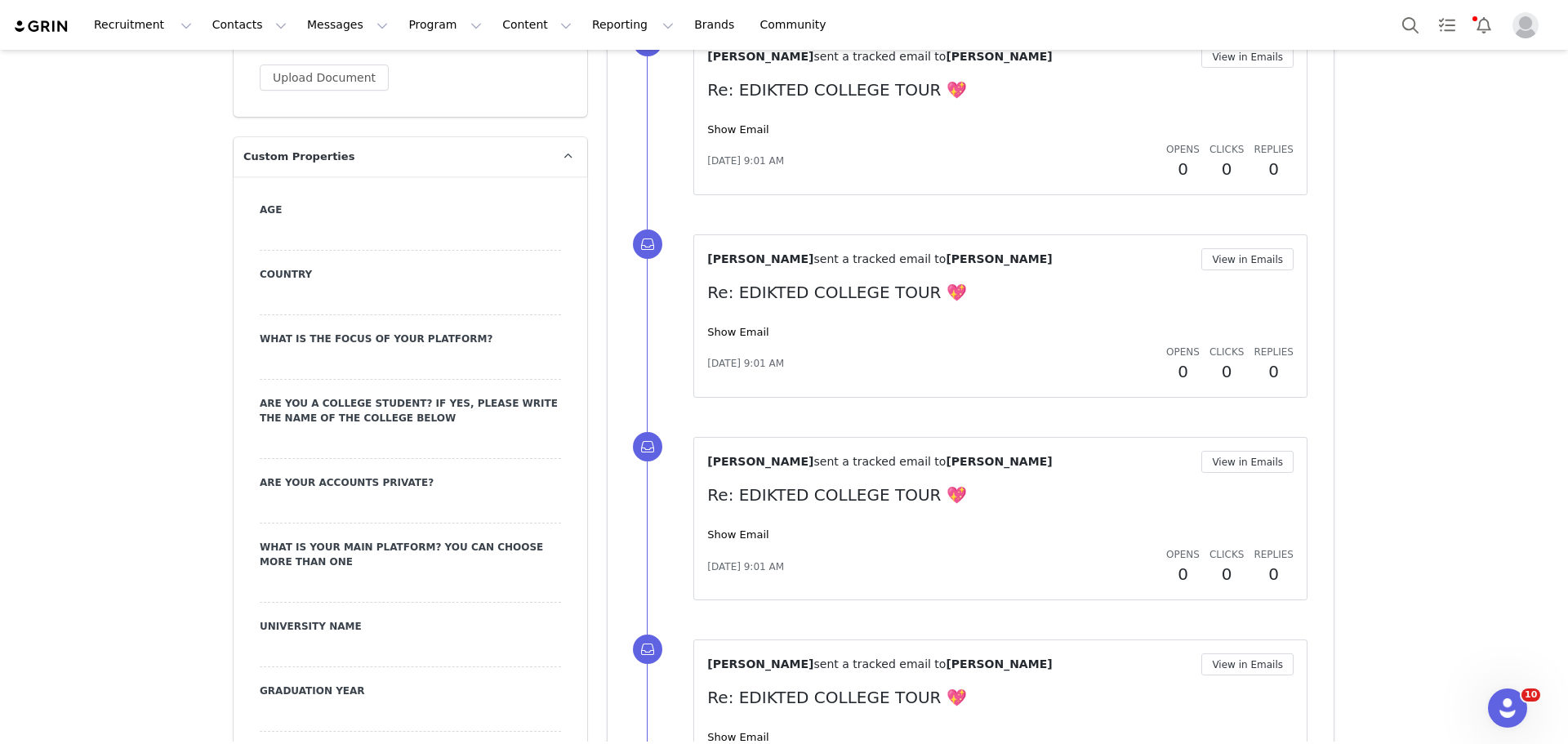
scroll to position [1299, 0]
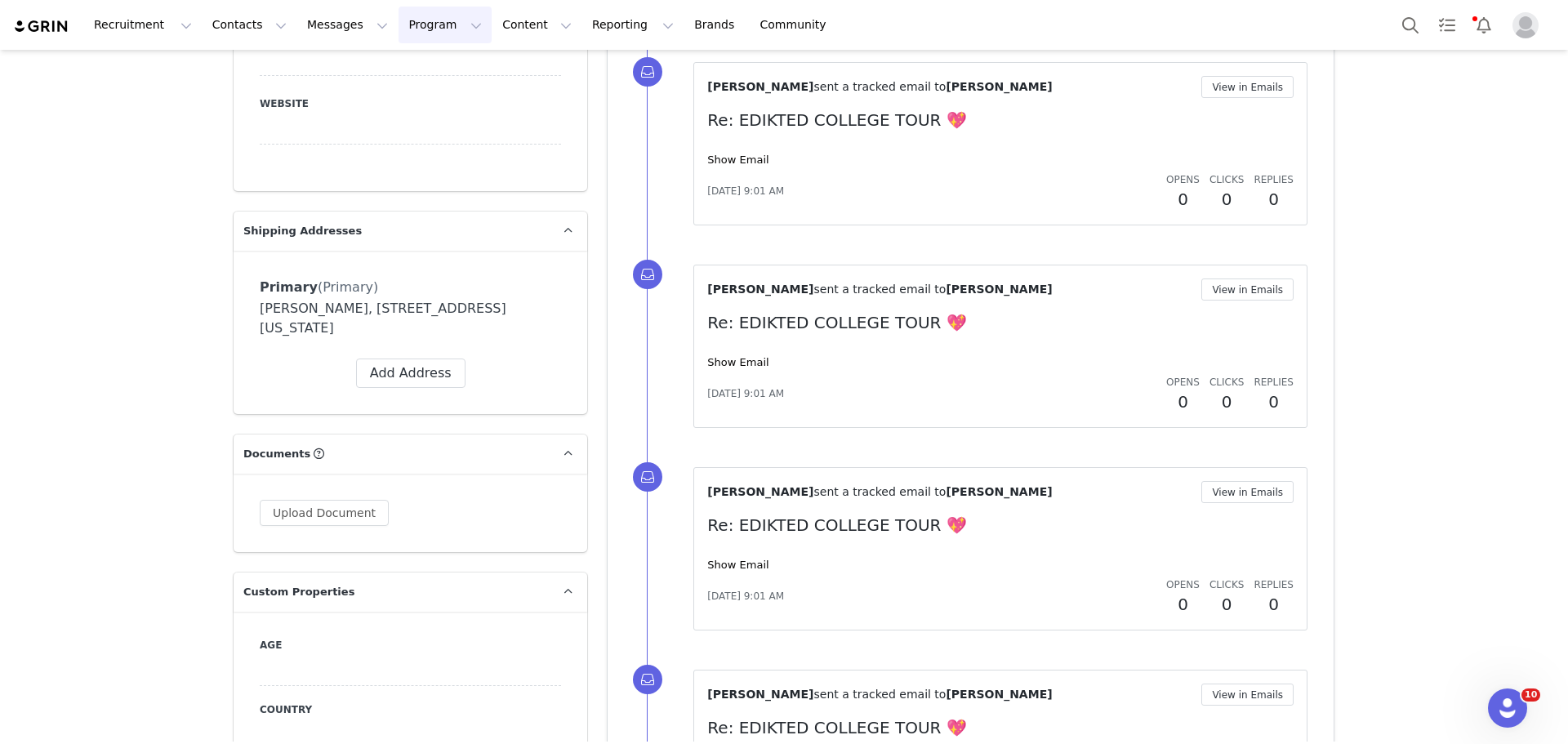
click at [399, 15] on button "Program Program" at bounding box center [445, 25] width 93 height 37
click at [411, 71] on p "Activations" at bounding box center [403, 72] width 63 height 17
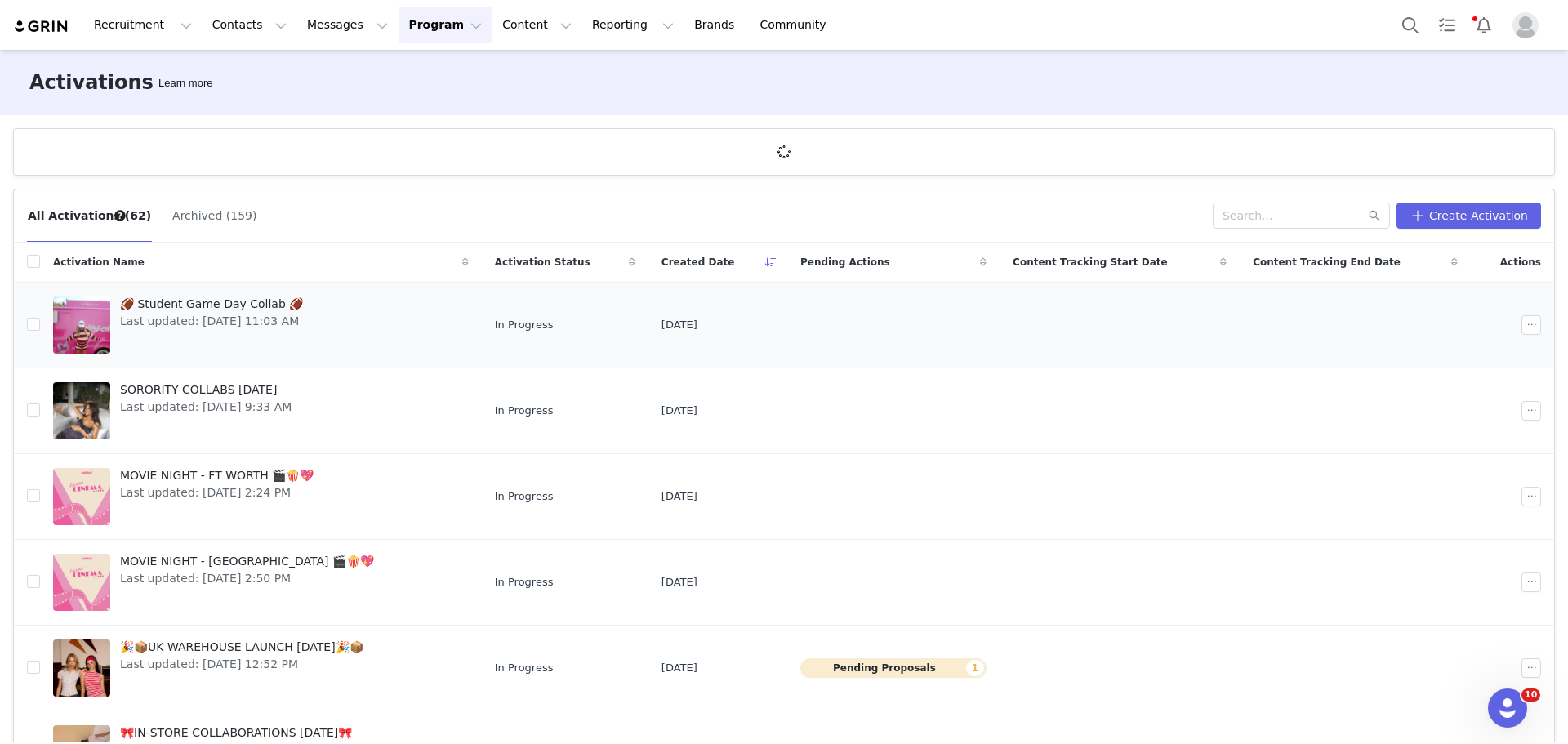
click at [281, 300] on span "🏈 Student Game Day Collab 🏈" at bounding box center [211, 304] width 183 height 17
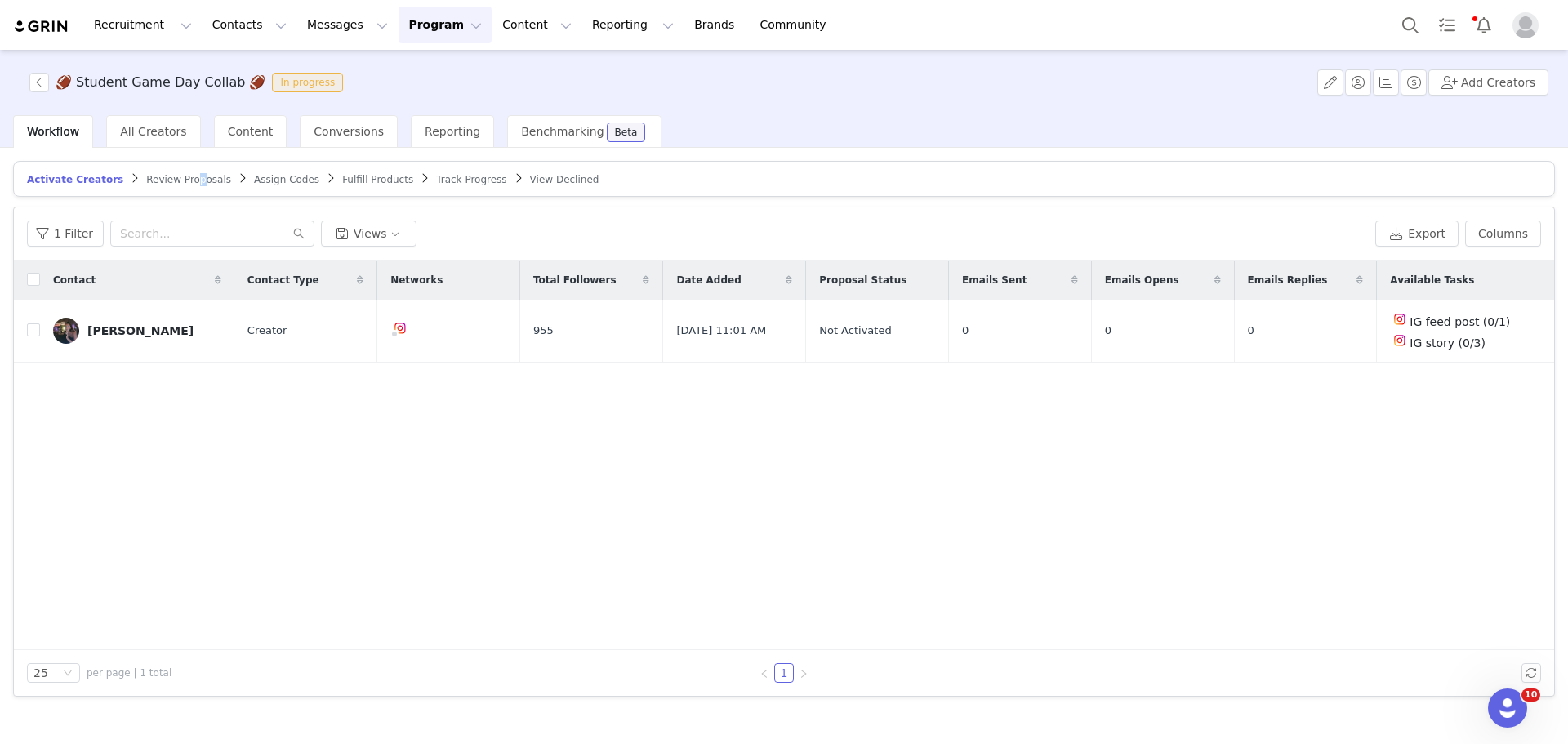
click at [176, 180] on span "Review Proposals" at bounding box center [188, 180] width 85 height 12
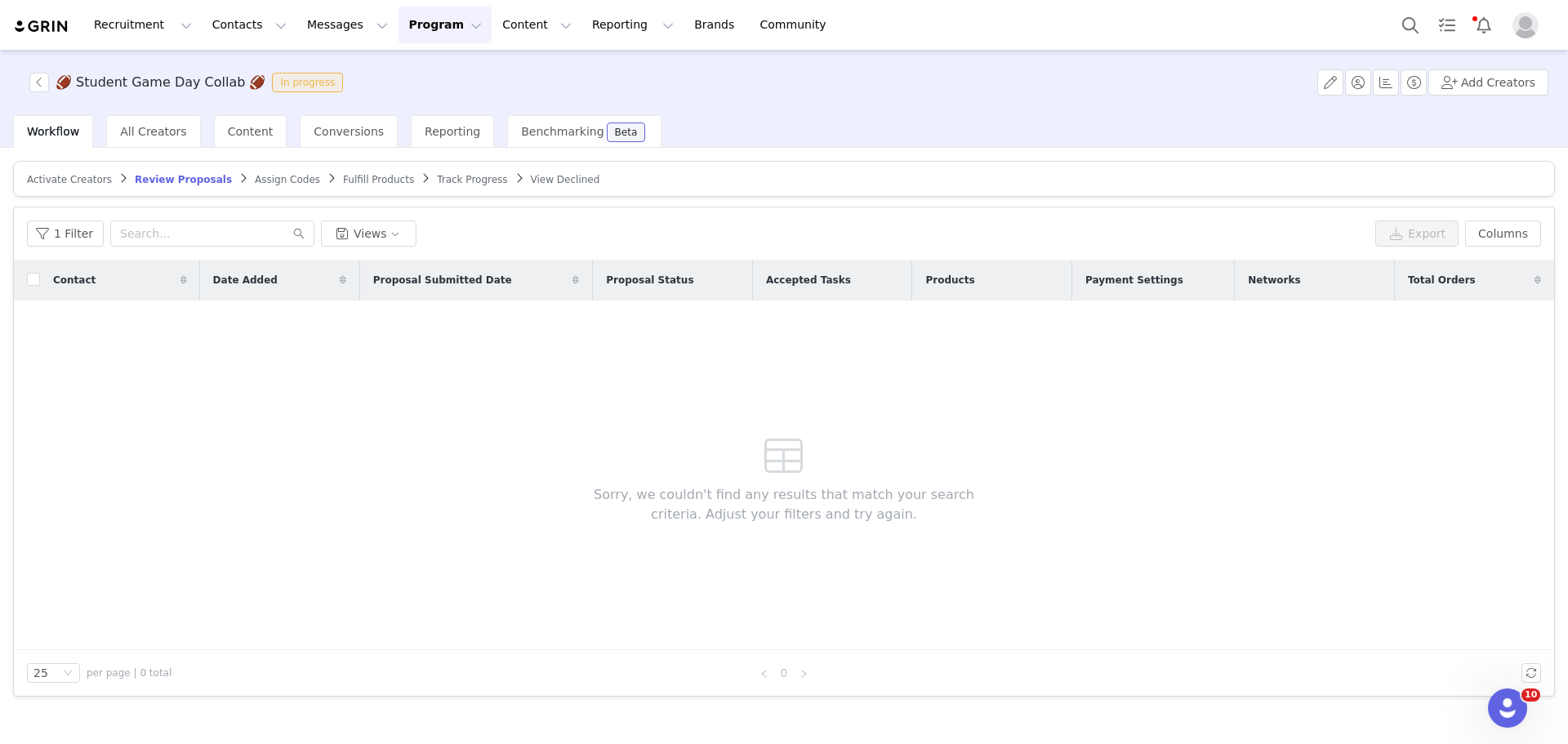
click at [437, 175] on span "Track Progress" at bounding box center [472, 180] width 70 height 12
click at [399, 16] on button "Program Program" at bounding box center [445, 25] width 93 height 37
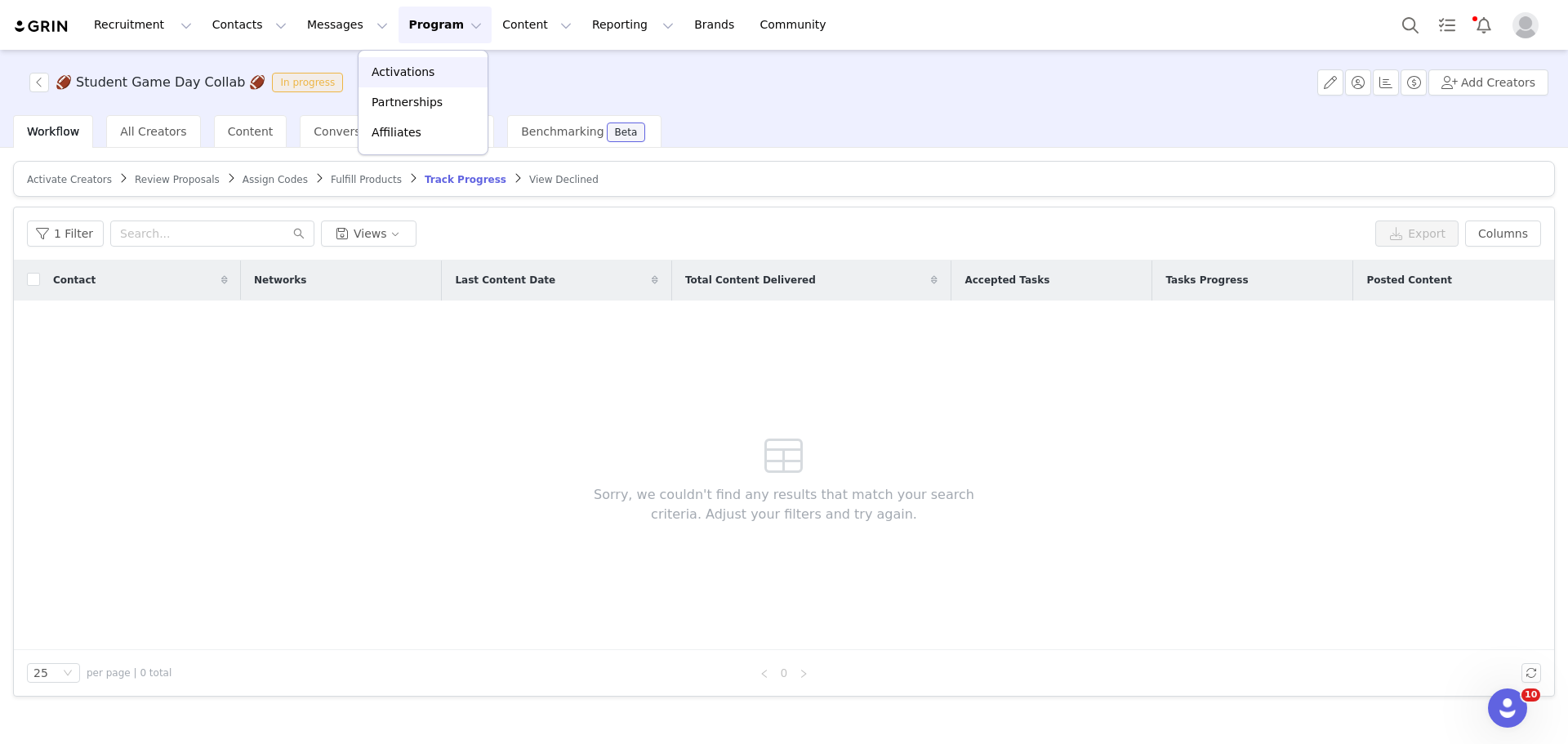
click at [414, 75] on p "Activations" at bounding box center [403, 72] width 63 height 17
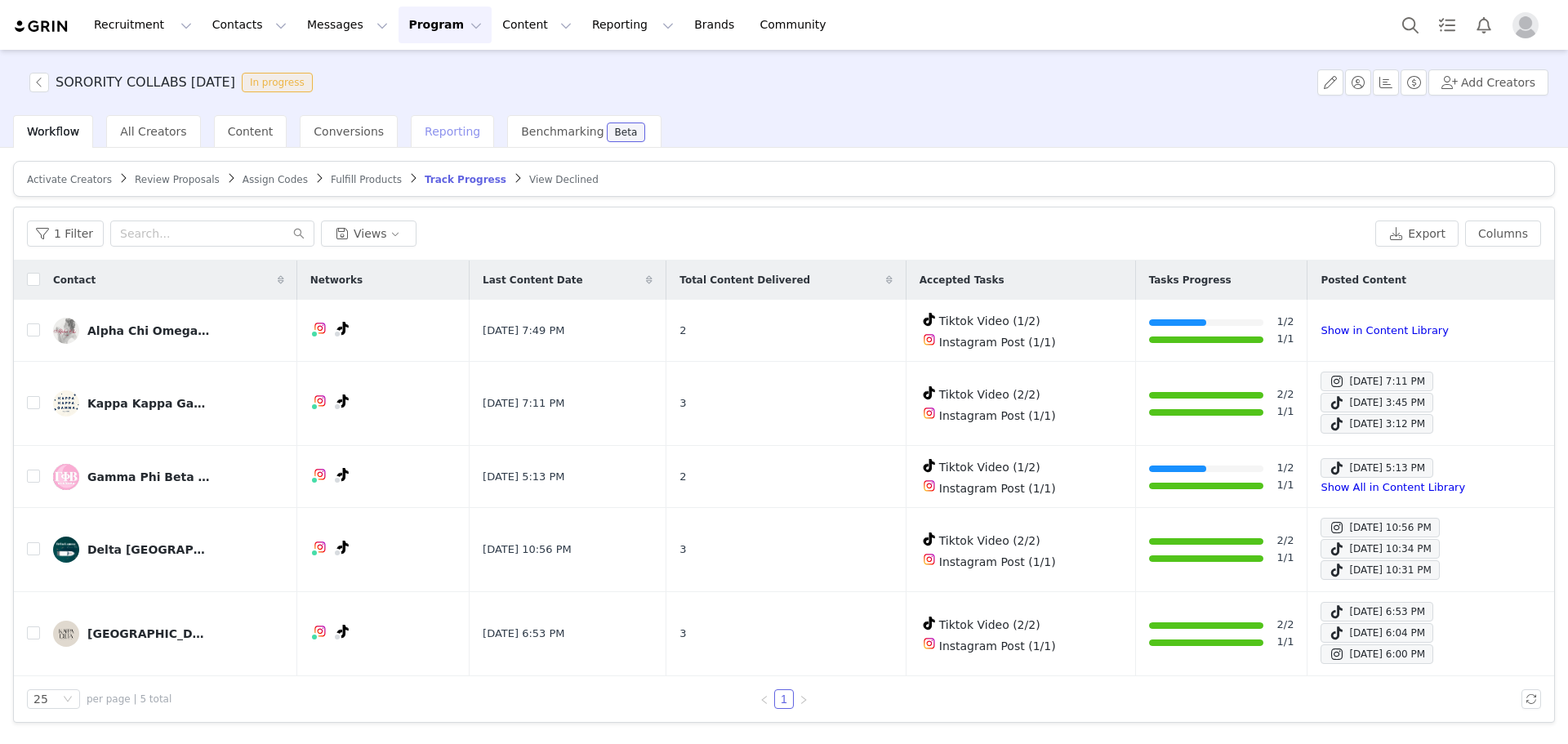
click at [436, 126] on span "Reporting" at bounding box center [452, 132] width 55 height 13
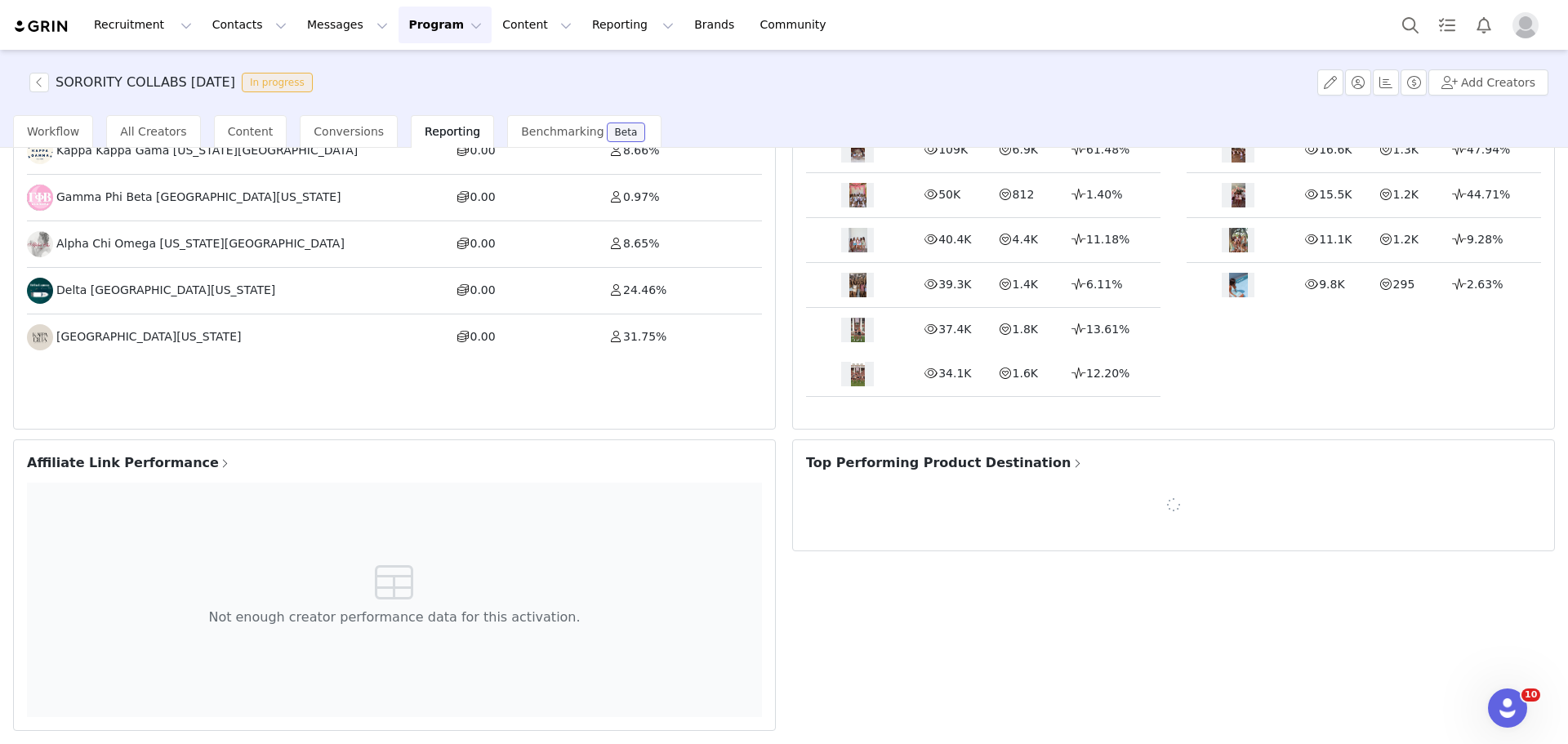
scroll to position [439, 0]
